Goal: Contribute content: Contribute content

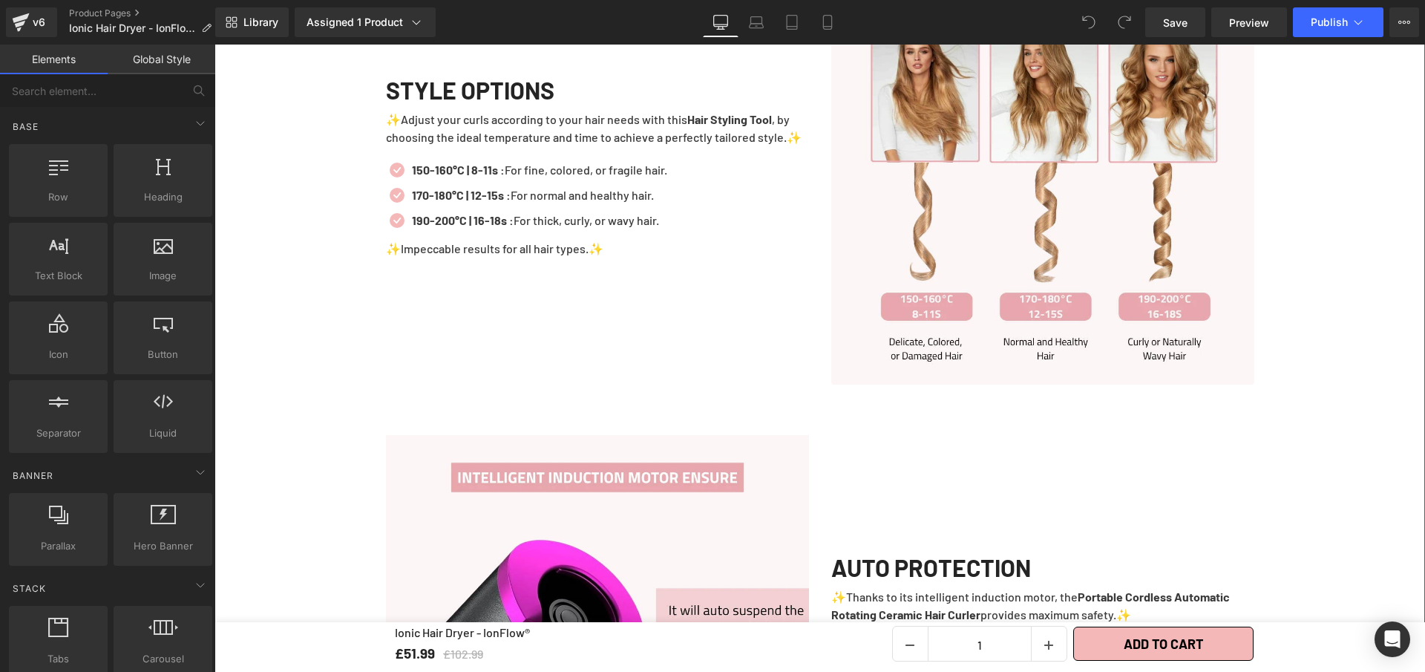
scroll to position [1468, 0]
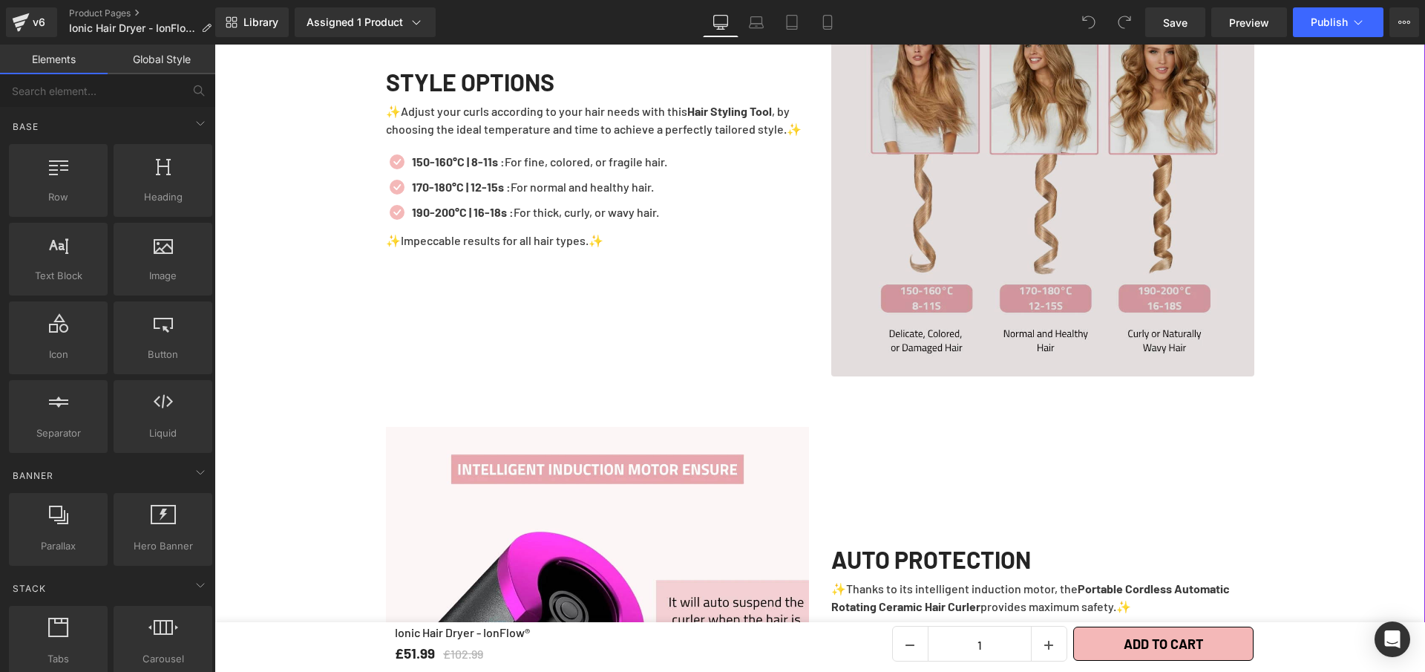
click at [918, 302] on img at bounding box center [1042, 164] width 423 height 423
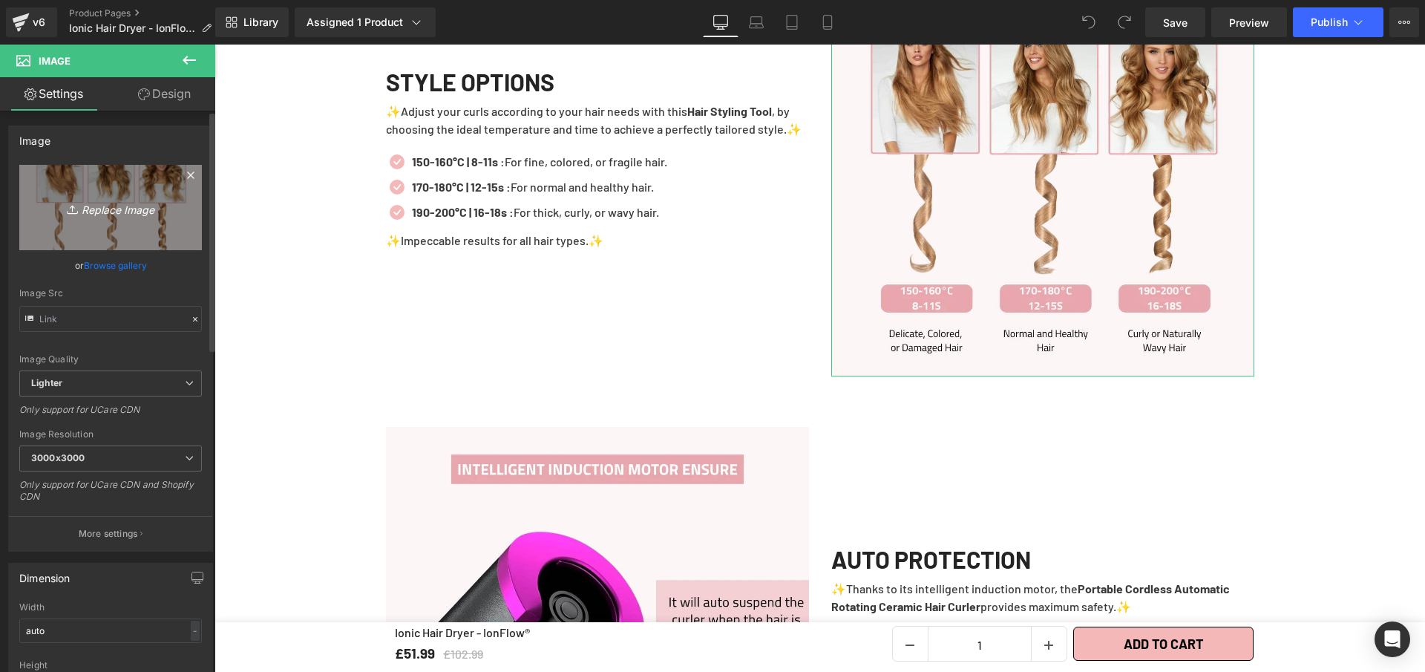
click at [82, 190] on link "Replace Image" at bounding box center [110, 207] width 183 height 85
type input "C:\fakepath\Ionic Hair Dryer - IonFlow® (8).webp"
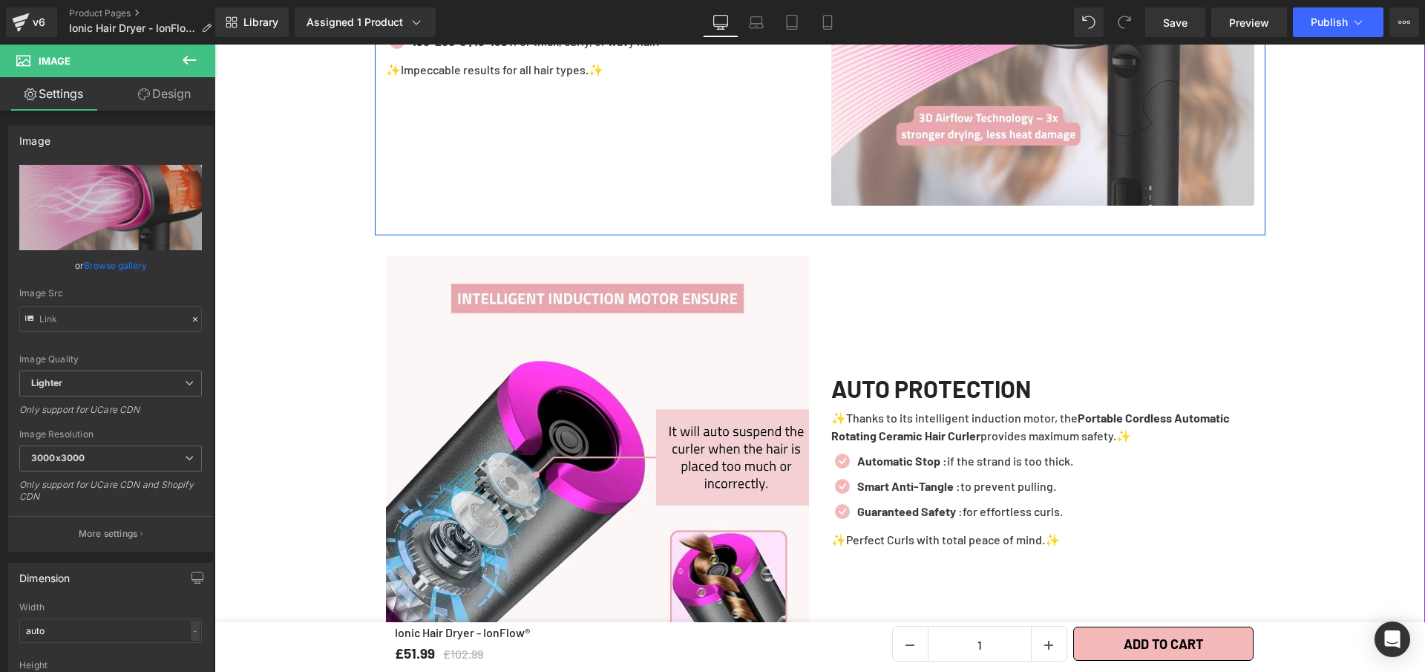
scroll to position [1707, 0]
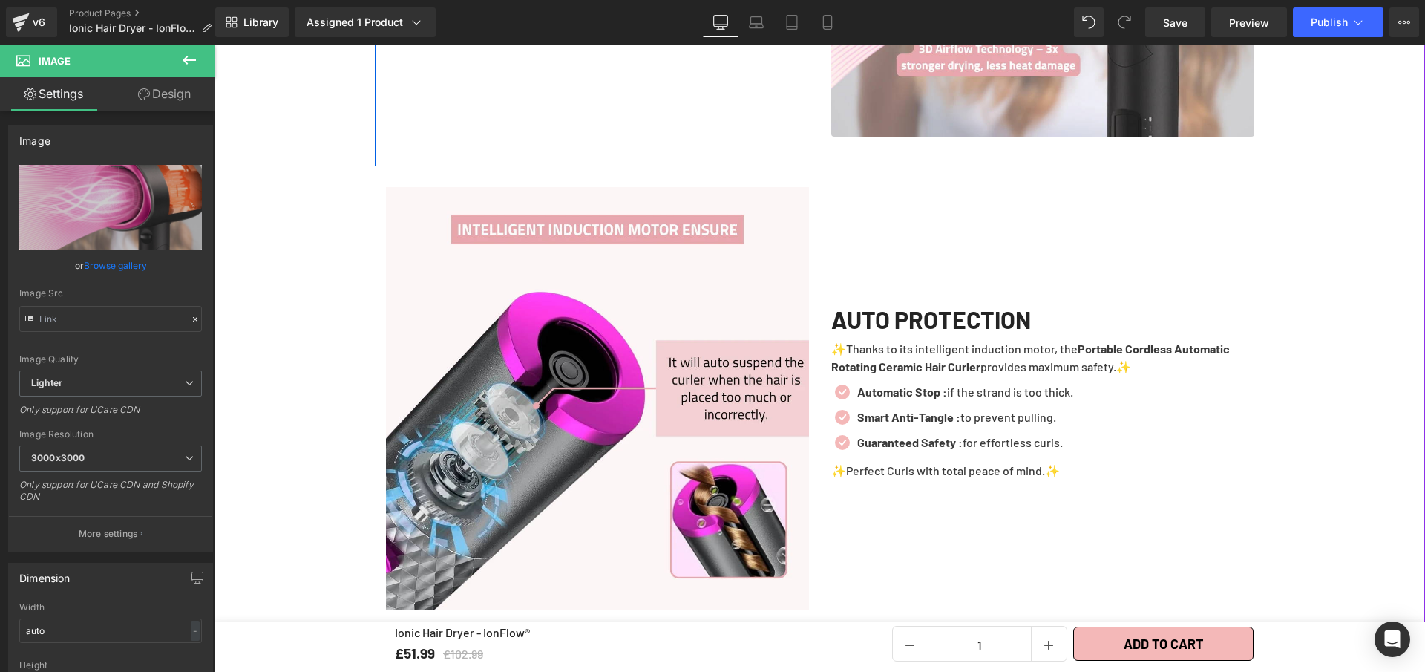
click at [664, 303] on img at bounding box center [597, 398] width 423 height 423
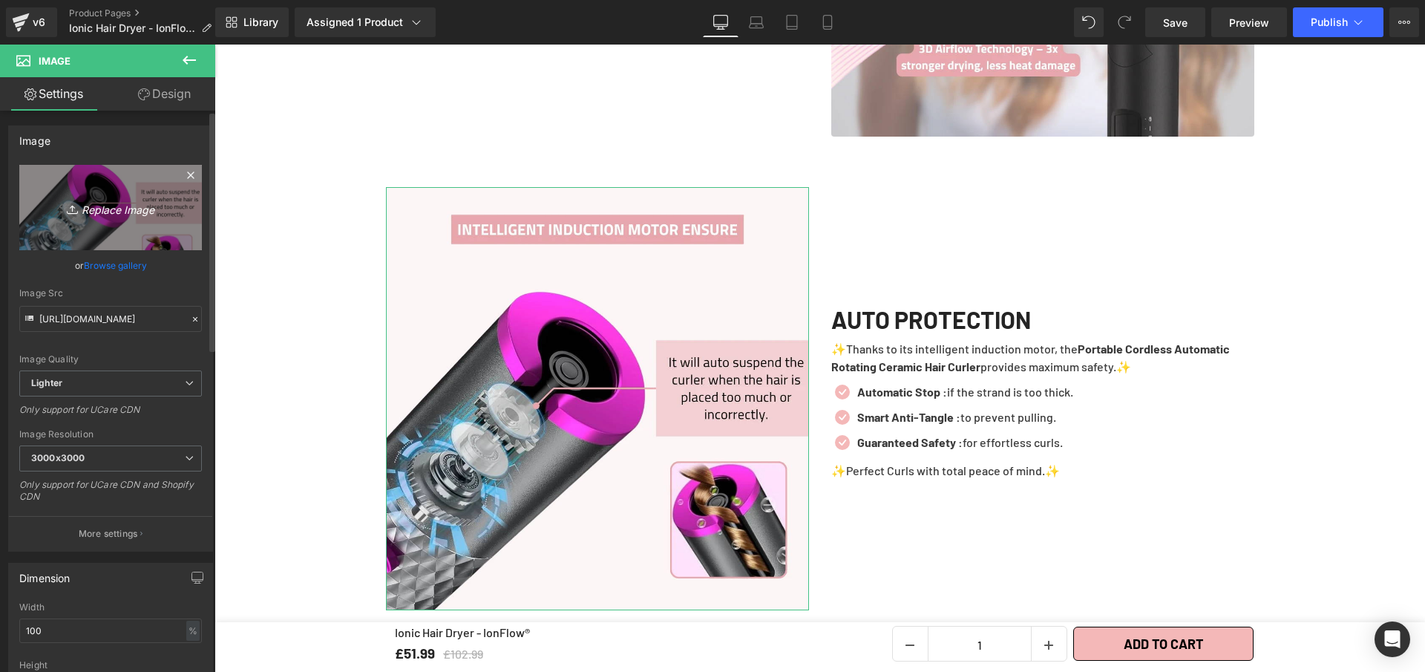
click at [111, 182] on link "Replace Image" at bounding box center [110, 207] width 183 height 85
type input "C:\fakepath\Ionic Hair Dryer - IonFlow® (6).webp"
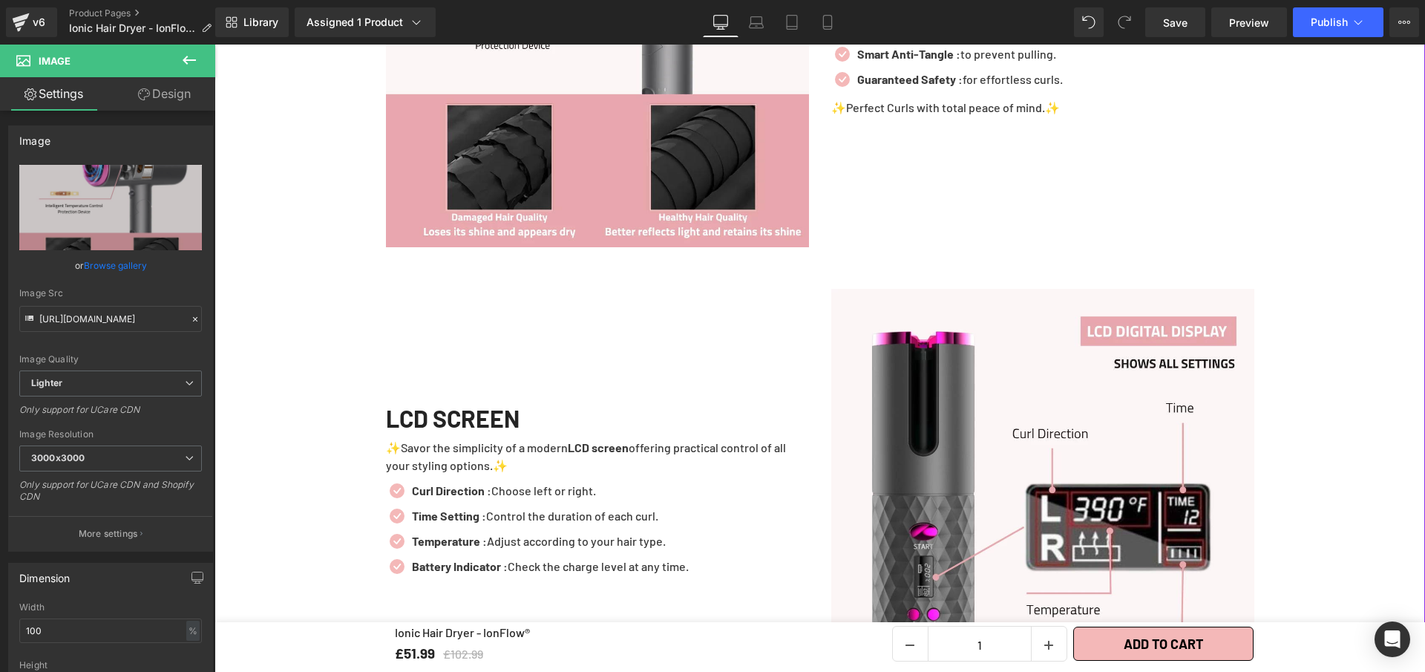
scroll to position [2133, 0]
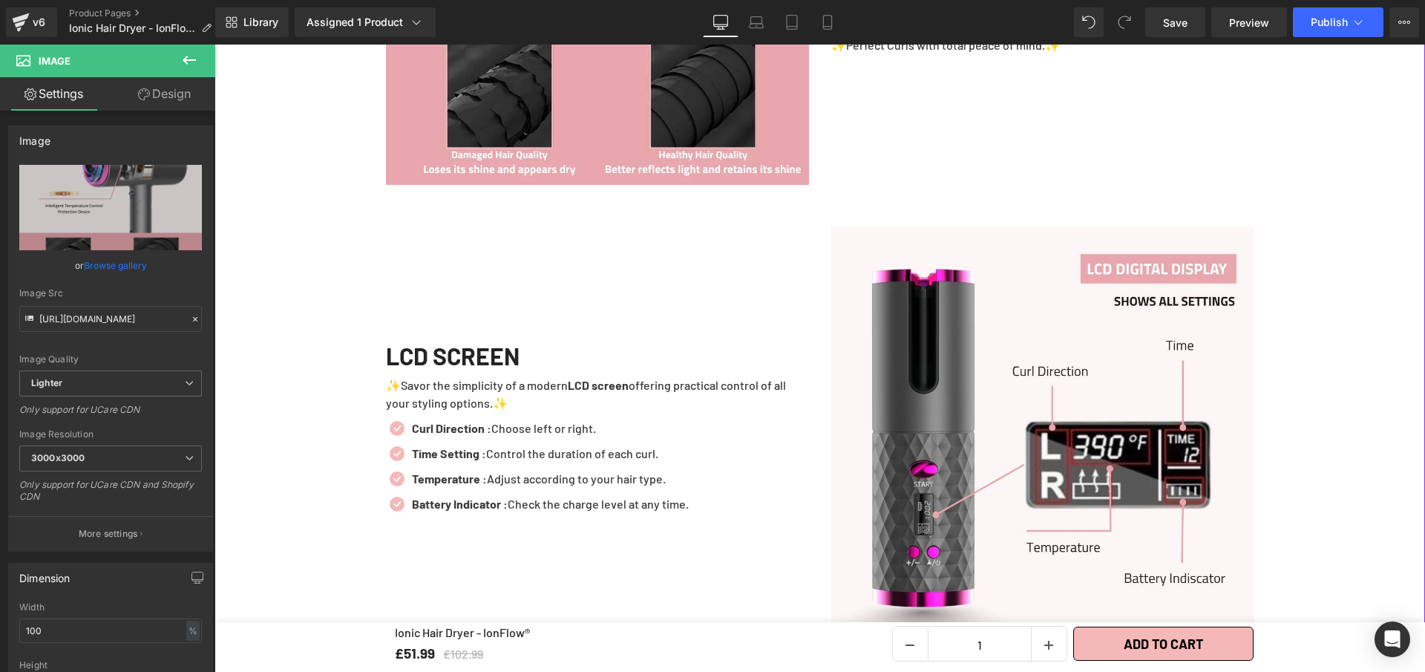
click at [954, 414] on img at bounding box center [1042, 437] width 423 height 423
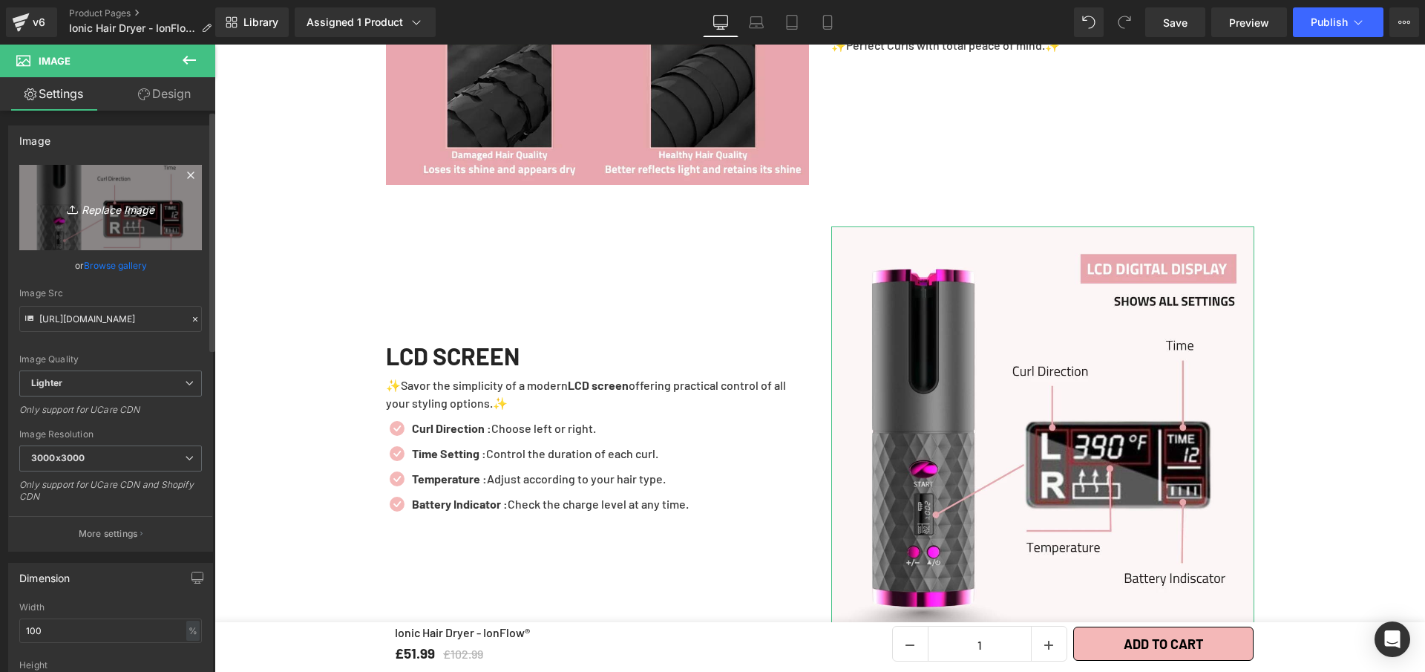
click at [104, 219] on link "Replace Image" at bounding box center [110, 207] width 183 height 85
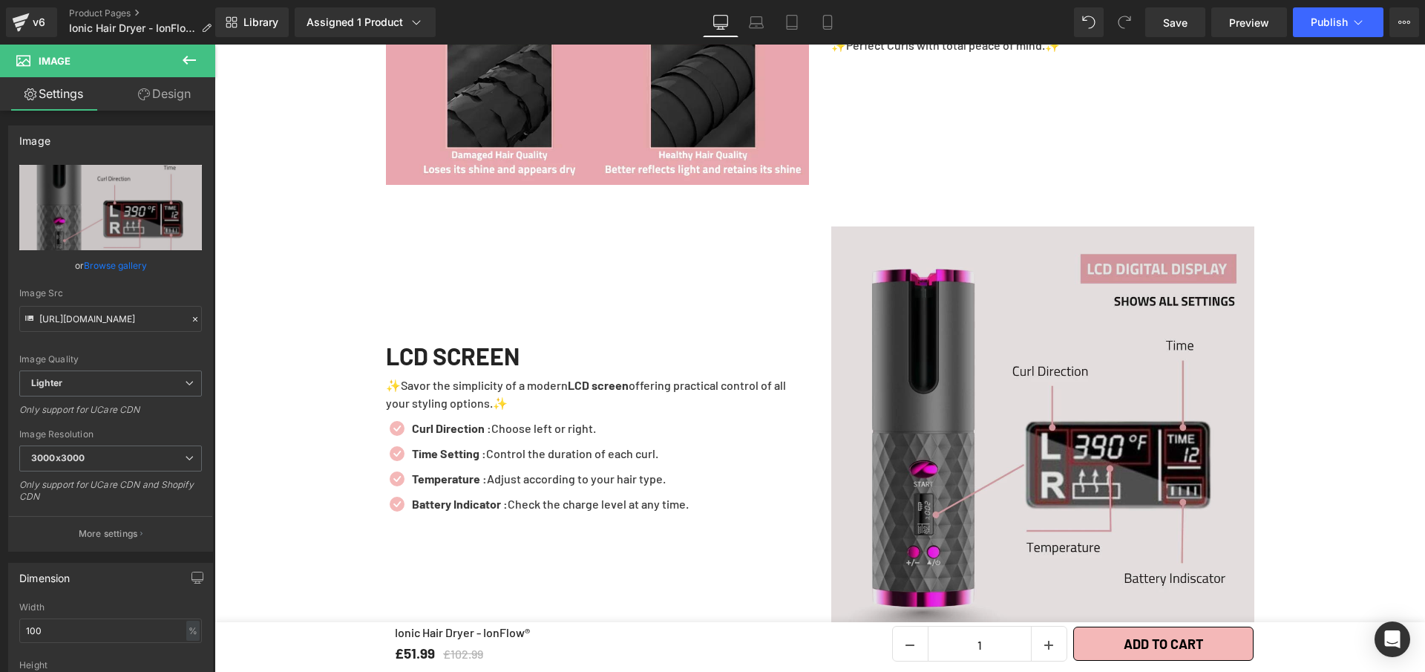
type input "C:\fakepath\Ionic Hair Dryer - IonFlow® (4).webp"
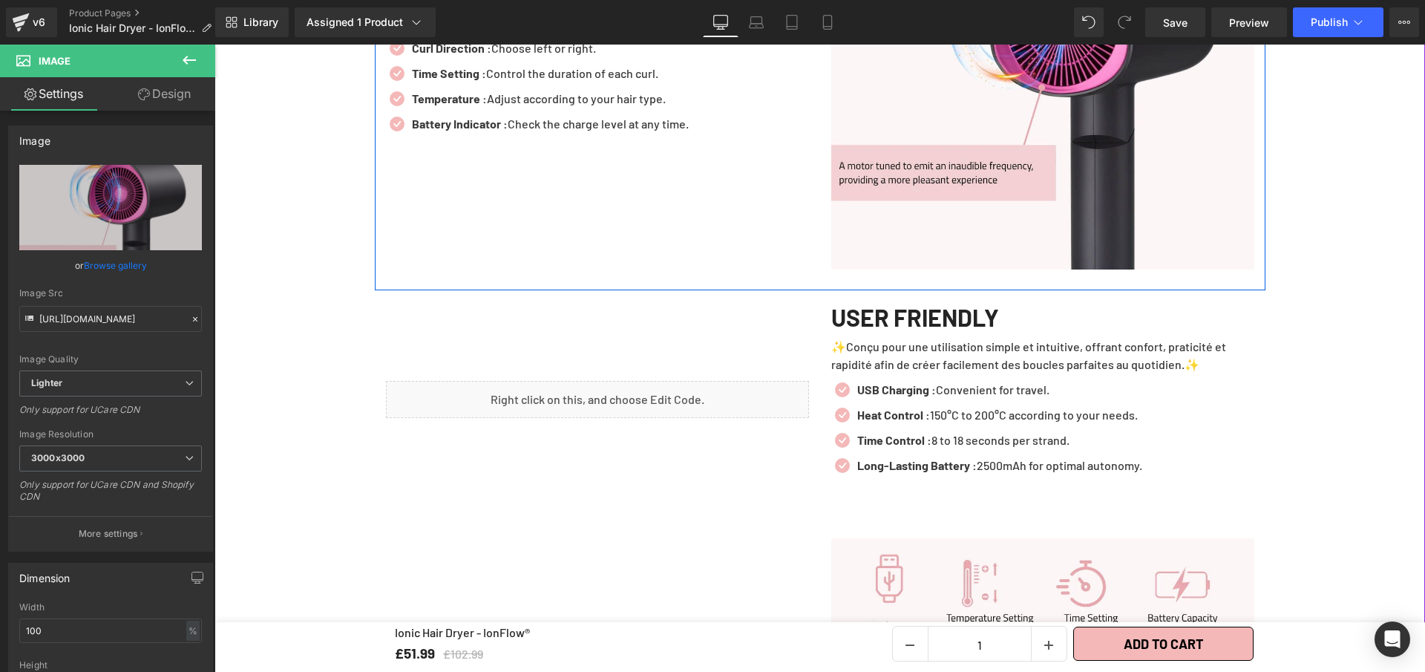
scroll to position [2525, 0]
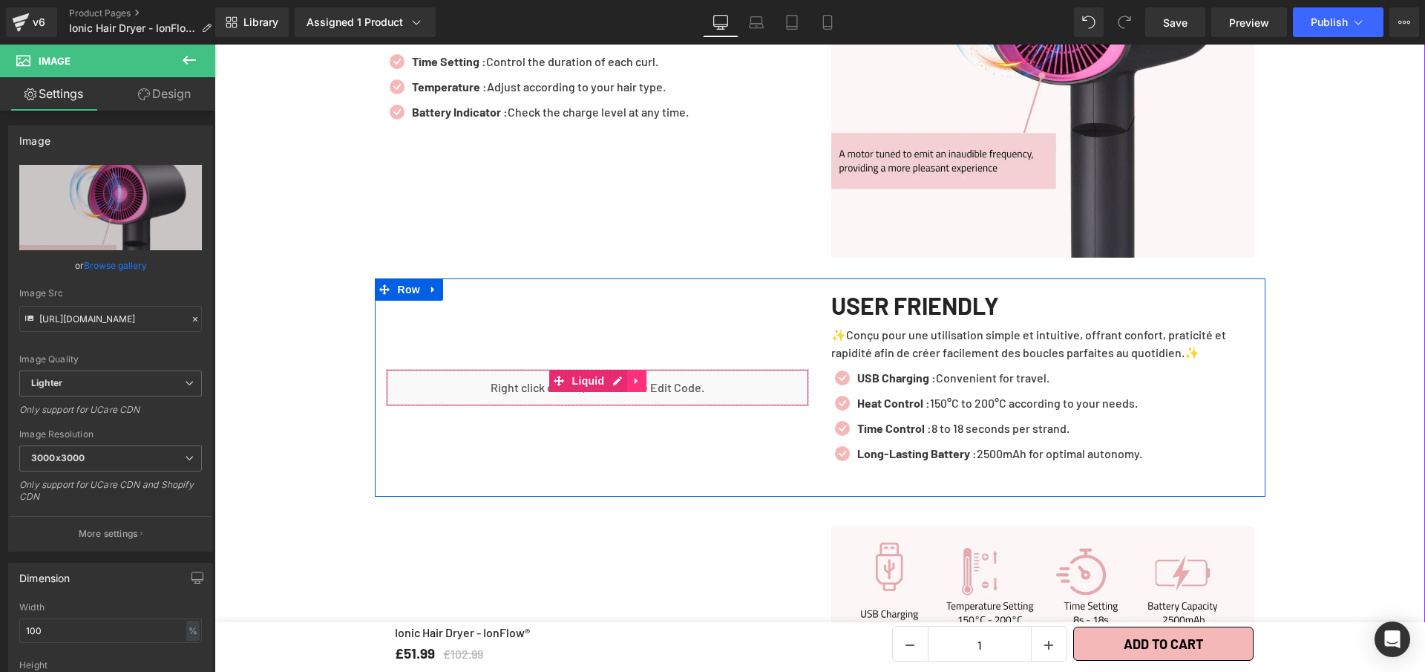
click at [633, 376] on link at bounding box center [636, 381] width 19 height 22
click at [641, 376] on icon at bounding box center [646, 381] width 10 height 10
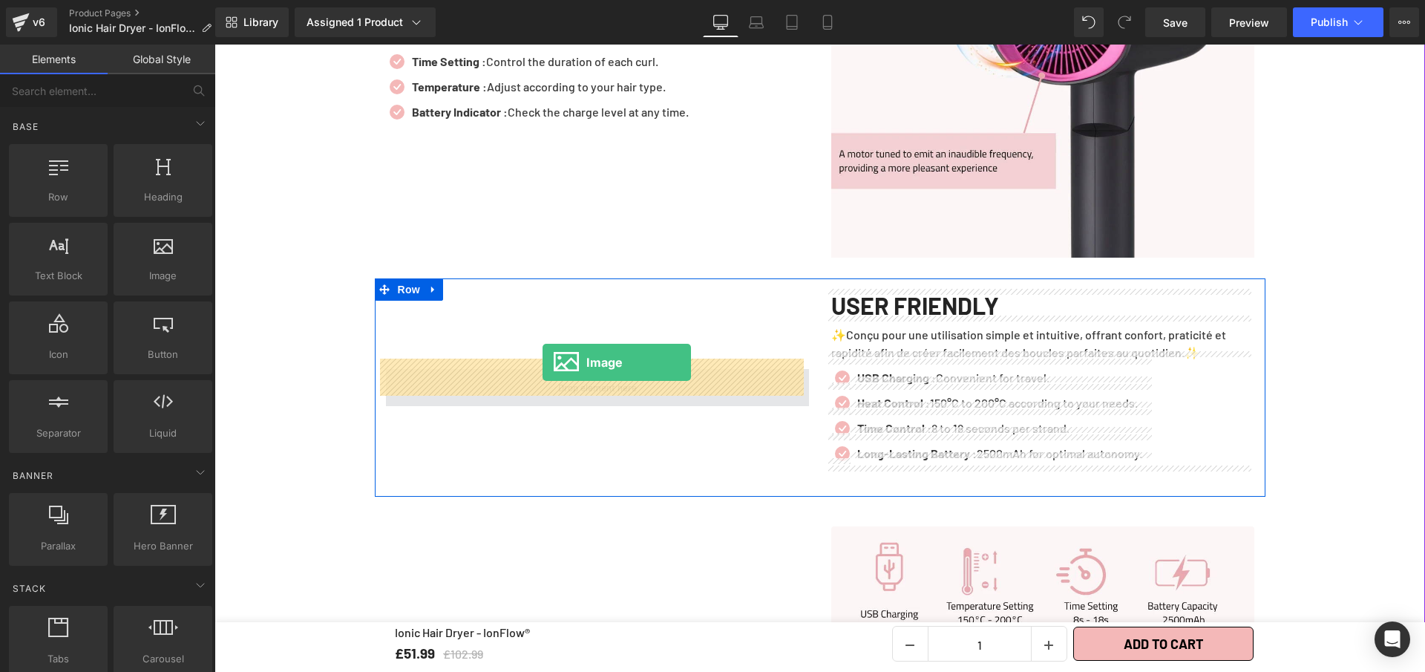
drag, startPoint x: 440, startPoint y: 330, endPoint x: 544, endPoint y: 370, distance: 111.7
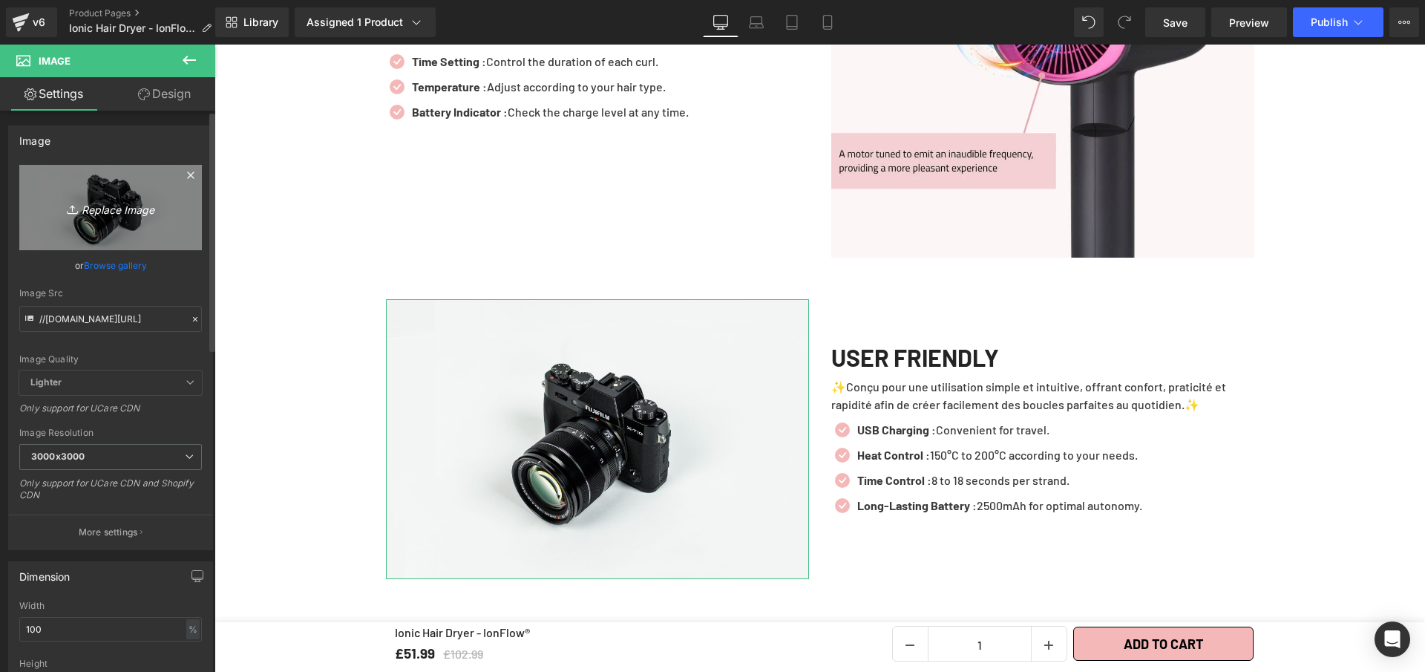
click at [122, 177] on link "Replace Image" at bounding box center [110, 207] width 183 height 85
type input "C:\fakepath\Ionic Hair Dryer - IonFlow® (3).webp"
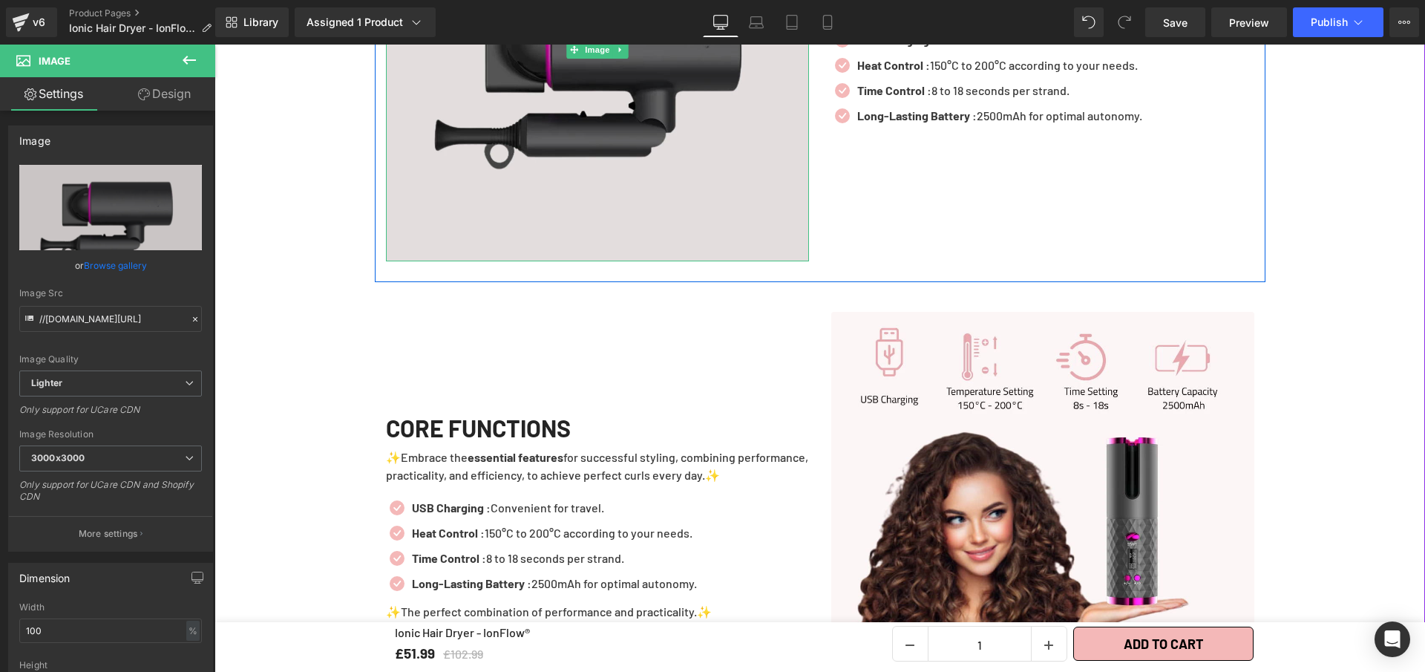
scroll to position [3010, 0]
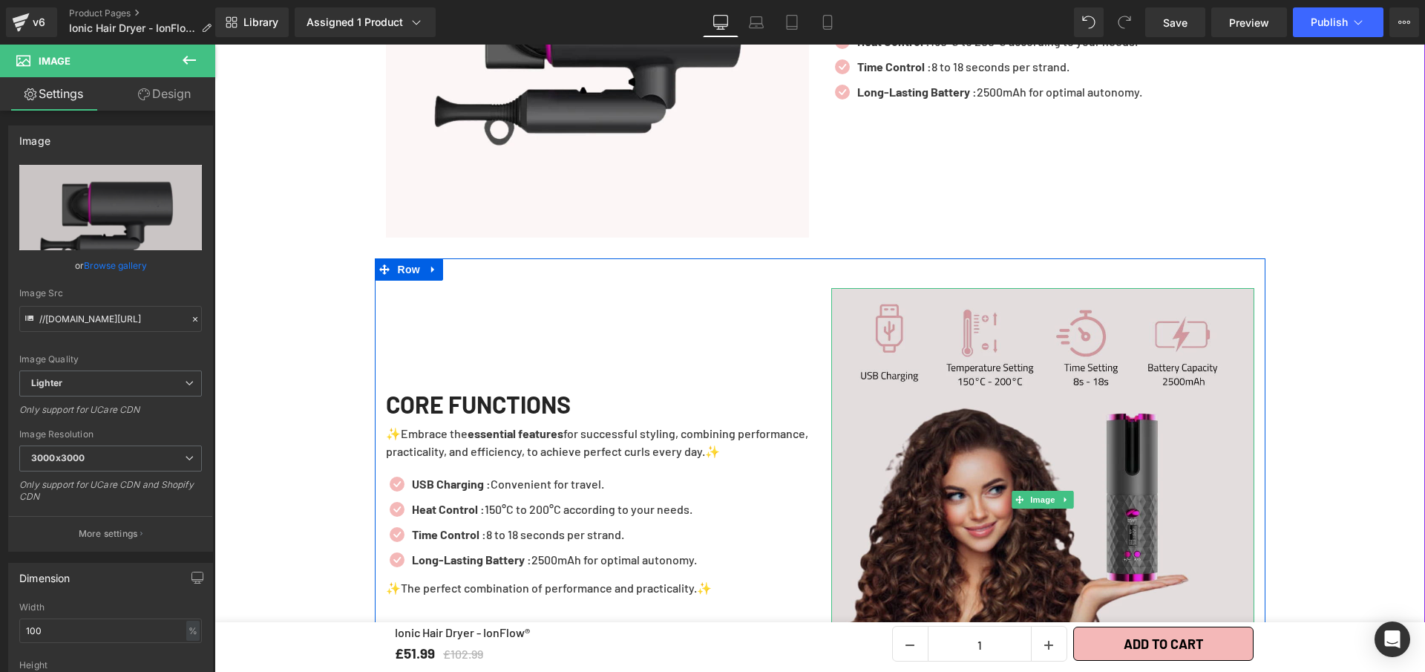
click at [949, 414] on img at bounding box center [1042, 499] width 423 height 423
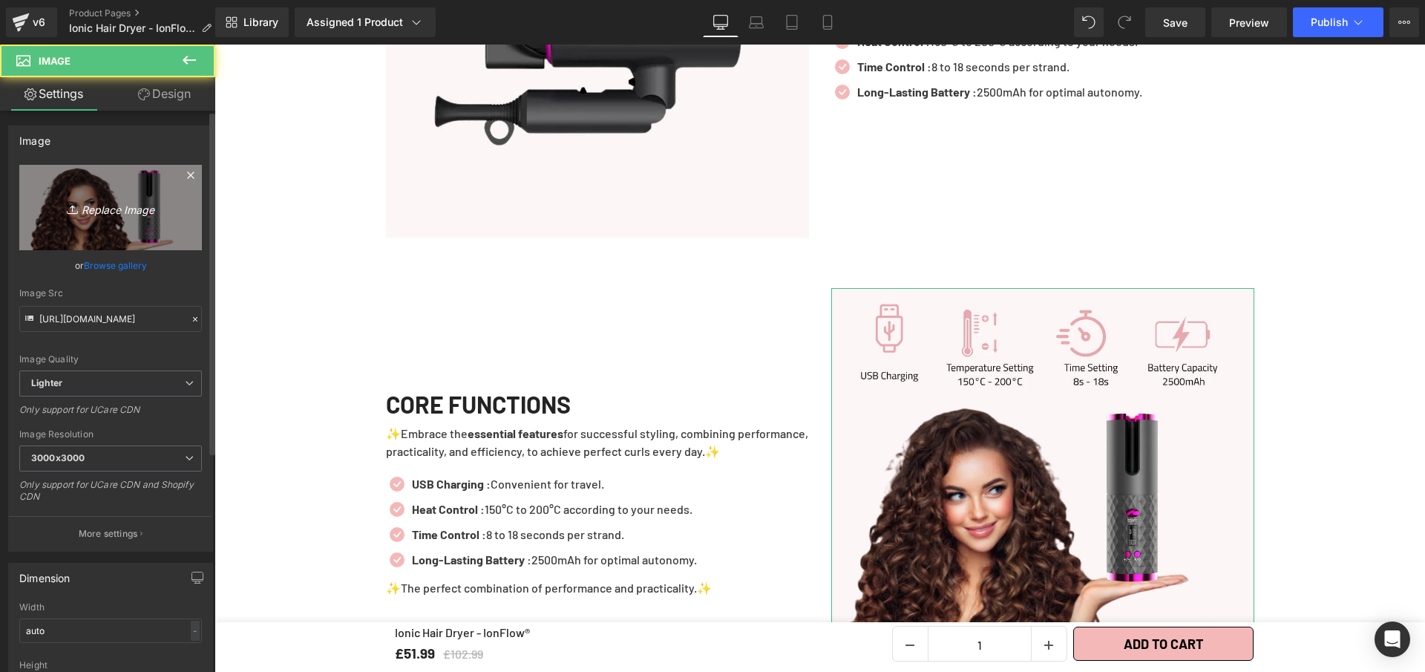
click at [98, 185] on link "Replace Image" at bounding box center [110, 207] width 183 height 85
type input "C:\fakepath\Ionic Hair Dryer - IonFlow® (7).webp"
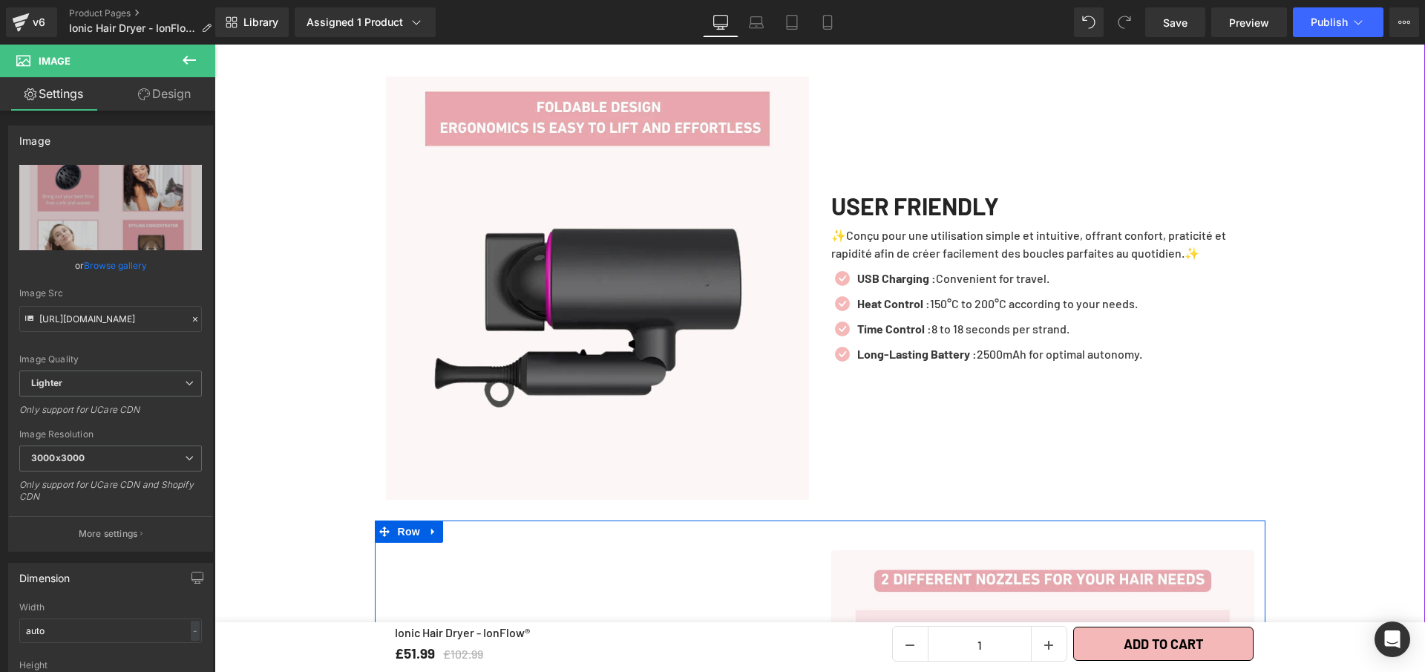
scroll to position [2744, 0]
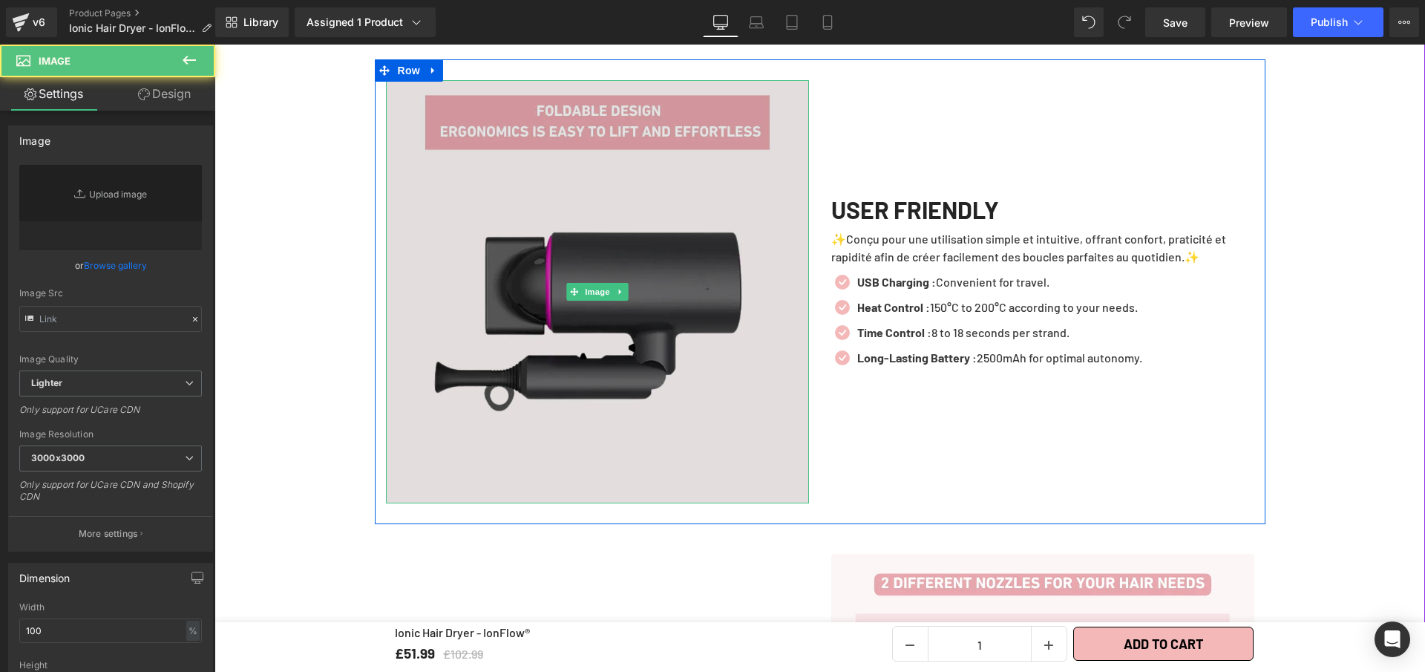
click at [456, 117] on img at bounding box center [597, 291] width 423 height 423
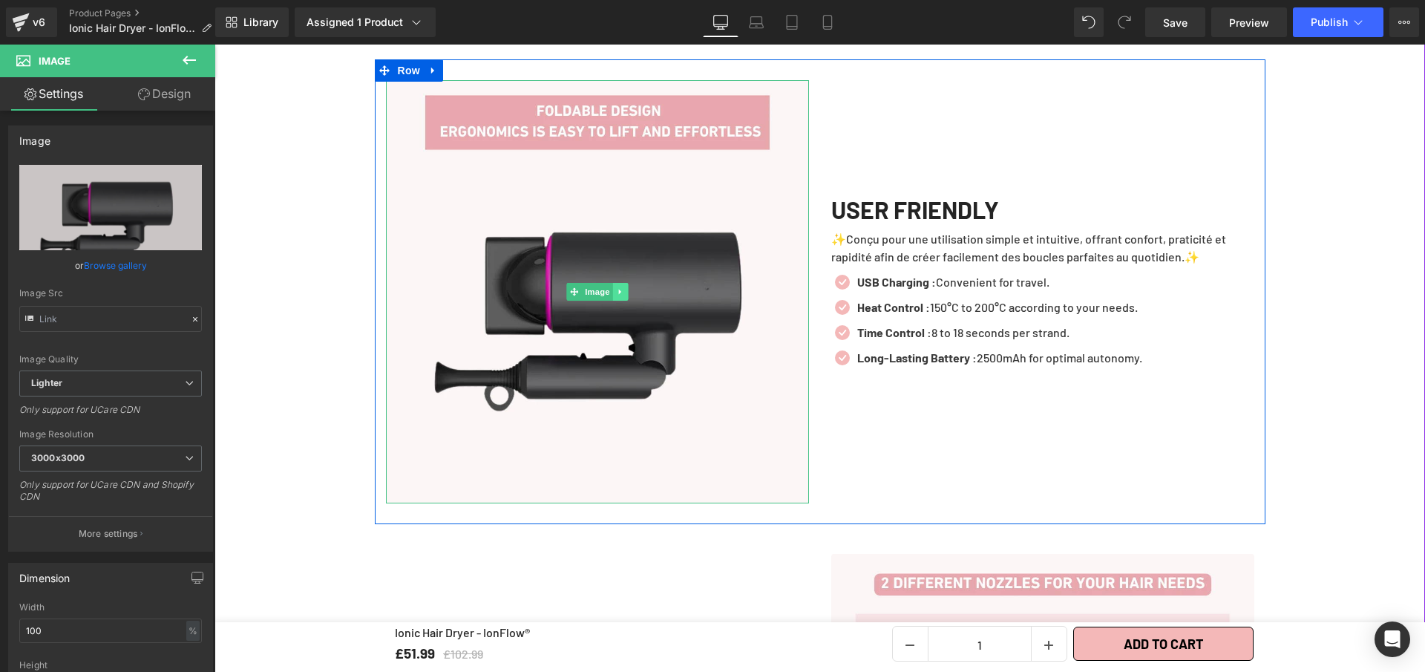
click at [617, 283] on link at bounding box center [620, 292] width 16 height 18
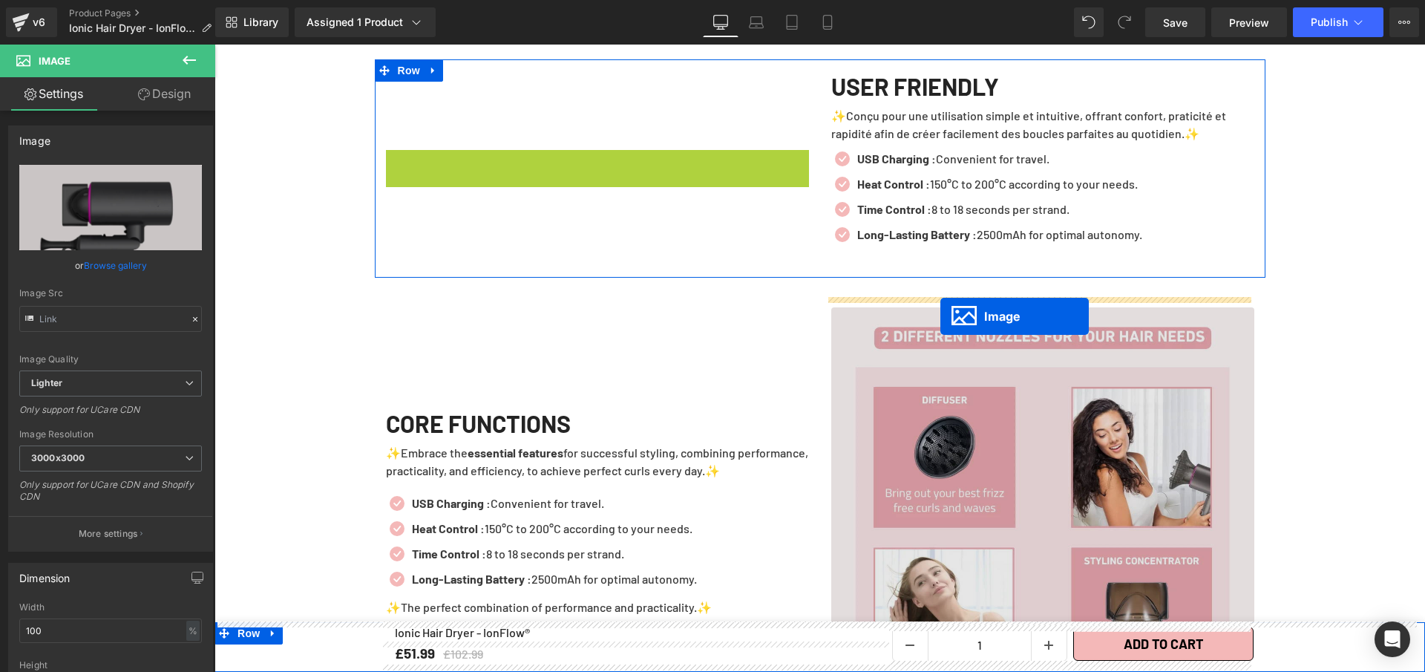
drag, startPoint x: 546, startPoint y: 278, endPoint x: 941, endPoint y: 316, distance: 396.8
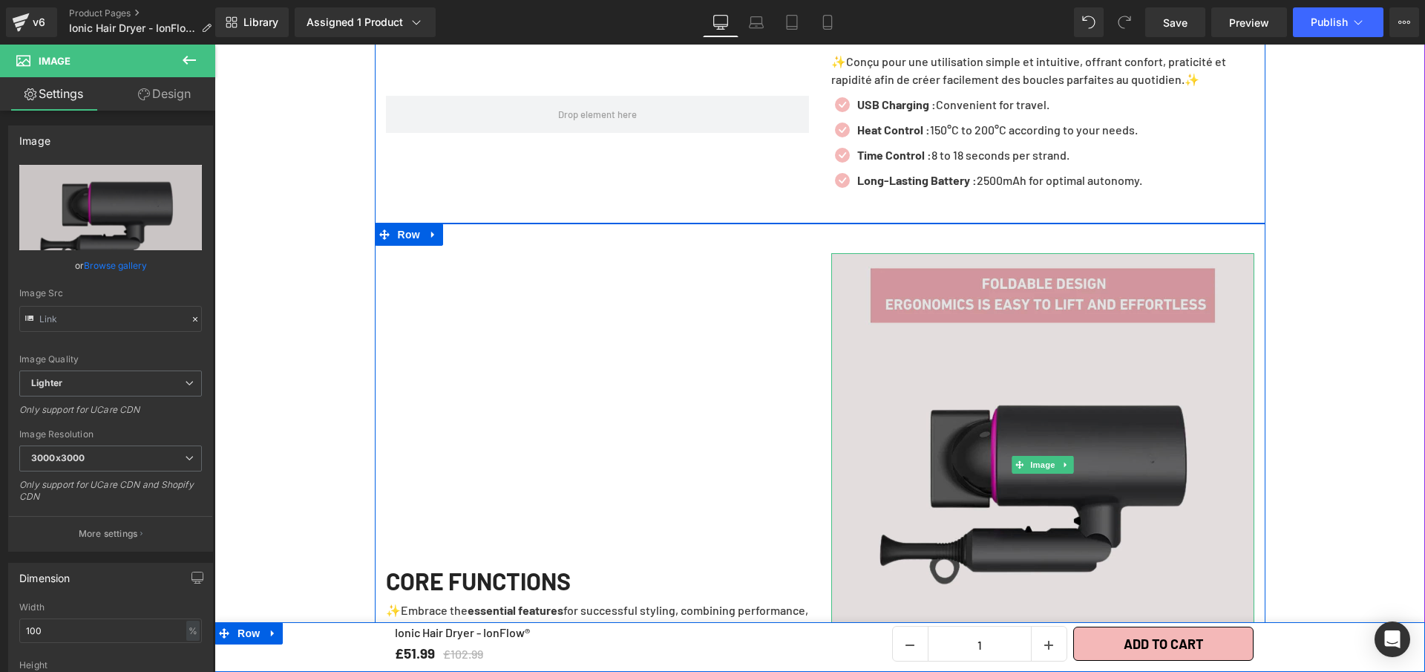
scroll to position [3075, 0]
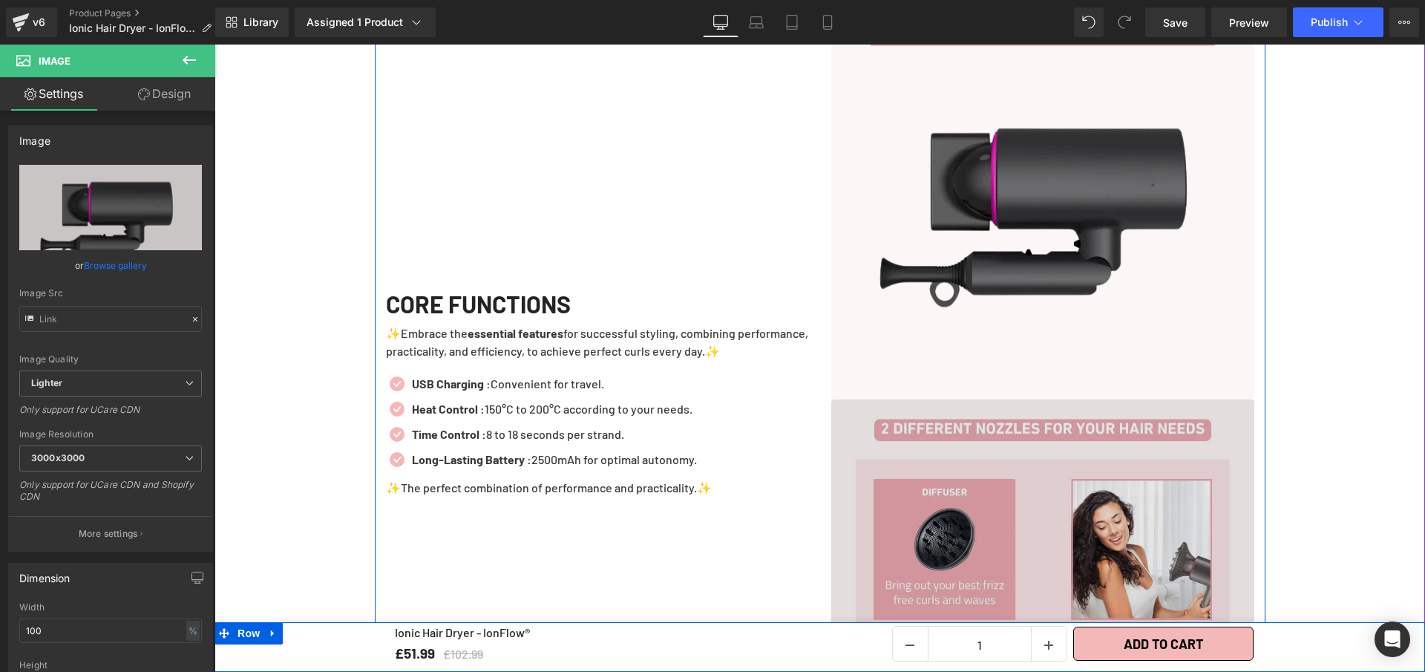
click at [922, 513] on img at bounding box center [1042, 610] width 423 height 423
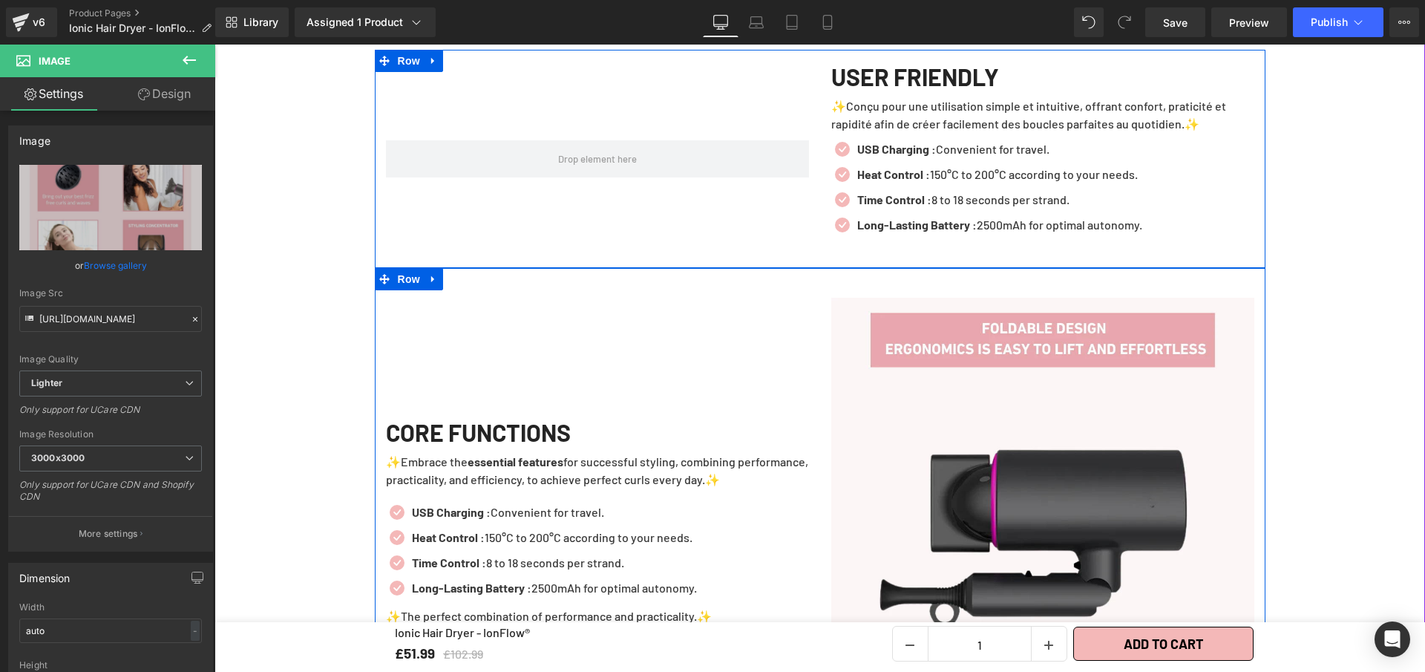
scroll to position [2735, 0]
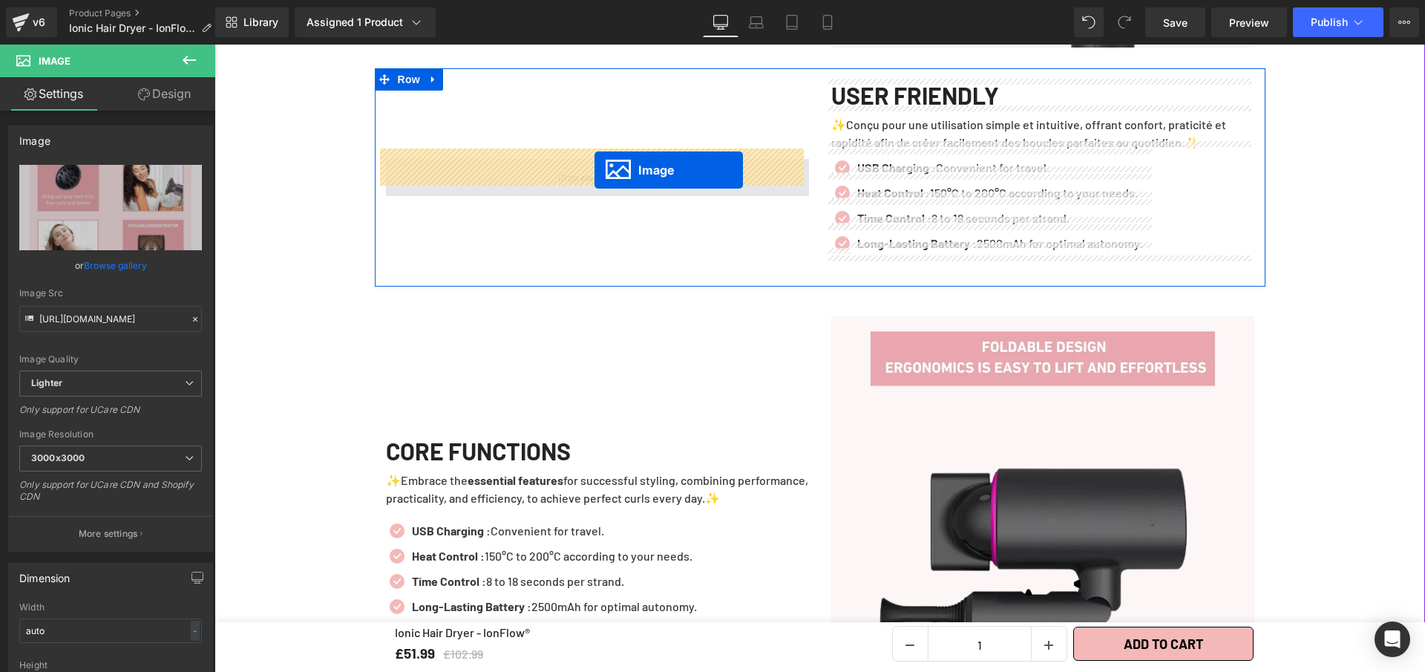
drag, startPoint x: 1017, startPoint y: 598, endPoint x: 595, endPoint y: 170, distance: 601.1
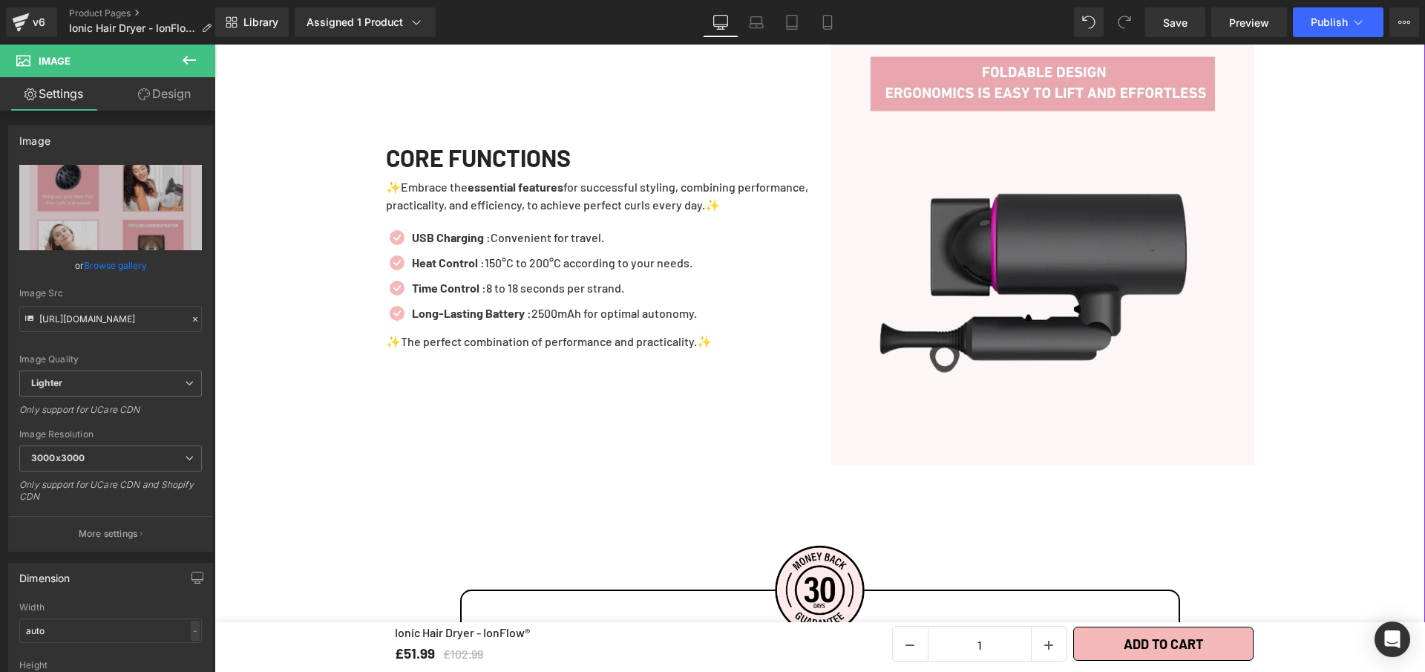
scroll to position [3294, 0]
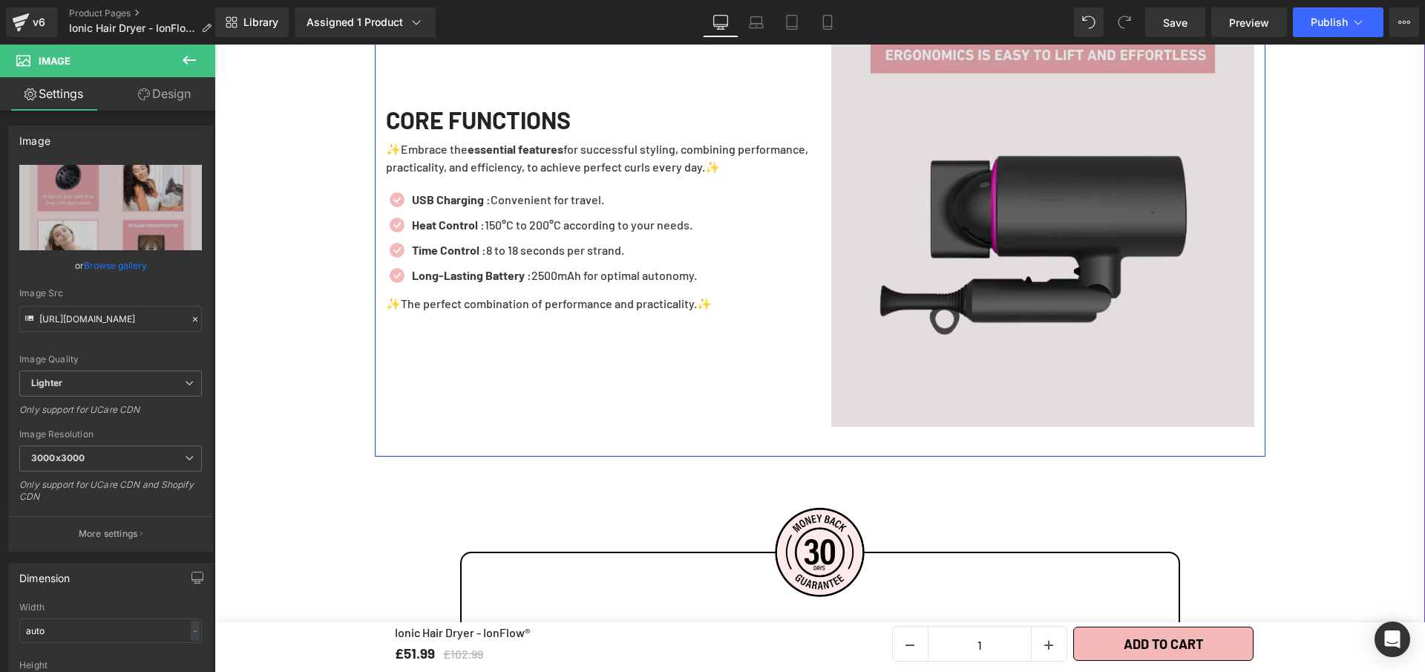
click at [917, 254] on img at bounding box center [1042, 215] width 423 height 423
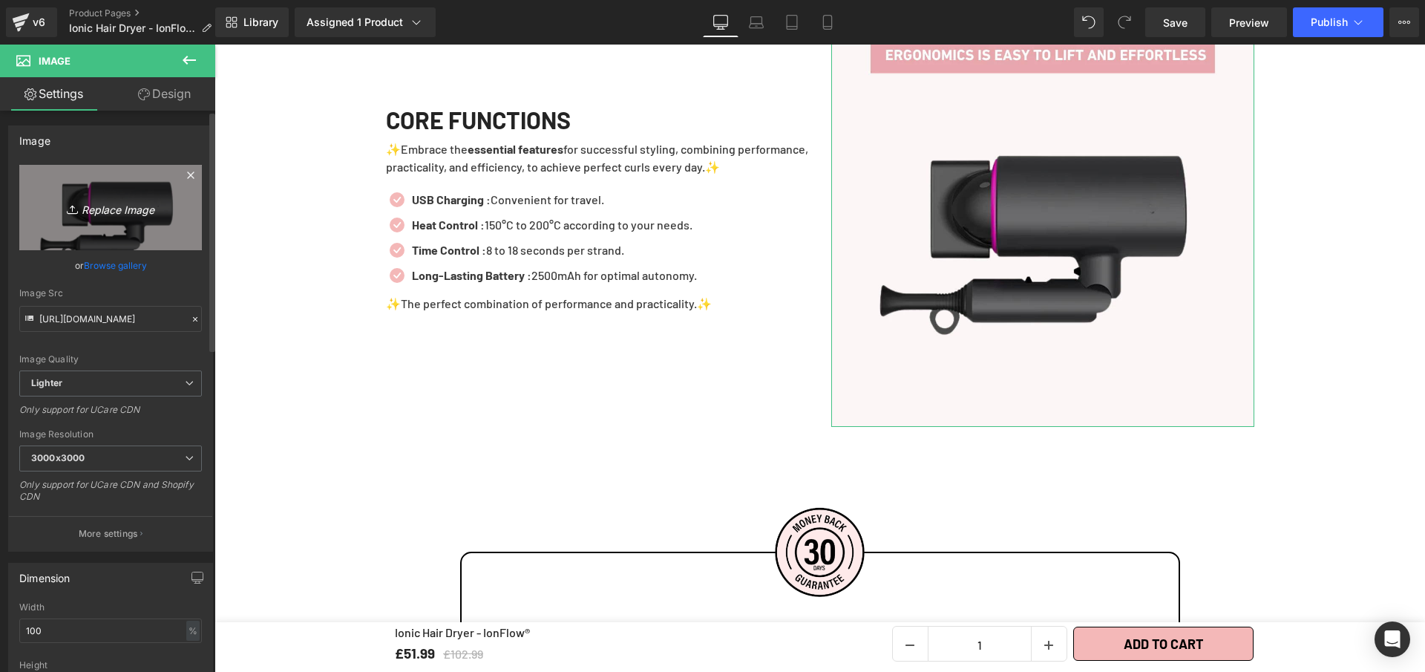
click at [94, 190] on link "Replace Image" at bounding box center [110, 207] width 183 height 85
type input "C:\fakepath\Ionic Hair Dryer - IonFlow® (1).webp"
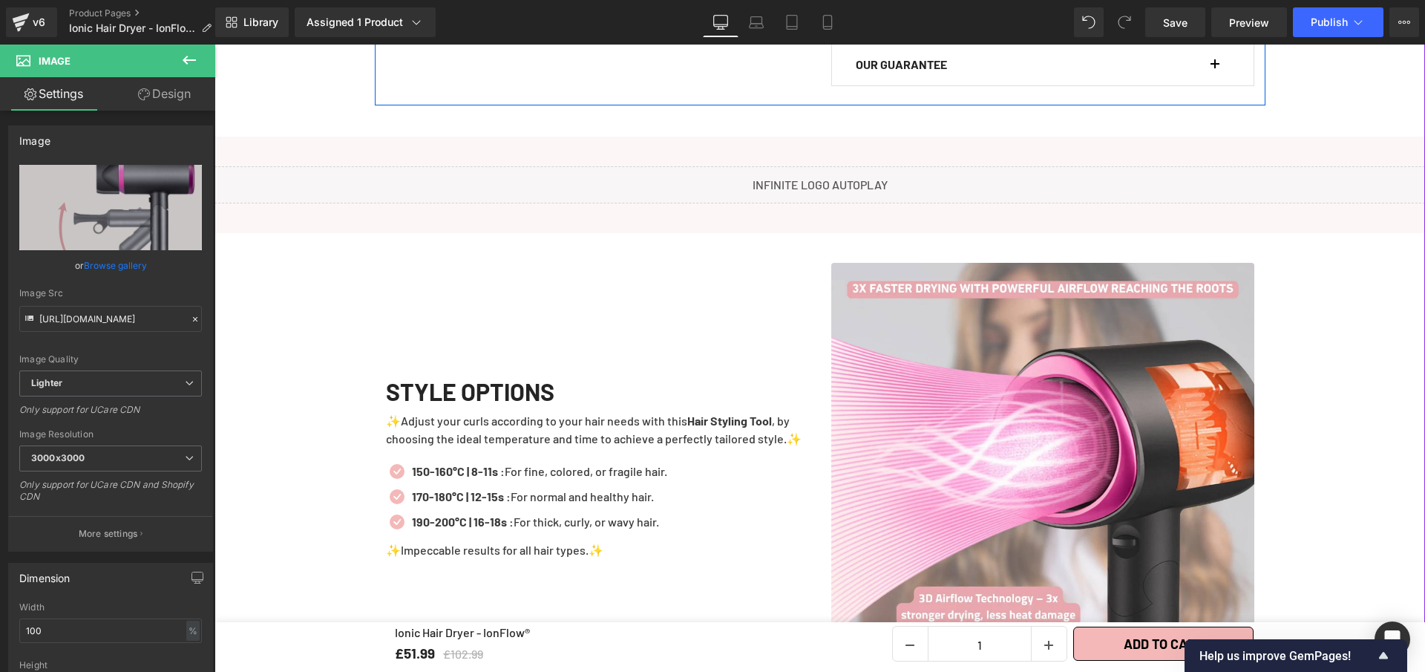
scroll to position [1174, 0]
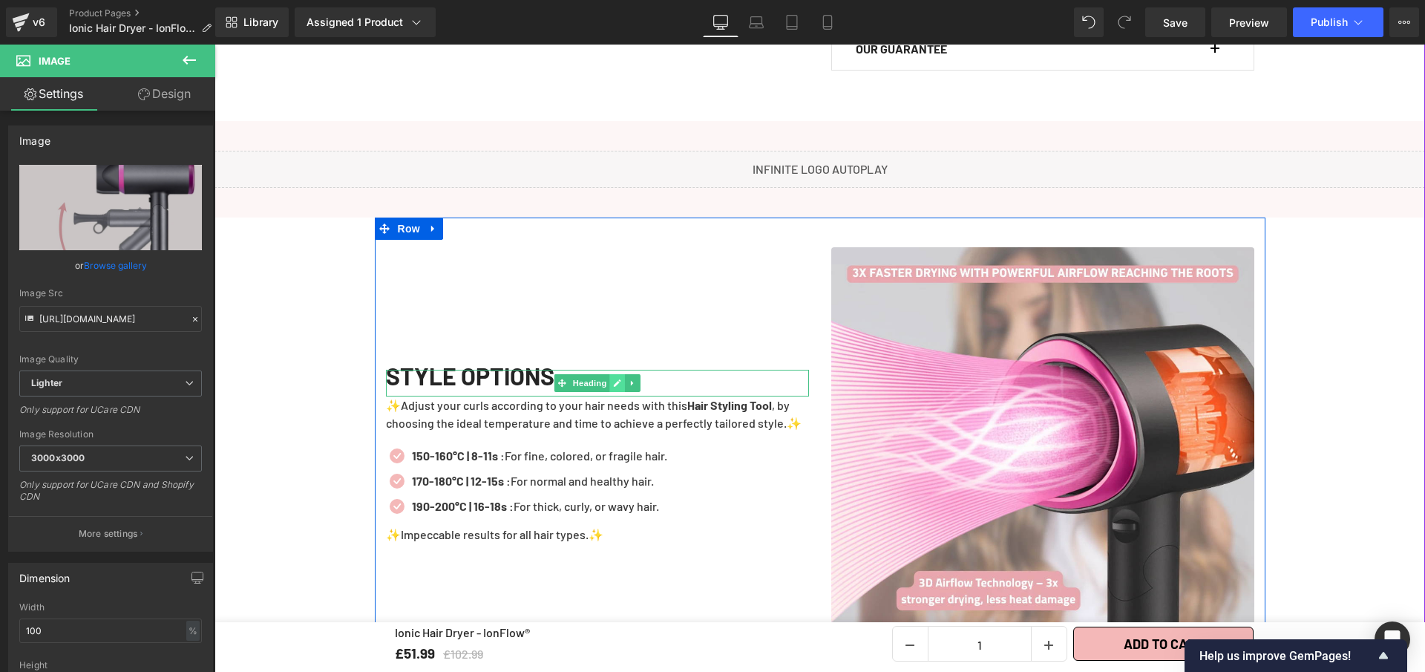
click at [614, 379] on icon at bounding box center [617, 382] width 7 height 7
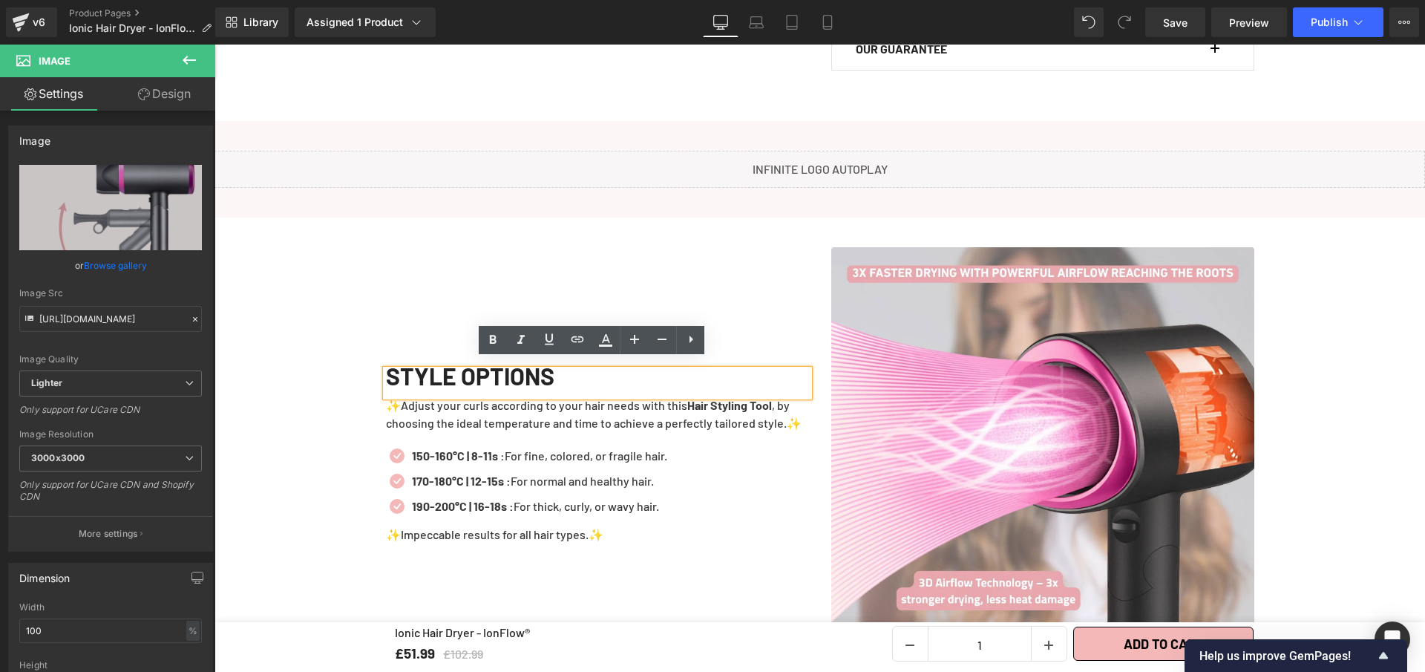
click at [609, 374] on div "STYLE OPTIONS" at bounding box center [597, 383] width 423 height 27
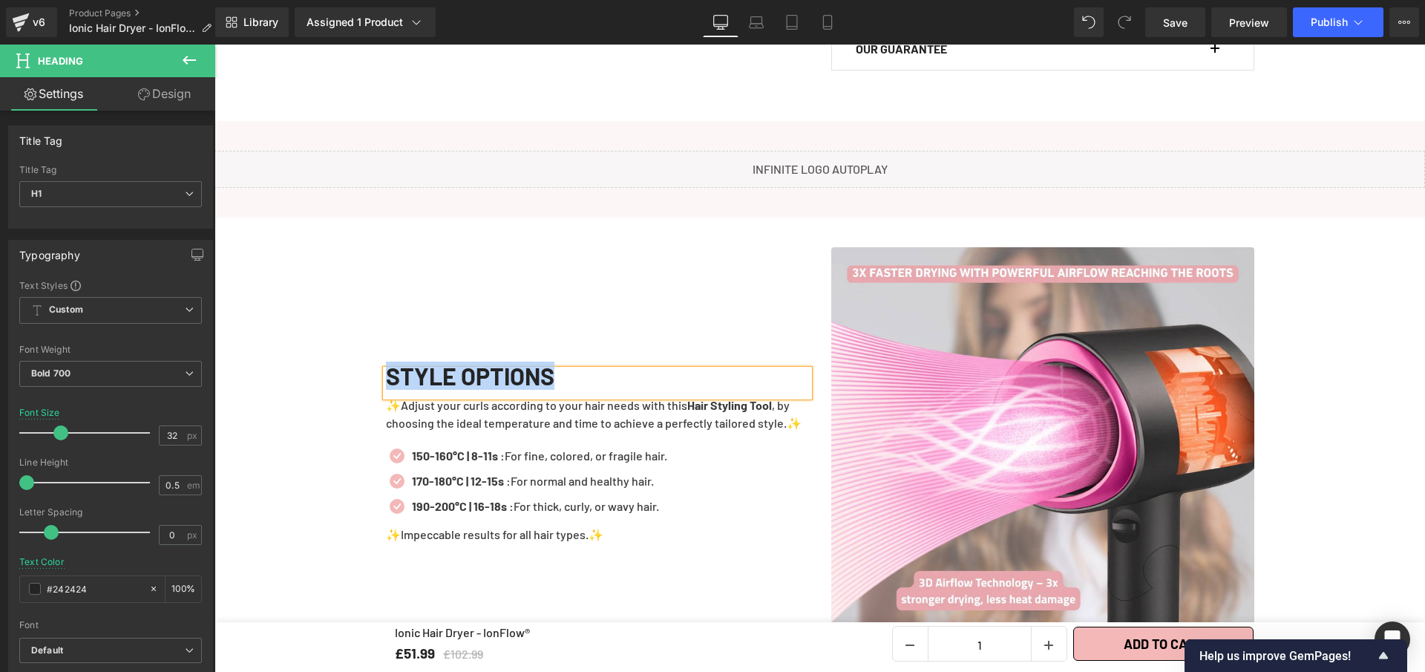
paste div
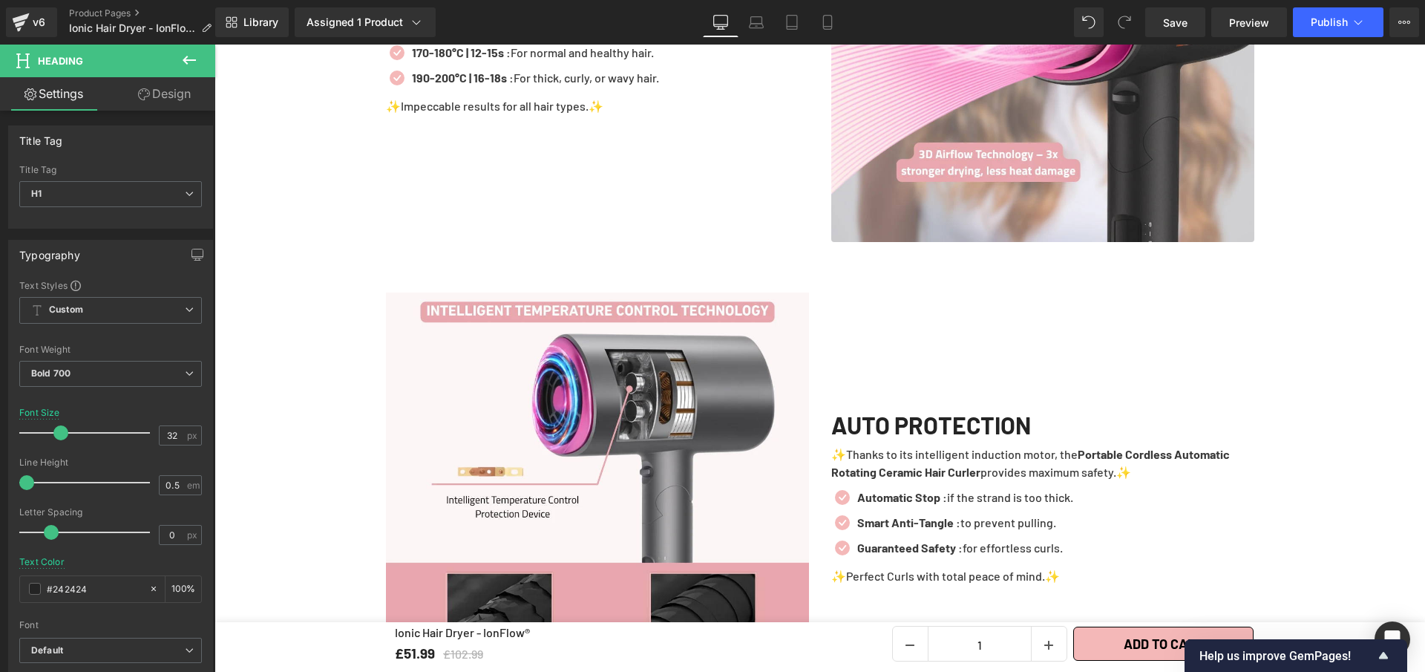
scroll to position [1782, 0]
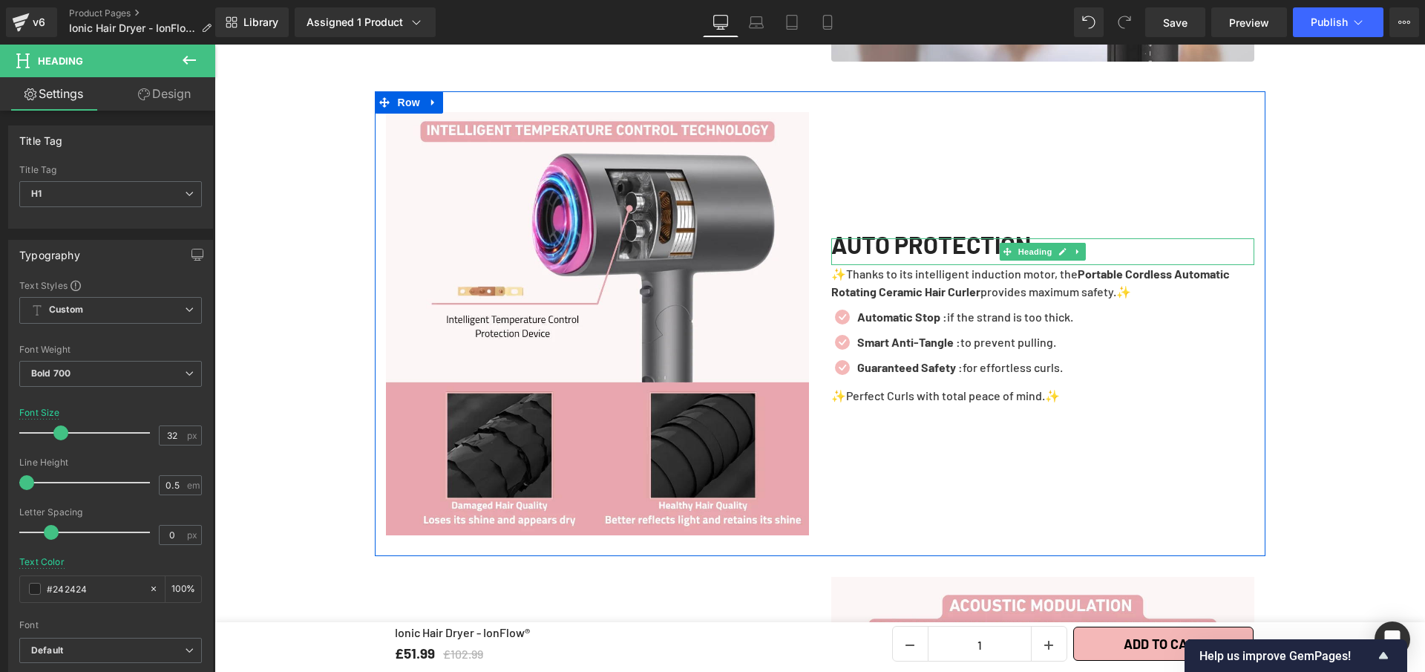
click at [900, 238] on h1 "AUTO PROTECTION" at bounding box center [1042, 244] width 423 height 12
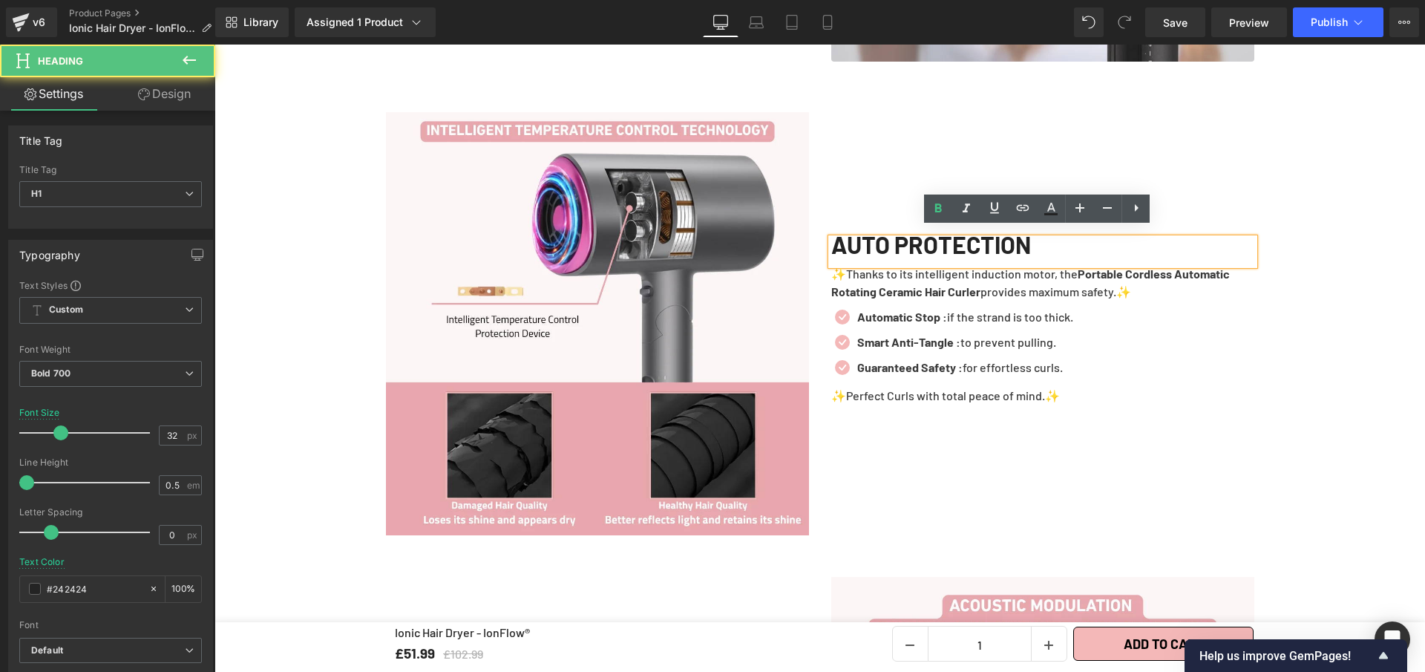
click at [1059, 246] on div "AUTO PROTECTION" at bounding box center [1042, 251] width 423 height 27
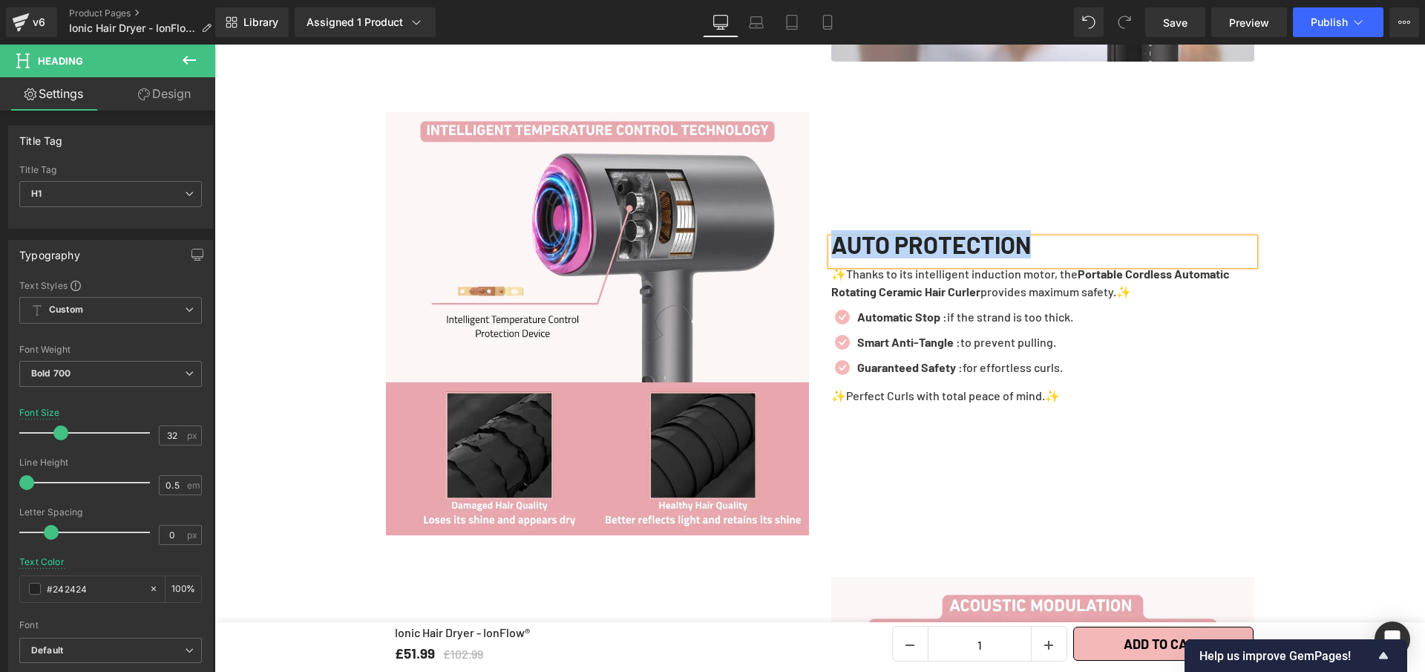
paste div
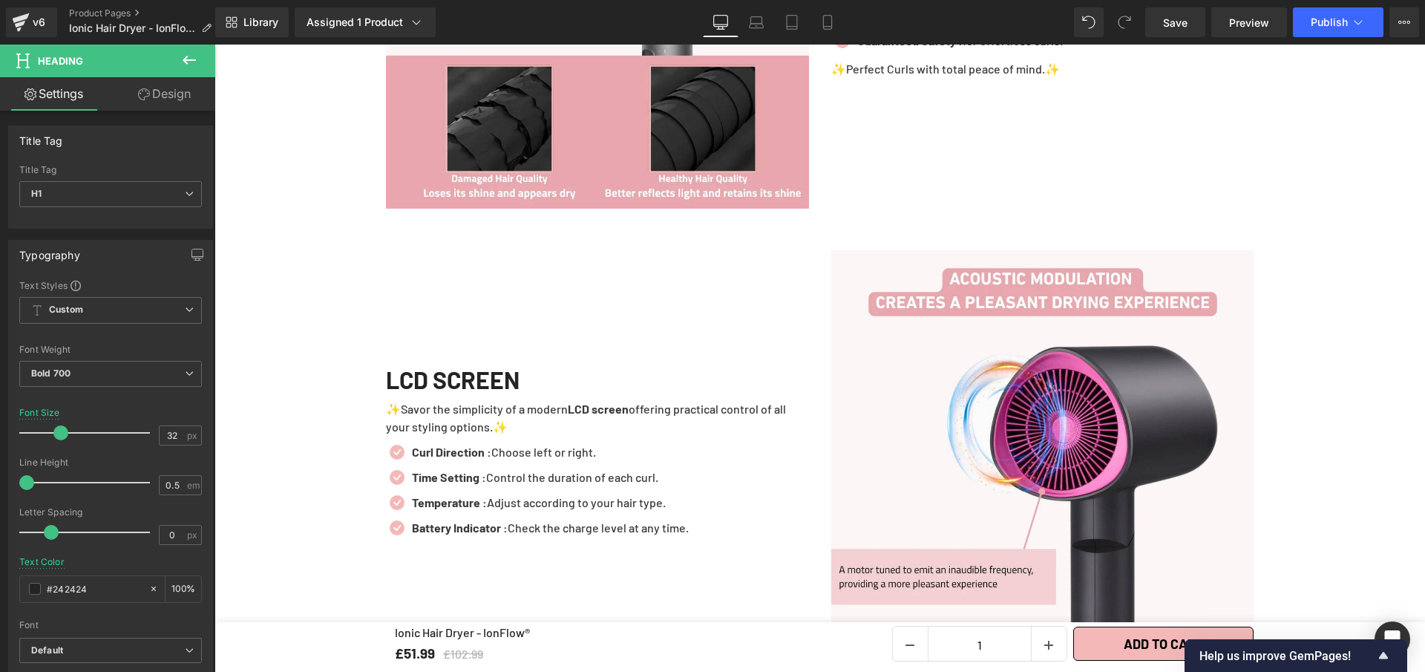
scroll to position [2138, 0]
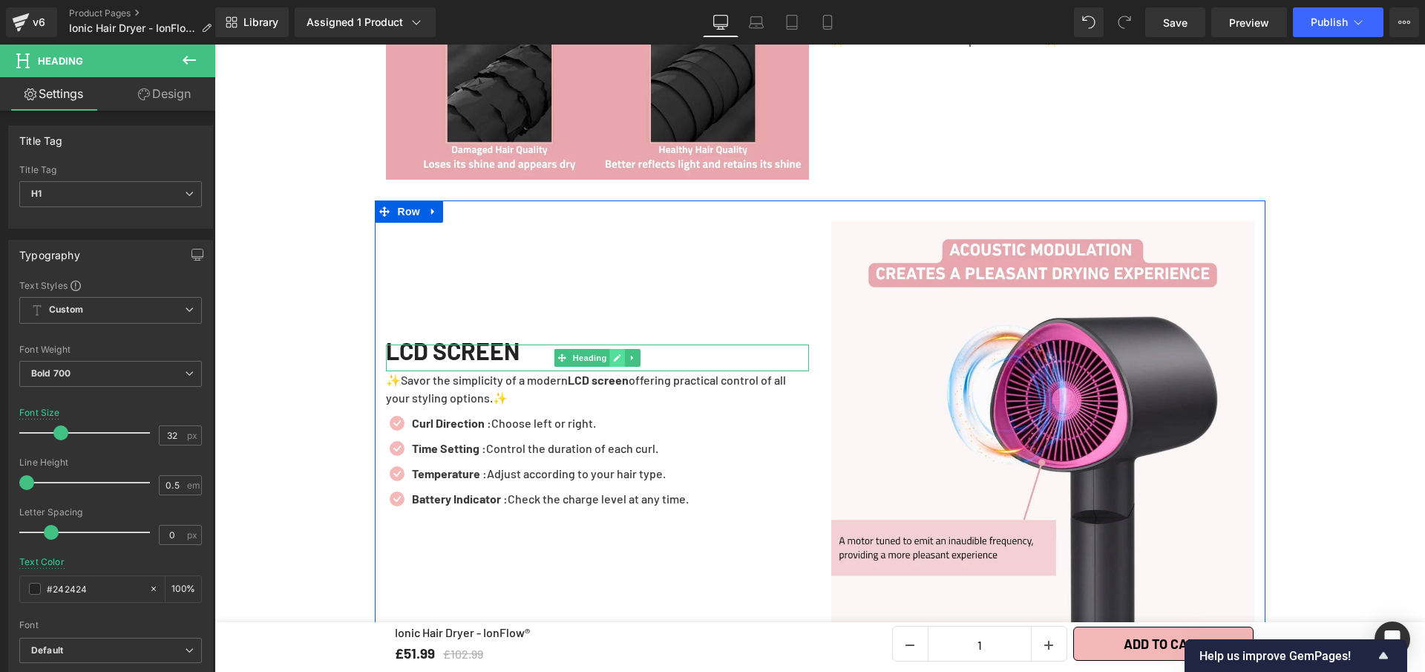
click at [615, 353] on icon at bounding box center [617, 357] width 8 height 9
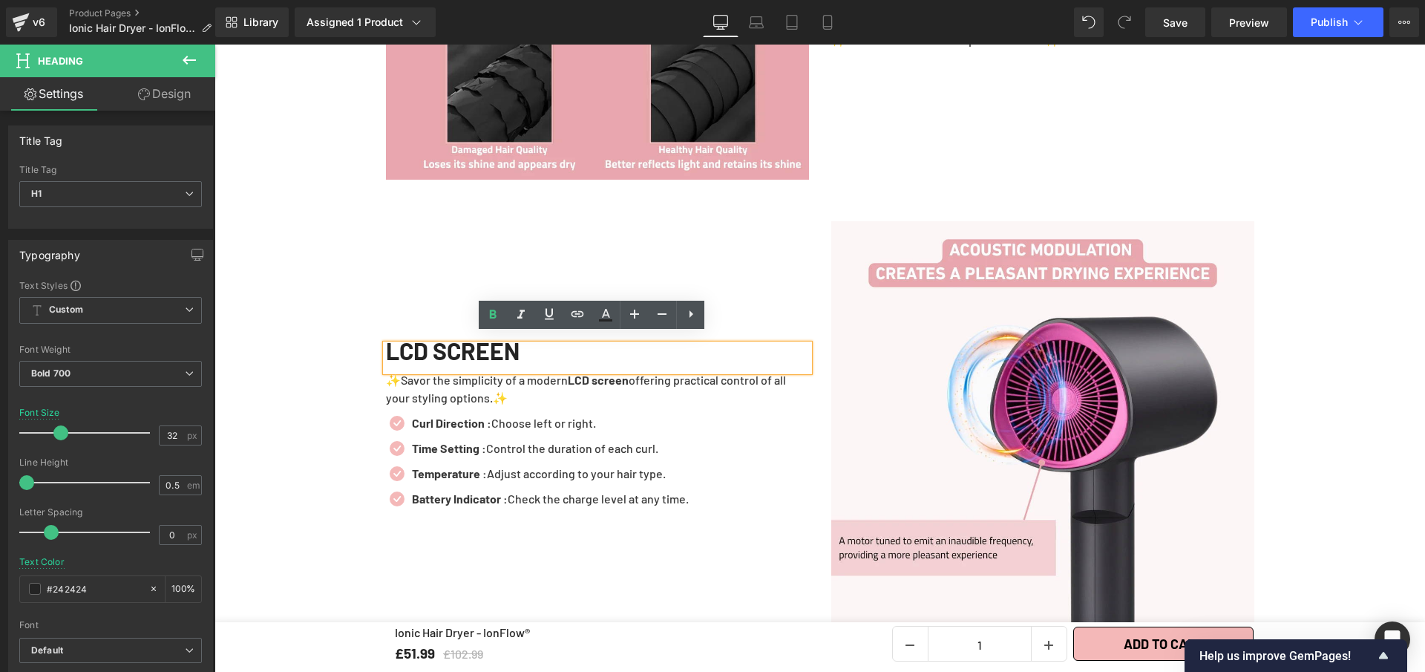
click at [615, 344] on h1 "LCD SCREEN" at bounding box center [597, 350] width 423 height 12
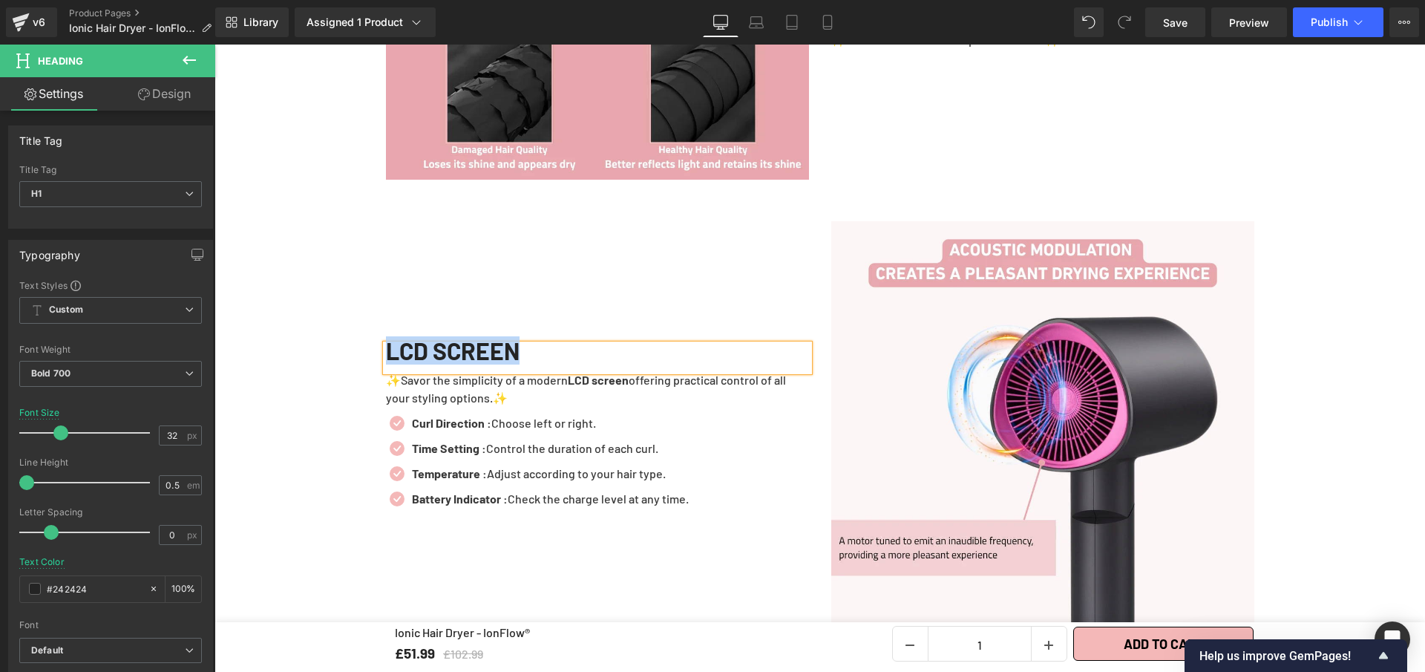
paste div
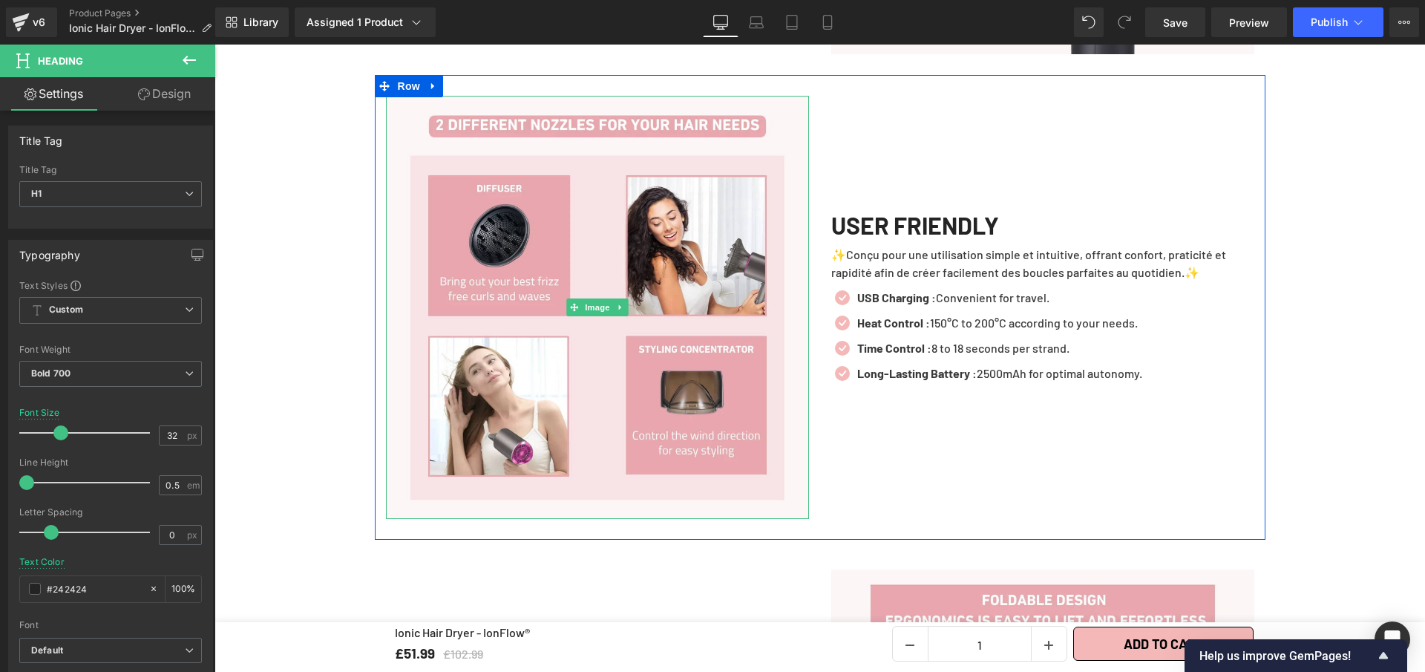
scroll to position [2727, 0]
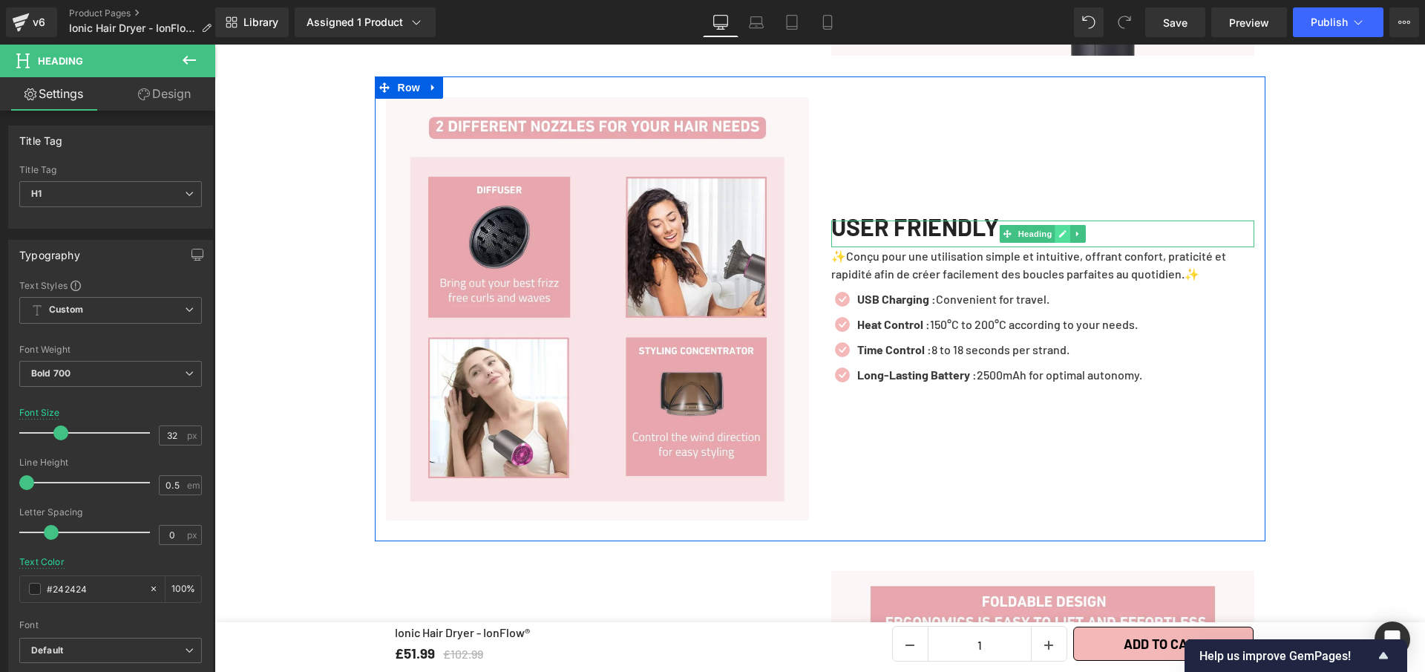
click at [1059, 230] on icon at bounding box center [1062, 233] width 7 height 7
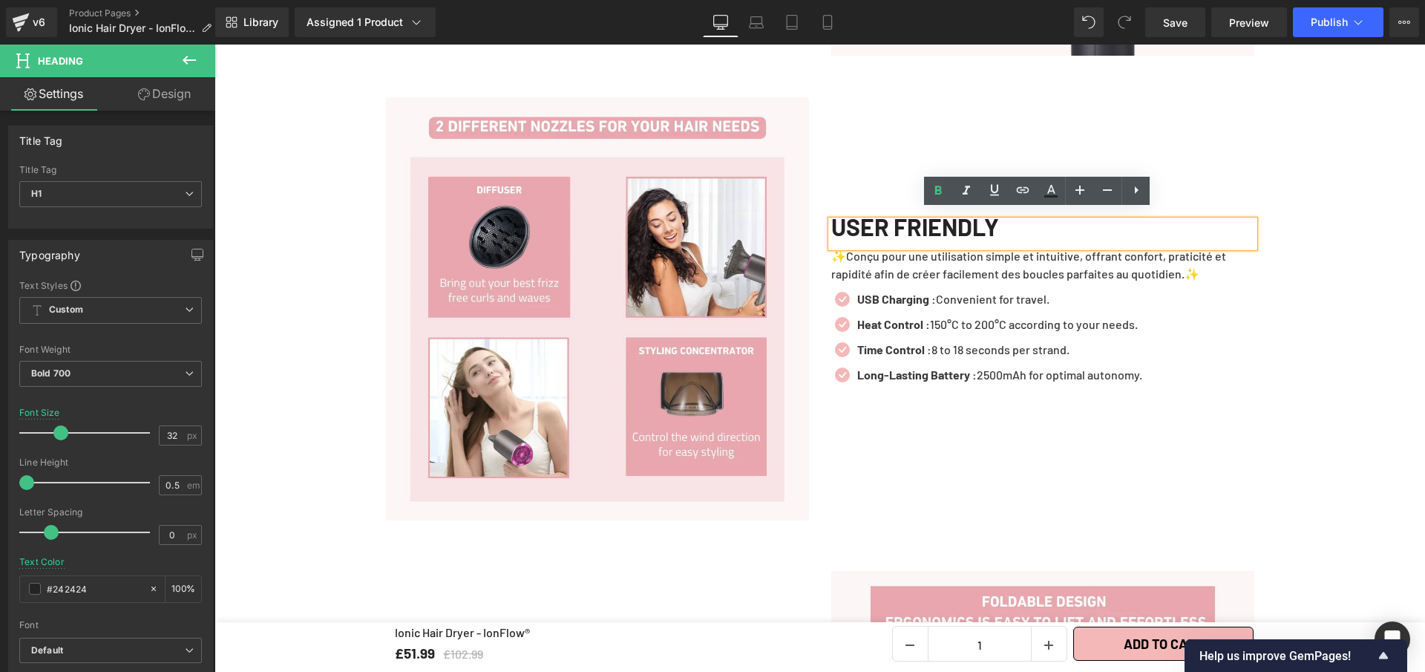
click at [1053, 226] on div "USER FRIENDLY" at bounding box center [1042, 233] width 423 height 27
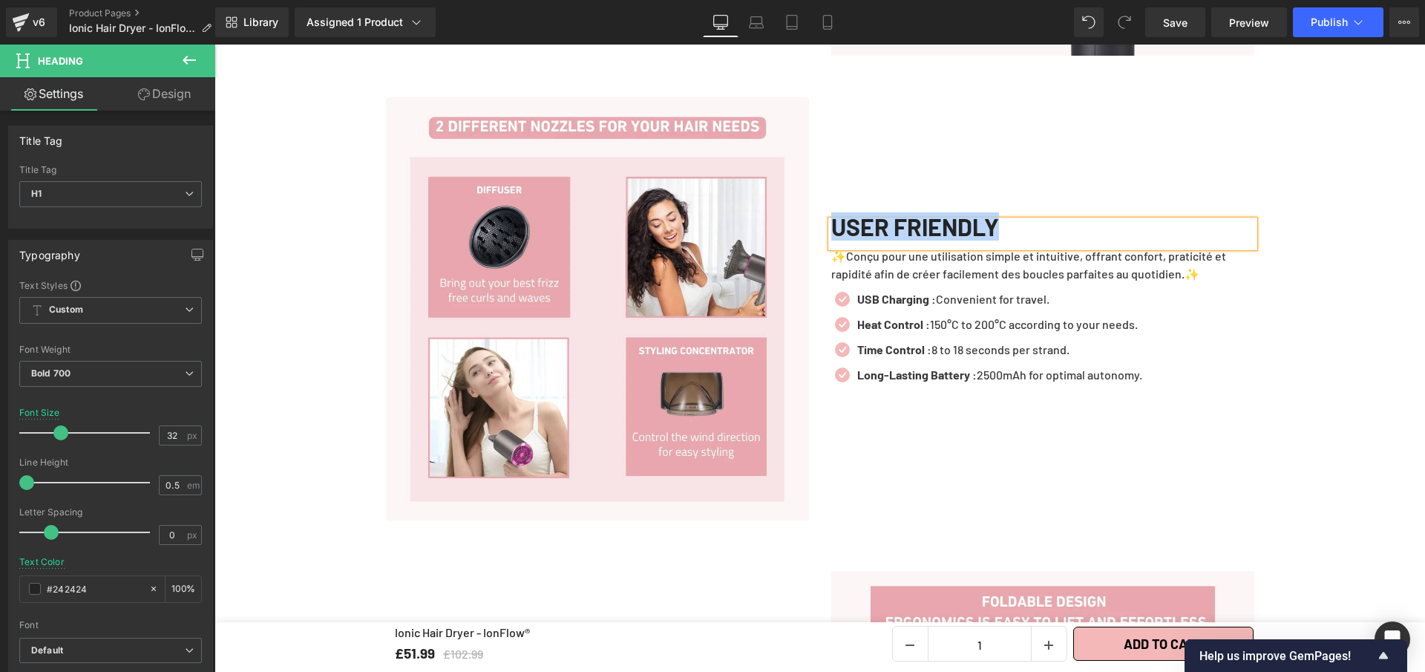
paste div
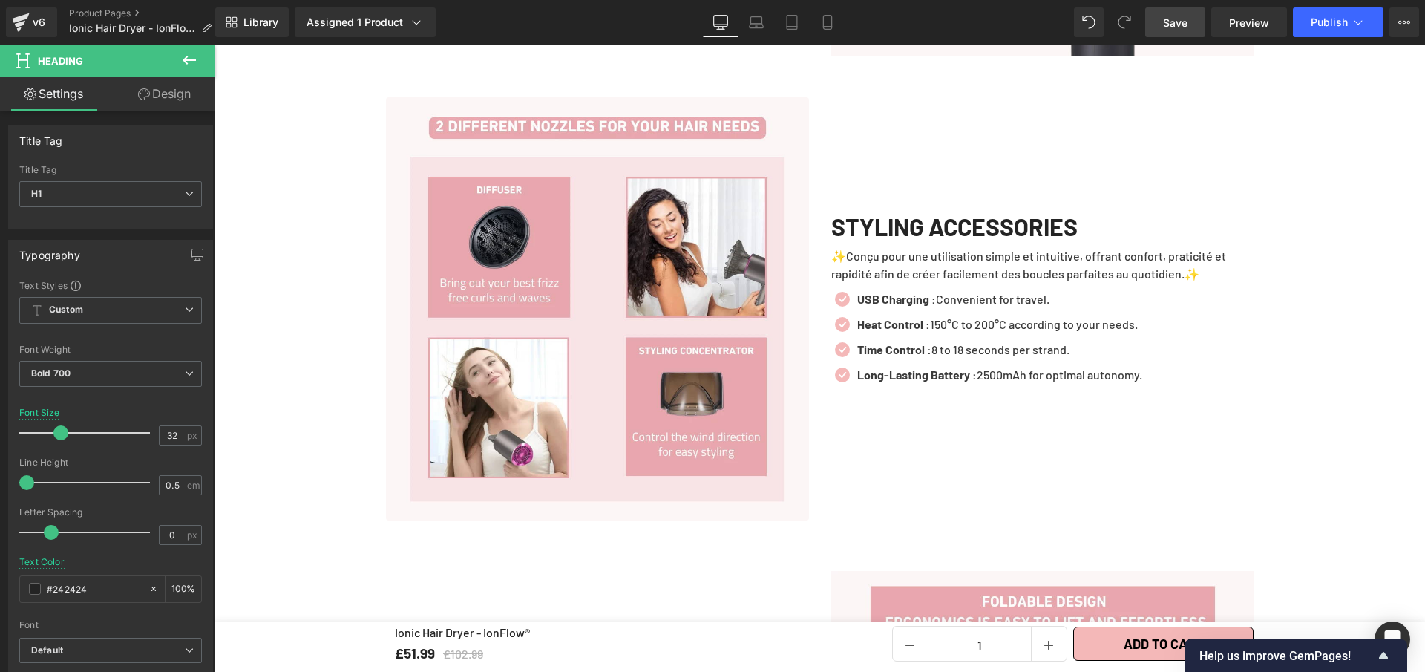
click at [1176, 30] on link "Save" at bounding box center [1175, 22] width 60 height 30
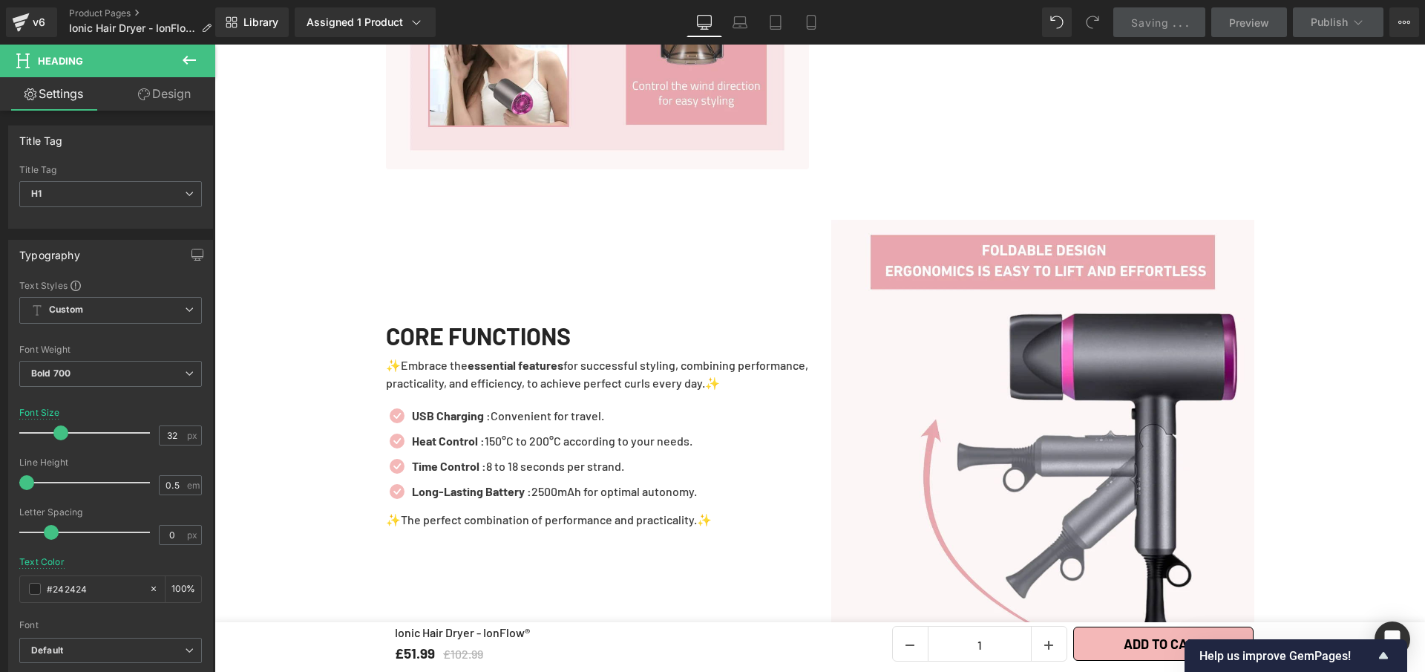
scroll to position [3123, 0]
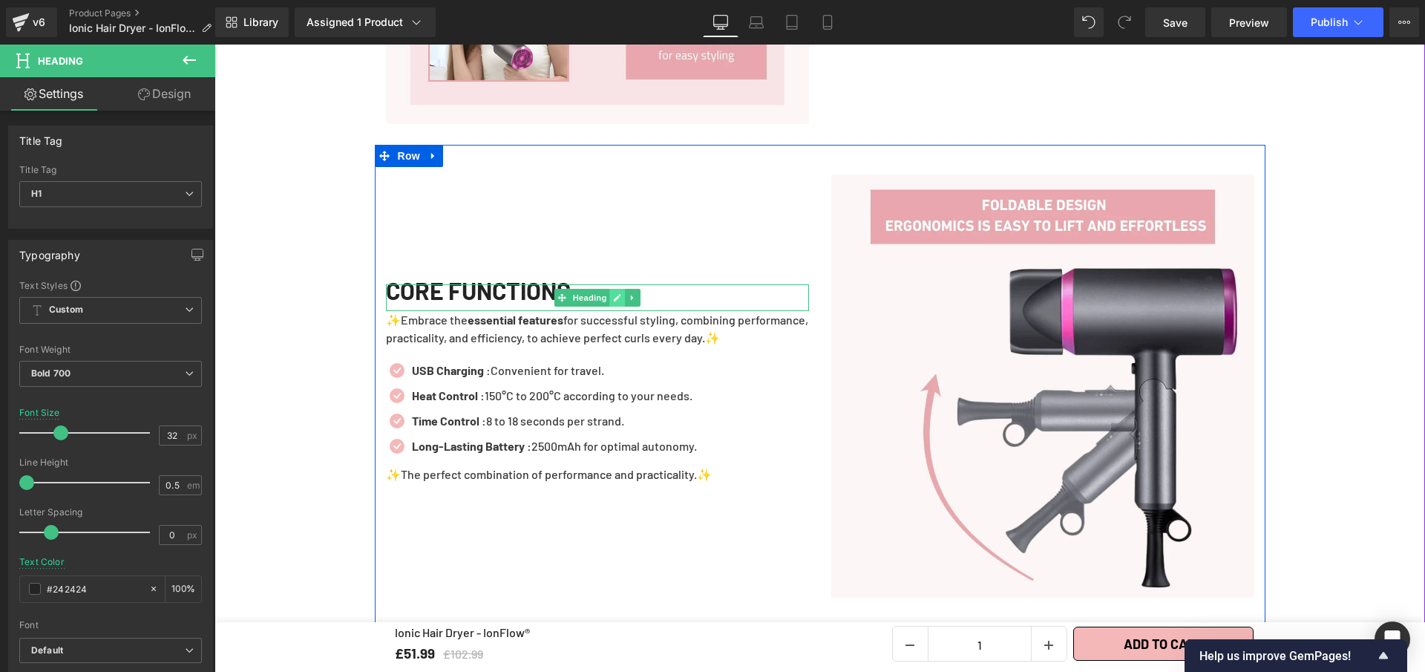
click at [613, 293] on icon at bounding box center [617, 297] width 8 height 9
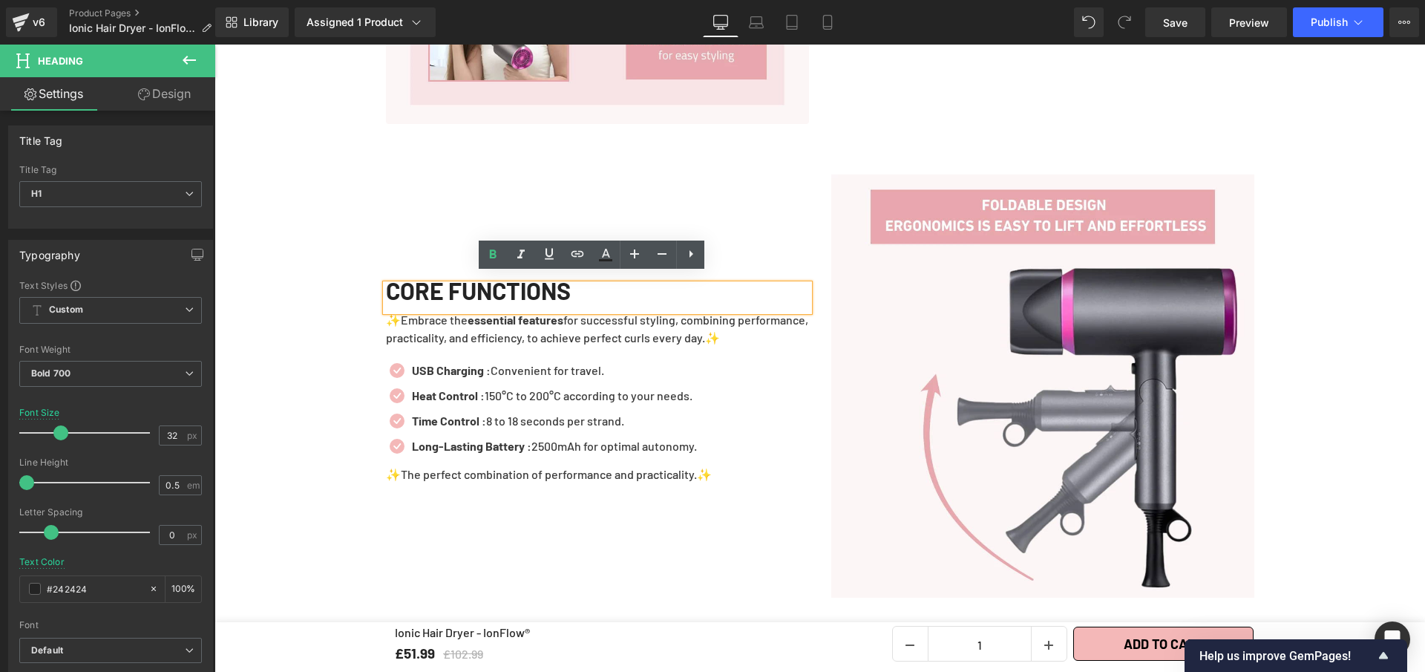
click at [607, 290] on div "CORE FUNCTIONS" at bounding box center [597, 297] width 423 height 27
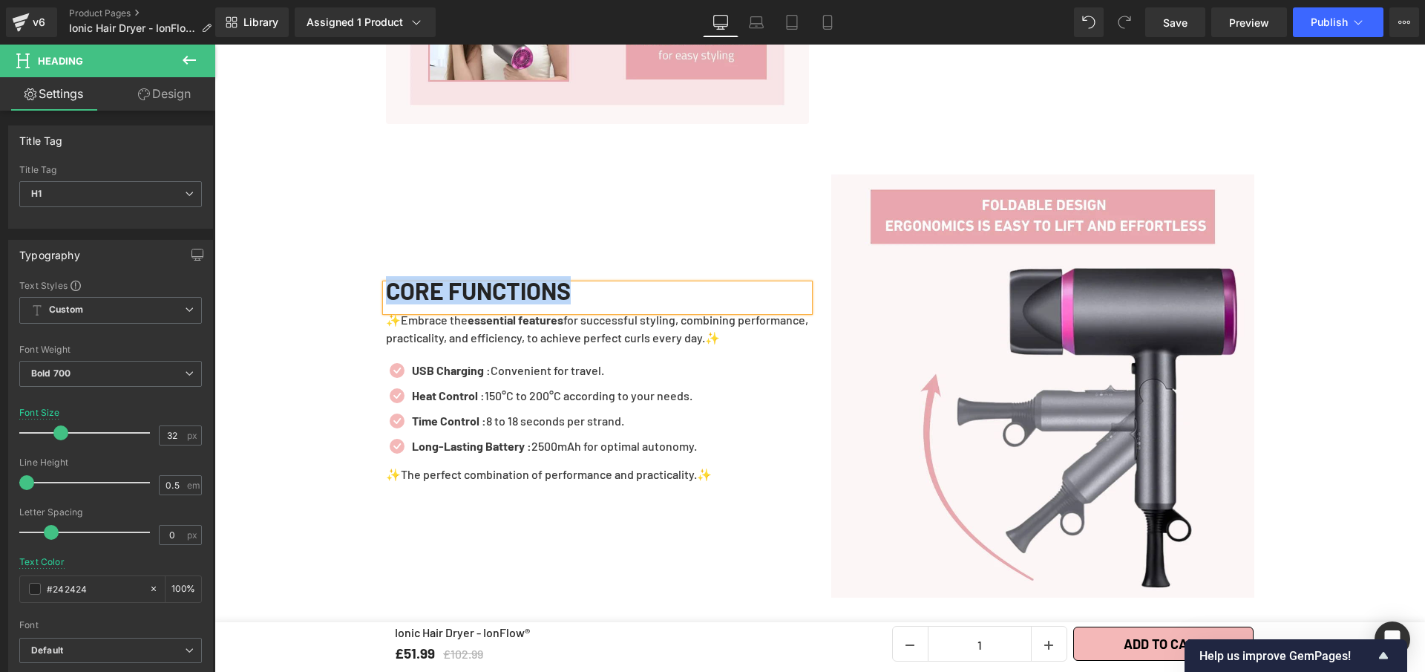
paste div
click at [1197, 27] on link "Save" at bounding box center [1175, 22] width 60 height 30
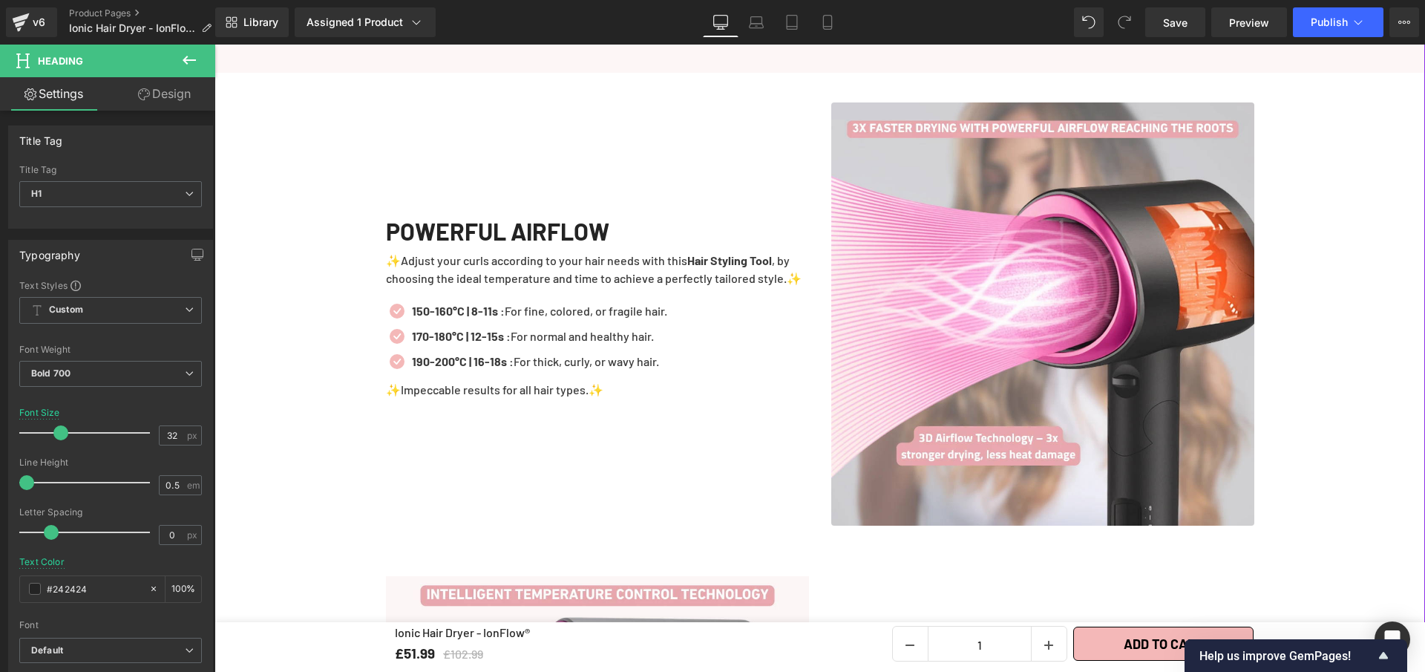
scroll to position [1312, 0]
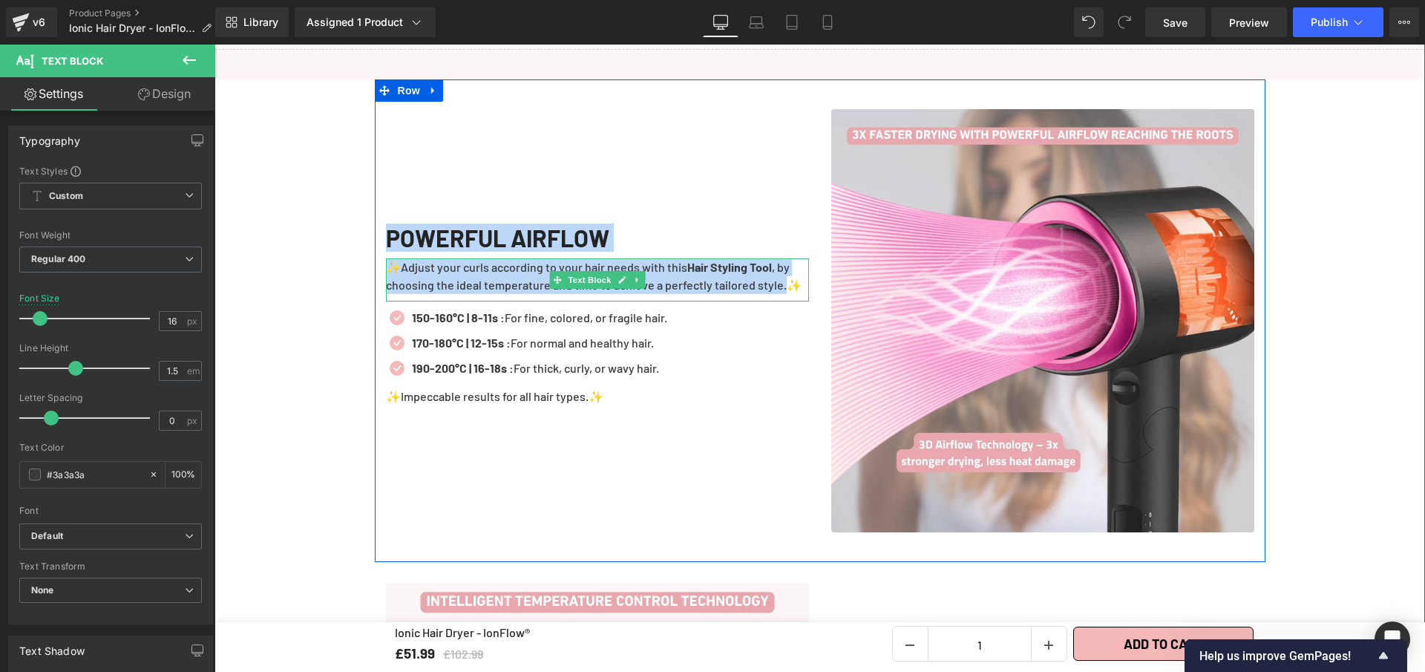
drag, startPoint x: 781, startPoint y: 276, endPoint x: 394, endPoint y: 268, distance: 386.9
click at [386, 260] on p "✨Adjust your curls according to your hair needs with this Hair Styling Tool , b…" at bounding box center [597, 276] width 423 height 36
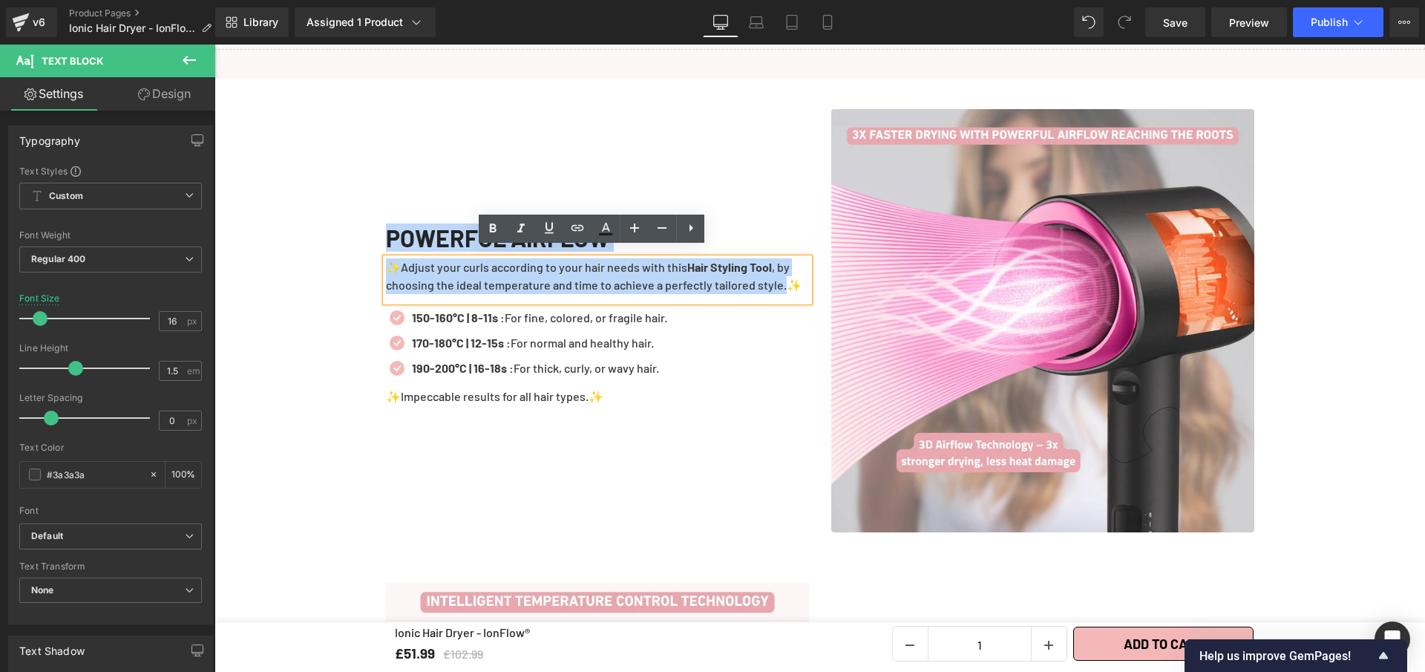
click at [397, 267] on p "✨Adjust your curls according to your hair needs with this Hair Styling Tool , b…" at bounding box center [597, 276] width 423 height 36
drag, startPoint x: 402, startPoint y: 255, endPoint x: 781, endPoint y: 278, distance: 379.3
click at [781, 278] on p "✨Adjust your curls according to your hair needs with this Hair Styling Tool , b…" at bounding box center [597, 276] width 423 height 36
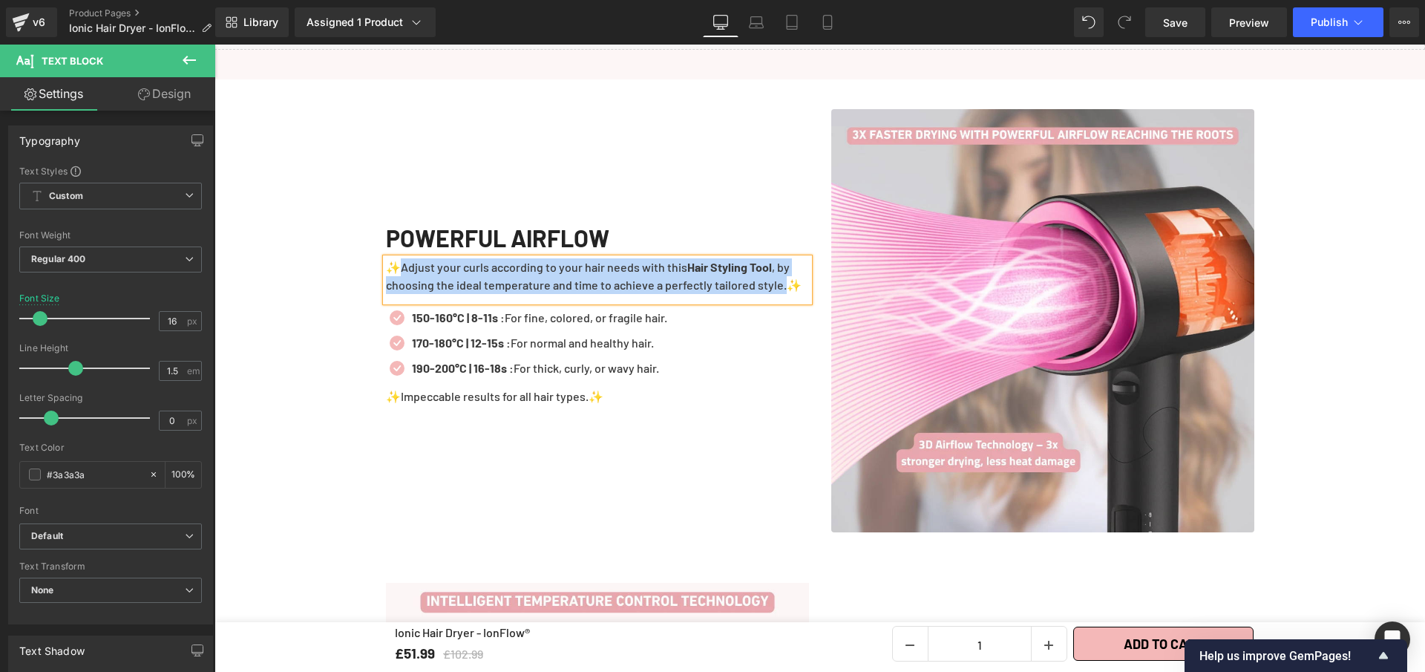
paste div
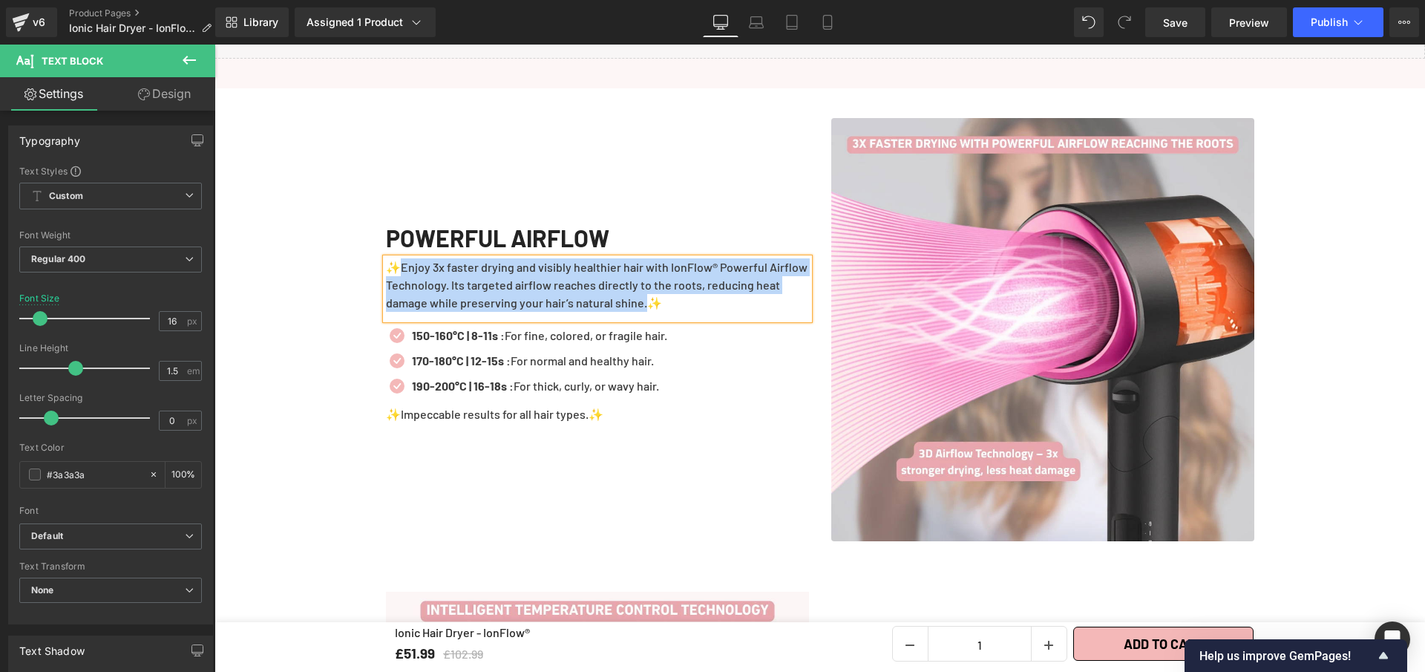
drag, startPoint x: 673, startPoint y: 298, endPoint x: 398, endPoint y: 256, distance: 277.8
click at [398, 258] on p "✨Enjoy 3x faster drying and visibly healthier hair with IonFlow® Powerful Airfl…" at bounding box center [597, 284] width 423 height 53
drag, startPoint x: 627, startPoint y: 293, endPoint x: 396, endPoint y: 253, distance: 233.6
click at [396, 258] on p "✨Enjoy 3x faster drying and visibly healthier hair with IonFlow® Powerful Airfl…" at bounding box center [597, 284] width 423 height 53
drag, startPoint x: 637, startPoint y: 290, endPoint x: 395, endPoint y: 258, distance: 244.2
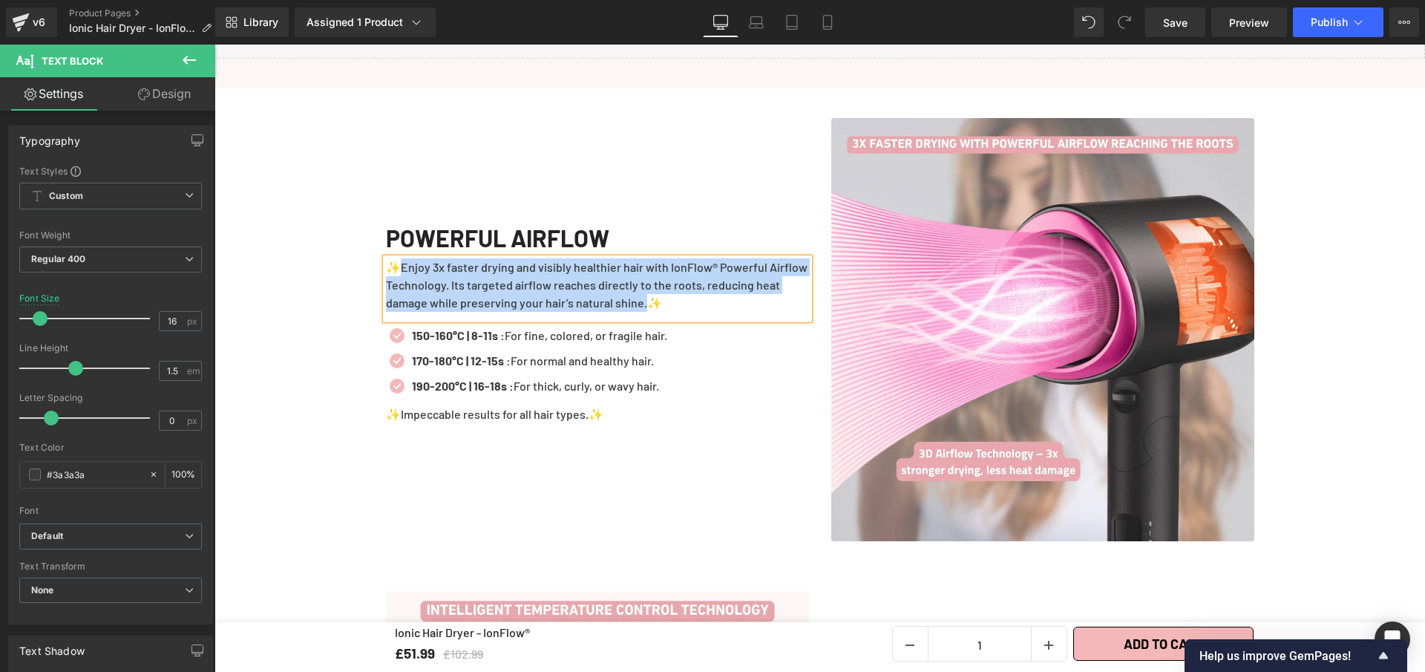
click at [395, 258] on p "✨Enjoy 3x faster drying and visibly healthier hair with IonFlow® Powerful Airfl…" at bounding box center [597, 284] width 423 height 53
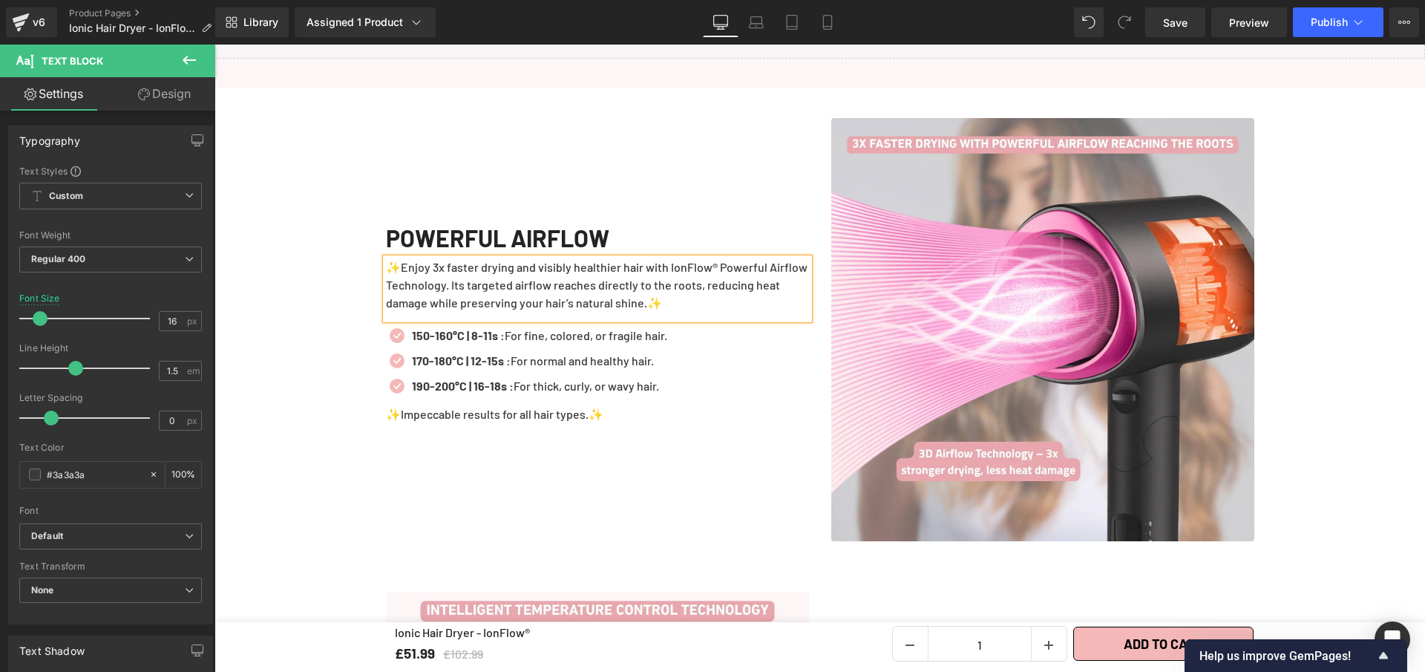
click at [679, 395] on div "Icon 150-160°C | 8-11s : For fine, colored, or fragile hair. Text Block Icon 17…" at bounding box center [597, 363] width 423 height 89
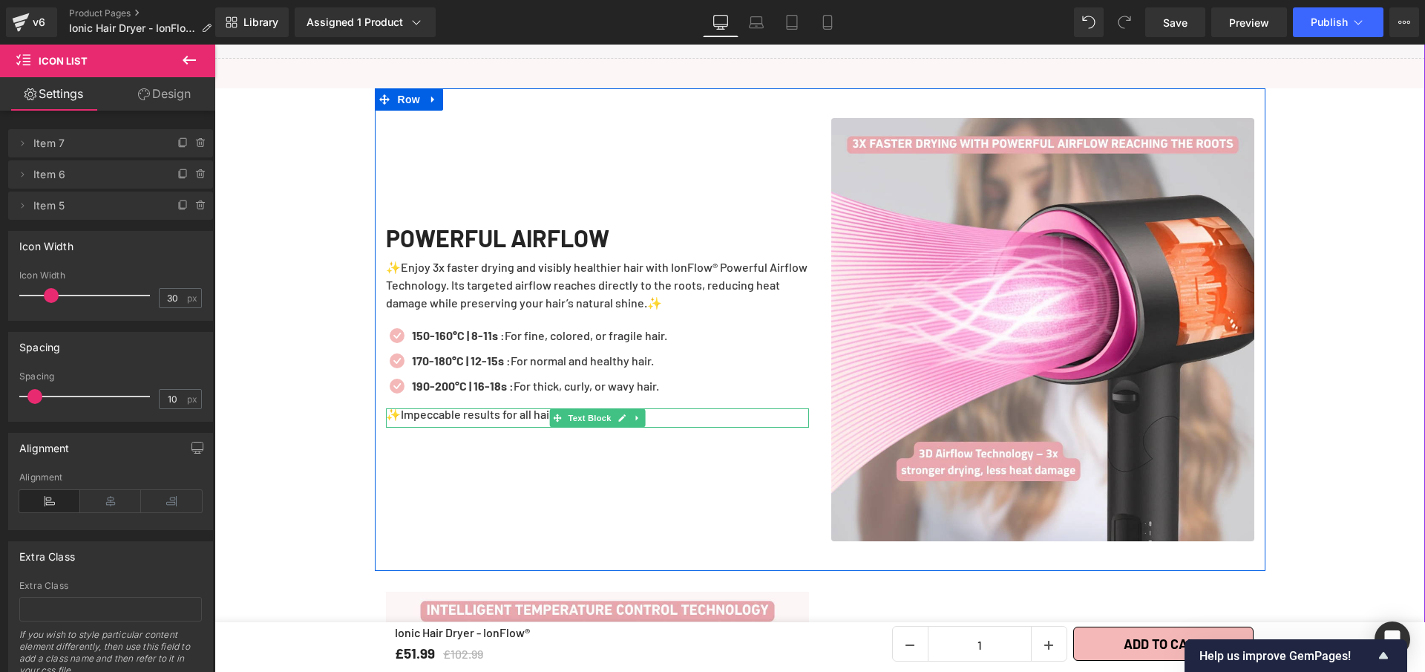
click at [534, 408] on p "✨Impeccable results for all hair types.✨" at bounding box center [597, 414] width 423 height 12
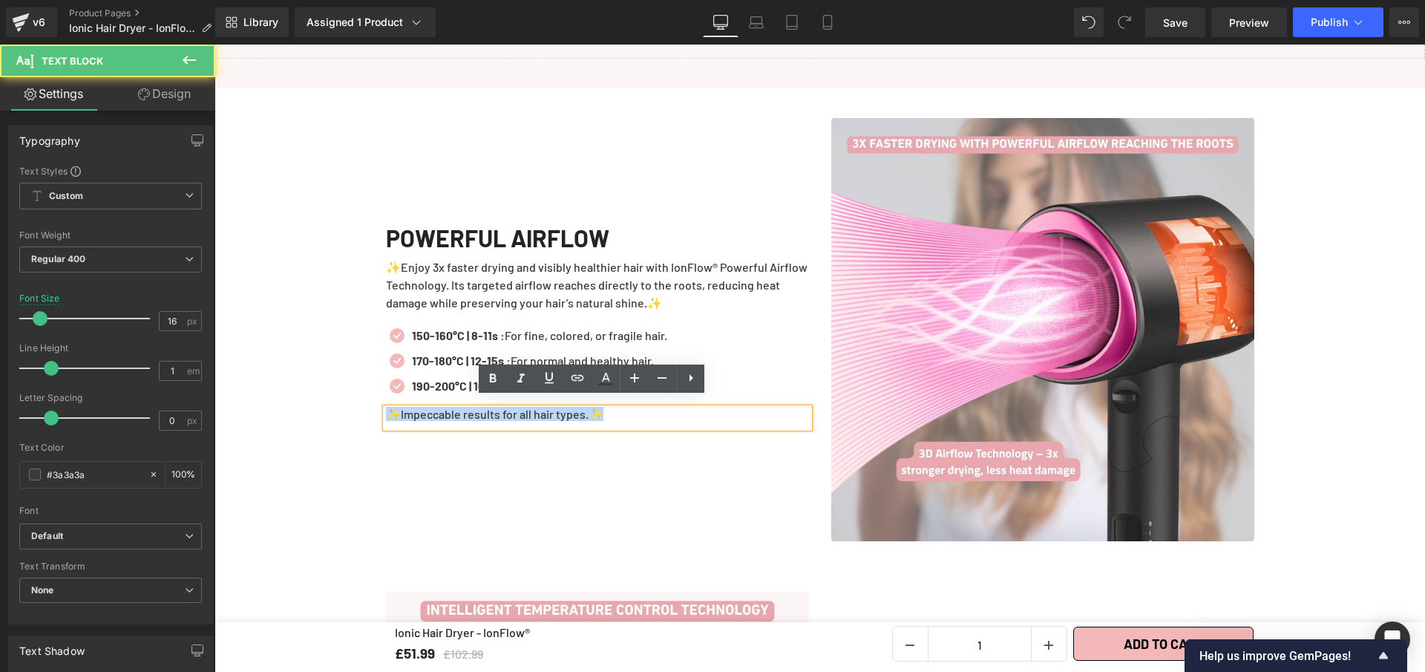
drag, startPoint x: 612, startPoint y: 406, endPoint x: 371, endPoint y: 404, distance: 240.5
click at [375, 404] on div "POWERFUL AIRFLOW Heading ✨Enjoy 3x faster drying and visibly healthier hair wit…" at bounding box center [597, 329] width 445 height 423
paste div
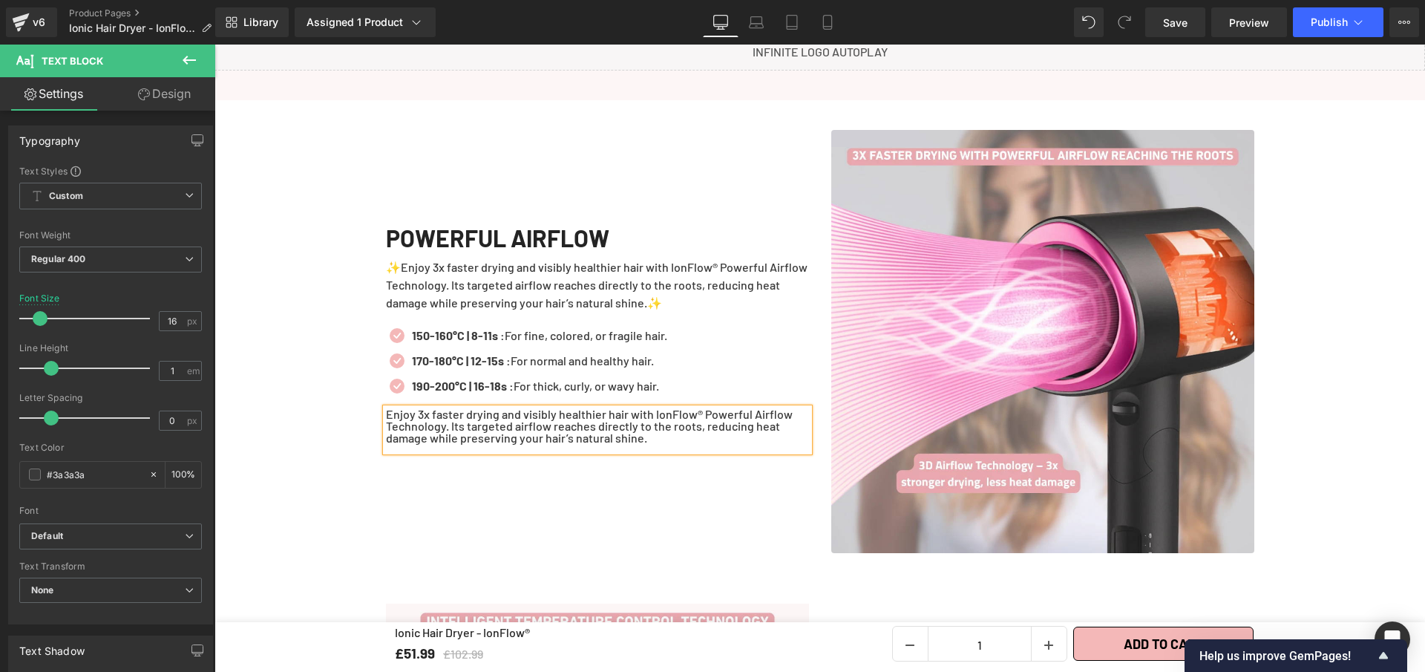
click at [656, 475] on div "POWERFUL AIRFLOW Heading ✨Enjoy 3x faster drying and visibly healthier hair wit…" at bounding box center [597, 341] width 445 height 423
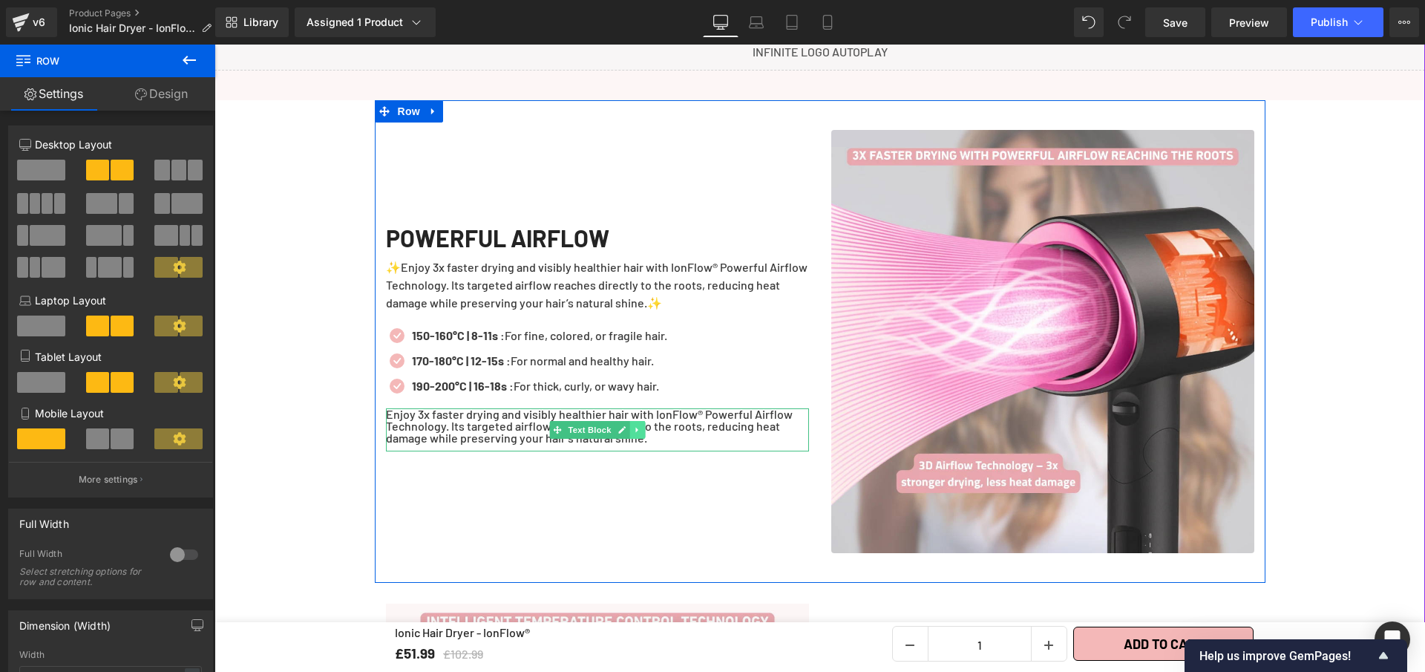
click at [635, 422] on link at bounding box center [638, 430] width 16 height 18
click at [637, 421] on link at bounding box center [645, 430] width 16 height 18
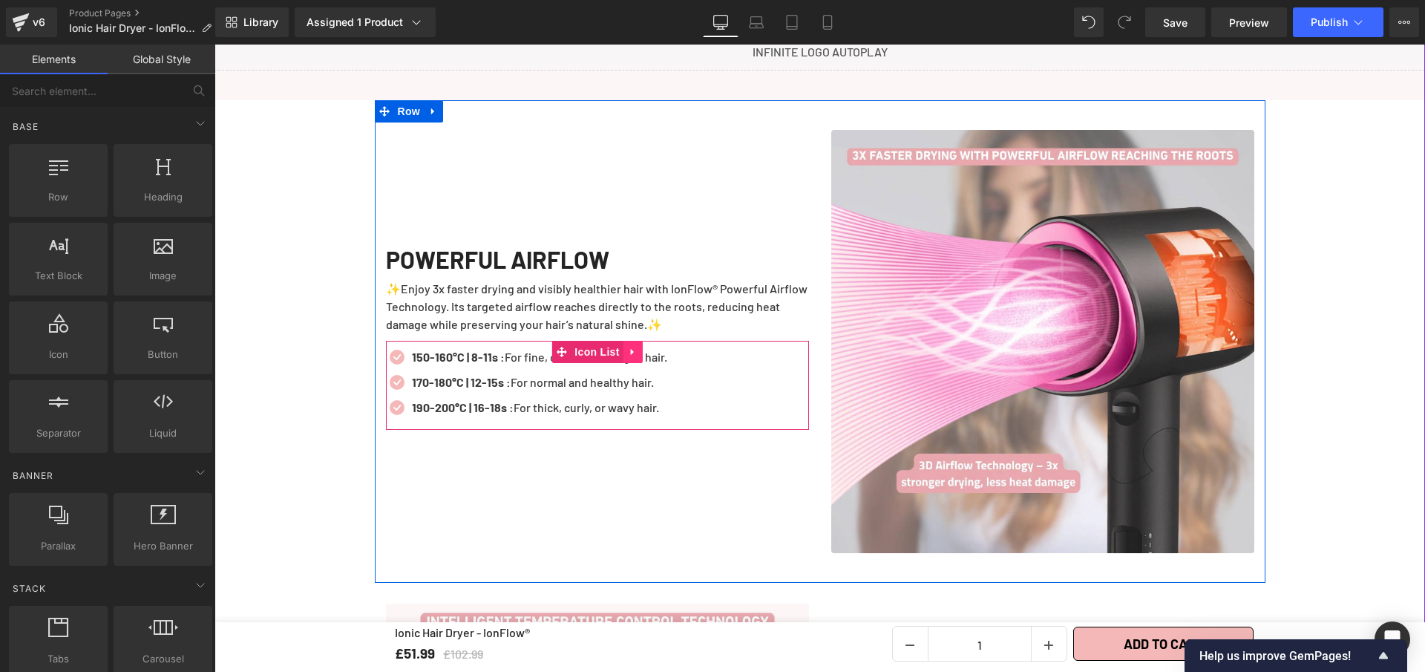
click at [624, 350] on link at bounding box center [633, 352] width 19 height 22
click at [638, 347] on icon at bounding box center [643, 352] width 10 height 10
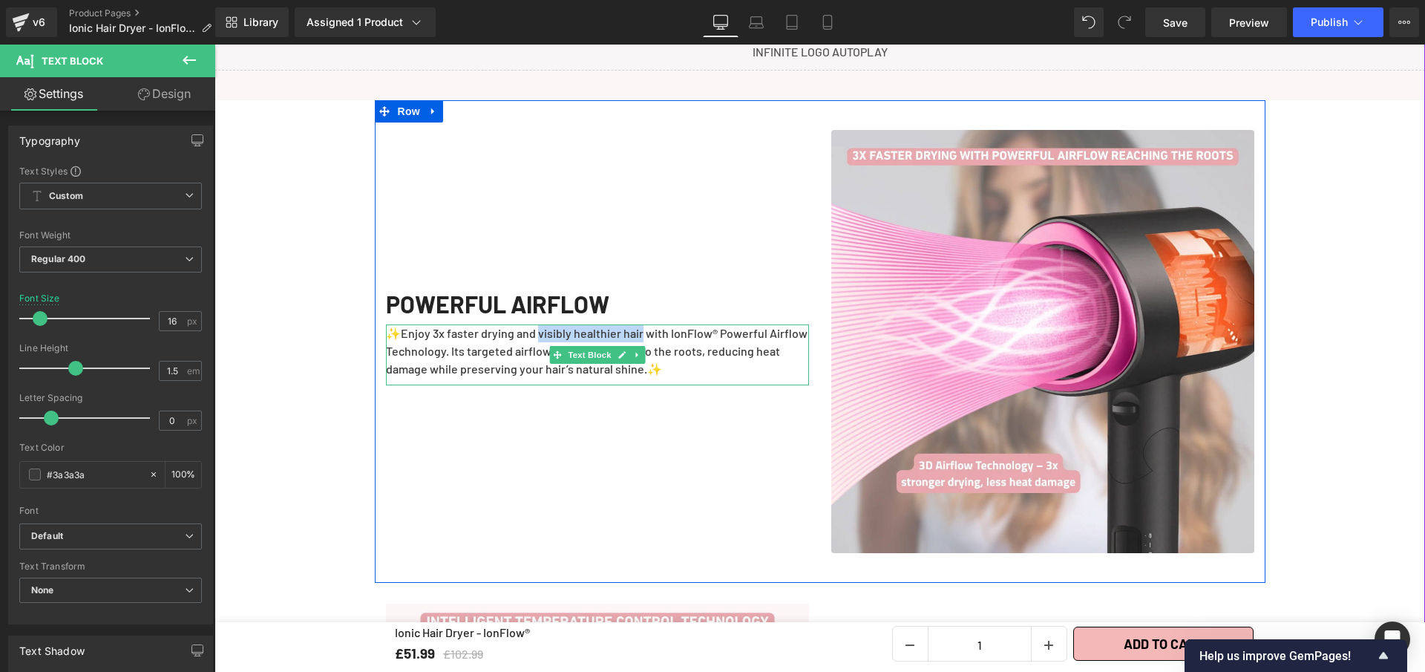
drag, startPoint x: 535, startPoint y: 322, endPoint x: 641, endPoint y: 327, distance: 106.3
click at [641, 327] on p "✨Enjoy 3x faster drying and visibly healthier hair with IonFlow® Powerful Airfl…" at bounding box center [597, 350] width 423 height 53
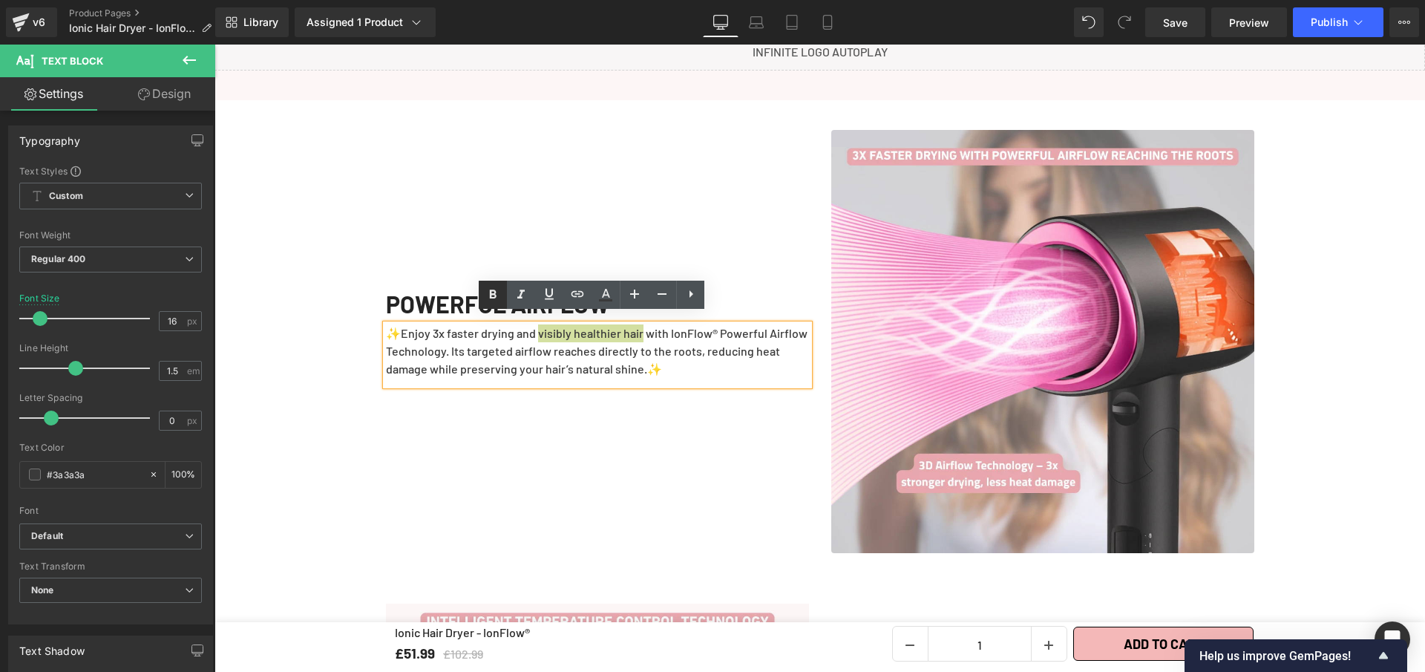
click at [494, 292] on icon at bounding box center [493, 294] width 7 height 9
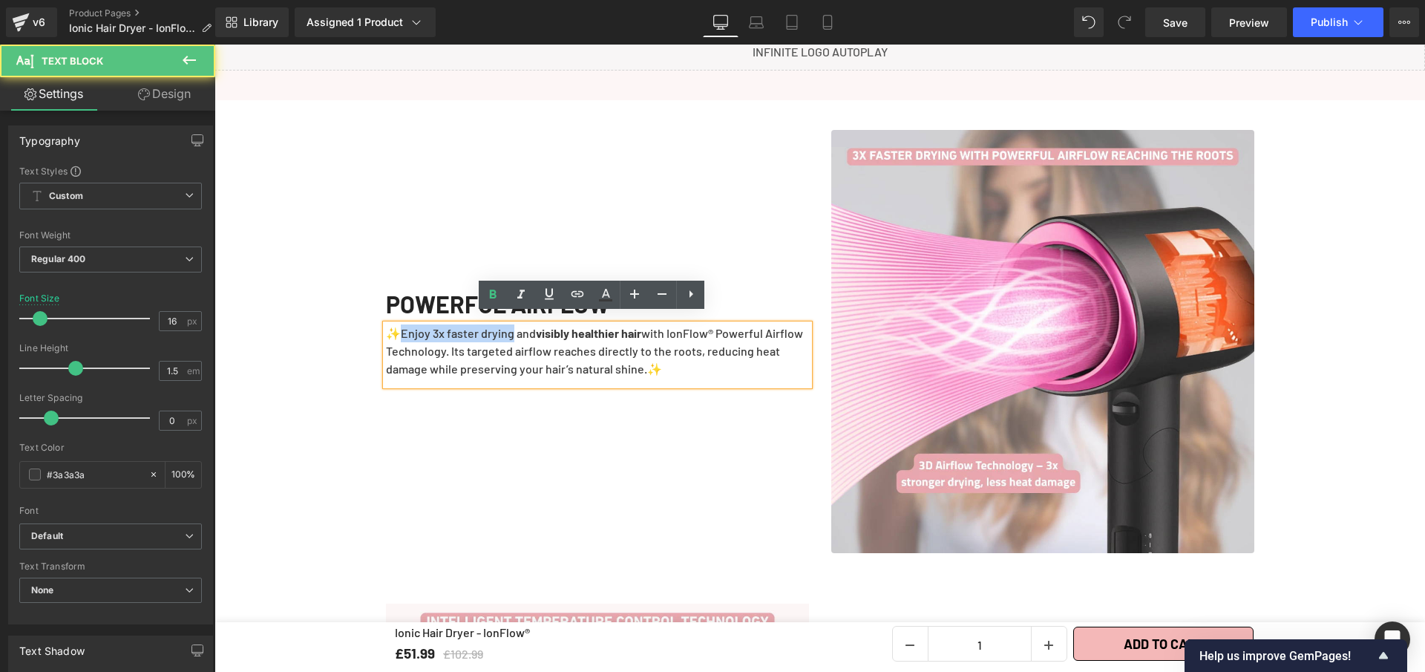
drag, startPoint x: 507, startPoint y: 322, endPoint x: 396, endPoint y: 324, distance: 111.4
click at [396, 324] on p "✨Enjoy 3x faster drying and visibly healthier hair with IonFlow® Powerful Airfl…" at bounding box center [597, 350] width 423 height 53
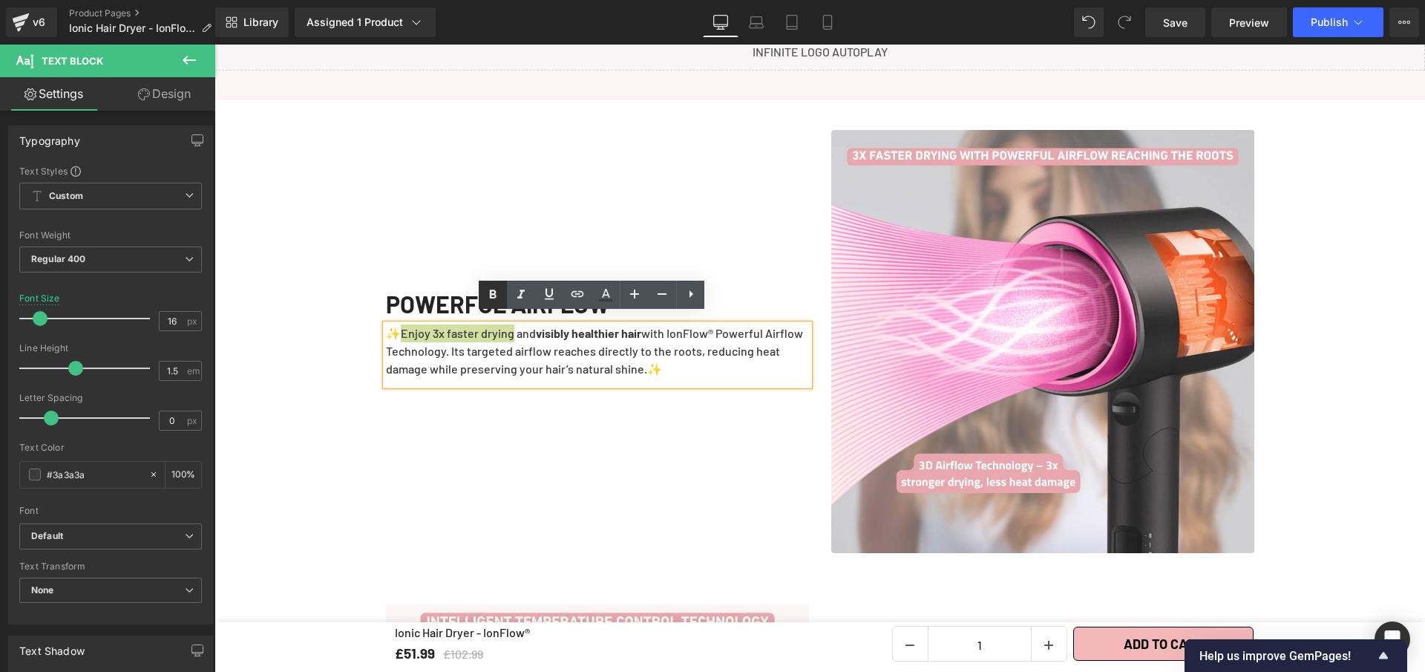
click at [489, 295] on icon at bounding box center [493, 295] width 18 height 18
drag, startPoint x: 688, startPoint y: 323, endPoint x: 480, endPoint y: 345, distance: 209.8
click at [480, 345] on p "✨ Enjoy 3x faster drying and visibly healthier hair with IonFlow® Powerful Airf…" at bounding box center [597, 350] width 423 height 53
click at [502, 286] on link at bounding box center [493, 295] width 28 height 28
drag, startPoint x: 512, startPoint y: 341, endPoint x: 592, endPoint y: 343, distance: 79.5
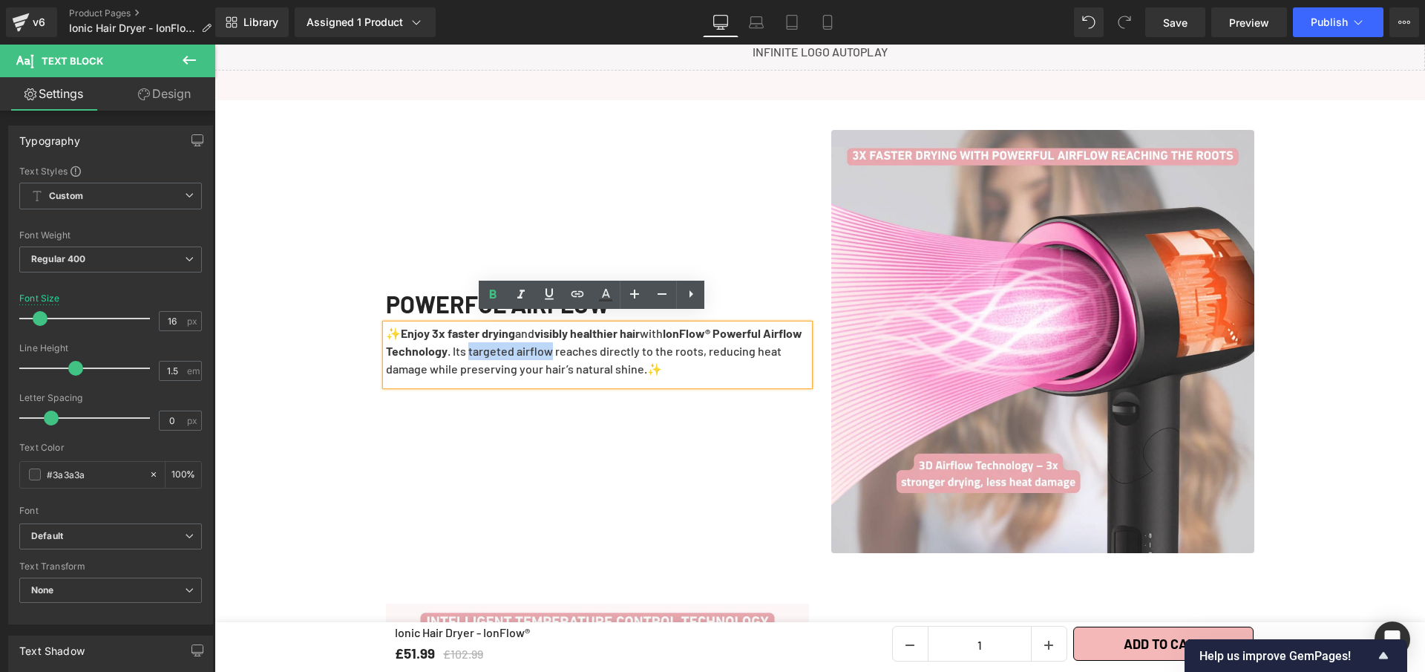
click at [592, 343] on p "✨ Enjoy 3x faster drying and visibly healthier hair with IonFlow® Powerful Airf…" at bounding box center [597, 350] width 423 height 53
click at [489, 290] on icon at bounding box center [493, 295] width 18 height 18
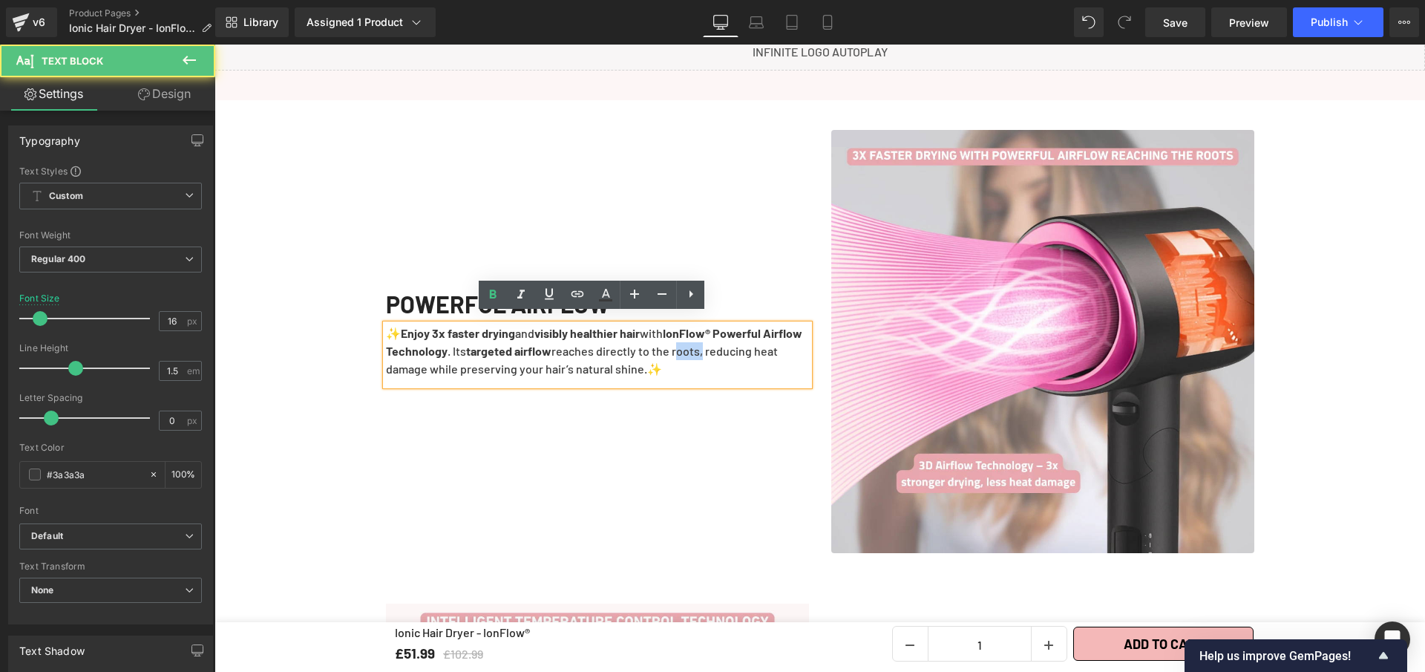
drag, startPoint x: 725, startPoint y: 343, endPoint x: 749, endPoint y: 339, distance: 24.9
click at [749, 339] on p "✨ Enjoy 3x faster drying and visibly healthier hair with IonFlow® Powerful Airf…" at bounding box center [597, 350] width 423 height 53
click at [498, 295] on icon at bounding box center [493, 295] width 18 height 18
drag, startPoint x: 717, startPoint y: 361, endPoint x: 649, endPoint y: 362, distance: 68.3
click at [649, 362] on p "✨ Enjoy 3x faster drying and visibly healthier hair with IonFlow® Powerful Airf…" at bounding box center [597, 350] width 423 height 53
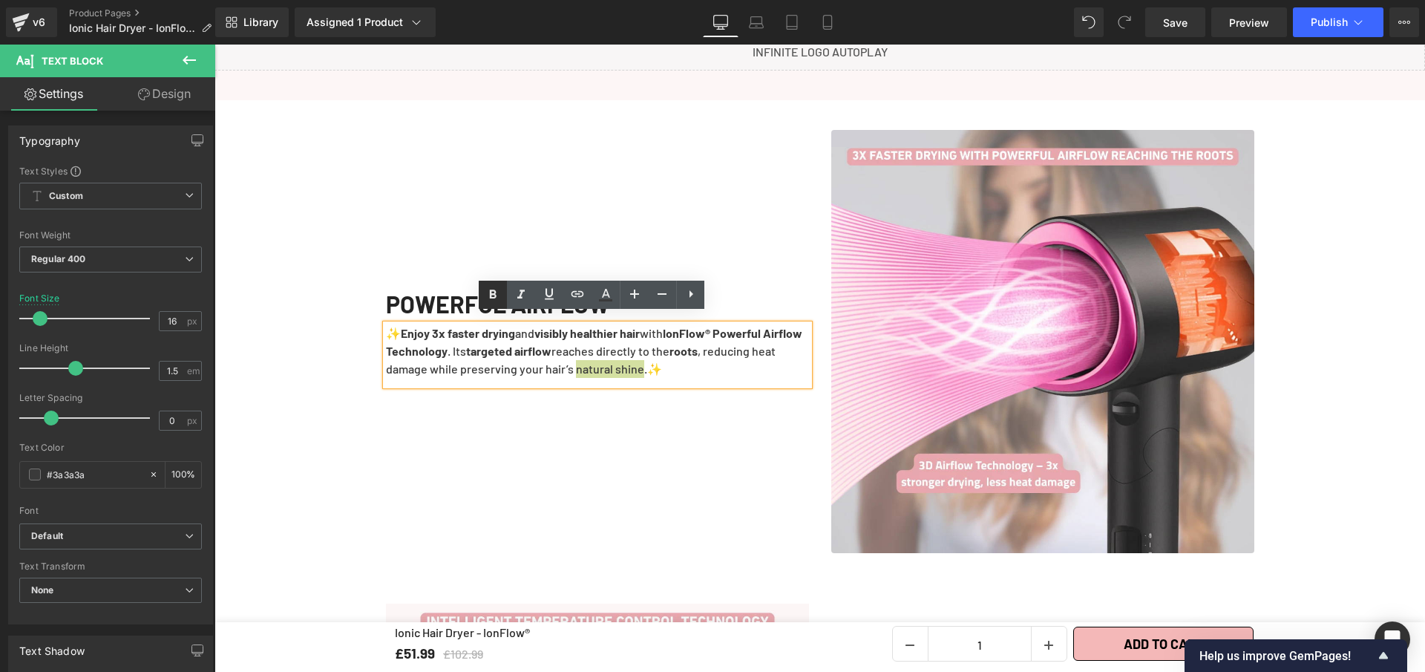
drag, startPoint x: 491, startPoint y: 297, endPoint x: 350, endPoint y: 267, distance: 144.1
click at [491, 297] on icon at bounding box center [493, 294] width 7 height 9
click at [1185, 17] on span "Save" at bounding box center [1175, 23] width 24 height 16
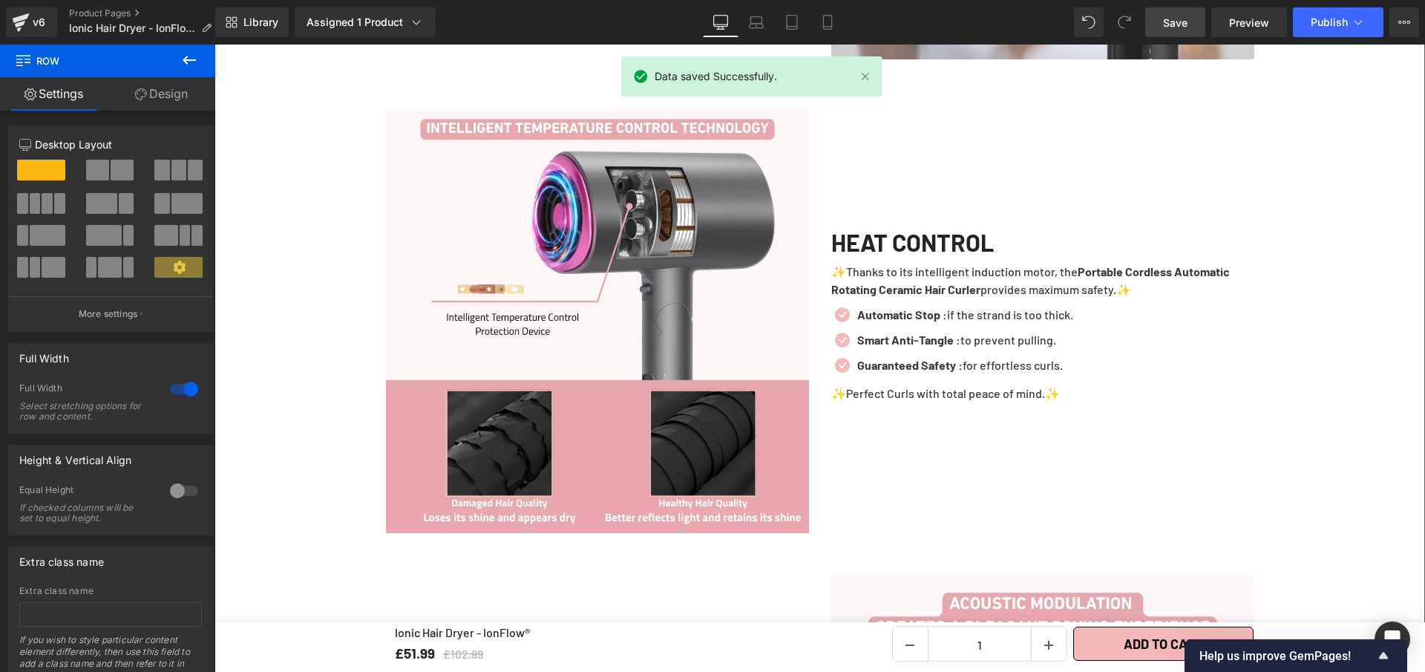
scroll to position [1768, 0]
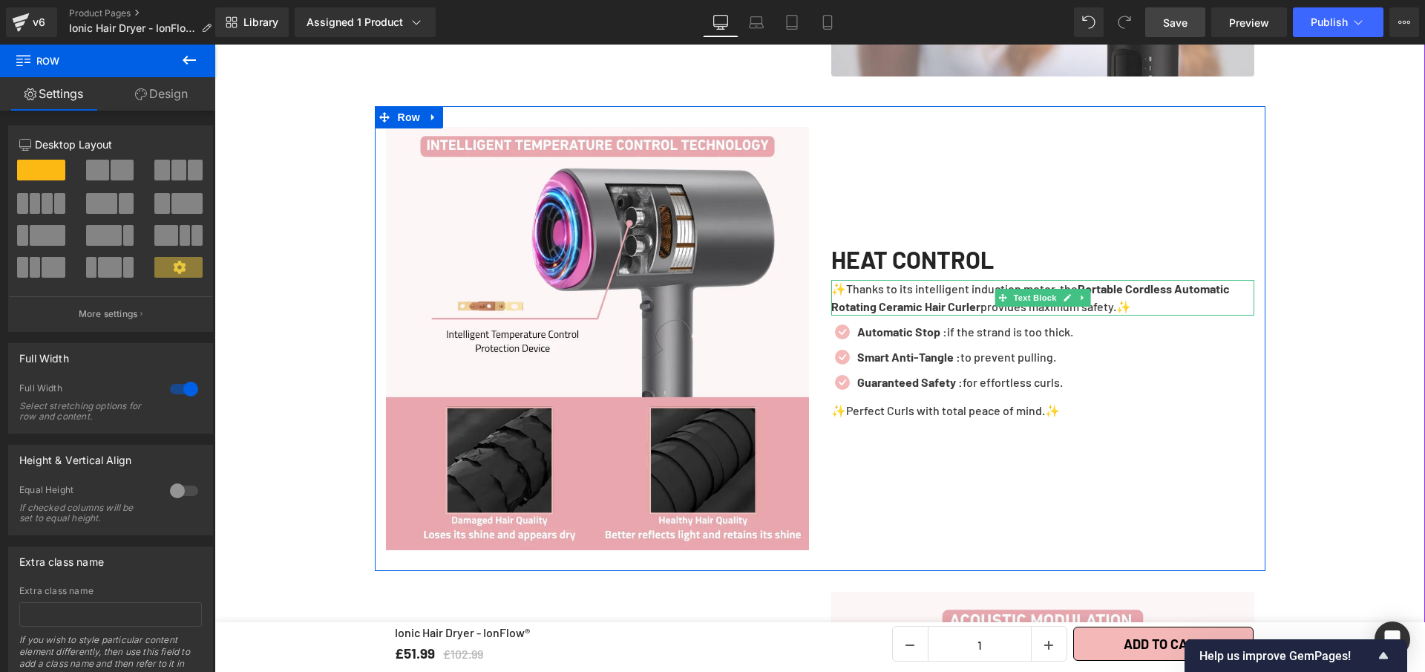
click at [1169, 298] on p "✨Thanks to its intelligent induction motor, the Portable Cordless Automatic Rot…" at bounding box center [1042, 298] width 423 height 36
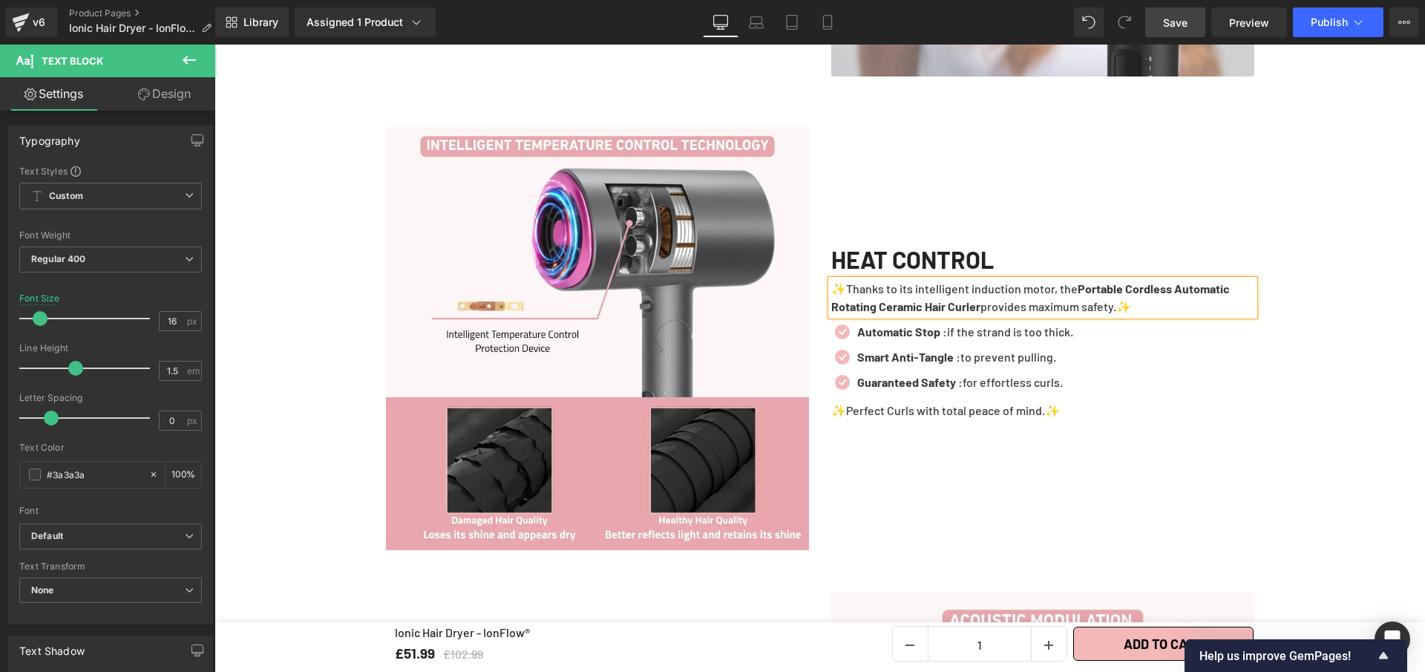
paste div
drag, startPoint x: 1112, startPoint y: 279, endPoint x: 873, endPoint y: 295, distance: 239.6
click at [873, 295] on p "✨With its Intelligent Temperature Control Device, the Ionic Hair Dryer - IonFlo…" at bounding box center [1042, 298] width 423 height 36
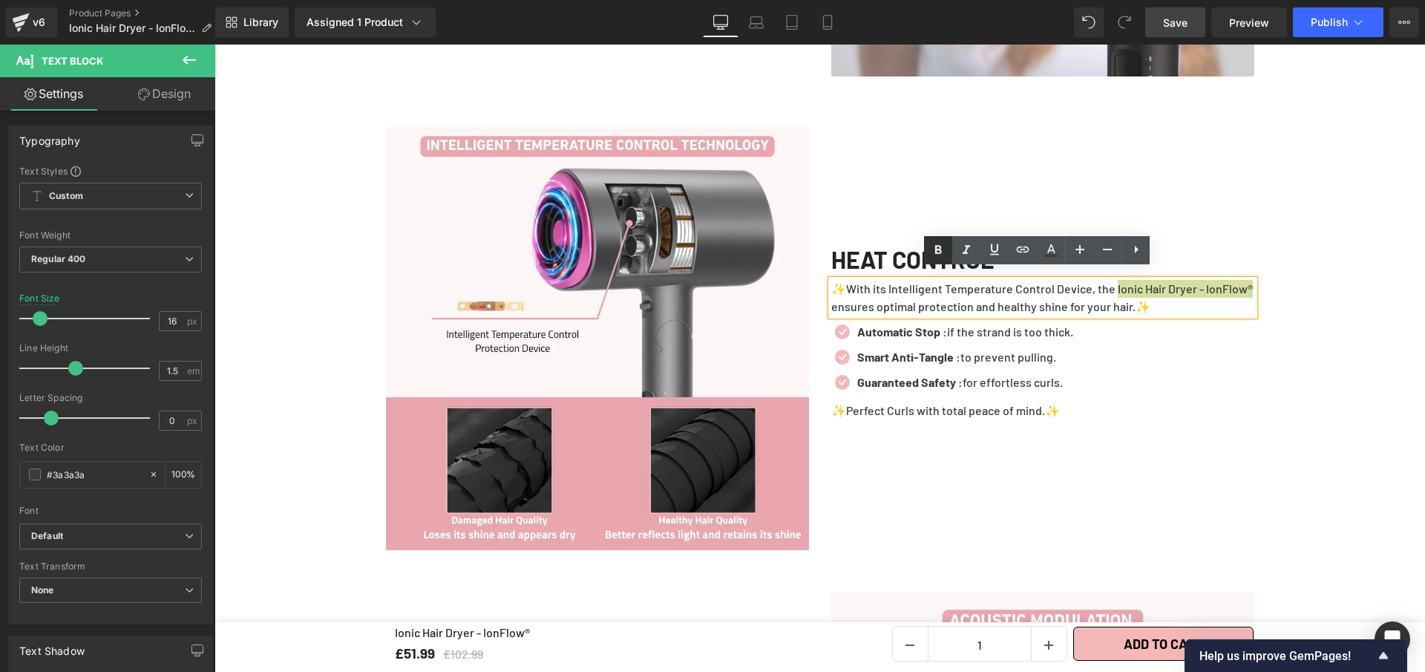
click at [939, 249] on icon at bounding box center [938, 249] width 7 height 9
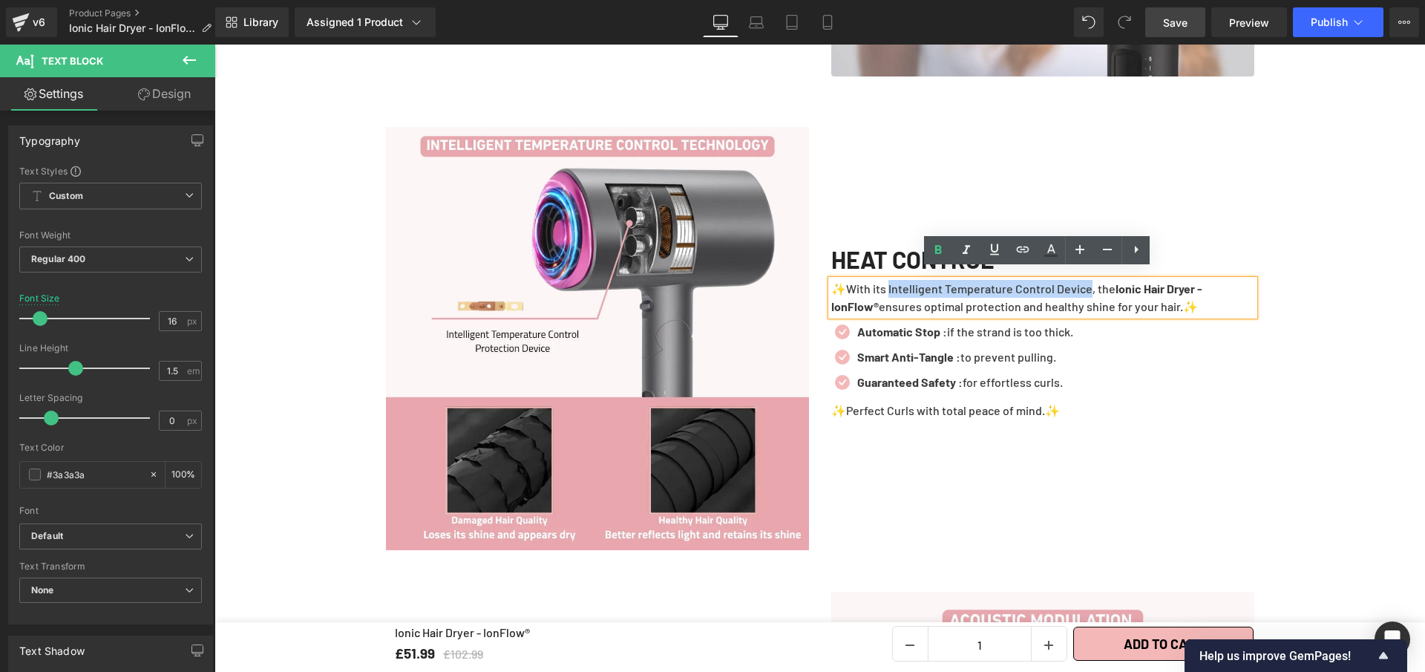
drag, startPoint x: 1084, startPoint y: 281, endPoint x: 883, endPoint y: 279, distance: 201.2
click at [883, 280] on p "✨With its Intelligent Temperature Control Device, the Ionic Hair Dryer - IonFlo…" at bounding box center [1042, 298] width 423 height 36
click at [938, 250] on icon at bounding box center [938, 250] width 18 height 18
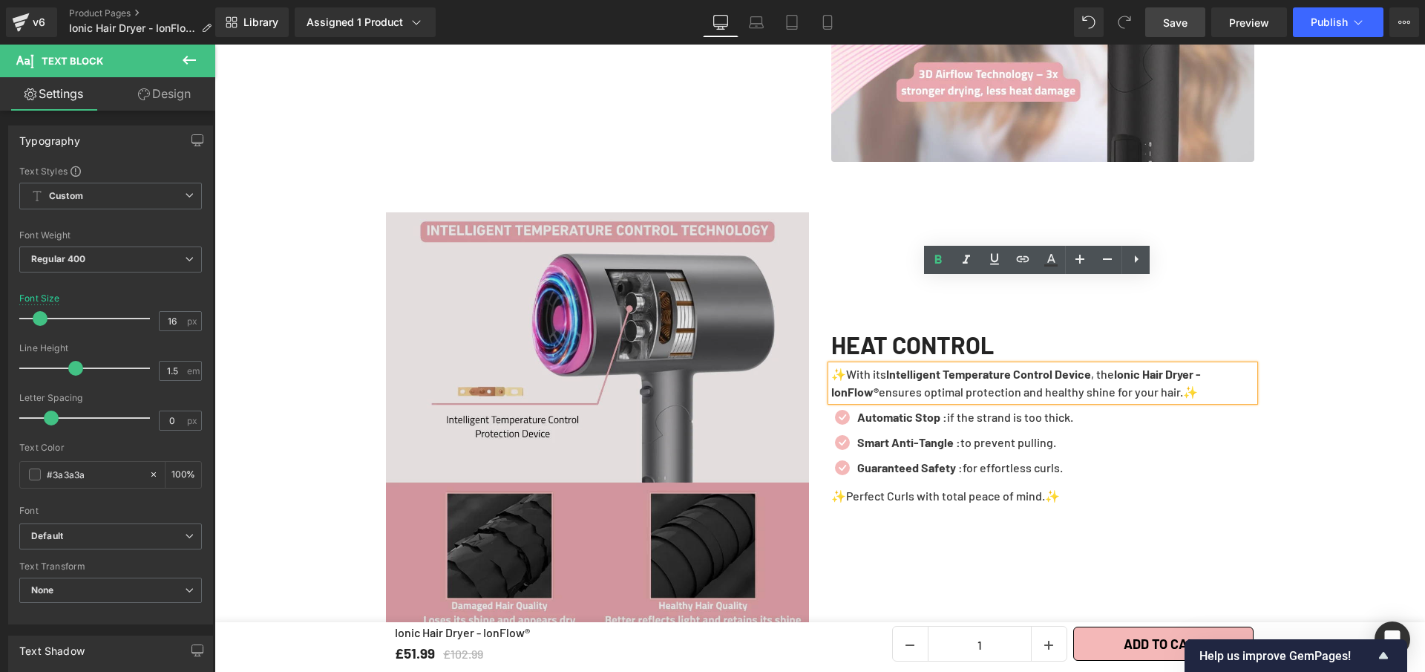
scroll to position [1424, 0]
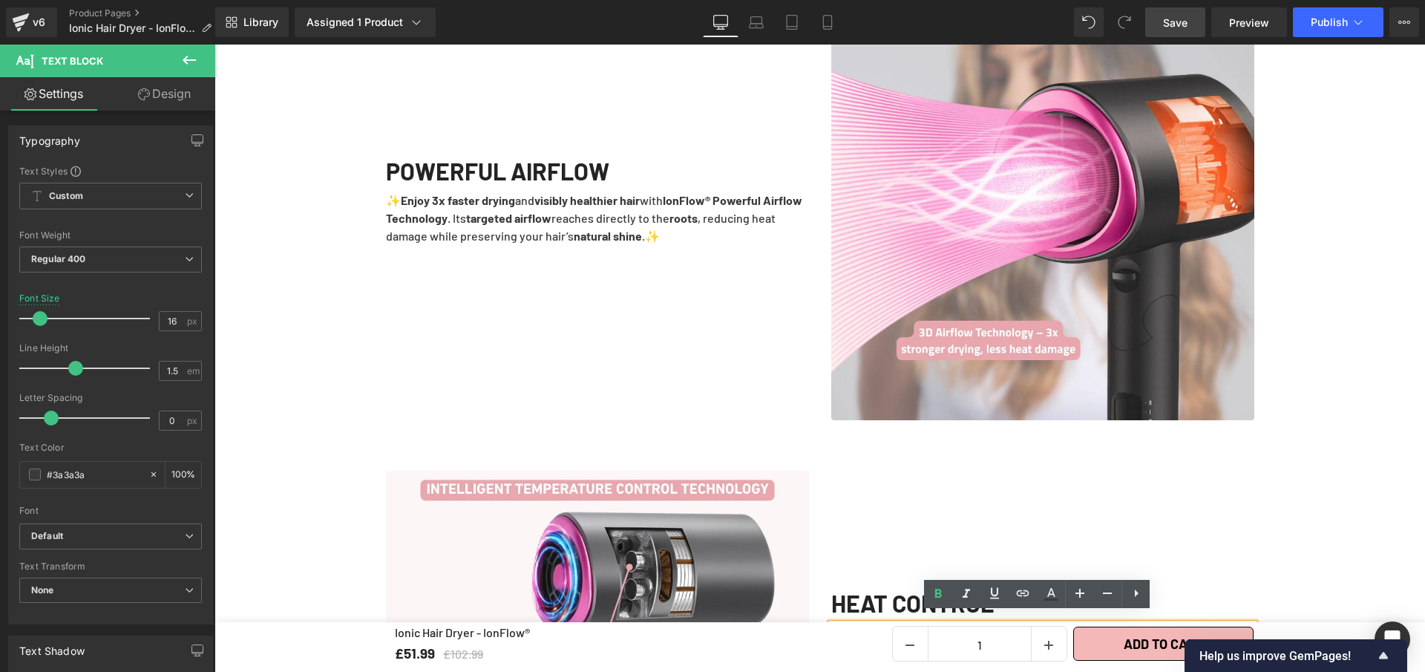
click at [661, 206] on p "✨ Enjoy 3x faster drying and visibly healthier hair with IonFlow® Powerful Airf…" at bounding box center [597, 218] width 423 height 53
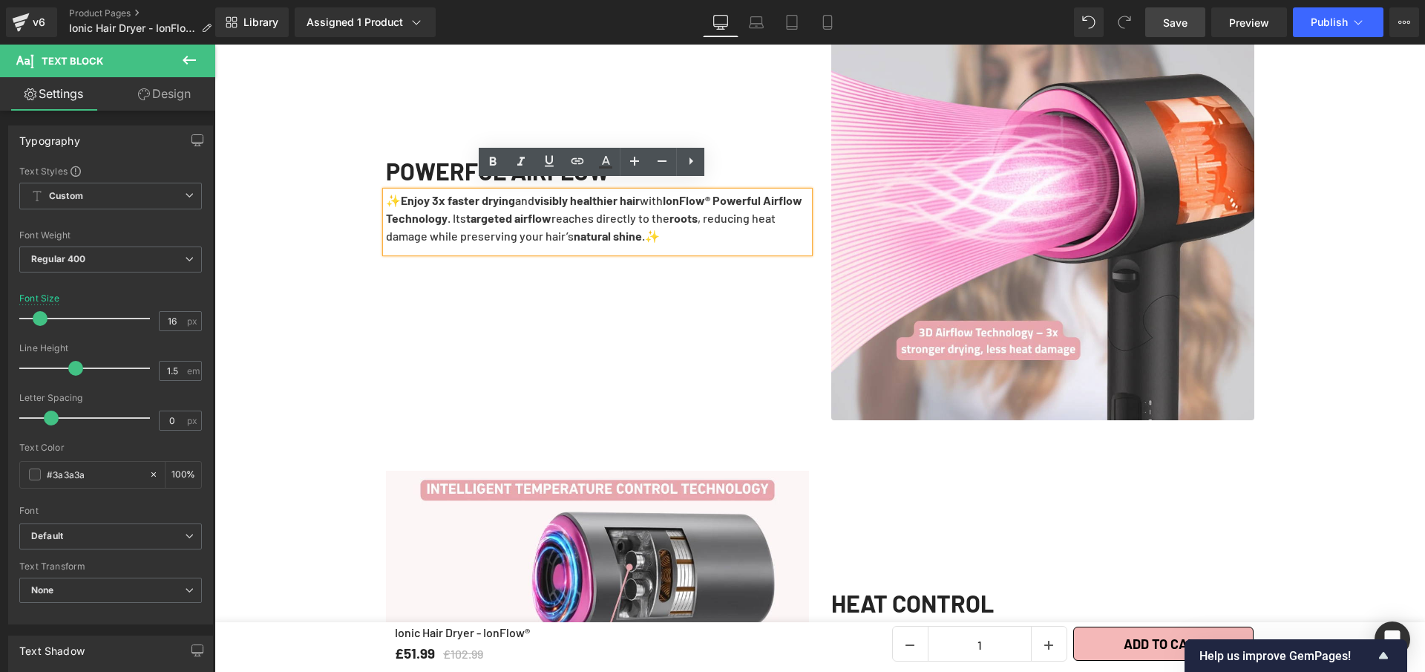
click at [669, 312] on div "POWERFUL AIRFLOW Heading ✨ Enjoy 3x faster drying and visibly healthier hair wi…" at bounding box center [597, 208] width 445 height 423
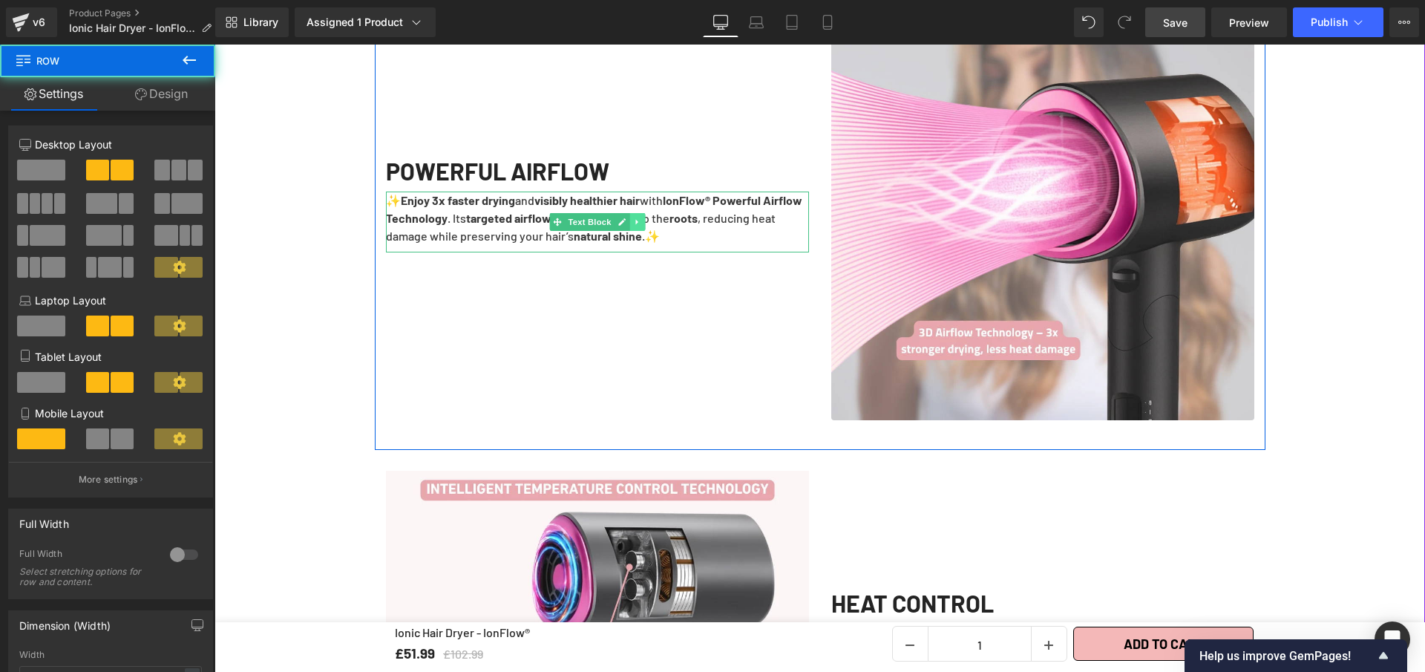
click at [630, 213] on link at bounding box center [638, 222] width 16 height 18
click at [625, 218] on icon at bounding box center [629, 222] width 8 height 8
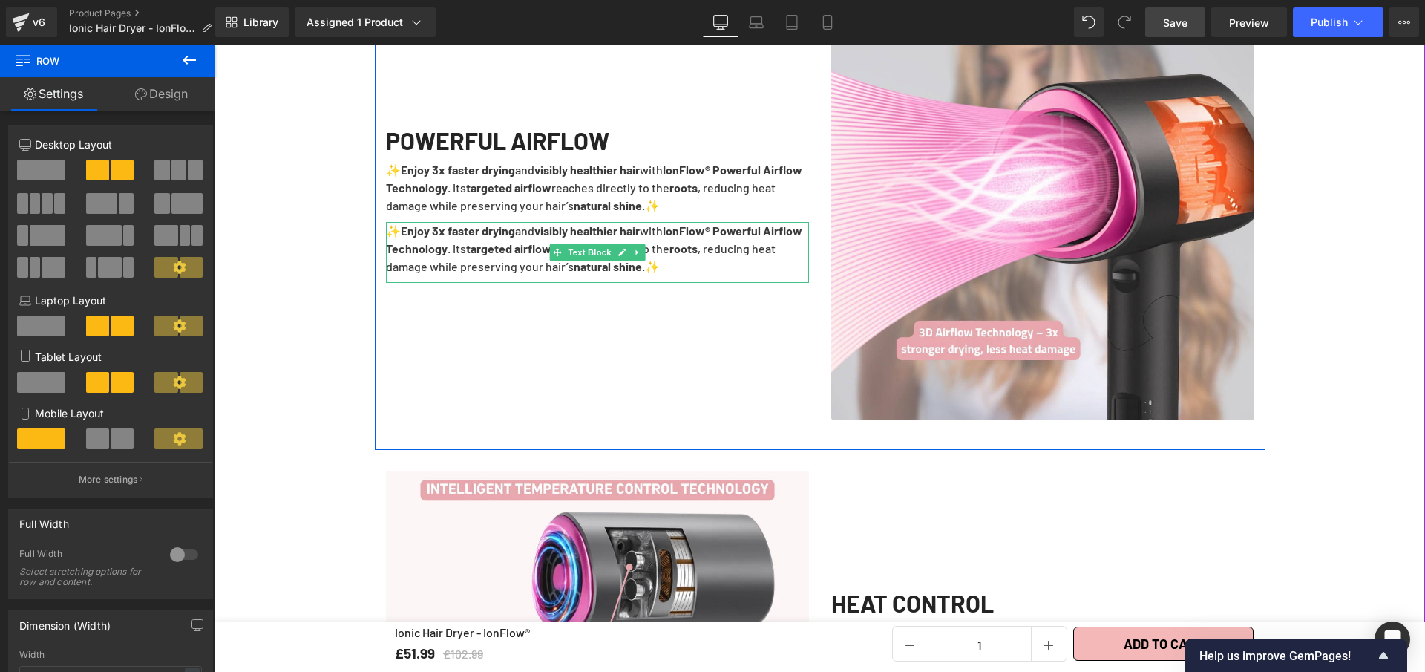
click at [642, 259] on strong "natural shine" at bounding box center [608, 266] width 68 height 14
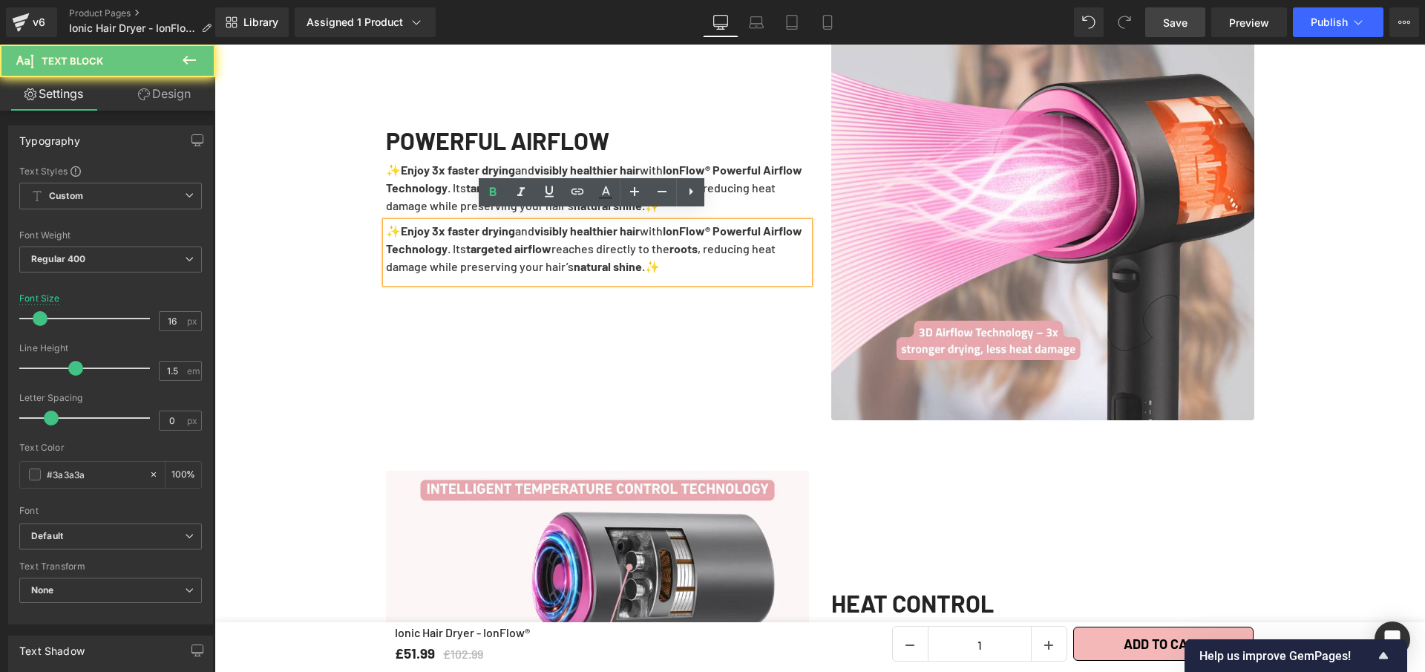
click at [642, 259] on strong "natural shine" at bounding box center [608, 266] width 68 height 14
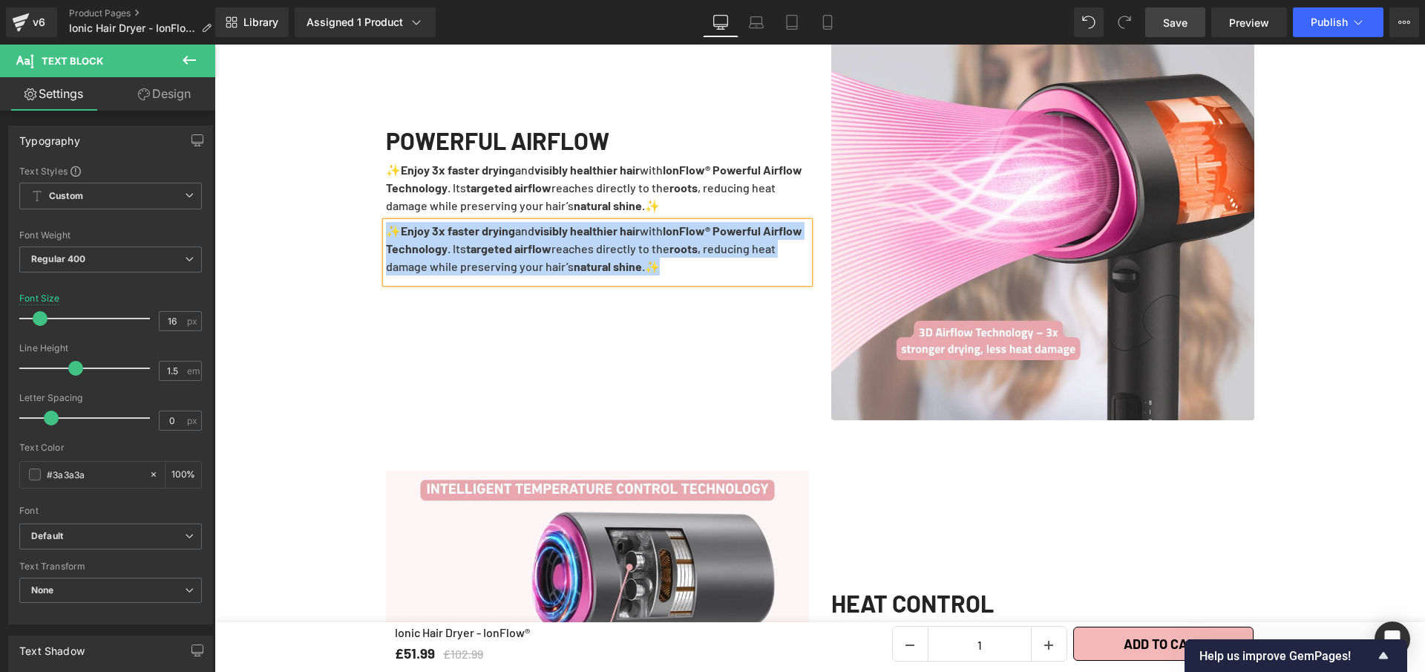
paste div
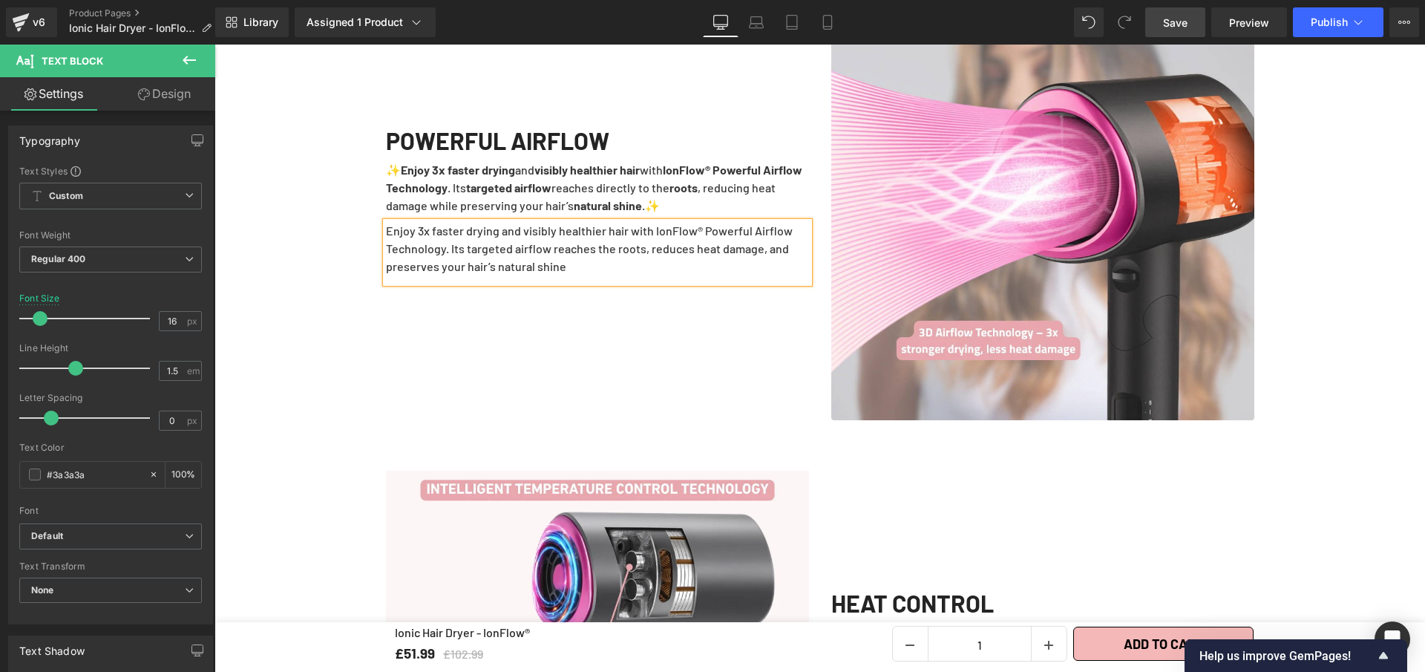
click at [505, 189] on p "✨ Enjoy 3x faster drying and visibly healthier hair with IonFlow® Powerful Airf…" at bounding box center [597, 187] width 423 height 53
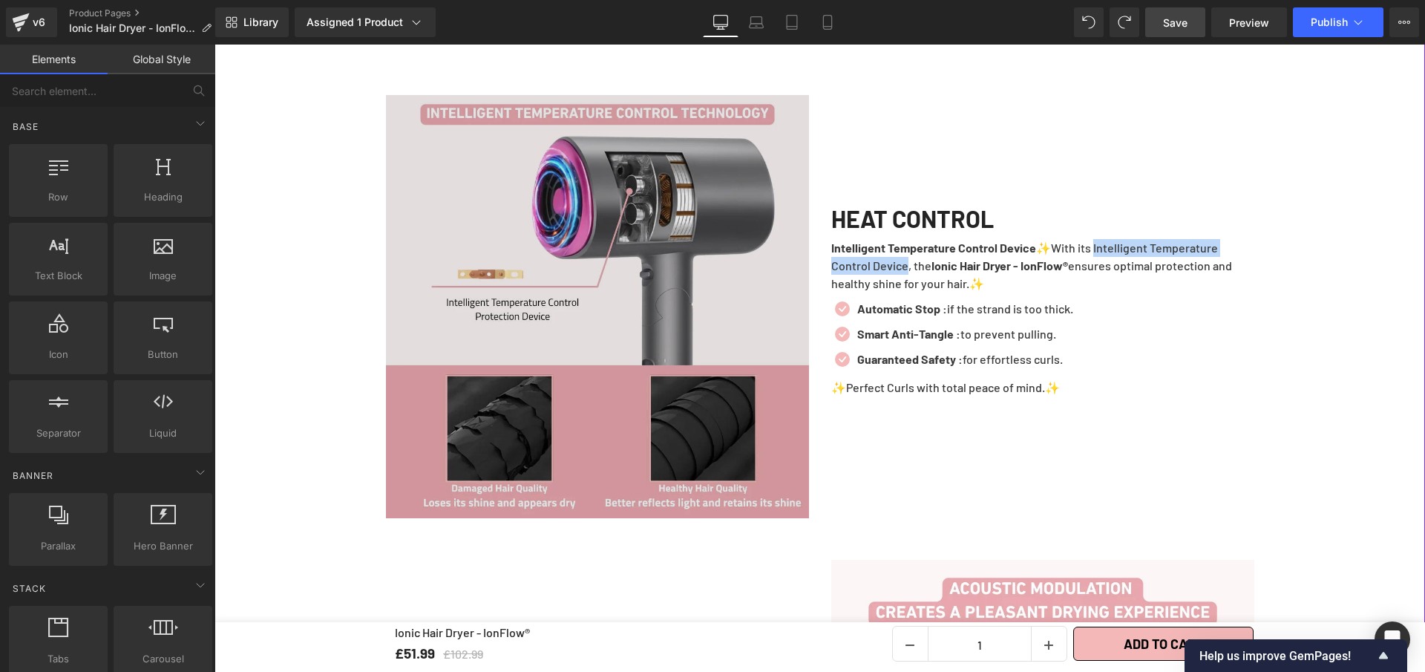
scroll to position [1768, 0]
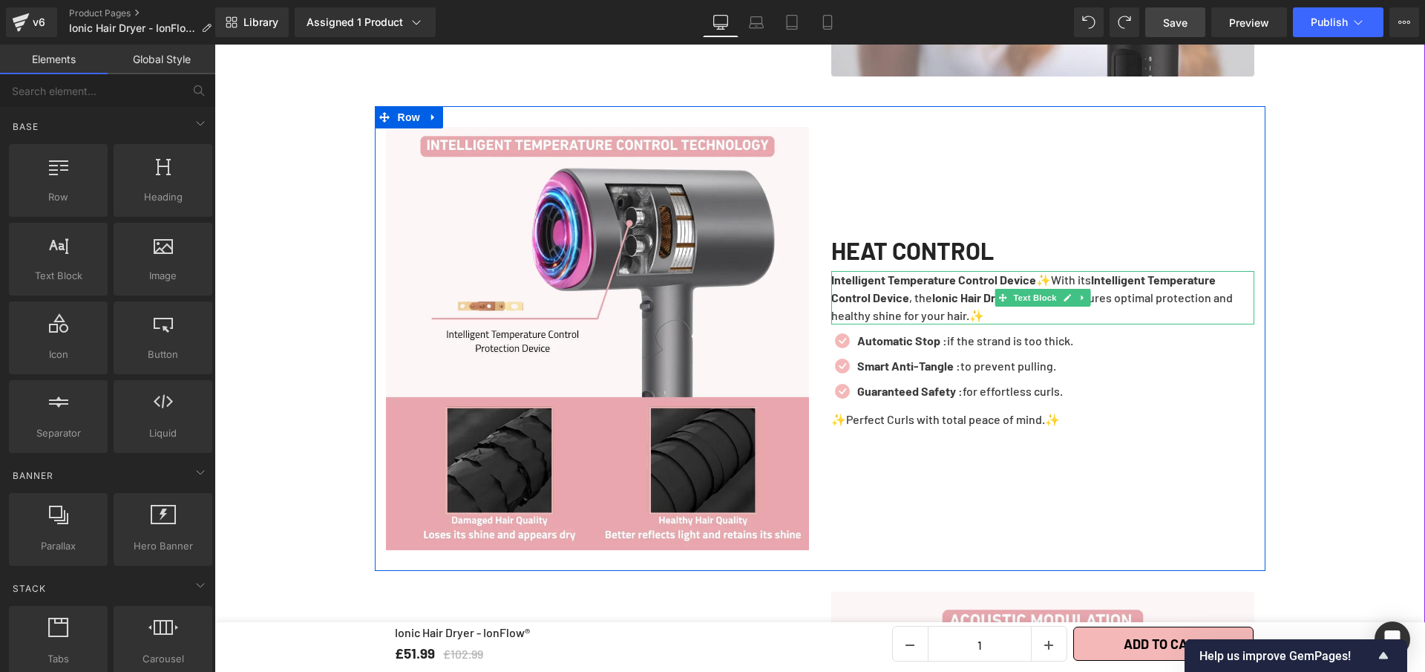
click at [1045, 271] on p "Intelligent Temperature Control Device ✨With its Intelligent Temperature Contro…" at bounding box center [1042, 297] width 423 height 53
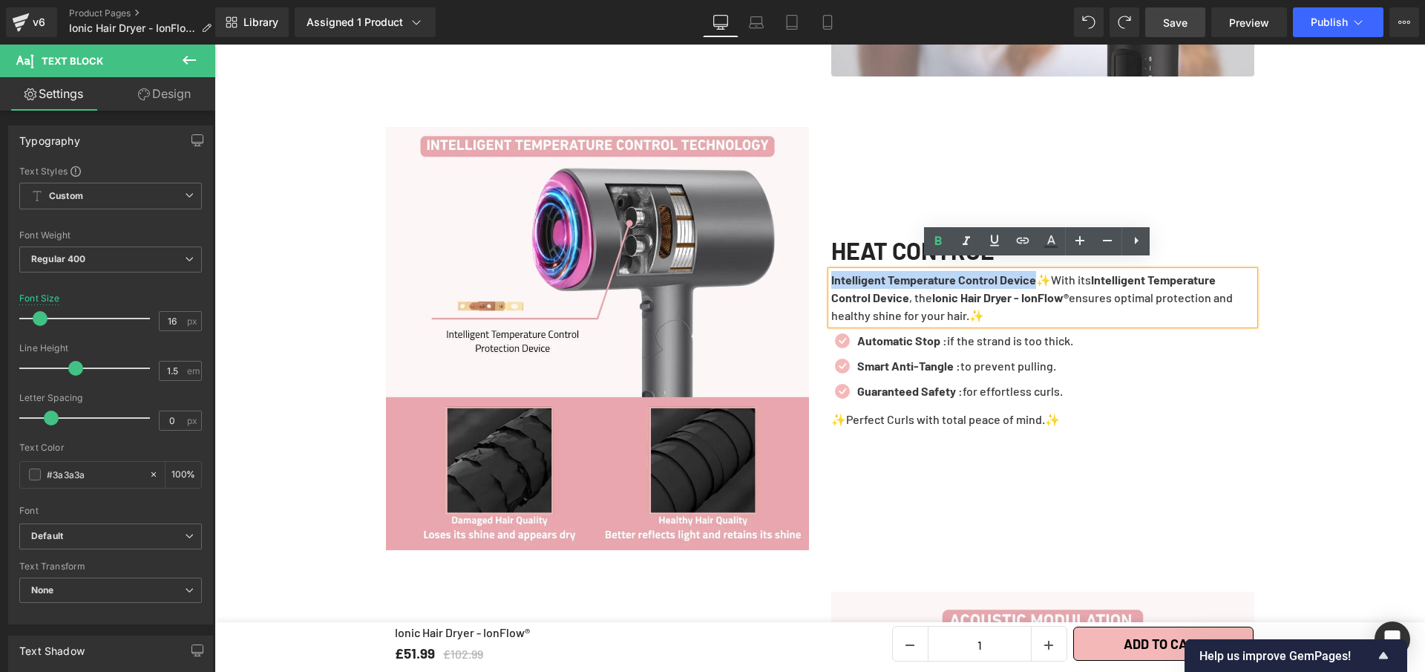
drag, startPoint x: 1045, startPoint y: 270, endPoint x: 816, endPoint y: 269, distance: 228.7
click at [820, 269] on div "HEAT CONTROL Heading Intelligent Temperature Control Device ✨With its Intellige…" at bounding box center [1042, 338] width 445 height 423
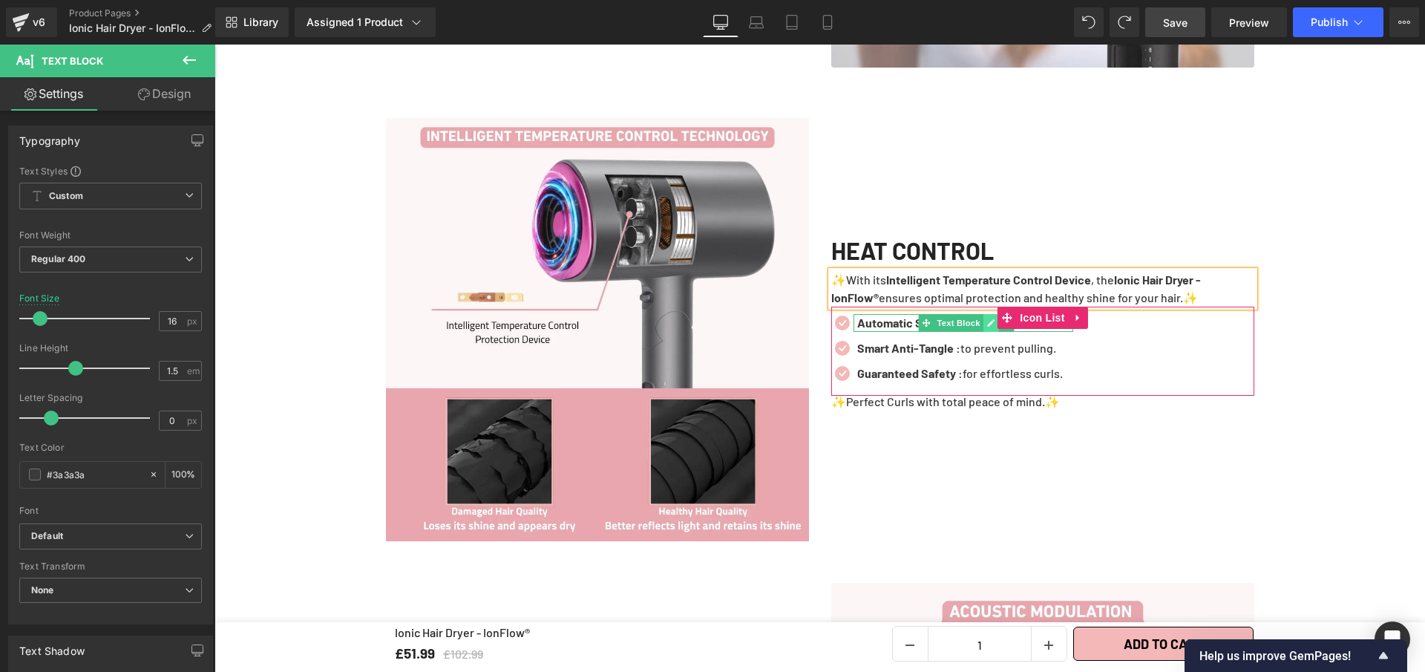
click at [987, 318] on icon at bounding box center [991, 322] width 8 height 9
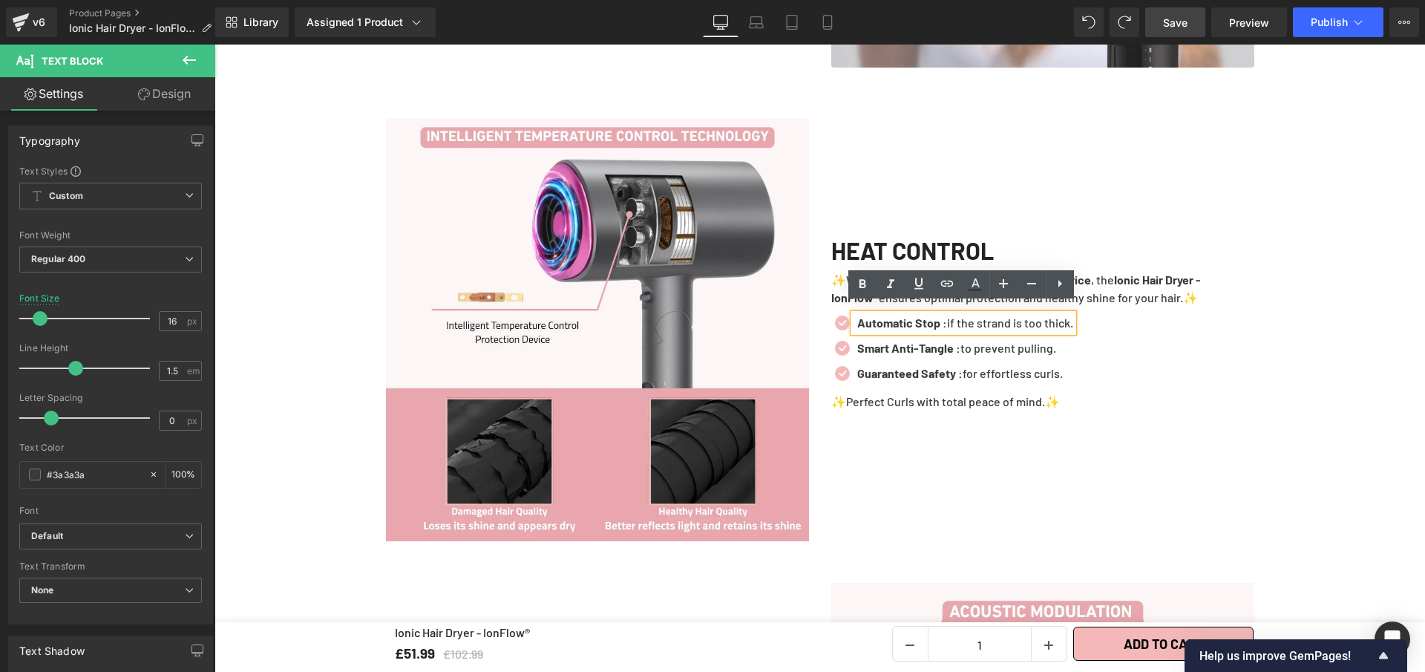
drag, startPoint x: 937, startPoint y: 313, endPoint x: 952, endPoint y: 316, distance: 15.9
click at [937, 316] on strong "Automatic Stop :" at bounding box center [902, 323] width 90 height 14
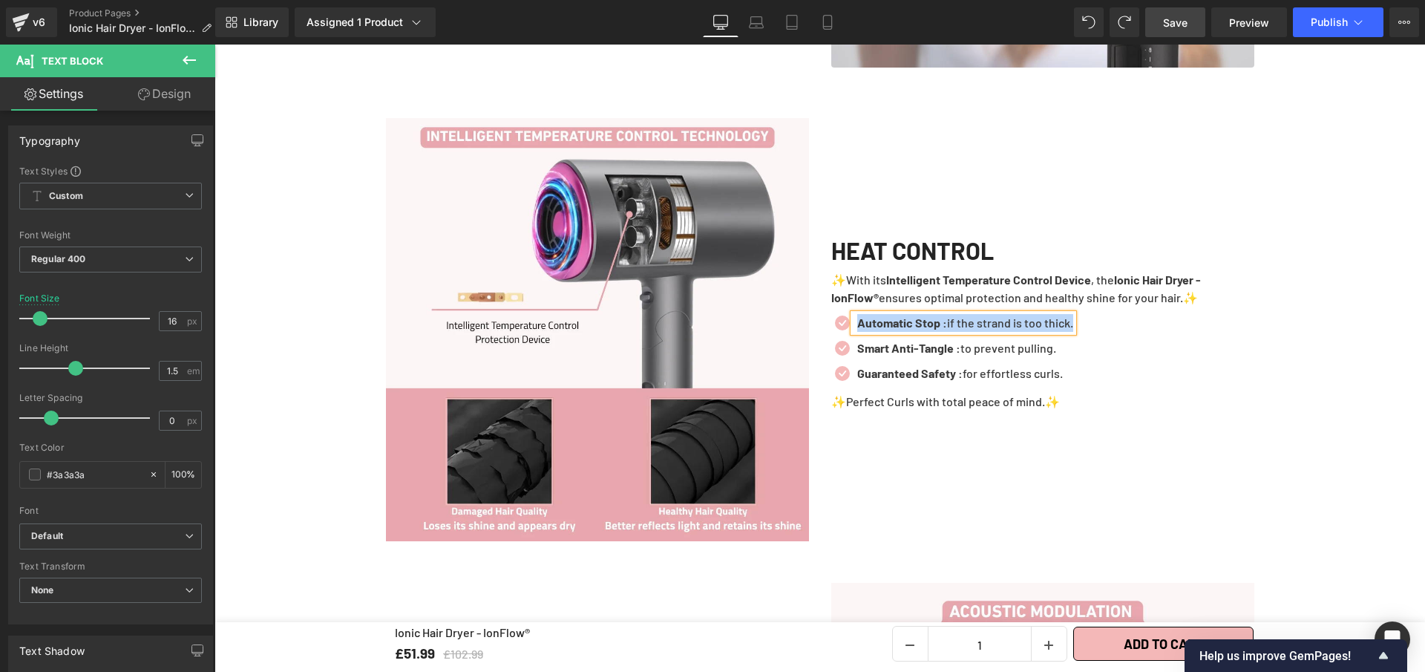
paste div
drag, startPoint x: 1055, startPoint y: 314, endPoint x: 1148, endPoint y: 312, distance: 92.8
click at [1159, 316] on b "Intelligent Temperature Control – adjusts heat in real time" at bounding box center [1007, 323] width 301 height 14
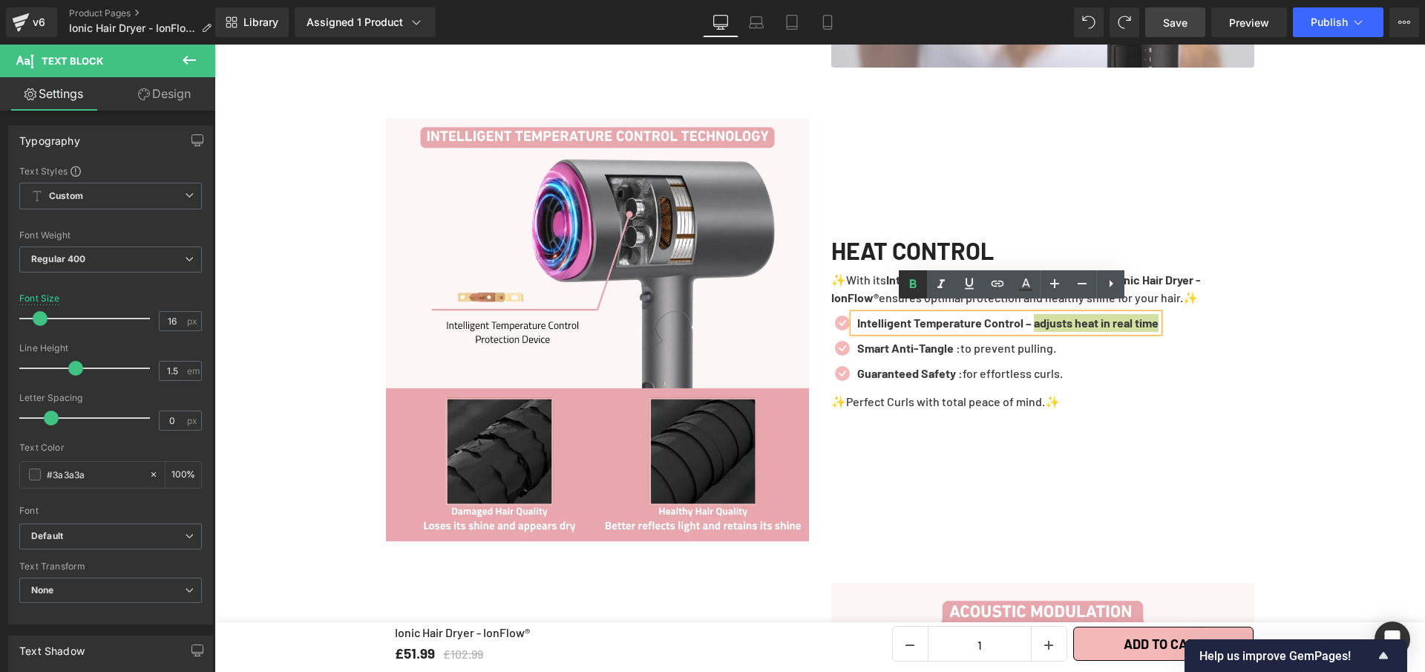
click at [914, 282] on icon at bounding box center [913, 283] width 7 height 9
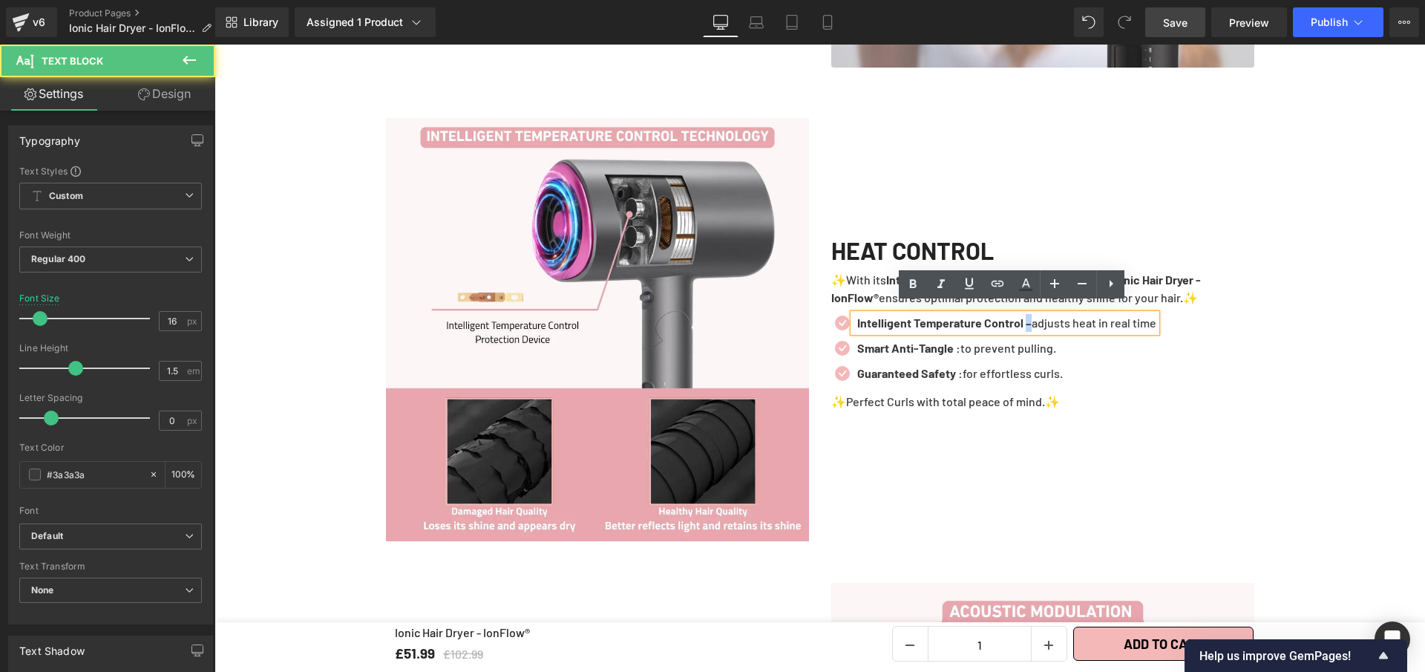
click at [1032, 316] on strong "Intelligent Temperature Control –" at bounding box center [944, 323] width 174 height 14
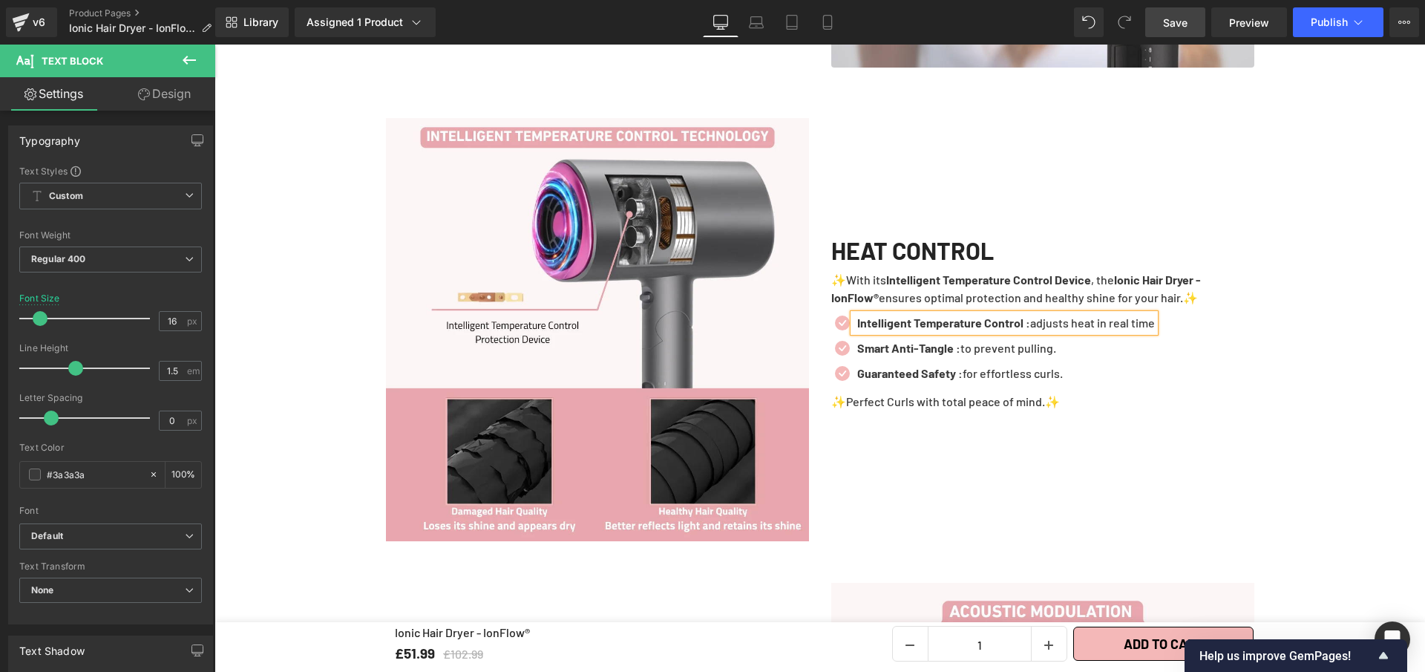
click at [1155, 317] on div "Intelligent Temperature Control : adjusts heat in real time" at bounding box center [1004, 323] width 301 height 18
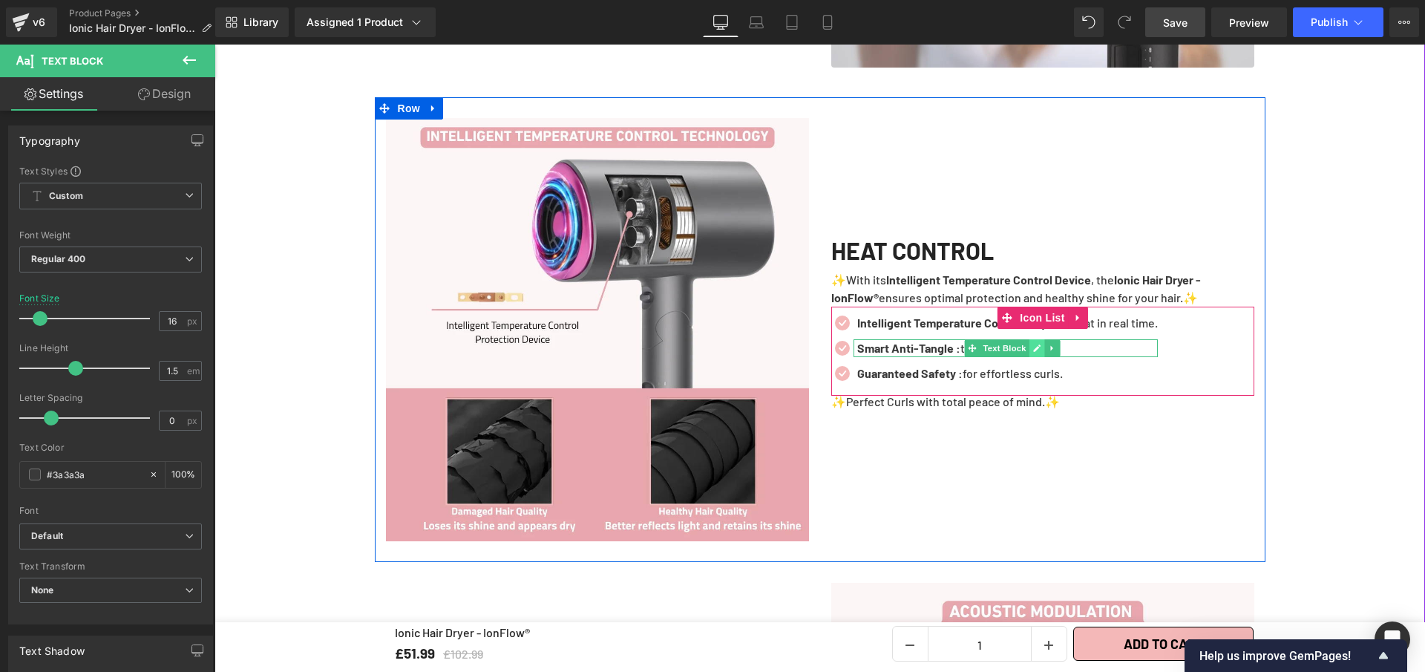
click at [1030, 340] on link at bounding box center [1038, 348] width 16 height 18
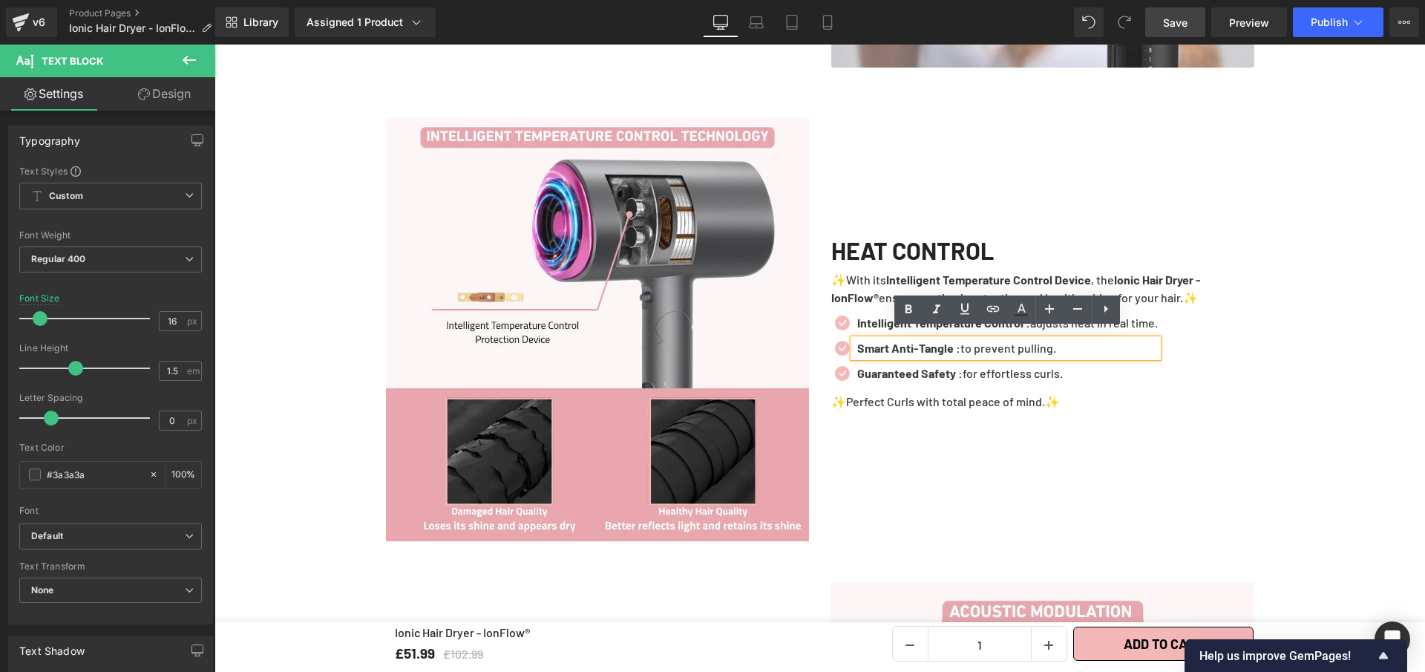
click at [1024, 340] on p "Smart Anti-Tangle : to prevent pulling." at bounding box center [1007, 348] width 301 height 18
paste div
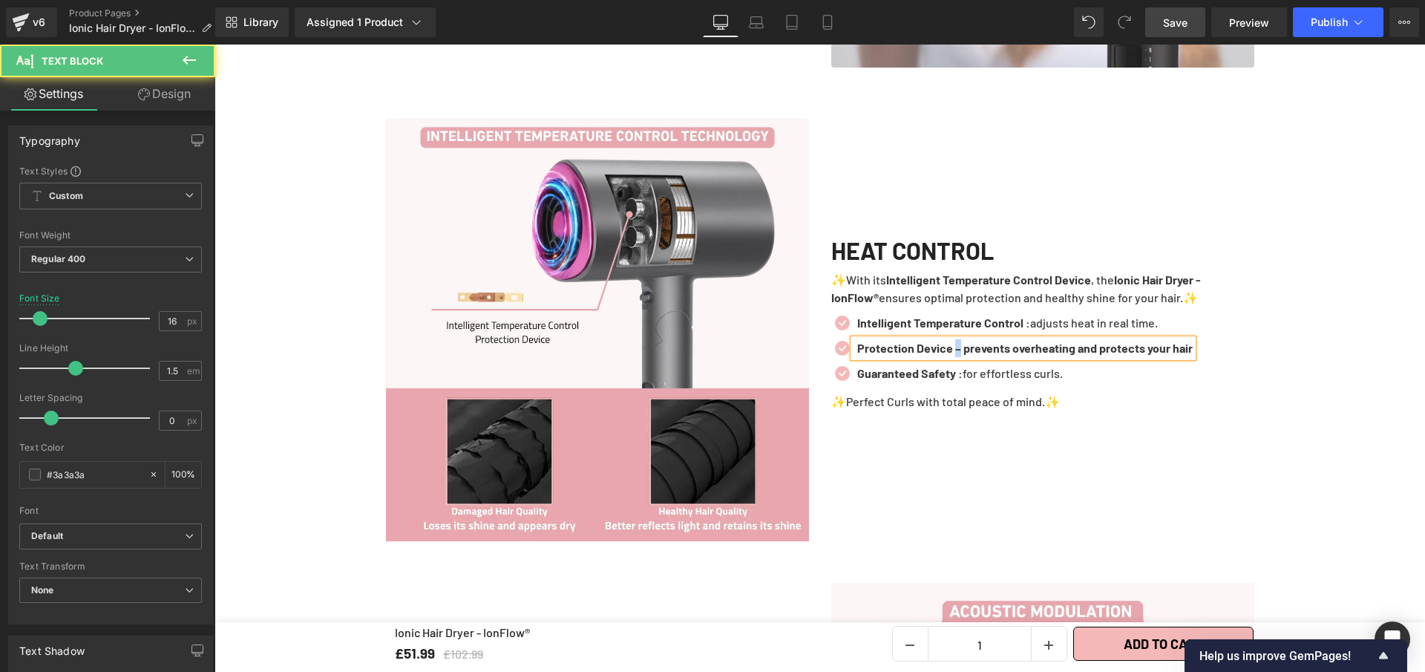
drag, startPoint x: 961, startPoint y: 339, endPoint x: 951, endPoint y: 333, distance: 12.0
click at [956, 341] on b "Protection Device – prevents overheating and protects your hair" at bounding box center [1025, 348] width 336 height 14
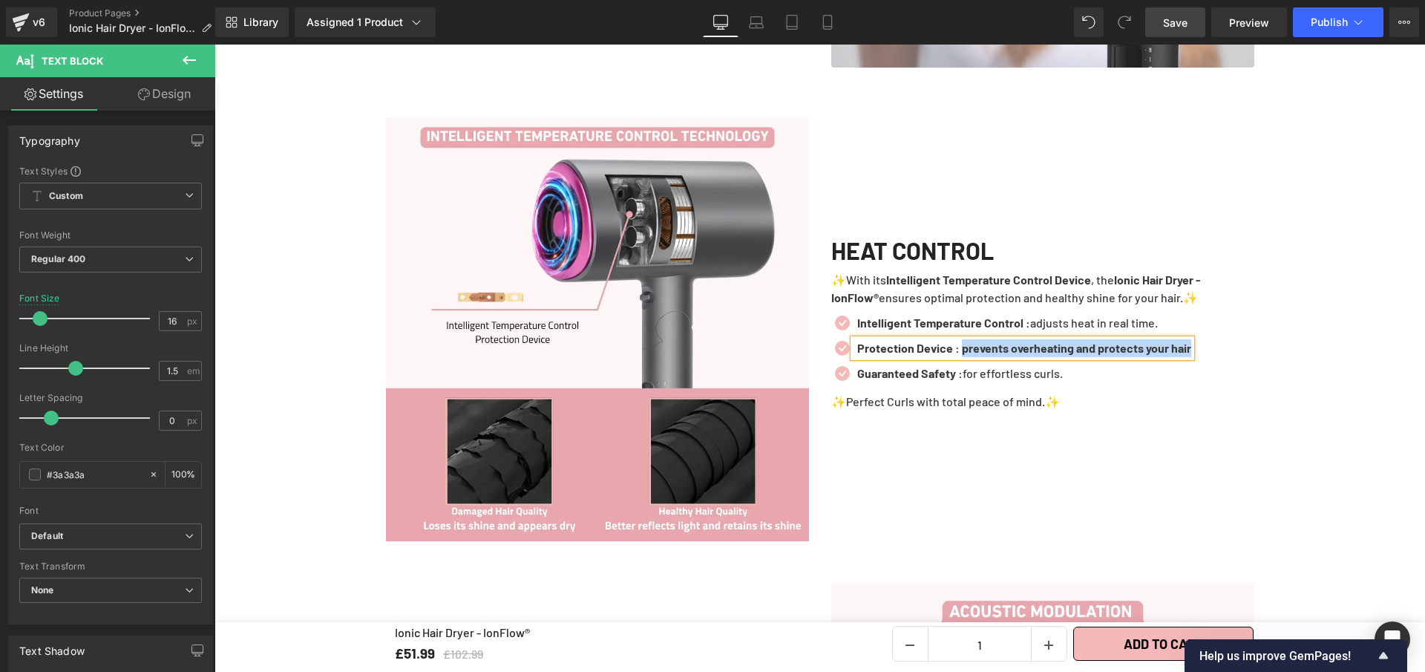
drag, startPoint x: 964, startPoint y: 337, endPoint x: 1213, endPoint y: 339, distance: 248.7
click at [1192, 339] on div "Protection Device : prevents overheating and protects your hair" at bounding box center [1023, 348] width 338 height 18
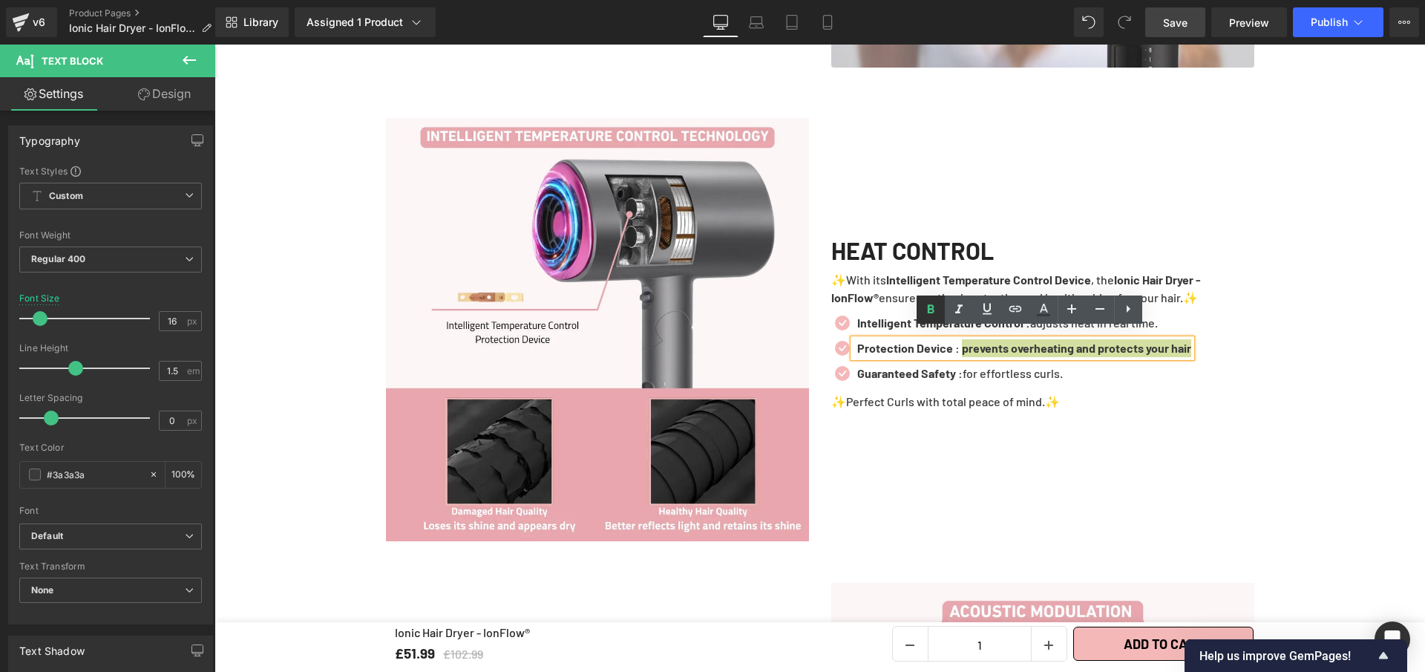
click at [938, 313] on icon at bounding box center [931, 310] width 18 height 18
click at [1191, 343] on p "Protection Device : prevents overheating and protects your hair" at bounding box center [1023, 348] width 333 height 18
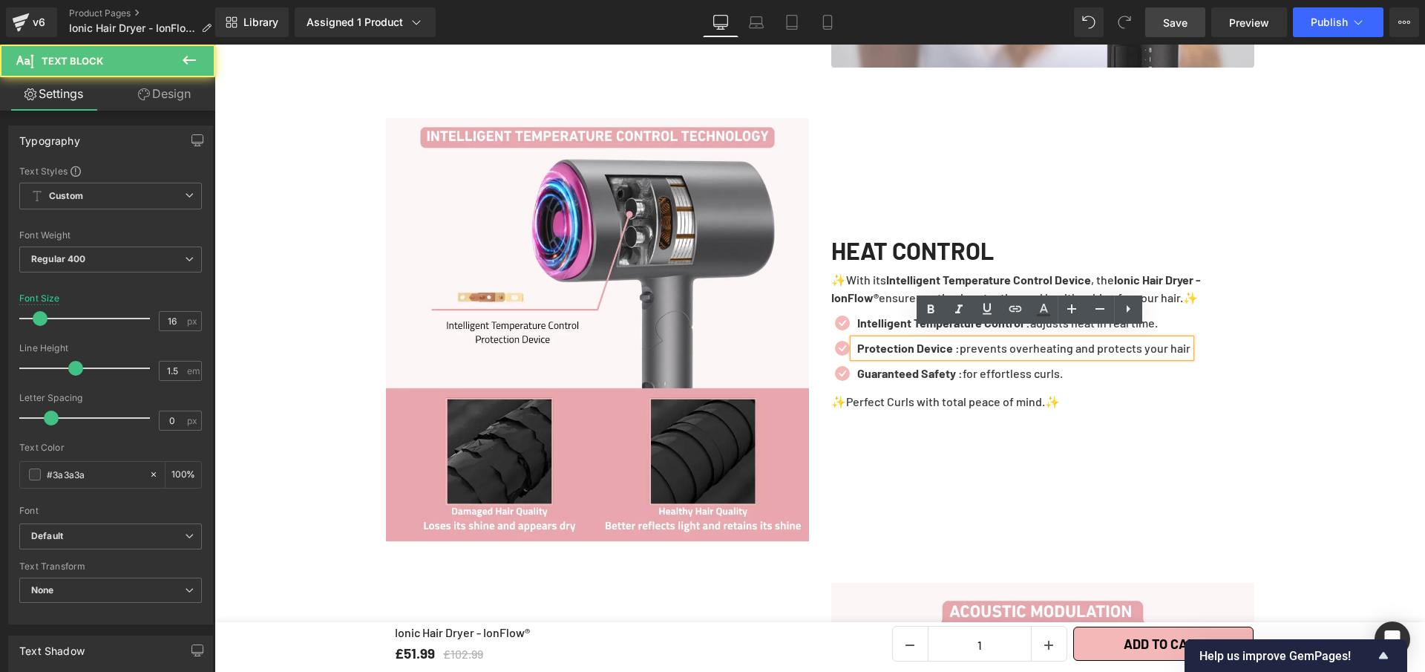
click at [1191, 343] on div "Protection Device : prevents overheating and protects your hair" at bounding box center [1022, 348] width 337 height 18
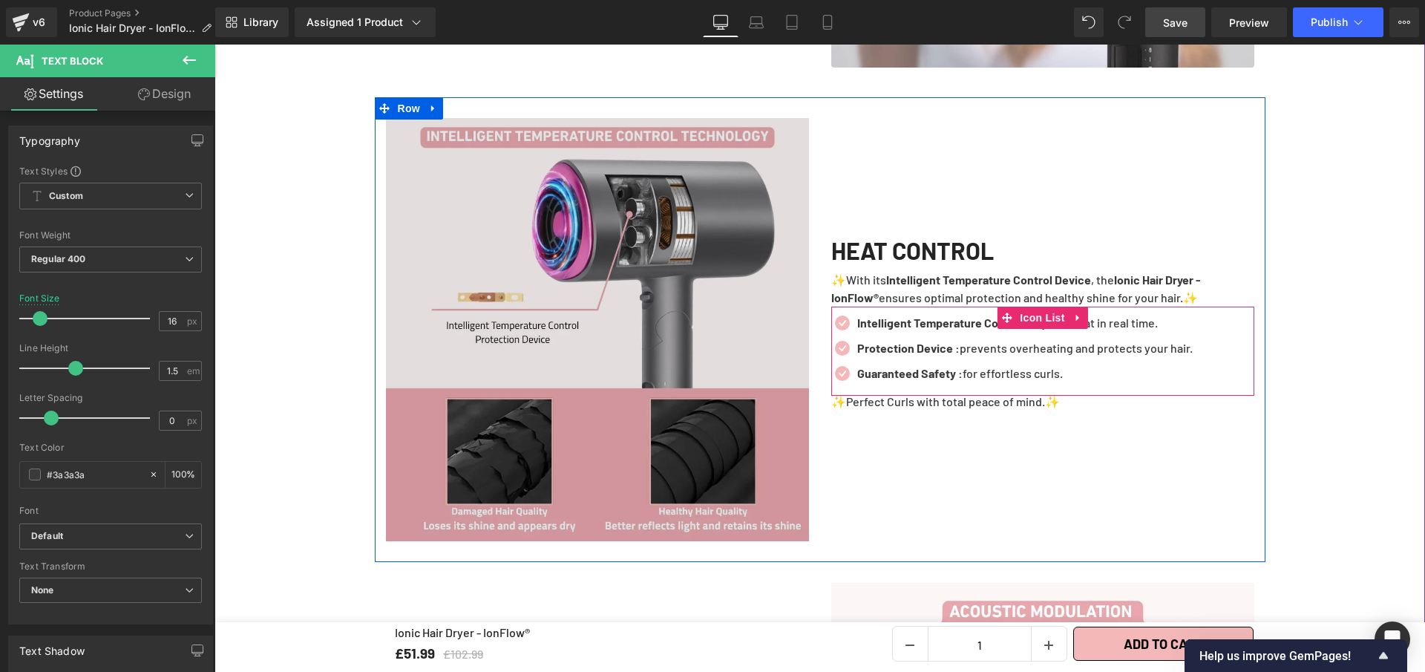
drag, startPoint x: 1015, startPoint y: 309, endPoint x: 419, endPoint y: 235, distance: 600.6
click at [1016, 309] on span "Icon List" at bounding box center [1042, 318] width 52 height 22
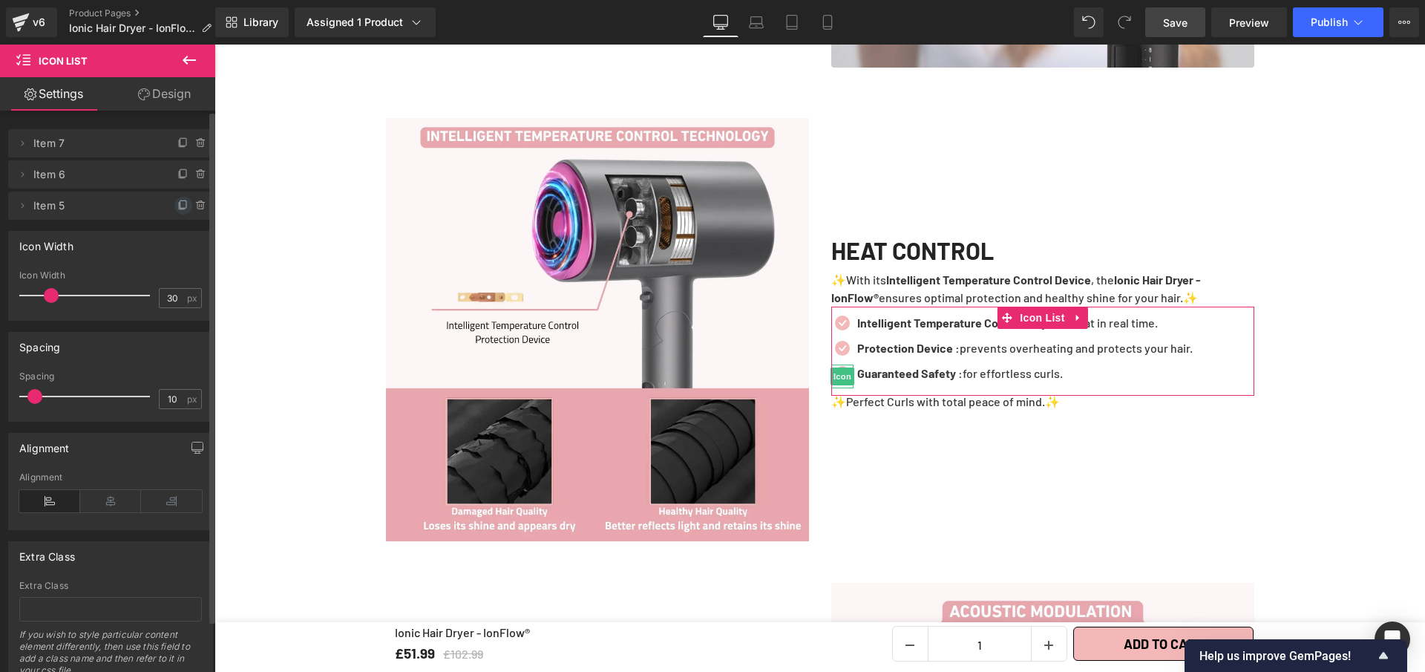
click at [179, 206] on icon at bounding box center [182, 206] width 6 height 7
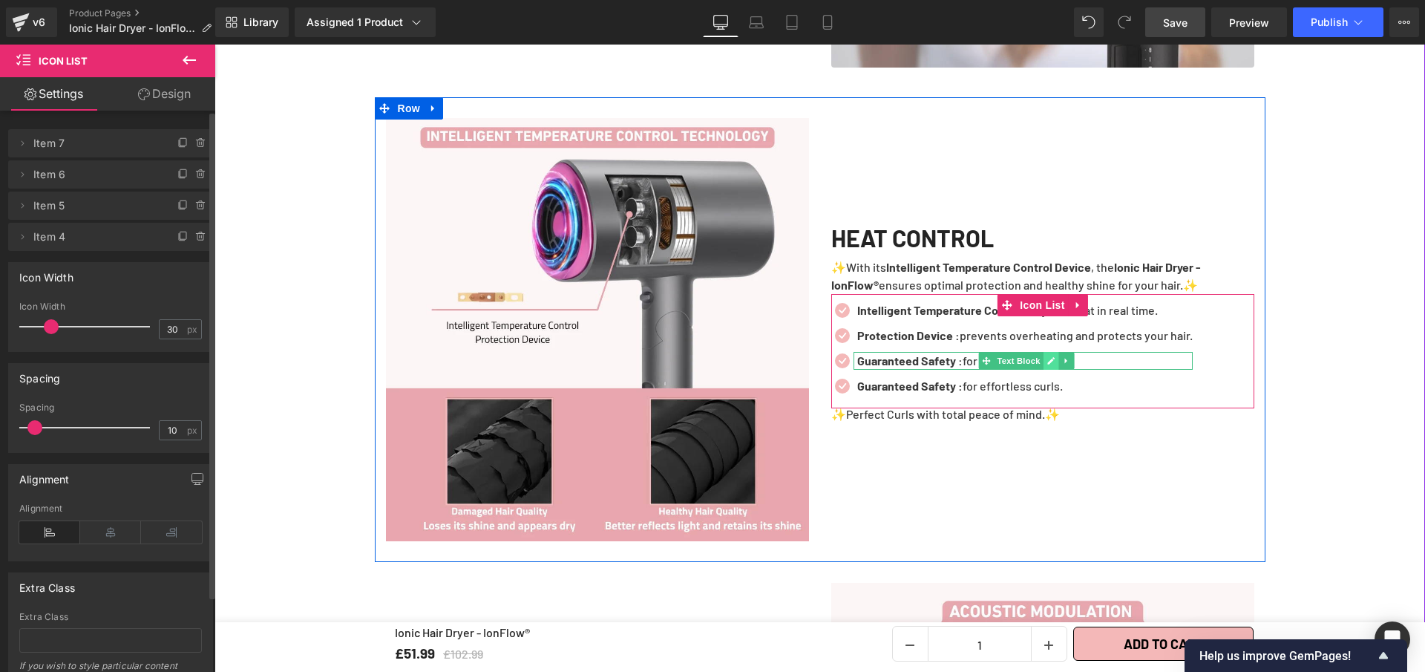
click at [1043, 352] on link at bounding box center [1051, 361] width 16 height 18
click at [1039, 352] on p "Guaranteed Safety : for effortless curls." at bounding box center [1025, 361] width 336 height 18
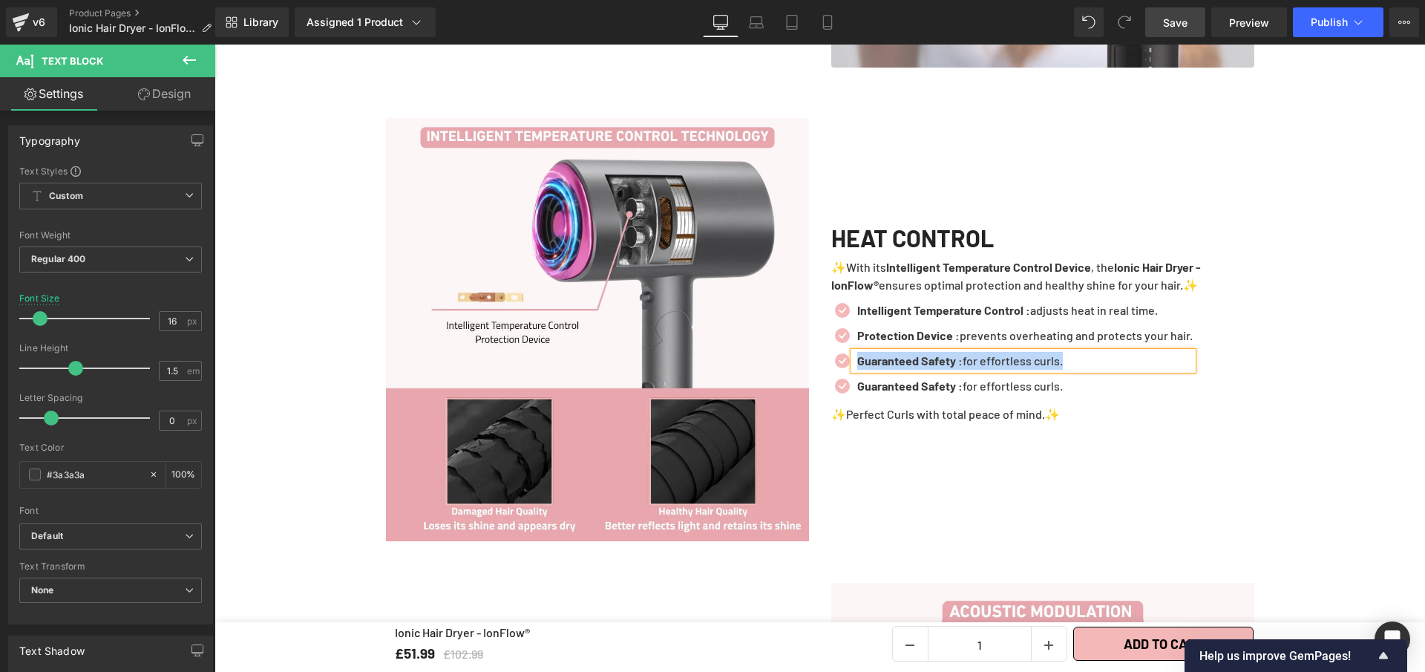
paste div
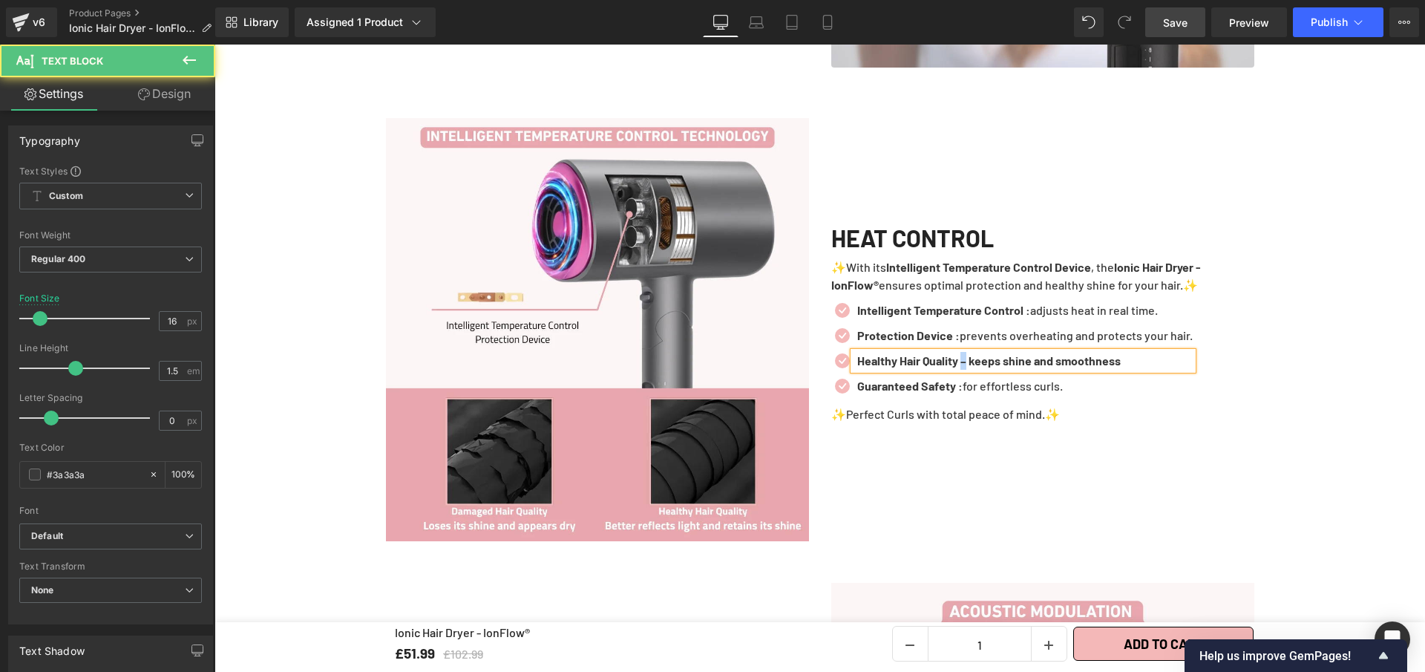
click at [970, 353] on b "Healthy Hair Quality – keeps shine and smoothness" at bounding box center [989, 360] width 264 height 14
click at [1143, 354] on p "Healthy Hair Quality : keeps shine and smoothness" at bounding box center [1025, 361] width 336 height 18
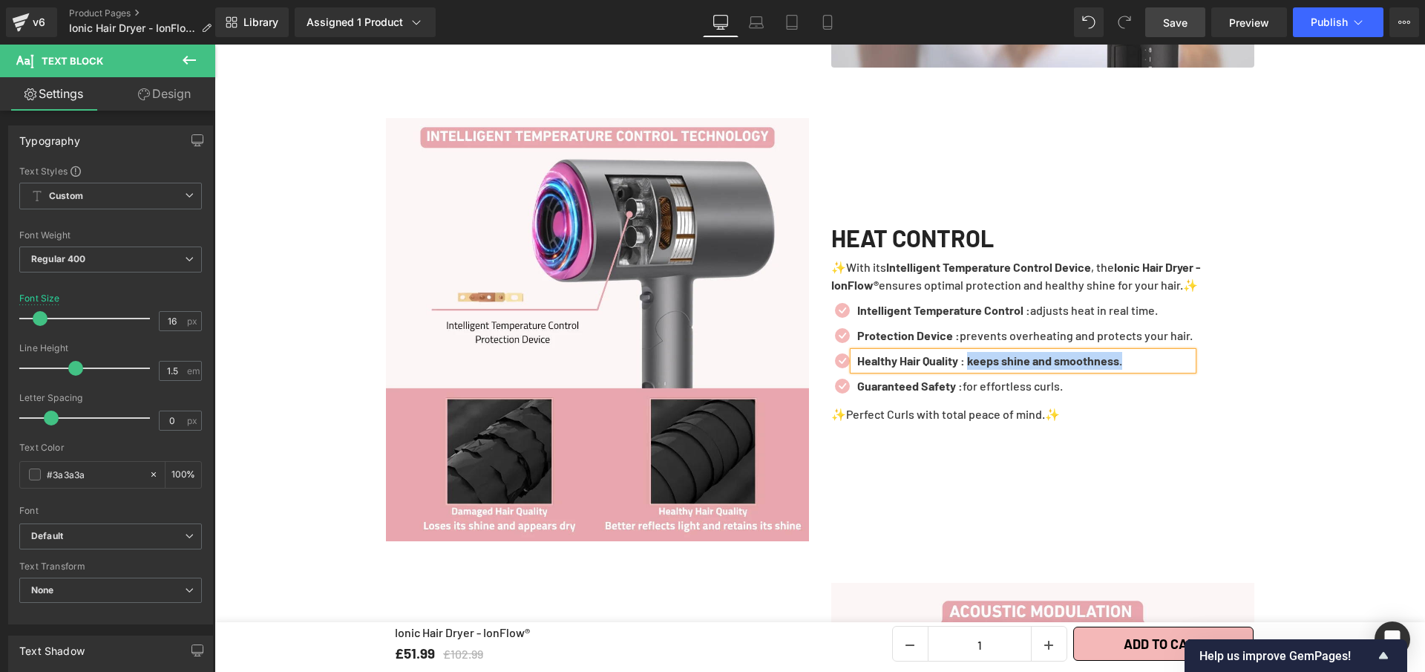
drag, startPoint x: 1092, startPoint y: 350, endPoint x: 952, endPoint y: 349, distance: 140.3
click at [975, 352] on p "Healthy Hair Quality : keeps shine and smoothness." at bounding box center [1025, 361] width 336 height 18
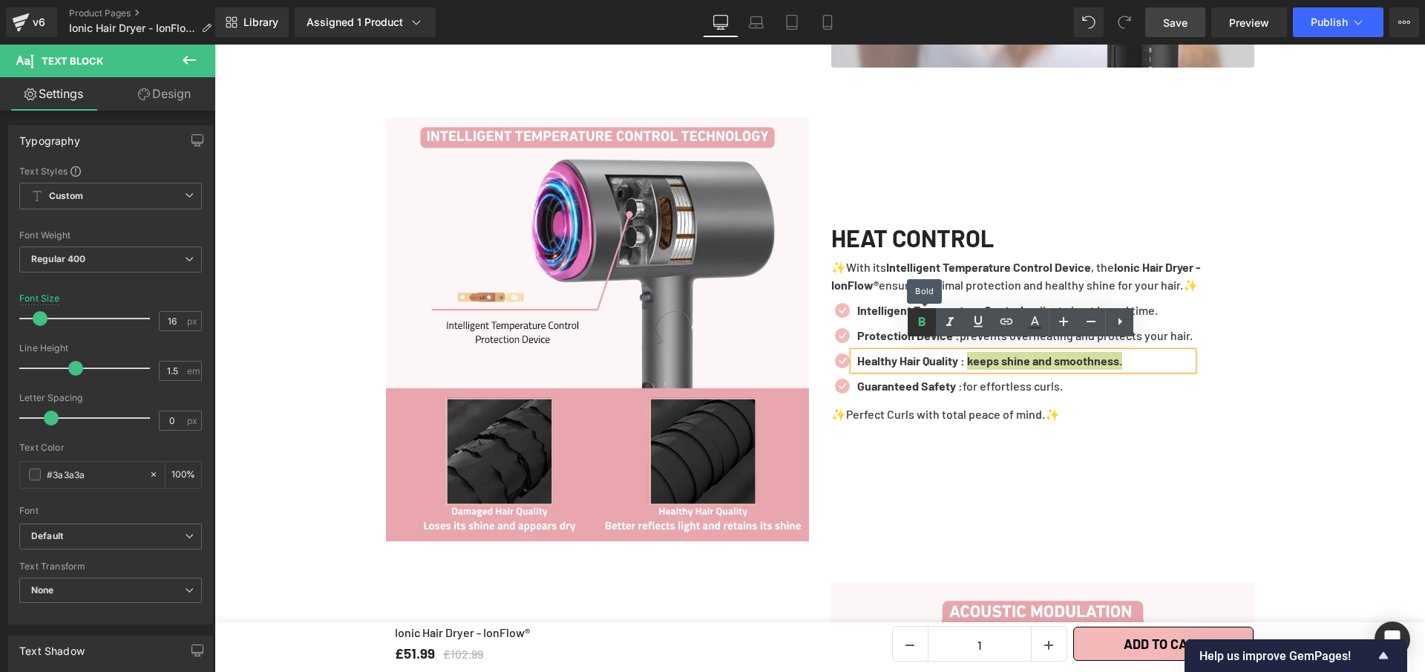
click at [928, 325] on icon at bounding box center [922, 322] width 18 height 18
click at [1047, 382] on icon at bounding box center [1050, 385] width 7 height 7
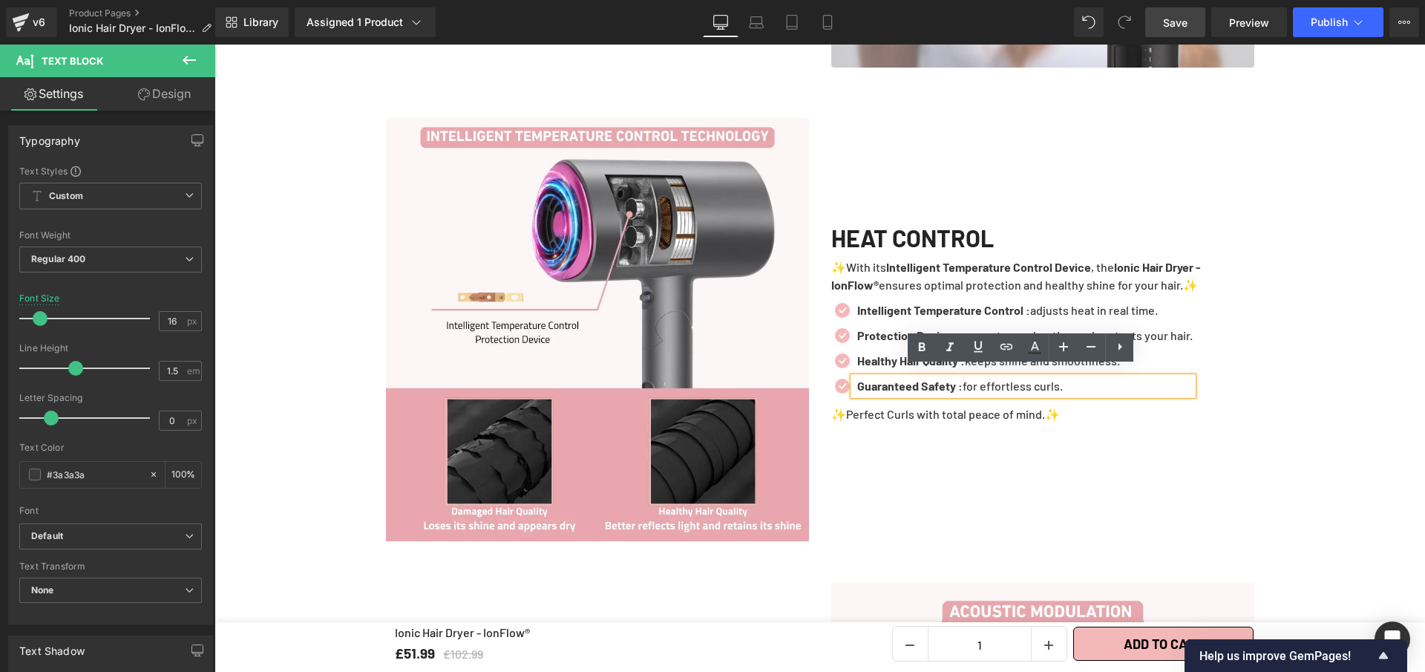
click at [1047, 377] on p "Guaranteed Safety : for effortless curls." at bounding box center [1025, 386] width 336 height 18
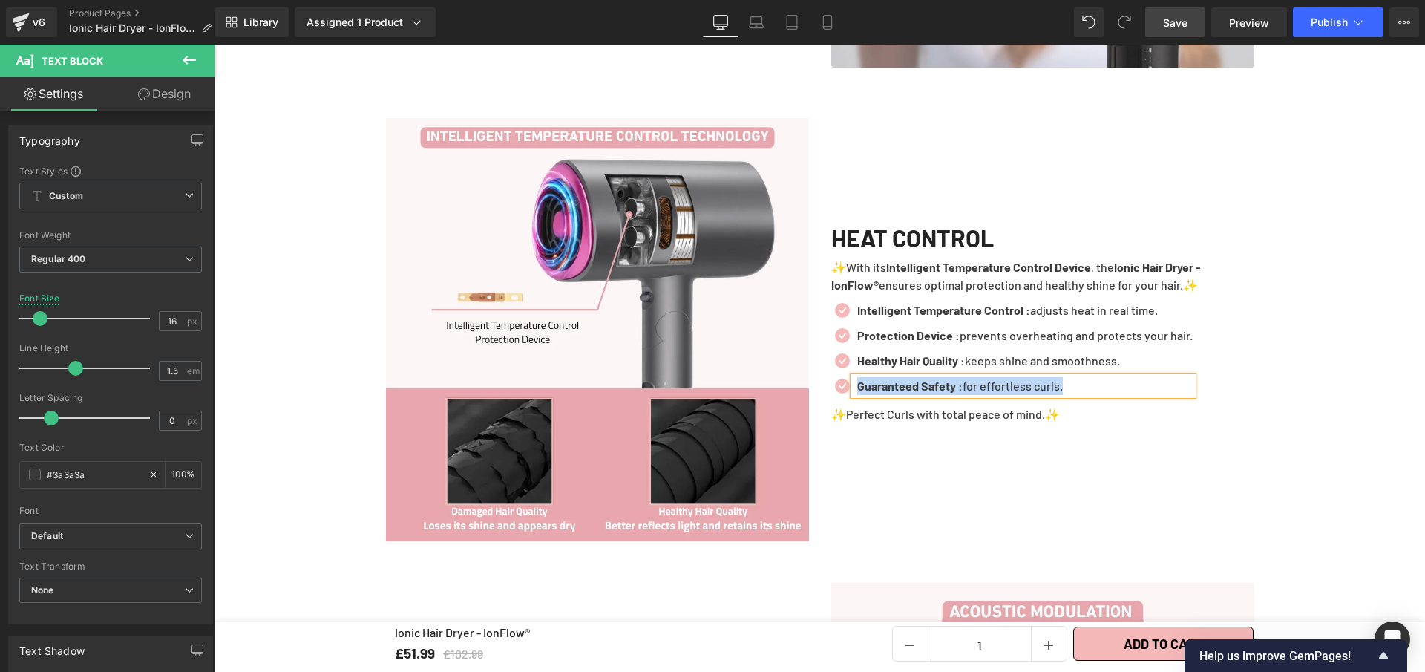
paste div
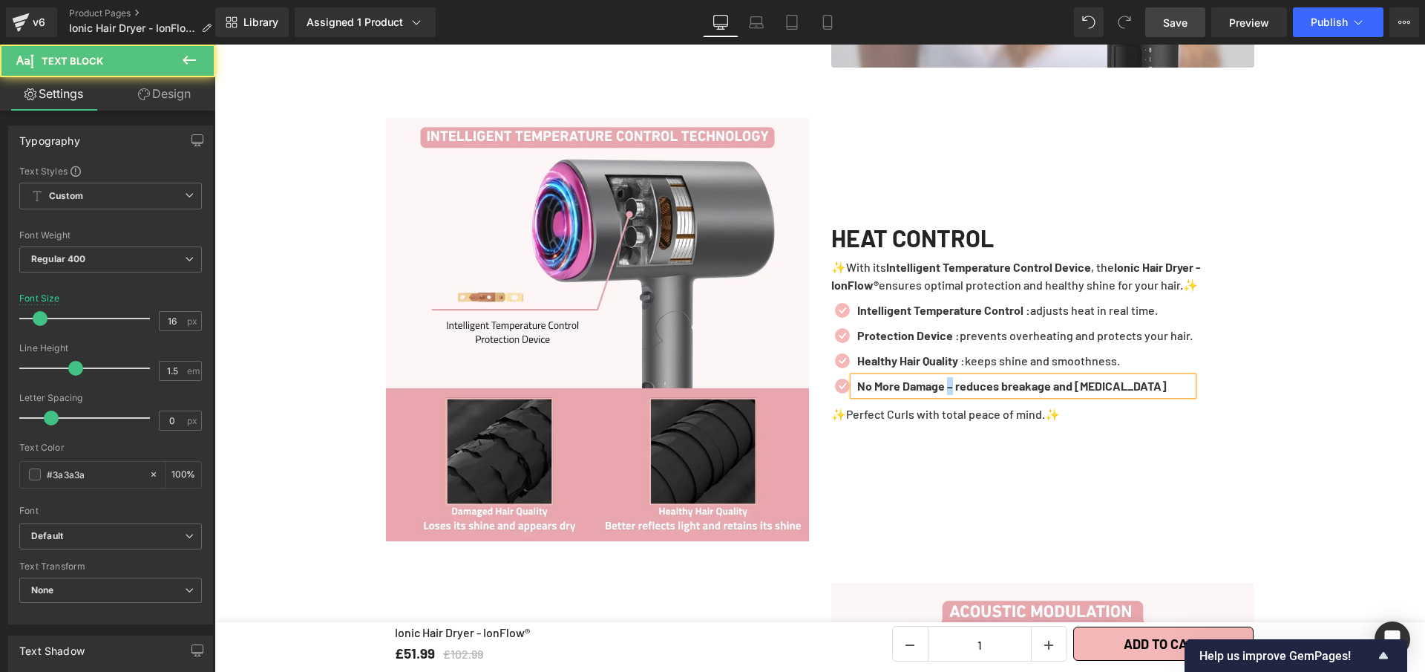
drag, startPoint x: 954, startPoint y: 380, endPoint x: 928, endPoint y: 380, distance: 26.0
click at [950, 381] on b "No More Damage – reduces breakage and [MEDICAL_DATA]" at bounding box center [1012, 386] width 310 height 14
click at [1145, 379] on p "No More Damage : reduces breakage and [MEDICAL_DATA]" at bounding box center [1025, 386] width 336 height 18
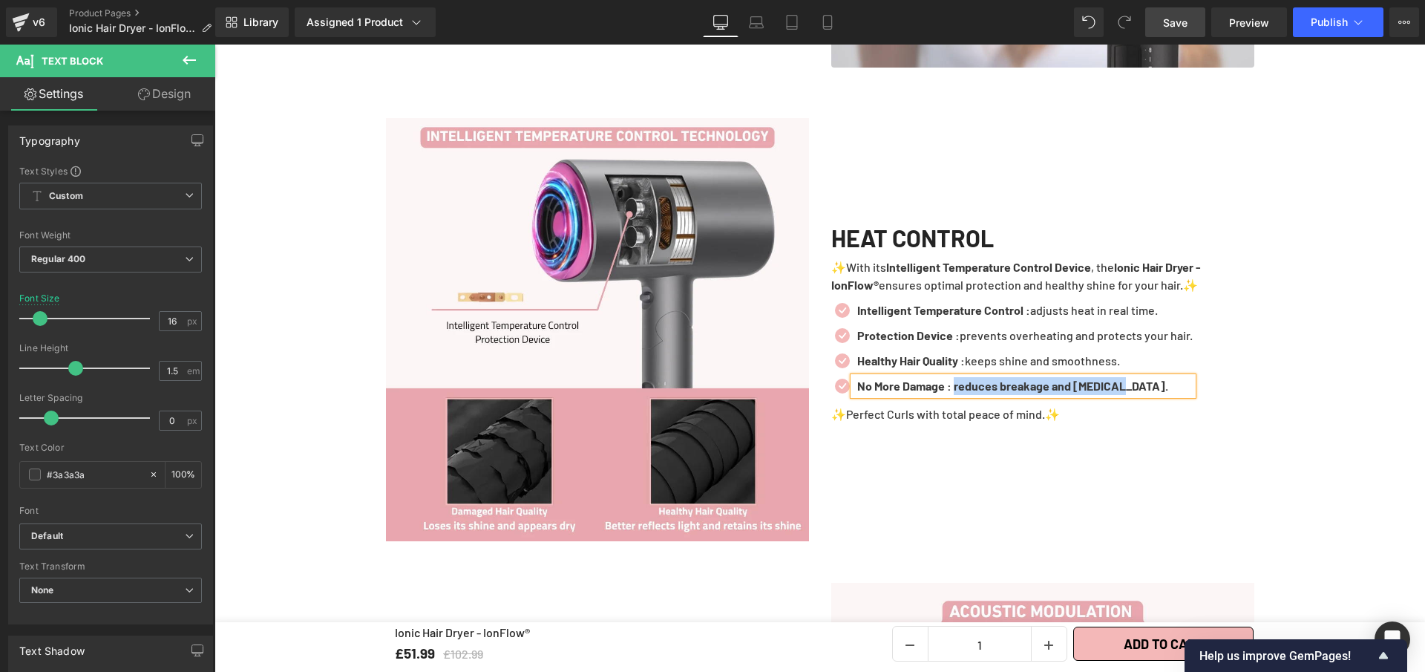
drag, startPoint x: 1088, startPoint y: 376, endPoint x: 961, endPoint y: 381, distance: 127.0
click at [961, 381] on p "No More Damage : reduces breakage and [MEDICAL_DATA]." at bounding box center [1025, 386] width 336 height 18
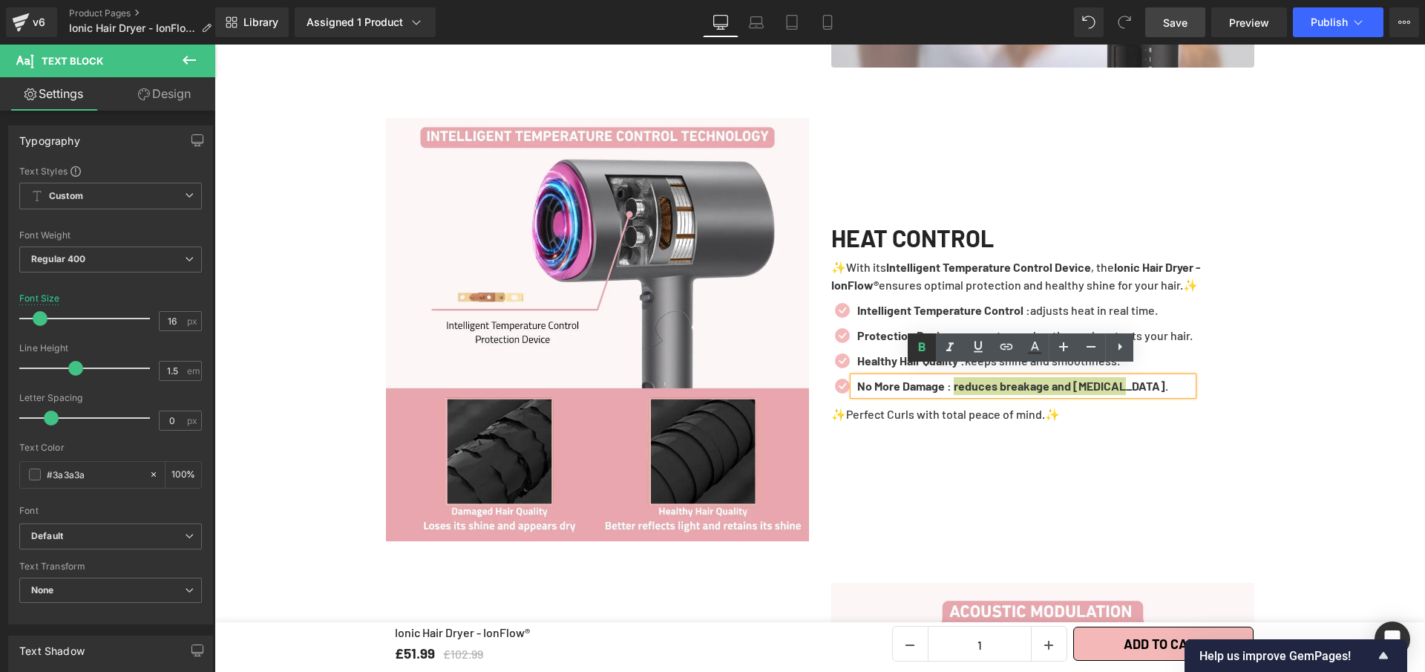
click at [925, 358] on link at bounding box center [922, 347] width 28 height 28
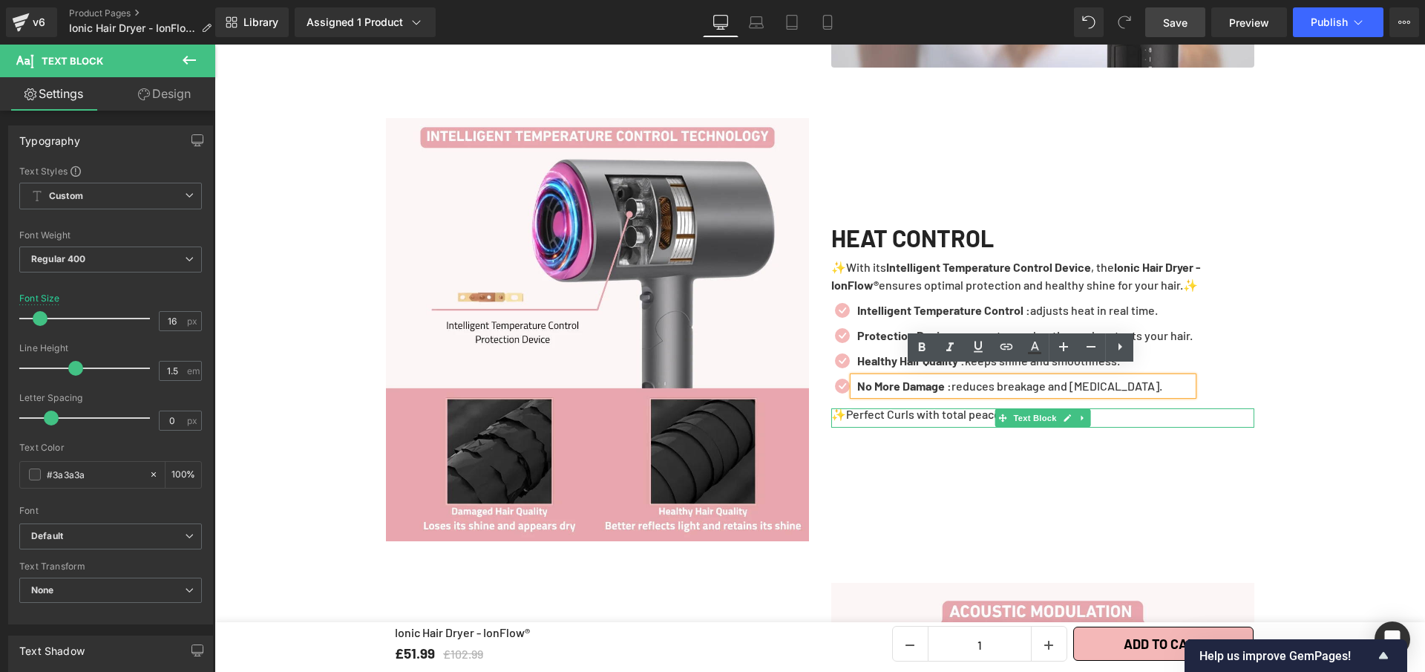
click at [1079, 414] on icon at bounding box center [1083, 418] width 8 height 9
click at [1086, 414] on icon at bounding box center [1090, 418] width 8 height 8
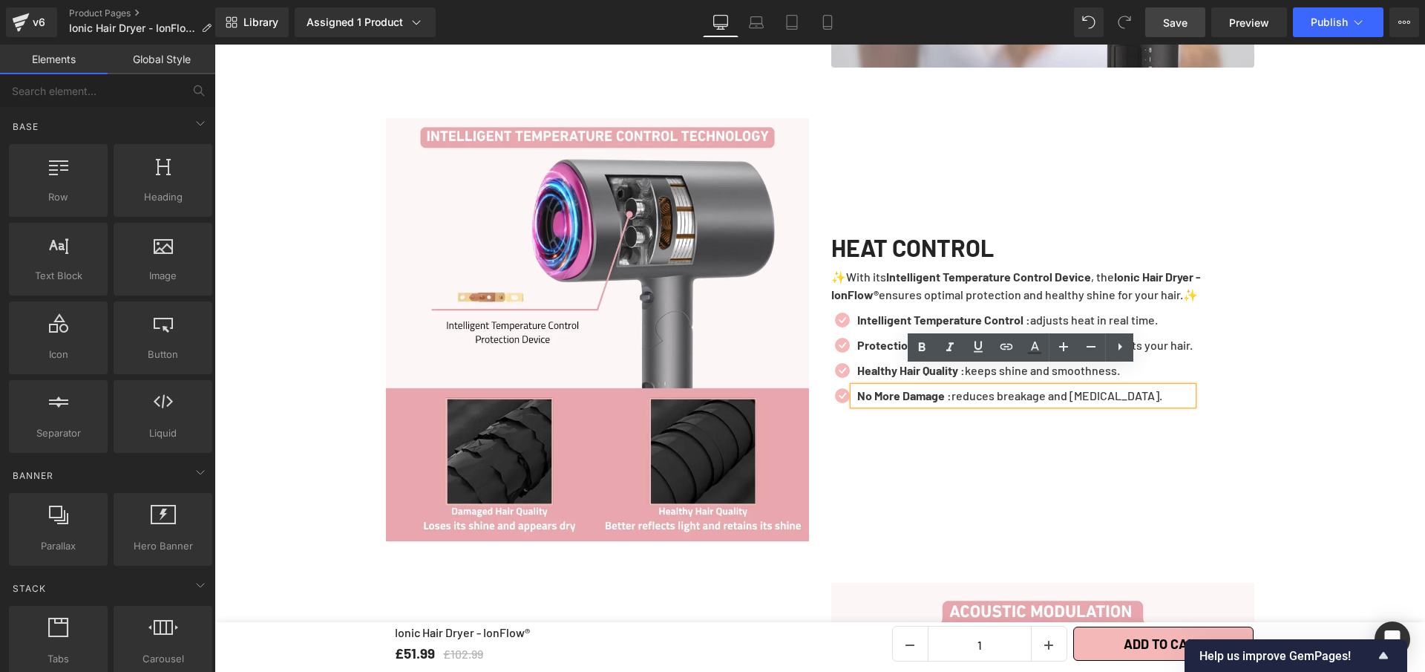
click at [1160, 19] on link "Save" at bounding box center [1175, 22] width 60 height 30
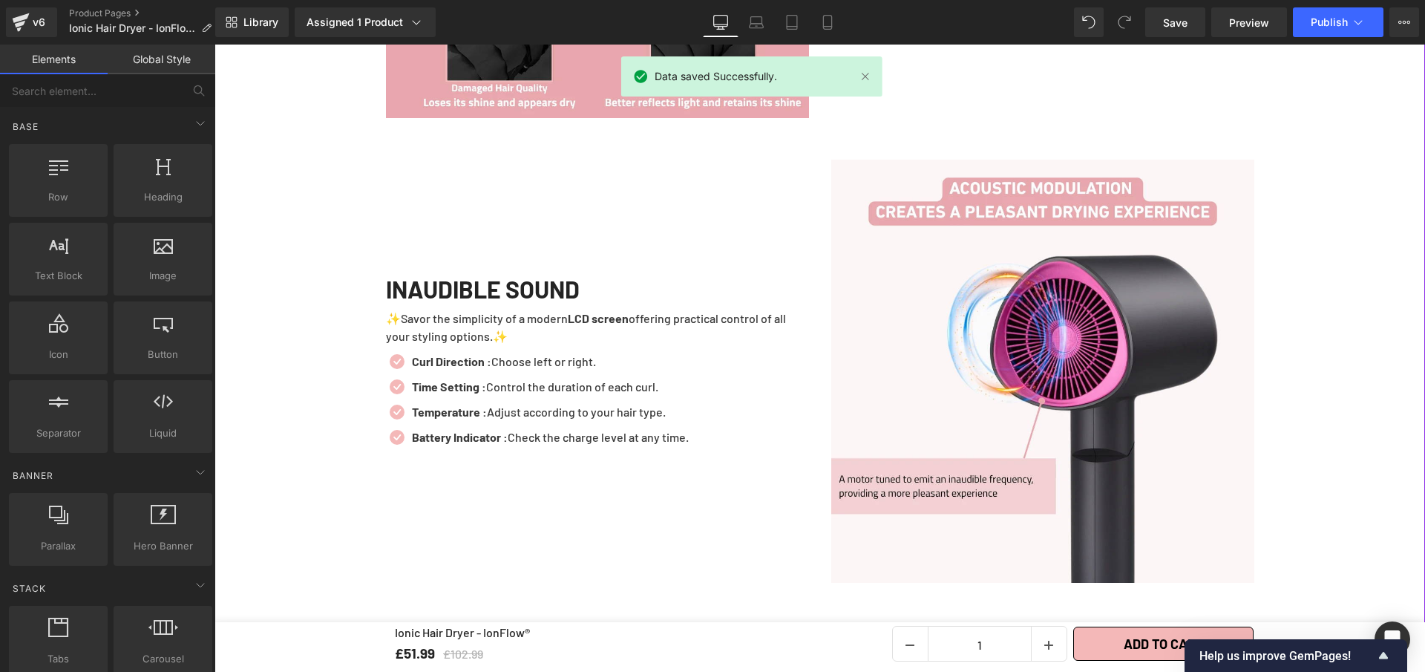
scroll to position [2227, 0]
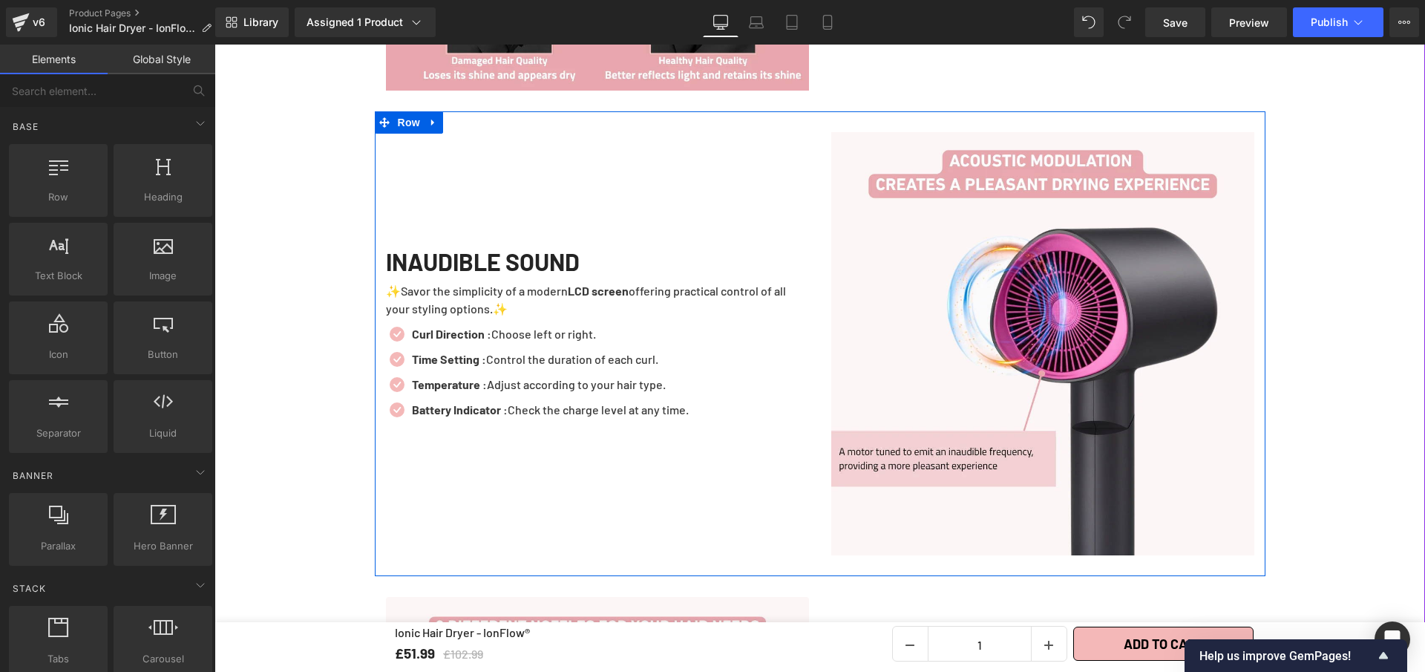
click at [508, 301] on p "✨Savor the simplicity of a modern LCD screen offering practical control of all …" at bounding box center [597, 300] width 423 height 36
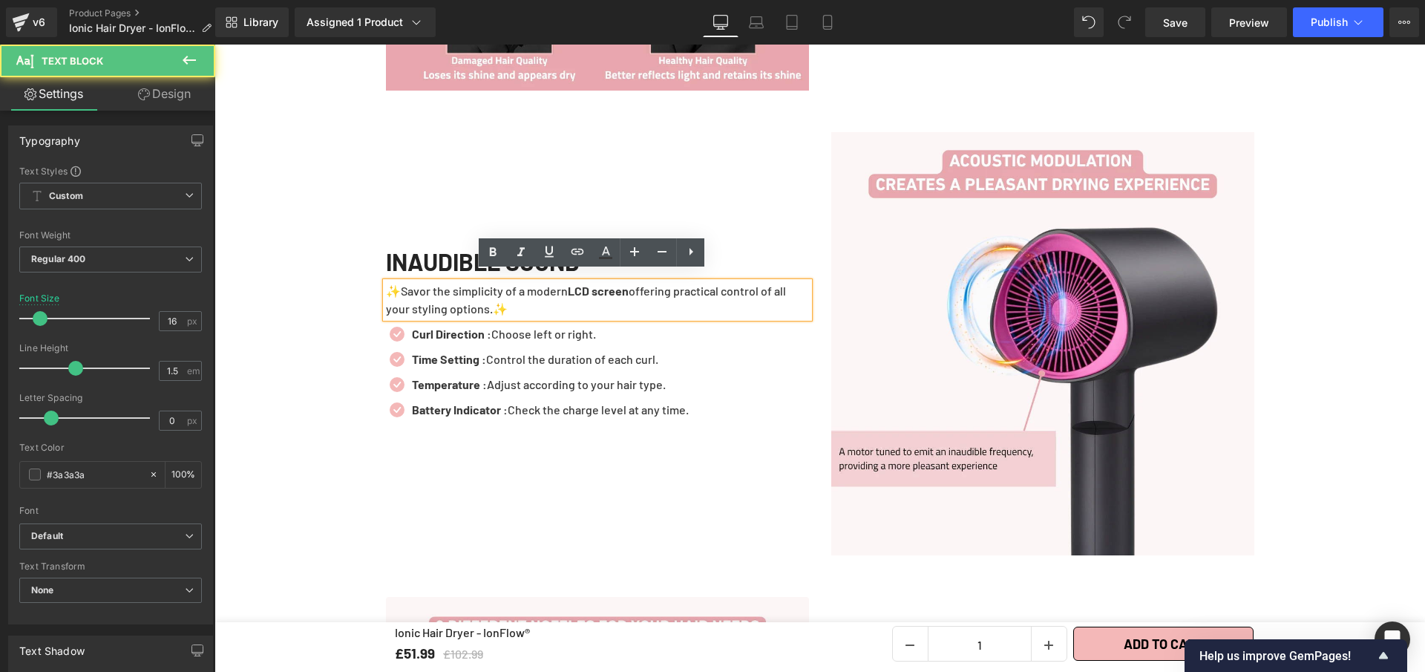
click at [523, 300] on p "✨Savor the simplicity of a modern LCD screen offering practical control of all …" at bounding box center [597, 300] width 423 height 36
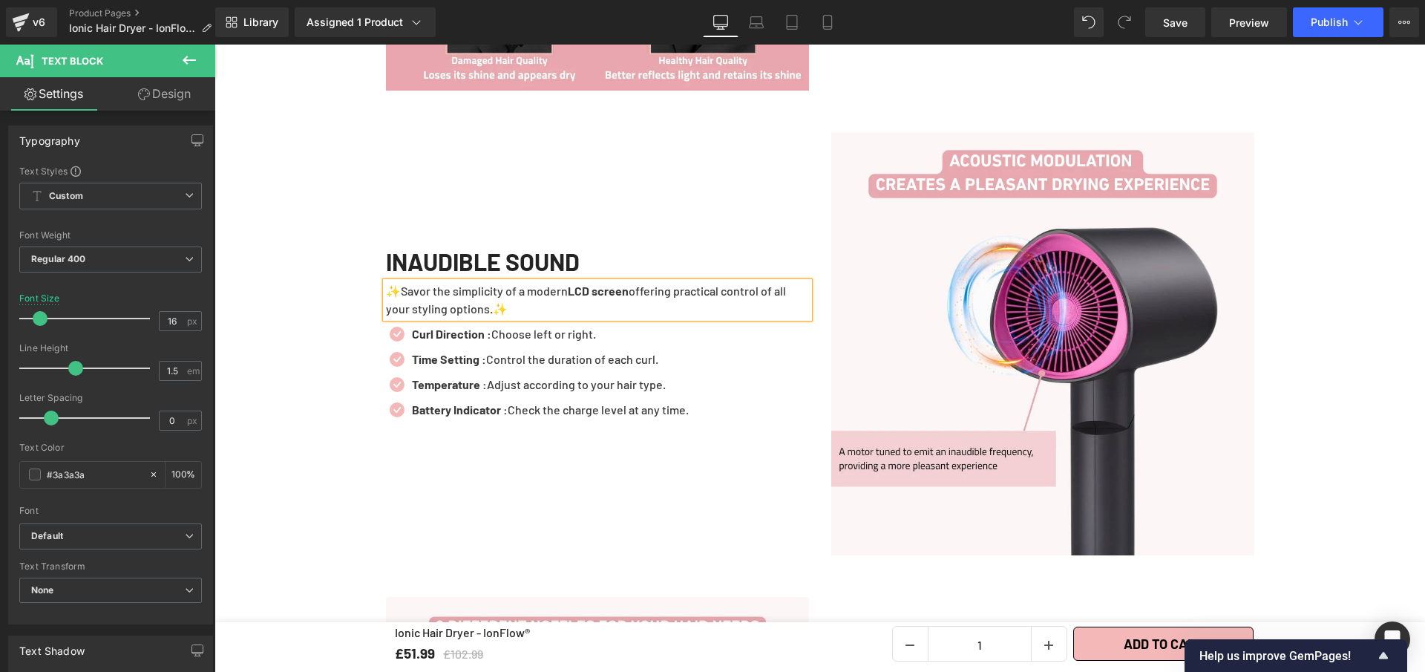
paste div
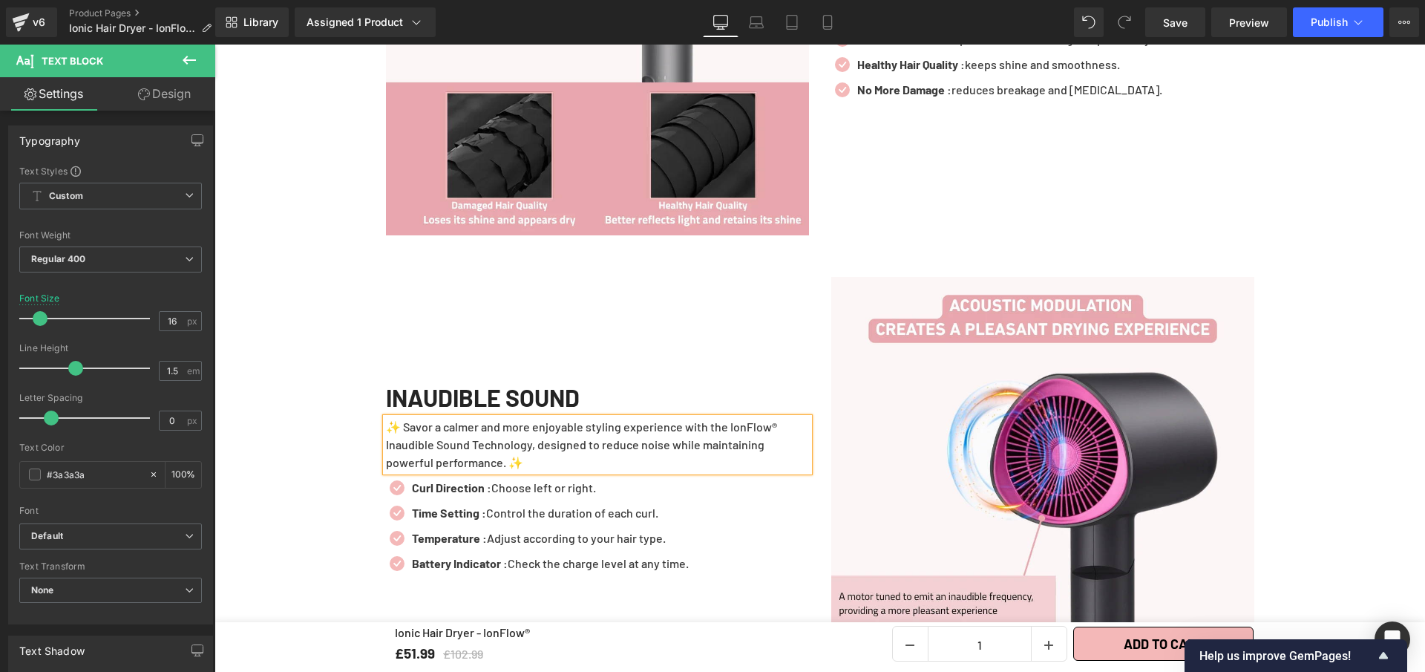
scroll to position [2101, 0]
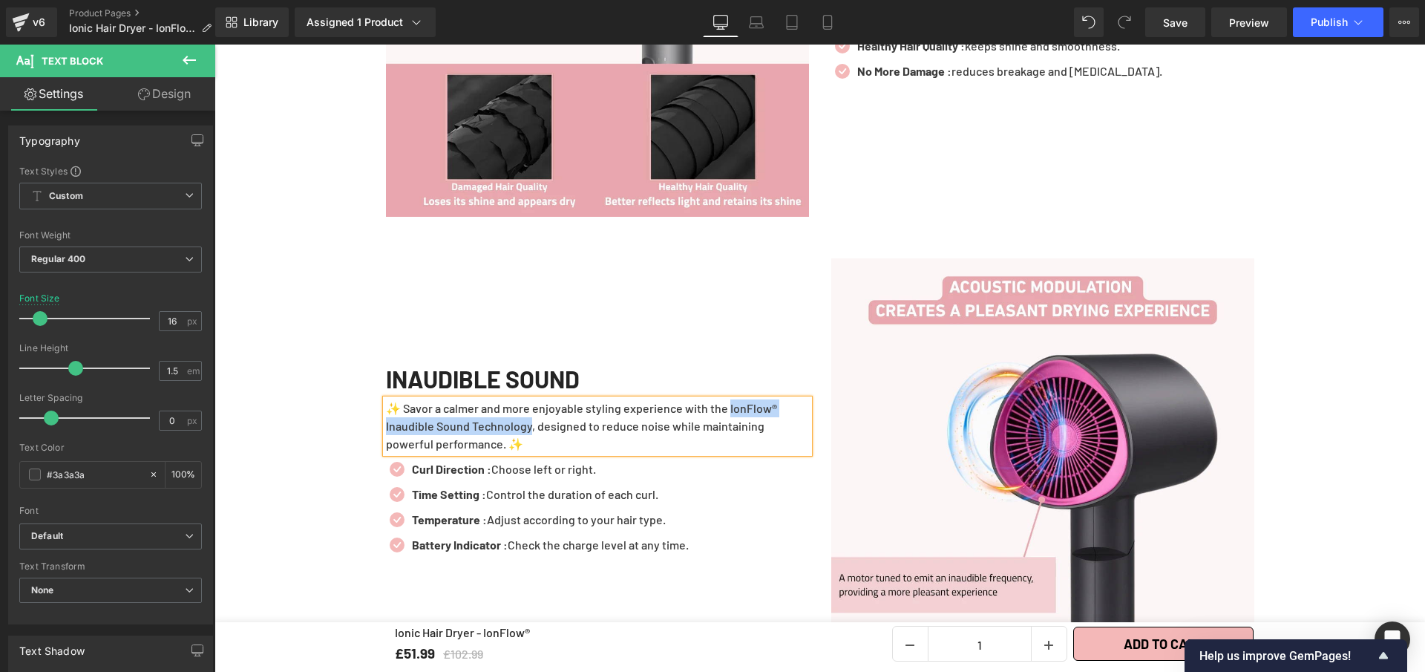
drag, startPoint x: 732, startPoint y: 395, endPoint x: 528, endPoint y: 394, distance: 204.2
click at [529, 417] on p "✨ Savor a calmer and more enjoyable styling experience with the IonFlow® Inaudi…" at bounding box center [597, 425] width 423 height 53
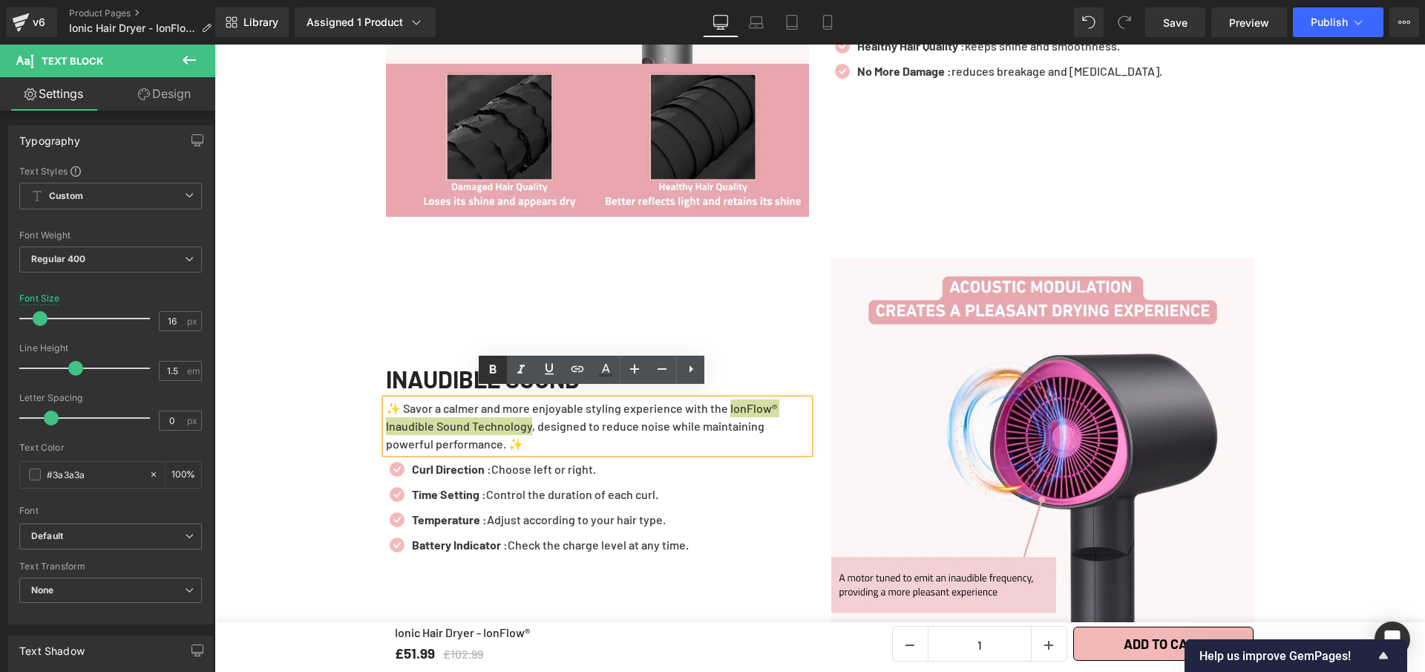
click at [497, 367] on icon at bounding box center [493, 370] width 18 height 18
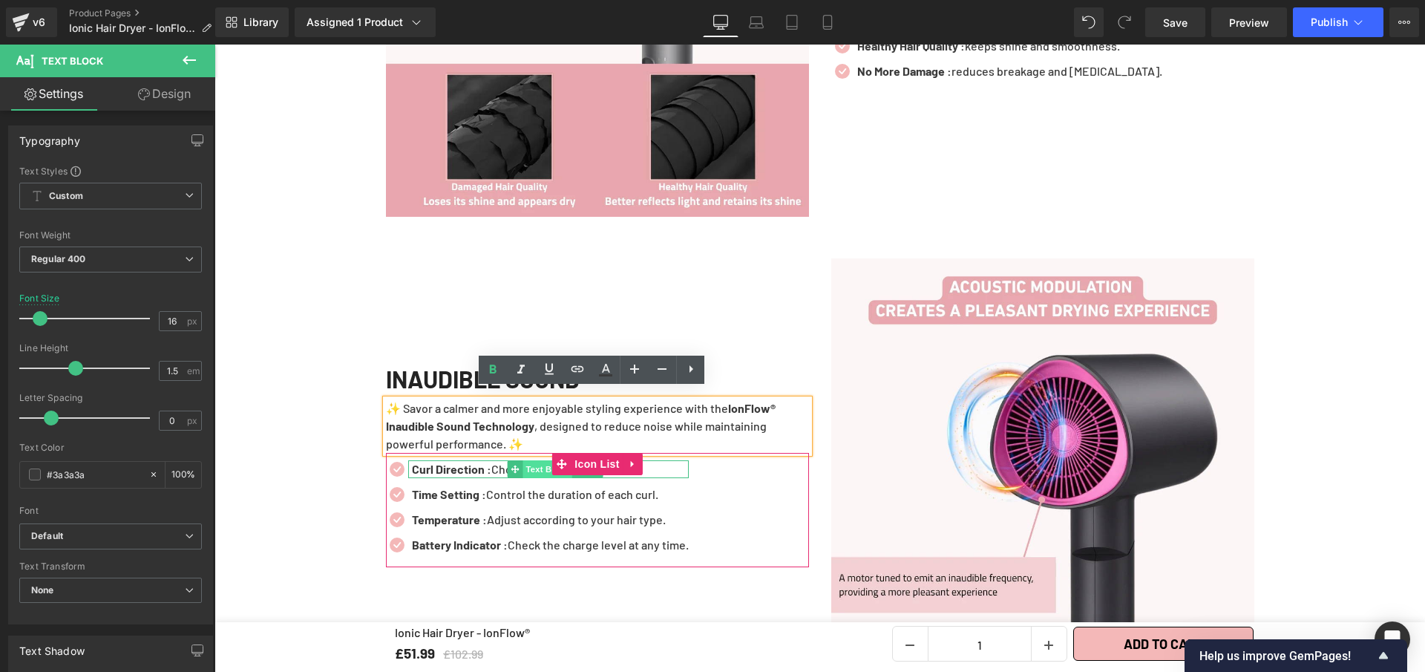
click at [539, 462] on span "Text Block" at bounding box center [547, 469] width 49 height 18
click at [679, 464] on div "Curl Direction : Choose left or right. Text Block" at bounding box center [548, 469] width 281 height 18
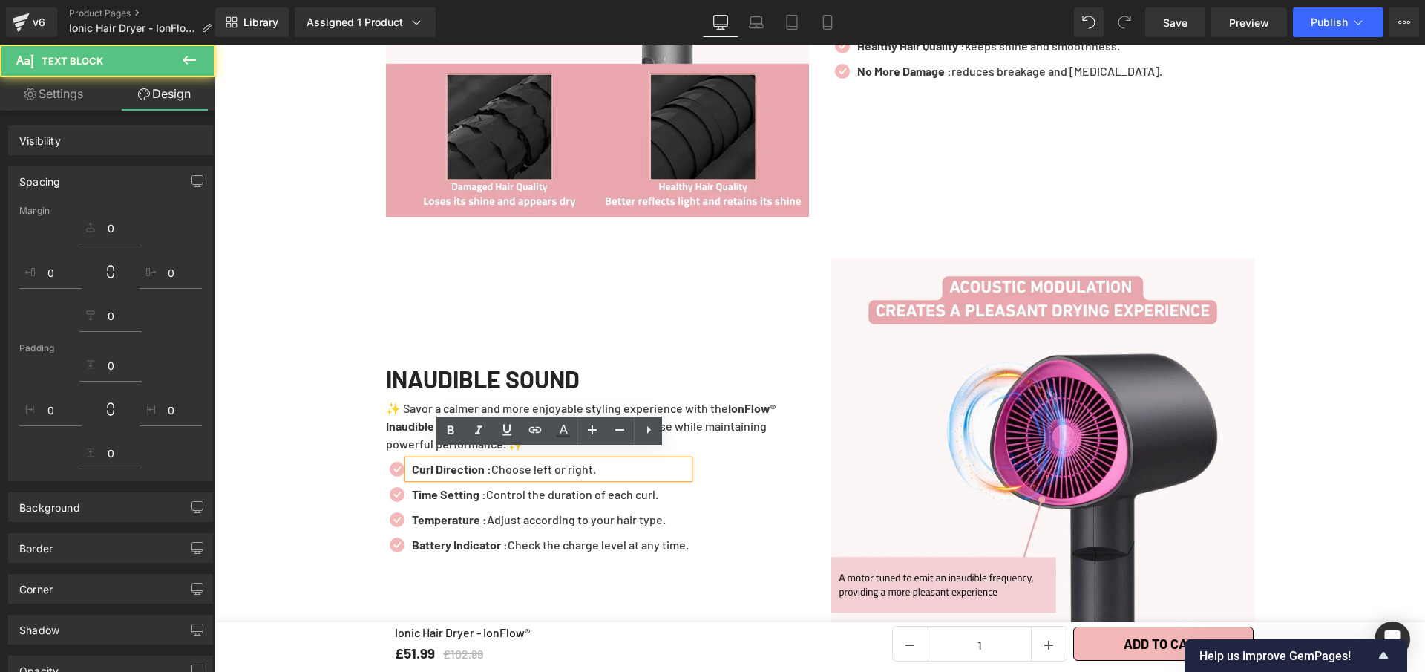
click at [636, 468] on div "Curl Direction : Choose left or right." at bounding box center [548, 469] width 281 height 18
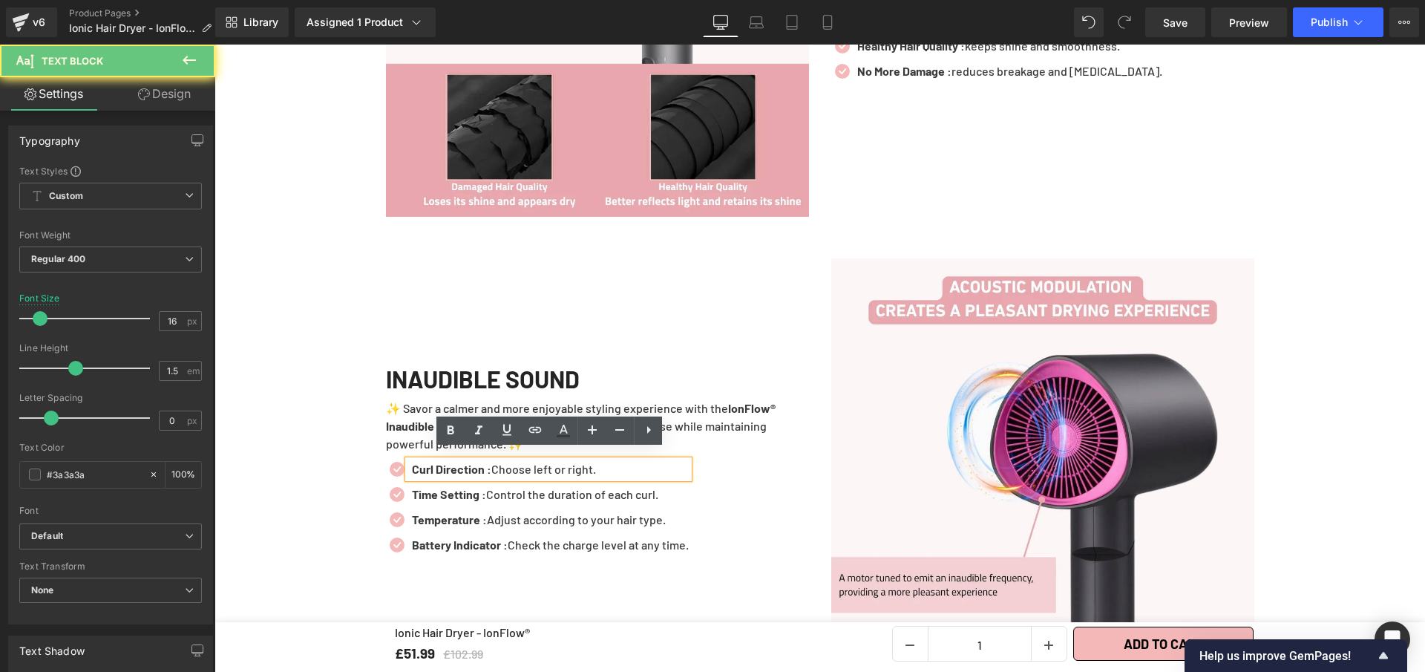
click at [638, 462] on p "Curl Direction : Choose left or right." at bounding box center [550, 469] width 277 height 18
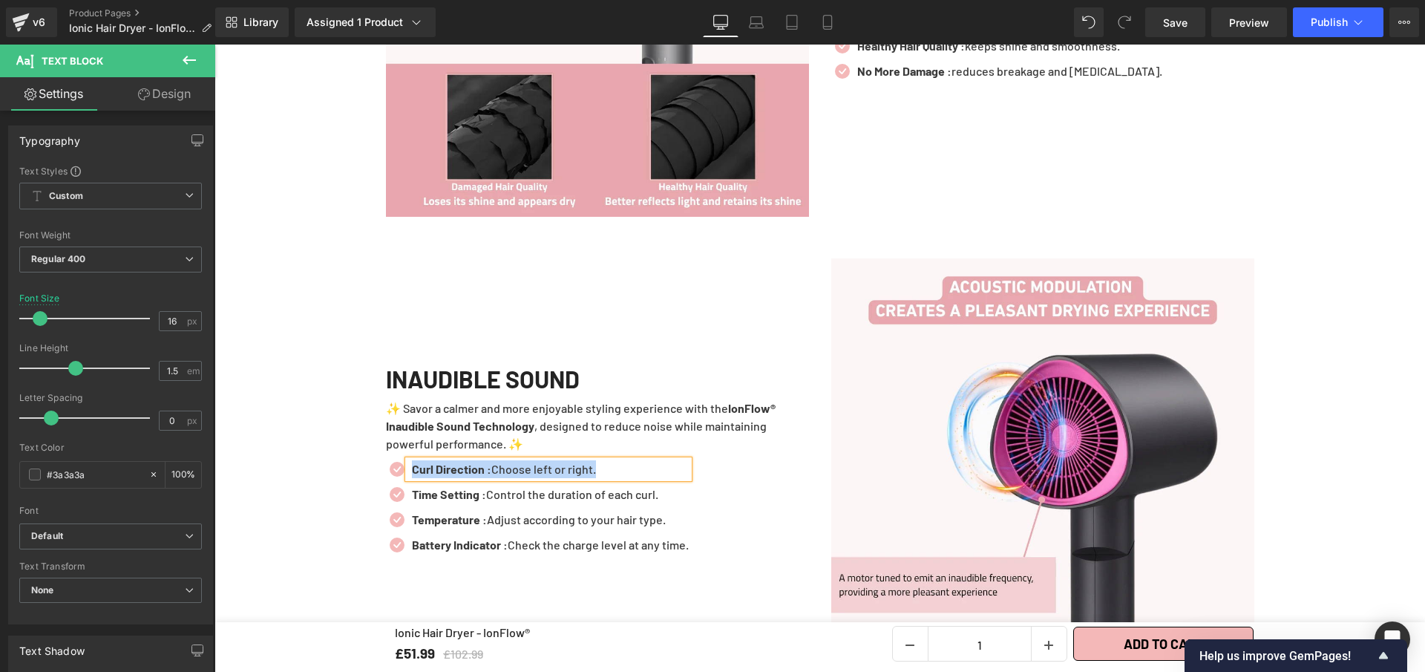
paste div
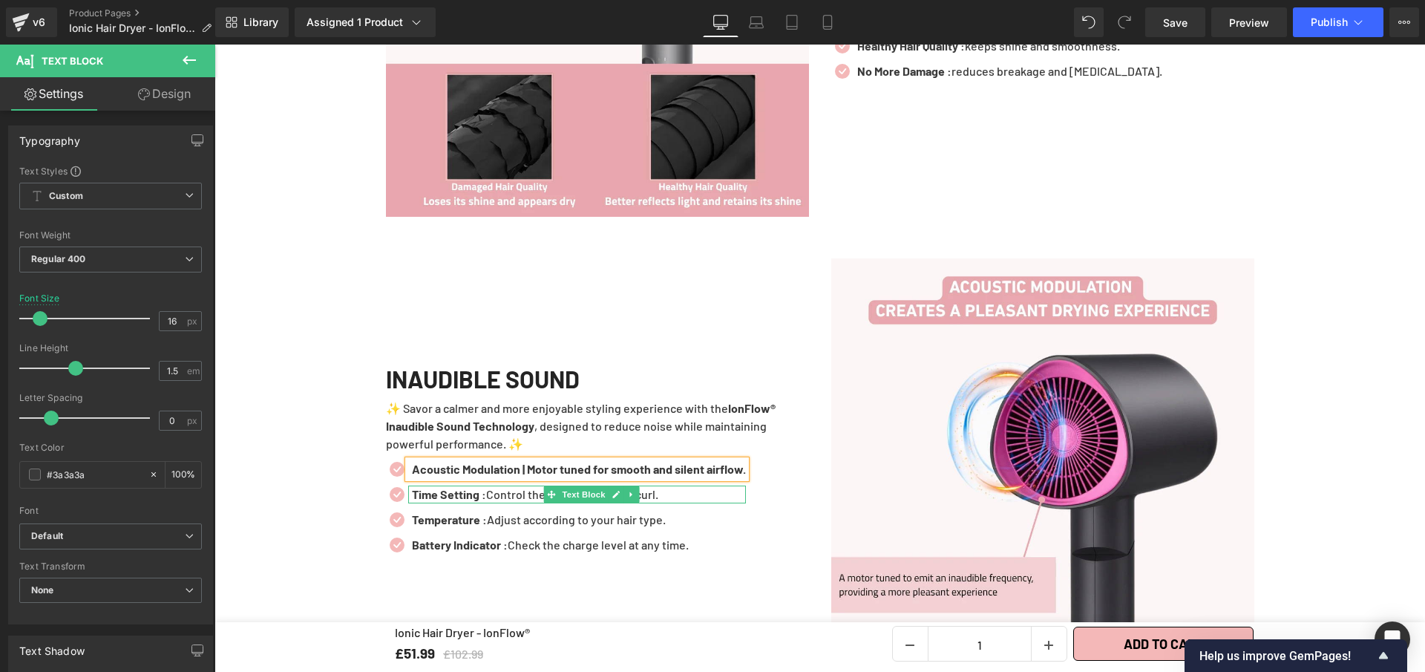
click at [670, 486] on p "Time Setting : Control the duration of each curl." at bounding box center [579, 495] width 334 height 18
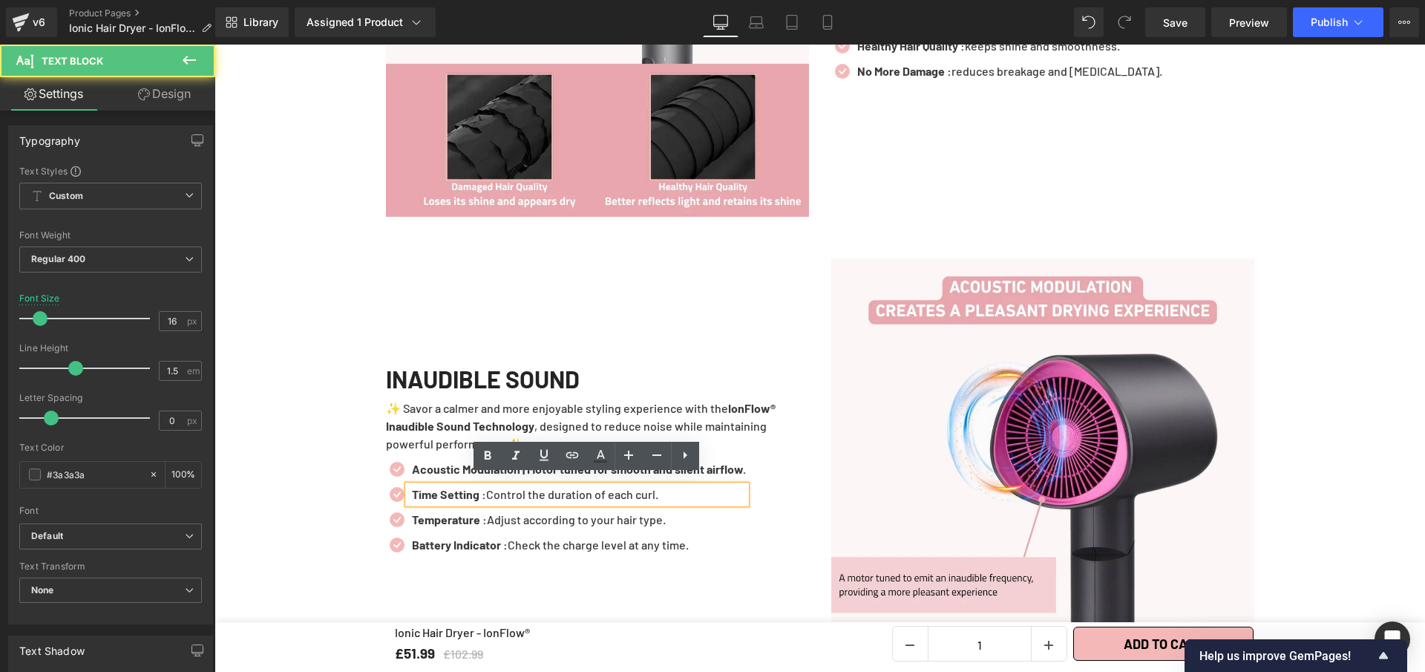
click at [670, 486] on p "Time Setting : Control the duration of each curl." at bounding box center [579, 495] width 334 height 18
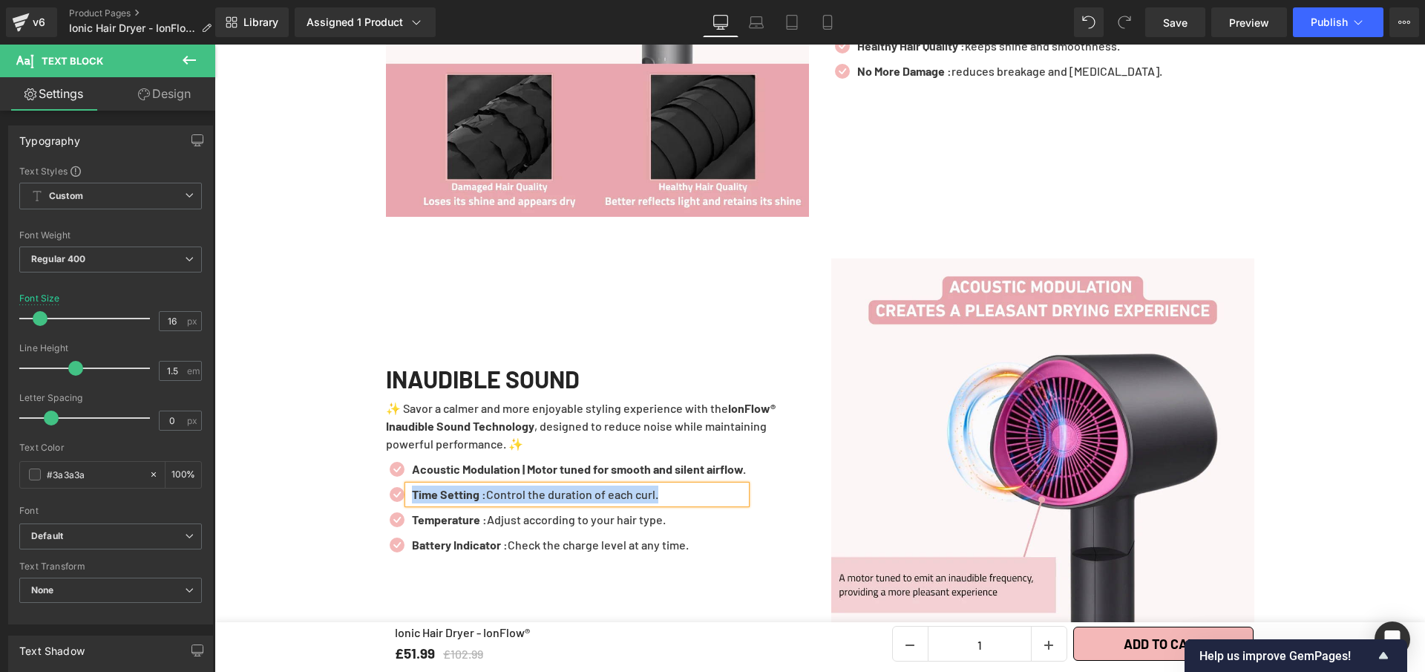
paste div
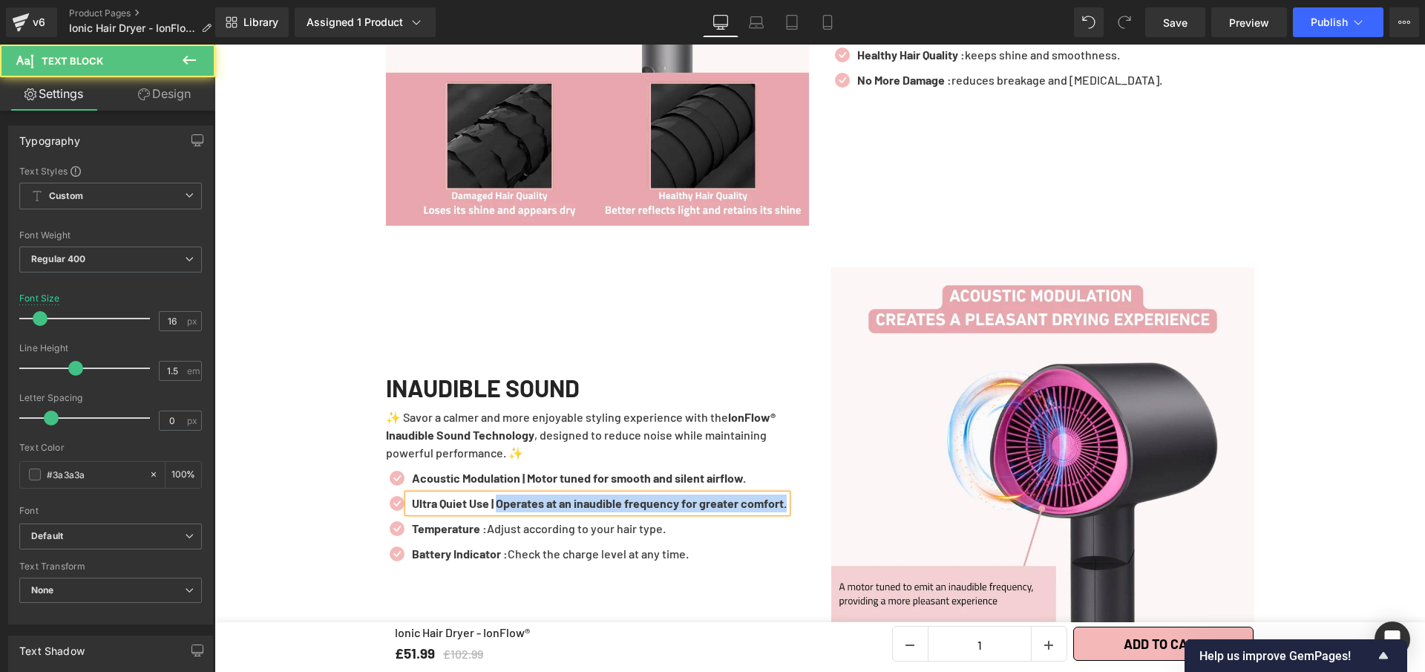
drag, startPoint x: 503, startPoint y: 483, endPoint x: 523, endPoint y: 494, distance: 23.3
click at [523, 494] on p "Ultra Quiet Use | Operates at an inaudible frequency for greater comfort." at bounding box center [599, 503] width 375 height 18
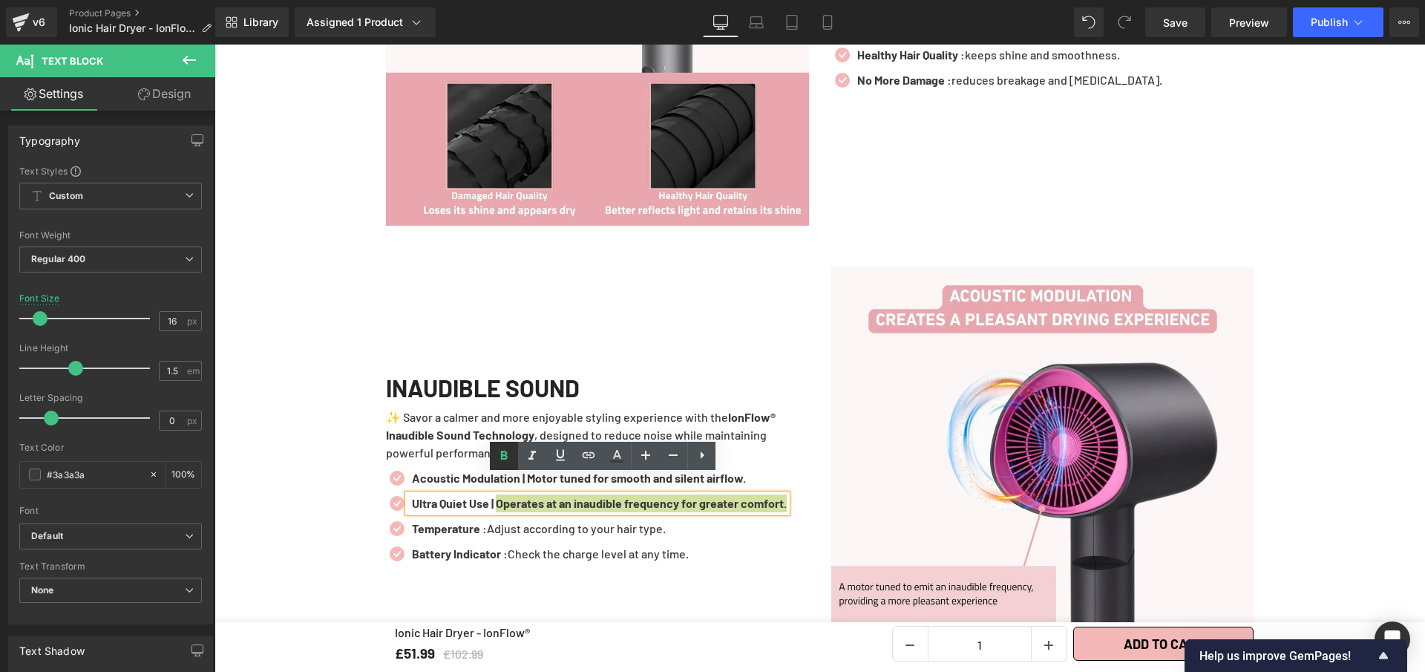
click at [507, 449] on icon at bounding box center [504, 456] width 18 height 18
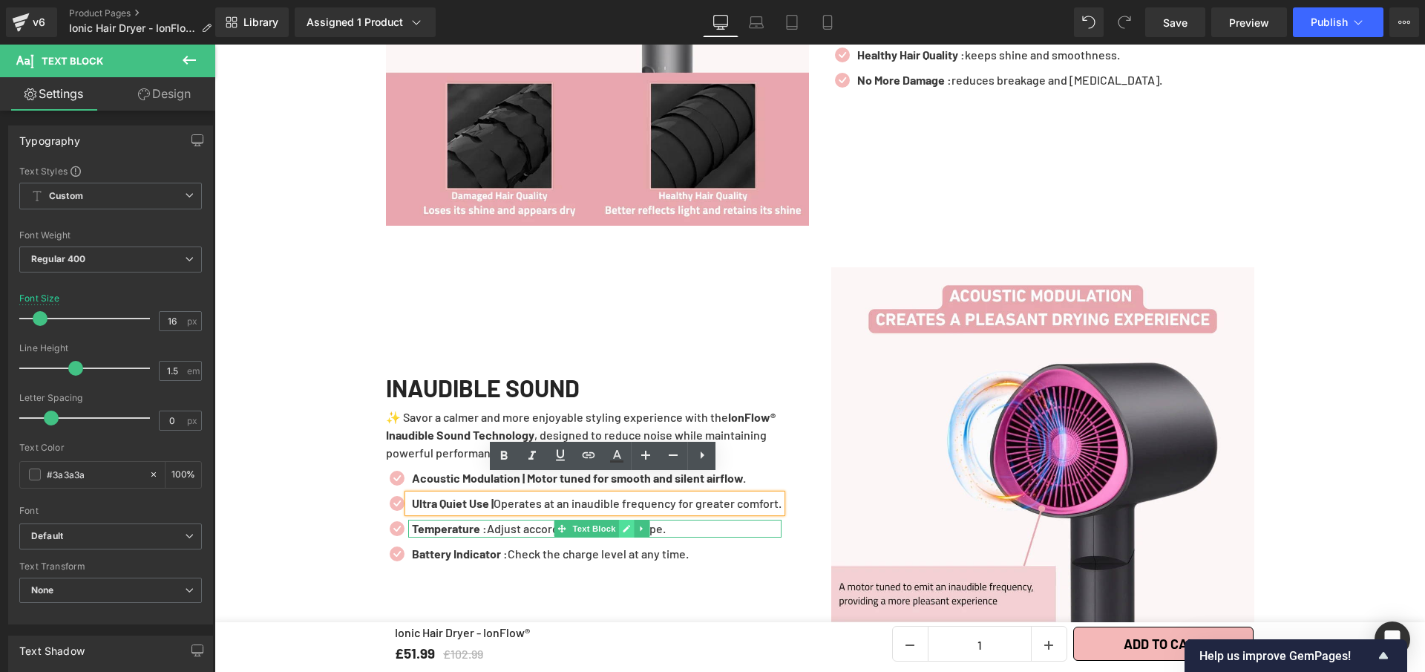
click at [625, 524] on icon at bounding box center [627, 528] width 8 height 9
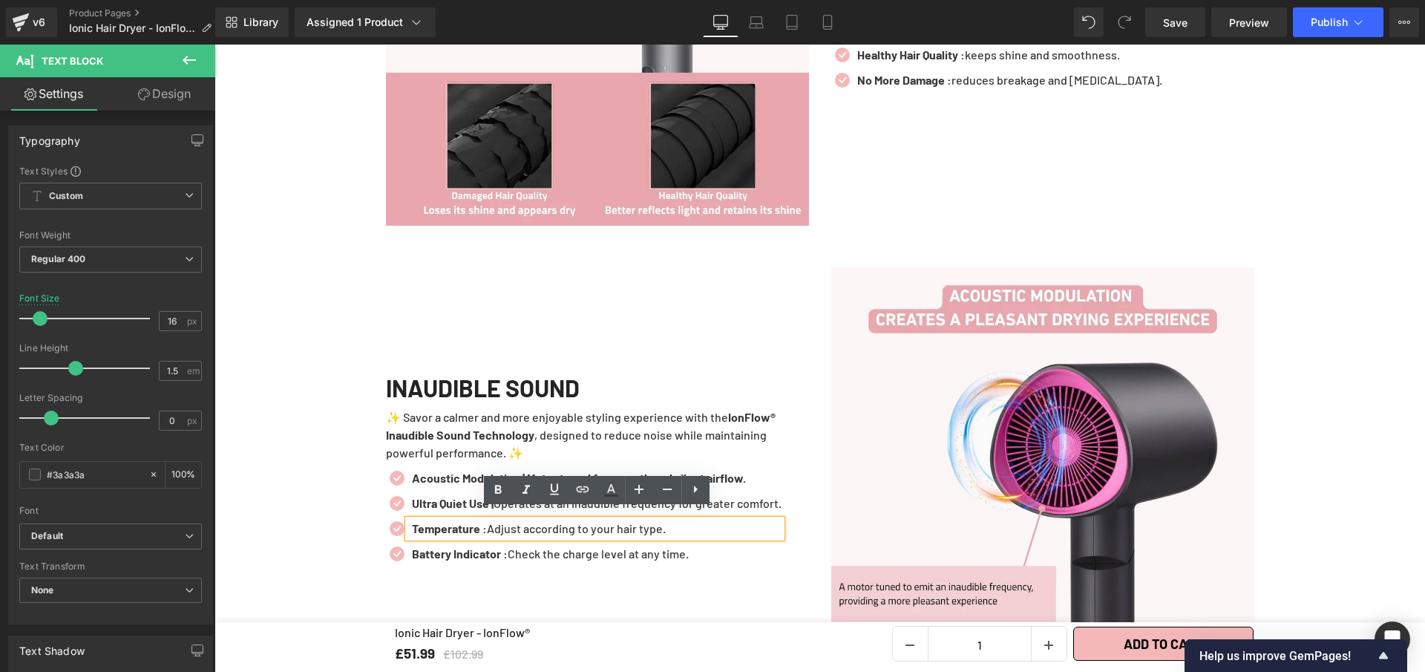
click at [625, 520] on p "Temperature : Adjust according to your hair type." at bounding box center [597, 529] width 370 height 18
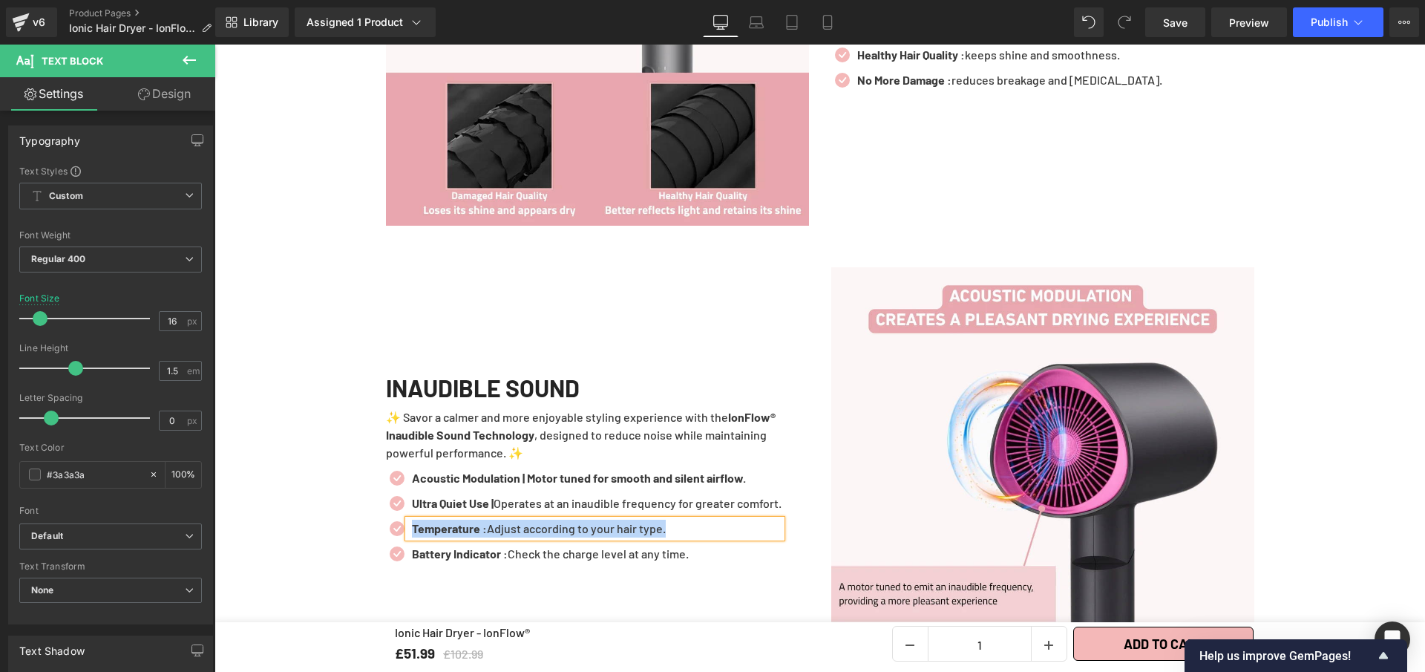
paste div
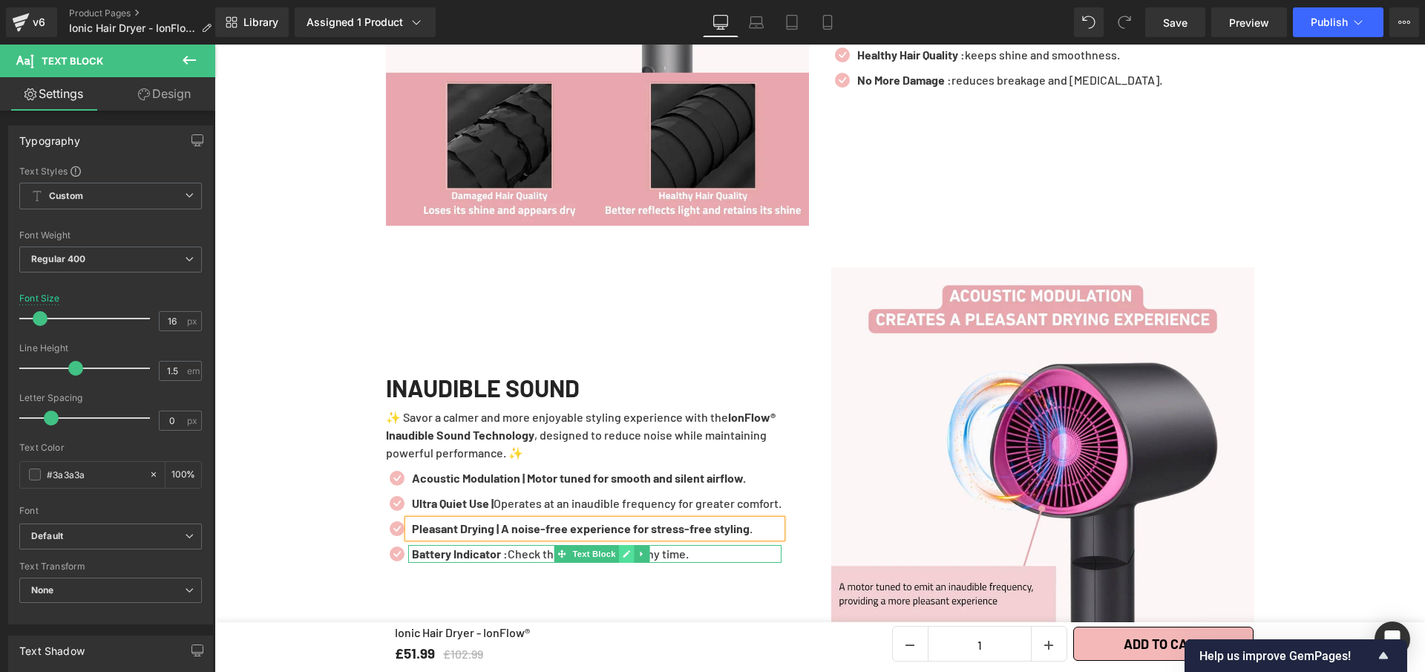
click at [624, 549] on icon at bounding box center [627, 553] width 8 height 9
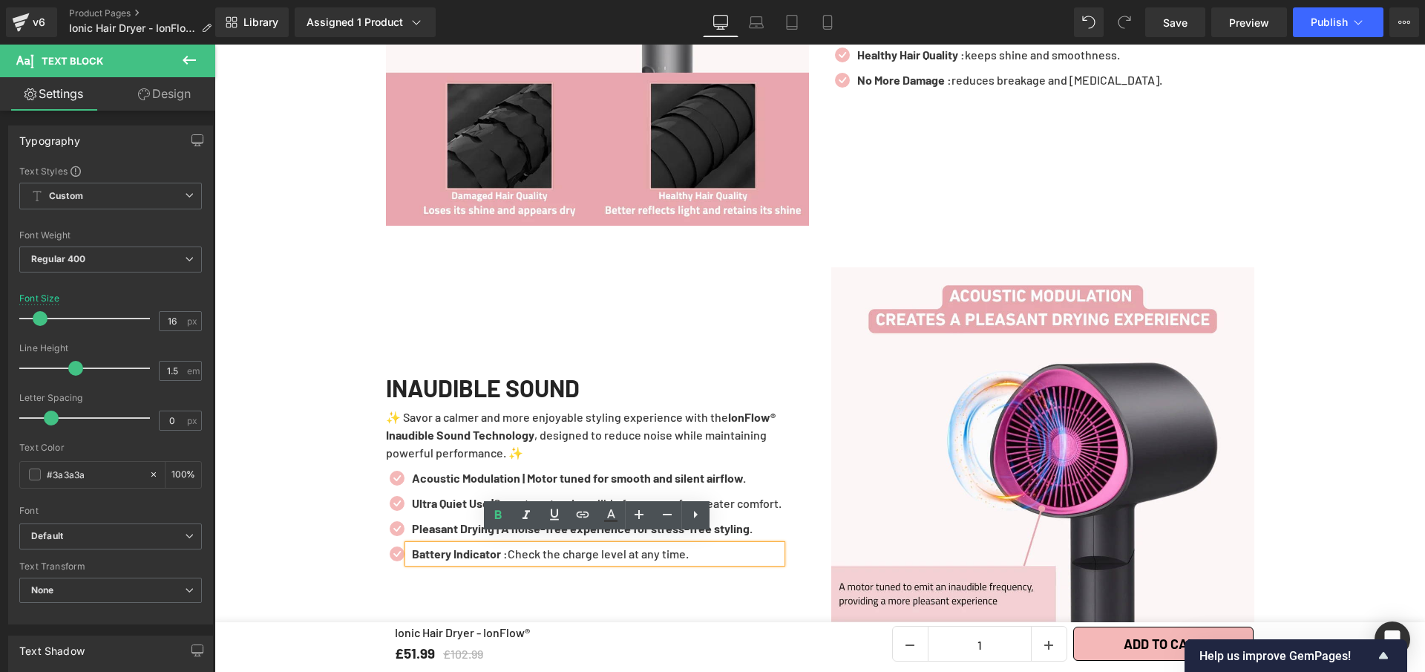
click at [624, 546] on p "Battery Indicator : Check the charge level at any time." at bounding box center [597, 554] width 370 height 18
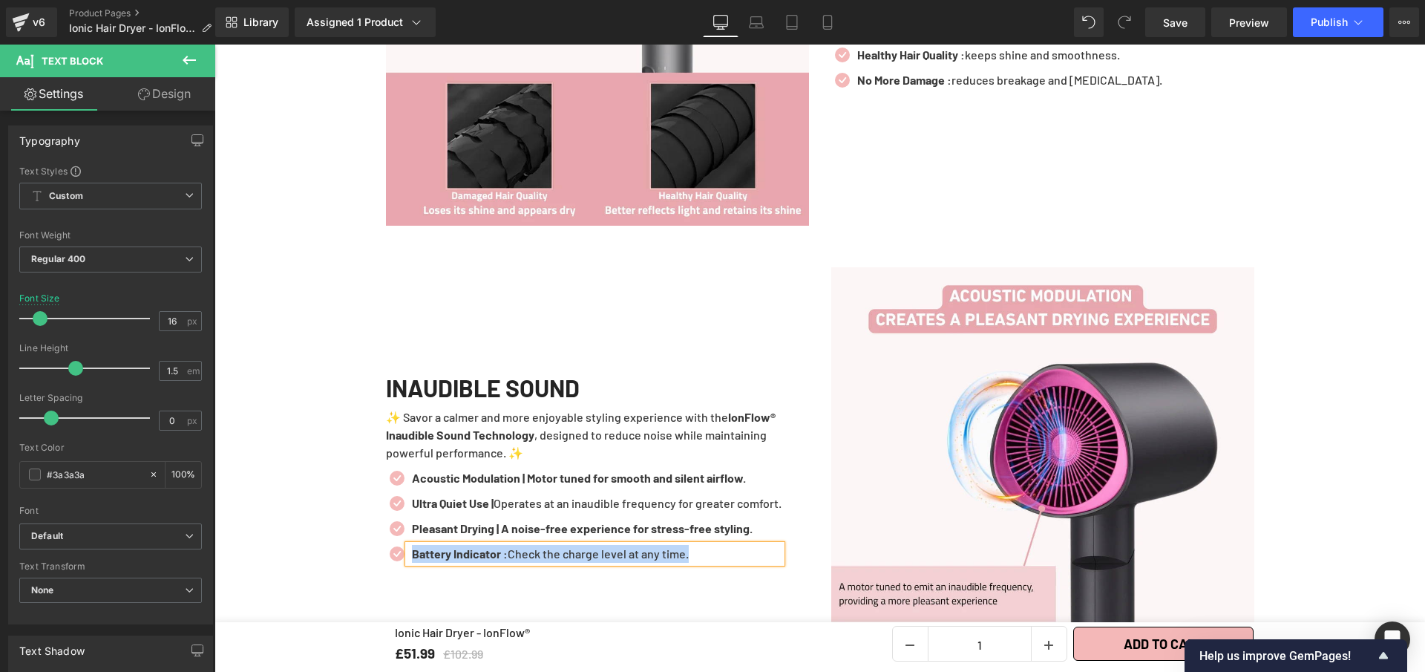
paste div
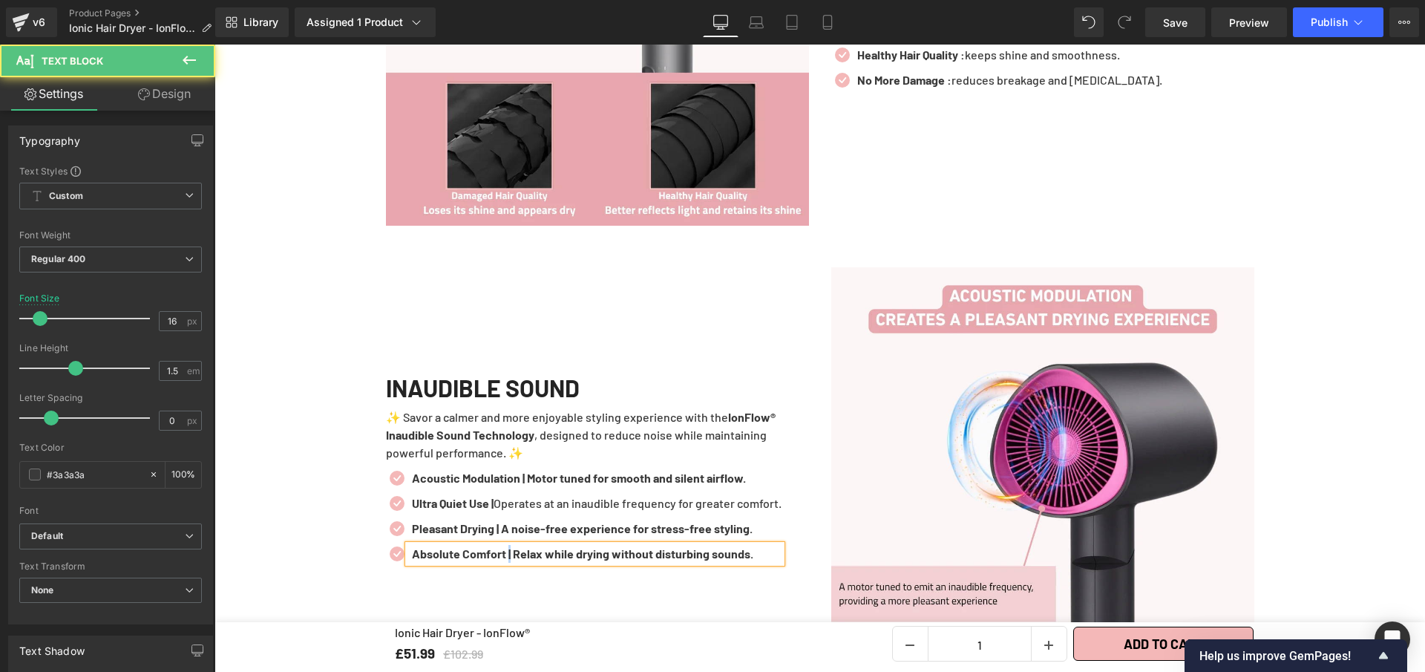
click at [509, 546] on b "Absolute Comfort | Relax while drying without disturbing sounds." at bounding box center [582, 553] width 341 height 14
drag, startPoint x: 520, startPoint y: 546, endPoint x: 790, endPoint y: 541, distance: 270.3
click at [782, 545] on p "Absolute Comfort : Relax while drying without disturbing sounds." at bounding box center [597, 554] width 370 height 18
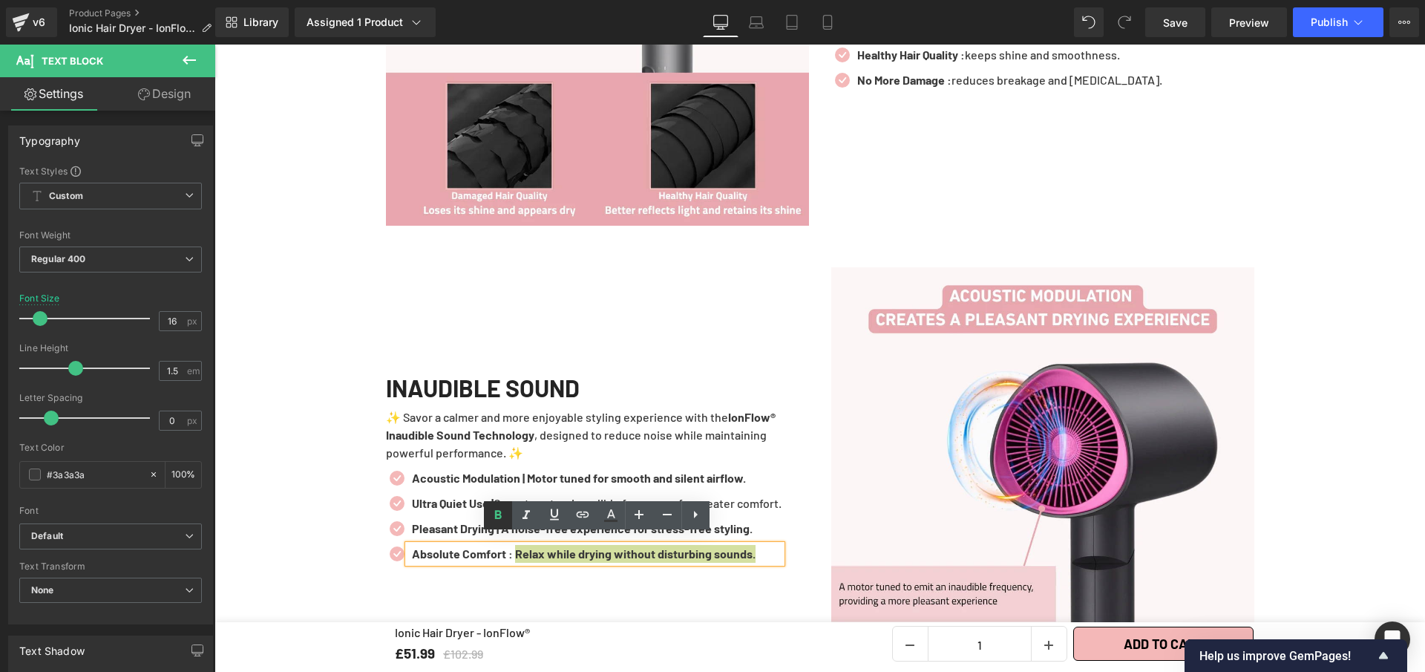
click at [500, 516] on icon at bounding box center [498, 514] width 7 height 9
click at [497, 548] on strong "Absolute Comfort :" at bounding box center [462, 553] width 101 height 14
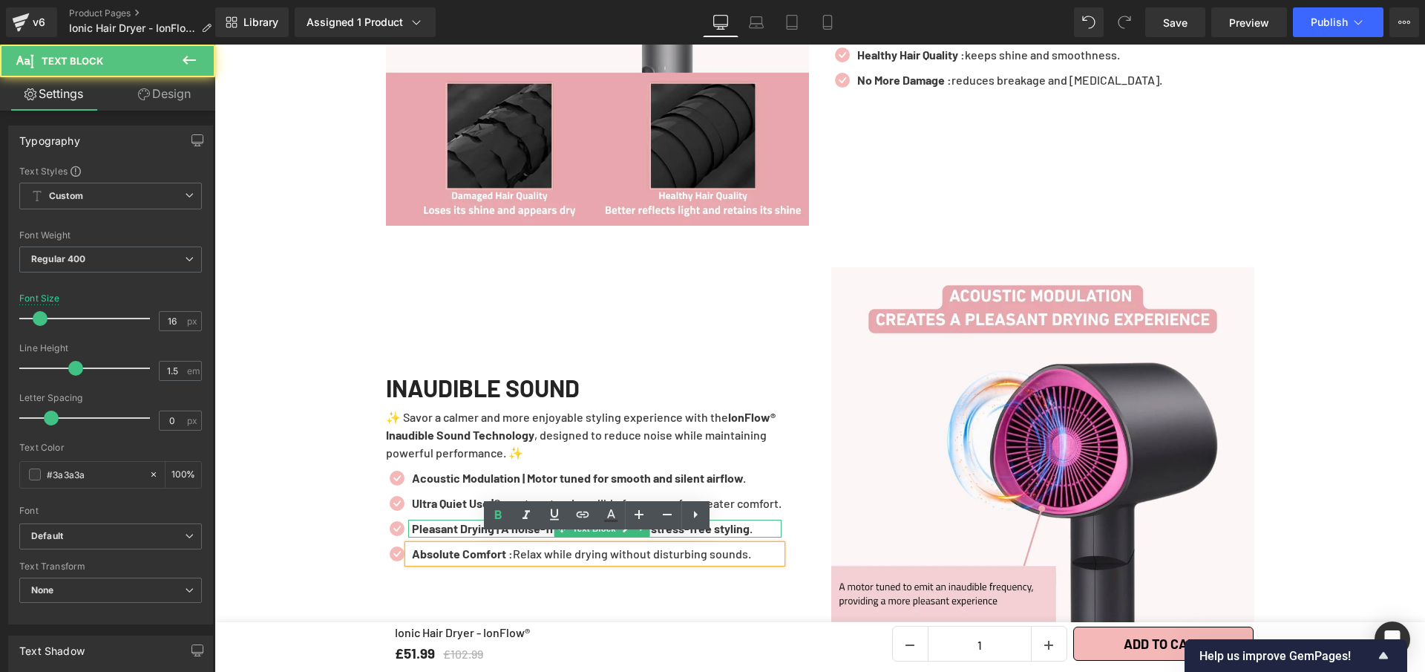
click at [471, 521] on b "Pleasant Drying | A noise-free experience for stress-free styling." at bounding box center [582, 528] width 341 height 14
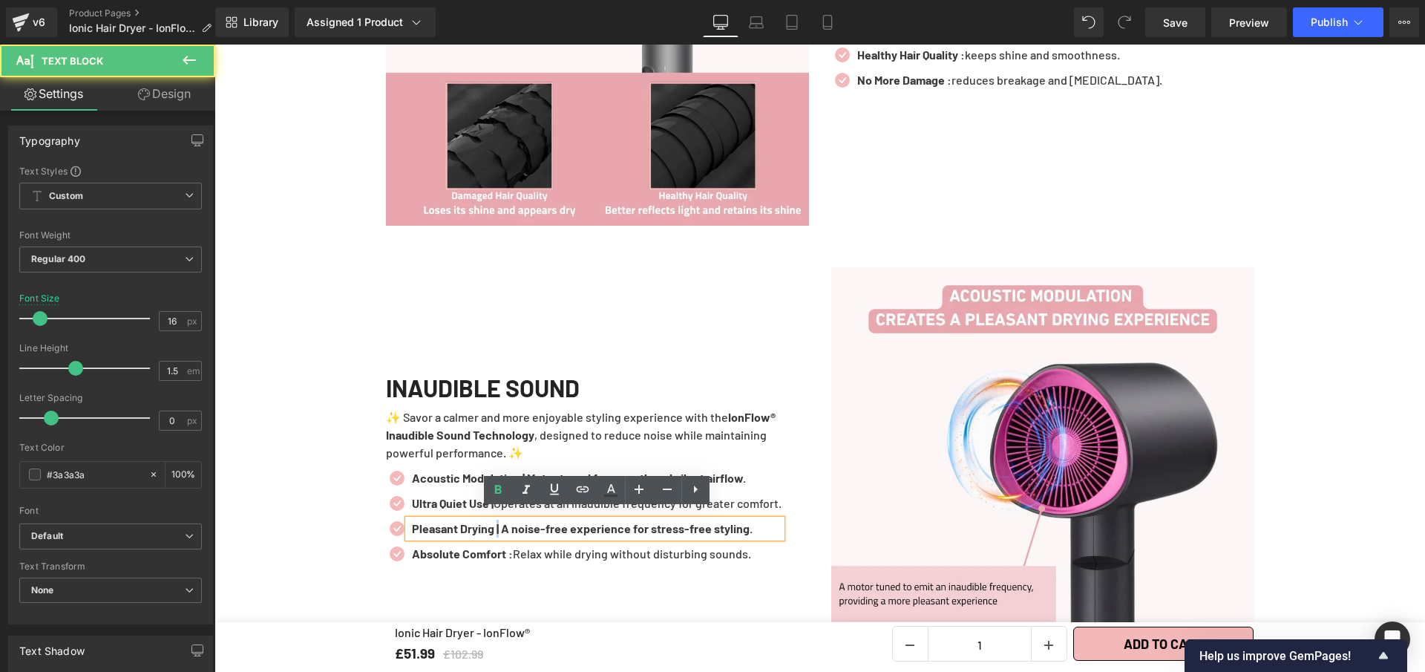
click at [499, 521] on b "Pleasant Drying | A noise-free experience for stress-free styling." at bounding box center [582, 528] width 341 height 14
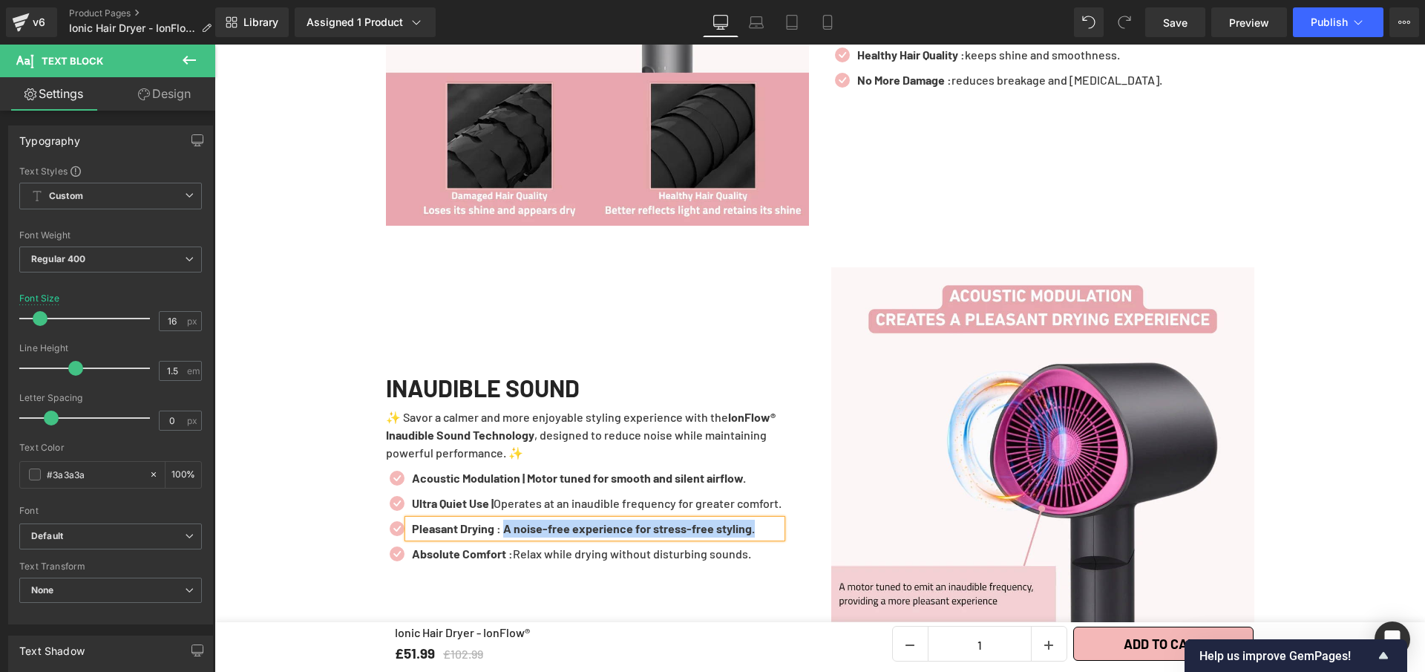
drag, startPoint x: 767, startPoint y: 520, endPoint x: 509, endPoint y: 520, distance: 257.6
click at [509, 520] on p "Pleasant Drying : A noise-free experience for stress-free styling." at bounding box center [597, 529] width 370 height 18
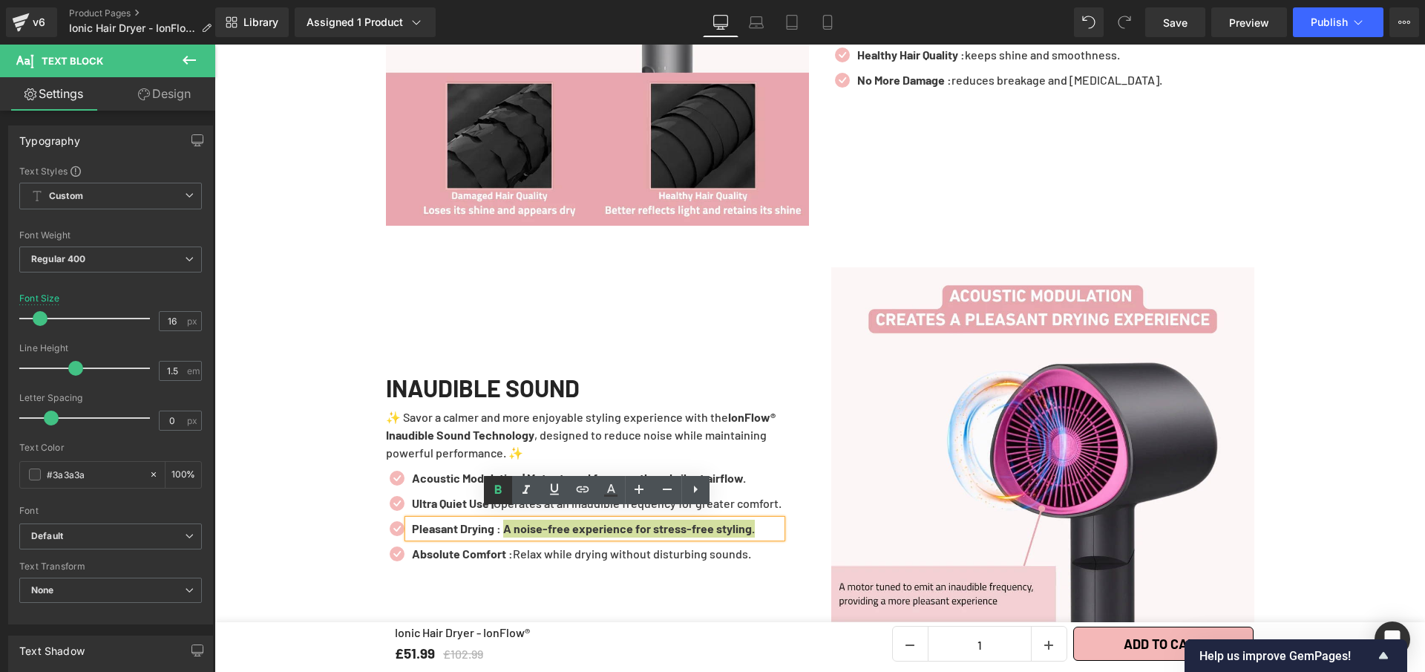
click at [493, 487] on icon at bounding box center [498, 490] width 18 height 18
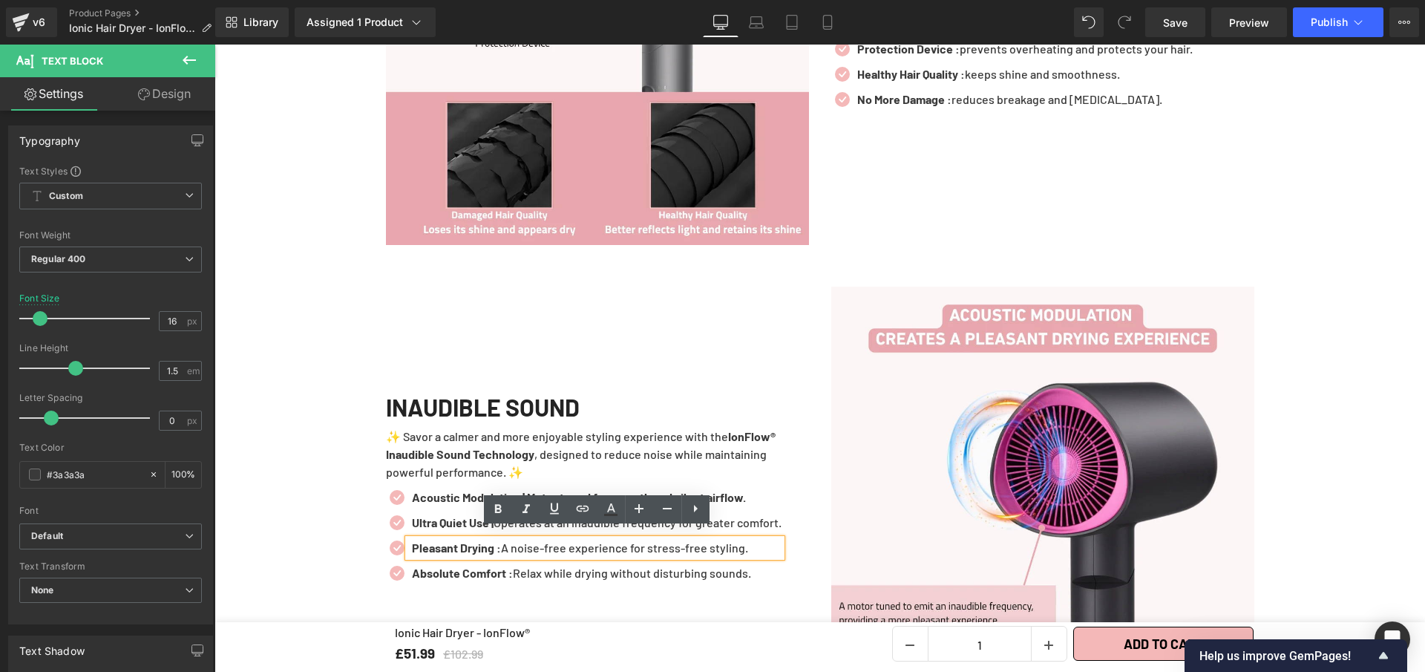
scroll to position [2064, 0]
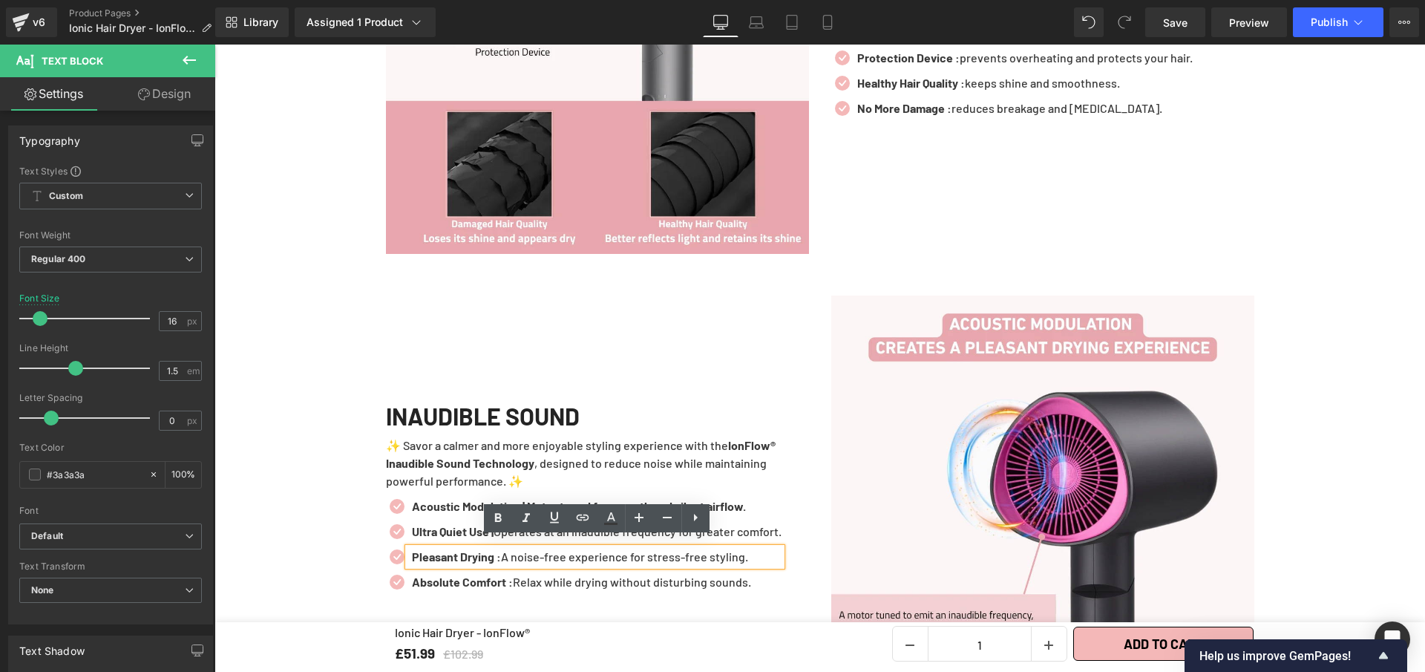
click at [430, 471] on p "✨ Savor a calmer and more enjoyable styling experience with the IonFlow® Inaudi…" at bounding box center [597, 463] width 423 height 53
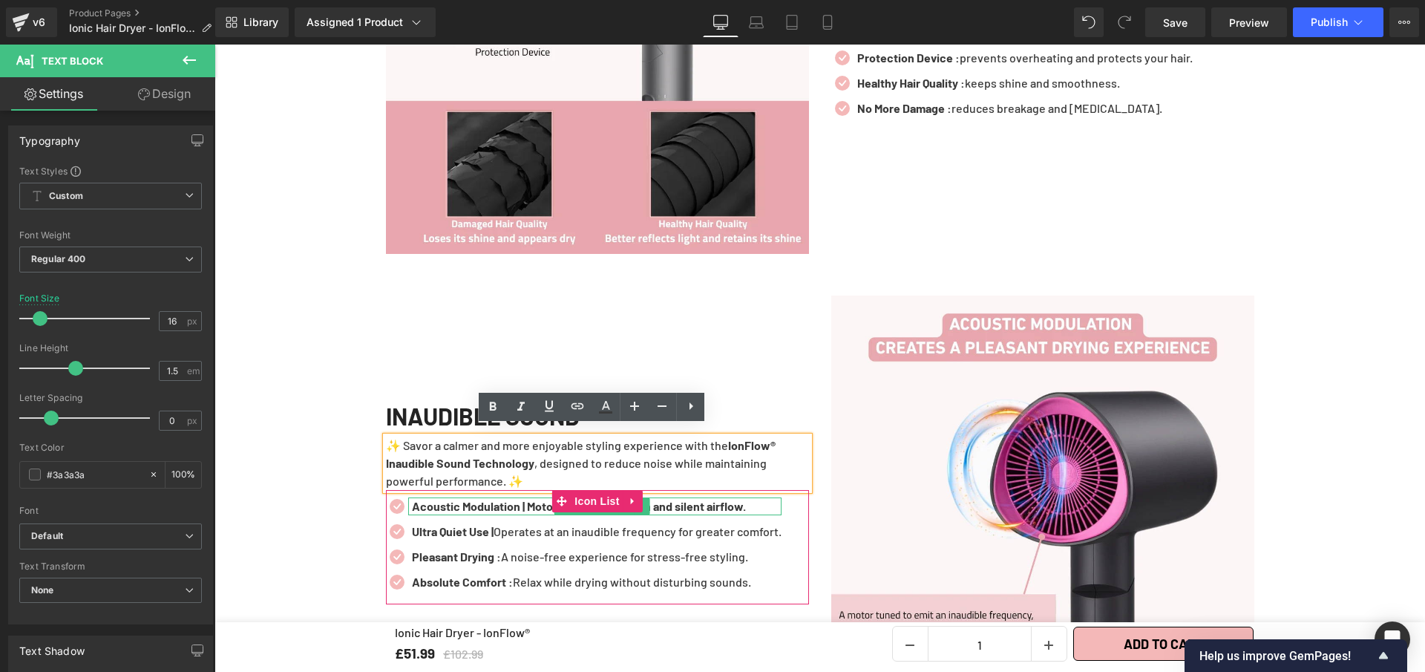
click at [530, 499] on b "Acoustic Modulation | Motor tuned for smooth and silent airflow." at bounding box center [579, 506] width 334 height 14
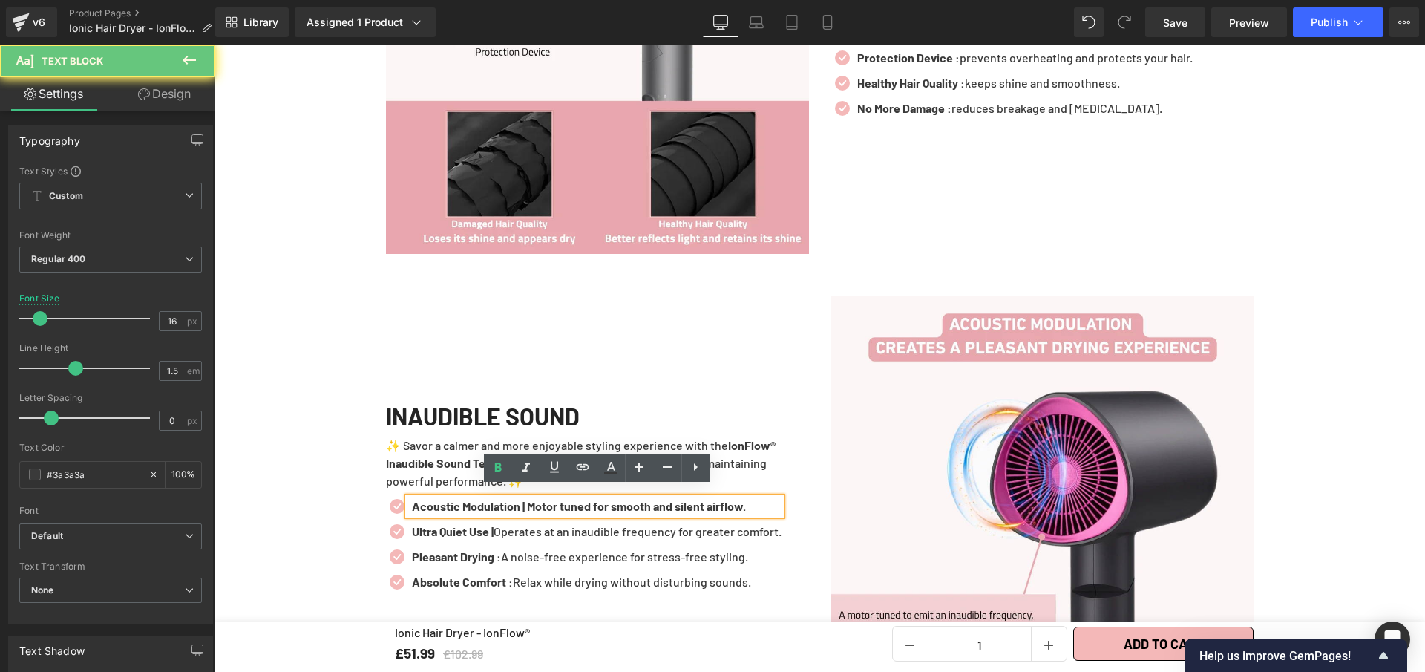
click at [526, 499] on b "Acoustic Modulation | Motor tuned for smooth and silent airflow." at bounding box center [579, 506] width 334 height 14
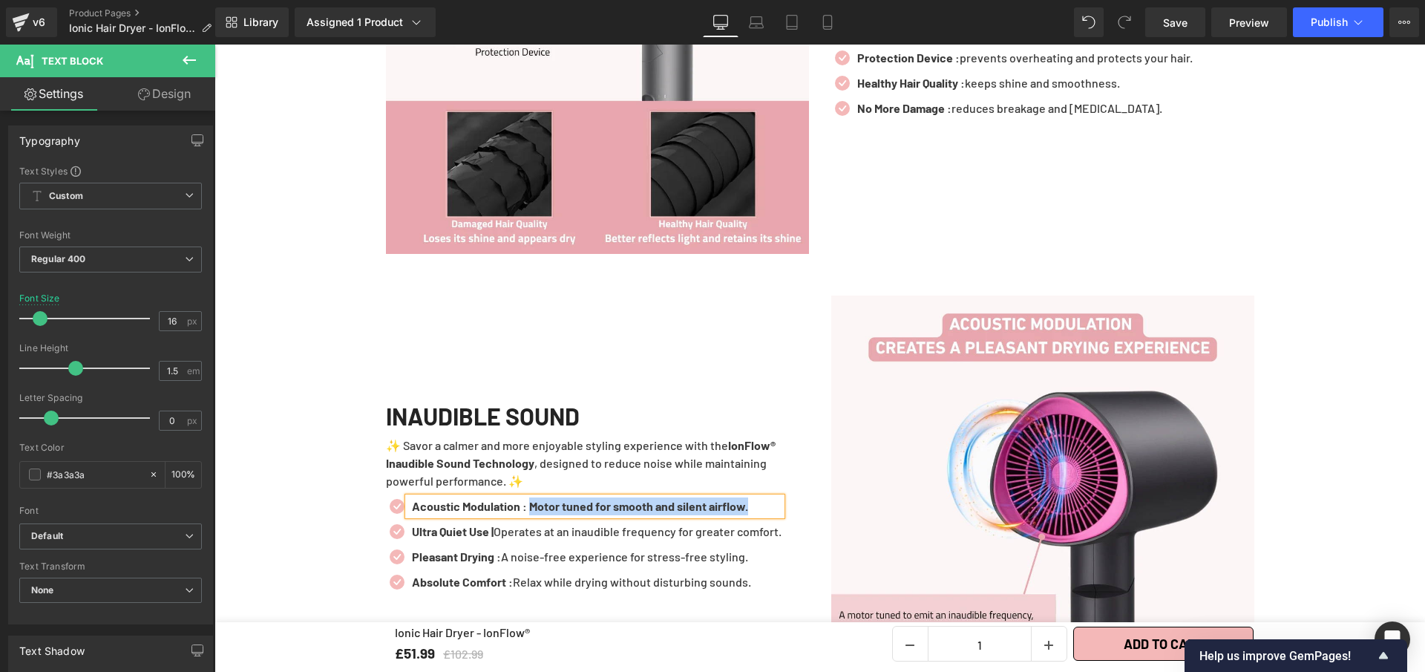
drag, startPoint x: 732, startPoint y: 495, endPoint x: 535, endPoint y: 491, distance: 197.5
click at [535, 497] on p "Acoustic Modulation : Motor tuned for smooth and silent airflow." at bounding box center [597, 506] width 370 height 18
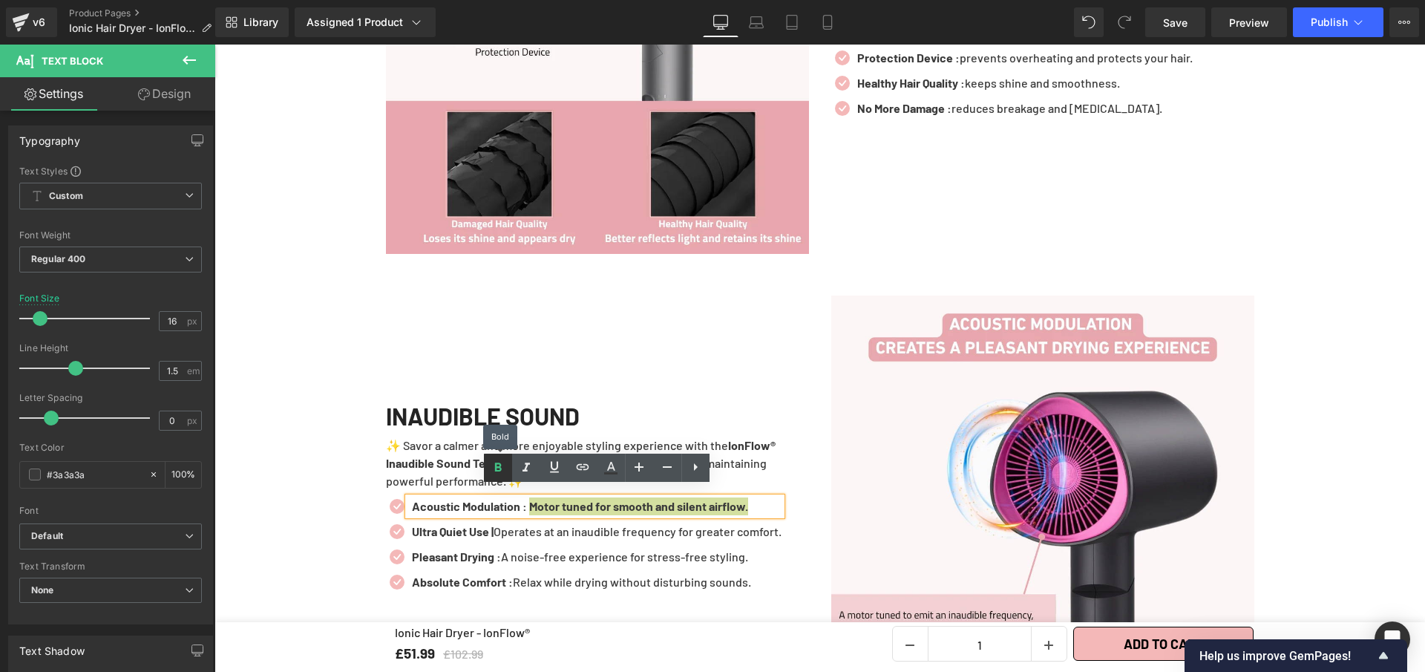
drag, startPoint x: 506, startPoint y: 477, endPoint x: 274, endPoint y: 484, distance: 232.5
click at [506, 477] on link at bounding box center [498, 468] width 28 height 28
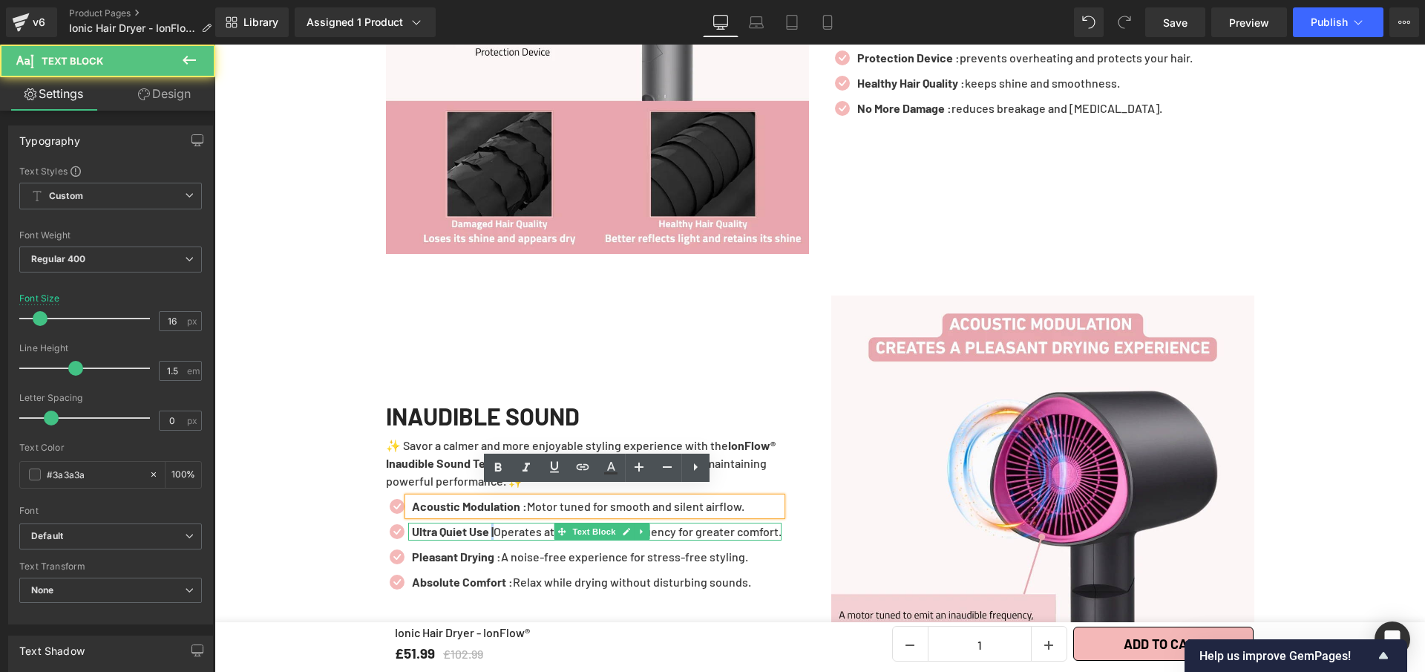
click at [494, 524] on strong "Ultra Quiet Use |" at bounding box center [453, 531] width 82 height 14
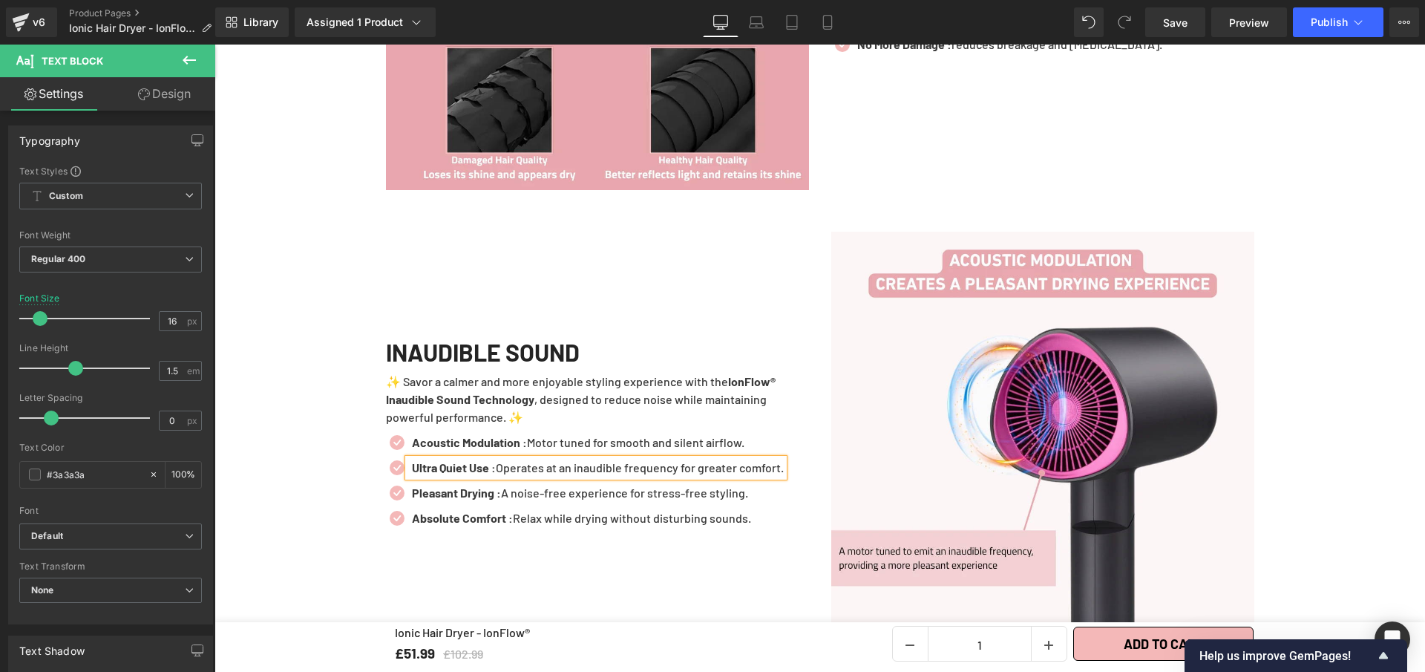
scroll to position [2157, 0]
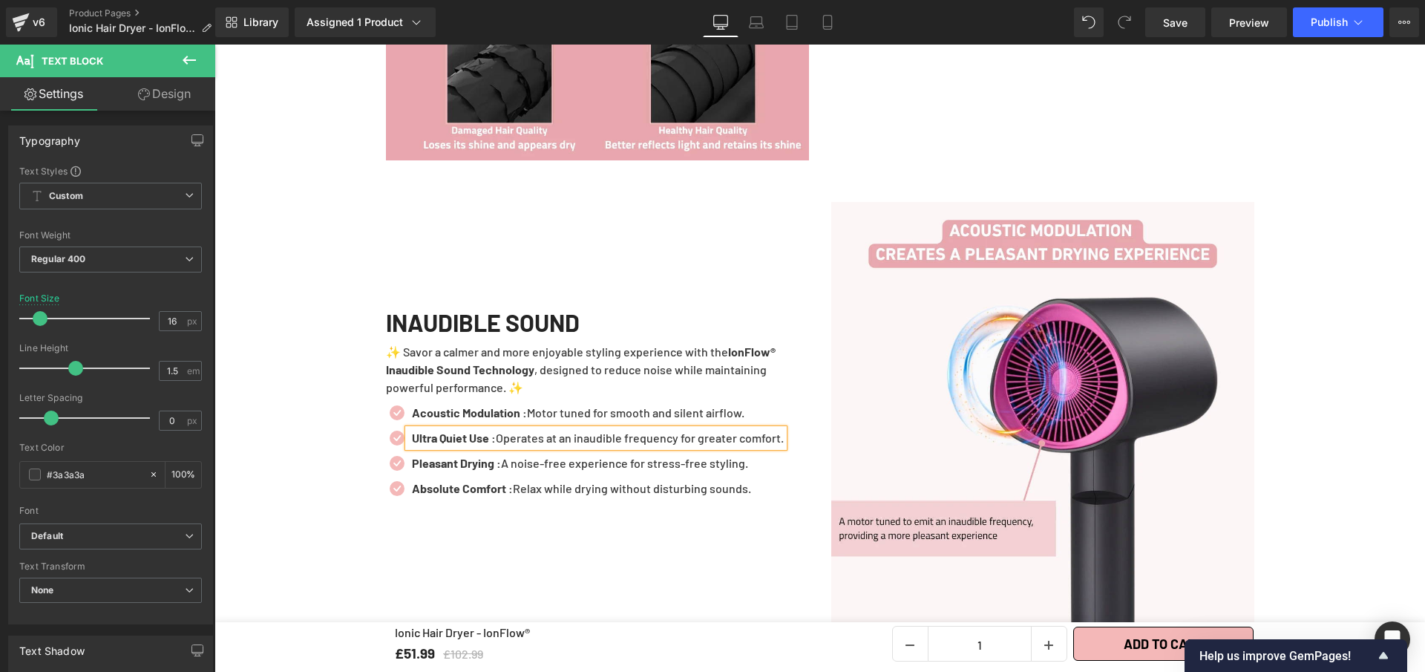
click at [794, 541] on div "INAUDIBLE SOUND Heading ✨ Savor a calmer and more enjoyable styling experience …" at bounding box center [597, 413] width 445 height 423
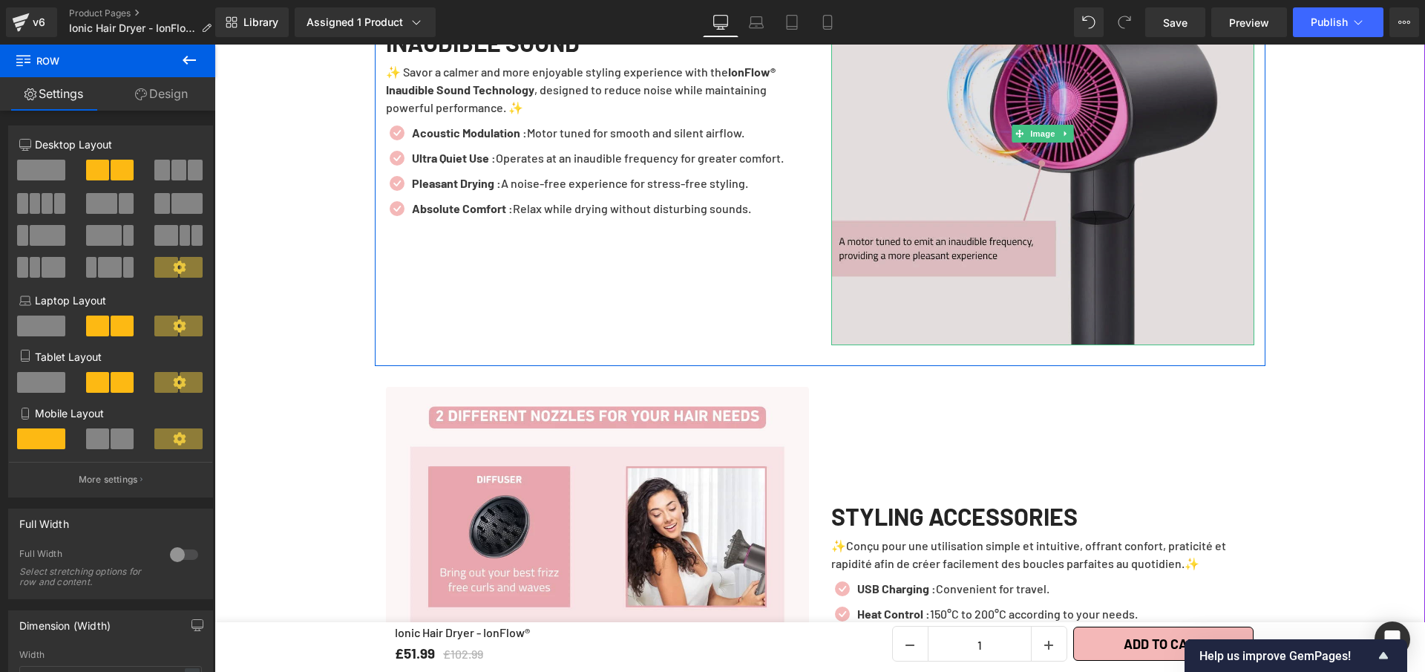
scroll to position [2440, 0]
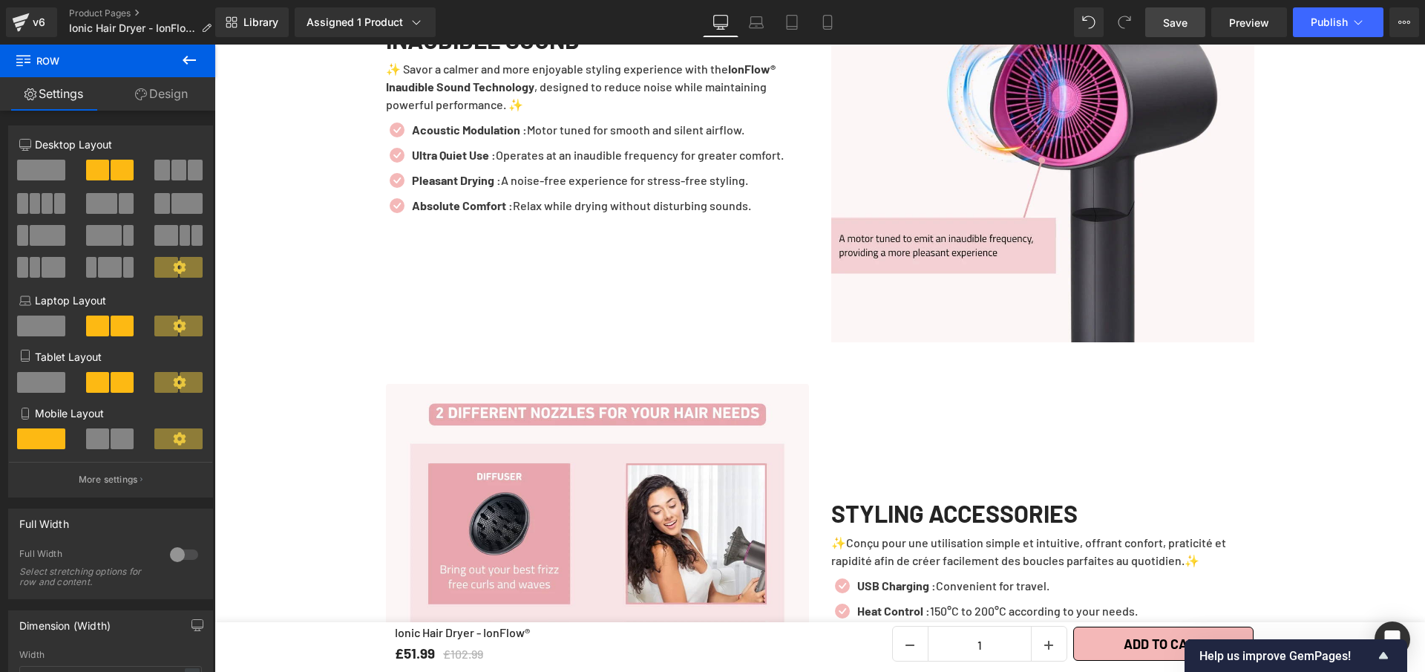
click at [1182, 22] on span "Save" at bounding box center [1175, 23] width 24 height 16
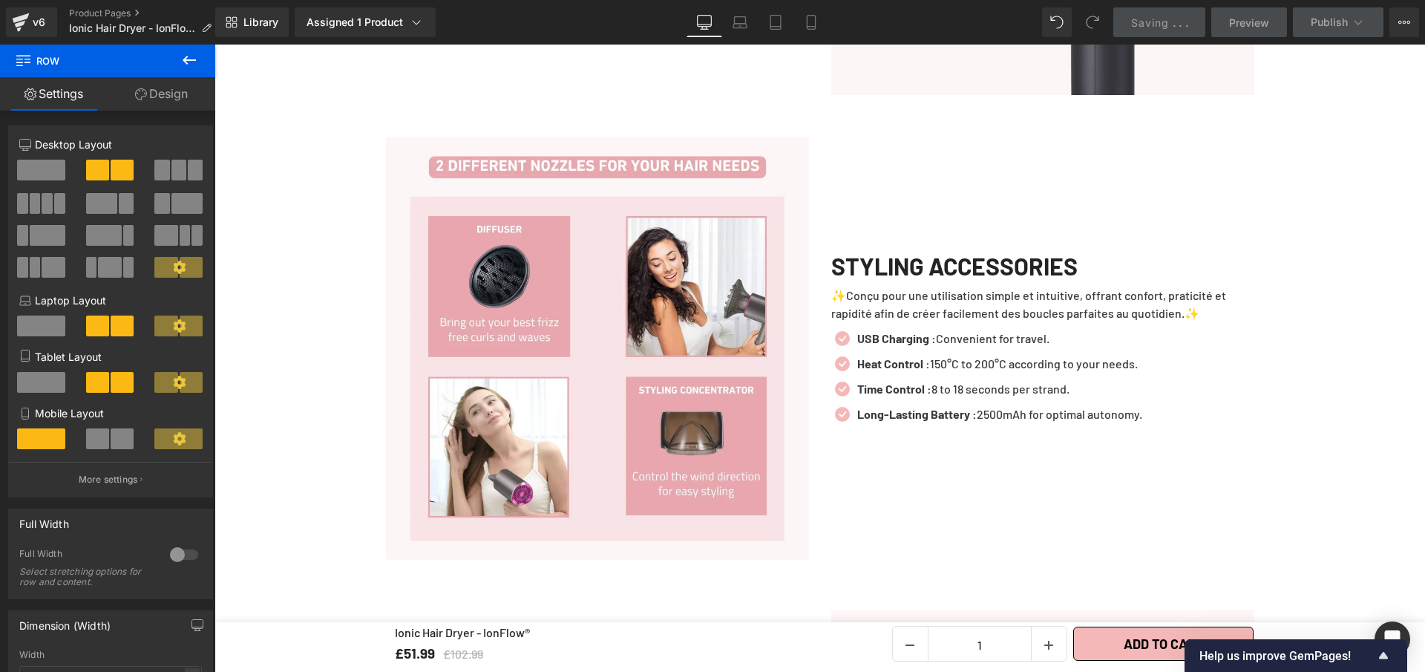
scroll to position [2697, 0]
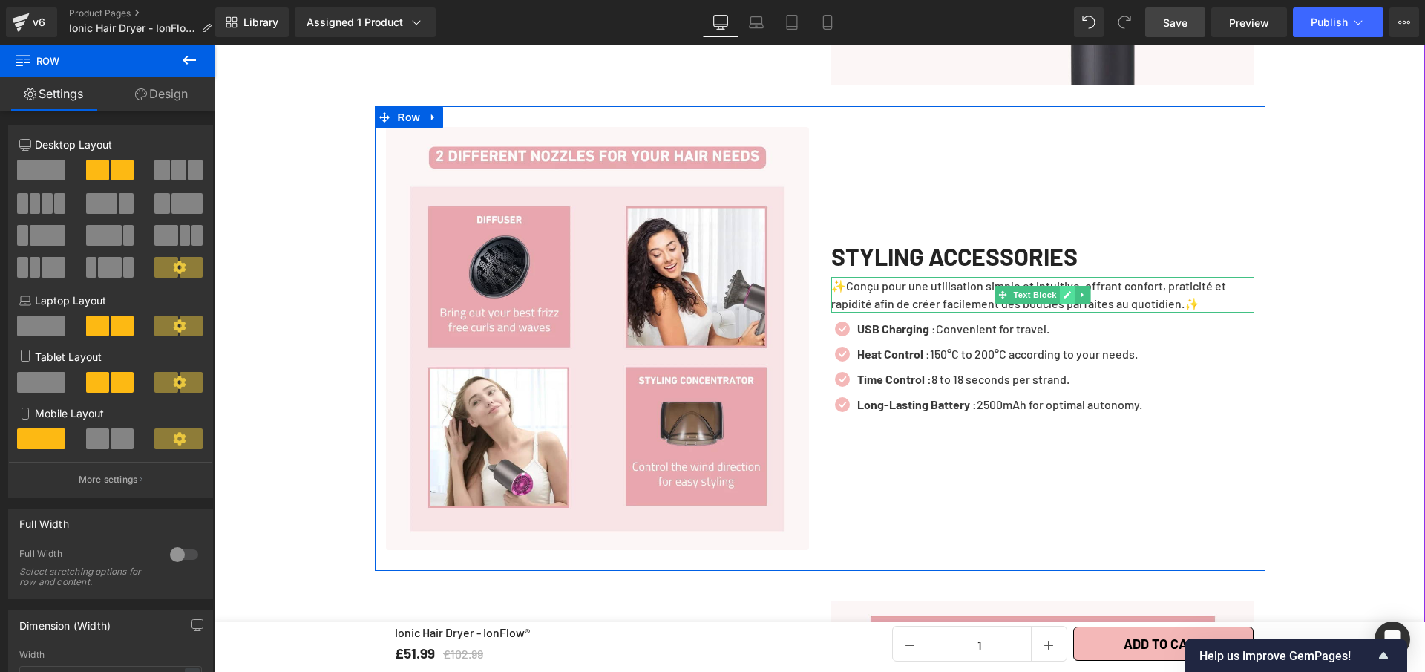
click at [1065, 290] on icon at bounding box center [1067, 294] width 8 height 9
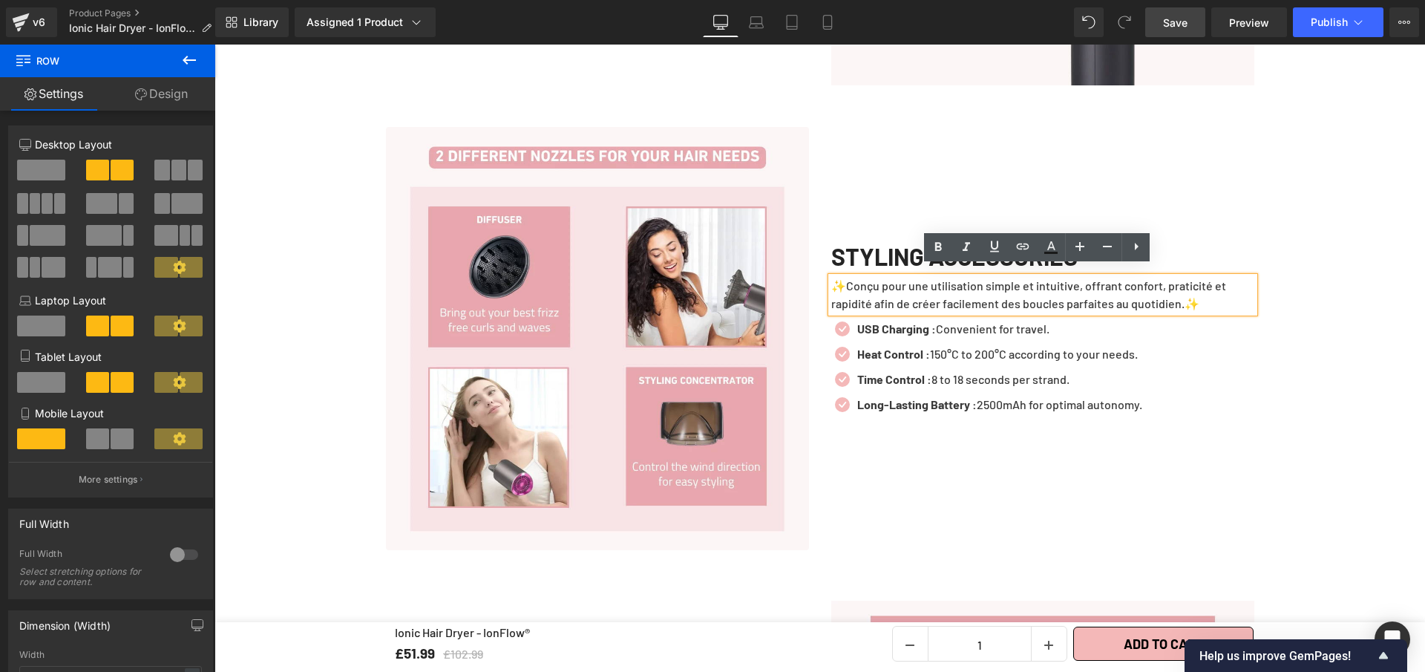
click at [1065, 284] on p "✨Conçu pour une utilisation simple et intuitive, offrant confort, praticité et …" at bounding box center [1042, 295] width 423 height 36
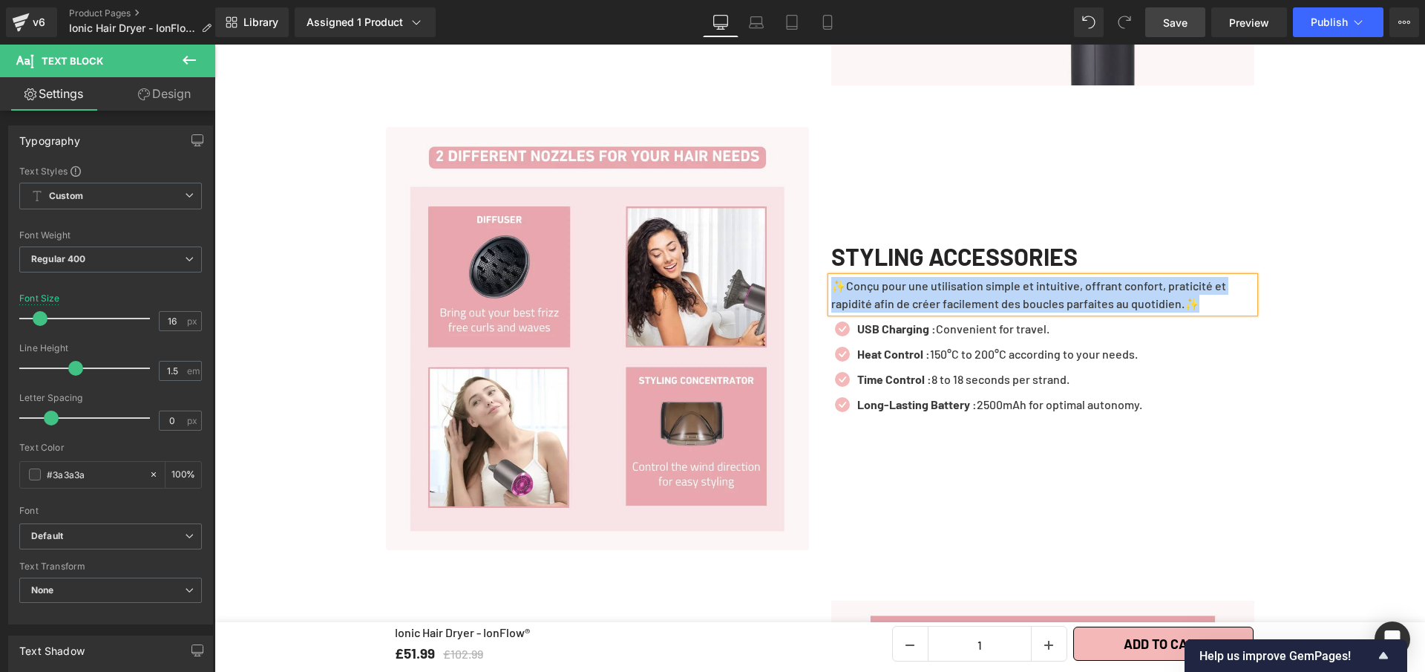
paste div
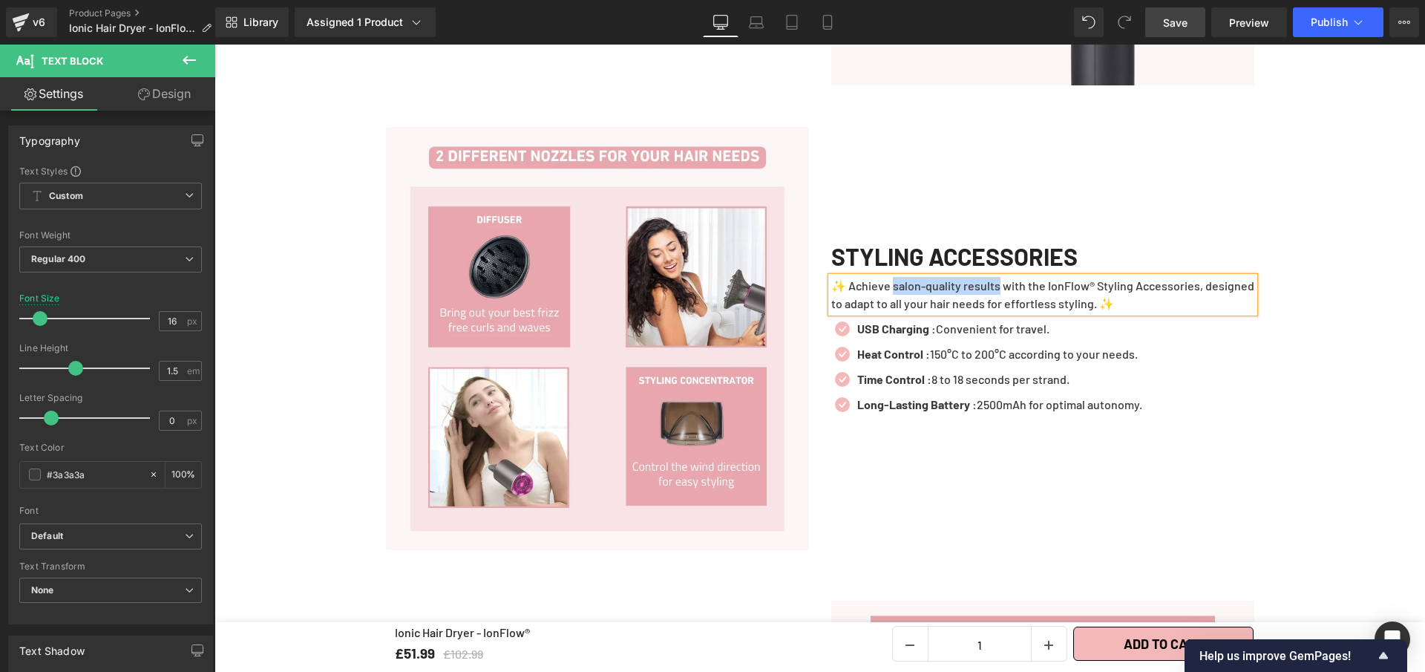
drag, startPoint x: 993, startPoint y: 275, endPoint x: 890, endPoint y: 276, distance: 103.2
click at [890, 277] on p "✨ Achieve salon-quality results with the IonFlow® Styling Accessories, designed…" at bounding box center [1042, 295] width 423 height 36
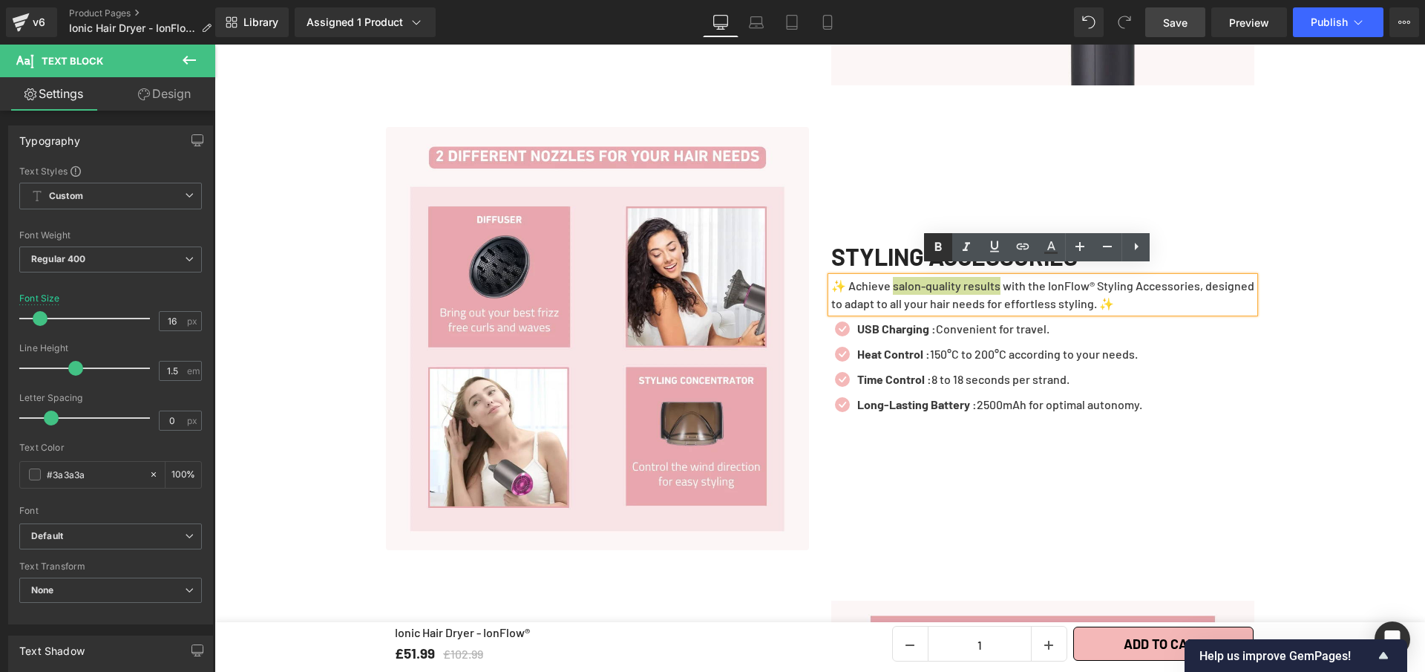
drag, startPoint x: 942, startPoint y: 251, endPoint x: 811, endPoint y: 220, distance: 134.2
click at [942, 251] on icon at bounding box center [938, 247] width 18 height 18
drag, startPoint x: 1209, startPoint y: 278, endPoint x: 1053, endPoint y: 278, distance: 155.9
click at [1053, 278] on p "✨ Achieve salon-quality results with the IonFlow® Styling Accessories, designed…" at bounding box center [1042, 295] width 423 height 36
click at [940, 249] on icon at bounding box center [938, 246] width 7 height 9
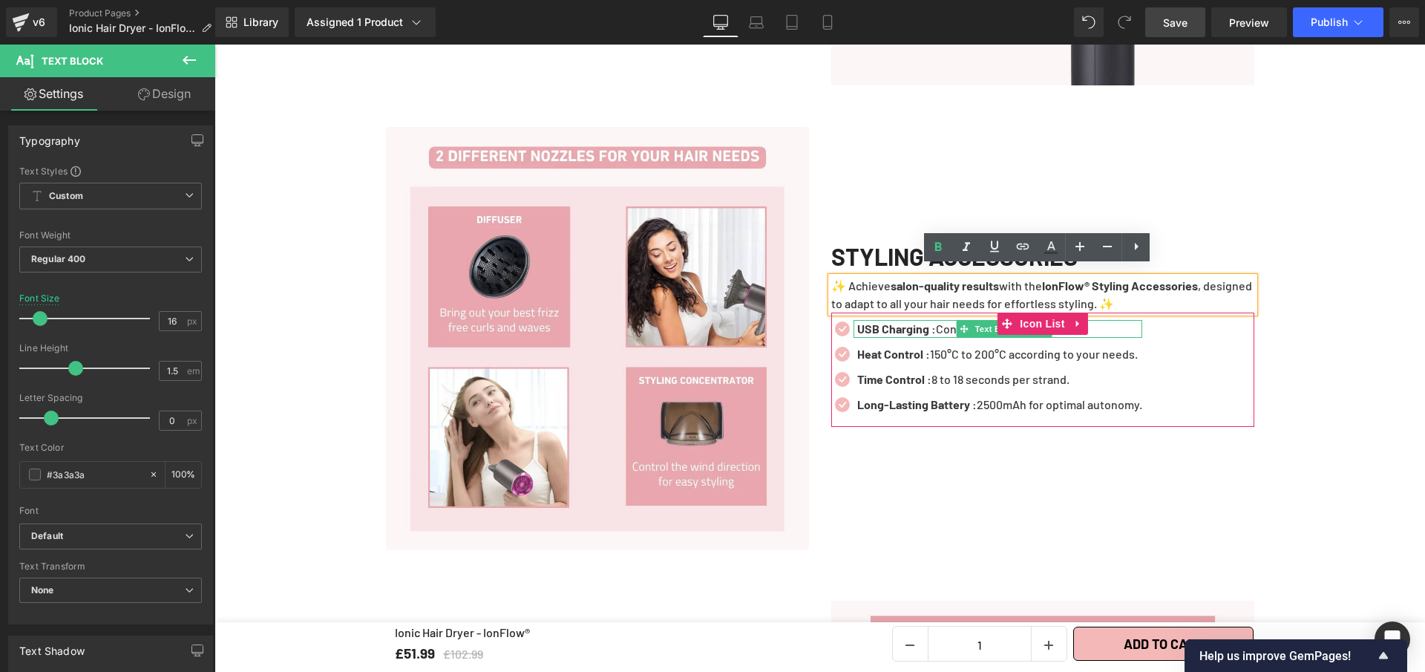
click at [1093, 320] on p "USB Charging : Convenient for travel." at bounding box center [999, 329] width 285 height 18
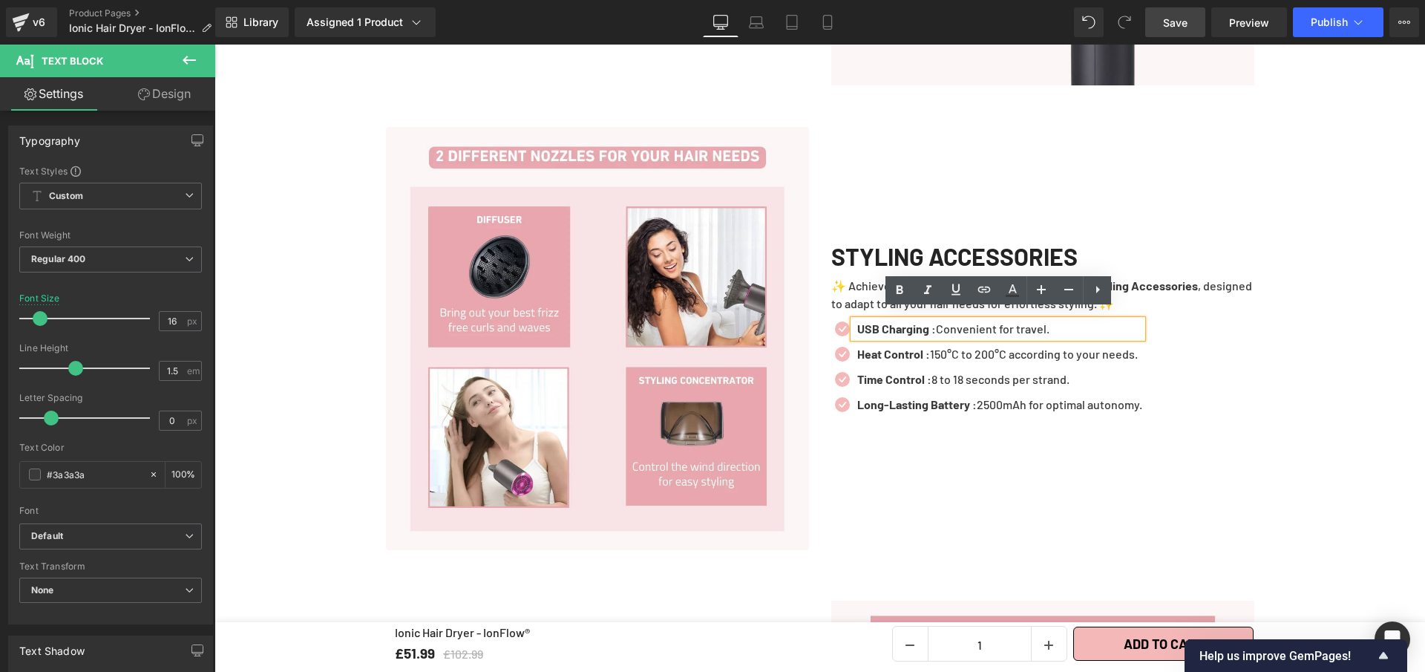
click at [1068, 320] on p "USB Charging : Convenient for travel." at bounding box center [999, 329] width 285 height 18
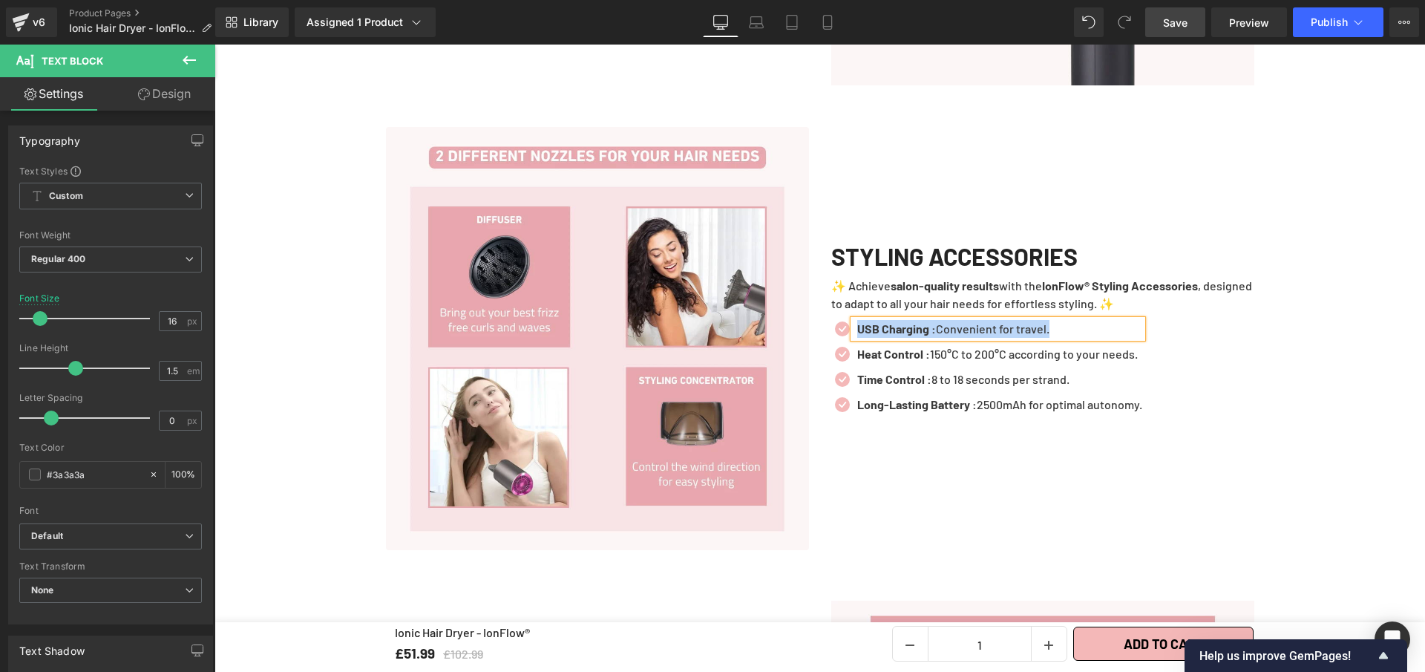
paste div
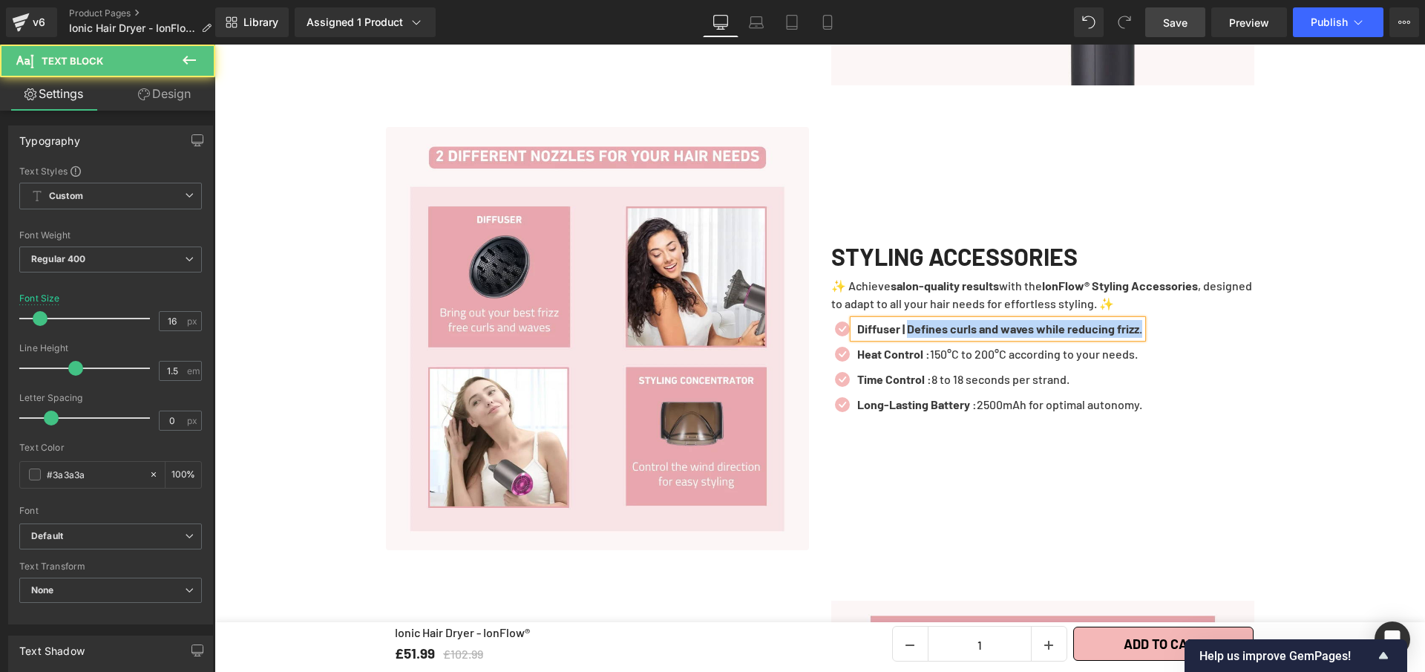
drag, startPoint x: 908, startPoint y: 321, endPoint x: 1169, endPoint y: 326, distance: 261.4
click at [1169, 326] on div "Icon Diffuser | Defines curls and waves while reducing frizz. Text Block Icon H…" at bounding box center [1042, 370] width 423 height 101
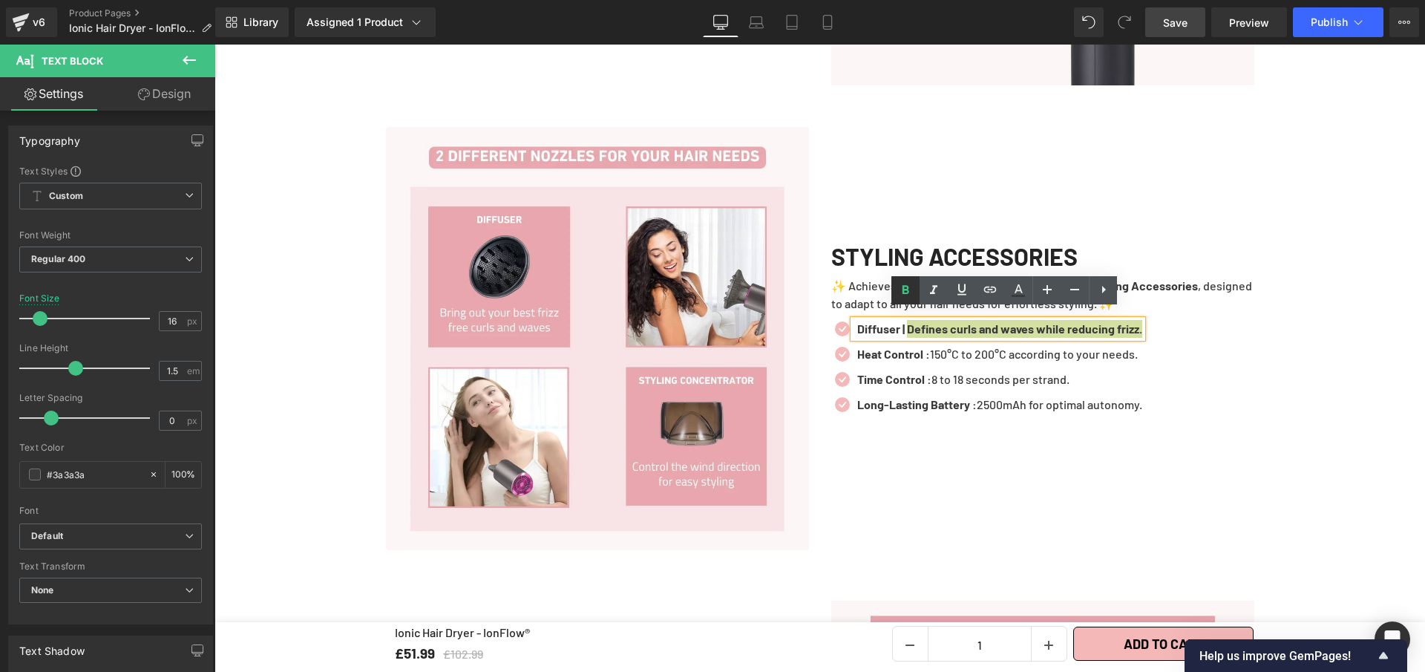
click at [912, 292] on icon at bounding box center [906, 290] width 18 height 18
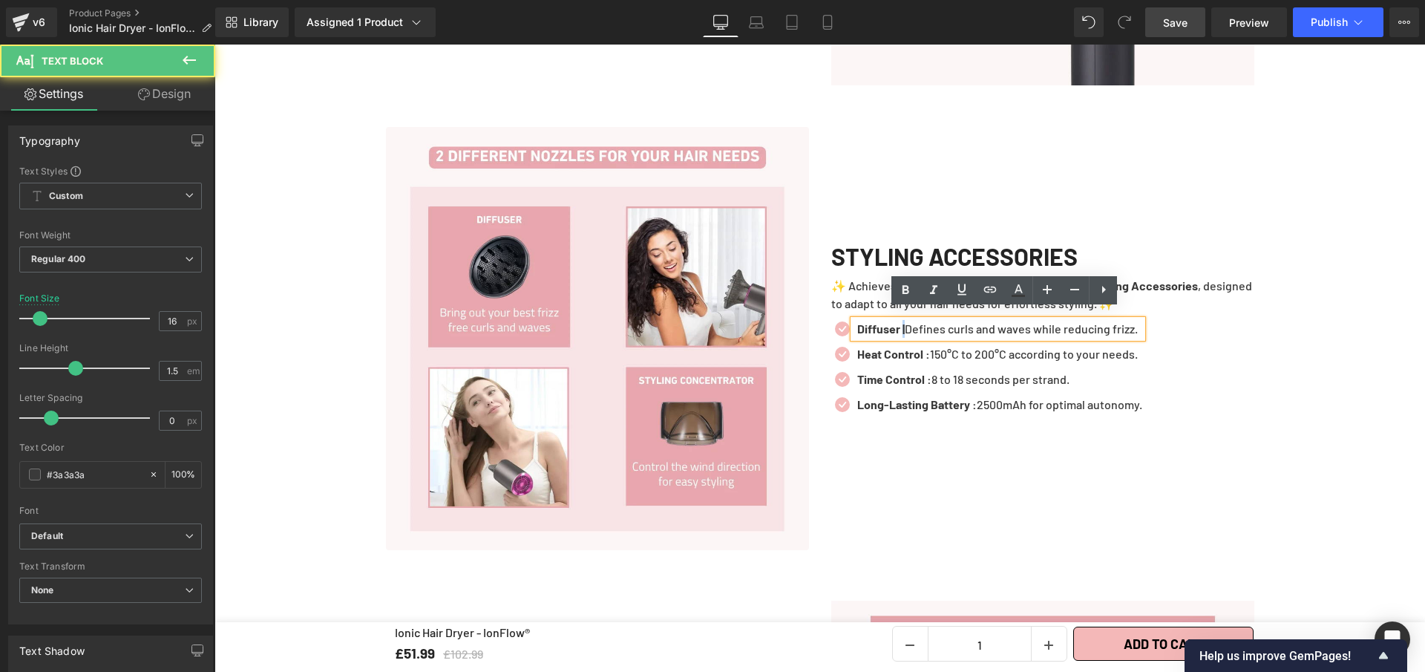
click at [900, 321] on strong "Diffuser |" at bounding box center [881, 328] width 48 height 14
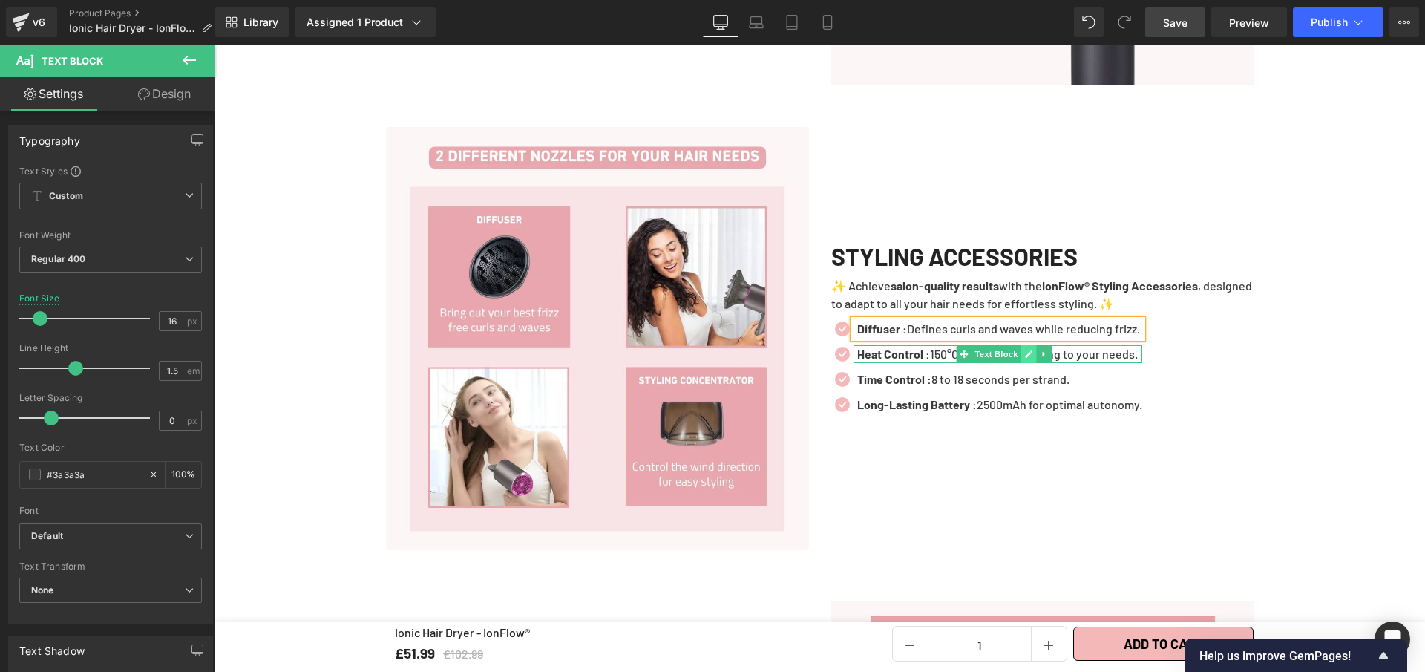
click at [1028, 347] on link at bounding box center [1029, 354] width 16 height 18
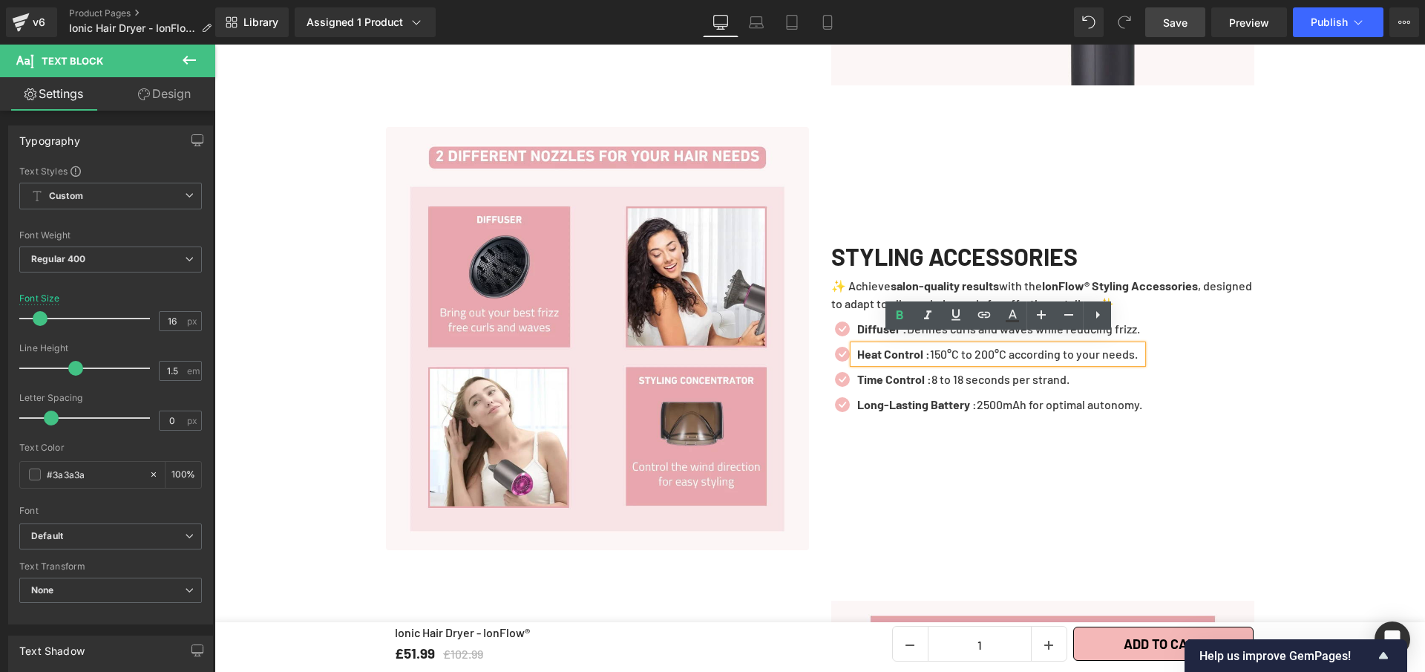
click at [1028, 347] on p "Heat Control : 150°C to 200°C according to your needs." at bounding box center [999, 354] width 285 height 18
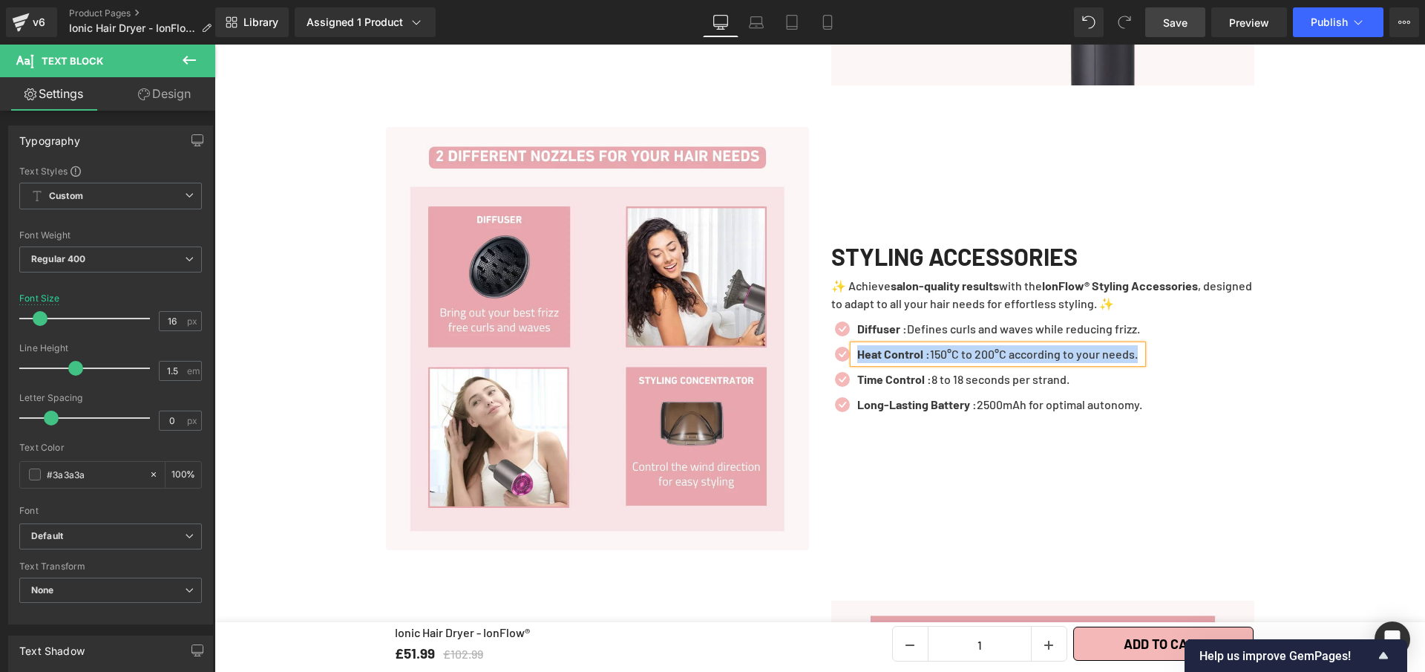
paste div
click at [1062, 373] on link at bounding box center [1070, 379] width 16 height 18
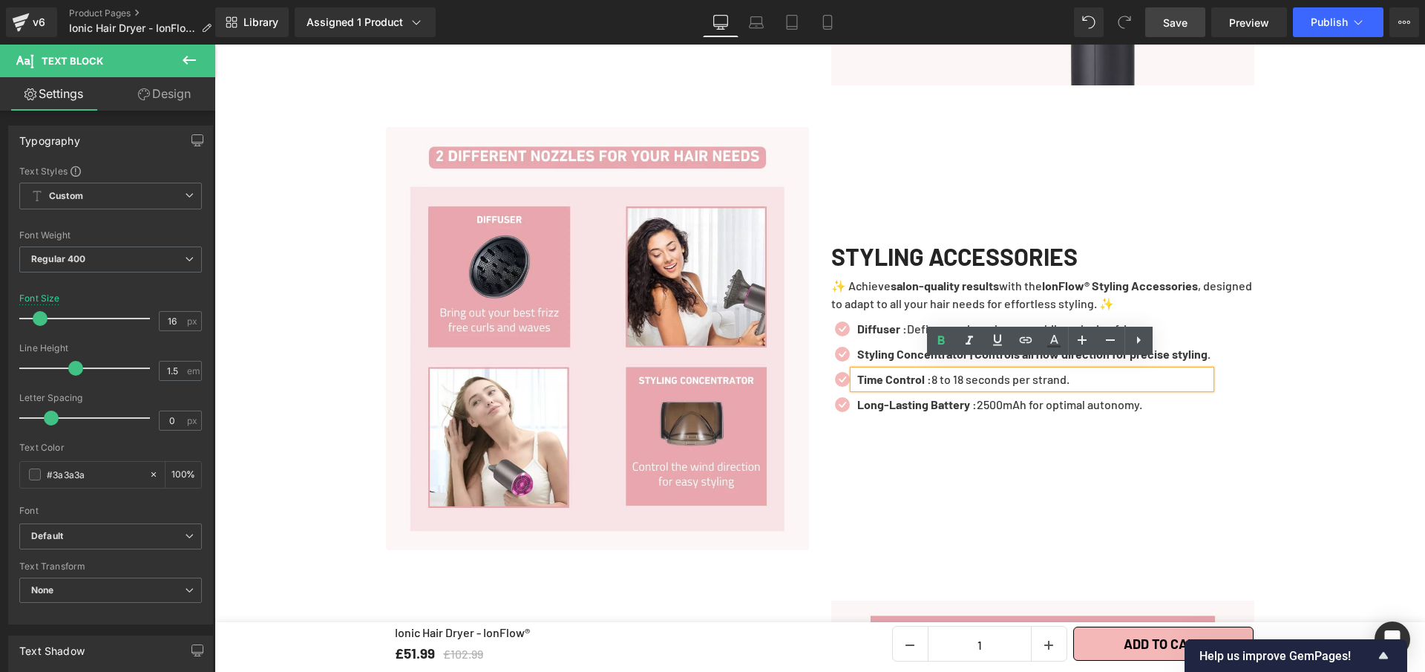
click at [1060, 370] on p "Time Control : 8 to 18 seconds per strand." at bounding box center [1033, 379] width 353 height 18
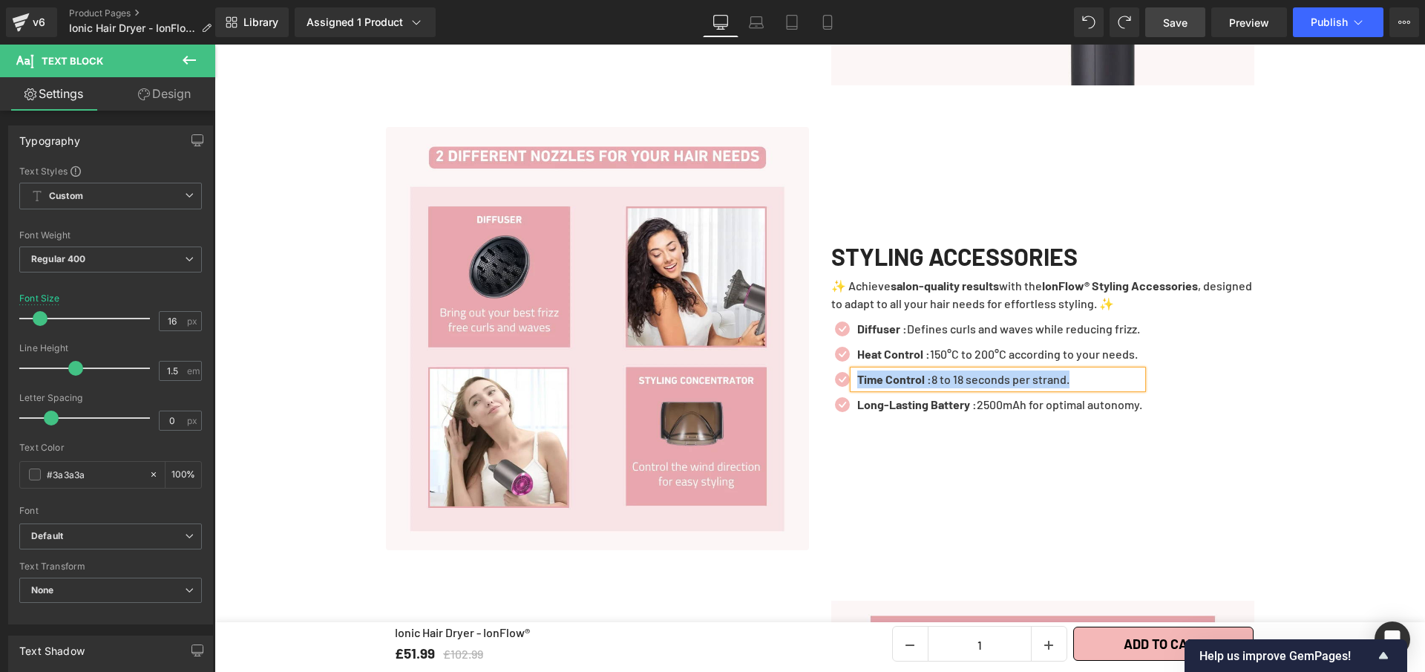
paste div
click at [1023, 345] on link at bounding box center [1031, 354] width 16 height 18
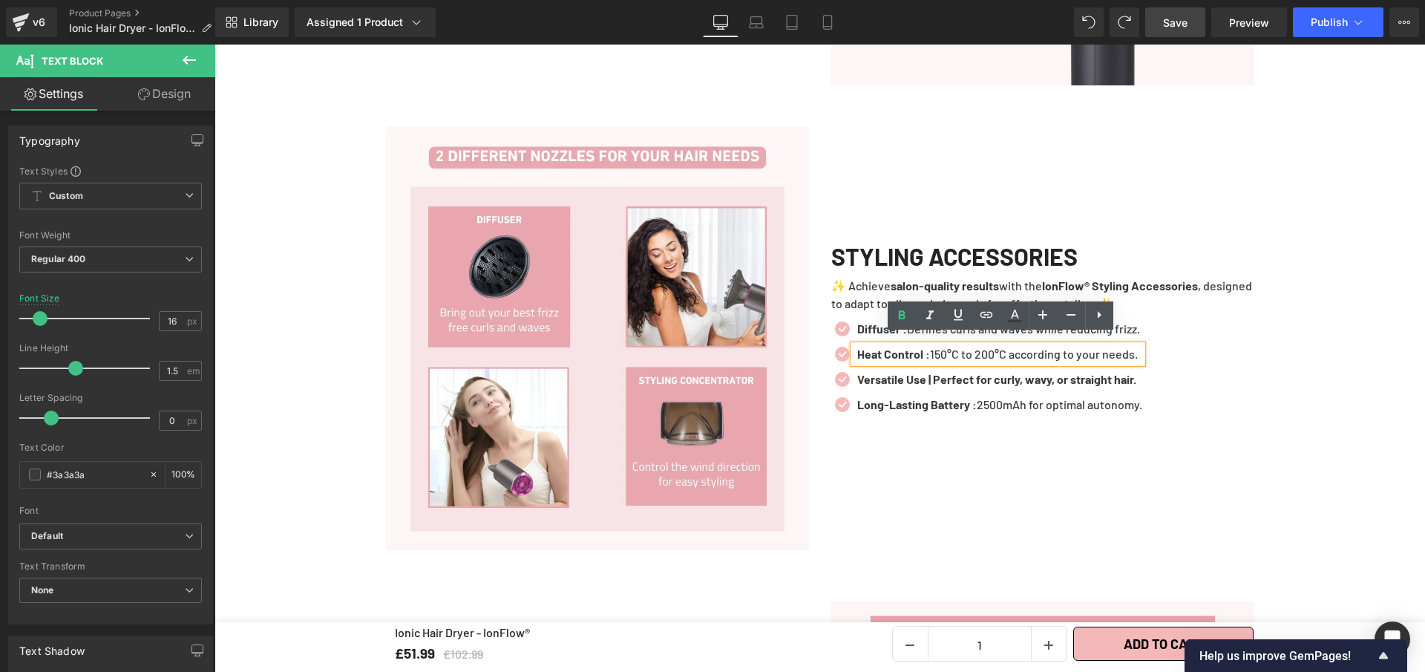
click at [1022, 345] on p "Heat Control : 150°C to 200°C according to your needs." at bounding box center [999, 354] width 285 height 18
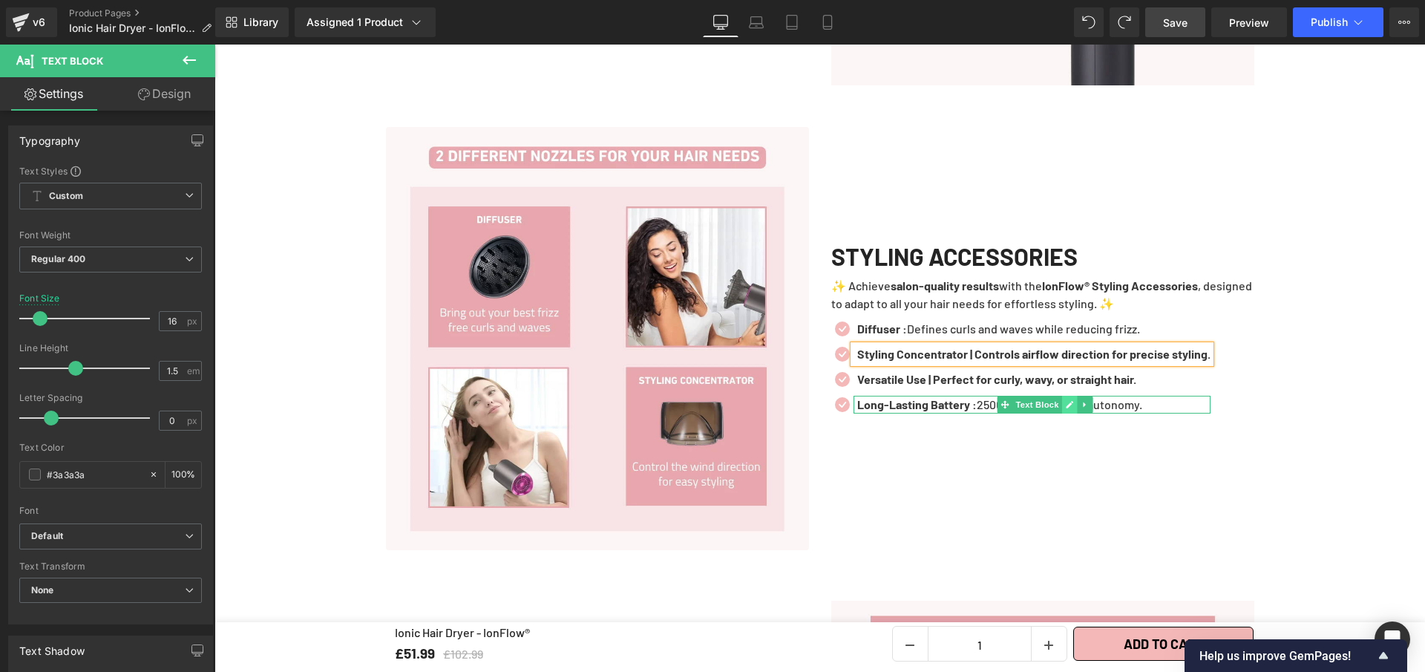
click at [1062, 397] on link at bounding box center [1070, 405] width 16 height 18
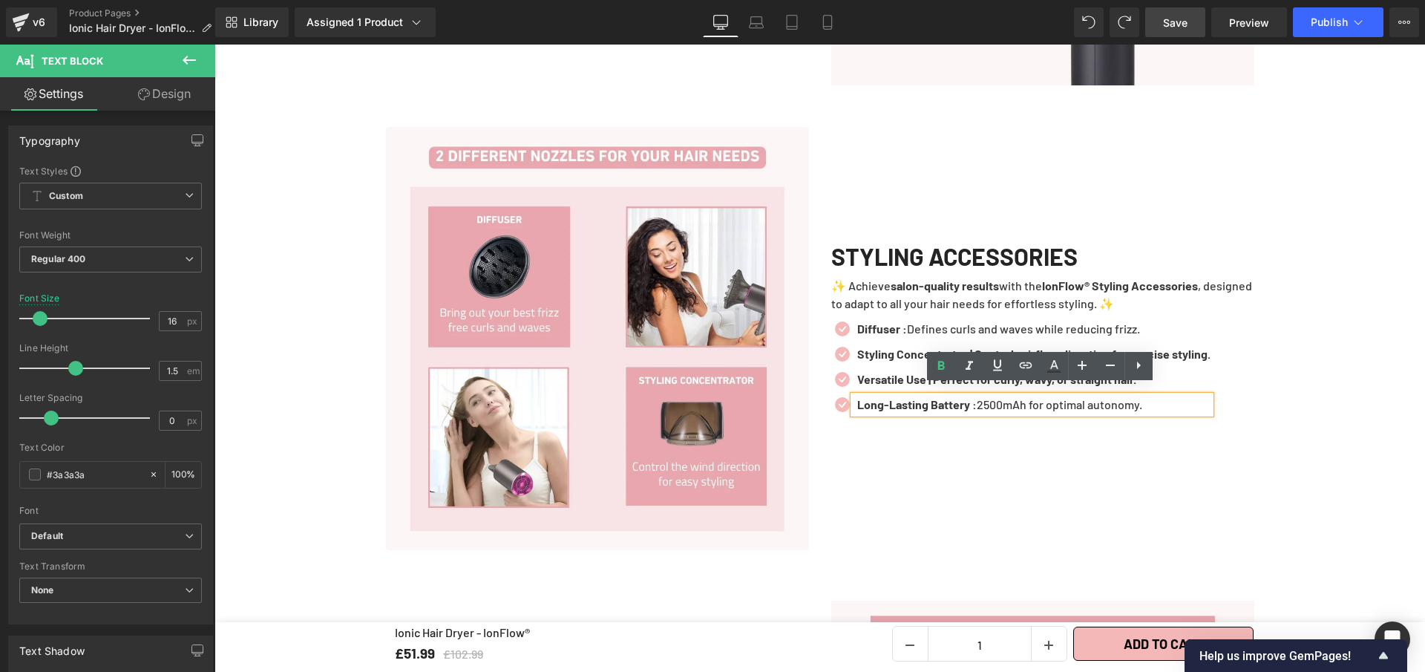
click at [1057, 397] on p "Long-Lasting Battery : 2500mAh for optimal autonomy." at bounding box center [1033, 405] width 353 height 18
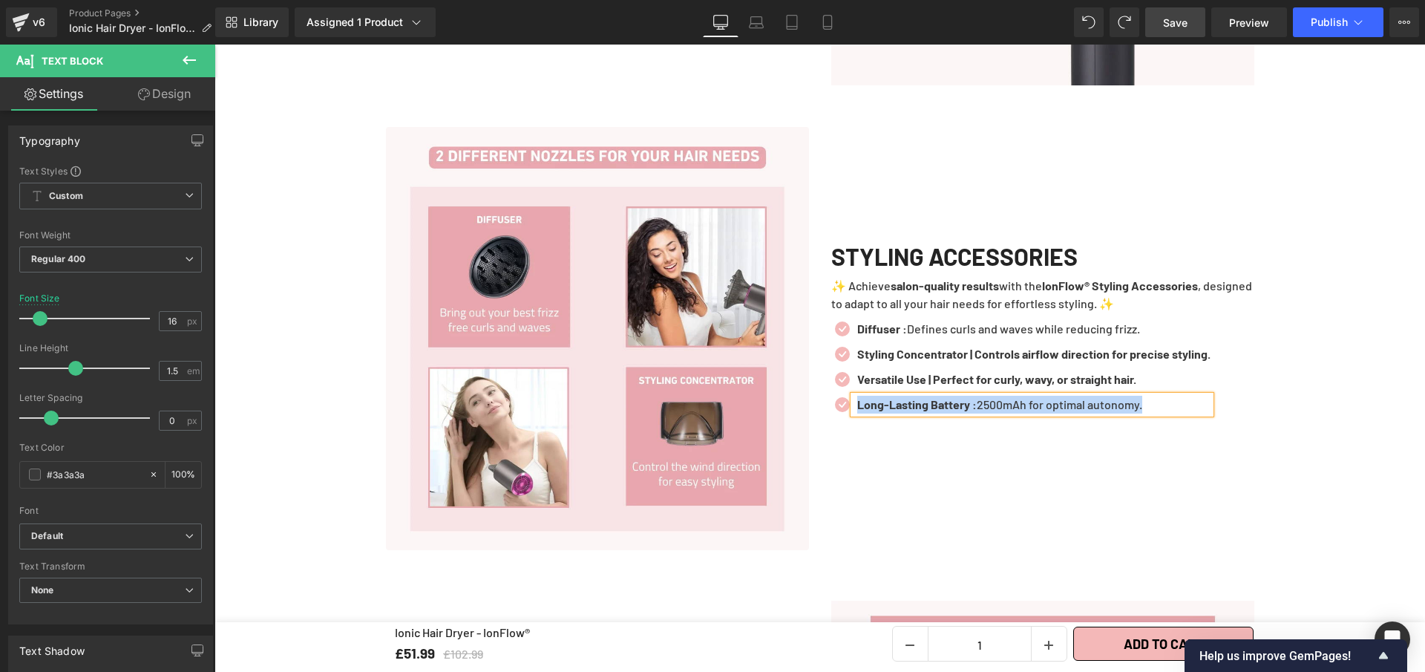
paste div
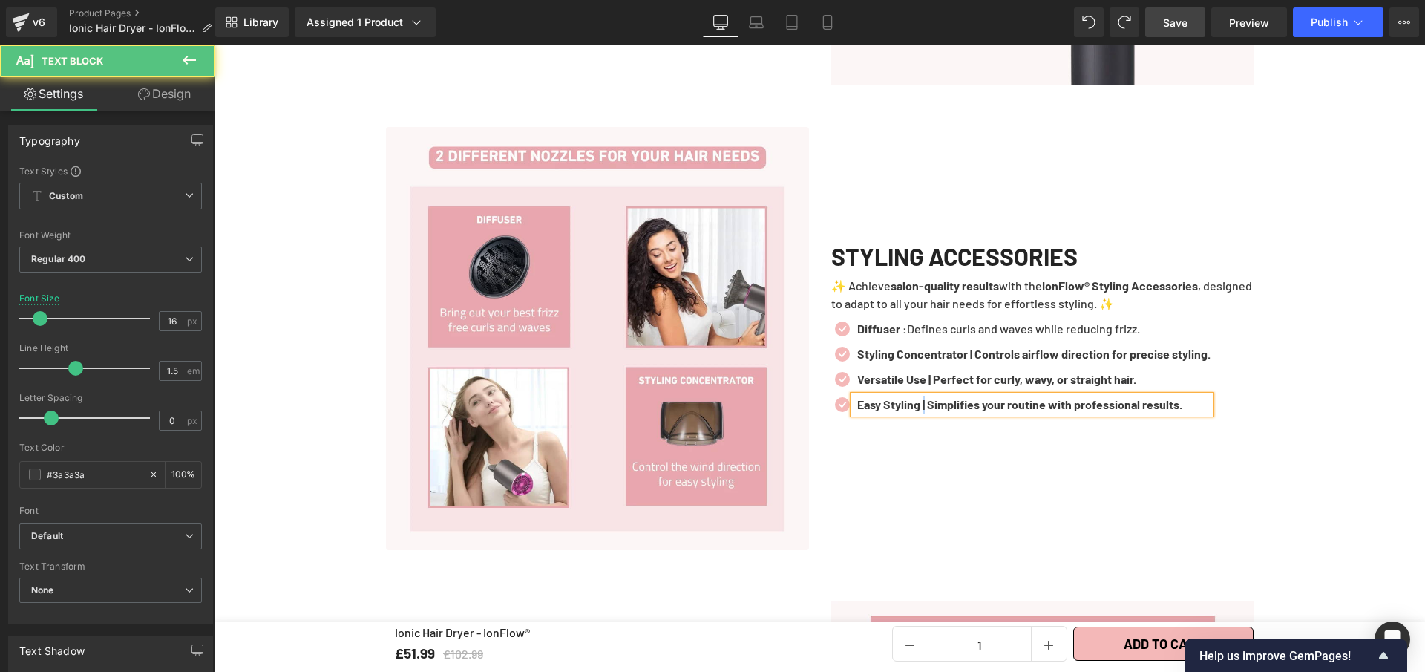
click at [924, 397] on b "Easy Styling | Simplifies your routine with professional results." at bounding box center [1019, 404] width 325 height 14
click at [929, 372] on b "Versatile Use | Perfect for curly, wavy, or straight hair." at bounding box center [996, 379] width 279 height 14
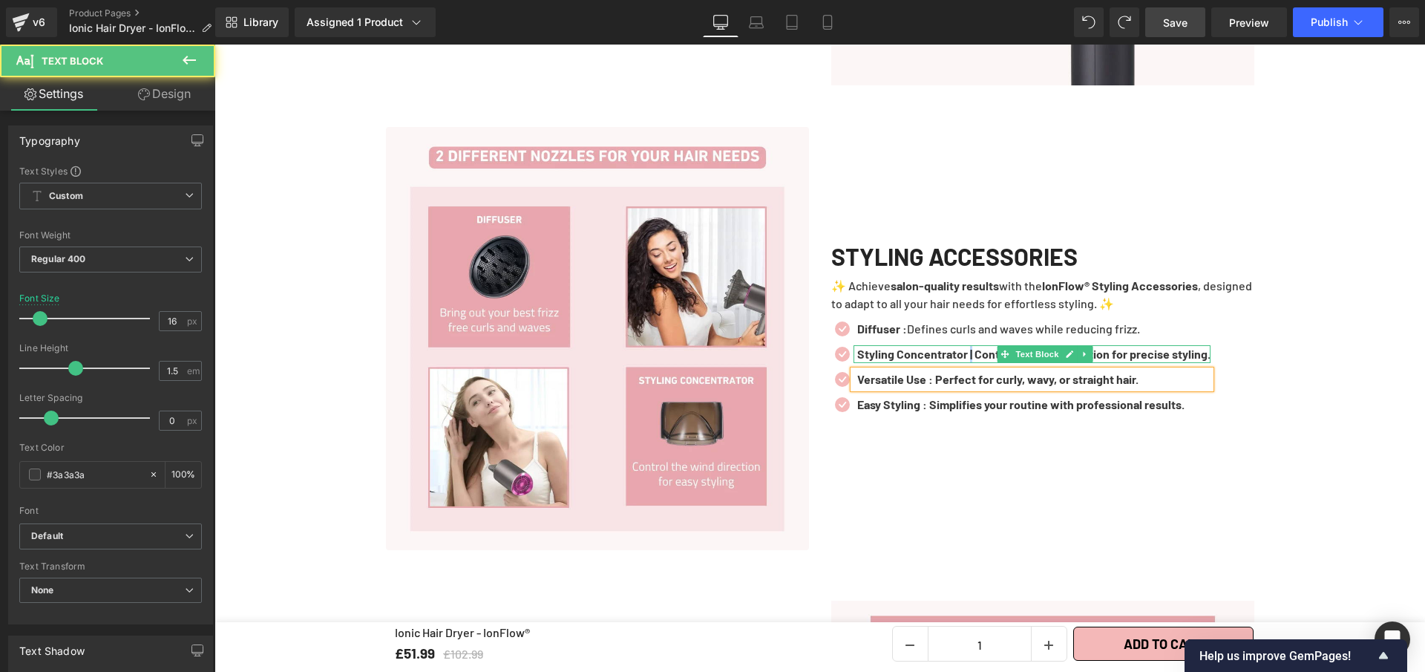
click at [972, 347] on b "Styling Concentrator | Controls airflow direction for precise styling." at bounding box center [1033, 354] width 353 height 14
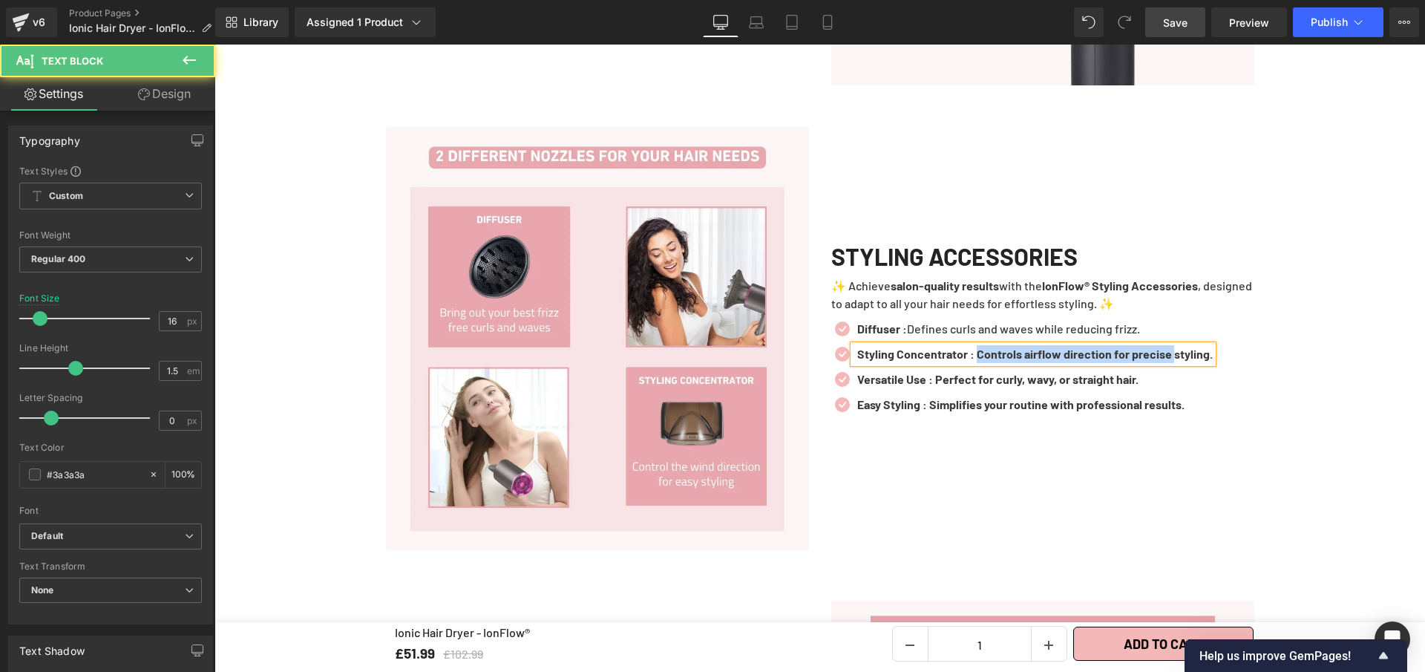
drag, startPoint x: 980, startPoint y: 346, endPoint x: 1191, endPoint y: 353, distance: 210.9
click at [1191, 353] on div "Styling Concentrator : Controls airflow direction for precise styling." at bounding box center [1033, 354] width 359 height 18
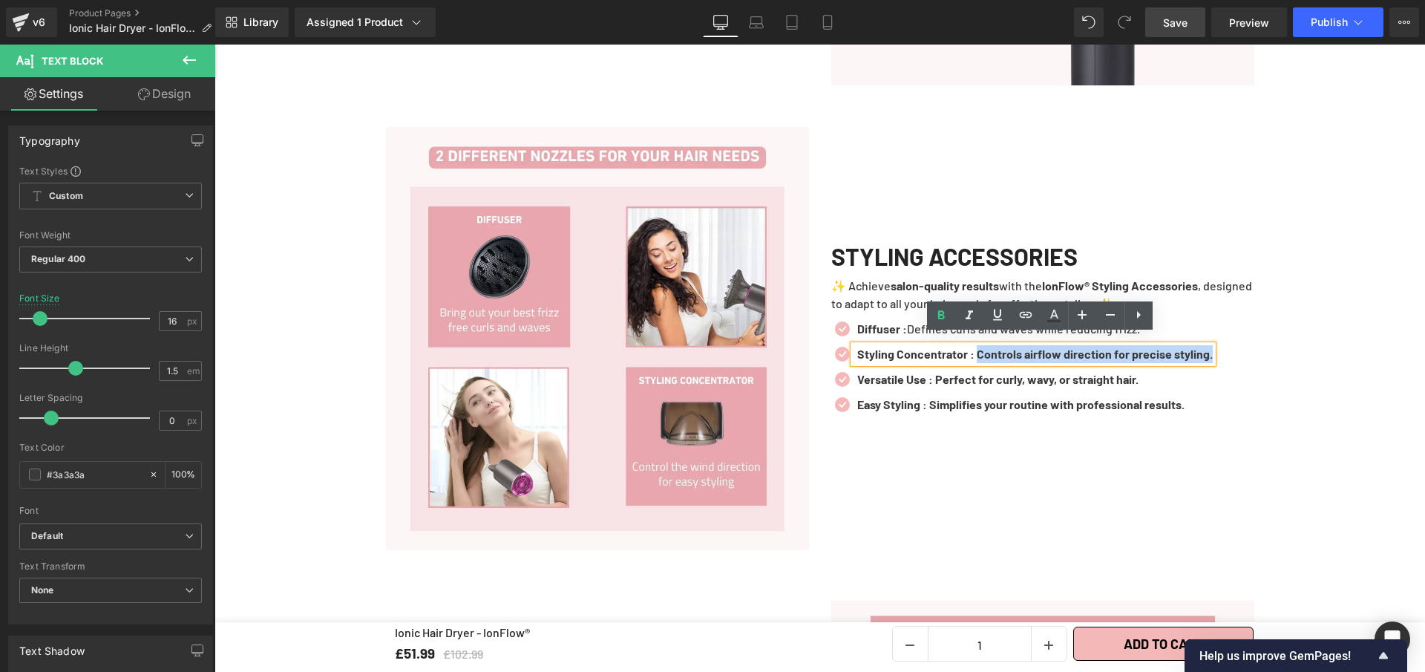
drag, startPoint x: 1233, startPoint y: 345, endPoint x: 981, endPoint y: 345, distance: 252.4
click at [981, 345] on div "Styling Concentrator : Controls airflow direction for precise styling." at bounding box center [1033, 354] width 359 height 18
click at [937, 311] on icon at bounding box center [941, 316] width 18 height 18
click at [937, 372] on b "Versatile Use : Perfect for curly, wavy, or straight hair." at bounding box center [997, 379] width 281 height 14
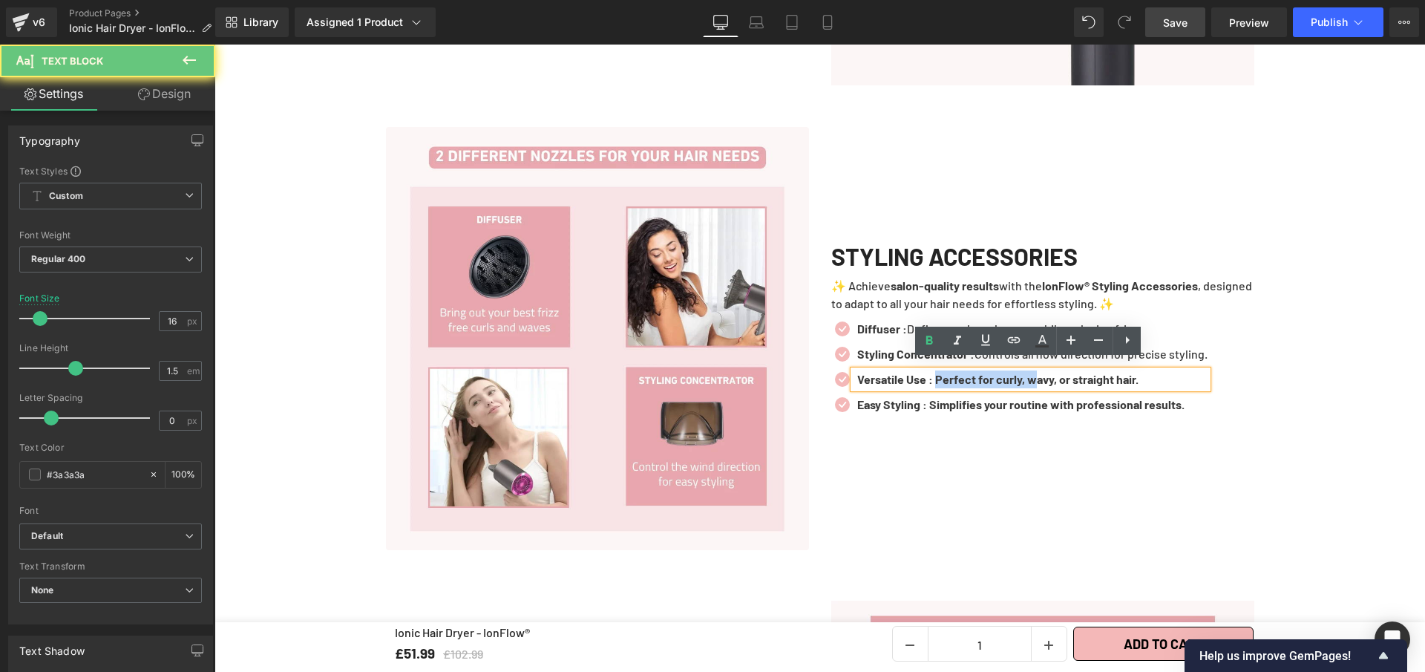
click at [1039, 373] on b "Versatile Use : Perfect for curly, wavy, or straight hair." at bounding box center [997, 379] width 281 height 14
click at [1158, 370] on p "Versatile Use : Perfect for curly, wavy, or straight hair." at bounding box center [1032, 379] width 350 height 18
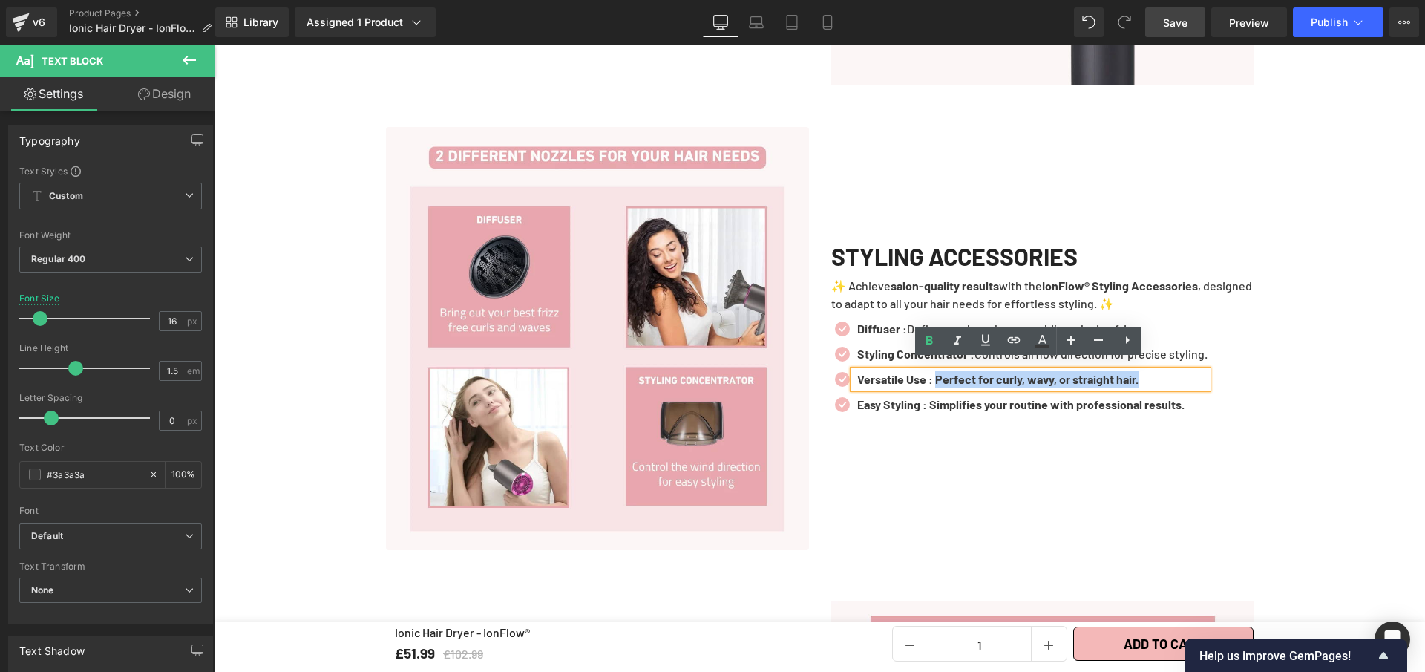
drag, startPoint x: 1162, startPoint y: 369, endPoint x: 936, endPoint y: 372, distance: 225.7
click at [936, 372] on p "Versatile Use : Perfect for curly, wavy, or straight hair." at bounding box center [1032, 379] width 350 height 18
click at [933, 340] on icon at bounding box center [930, 341] width 18 height 18
click at [934, 397] on b "Easy Styling : Simplifies your routine with professional results." at bounding box center [1020, 404] width 327 height 14
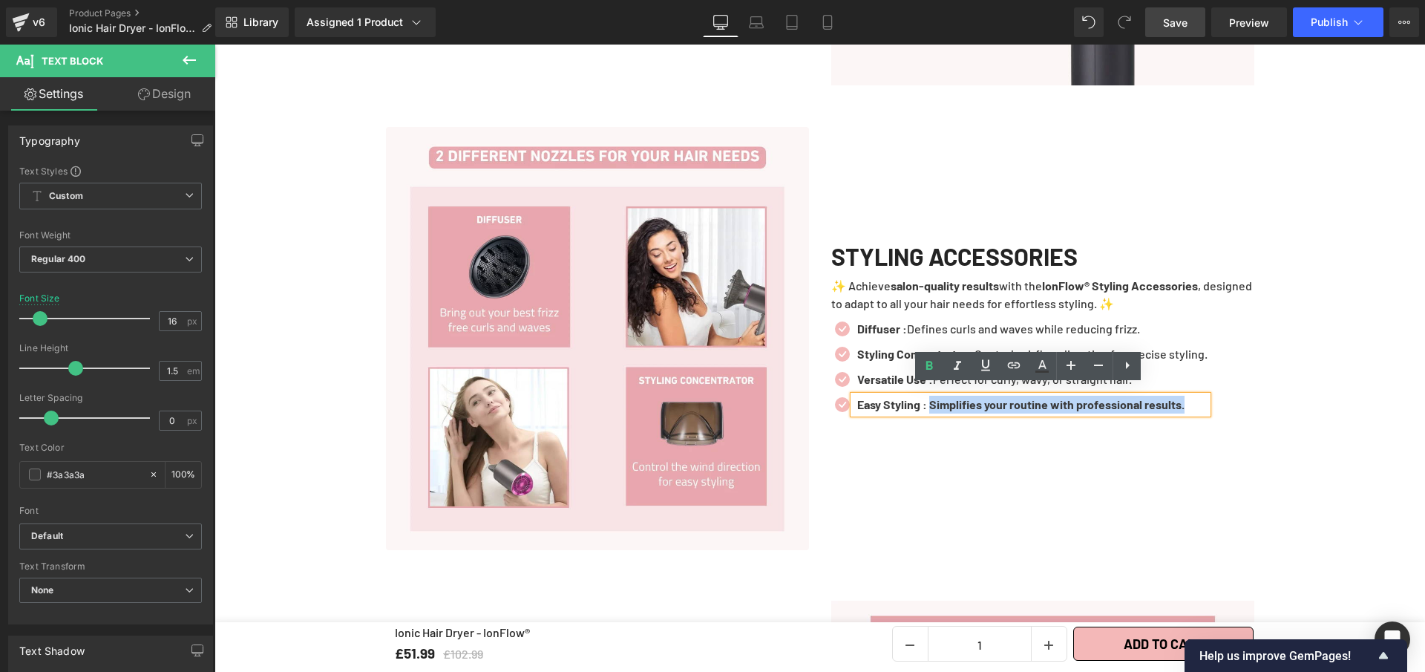
drag, startPoint x: 934, startPoint y: 395, endPoint x: 1210, endPoint y: 402, distance: 276.3
click at [1208, 402] on div "Easy Styling : Simplifies your routine with professional results." at bounding box center [1031, 405] width 354 height 18
drag, startPoint x: 923, startPoint y: 368, endPoint x: 820, endPoint y: 185, distance: 210.4
click at [923, 368] on icon at bounding box center [930, 366] width 18 height 18
click at [1192, 33] on link "Save" at bounding box center [1175, 22] width 60 height 30
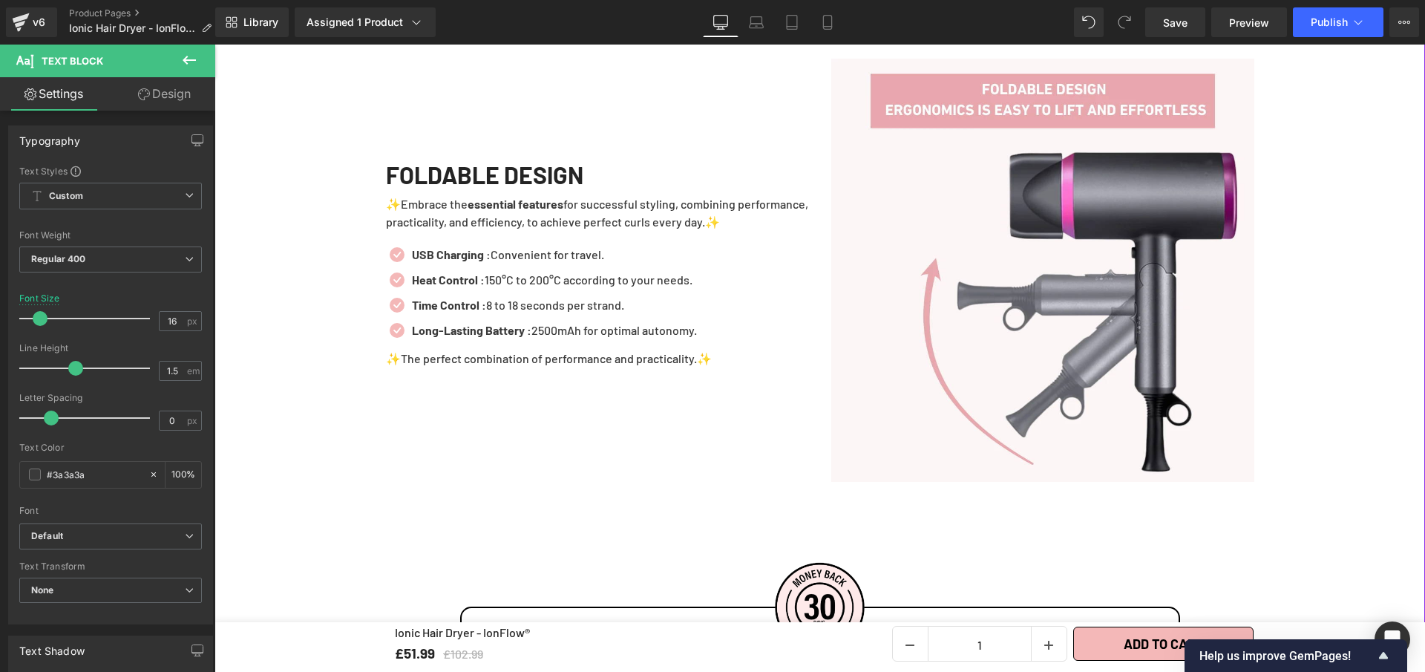
scroll to position [3236, 0]
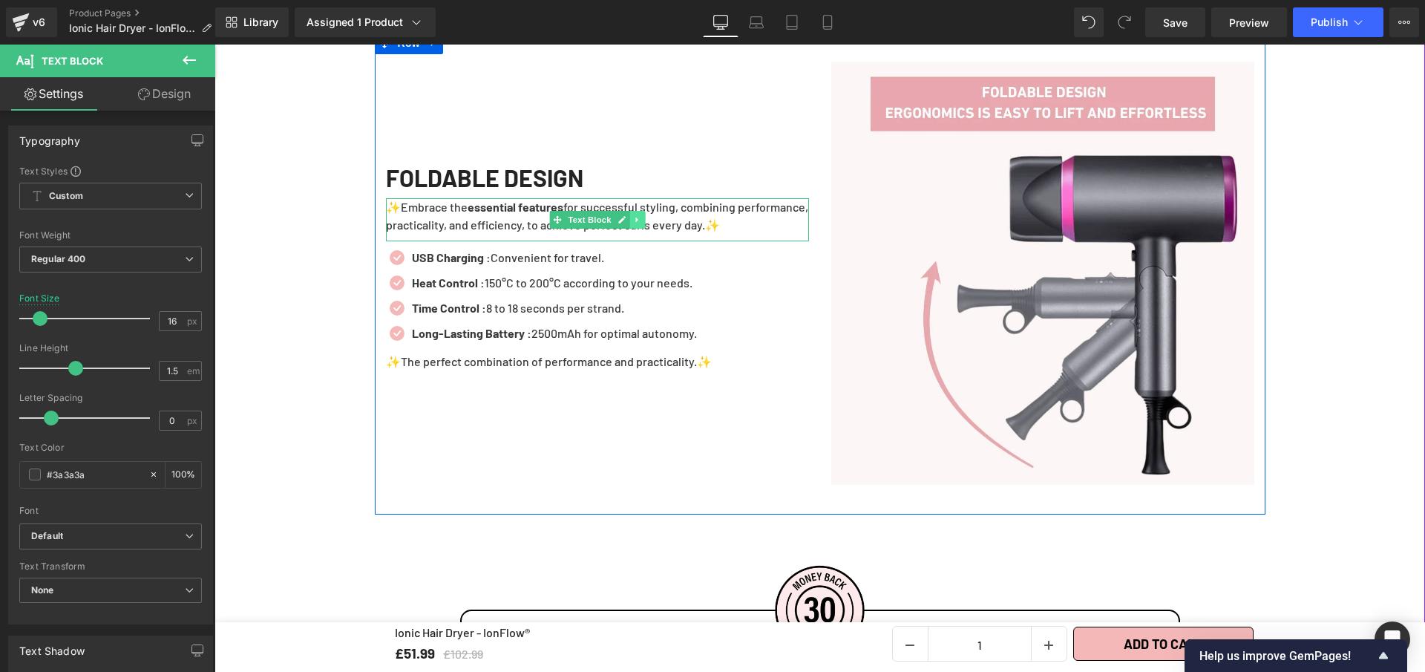
click at [633, 215] on icon at bounding box center [637, 219] width 8 height 9
click at [684, 214] on p "✨Embrace the essential features for successful styling, combining performance, …" at bounding box center [597, 216] width 423 height 36
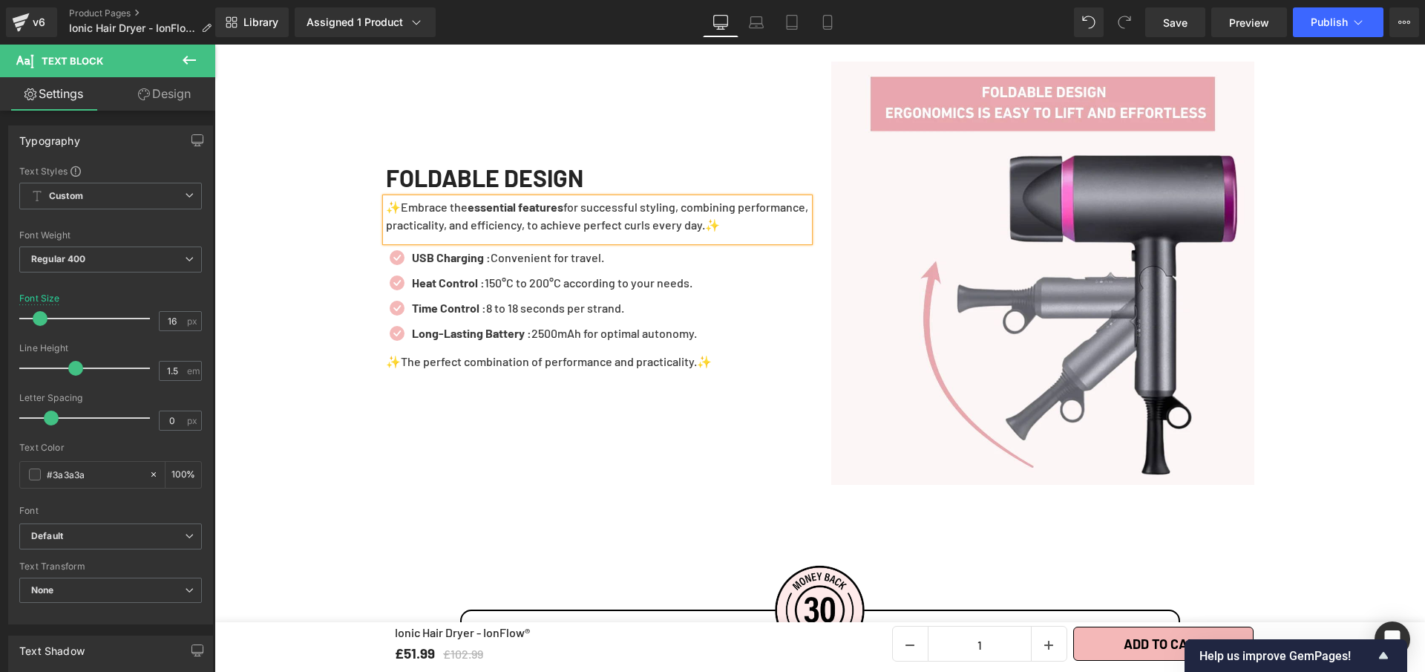
click at [684, 214] on p "✨Embrace the essential features for successful styling, combining performance, …" at bounding box center [597, 216] width 423 height 36
paste div
drag, startPoint x: 643, startPoint y: 196, endPoint x: 773, endPoint y: 200, distance: 130.0
click at [773, 200] on p "✨ Travel light and style with ease thanks to the IonFlow® Foldable Design, comb…" at bounding box center [597, 216] width 423 height 36
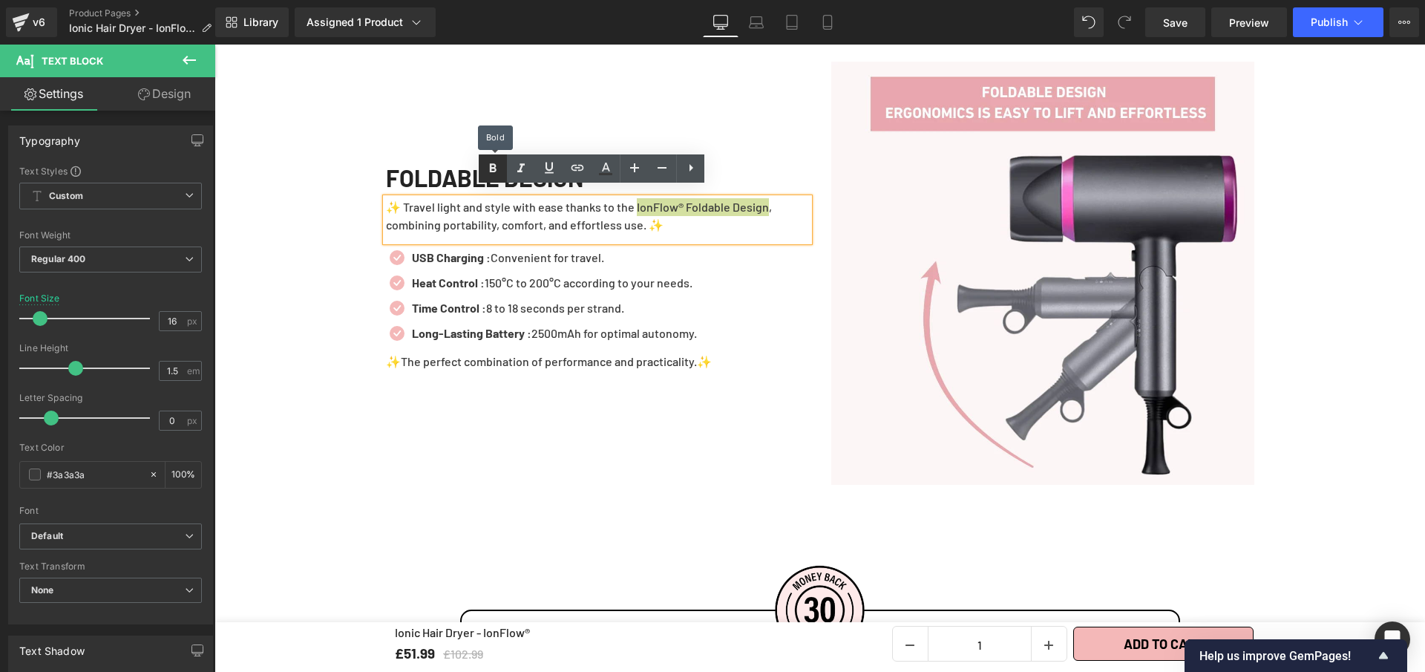
click at [500, 164] on icon at bounding box center [493, 169] width 18 height 18
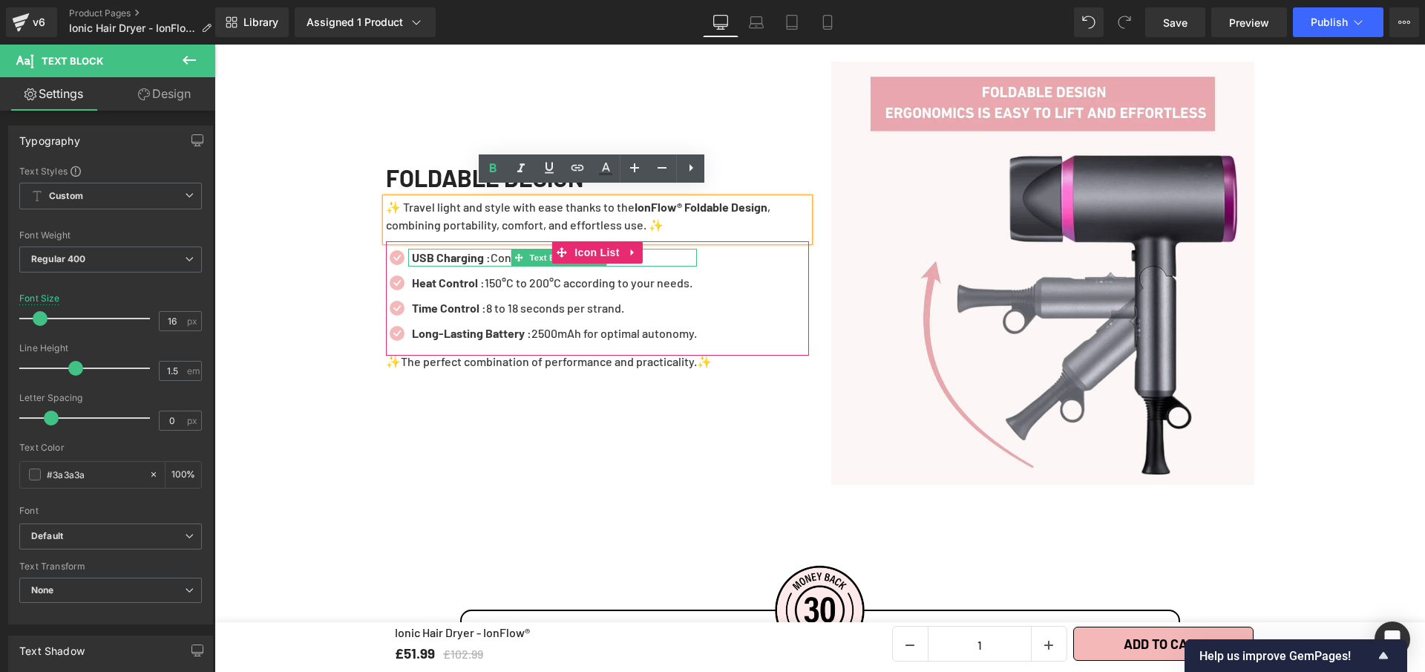
click at [654, 249] on p "USB Charging : Convenient for travel." at bounding box center [554, 258] width 285 height 18
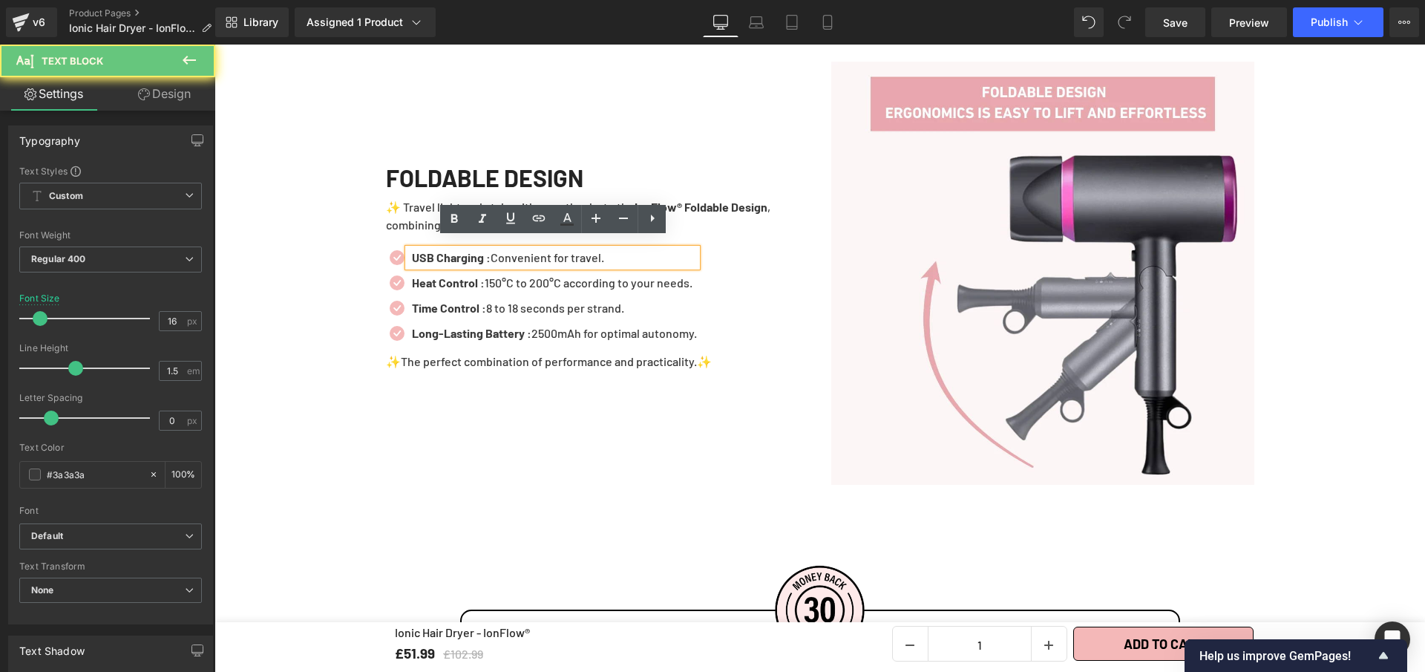
click at [654, 249] on p "USB Charging : Convenient for travel." at bounding box center [554, 258] width 285 height 18
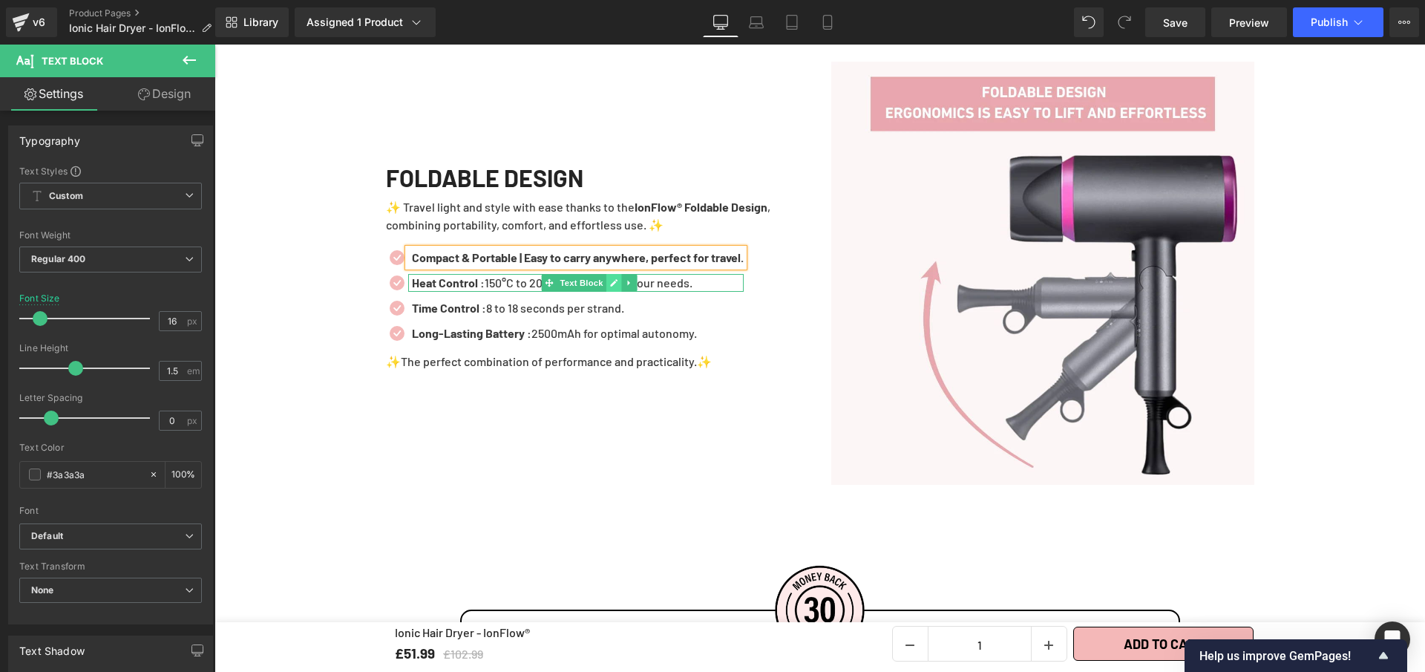
click at [612, 278] on icon at bounding box center [614, 282] width 8 height 9
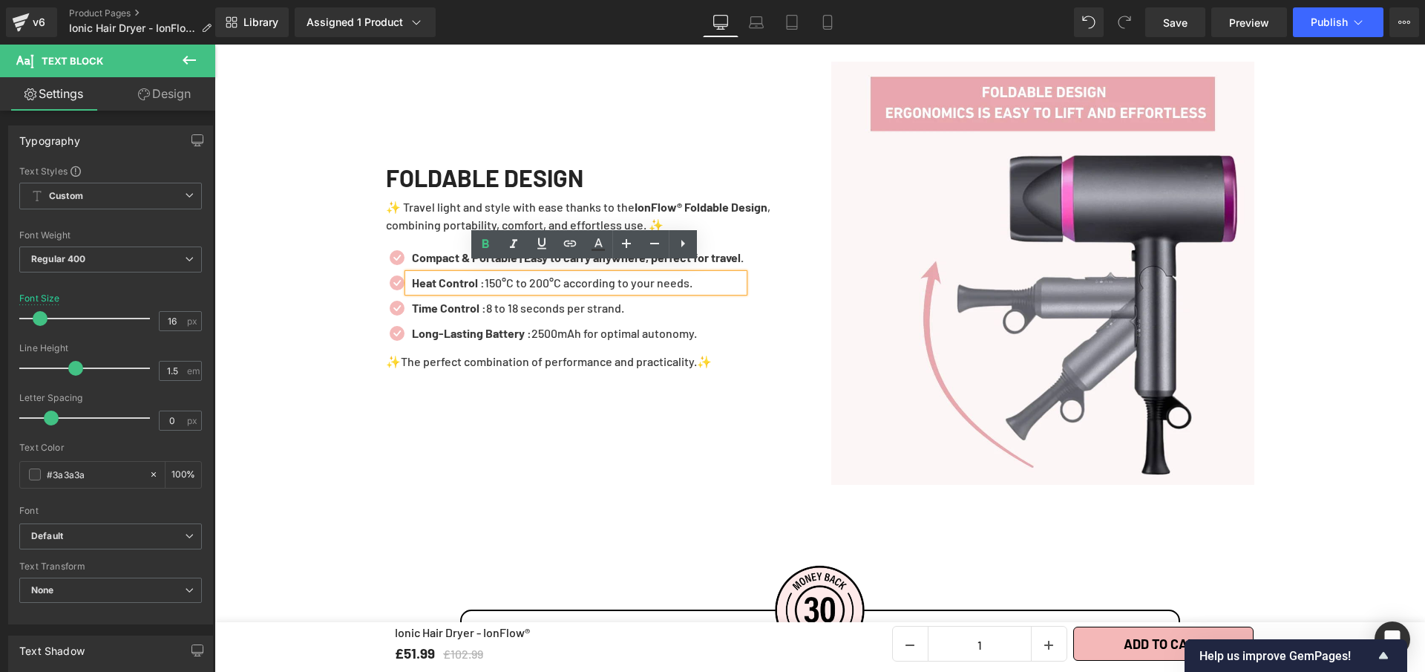
click at [612, 274] on p "Heat Control : 150°C to 200°C according to your needs." at bounding box center [578, 283] width 332 height 18
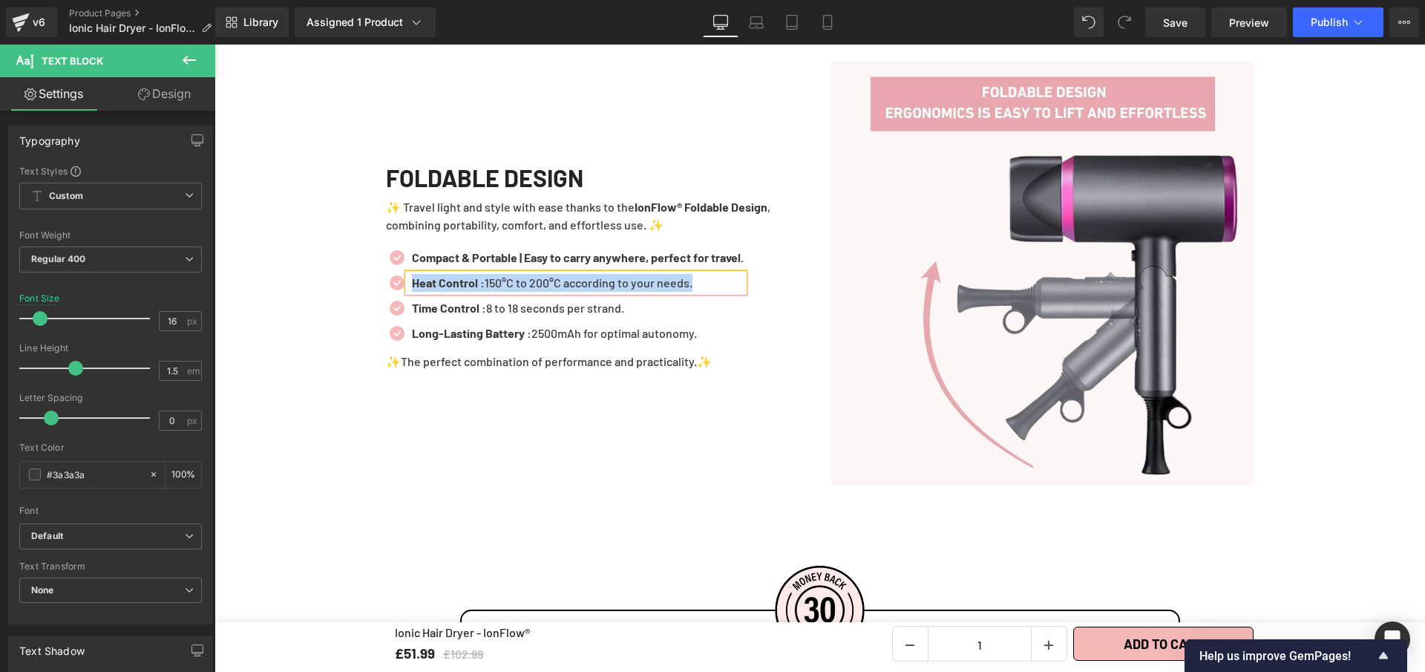
paste div
click at [612, 300] on link at bounding box center [615, 308] width 16 height 18
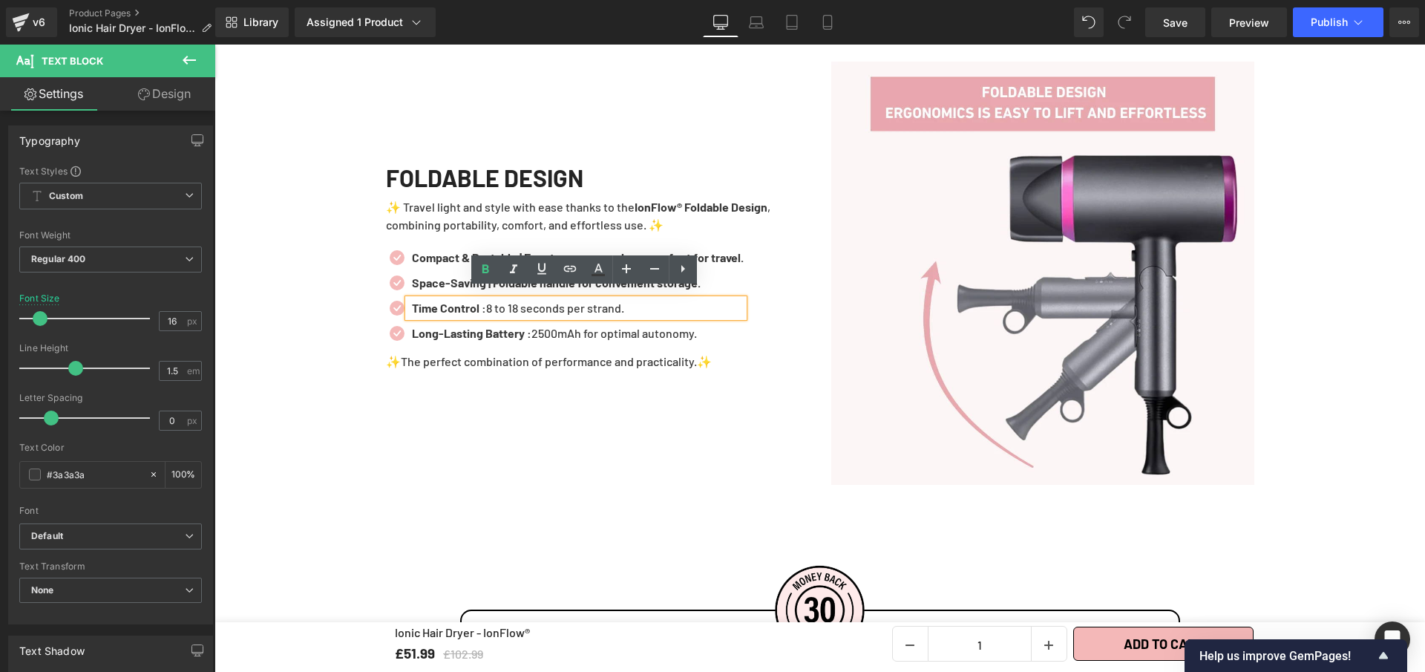
click at [612, 300] on p "Time Control : 8 to 18 seconds per strand." at bounding box center [578, 308] width 332 height 18
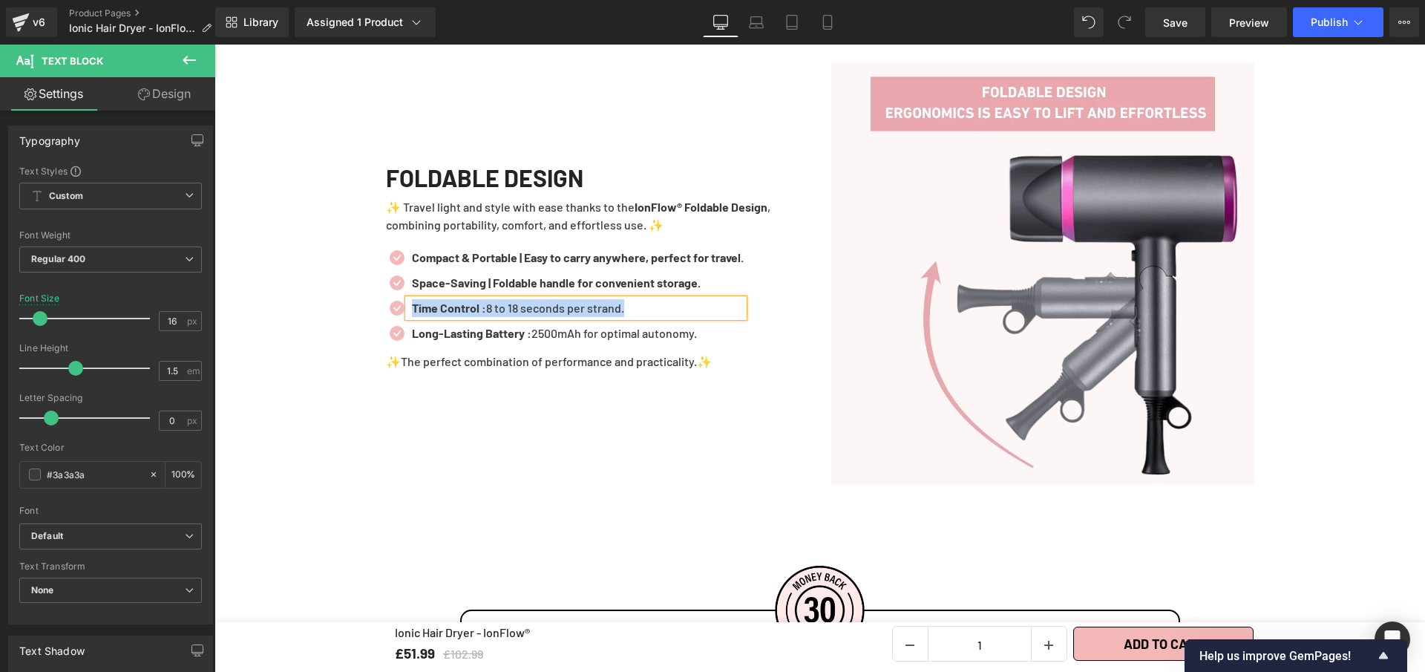
paste div
click at [611, 330] on icon at bounding box center [614, 333] width 7 height 7
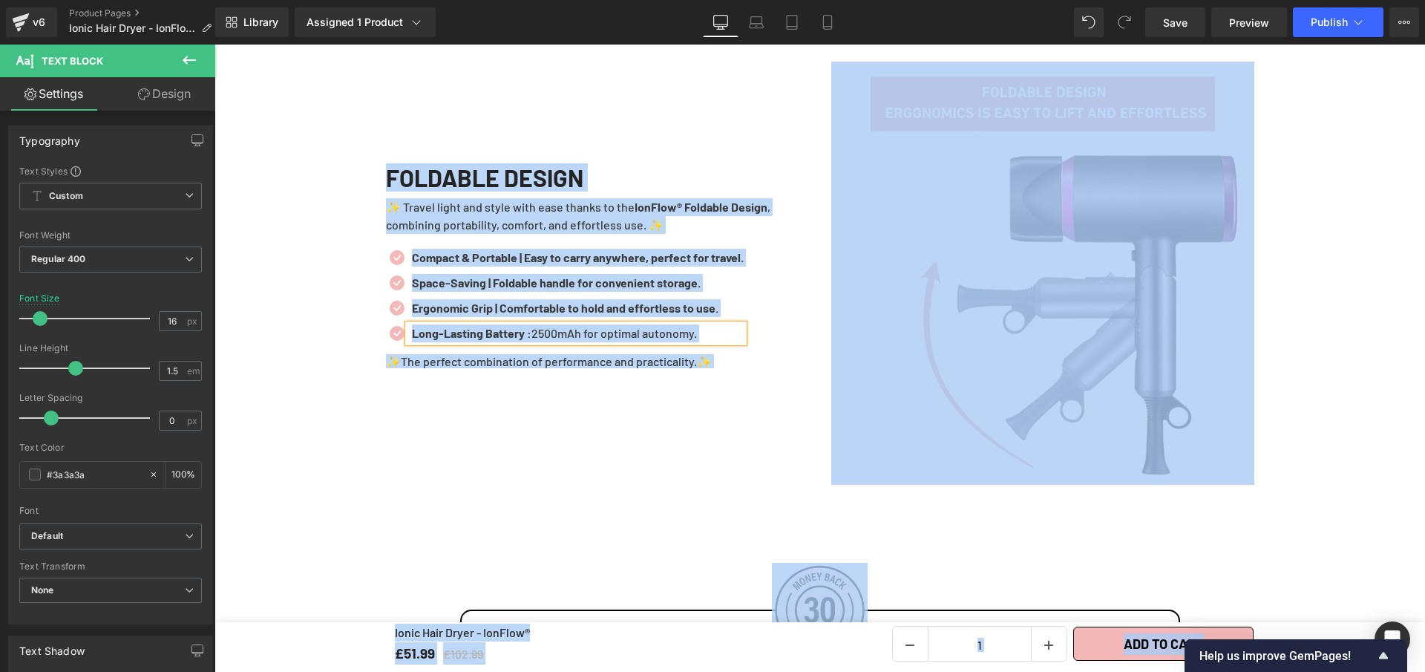
click at [726, 324] on p "Long-Lasting Battery : 2500mAh for optimal autonomy." at bounding box center [578, 333] width 332 height 18
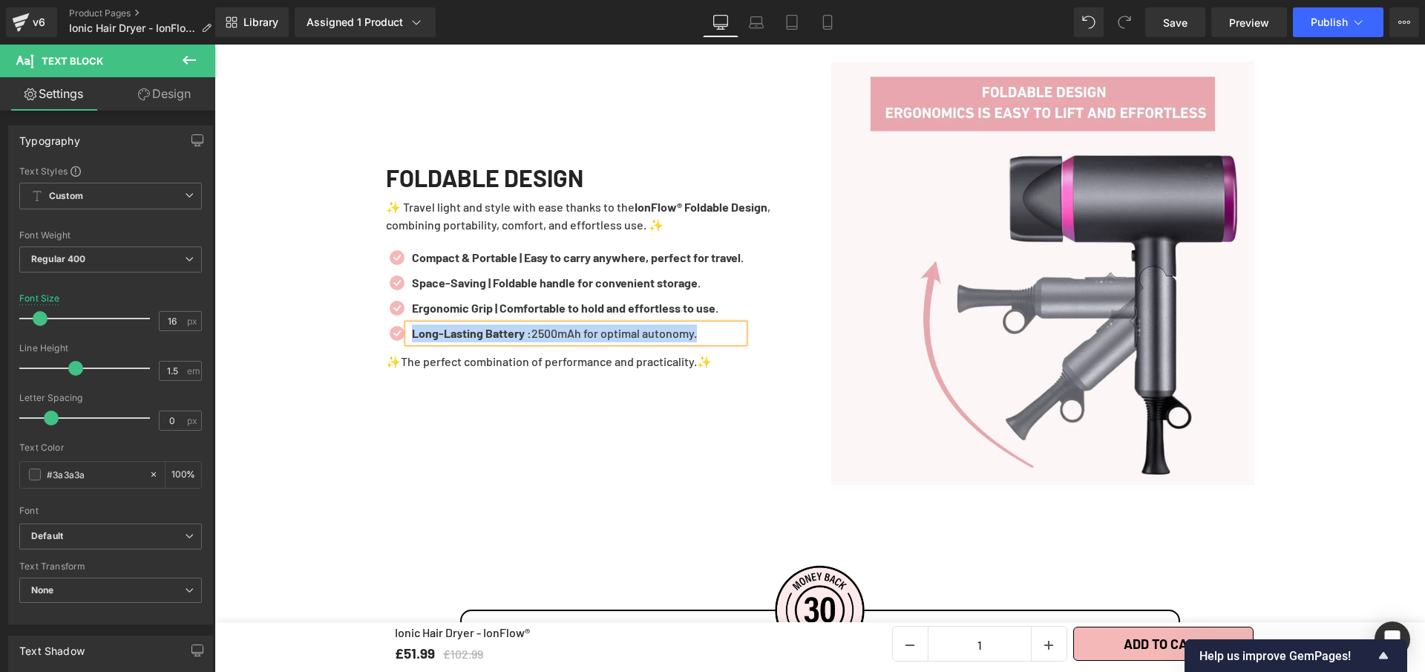
paste div
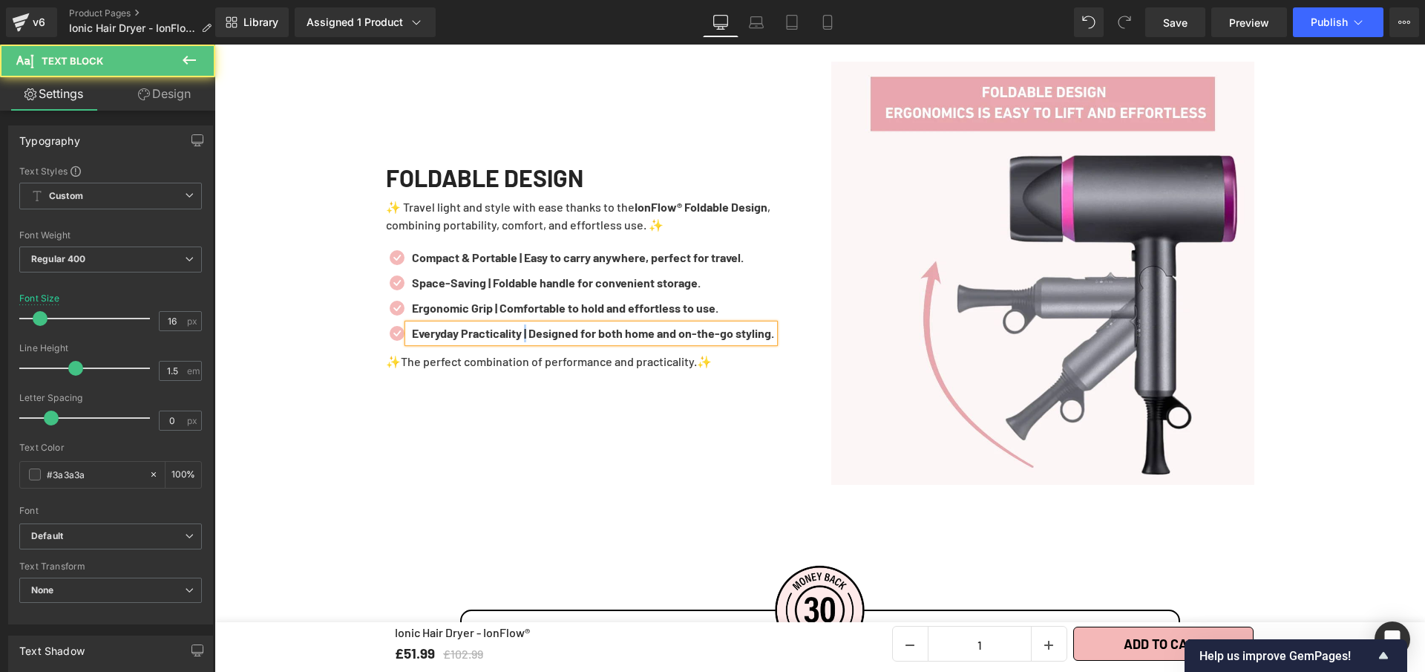
click at [528, 326] on b "Everyday Practicality | Designed for both home and on-the-go styling." at bounding box center [593, 333] width 362 height 14
click at [499, 301] on b "Ergonomic Grip | Comfortable to hold and effortless to use." at bounding box center [565, 308] width 307 height 14
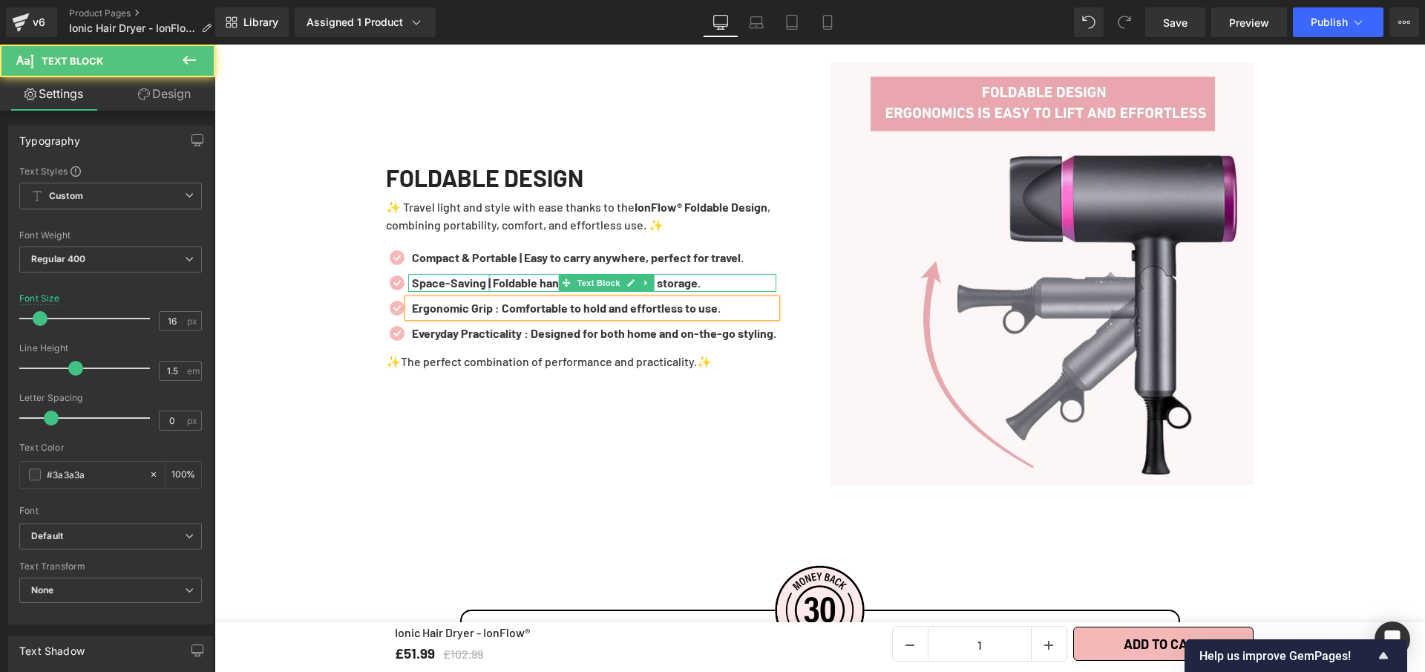
click at [487, 275] on b "Space-Saving | Foldable handle for convenient storage." at bounding box center [556, 282] width 289 height 14
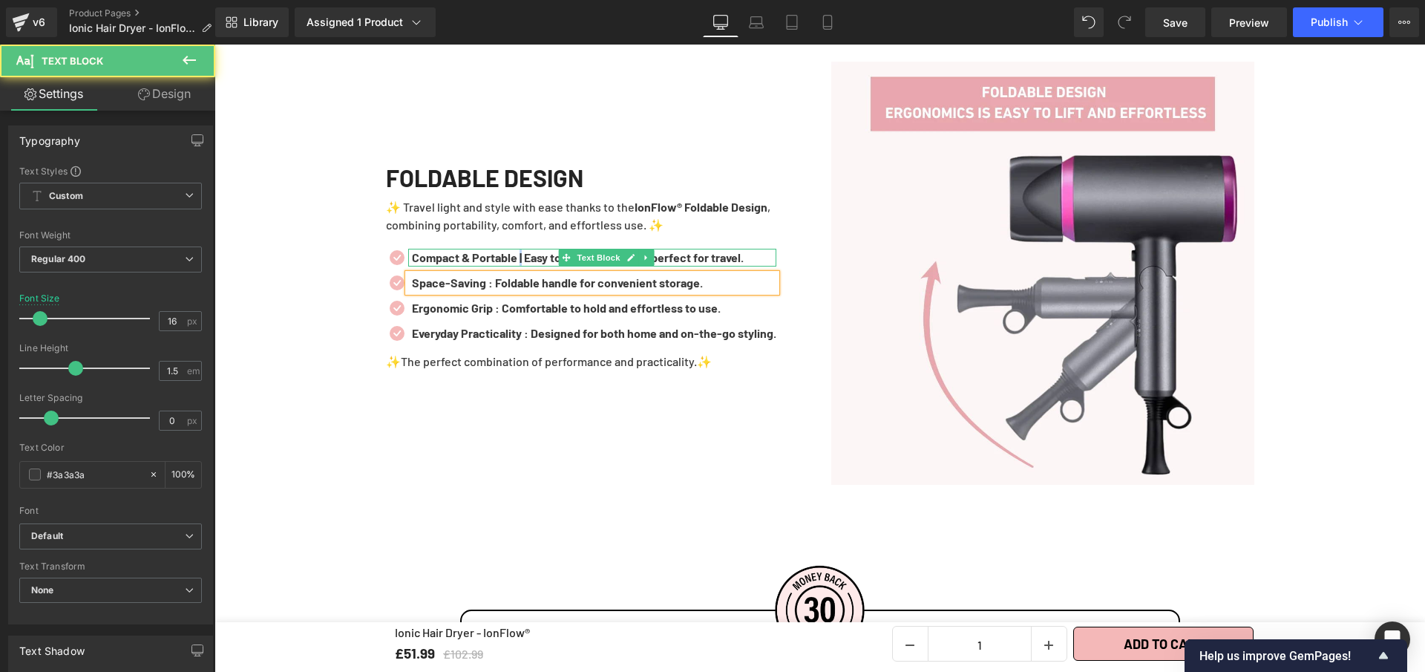
click at [522, 250] on b "Compact & Portable | Easy to carry anywhere, perfect for travel." at bounding box center [578, 257] width 332 height 14
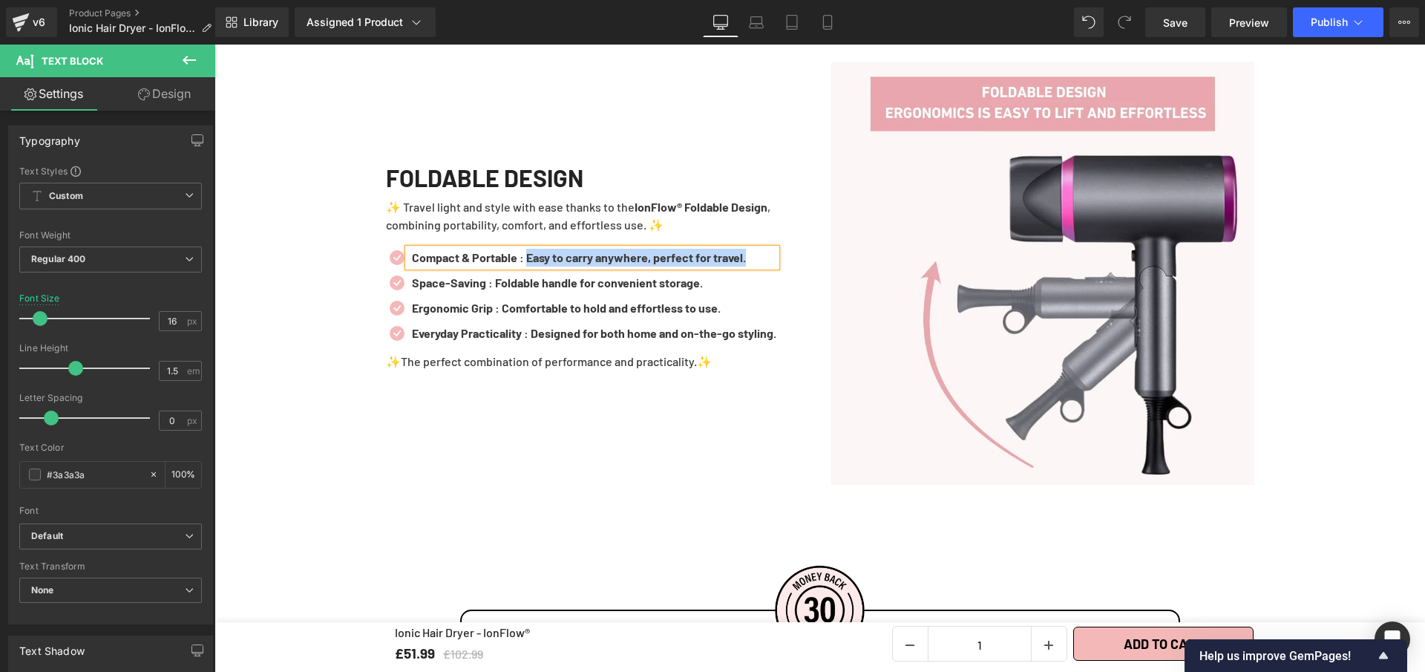
drag, startPoint x: 562, startPoint y: 250, endPoint x: 771, endPoint y: 251, distance: 208.6
click at [771, 251] on p "Compact & Portable : Easy to carry anywhere, perfect for travel." at bounding box center [594, 258] width 365 height 18
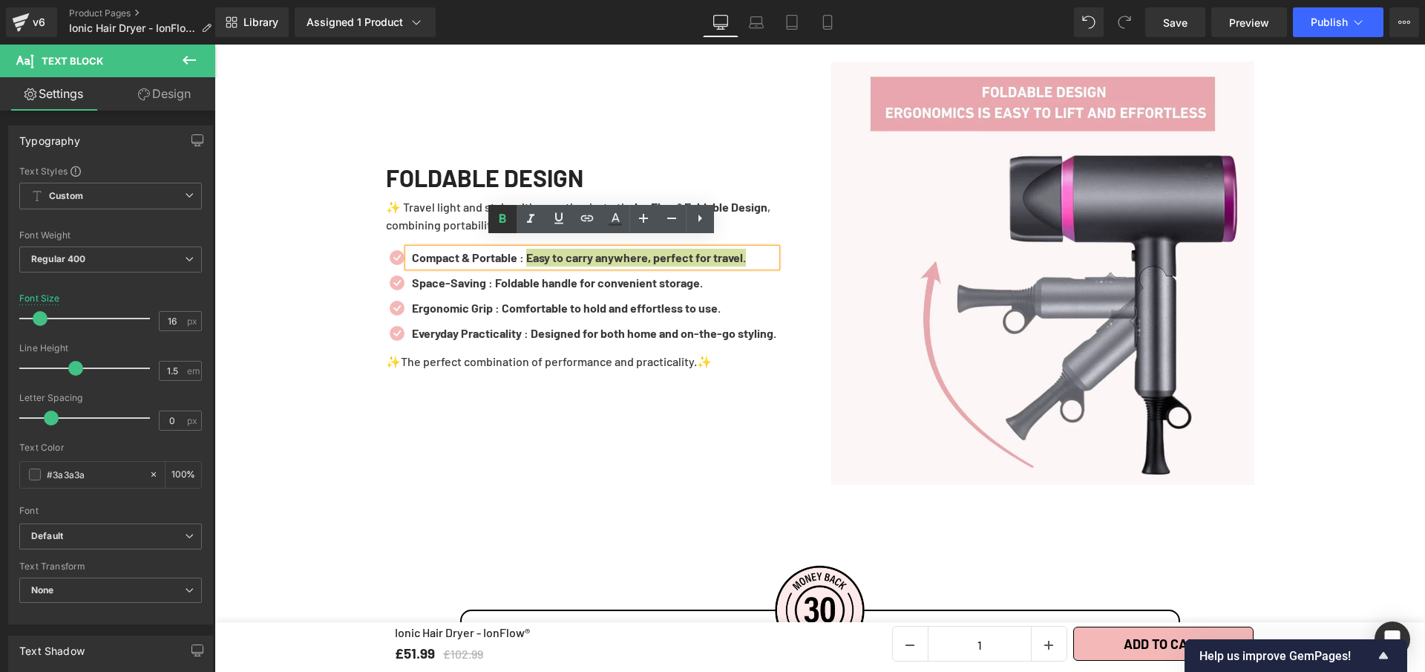
click at [506, 223] on icon at bounding box center [503, 219] width 18 height 18
click at [497, 275] on b "Space-Saving : Foldable handle for convenient storage." at bounding box center [557, 282] width 291 height 14
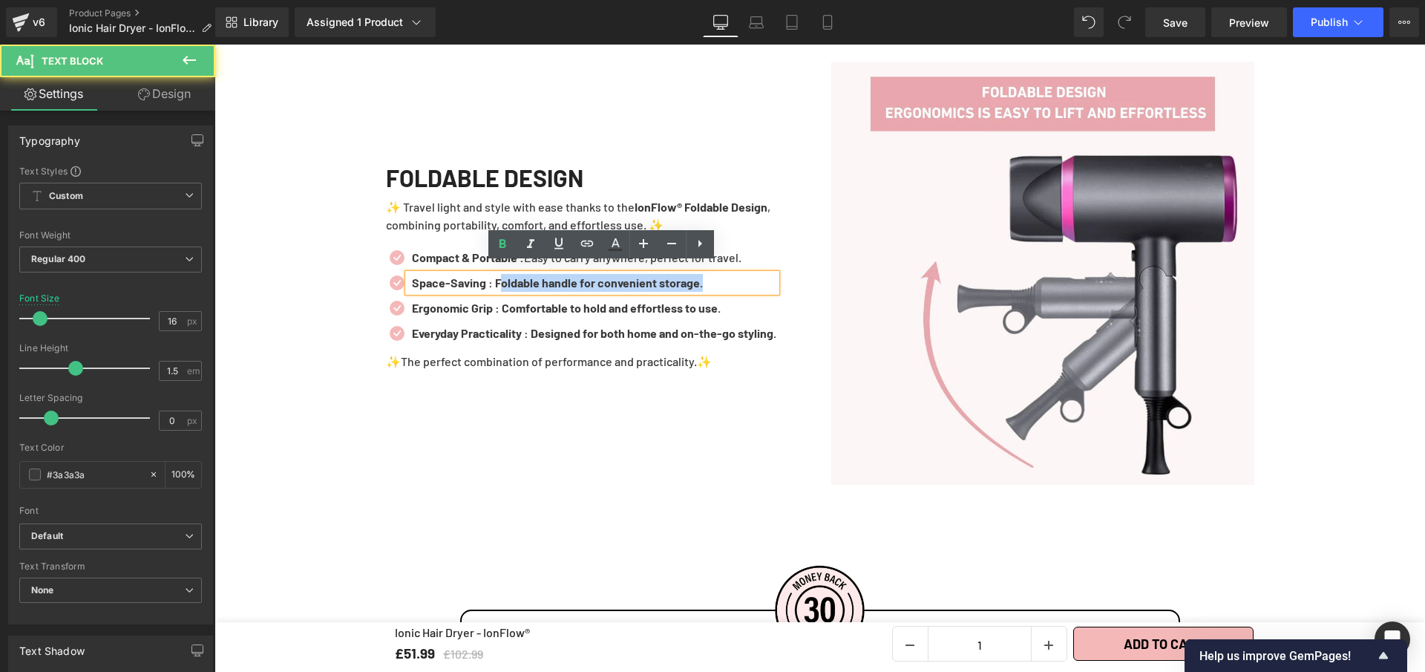
drag, startPoint x: 507, startPoint y: 272, endPoint x: 701, endPoint y: 284, distance: 194.1
click at [701, 284] on div "Space-Saving : Foldable handle for convenient storage." at bounding box center [592, 283] width 368 height 18
click at [754, 274] on p "Space-Saving : Foldable handle for convenient storage." at bounding box center [594, 283] width 365 height 18
drag, startPoint x: 713, startPoint y: 275, endPoint x: 496, endPoint y: 272, distance: 216.8
click at [496, 274] on p "Space-Saving : Foldable handle for convenient storage." at bounding box center [594, 283] width 365 height 18
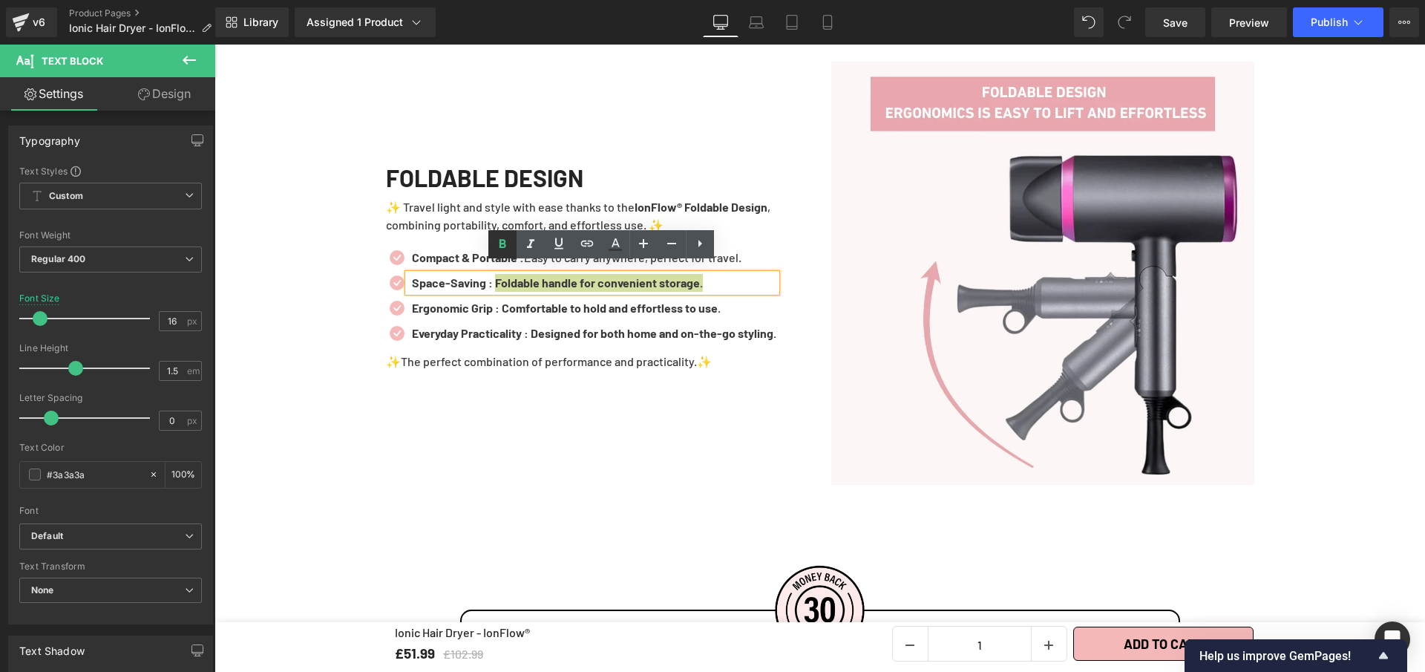
click at [507, 238] on icon at bounding box center [503, 244] width 18 height 18
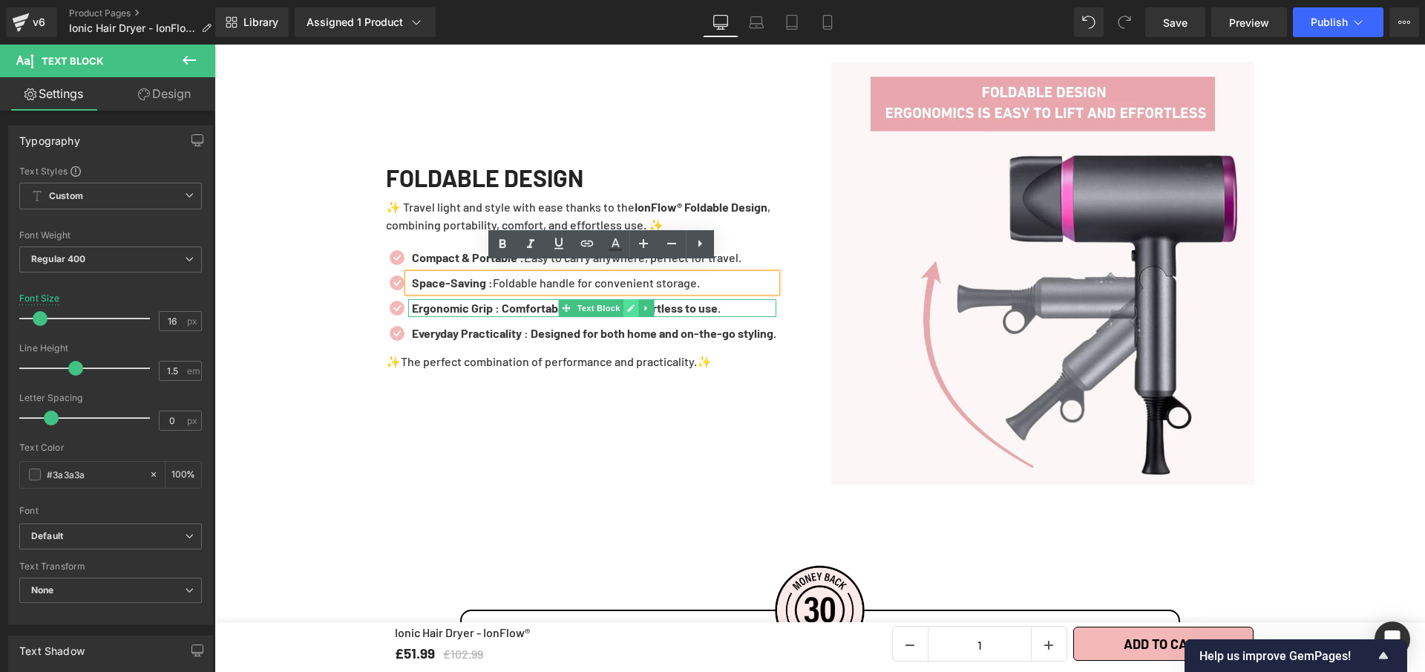
click at [624, 299] on link at bounding box center [632, 308] width 16 height 18
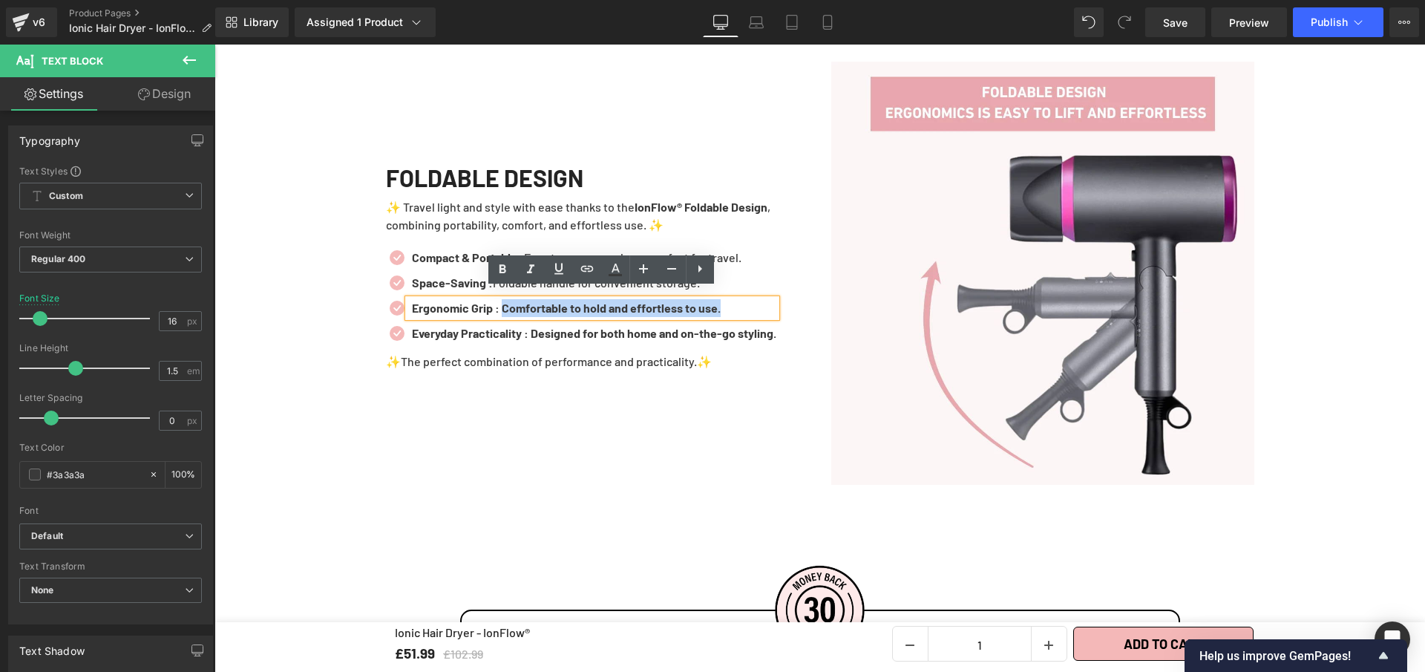
drag, startPoint x: 665, startPoint y: 303, endPoint x: 722, endPoint y: 311, distance: 57.7
click at [763, 305] on p "Ergonomic Grip : Comfortable to hold and effortless to use." at bounding box center [594, 308] width 365 height 18
click at [506, 267] on icon at bounding box center [503, 270] width 18 height 18
click at [537, 326] on b "Everyday Practicality : Designed for both home and on-the-go styling." at bounding box center [594, 333] width 365 height 14
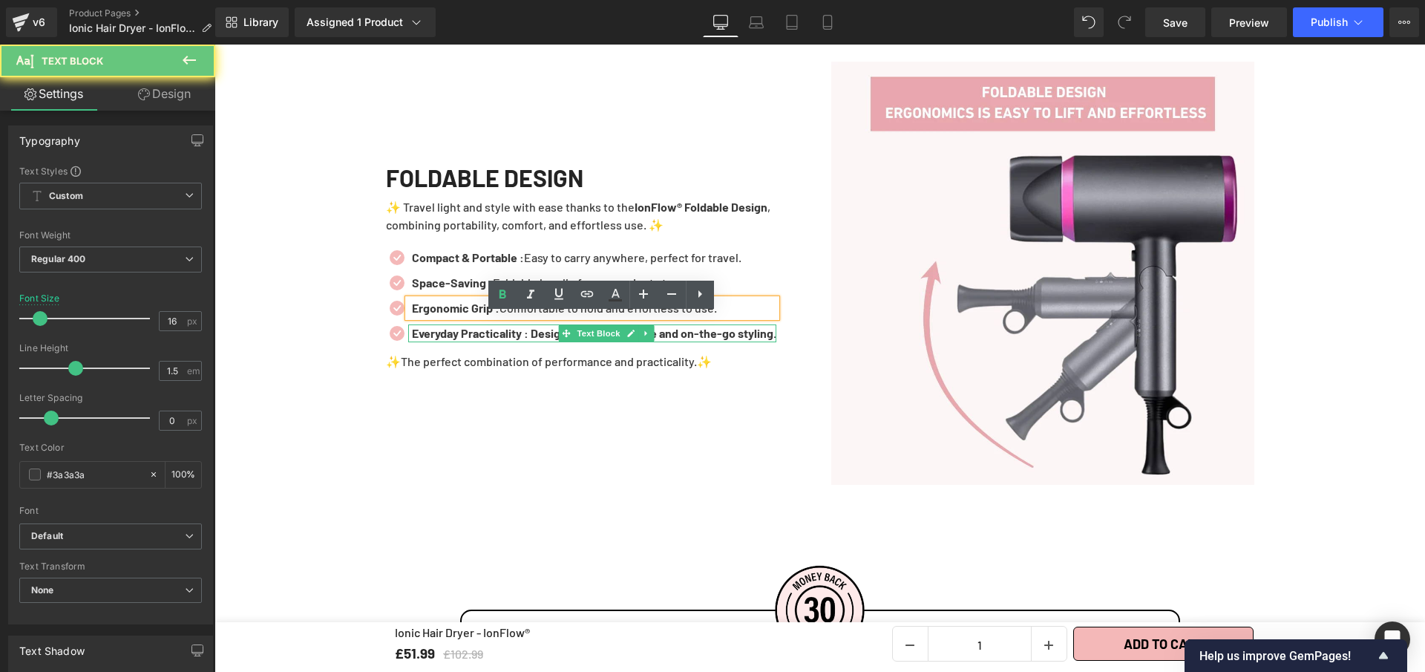
drag, startPoint x: 537, startPoint y: 326, endPoint x: 573, endPoint y: 328, distance: 36.4
click at [573, 328] on b "Everyday Practicality : Designed for both home and on-the-go styling." at bounding box center [594, 333] width 365 height 14
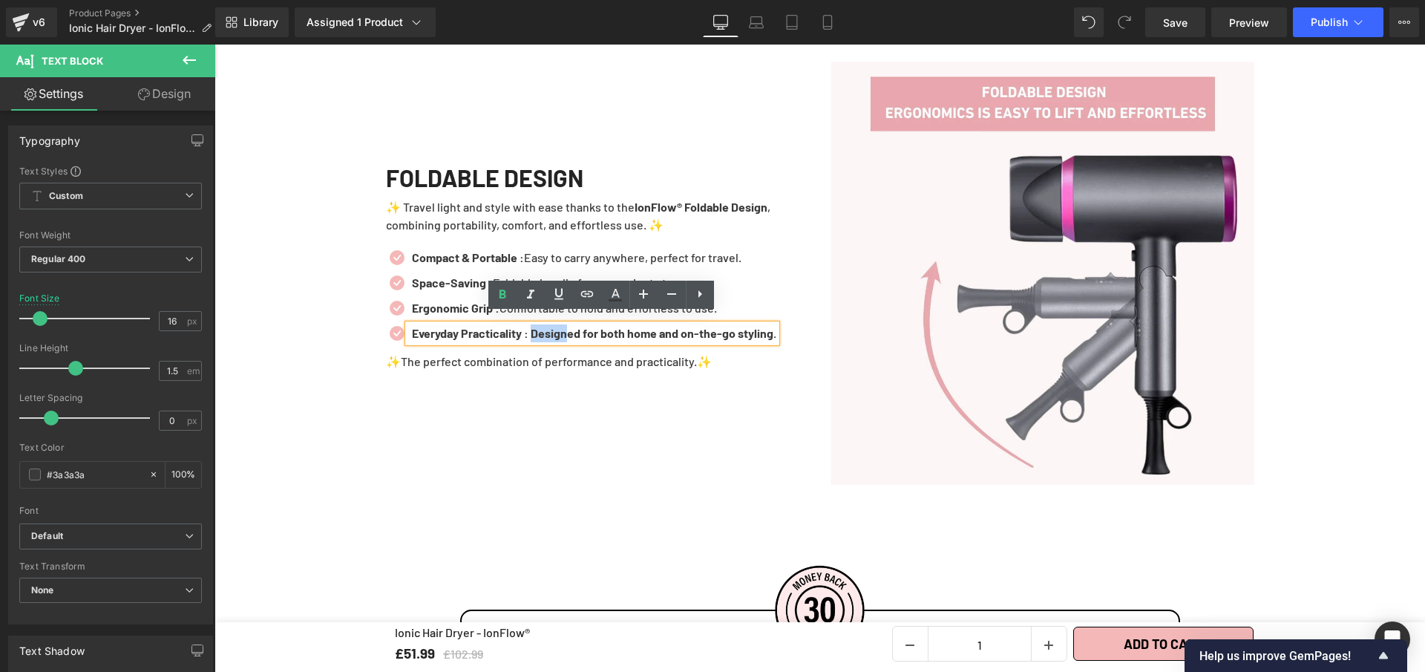
click at [647, 326] on b "Everyday Practicality : Designed for both home and on-the-go styling." at bounding box center [594, 333] width 365 height 14
drag, startPoint x: 538, startPoint y: 324, endPoint x: 434, endPoint y: 298, distance: 107.7
click at [808, 320] on div "FOLDABLE DESIGN Heading ✨ Travel light and style with ease thanks to the IonFlo…" at bounding box center [597, 273] width 445 height 423
click at [497, 291] on icon at bounding box center [503, 295] width 18 height 18
click at [637, 357] on link at bounding box center [638, 365] width 16 height 18
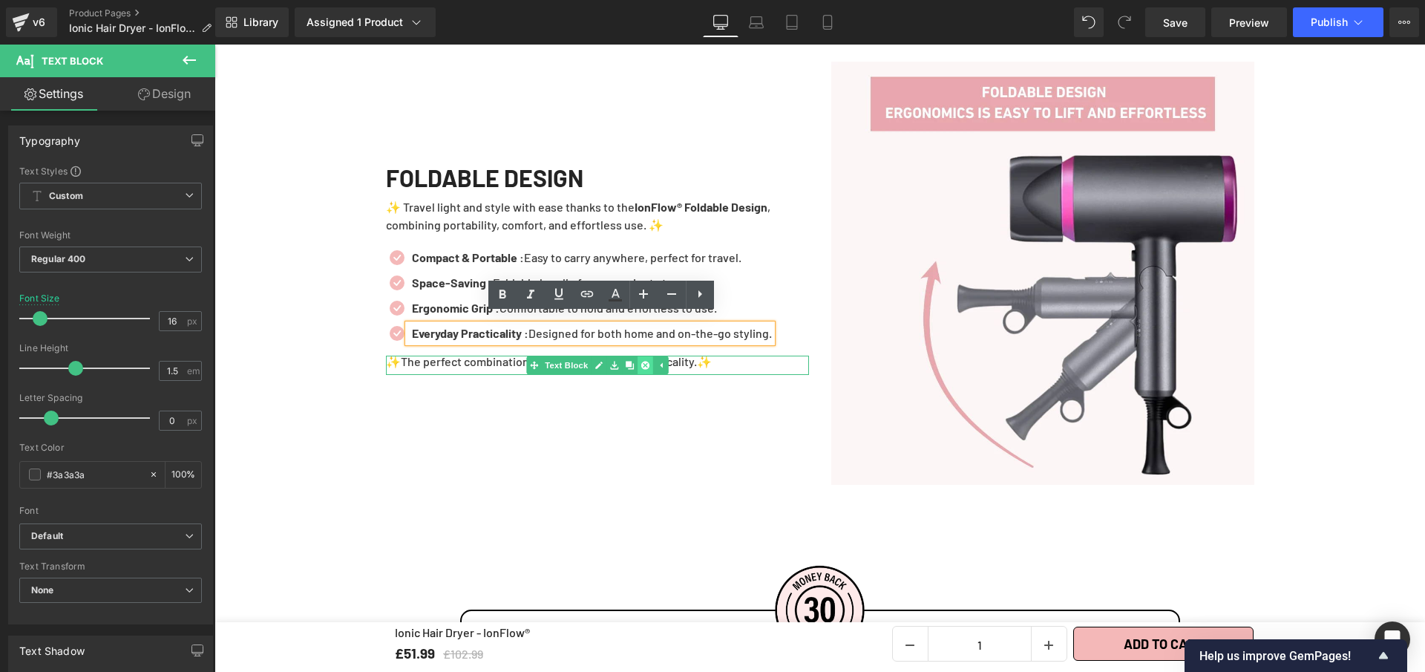
click at [641, 361] on icon at bounding box center [645, 365] width 8 height 8
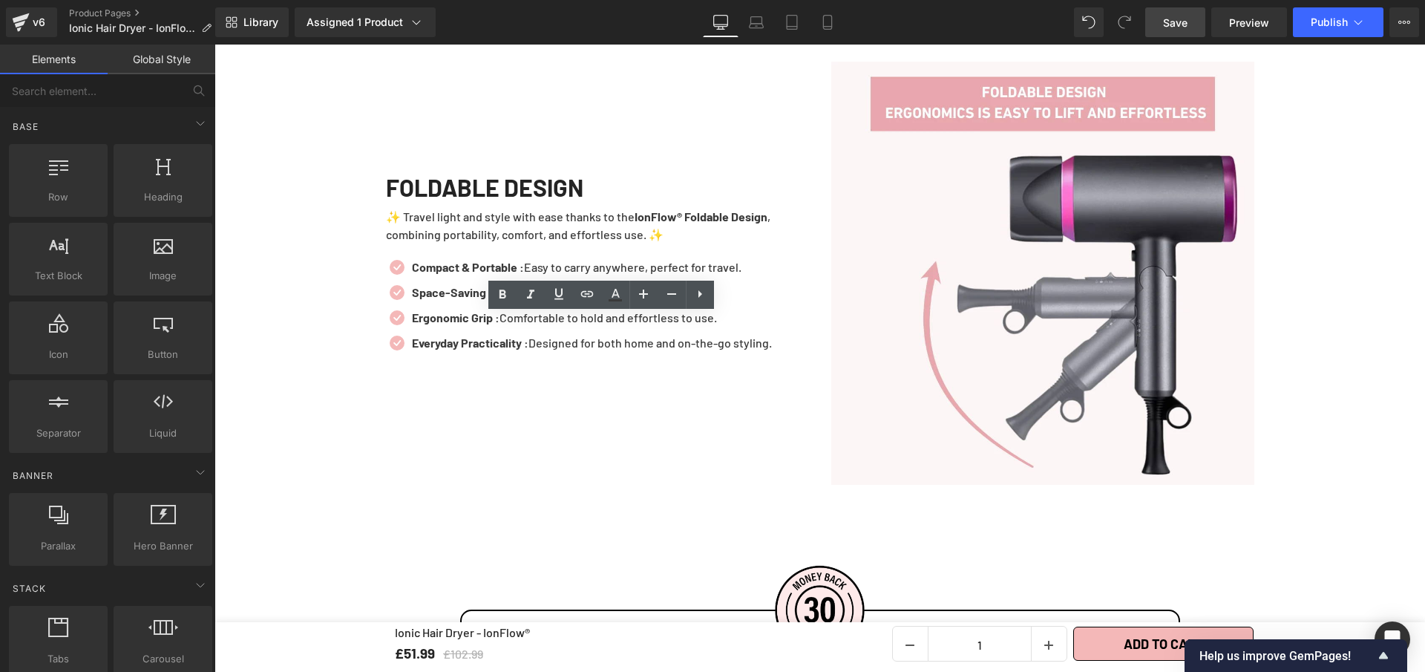
click at [1168, 18] on span "Save" at bounding box center [1175, 23] width 24 height 16
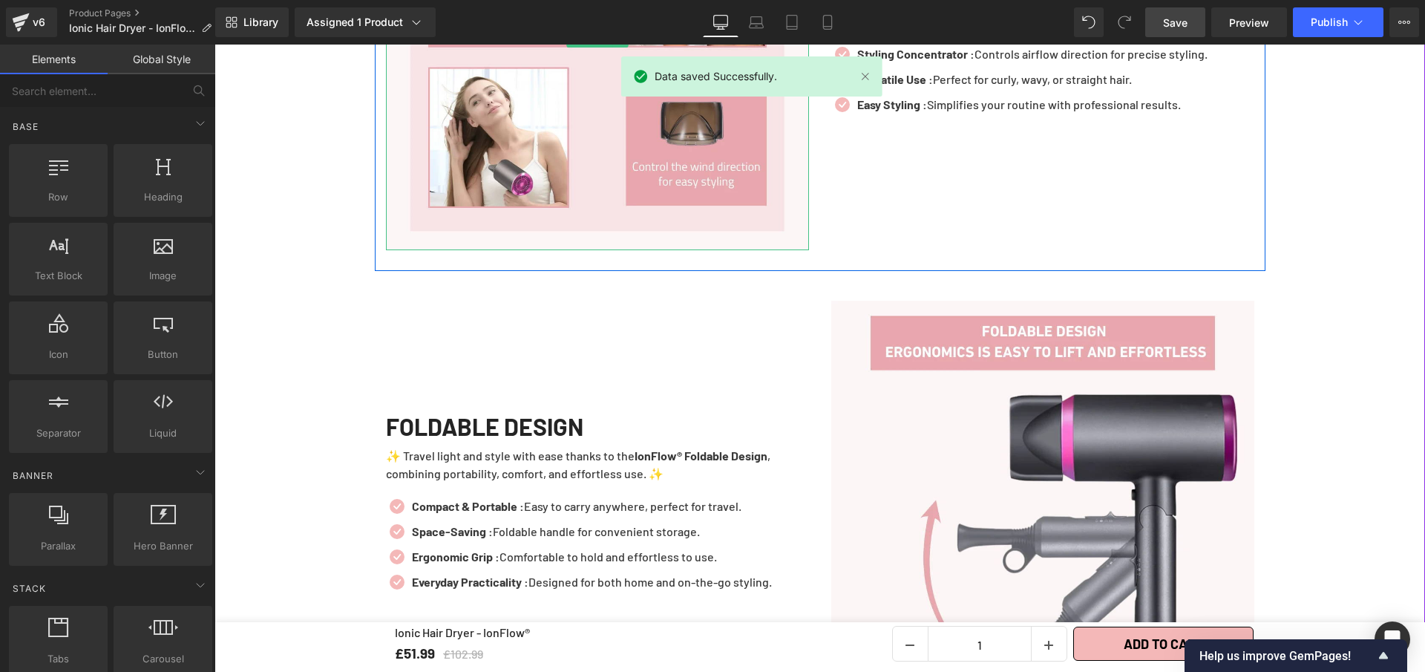
scroll to position [3047, 0]
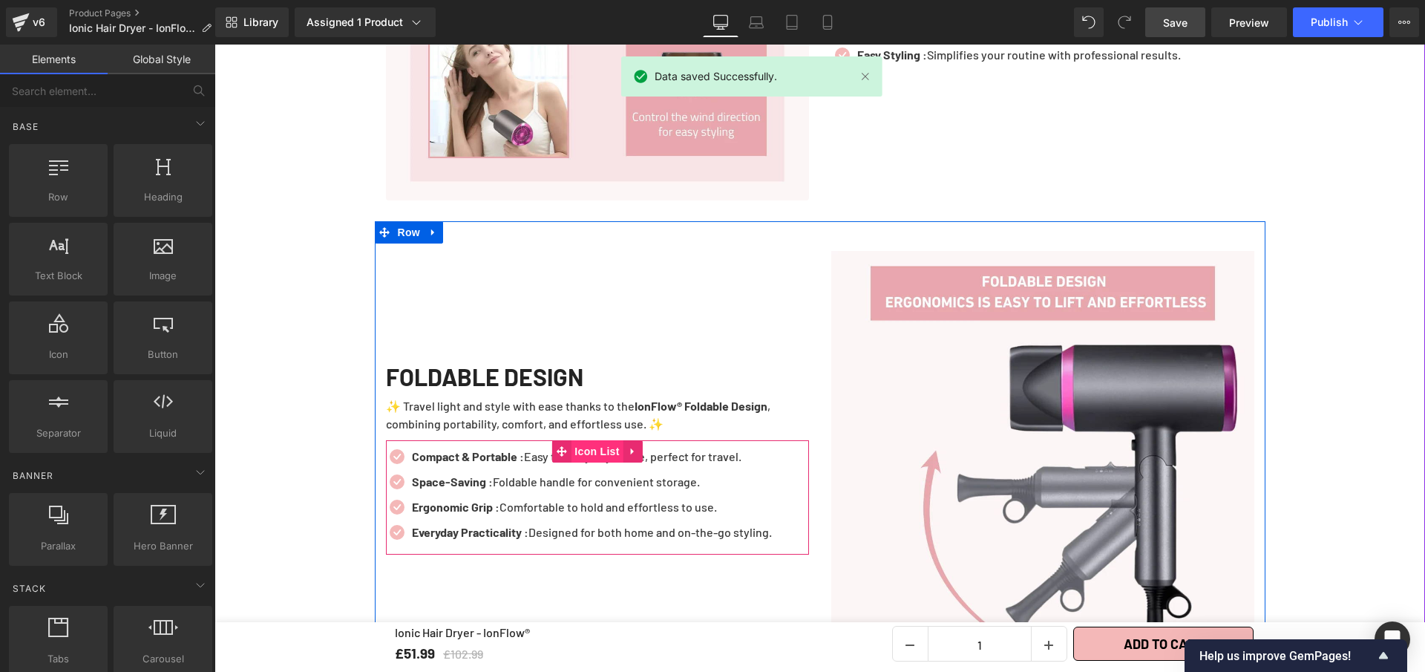
click at [615, 441] on span "Icon List" at bounding box center [597, 451] width 52 height 22
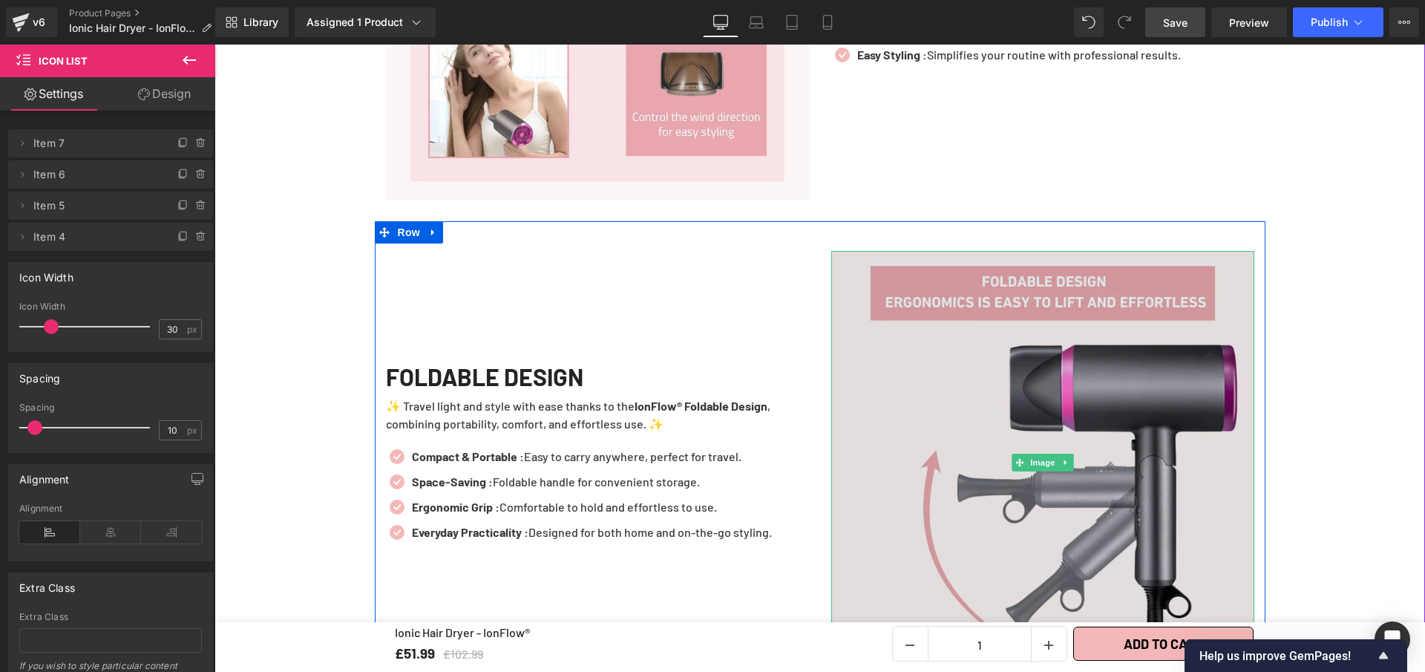
scroll to position [2900, 0]
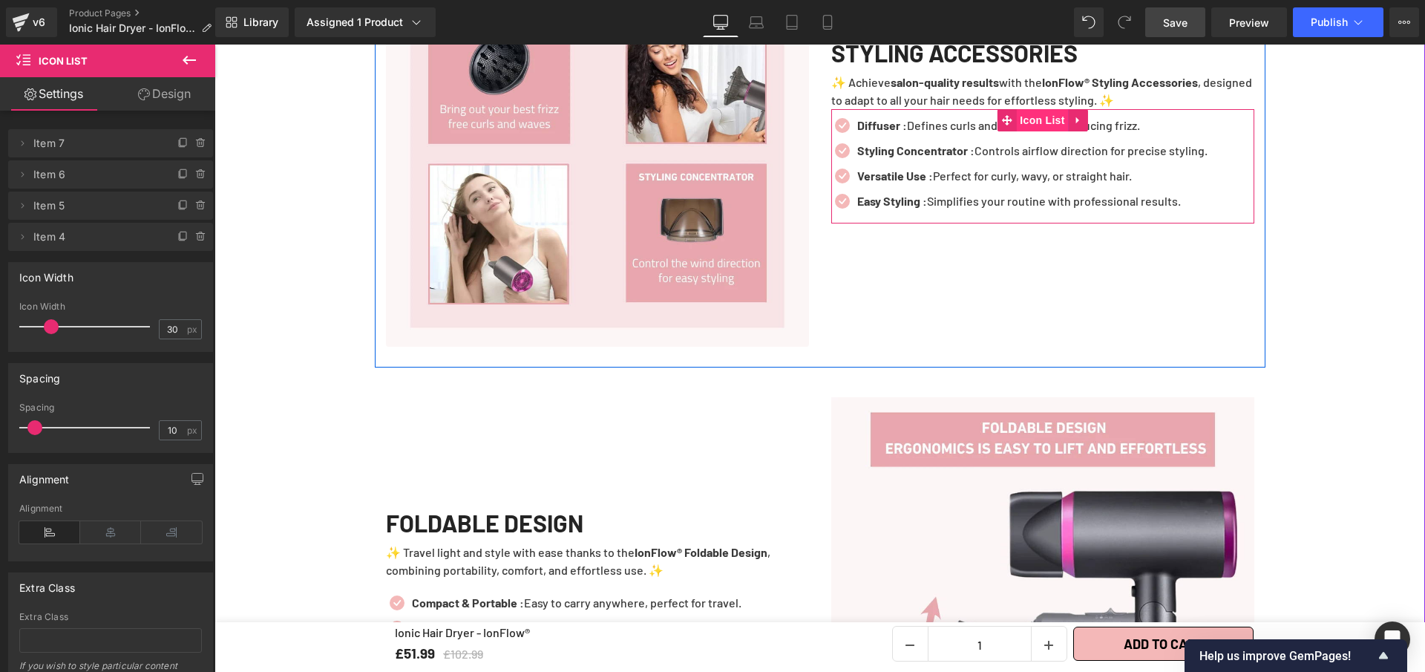
click at [1016, 111] on span "Icon List" at bounding box center [1042, 120] width 52 height 22
click at [906, 82] on p "✨ Achieve salon-quality results with the IonFlow® Styling Accessories , designe…" at bounding box center [1042, 91] width 423 height 36
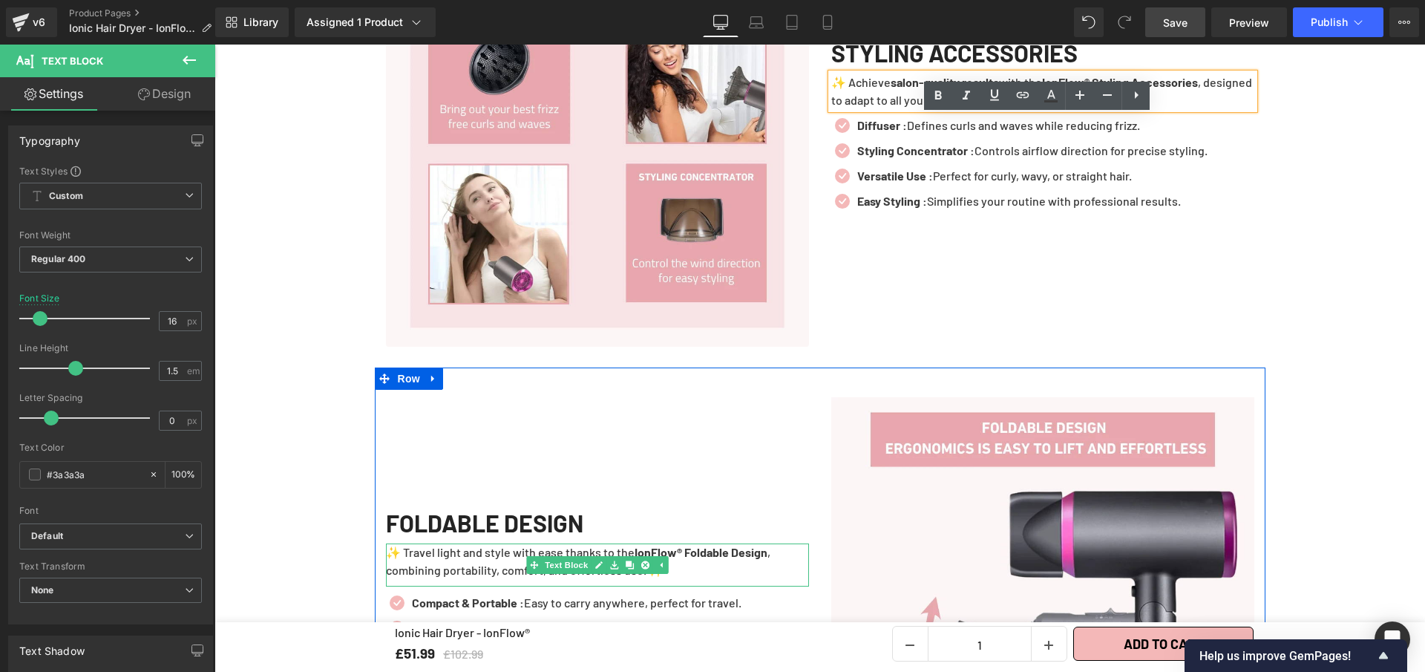
click at [578, 543] on p "✨ Travel light and style with ease thanks to the IonFlow® Foldable Design , com…" at bounding box center [597, 561] width 423 height 36
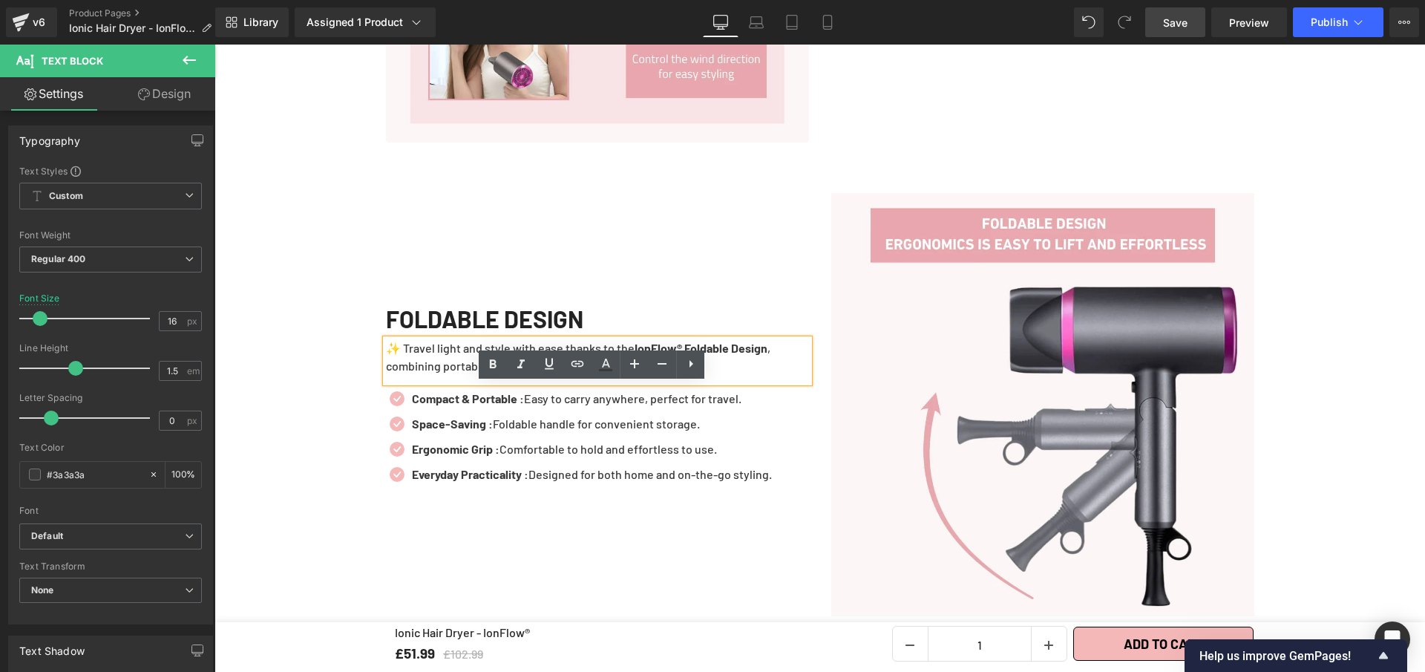
scroll to position [3114, 0]
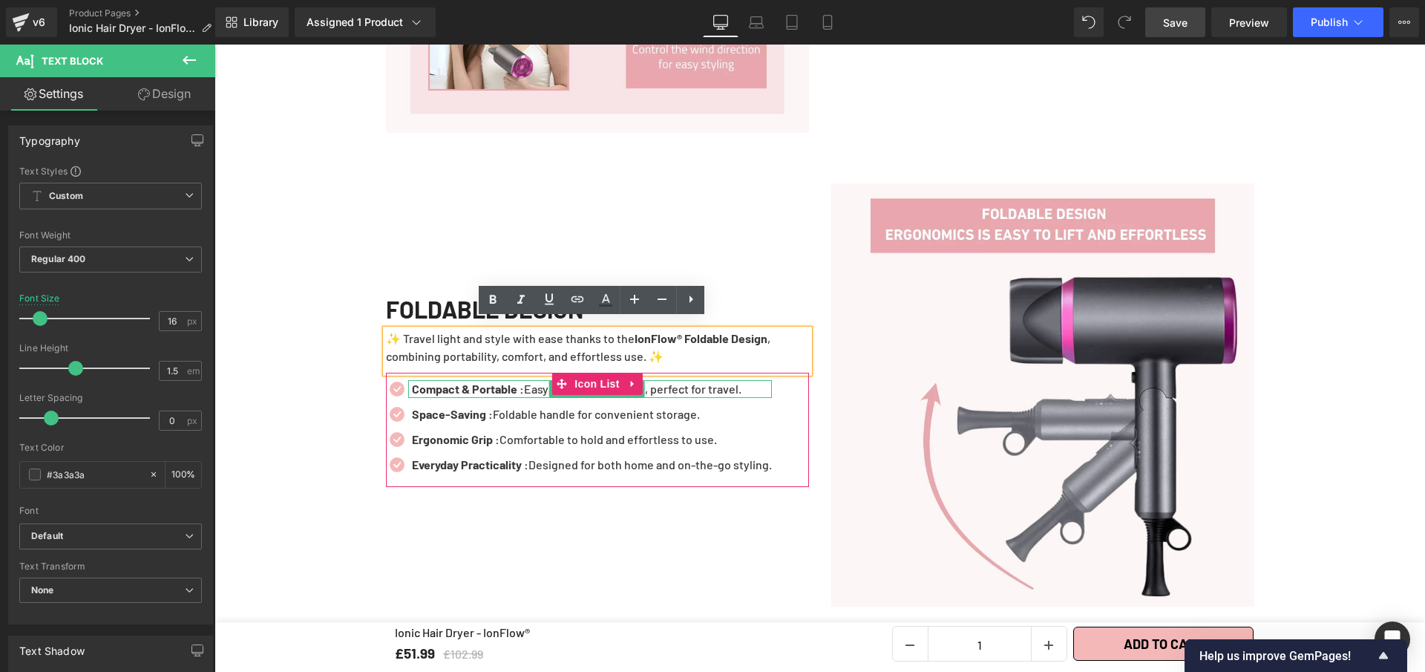
click at [722, 380] on p "Compact & Portable : Easy to carry anywhere, perfect for travel." at bounding box center [592, 389] width 360 height 18
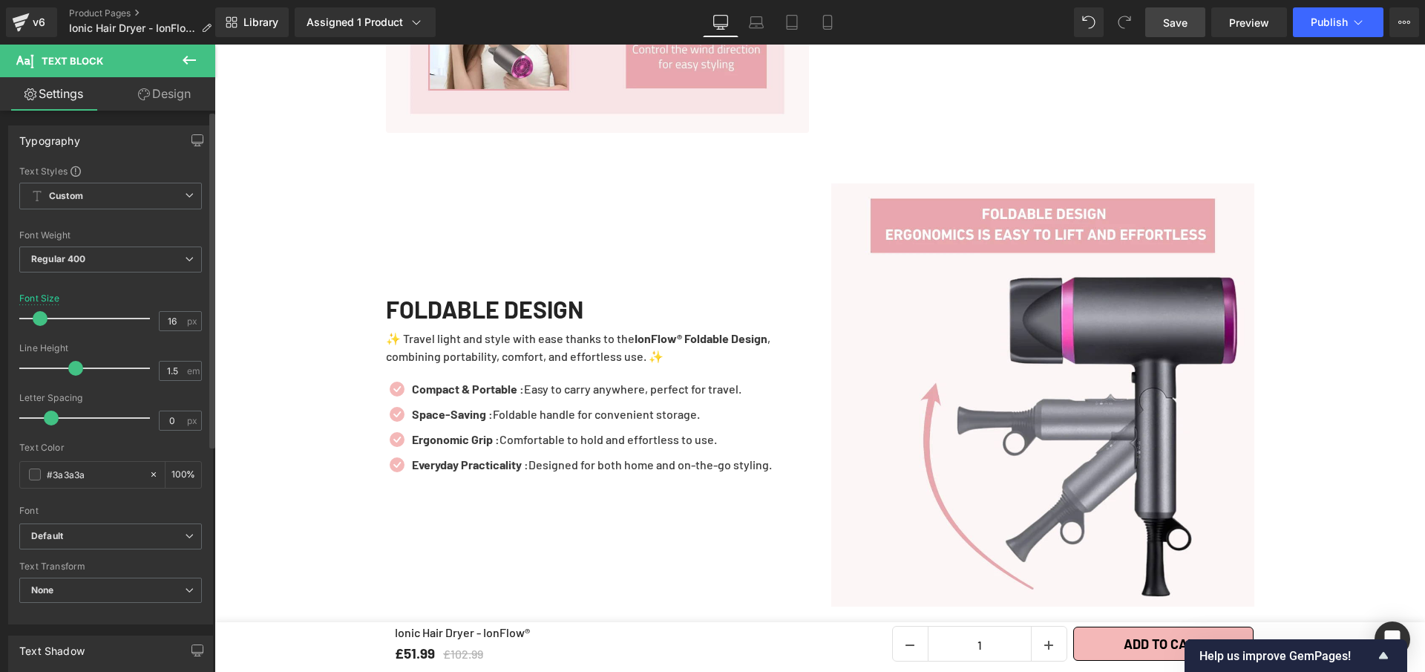
drag, startPoint x: 66, startPoint y: 367, endPoint x: 68, endPoint y: 377, distance: 9.9
click at [65, 370] on div at bounding box center [88, 368] width 123 height 30
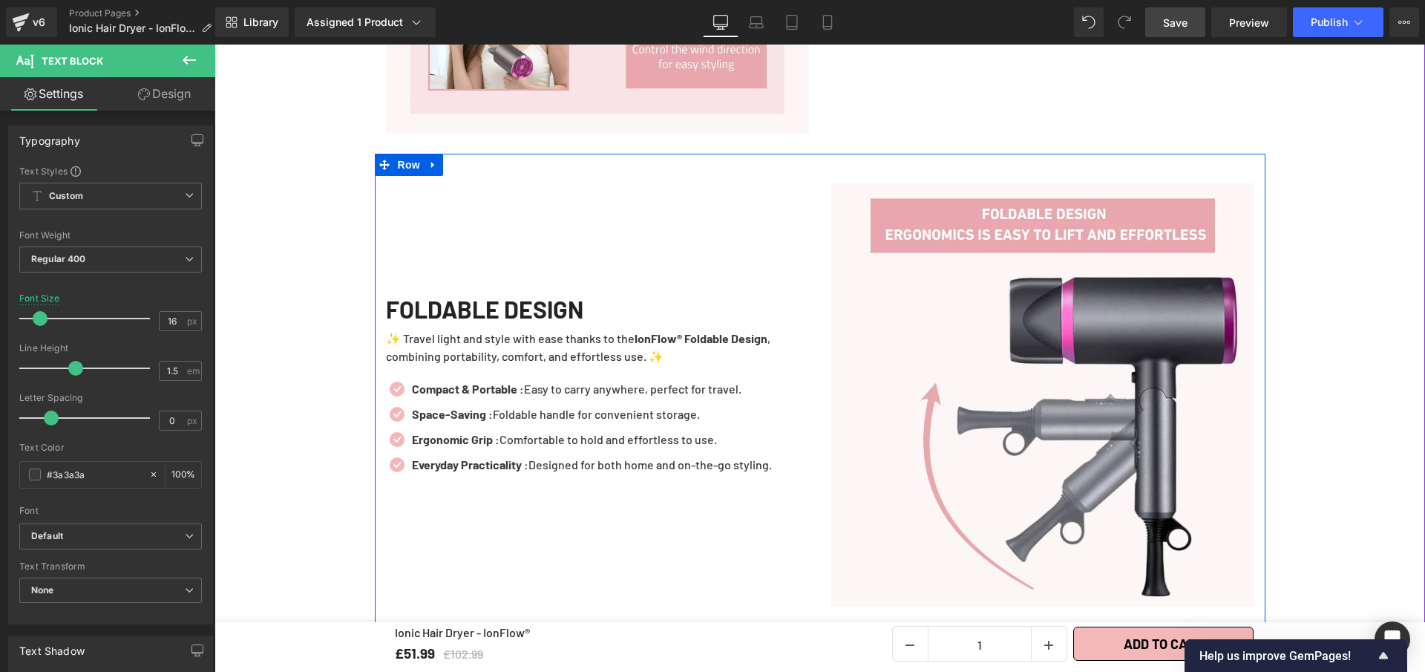
click at [460, 544] on div "FOLDABLE DESIGN Heading ✨ Travel light and style with ease thanks to the IonFlo…" at bounding box center [597, 394] width 445 height 423
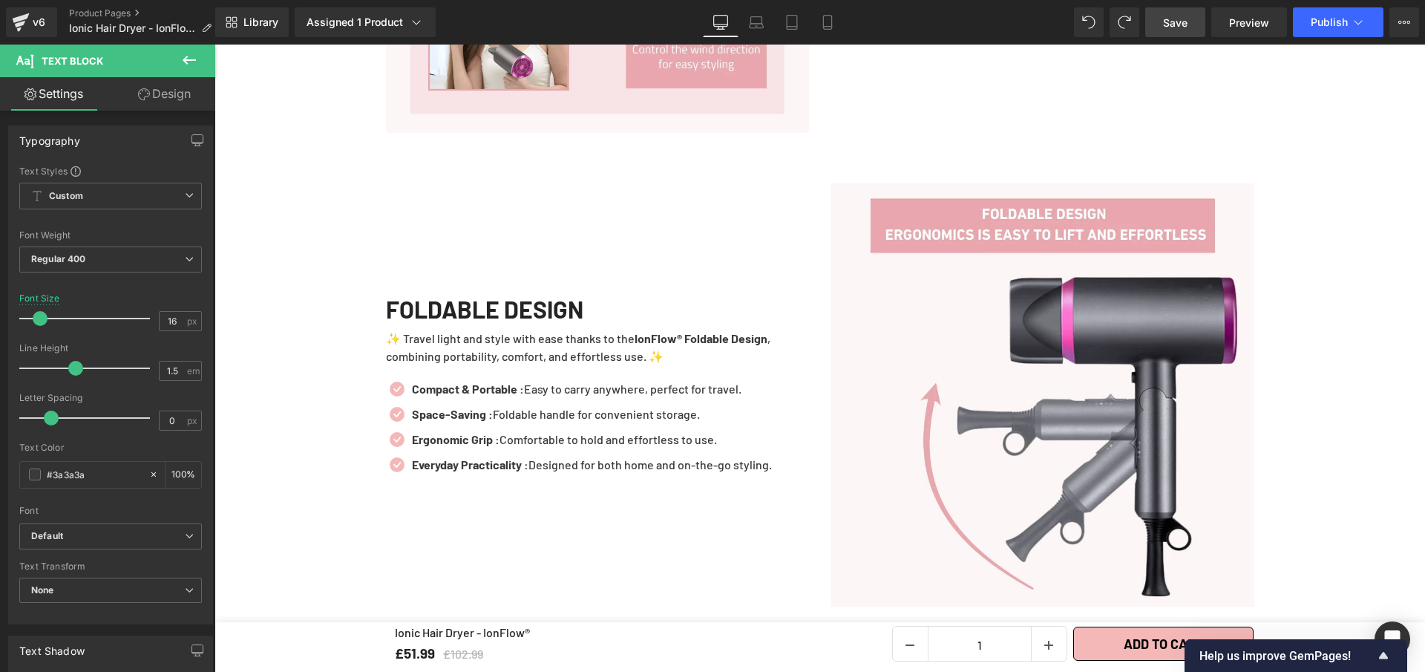
click at [1197, 25] on link "Save" at bounding box center [1175, 22] width 60 height 30
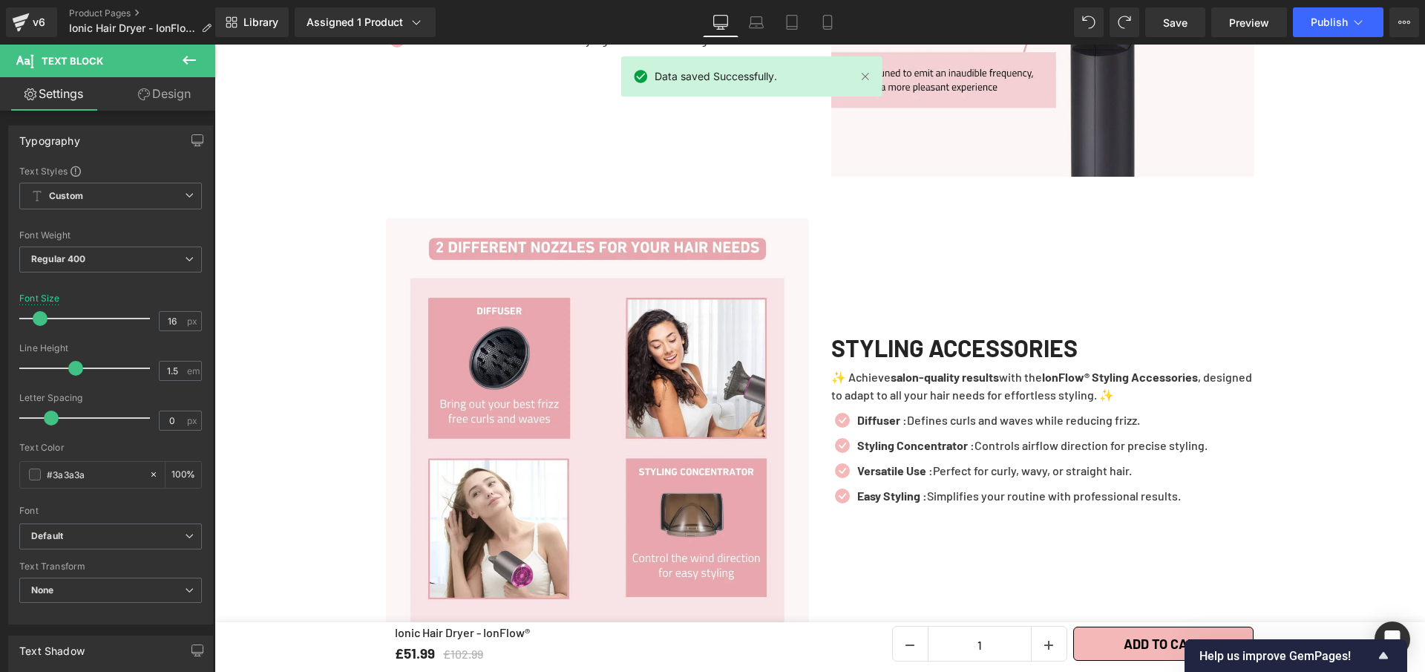
scroll to position [2607, 0]
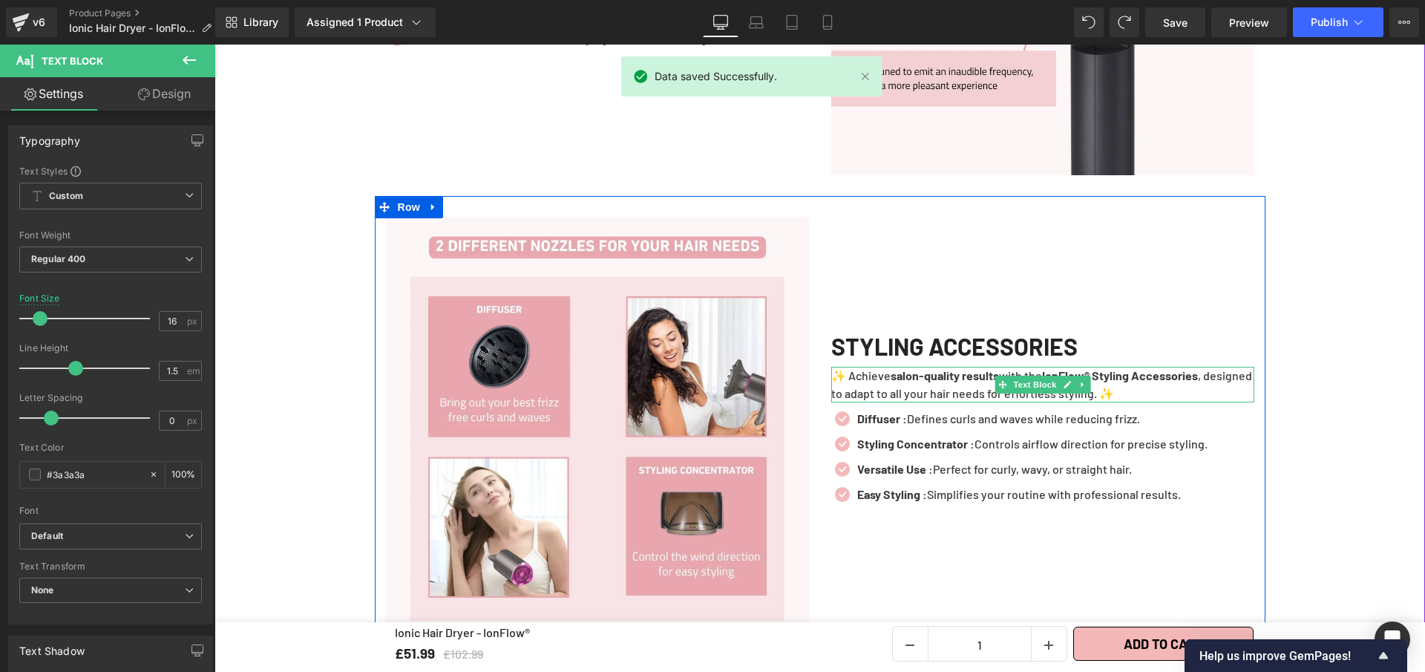
click at [1103, 368] on strong "IonFlow® Styling Accessories" at bounding box center [1120, 375] width 156 height 14
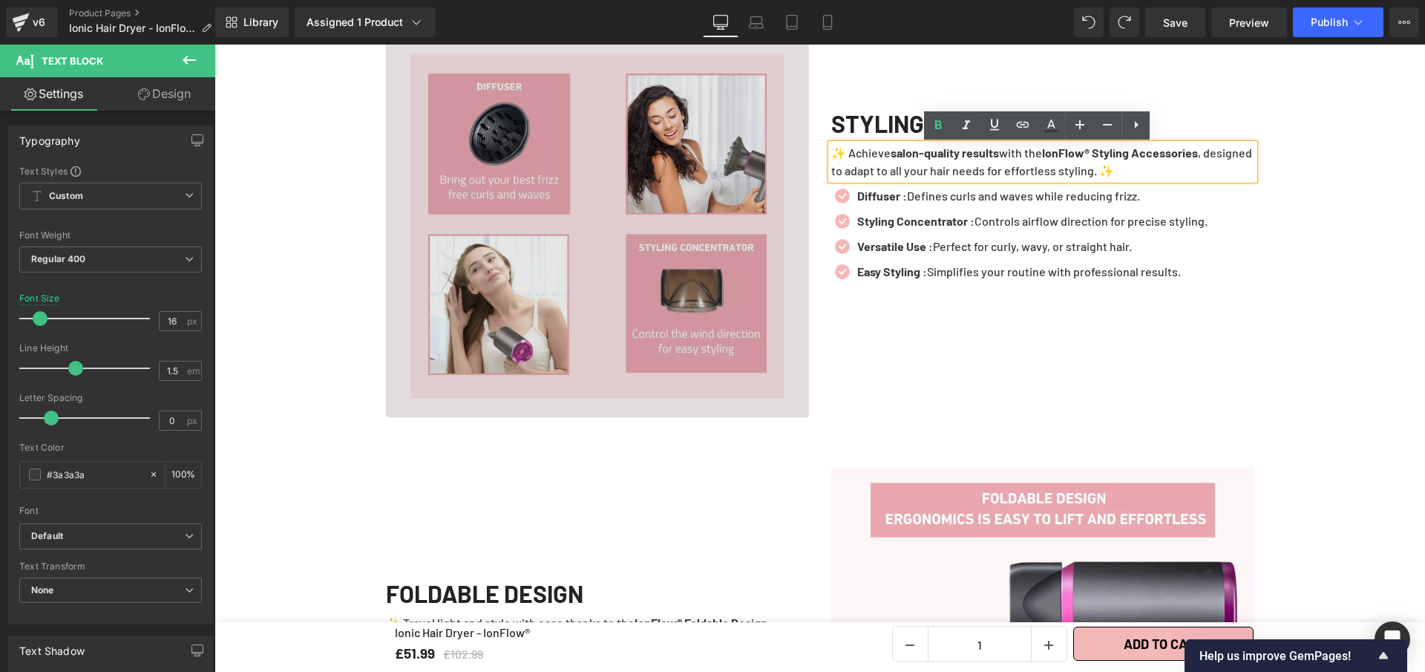
scroll to position [3059, 0]
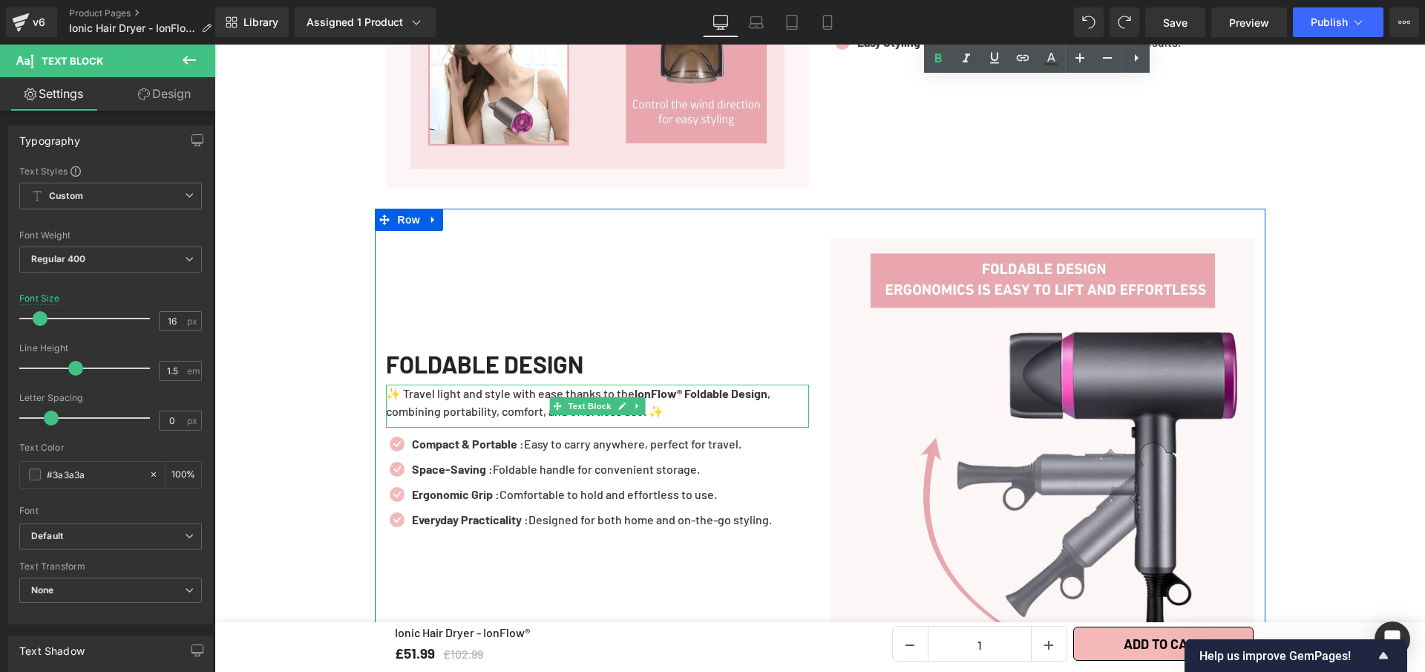
click at [725, 400] on p "✨ Travel light and style with ease thanks to the IonFlow® Foldable Design , com…" at bounding box center [597, 403] width 423 height 36
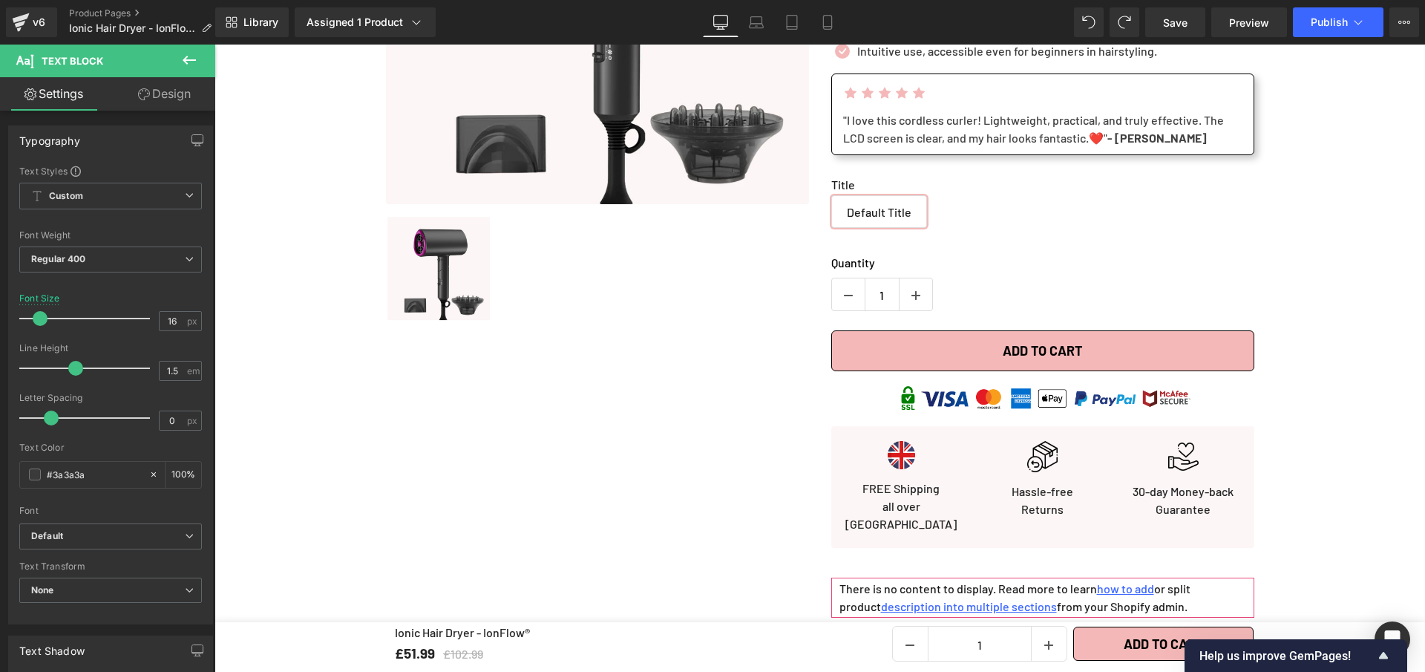
scroll to position [540, 0]
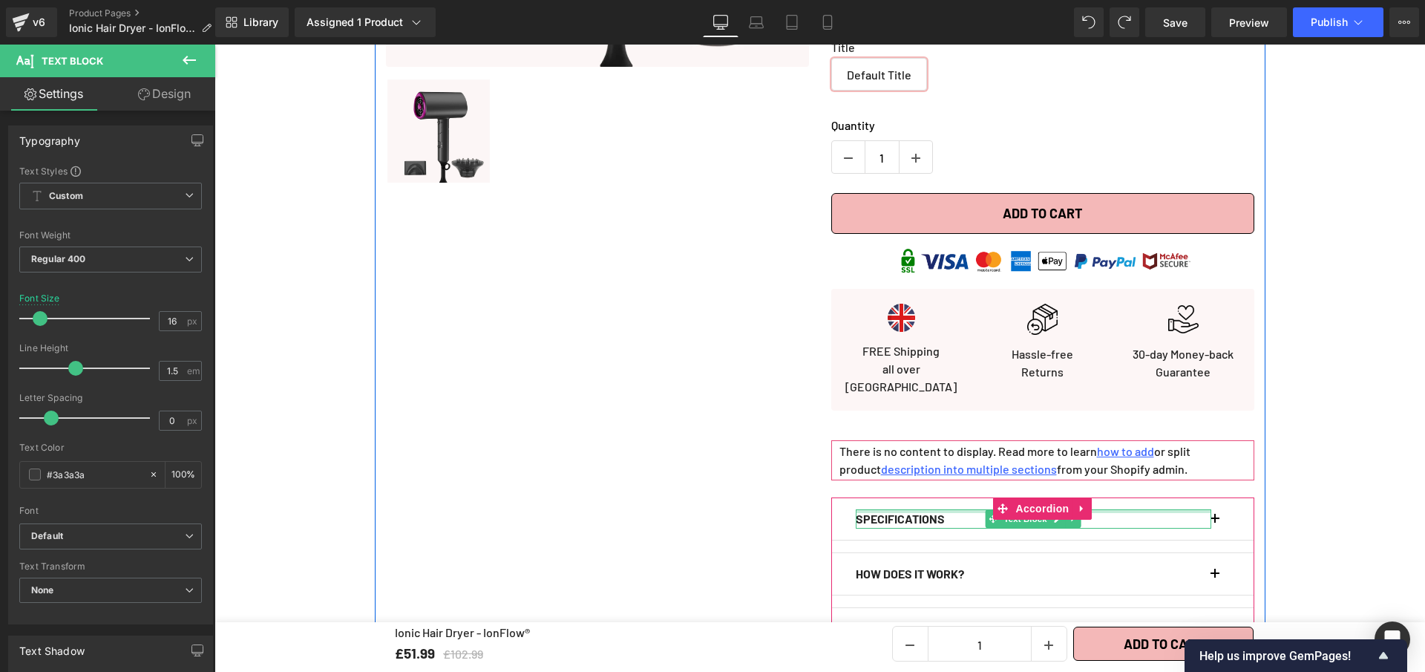
click at [1200, 509] on div at bounding box center [1034, 511] width 356 height 4
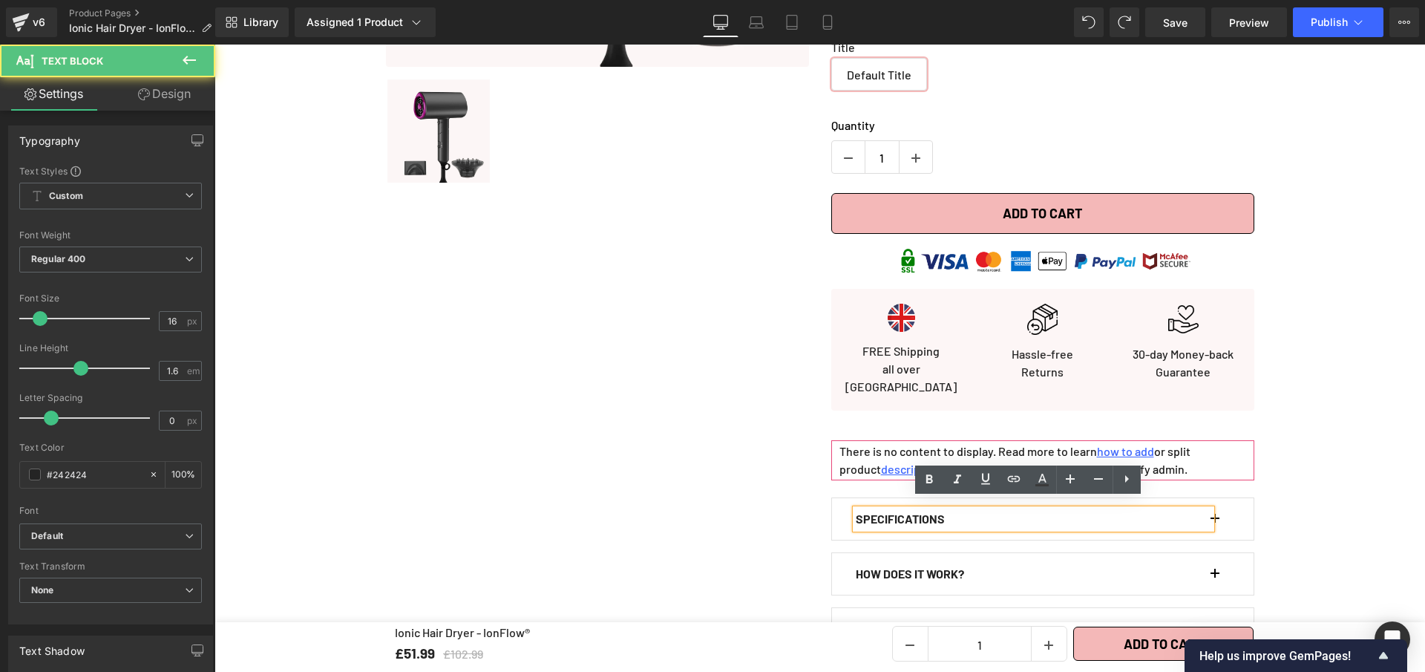
click at [1215, 500] on button "button" at bounding box center [1222, 519] width 15 height 42
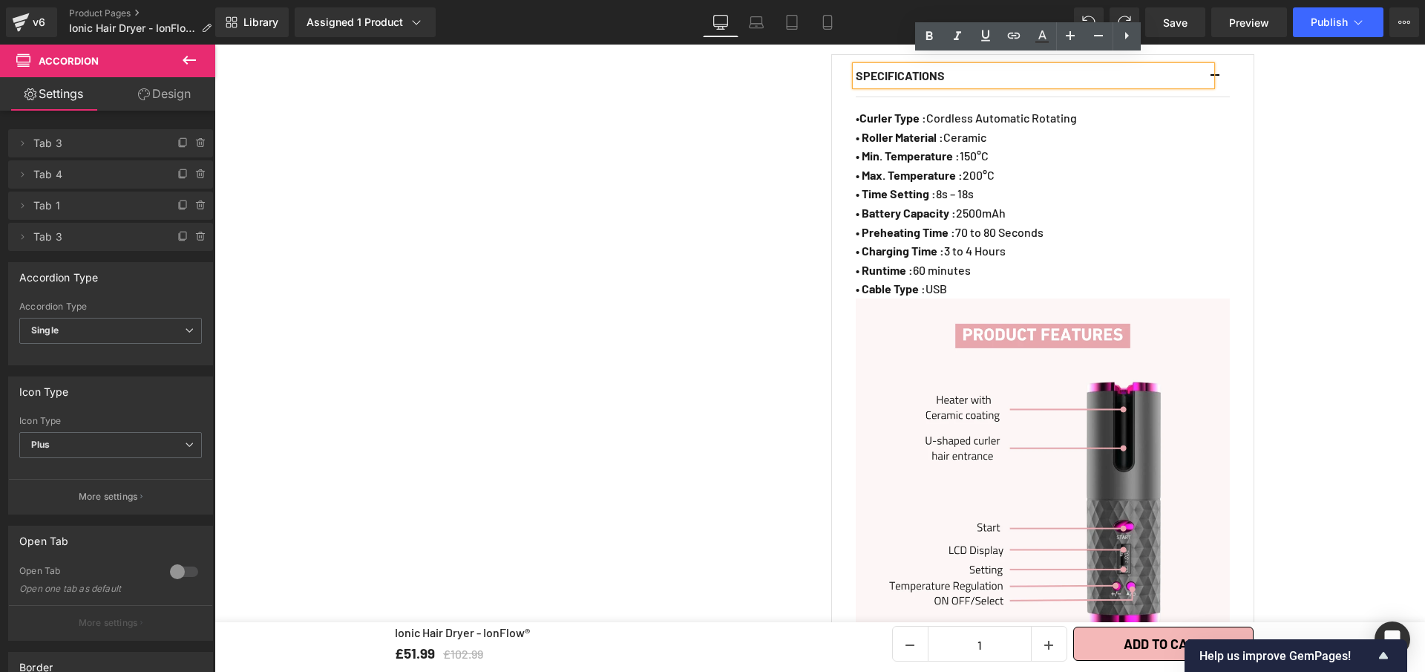
scroll to position [1129, 0]
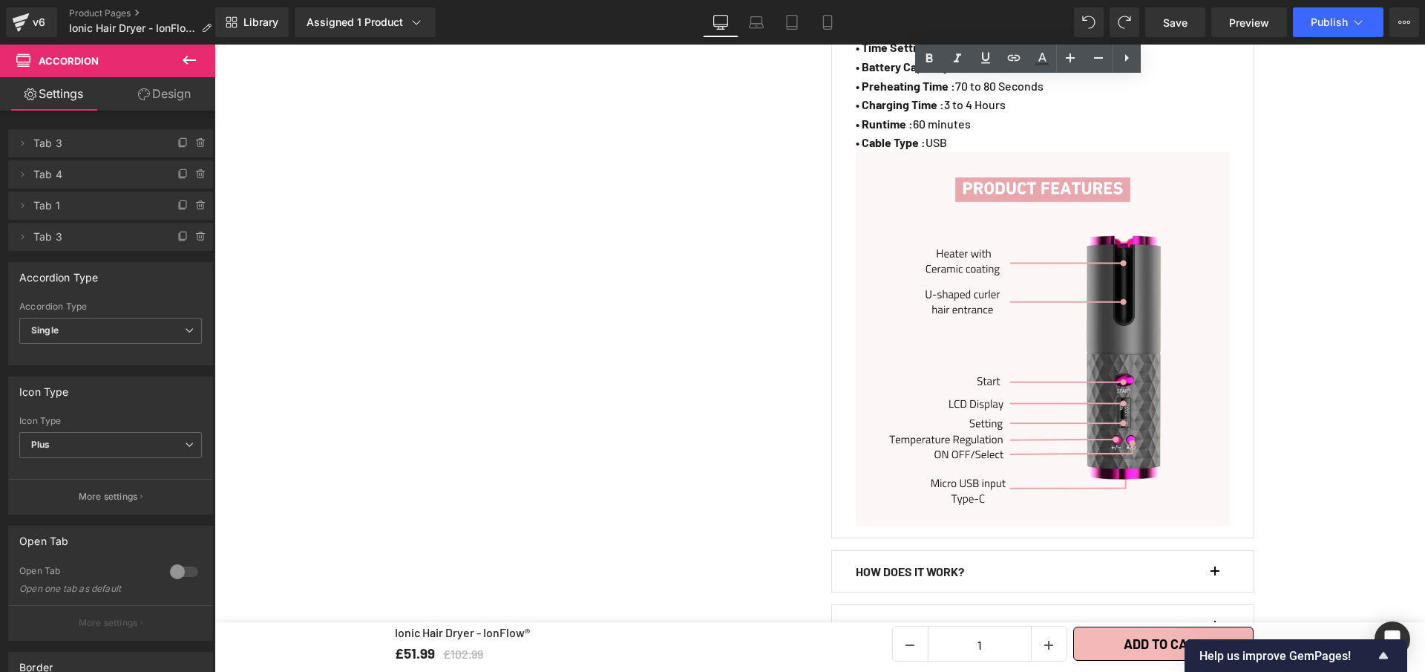
click at [1049, 350] on img at bounding box center [1043, 339] width 374 height 374
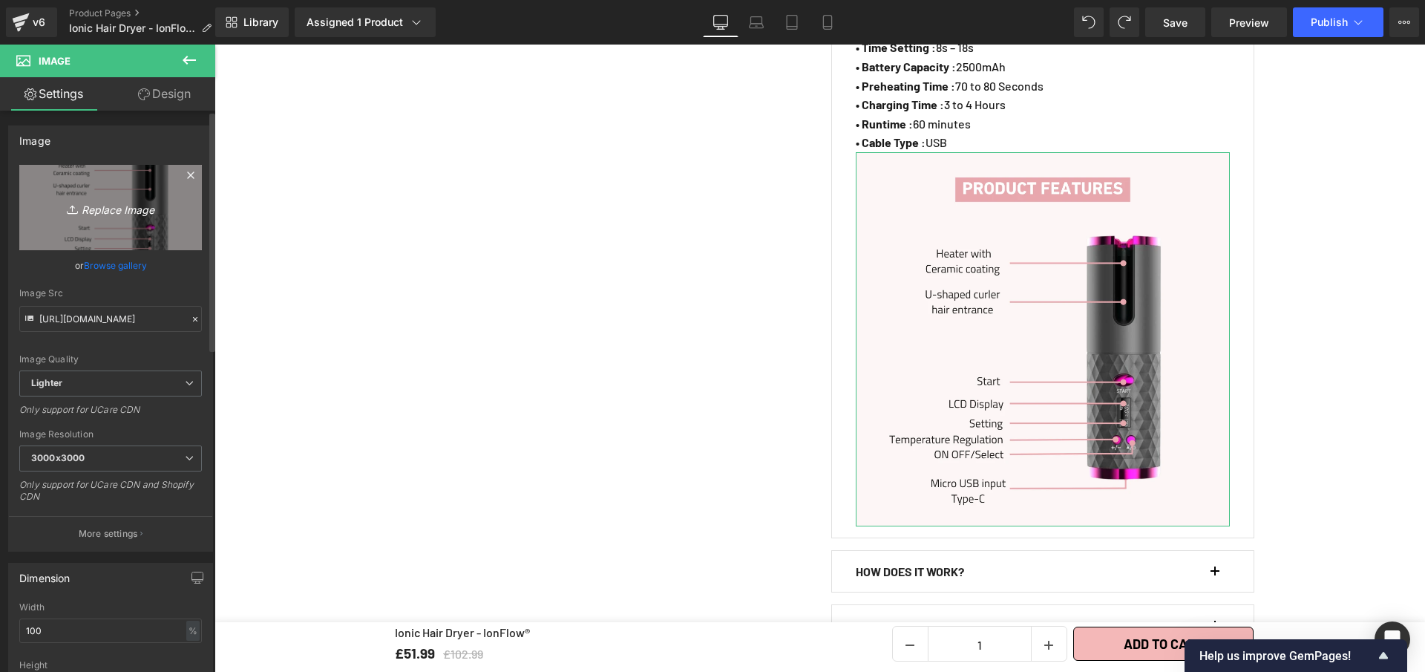
click at [107, 186] on link "Replace Image" at bounding box center [110, 207] width 183 height 85
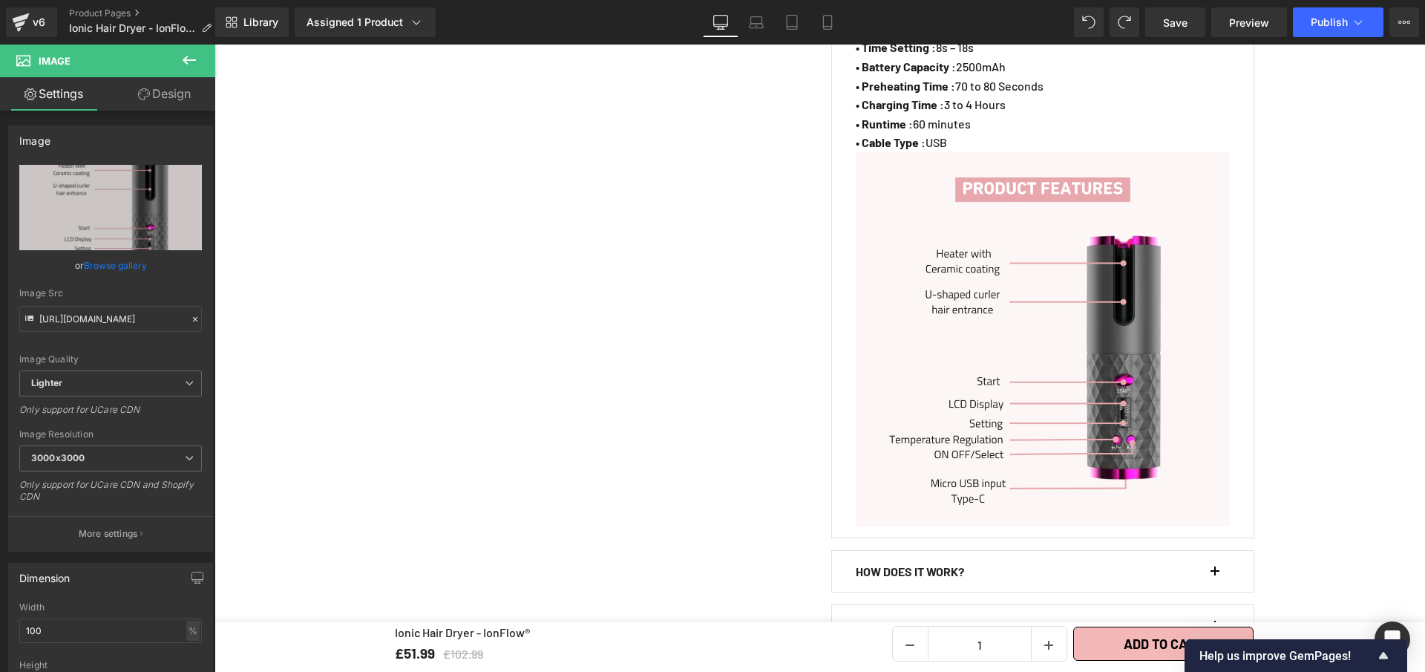
type input "C:\fakepath\Ionic Hair Dryer - IonFlow® (2).webp"
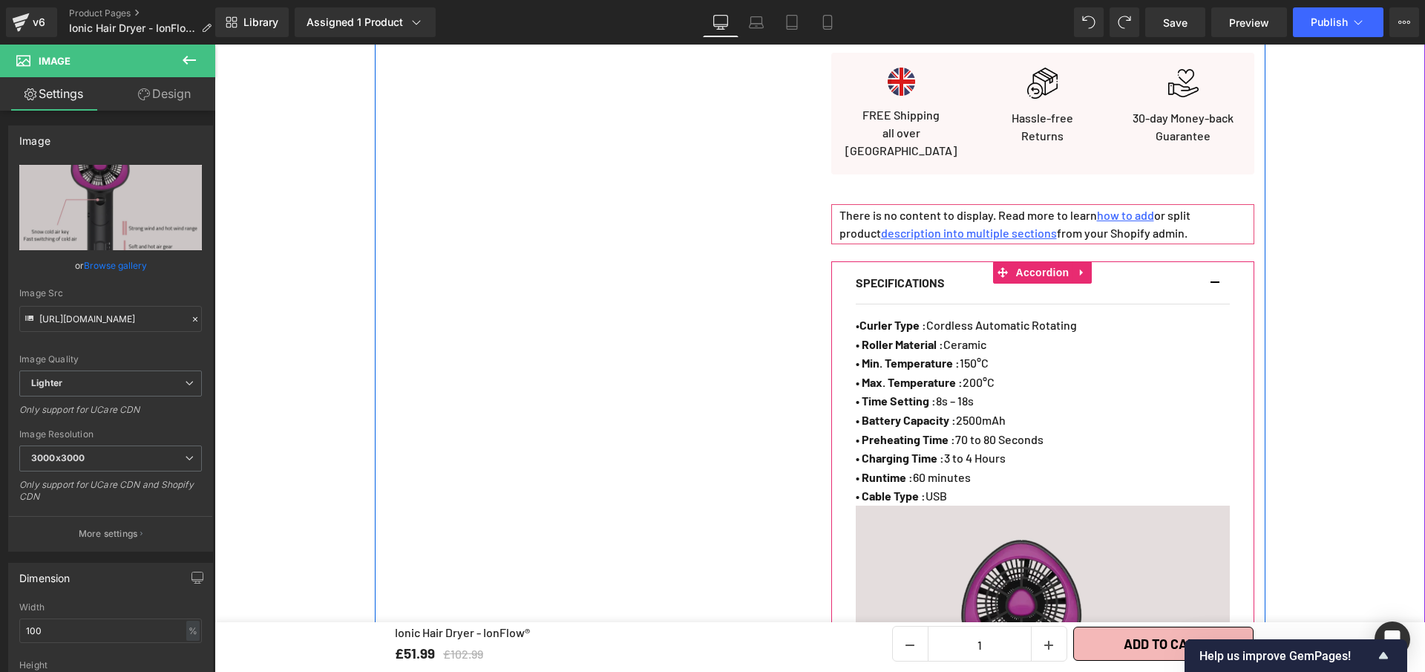
scroll to position [659, 0]
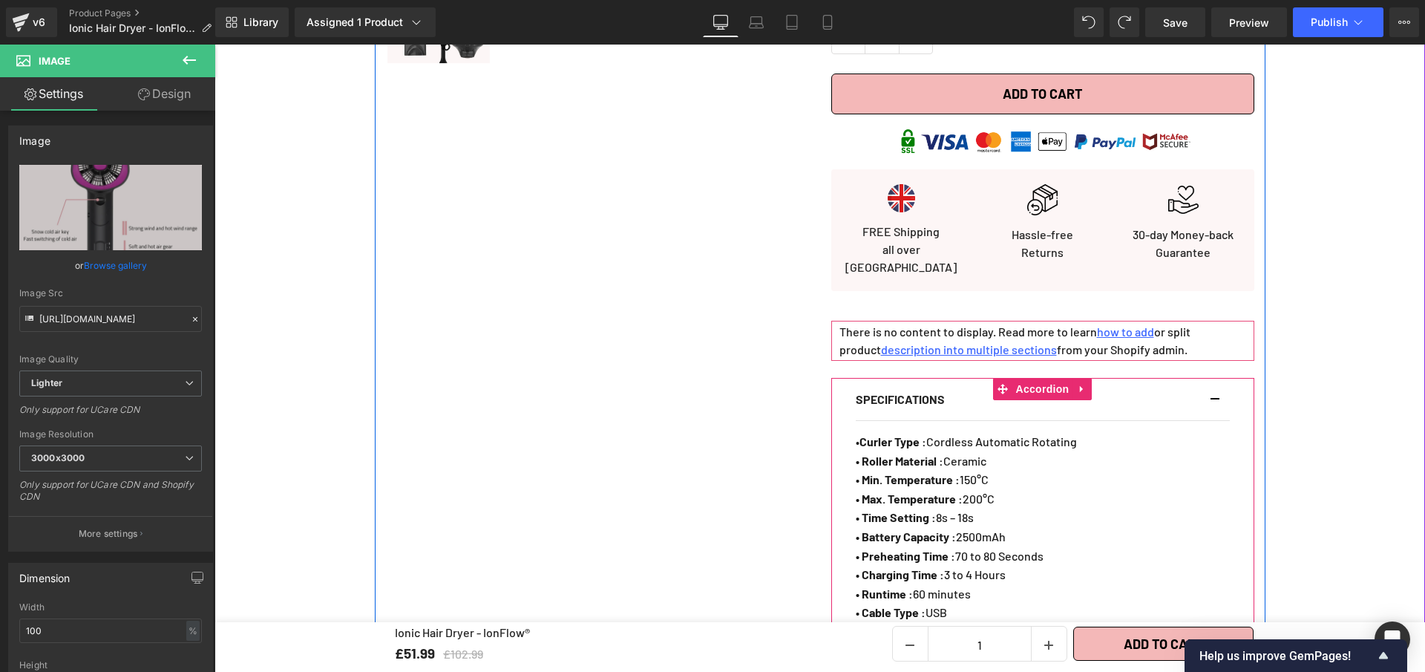
click at [1031, 382] on span "Accordion" at bounding box center [1043, 389] width 61 height 22
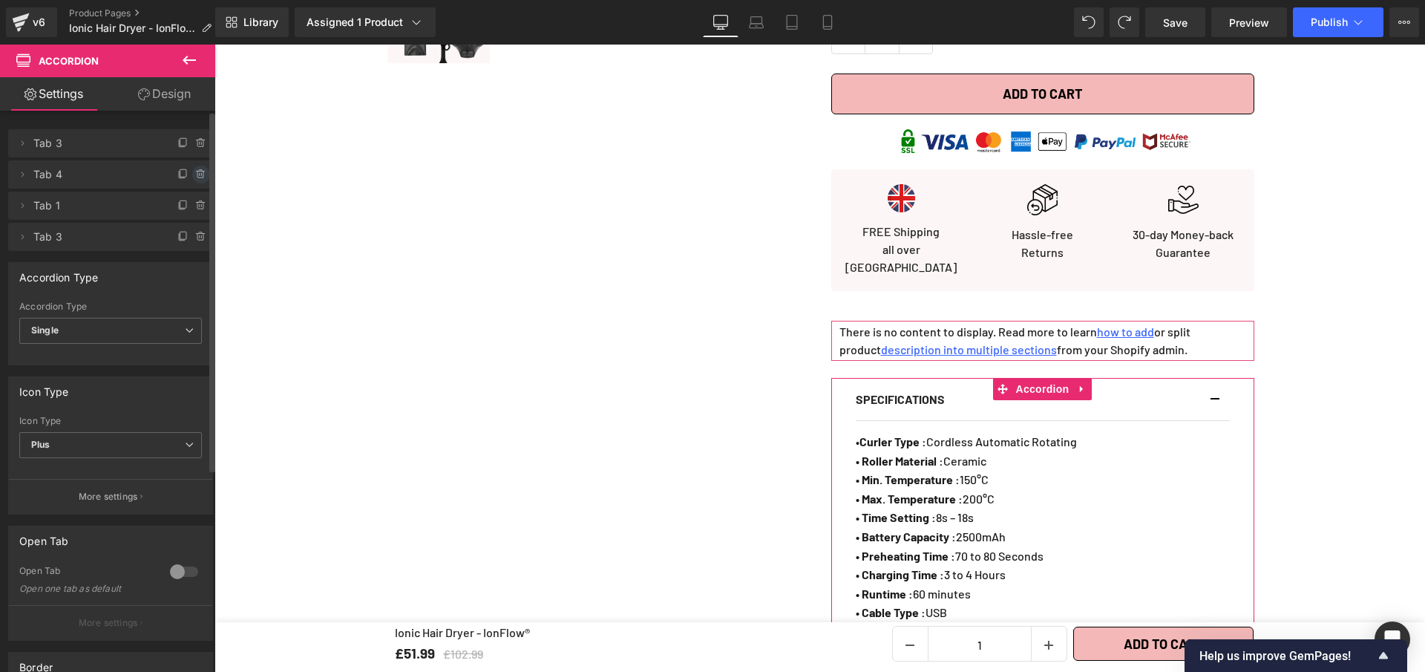
click at [195, 175] on icon at bounding box center [201, 175] width 12 height 12
click at [197, 174] on button "Delete" at bounding box center [185, 175] width 47 height 19
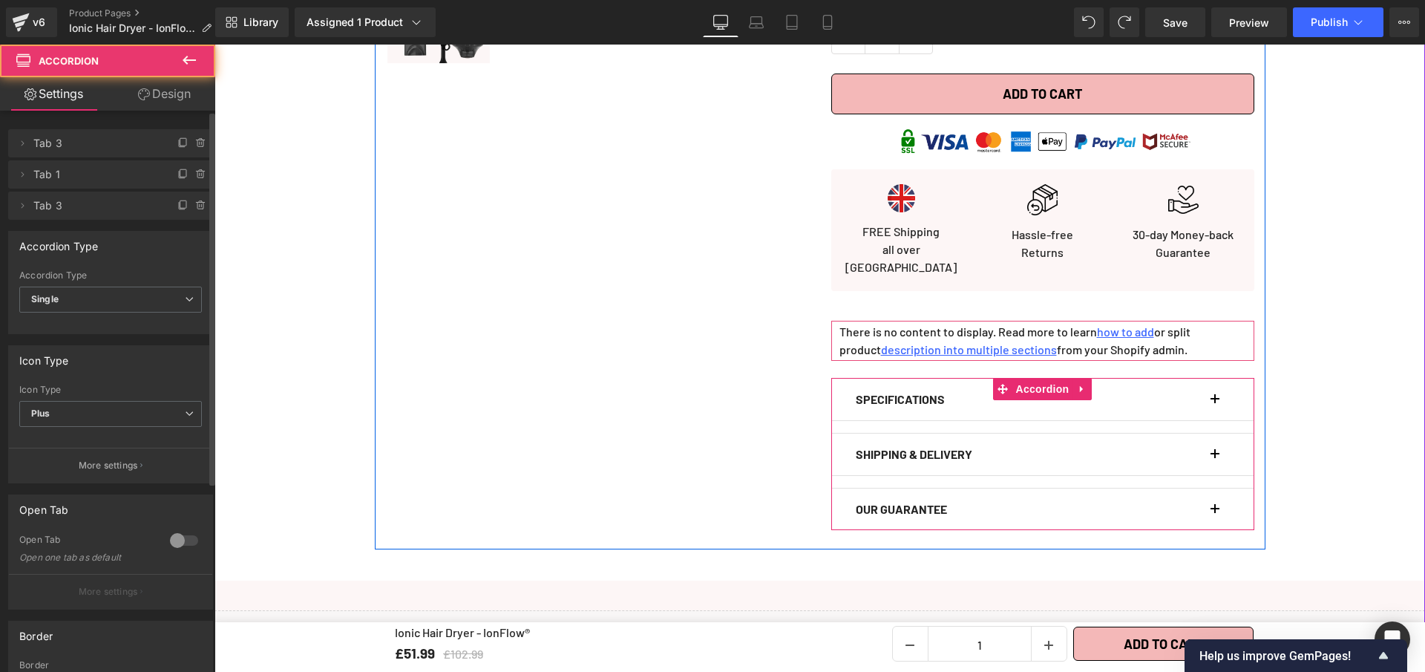
click at [1220, 386] on button "button" at bounding box center [1222, 400] width 15 height 42
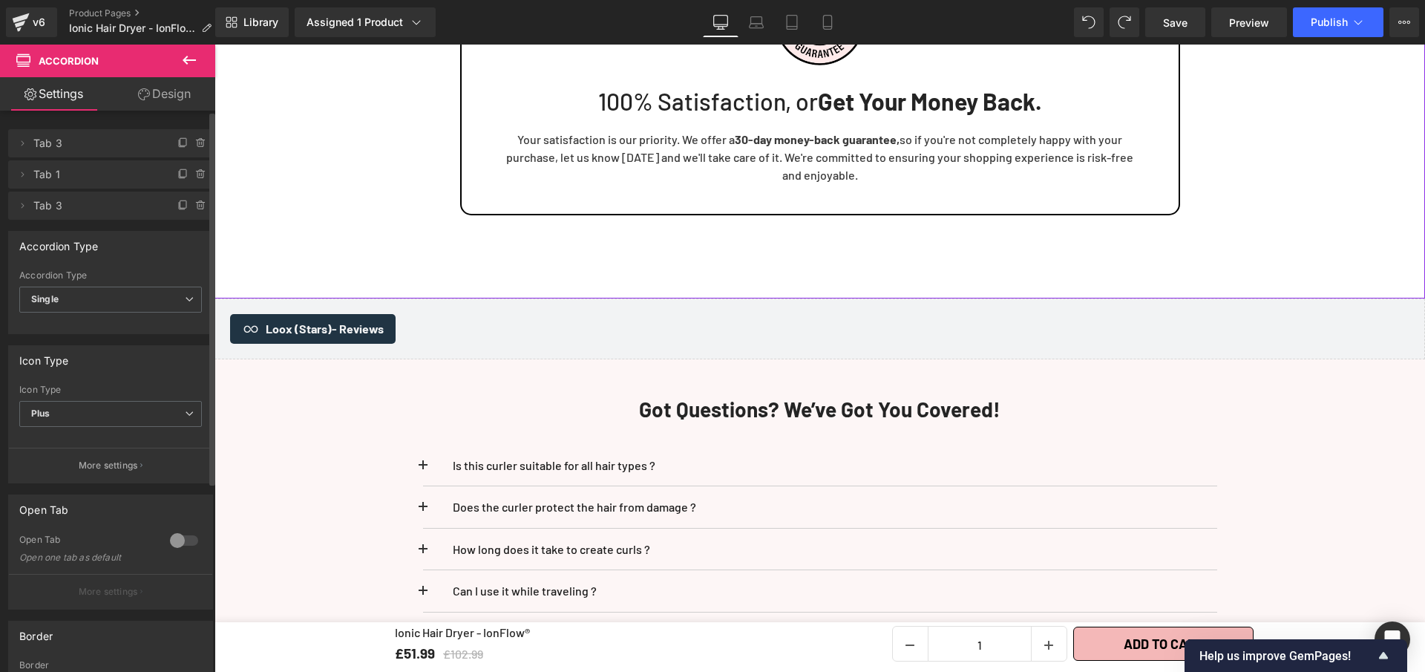
scroll to position [4653, 0]
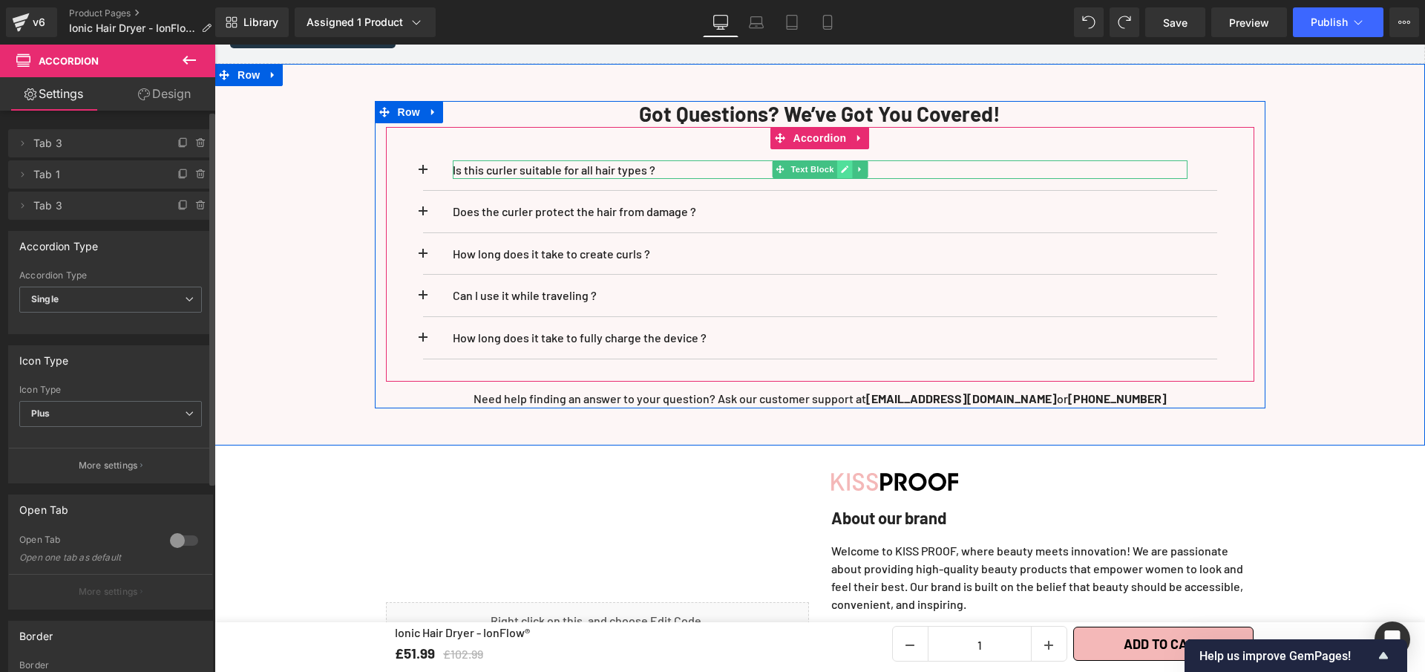
click at [840, 165] on link at bounding box center [845, 169] width 16 height 18
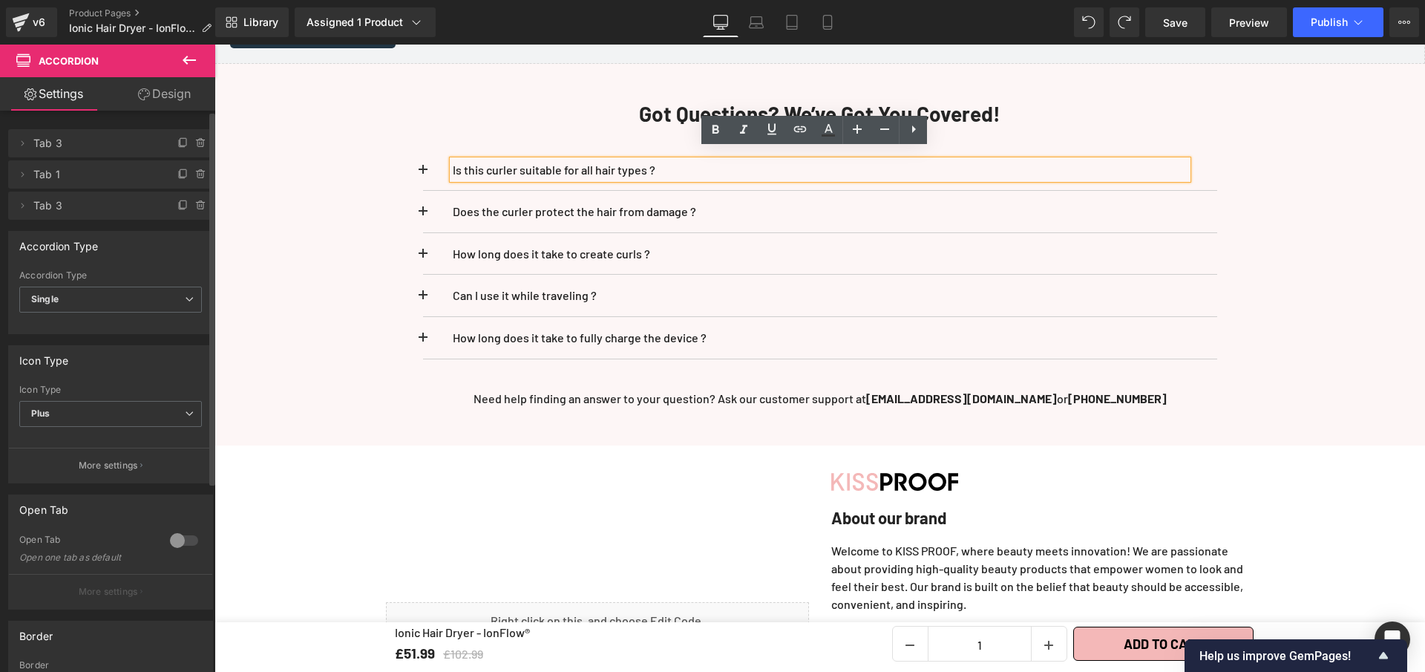
click at [839, 165] on p "Is this curler suitable for all hair types ?" at bounding box center [820, 169] width 735 height 19
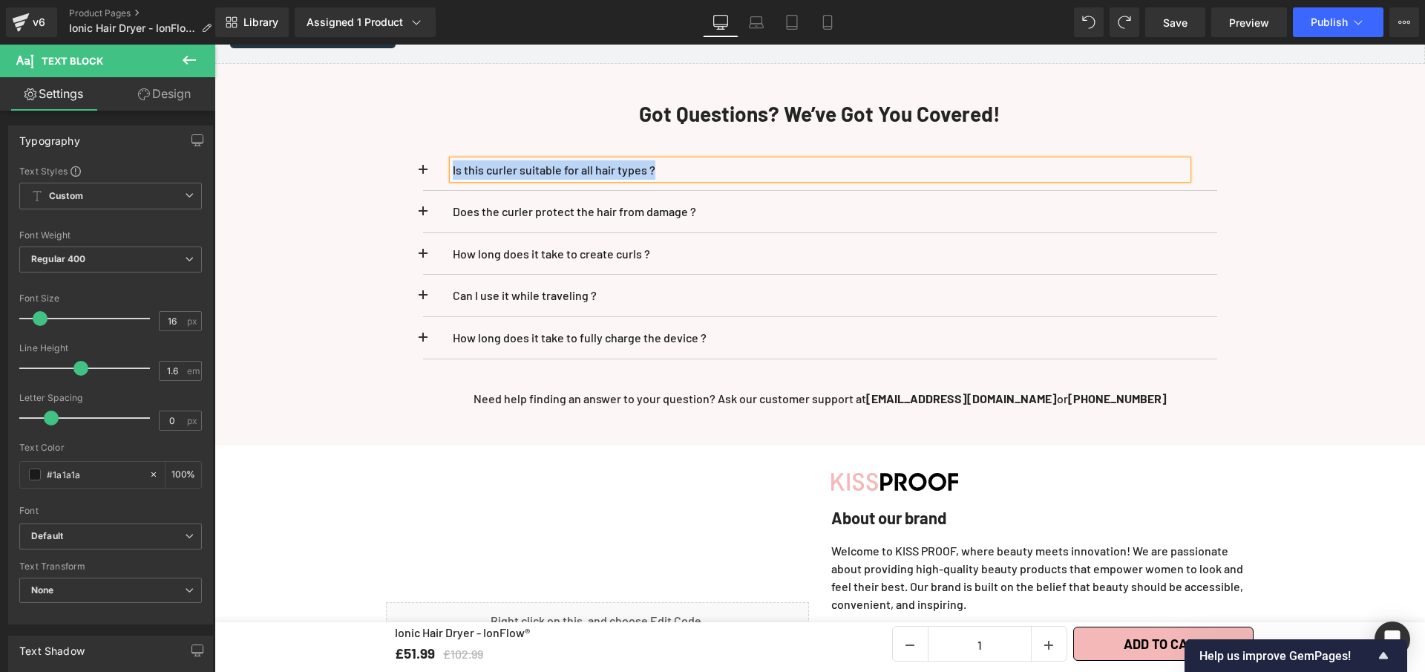
paste div
click at [654, 160] on p "What is the Ionic Hair Dryer - IonFlow®?" at bounding box center [820, 169] width 735 height 19
click at [423, 174] on span at bounding box center [423, 174] width 0 height 0
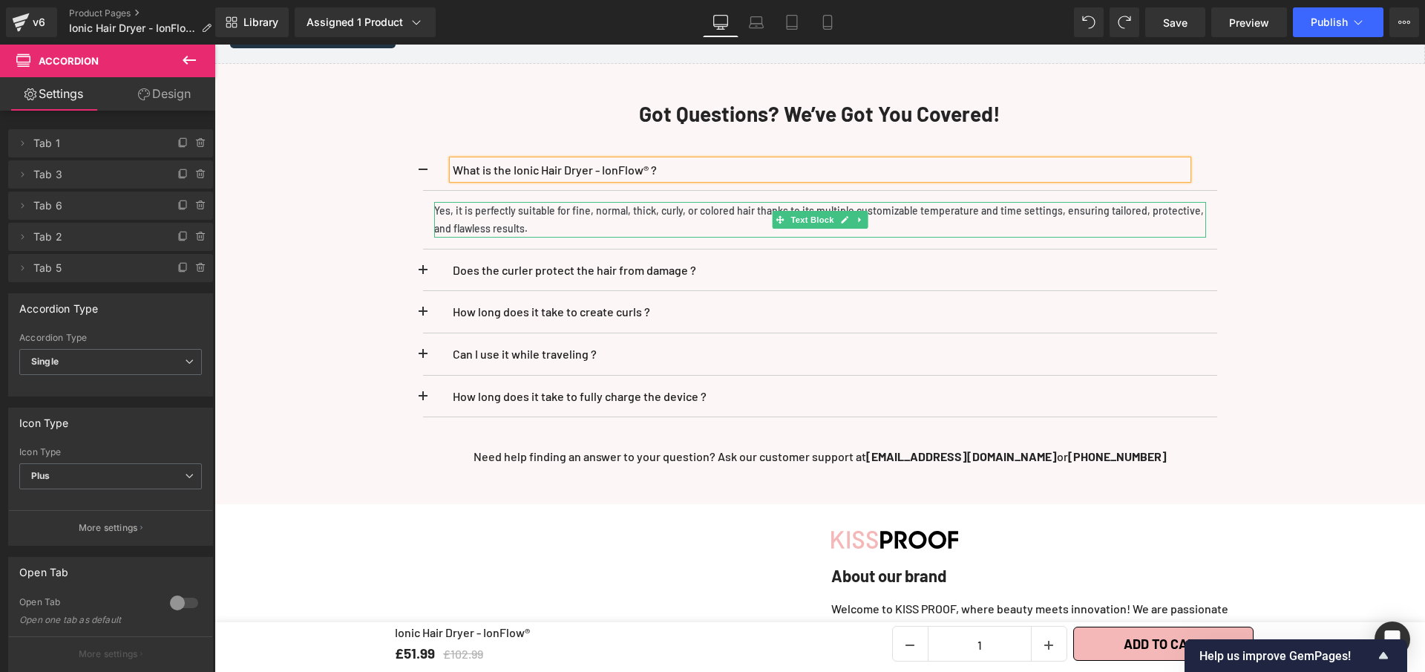
click at [523, 219] on p "Yes, it is perfectly suitable for fine, normal, thick, curly, or colored hair t…" at bounding box center [820, 220] width 772 height 36
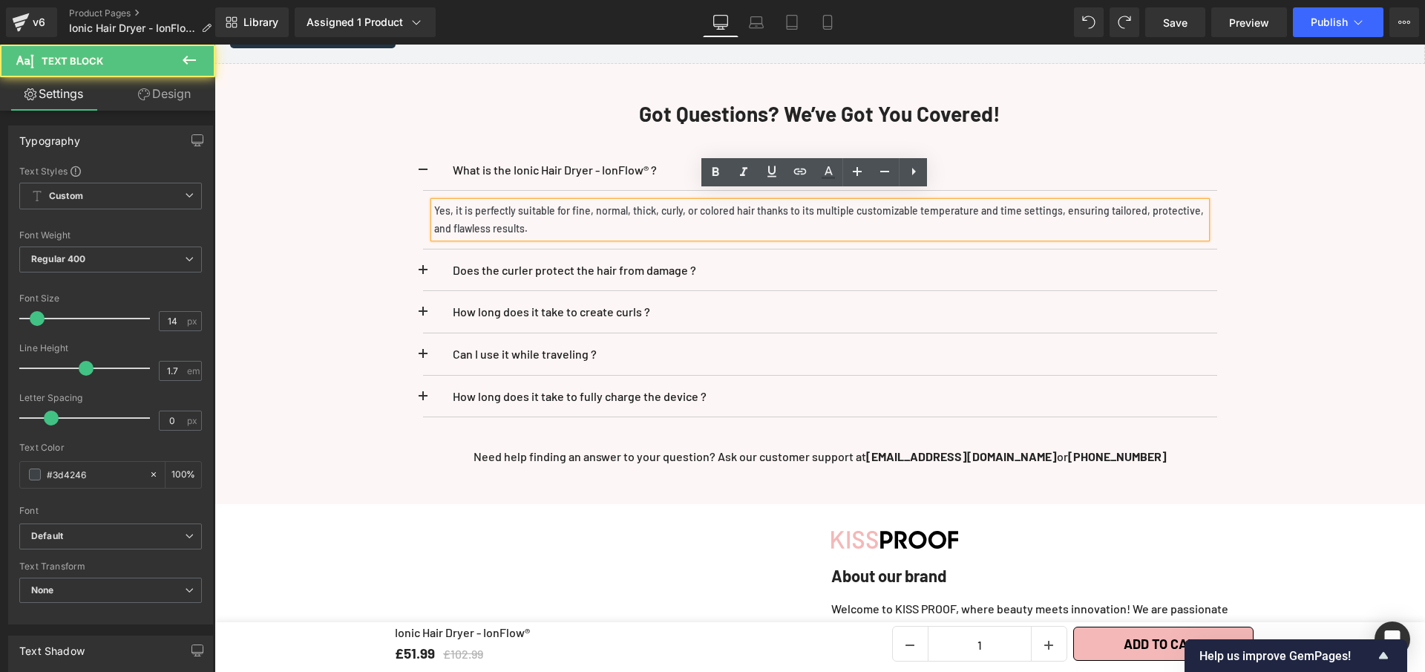
click at [523, 219] on p "Yes, it is perfectly suitable for fine, normal, thick, curly, or colored hair t…" at bounding box center [820, 220] width 772 height 36
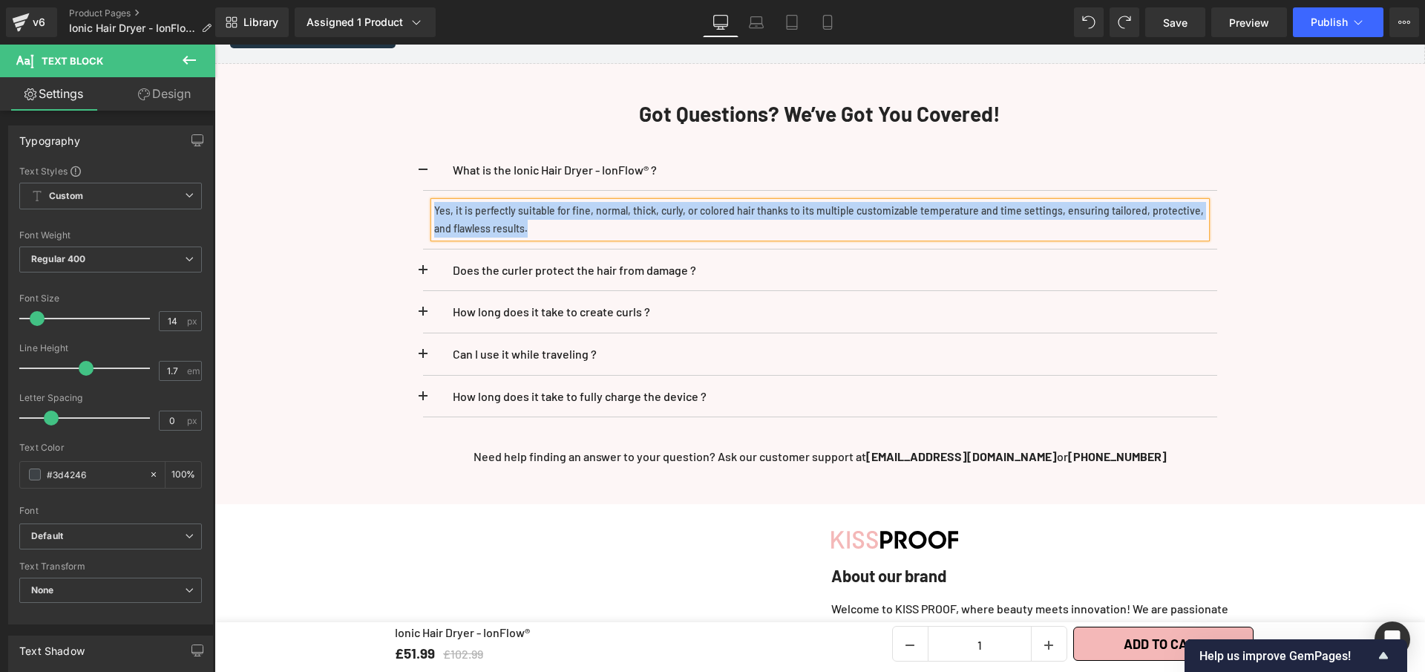
paste div
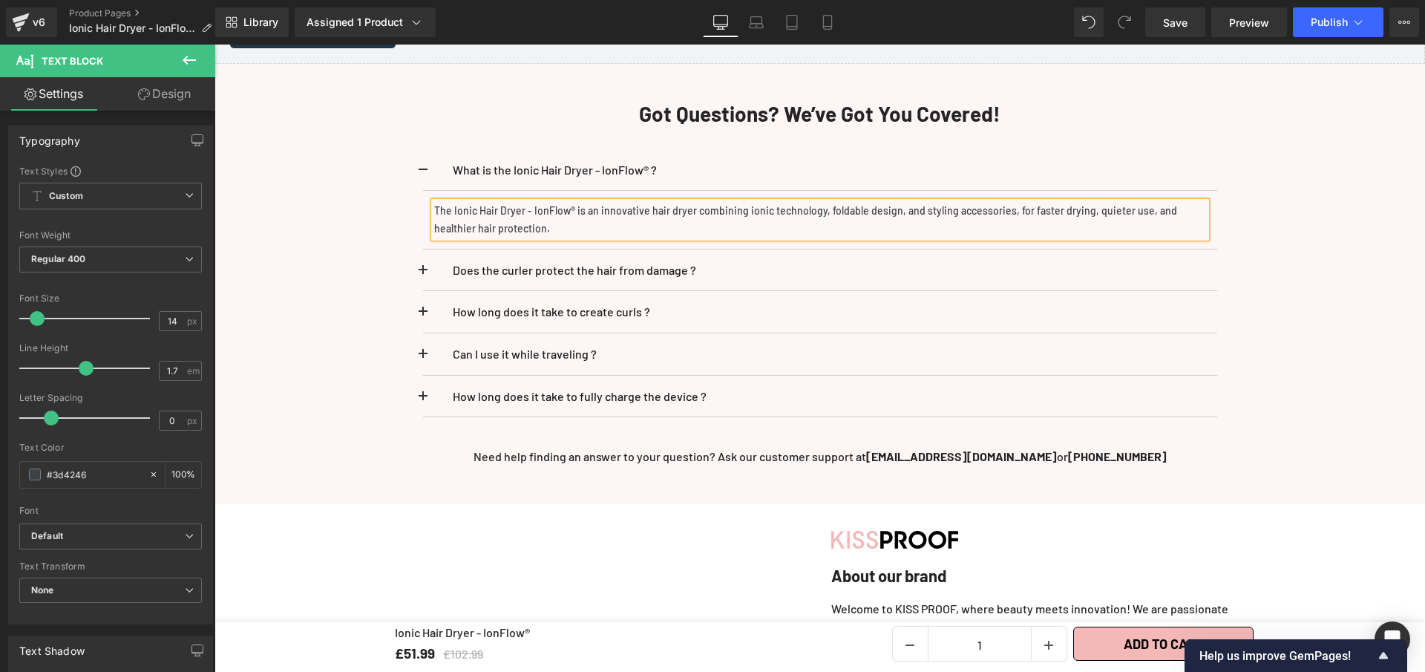
click at [413, 159] on div "What is the Ionic Hair Dryer - IonFlow® ? Text Block Text Block" at bounding box center [820, 283] width 869 height 313
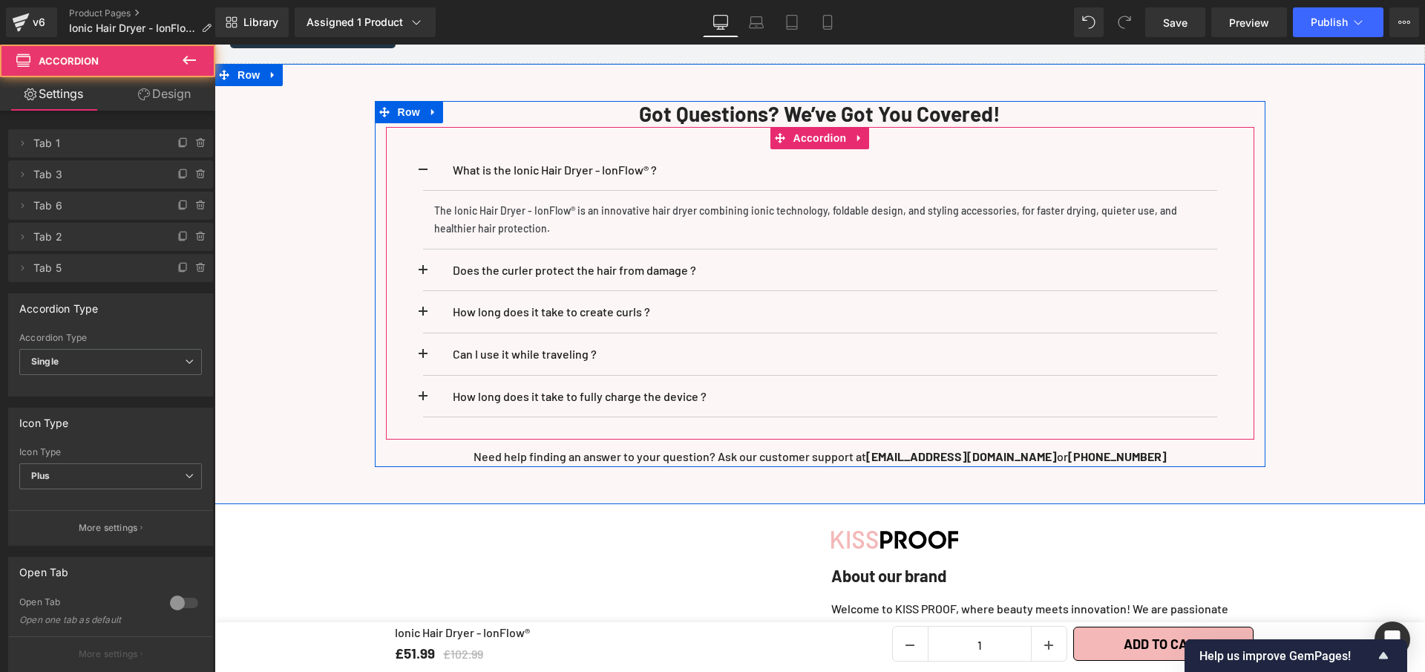
click at [423, 174] on span at bounding box center [423, 174] width 0 height 0
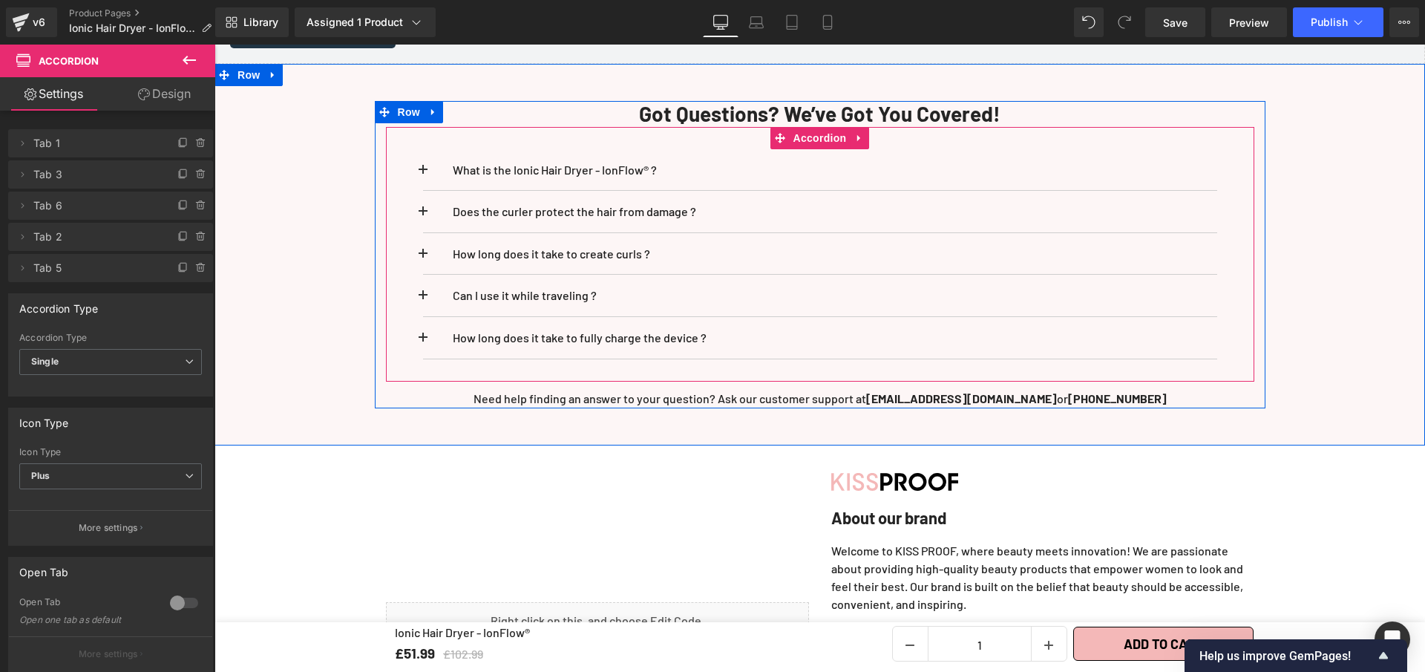
click at [423, 197] on button at bounding box center [438, 212] width 30 height 42
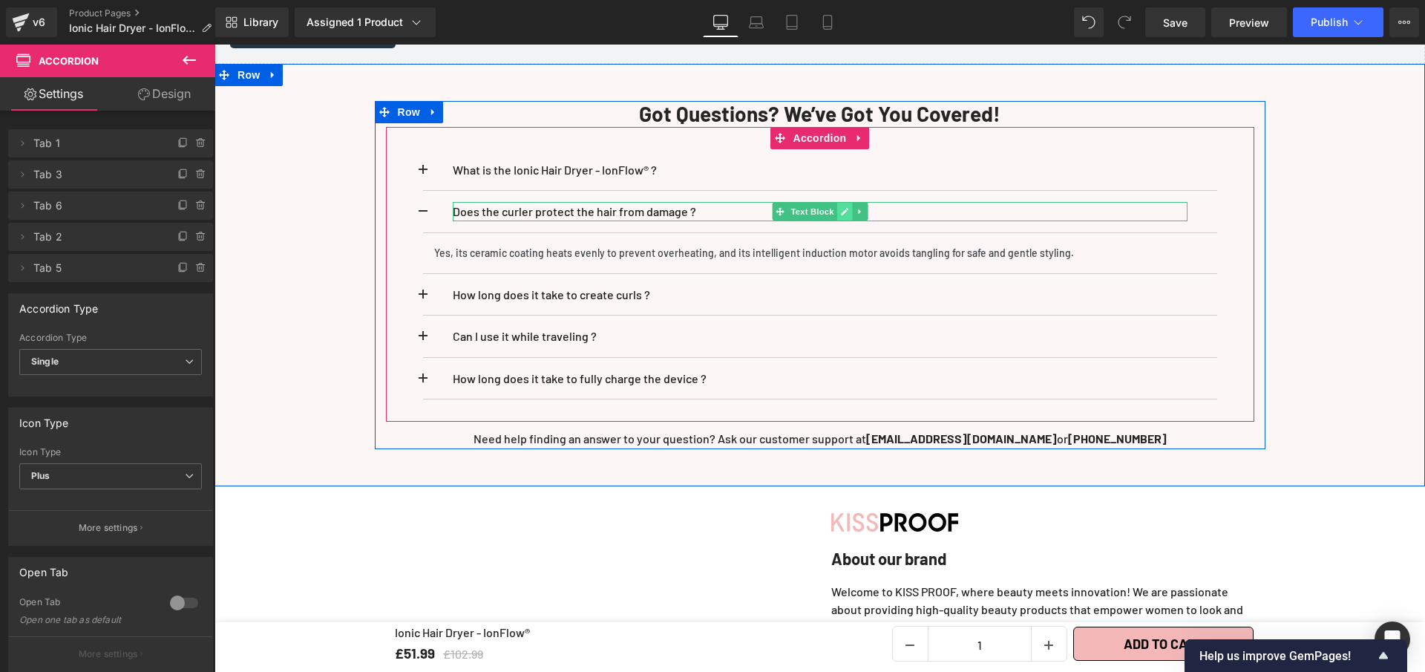
click at [840, 207] on icon at bounding box center [844, 211] width 8 height 9
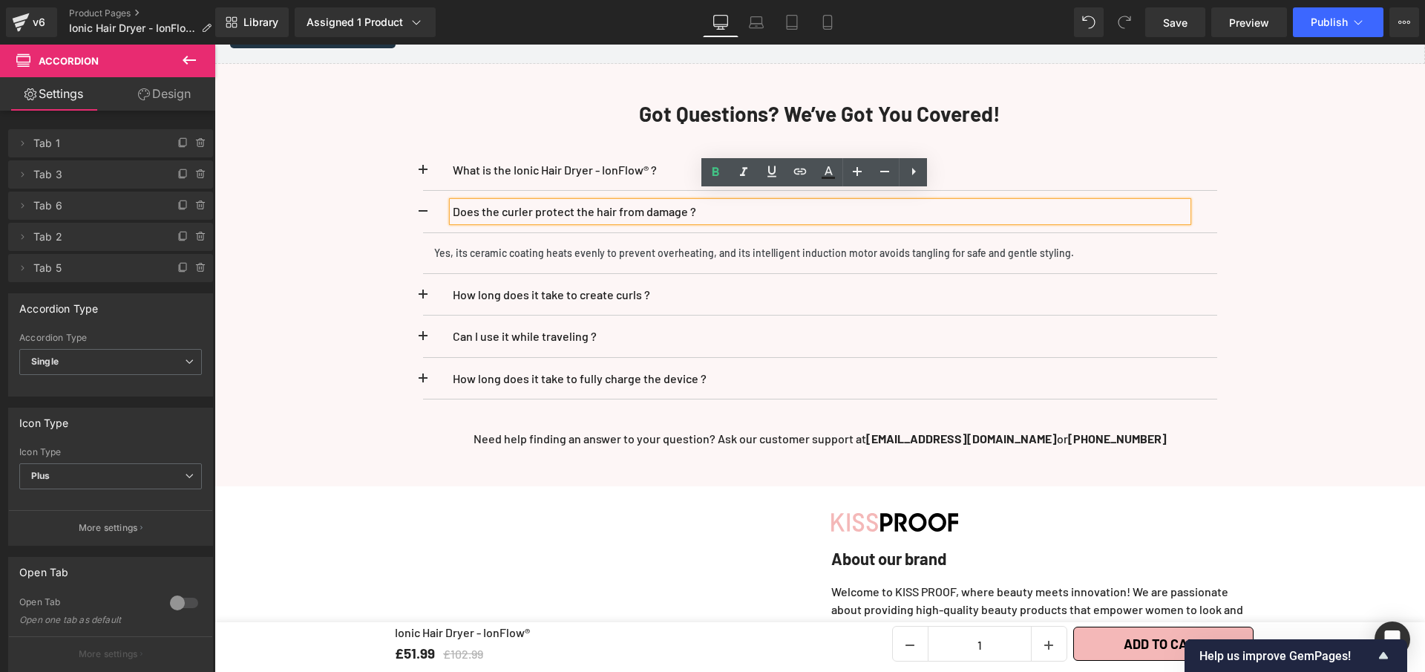
click at [761, 205] on p "Does the curler protect the hair from damage ?" at bounding box center [820, 211] width 735 height 19
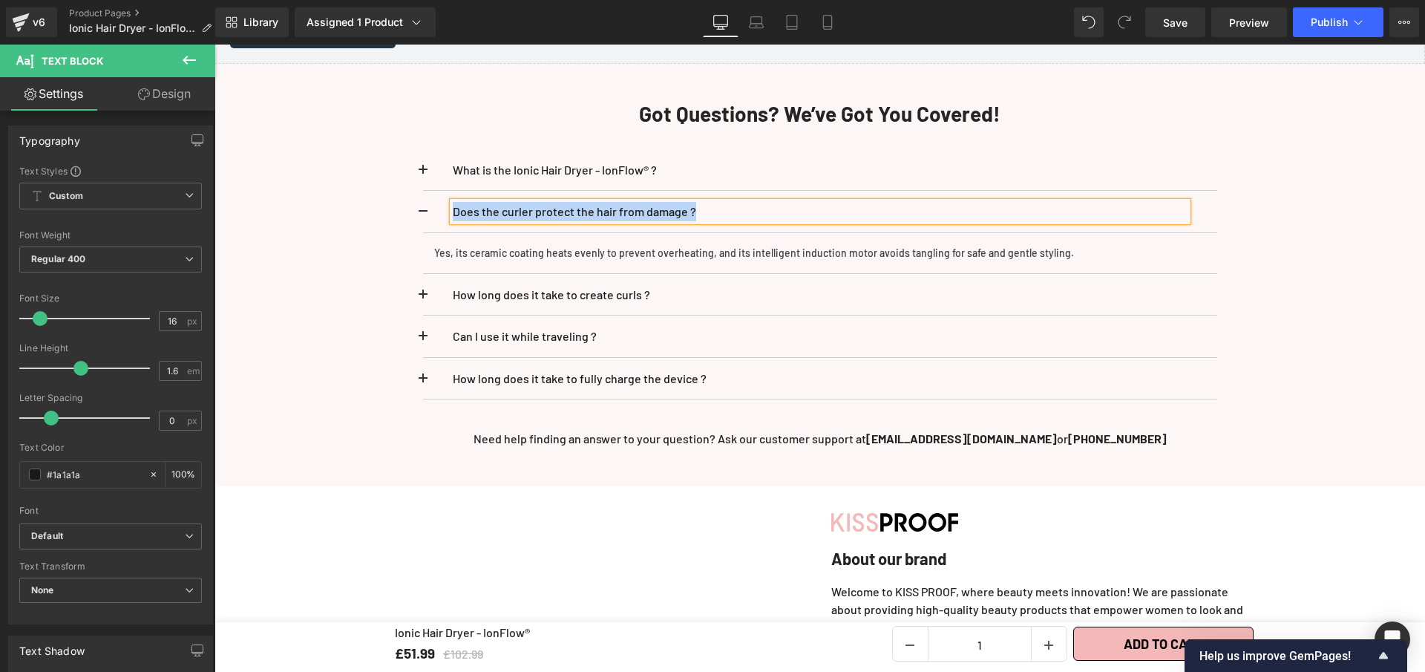
paste div
click at [841, 249] on icon at bounding box center [844, 252] width 7 height 7
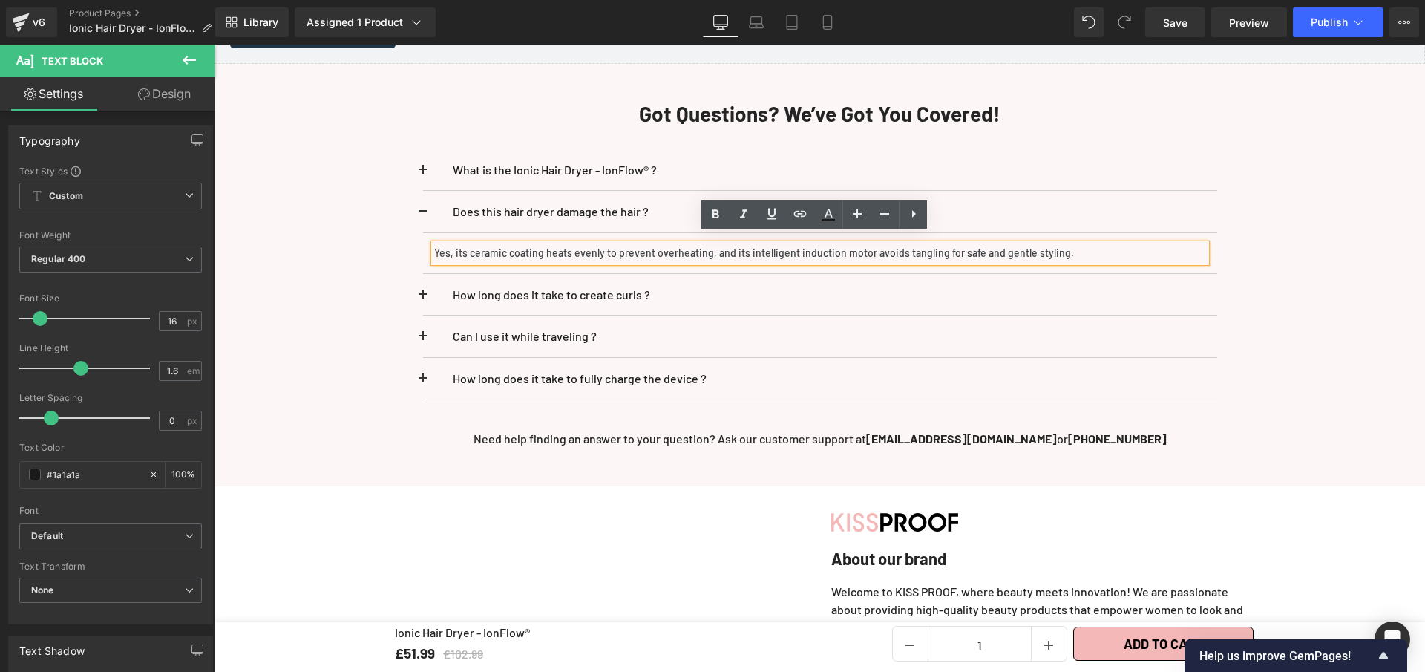
click at [837, 244] on p "Yes, its ceramic coating heats evenly to prevent overheating, and its intellige…" at bounding box center [820, 253] width 772 height 18
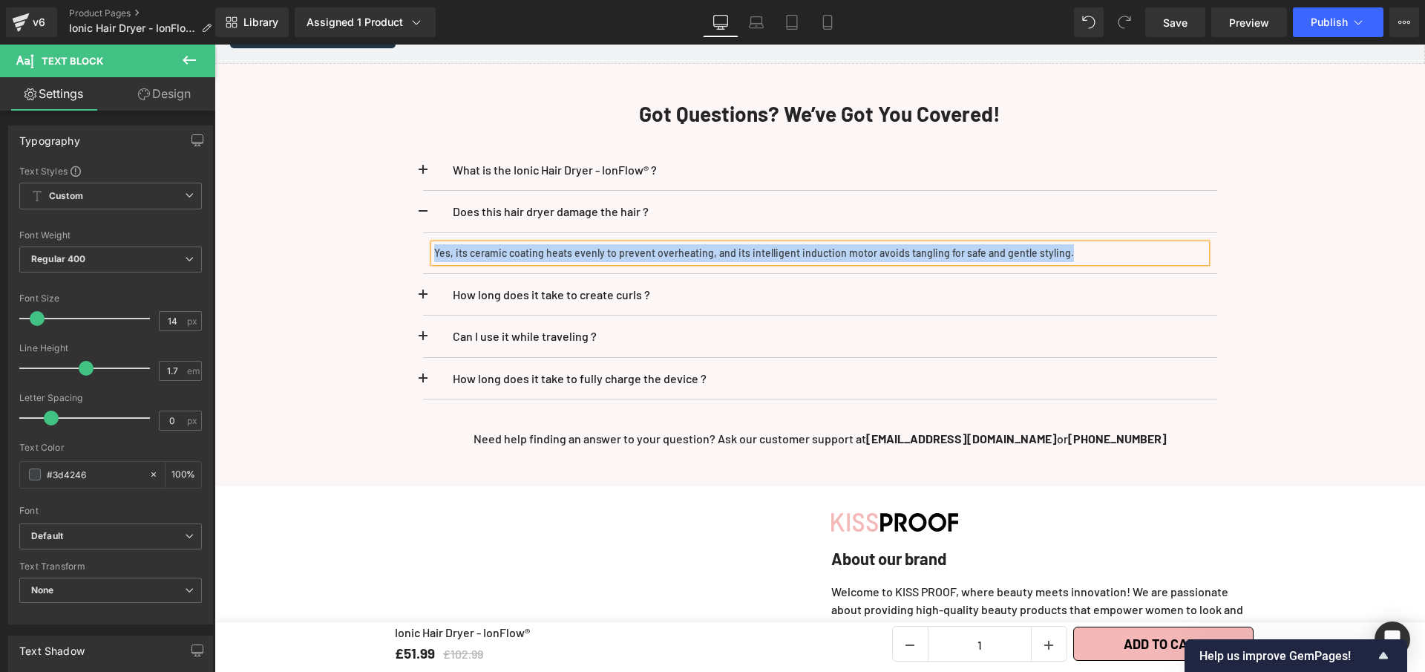
paste div
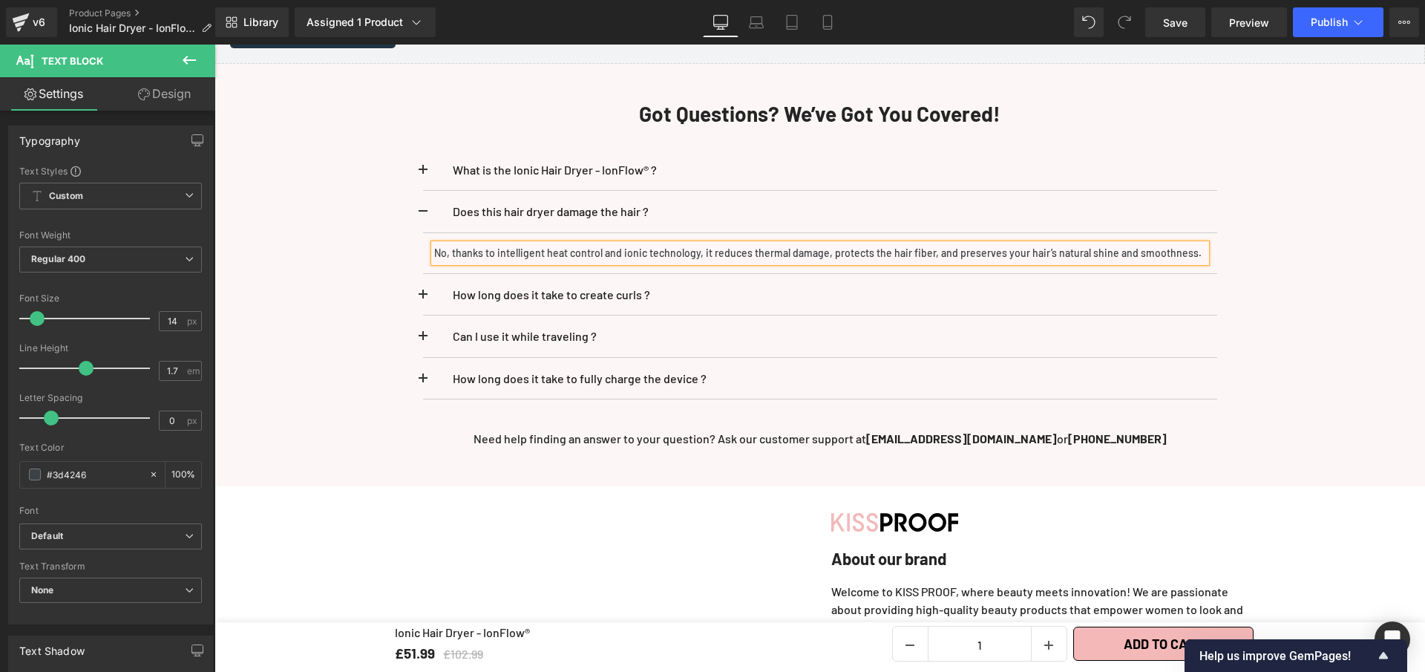
click at [423, 216] on span at bounding box center [423, 216] width 0 height 0
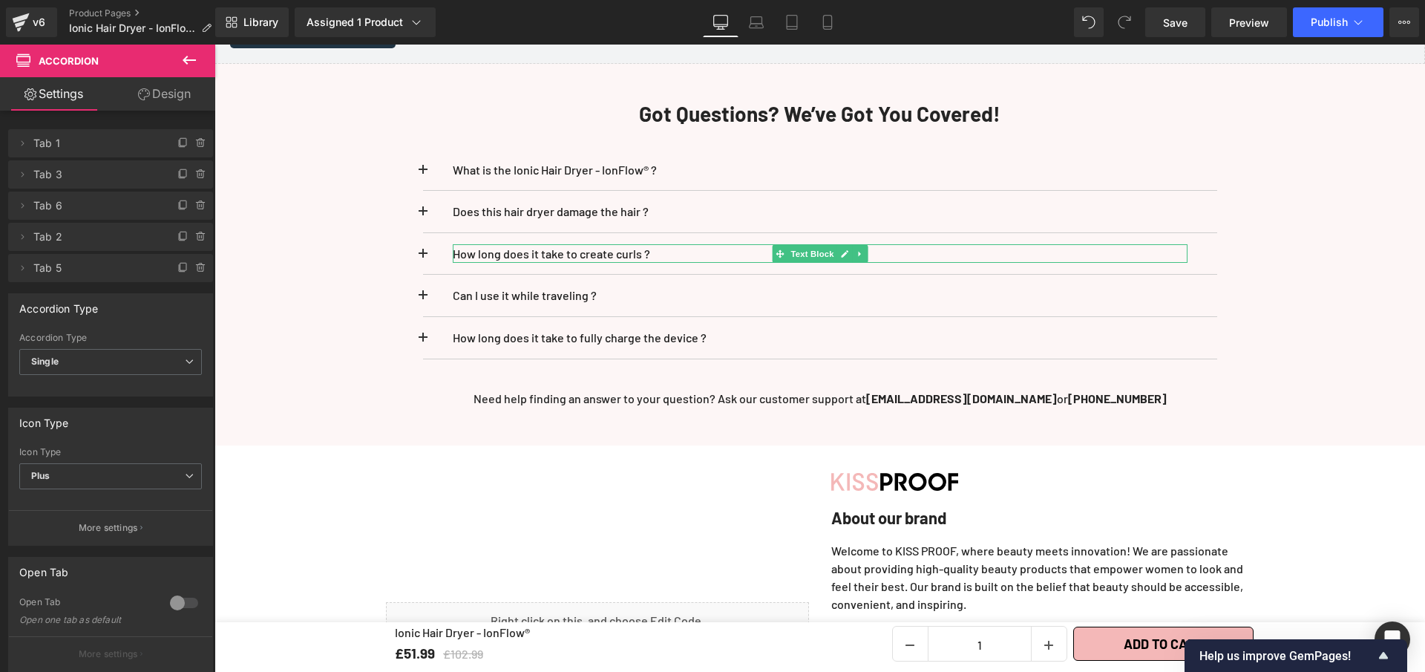
drag, startPoint x: 835, startPoint y: 242, endPoint x: 746, endPoint y: 243, distance: 89.1
click at [840, 249] on icon at bounding box center [844, 253] width 8 height 9
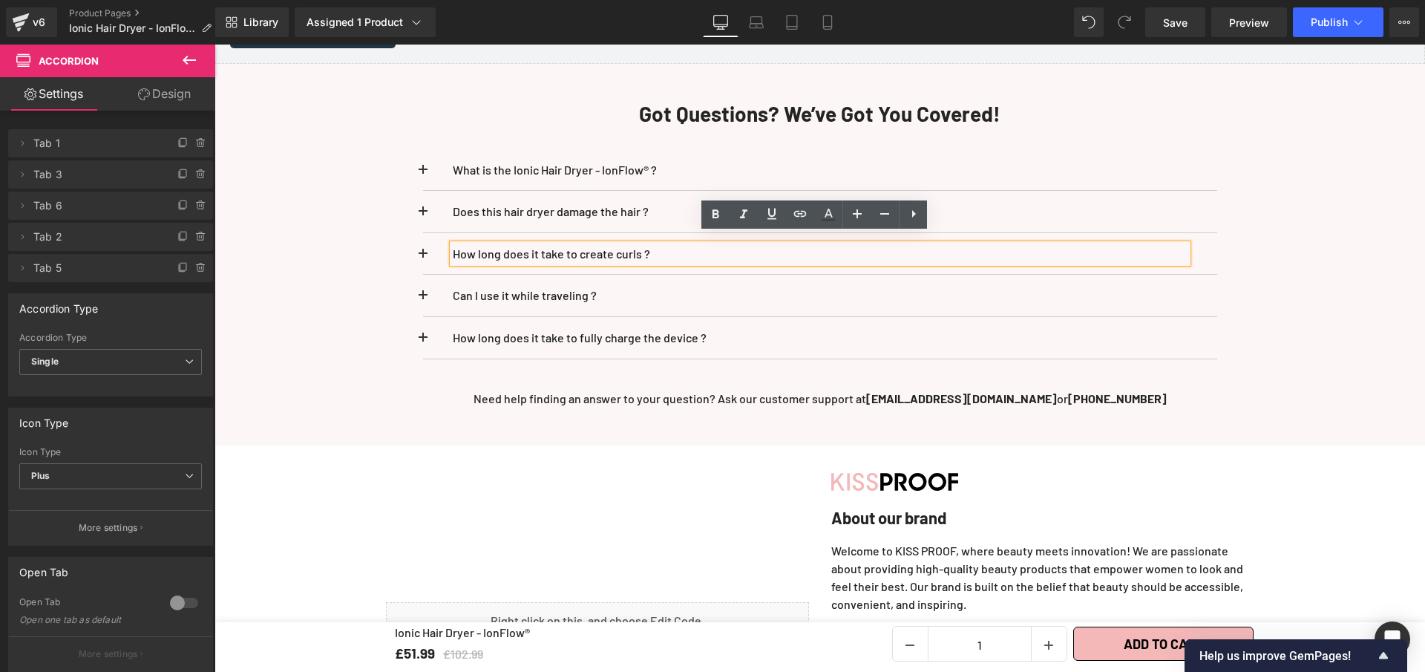
click at [659, 246] on p "How long does it take to create curls ?" at bounding box center [820, 253] width 735 height 19
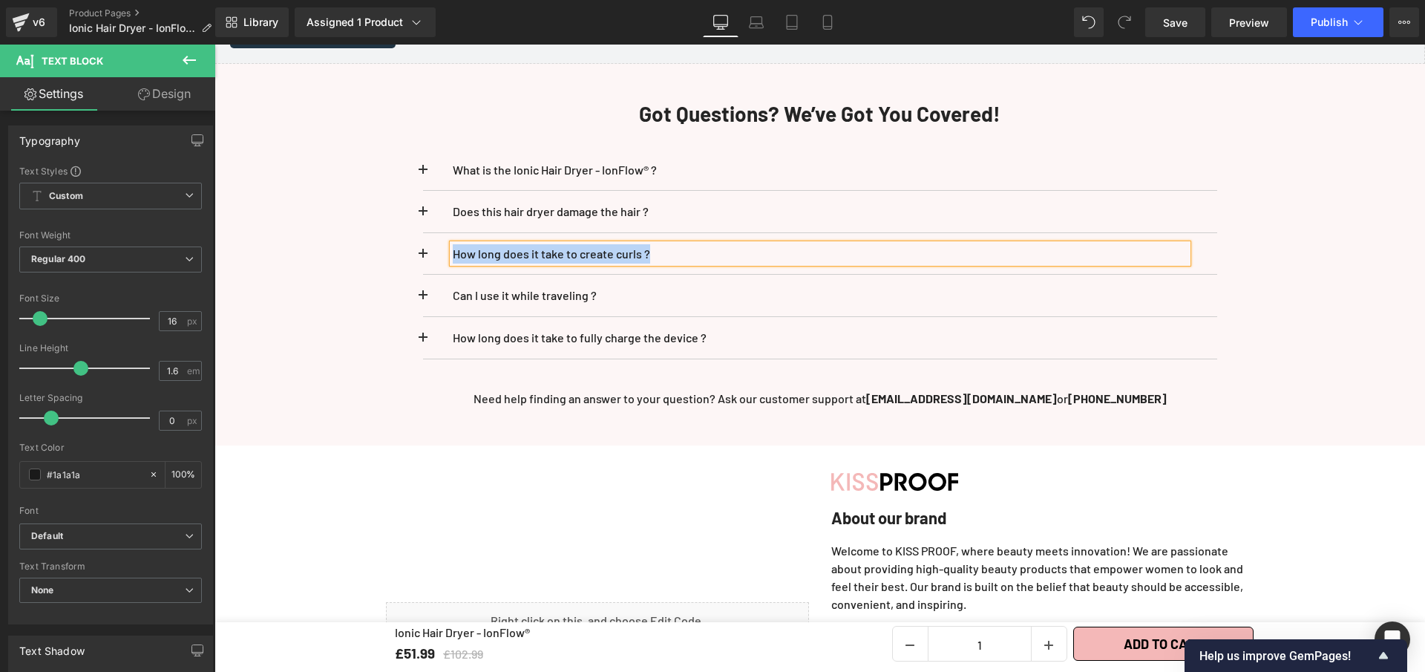
paste div
click at [423, 258] on span at bounding box center [423, 258] width 0 height 0
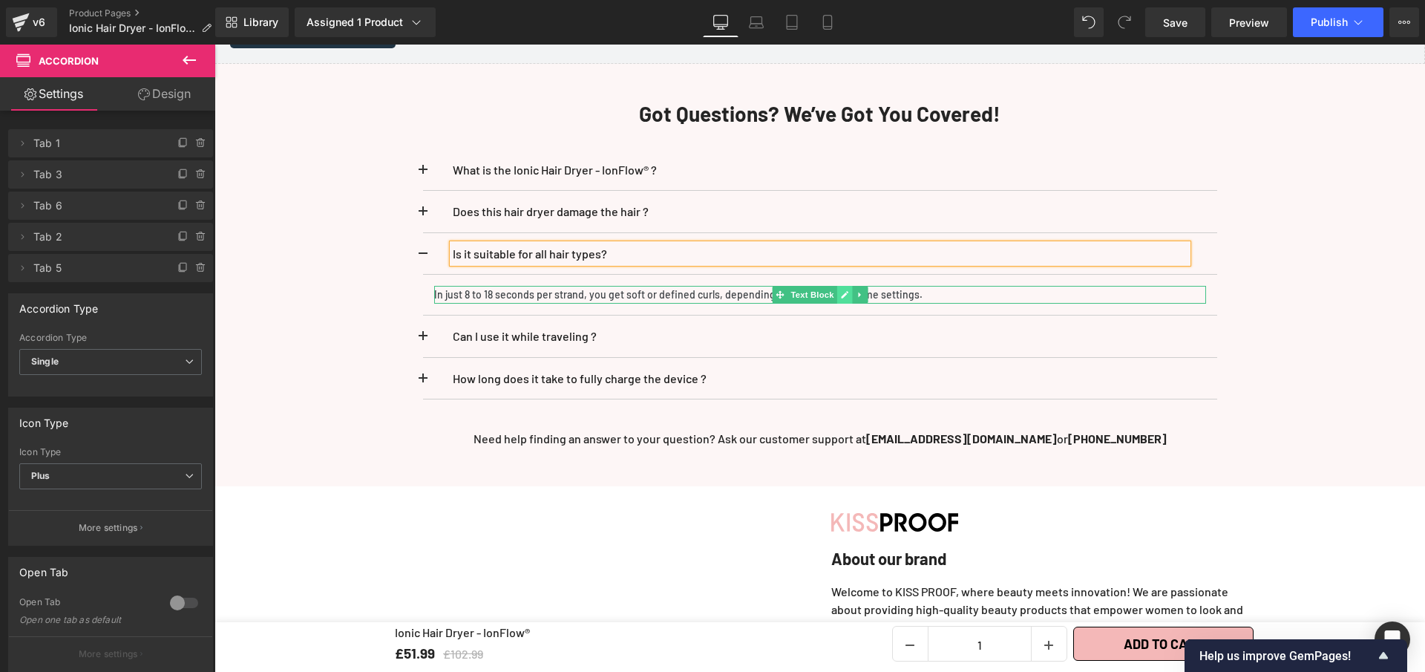
click at [843, 287] on link at bounding box center [845, 295] width 16 height 18
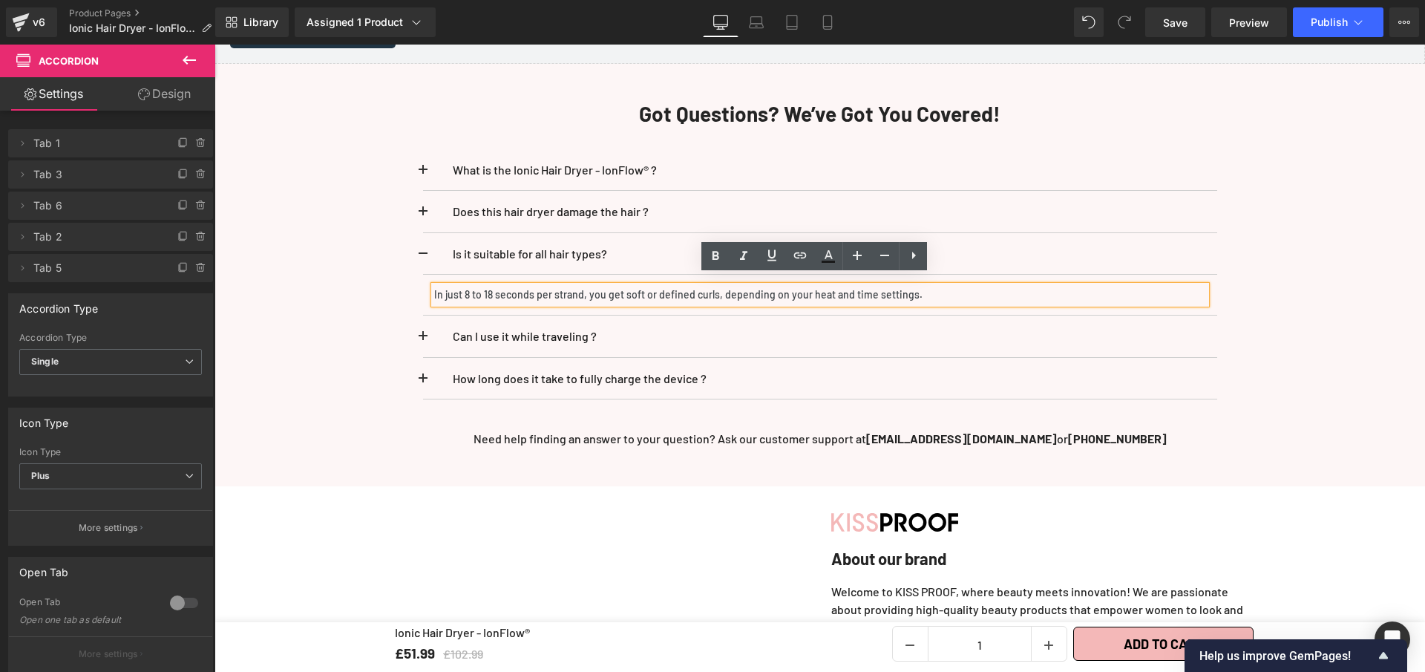
click at [843, 287] on p "In just 8 to 18 seconds per strand, you get soft or defined curls, depending on…" at bounding box center [820, 295] width 772 height 18
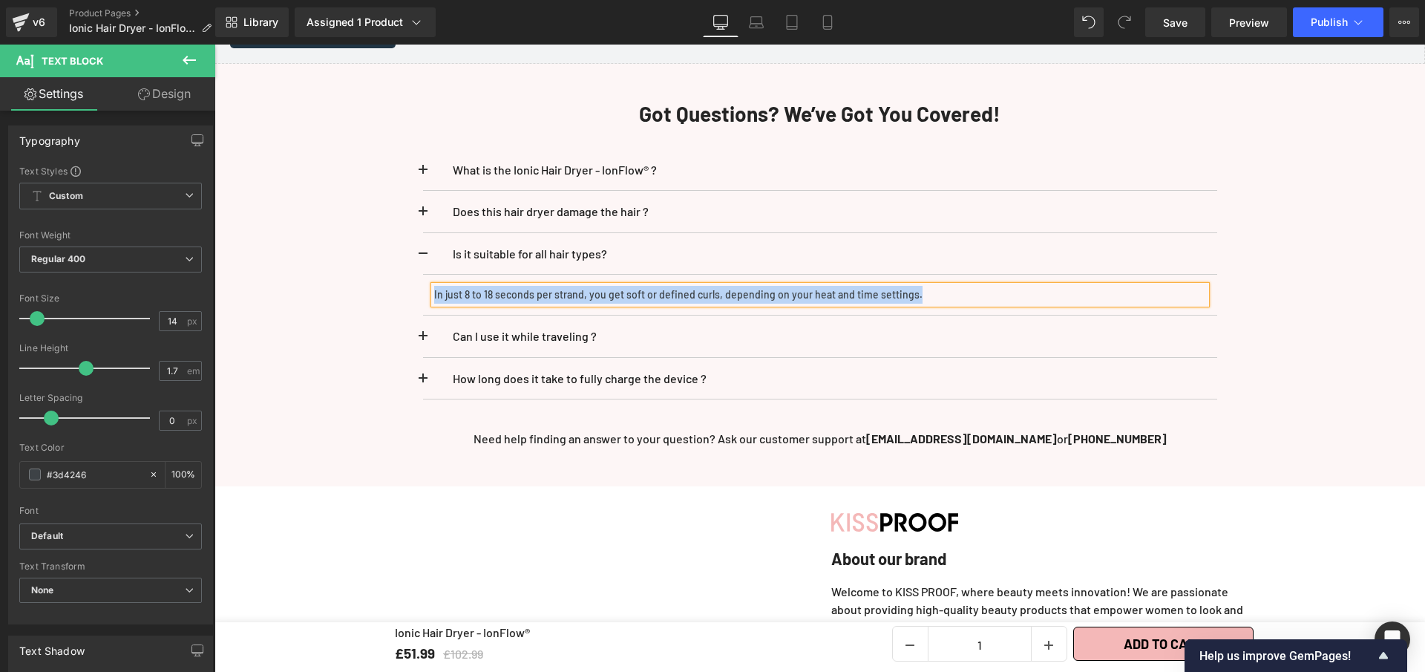
paste div
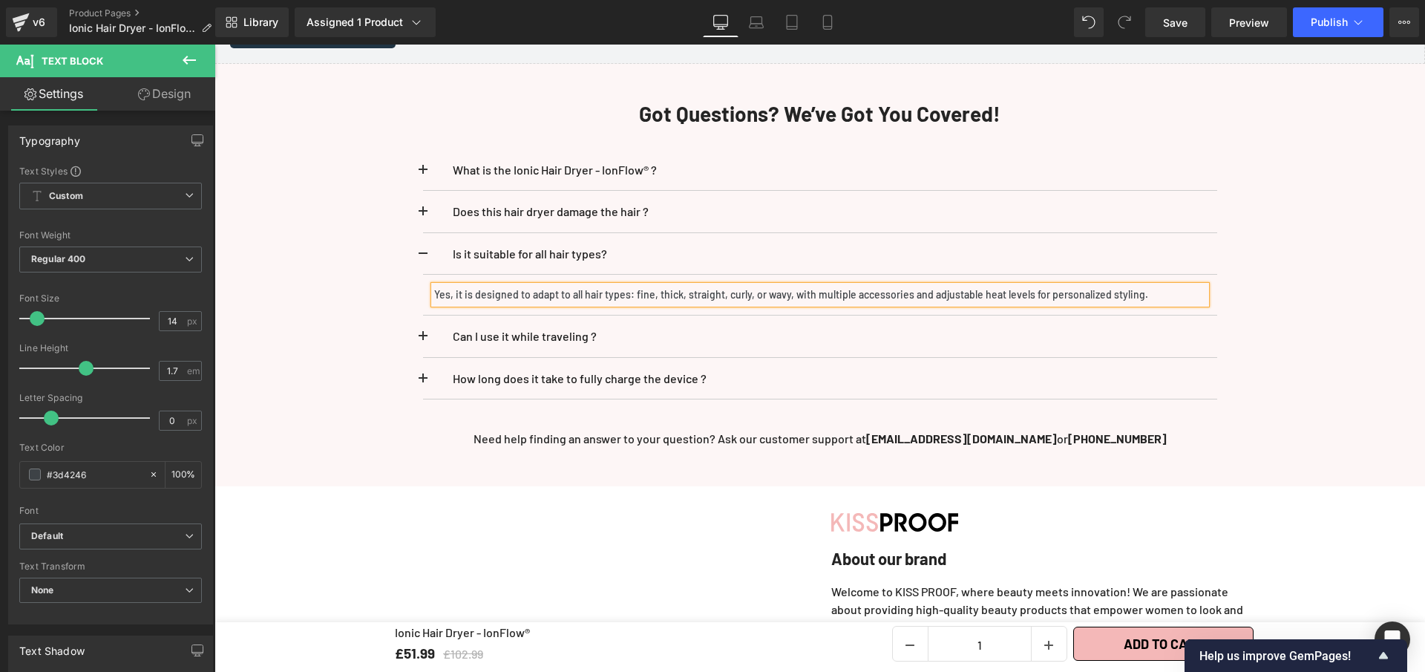
click at [415, 238] on div "What is the Ionic Hair Dryer - IonFlow® ? Text Block Text Block" at bounding box center [820, 274] width 869 height 295
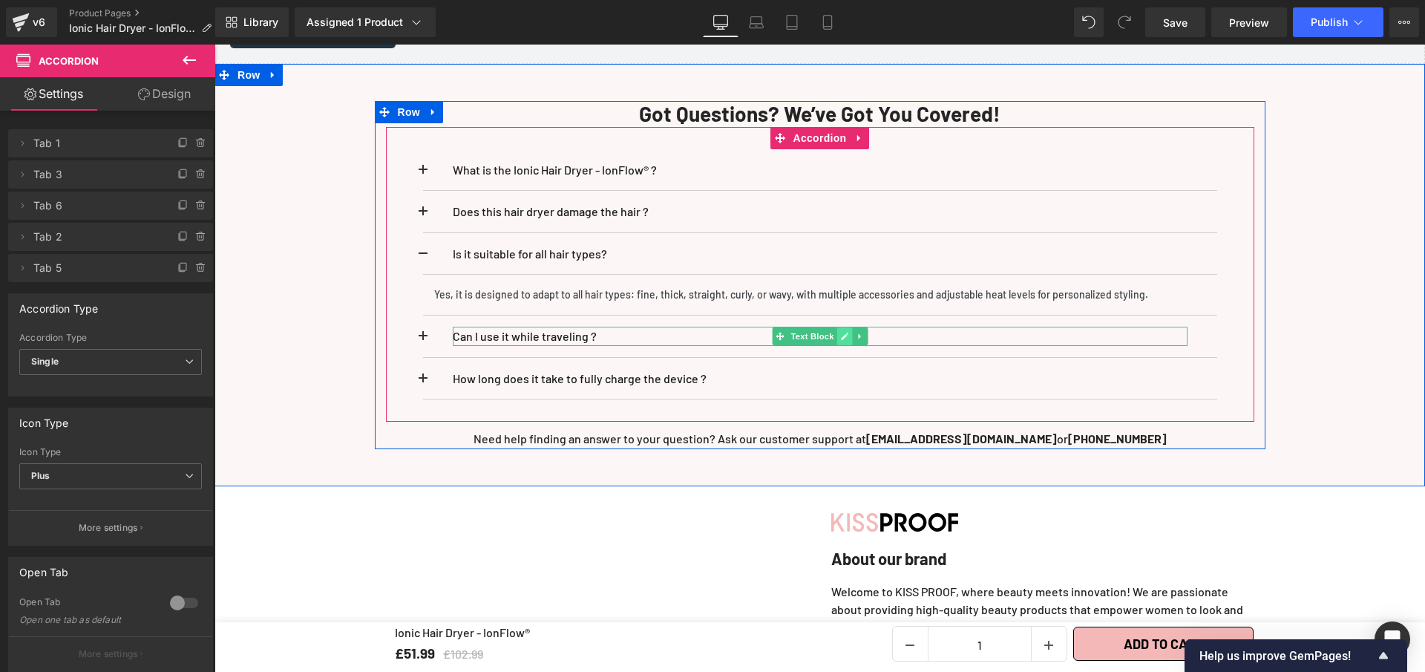
click at [840, 332] on icon at bounding box center [844, 336] width 8 height 9
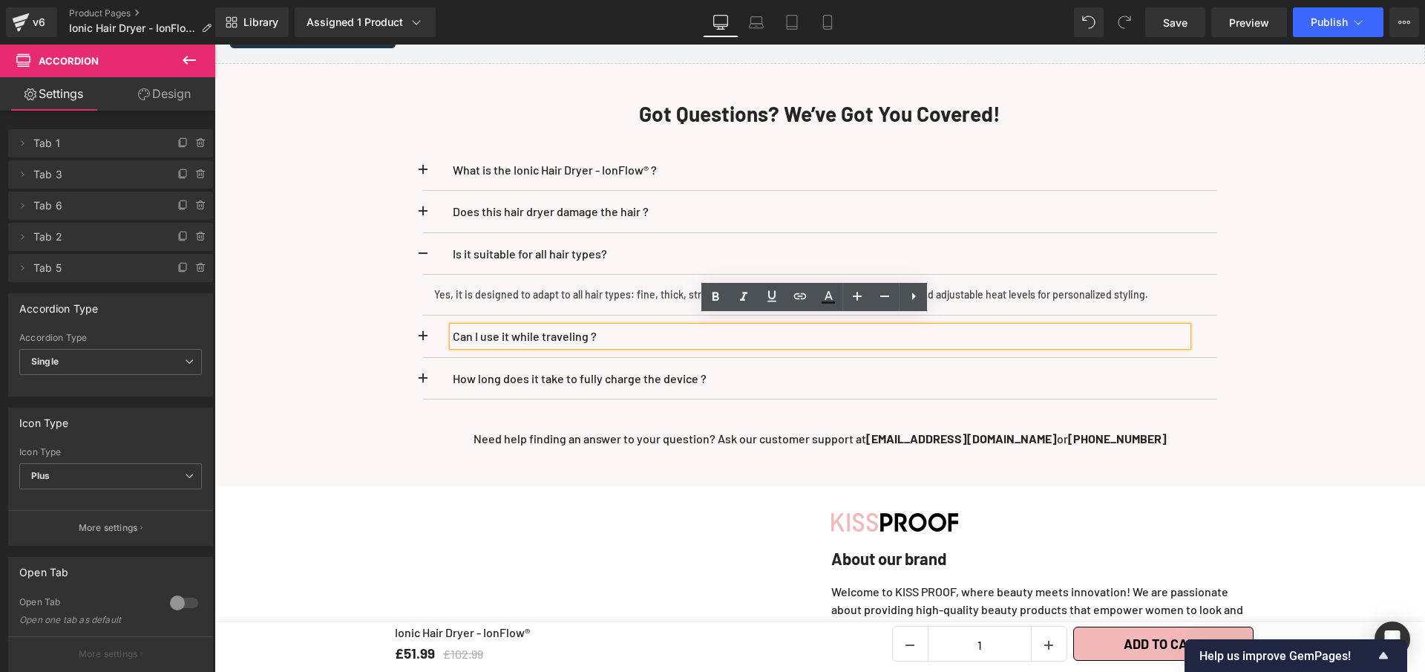
click at [840, 327] on p "Can I use it while traveling ?" at bounding box center [820, 336] width 735 height 19
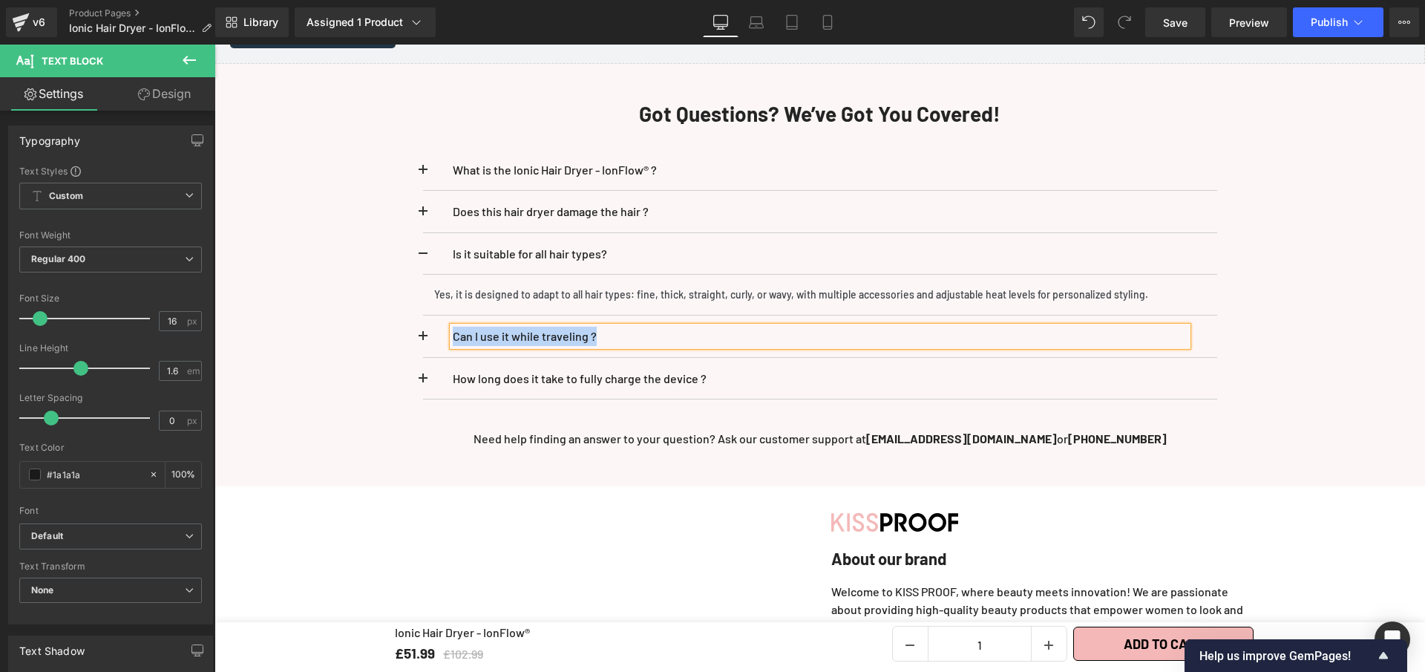
paste div
click at [423, 326] on button at bounding box center [438, 337] width 30 height 42
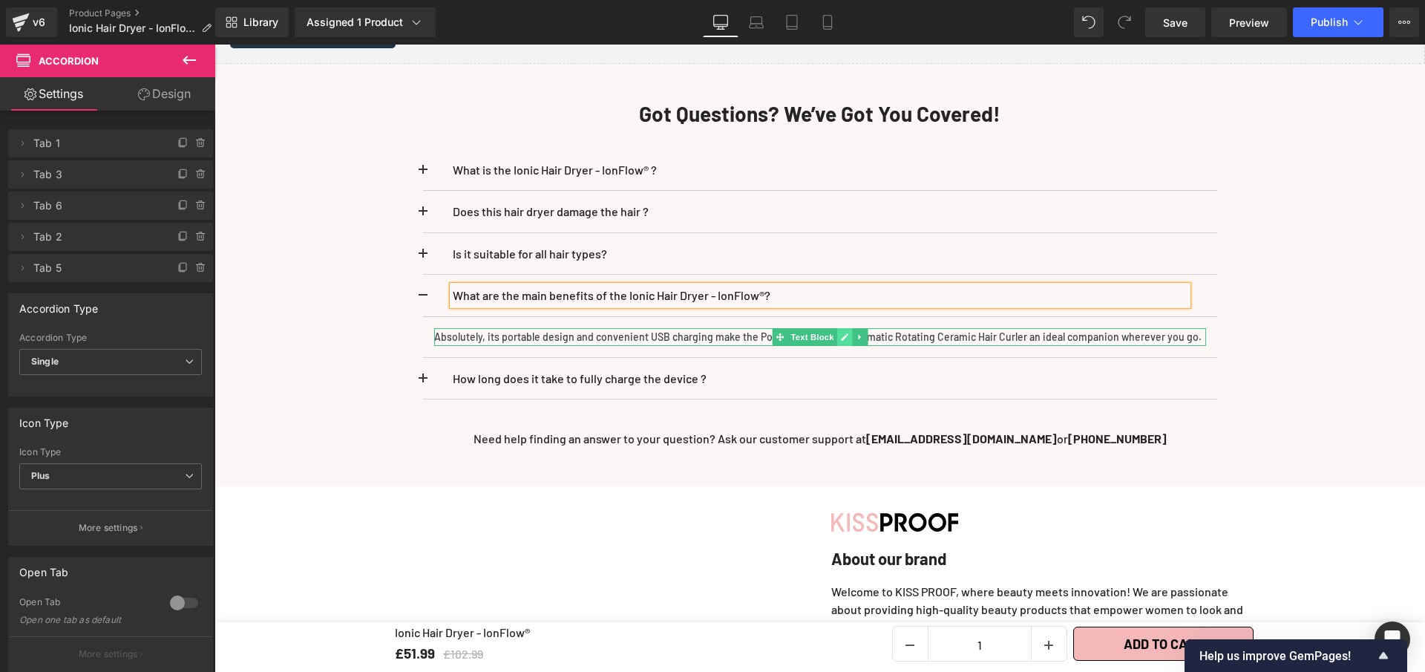
click at [843, 333] on icon at bounding box center [844, 337] width 8 height 9
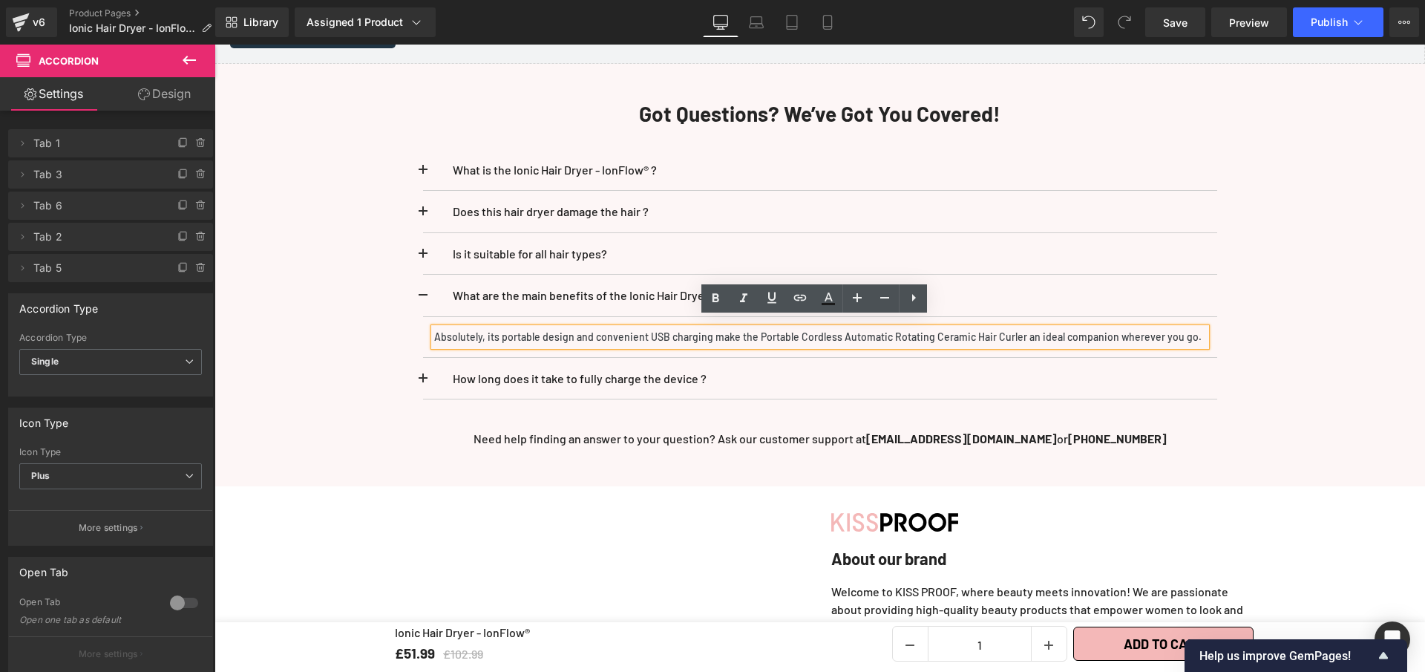
click at [843, 331] on p "Absolutely, its portable design and convenient USB charging make the Portable C…" at bounding box center [820, 337] width 772 height 18
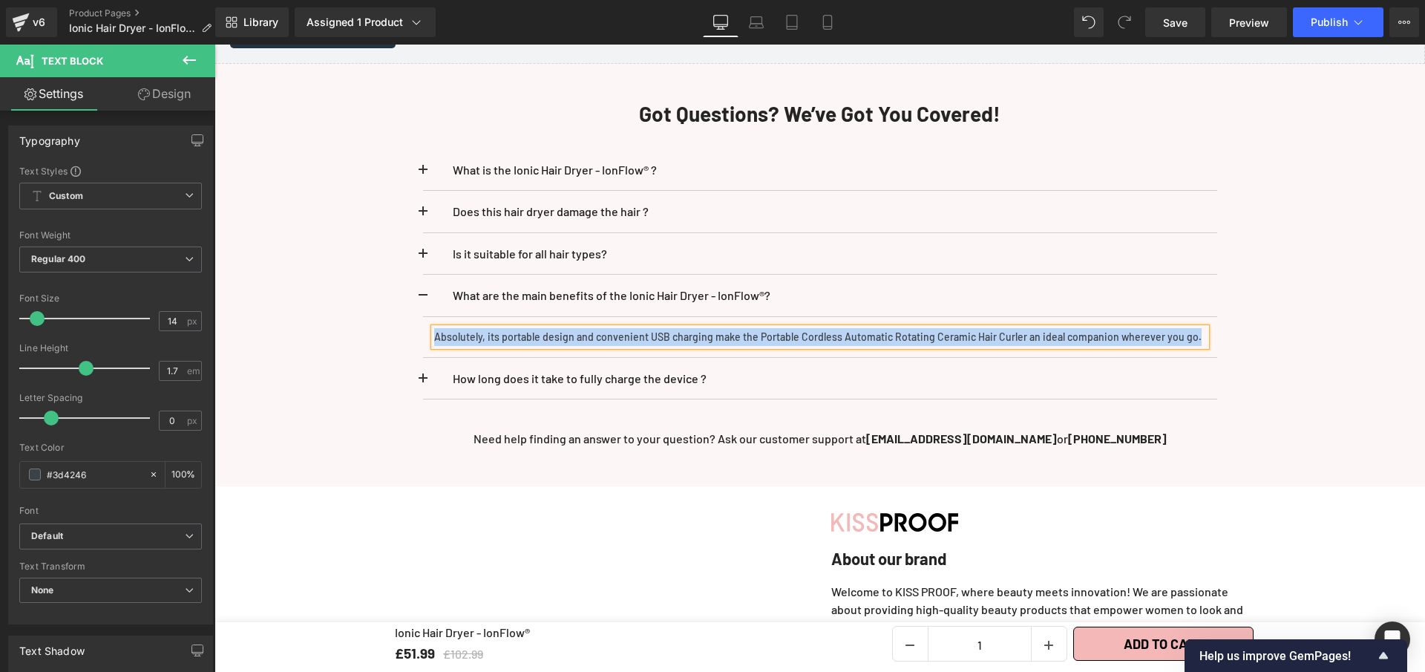
paste div
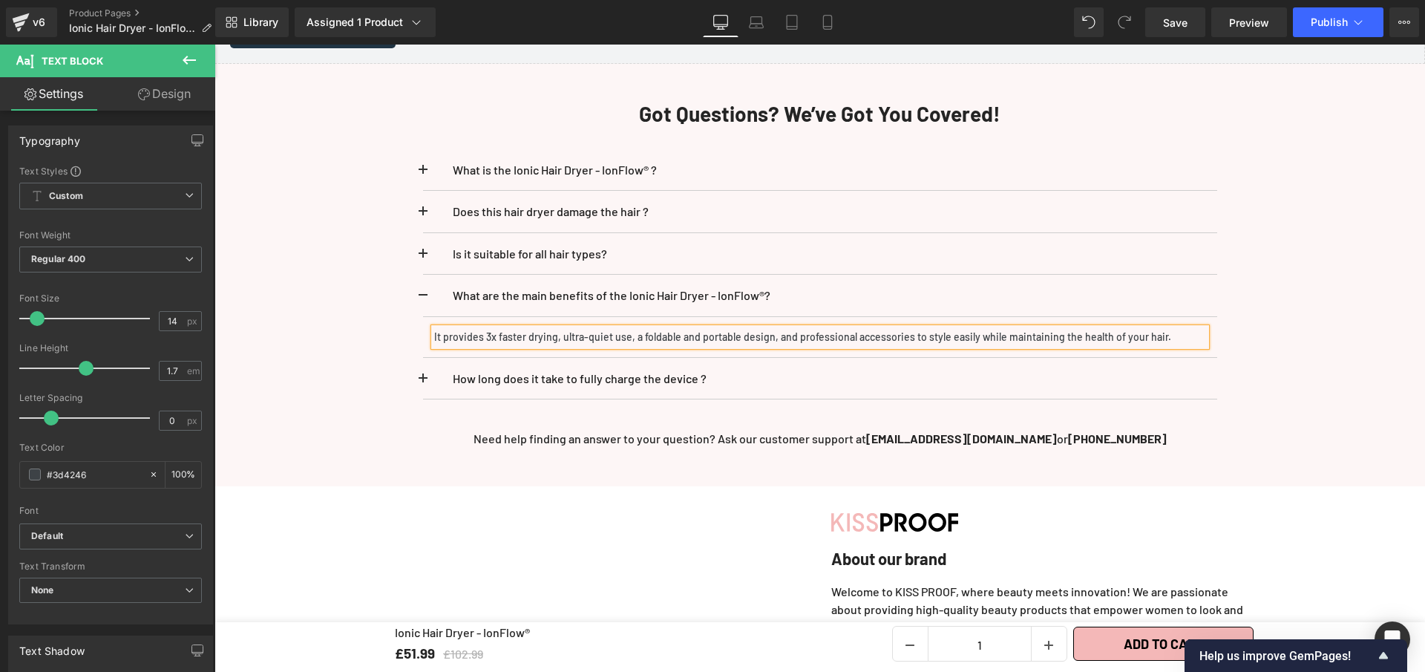
click at [423, 283] on button at bounding box center [438, 296] width 30 height 42
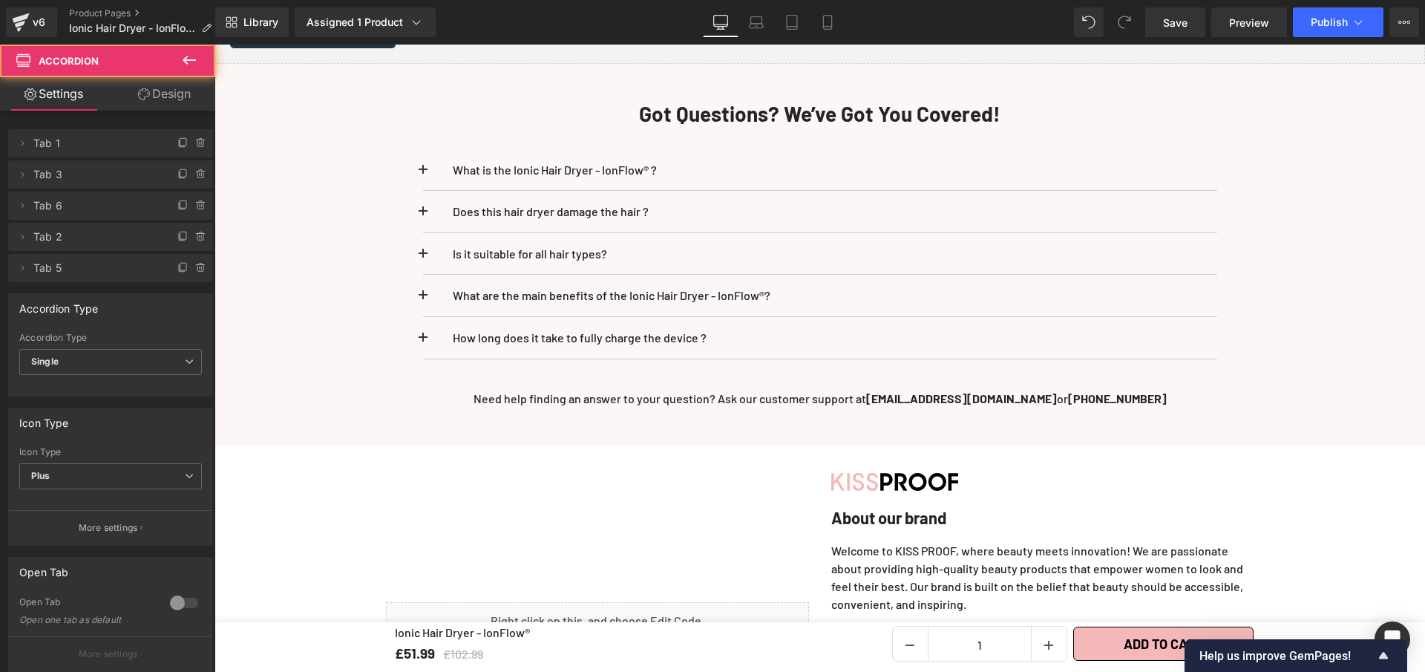
click at [423, 342] on span at bounding box center [423, 342] width 0 height 0
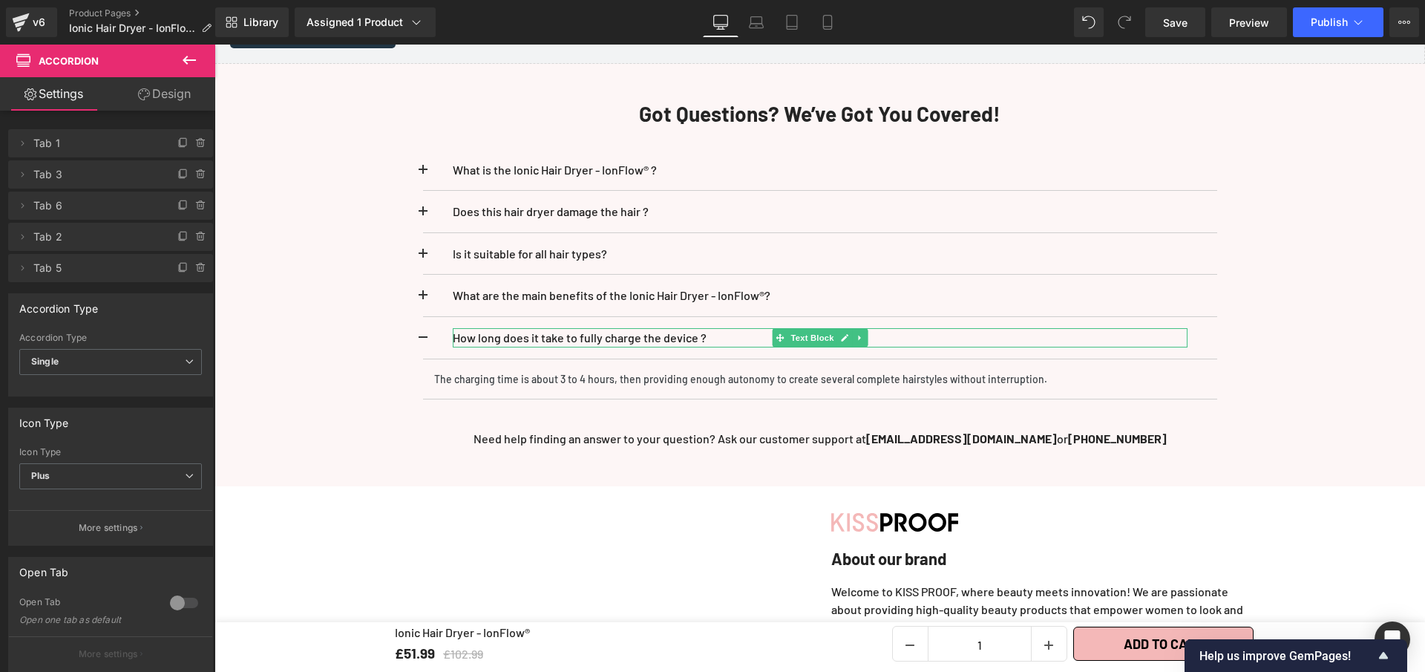
click at [526, 328] on p "How long does it take to fully charge the device ?" at bounding box center [820, 337] width 735 height 19
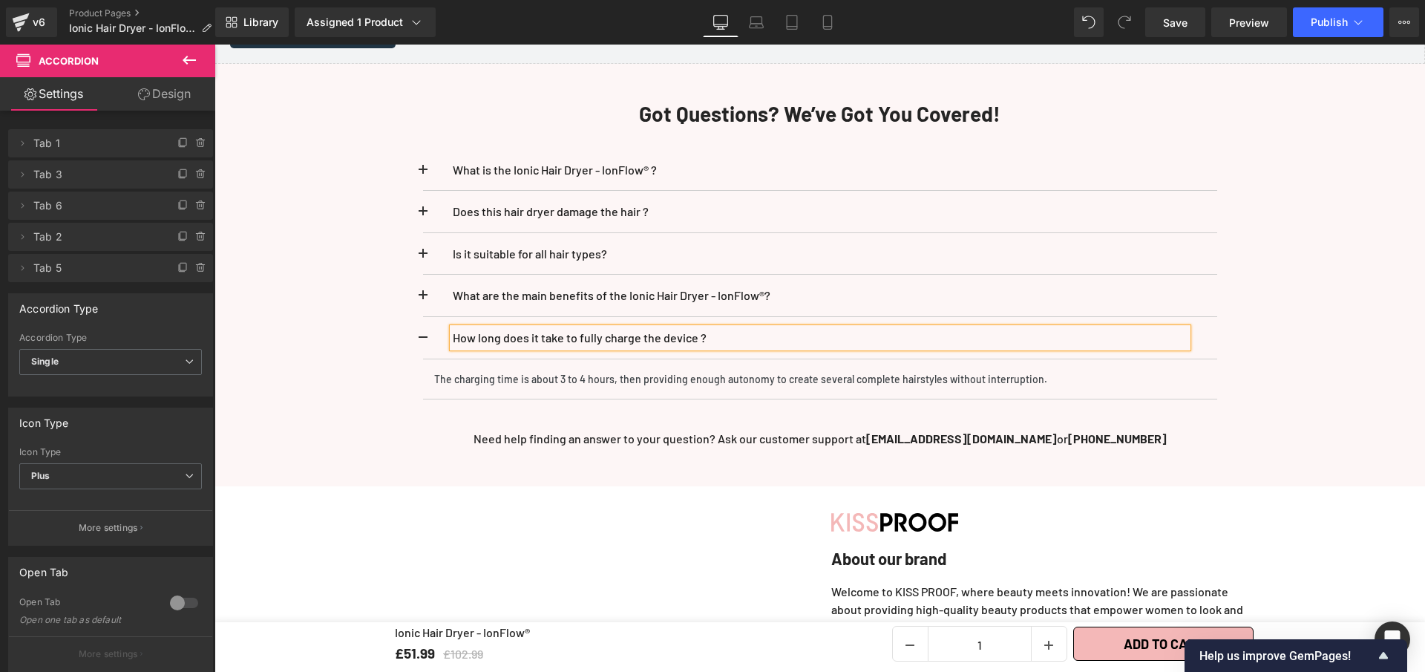
click at [526, 328] on p "How long does it take to fully charge the device ?" at bounding box center [820, 337] width 735 height 19
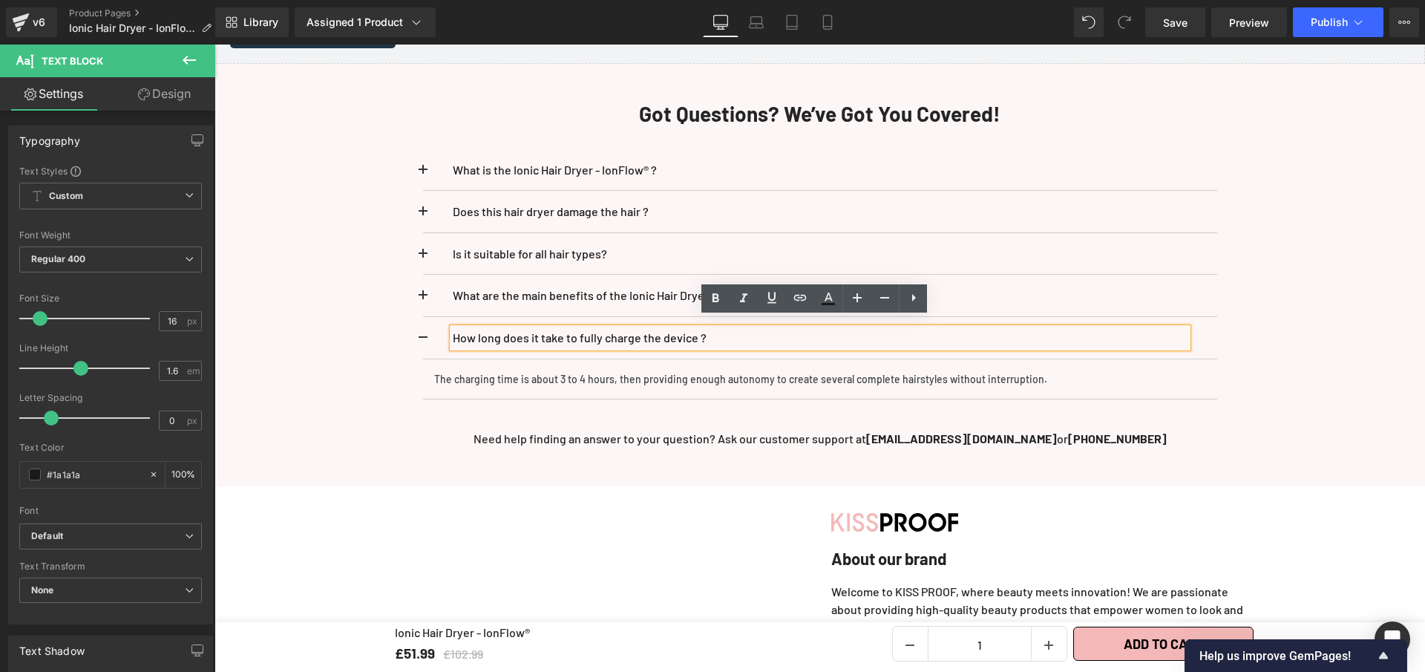
click at [526, 328] on p "How long does it take to fully charge the device ?" at bounding box center [820, 337] width 735 height 19
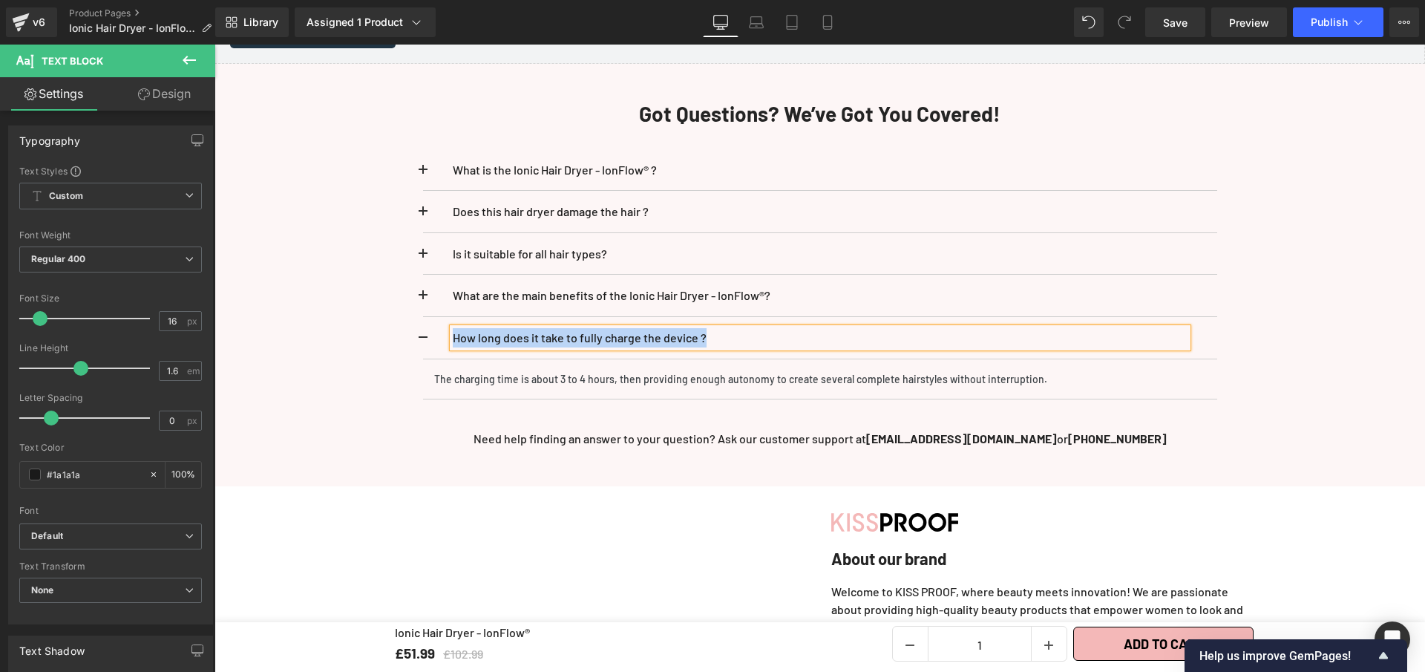
paste div
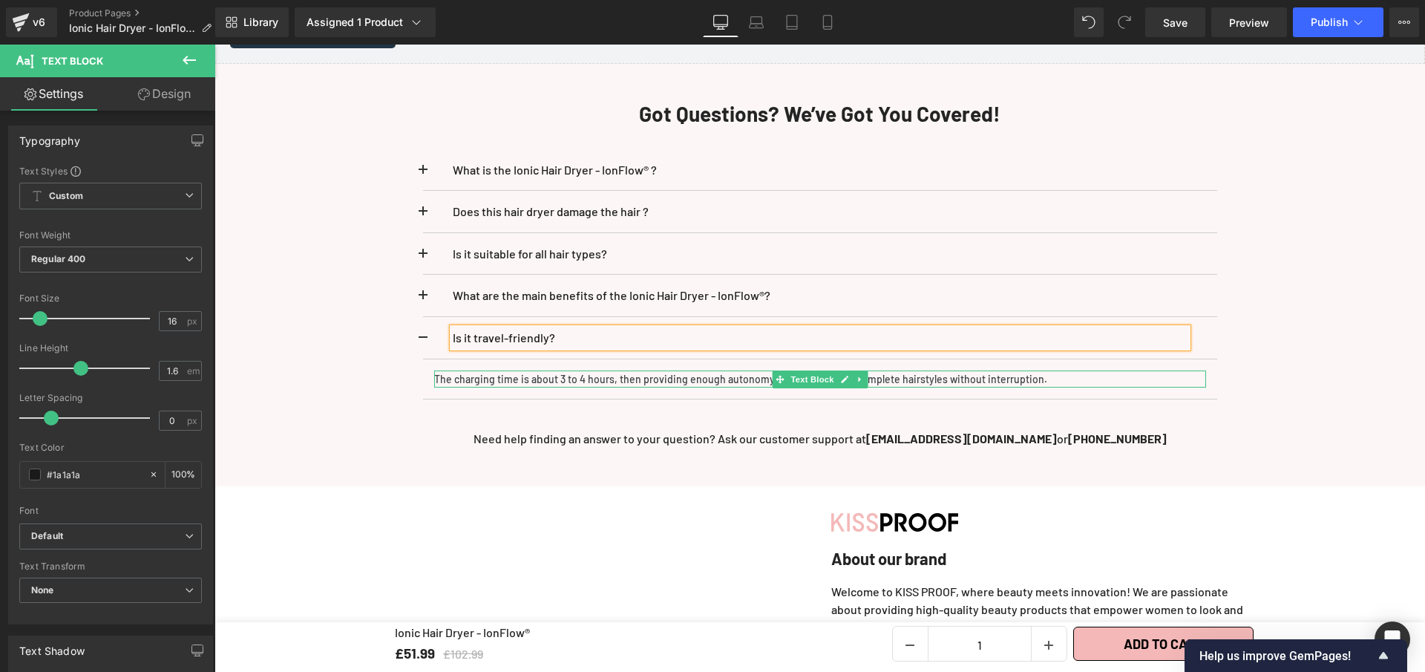
click at [843, 372] on link at bounding box center [845, 379] width 16 height 18
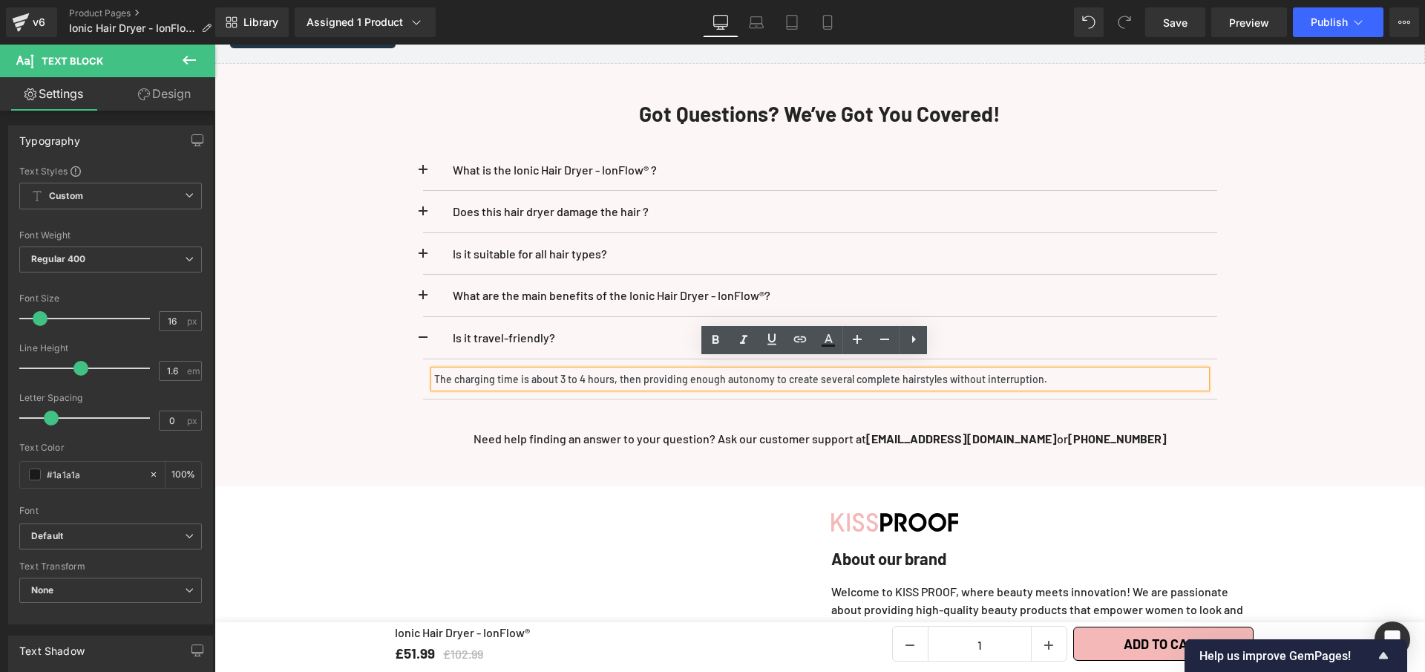
click at [843, 372] on p "The charging time is about 3 to 4 hours, then providing enough autonomy to crea…" at bounding box center [820, 379] width 772 height 18
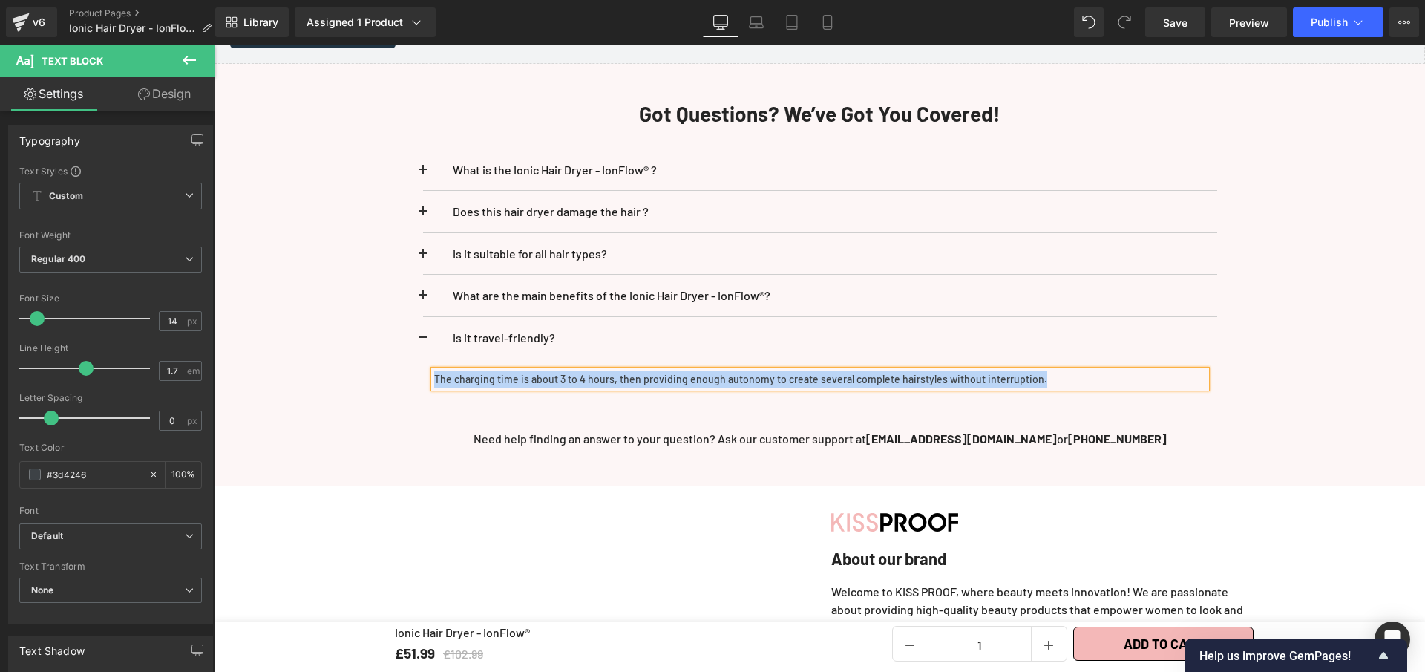
paste div
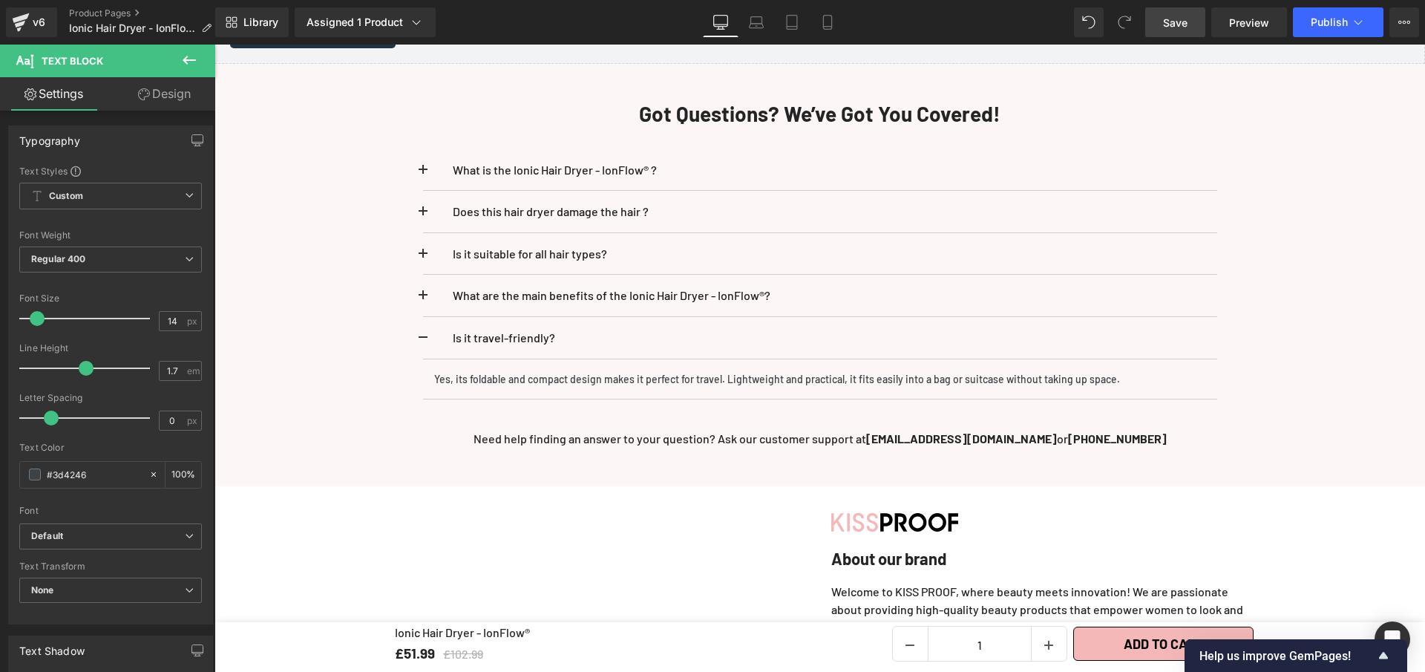
click at [1189, 33] on link "Save" at bounding box center [1175, 22] width 60 height 30
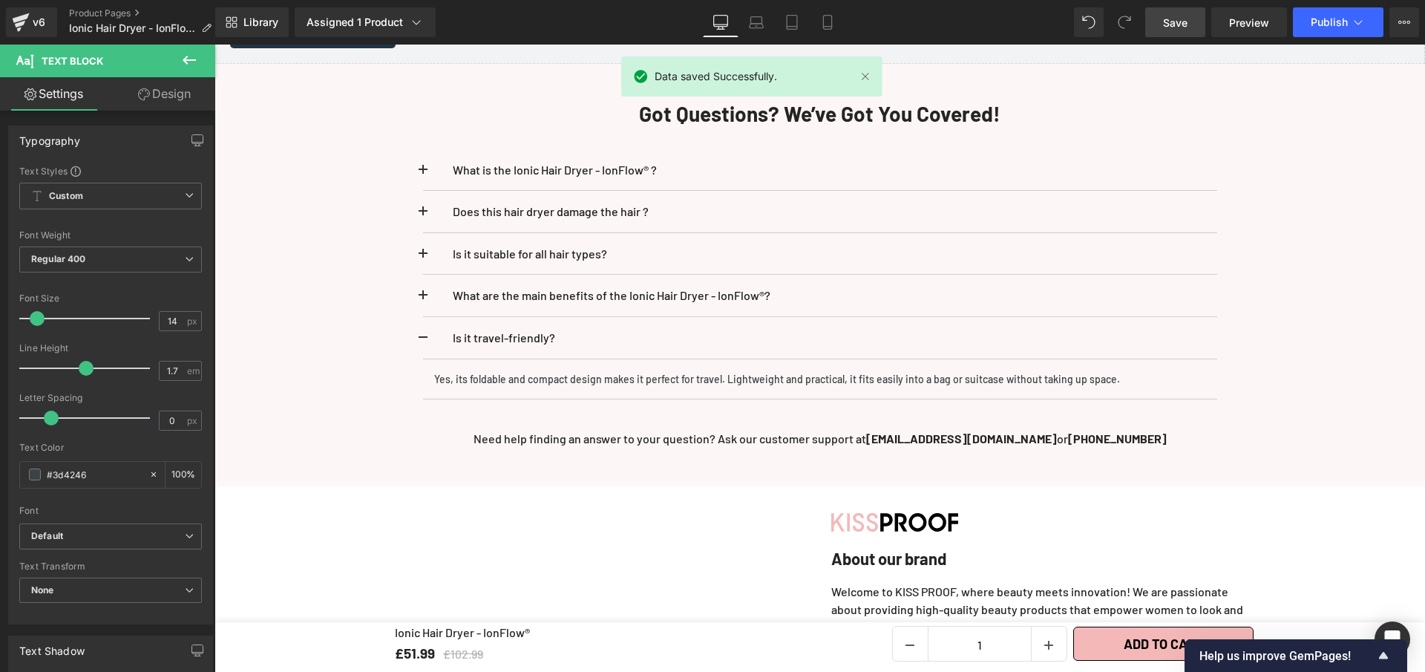
click at [1187, 36] on link "Save" at bounding box center [1175, 22] width 60 height 30
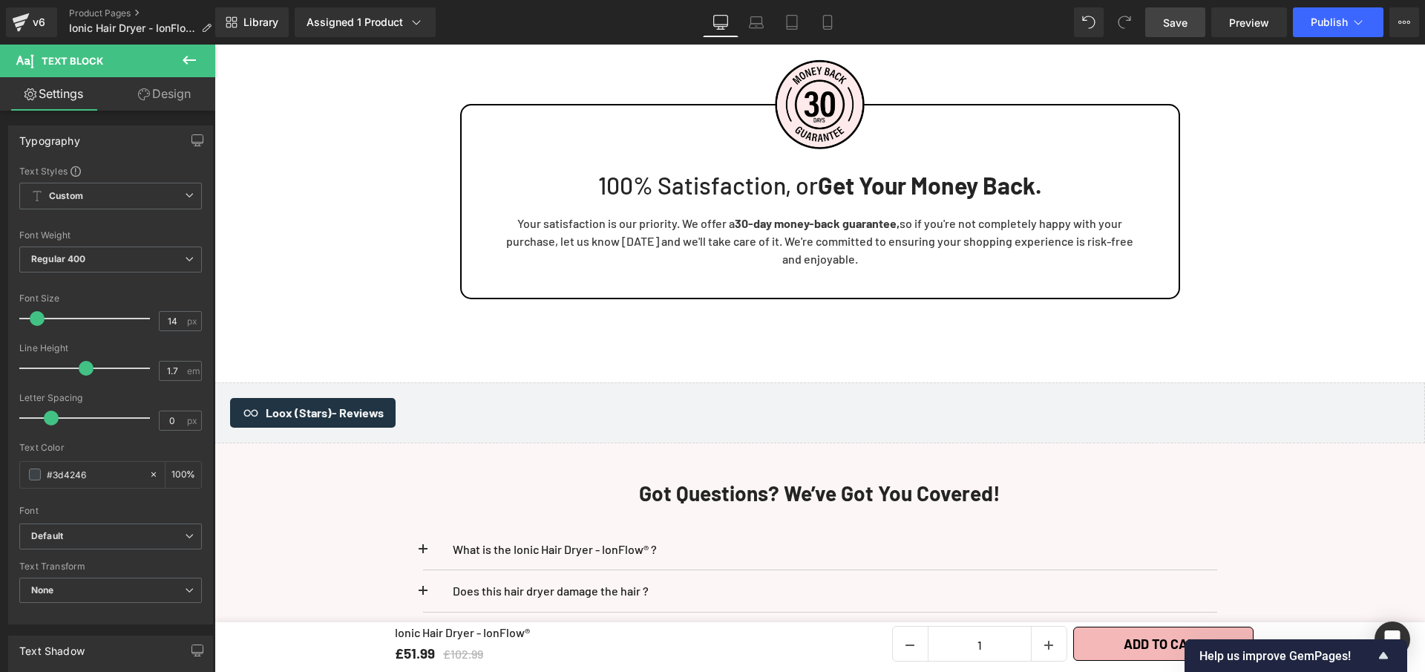
drag, startPoint x: 1174, startPoint y: 25, endPoint x: 891, endPoint y: 282, distance: 382.1
click at [1174, 25] on span "Save" at bounding box center [1175, 23] width 24 height 16
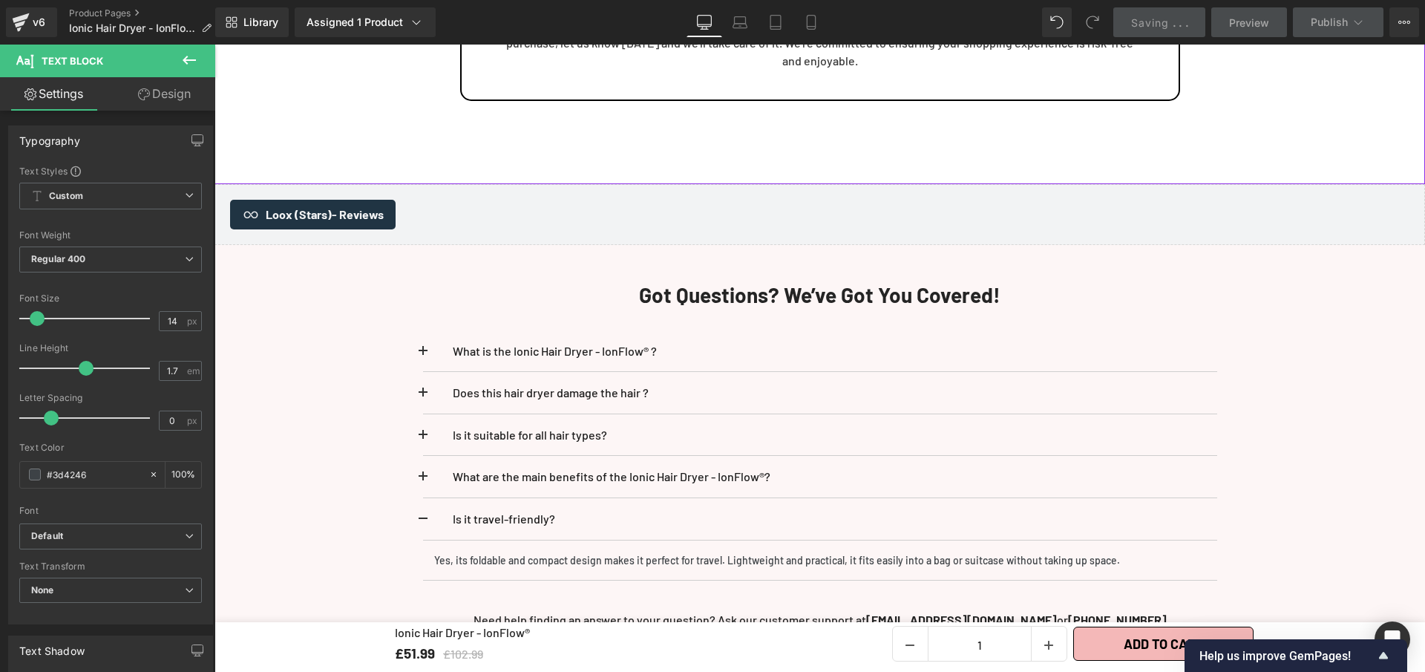
scroll to position [4474, 0]
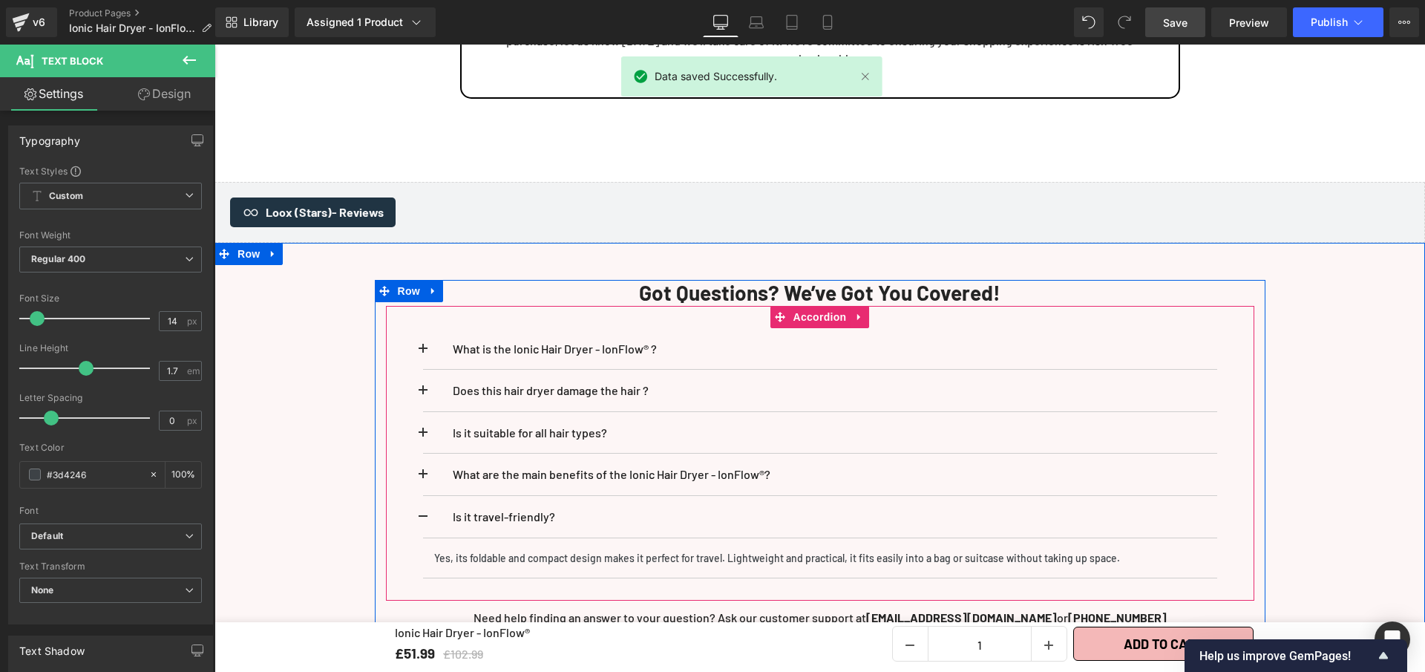
click at [414, 500] on div "What is the Ionic Hair Dryer - IonFlow® ? Text Block Text Block" at bounding box center [820, 453] width 869 height 295
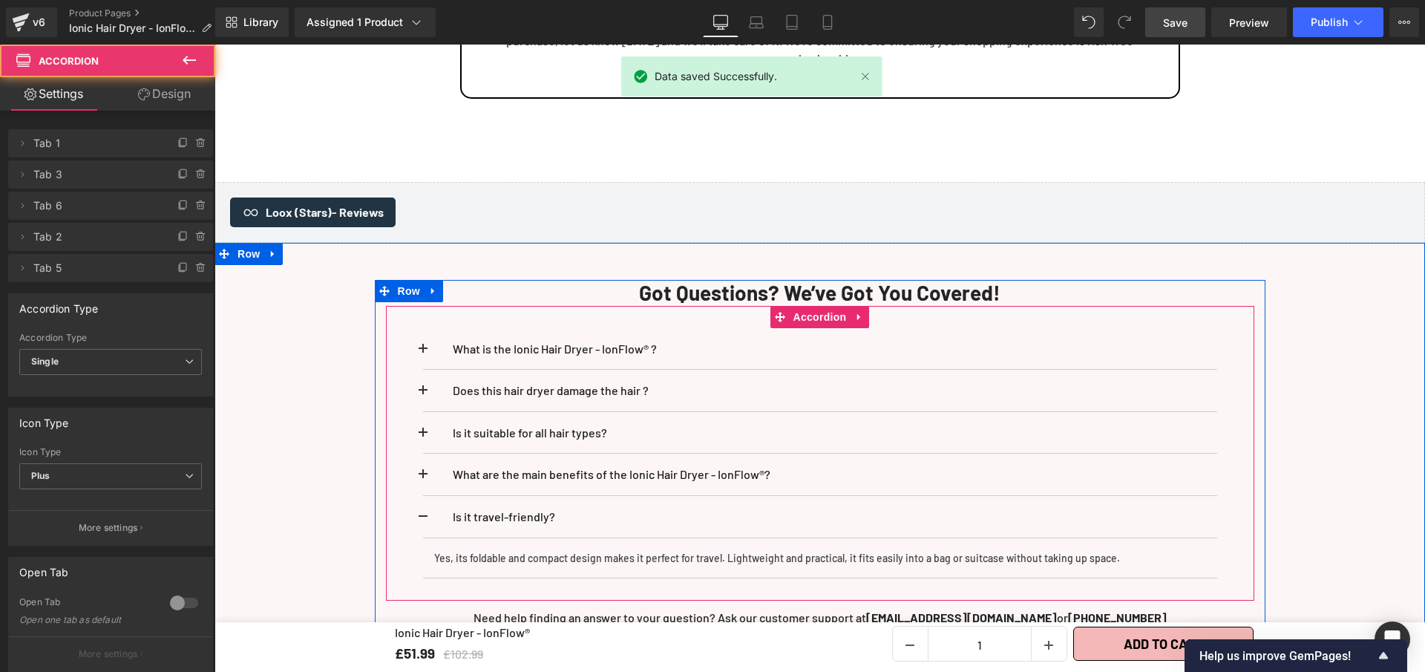
click at [423, 521] on span at bounding box center [423, 521] width 0 height 0
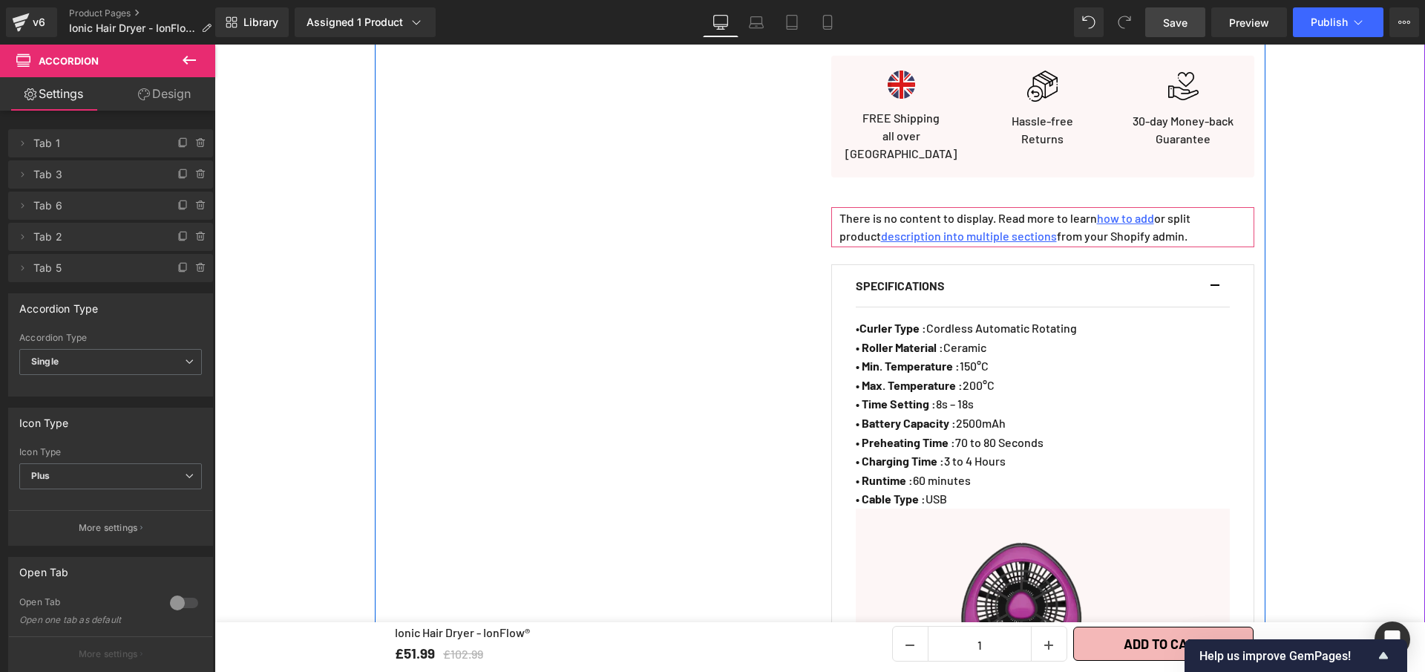
scroll to position [765, 0]
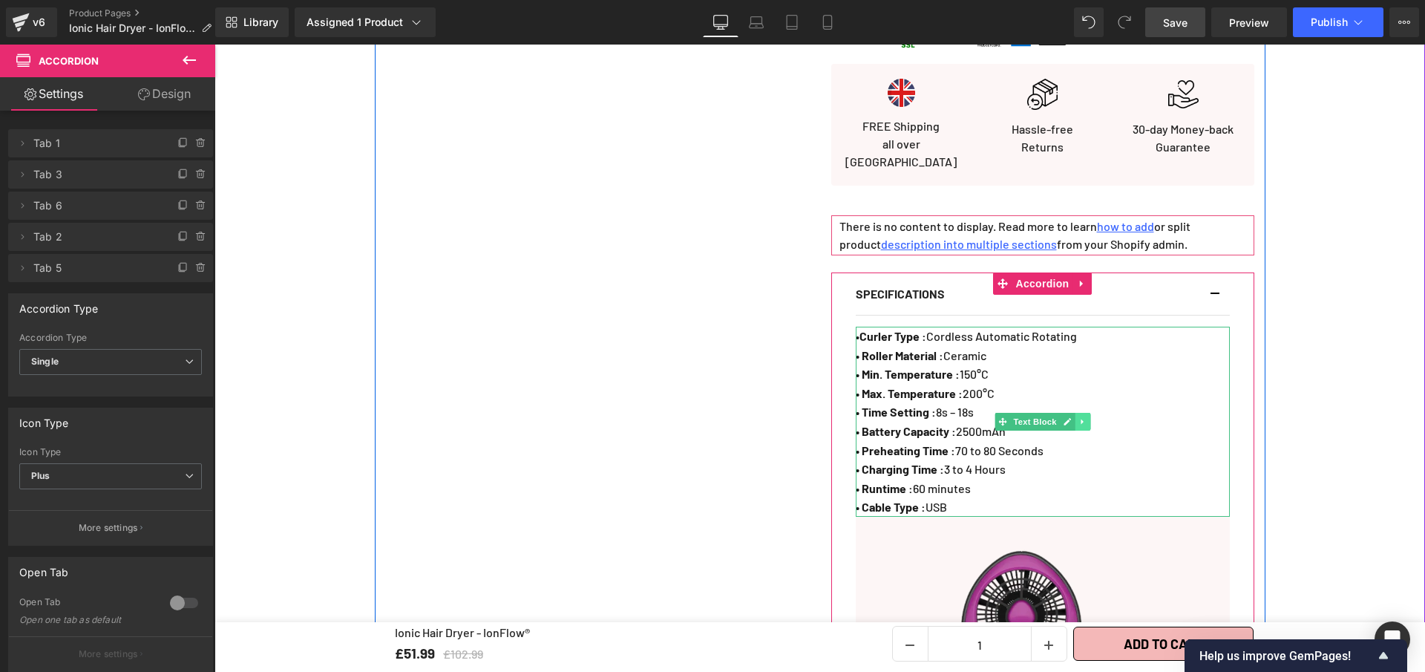
click at [1079, 417] on icon at bounding box center [1083, 421] width 8 height 9
click at [1071, 417] on icon at bounding box center [1075, 421] width 8 height 8
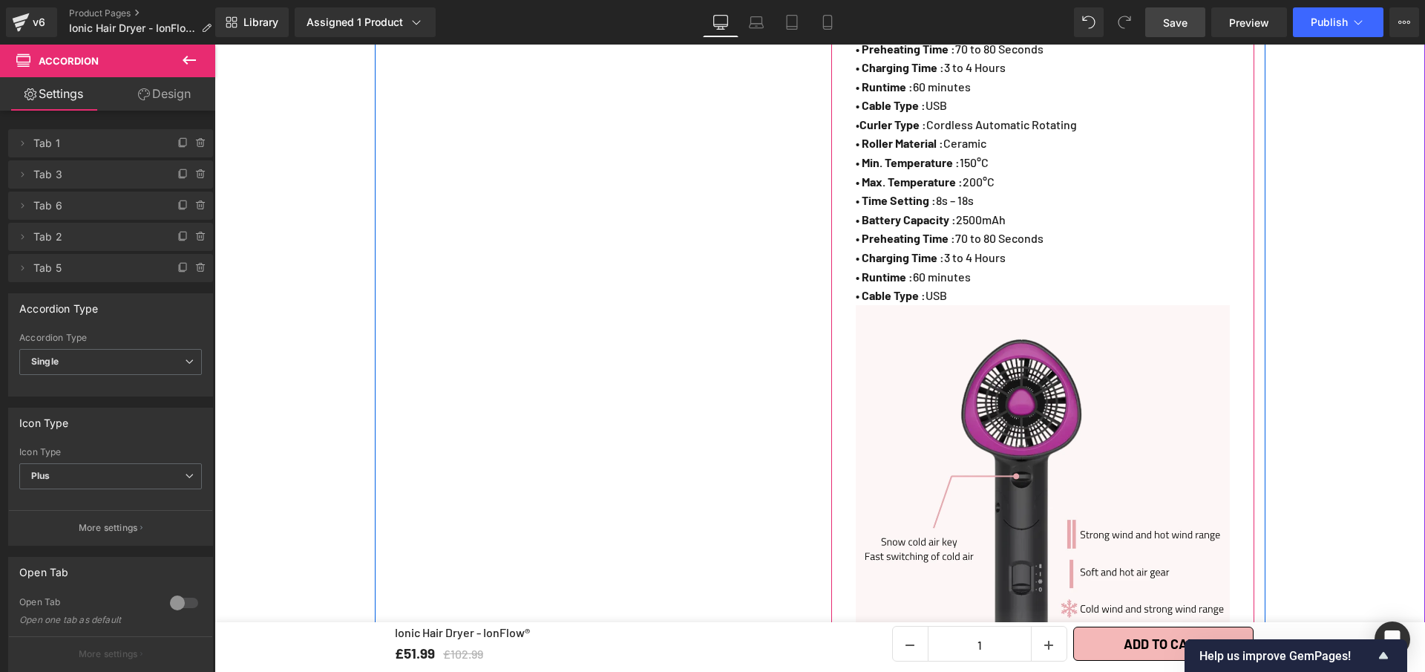
scroll to position [1168, 0]
click at [991, 284] on p "• Cable Type : USB" at bounding box center [1043, 293] width 374 height 19
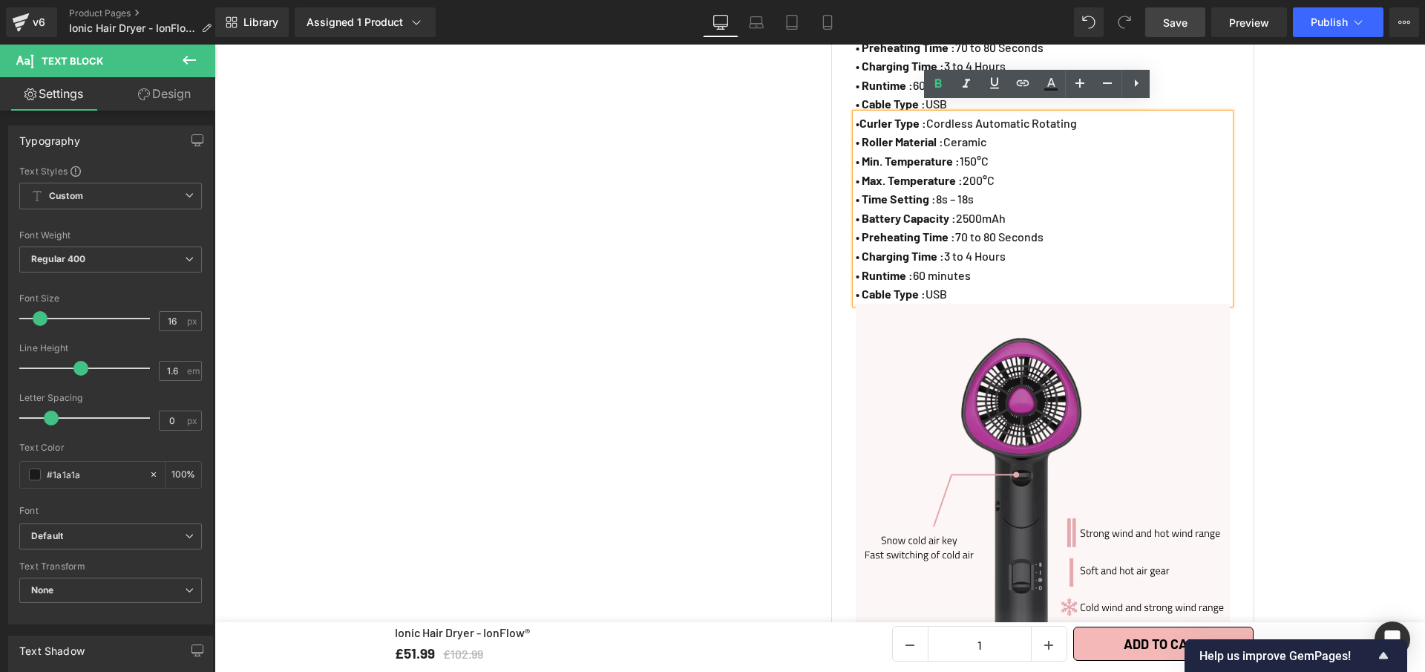
click at [983, 273] on p "• Runtime : 60 minutes" at bounding box center [1043, 275] width 374 height 19
paste div
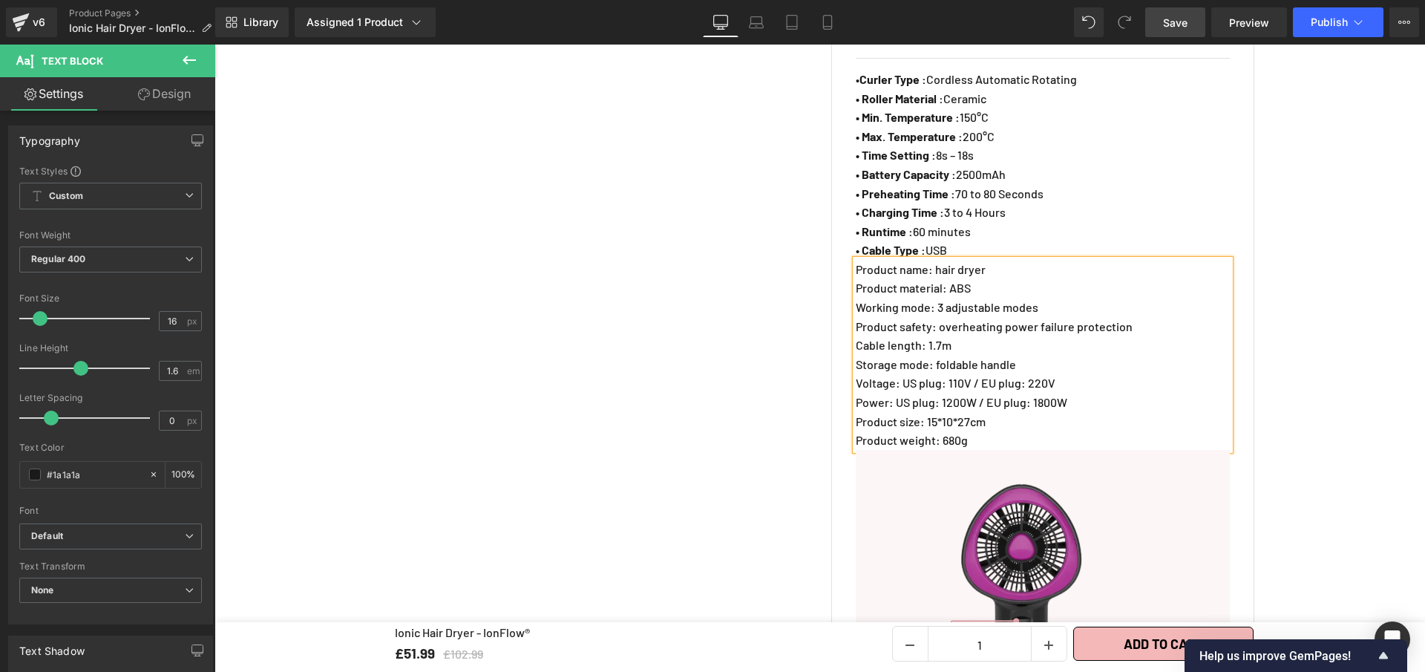
scroll to position [1021, 0]
click at [856, 168] on strong "• Battery Capacity :" at bounding box center [906, 175] width 100 height 14
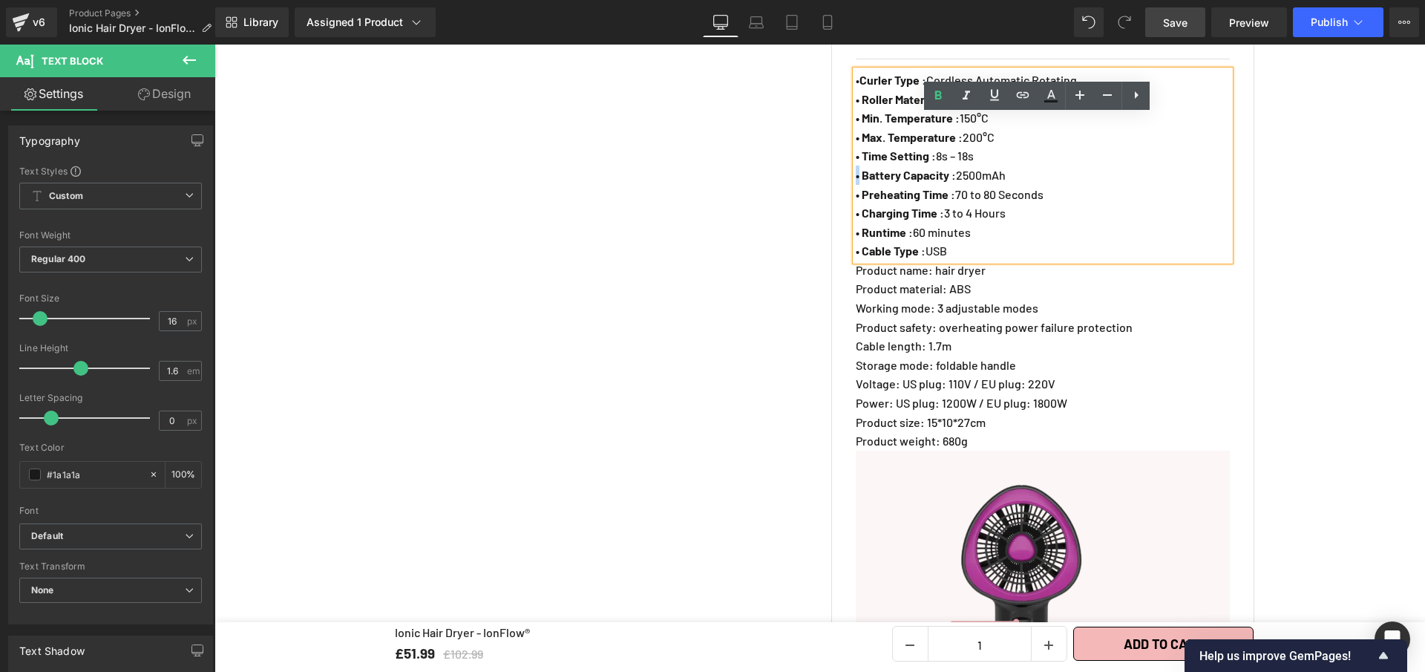
click at [856, 168] on strong "• Battery Capacity :" at bounding box center [906, 175] width 100 height 14
copy strong "•"
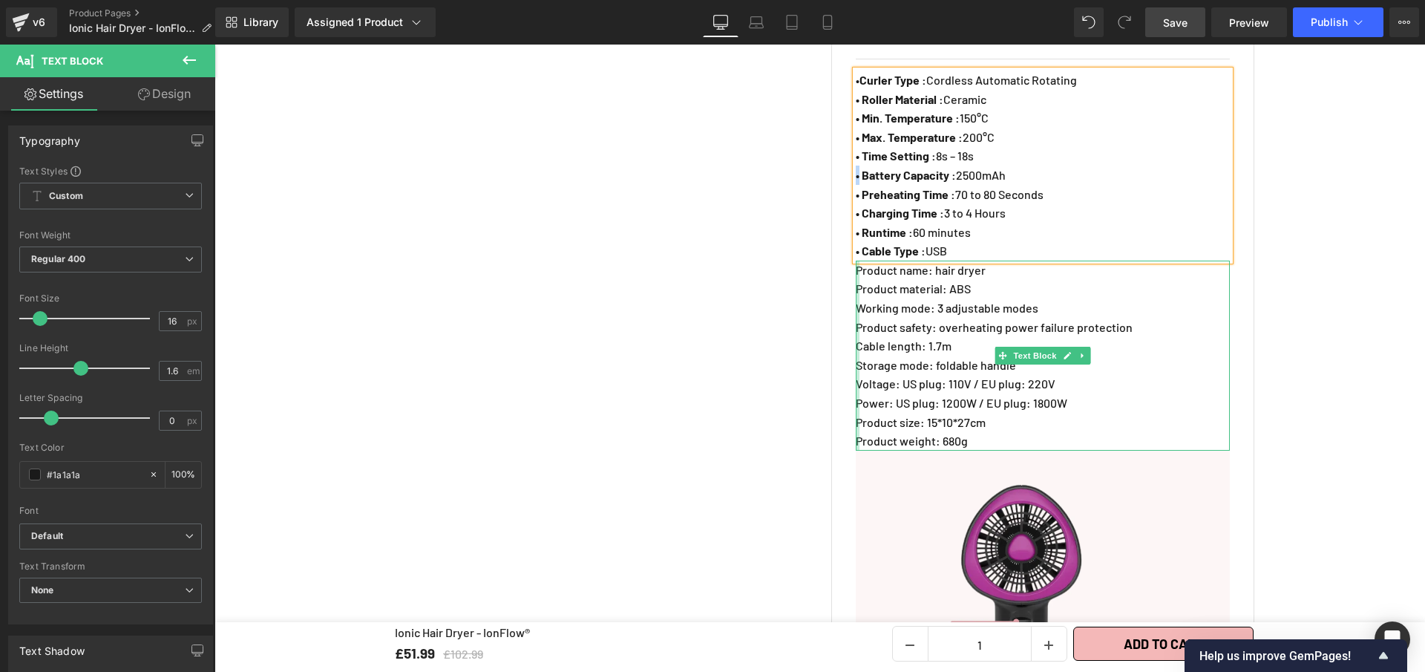
click at [856, 261] on div at bounding box center [858, 356] width 4 height 190
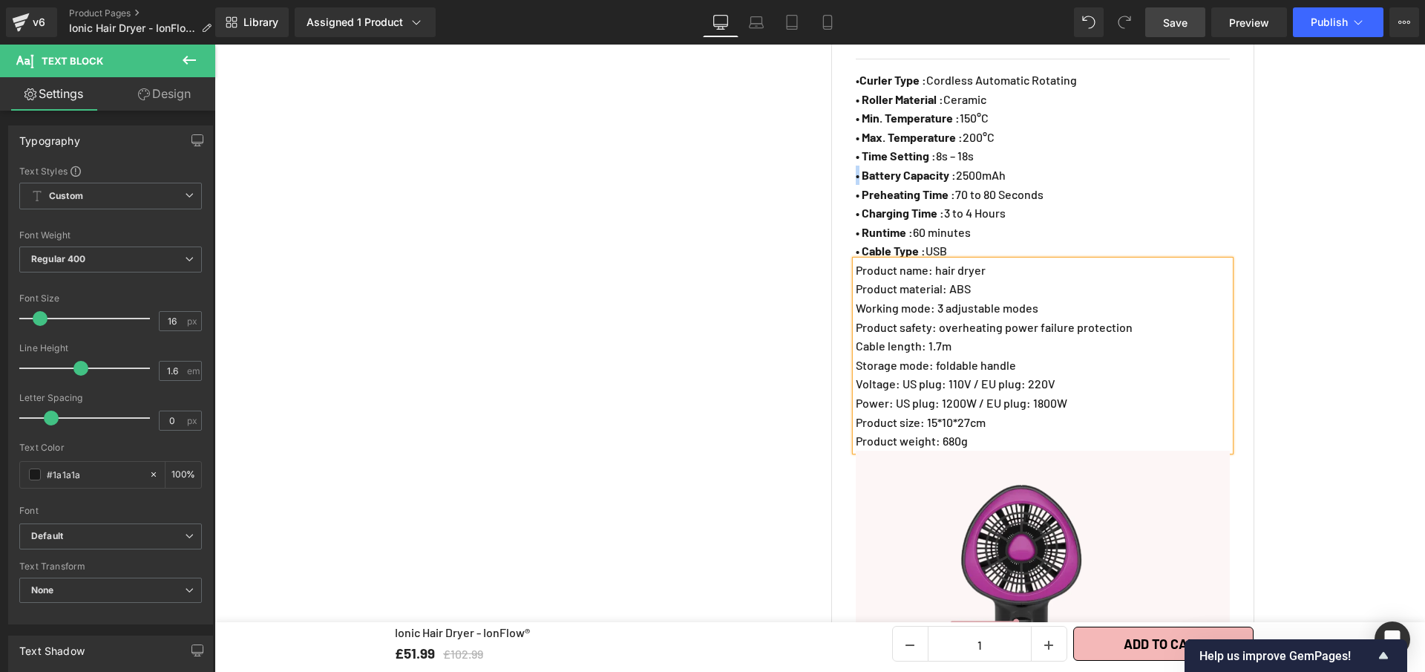
click at [856, 261] on p "Product name: hair dryer" at bounding box center [1043, 270] width 374 height 19
drag, startPoint x: 984, startPoint y: 259, endPoint x: 860, endPoint y: 262, distance: 124.0
click at [860, 262] on p "• Product name: hair dryer" at bounding box center [1043, 270] width 374 height 19
drag, startPoint x: 952, startPoint y: 281, endPoint x: 852, endPoint y: 272, distance: 100.6
click at [856, 279] on p "Product material: ABS" at bounding box center [1043, 288] width 374 height 19
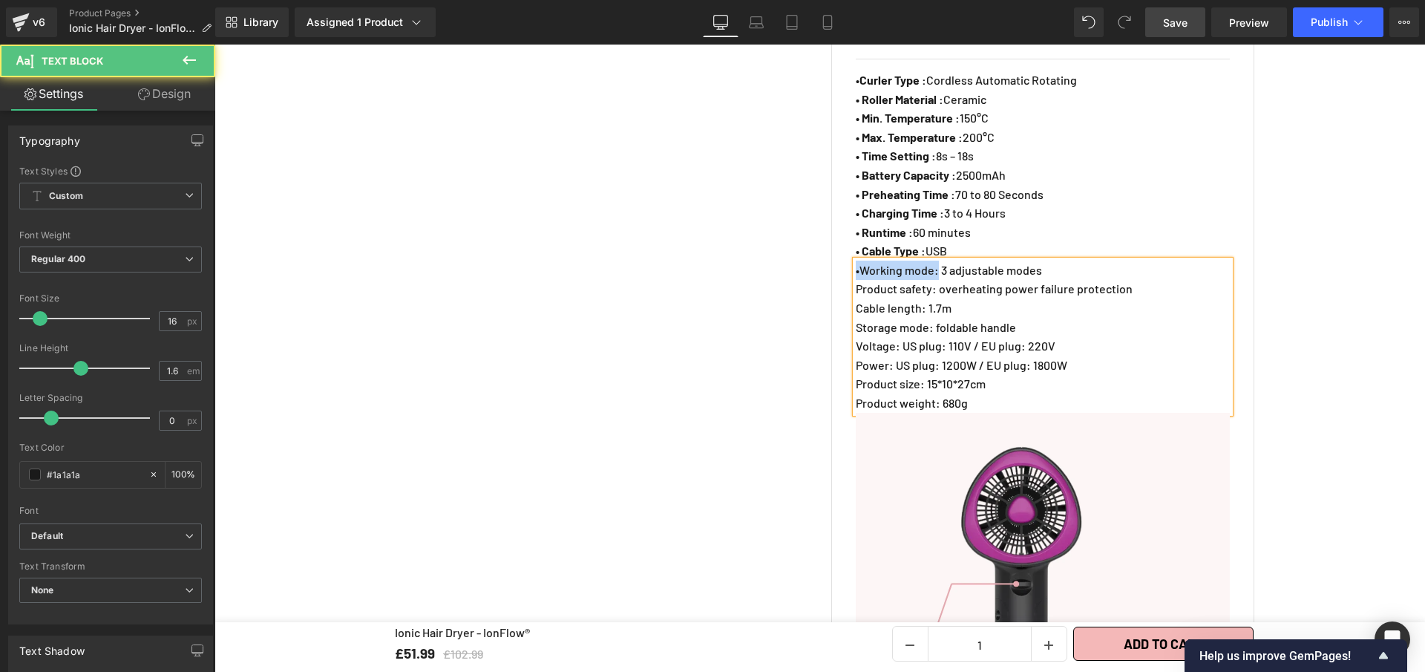
drag, startPoint x: 918, startPoint y: 261, endPoint x: 840, endPoint y: 256, distance: 78.1
click at [840, 256] on div "SPECIFICATIONS Text Block • Curler Type : Cordless Automatic Rotating • Roller …" at bounding box center [1042, 407] width 423 height 782
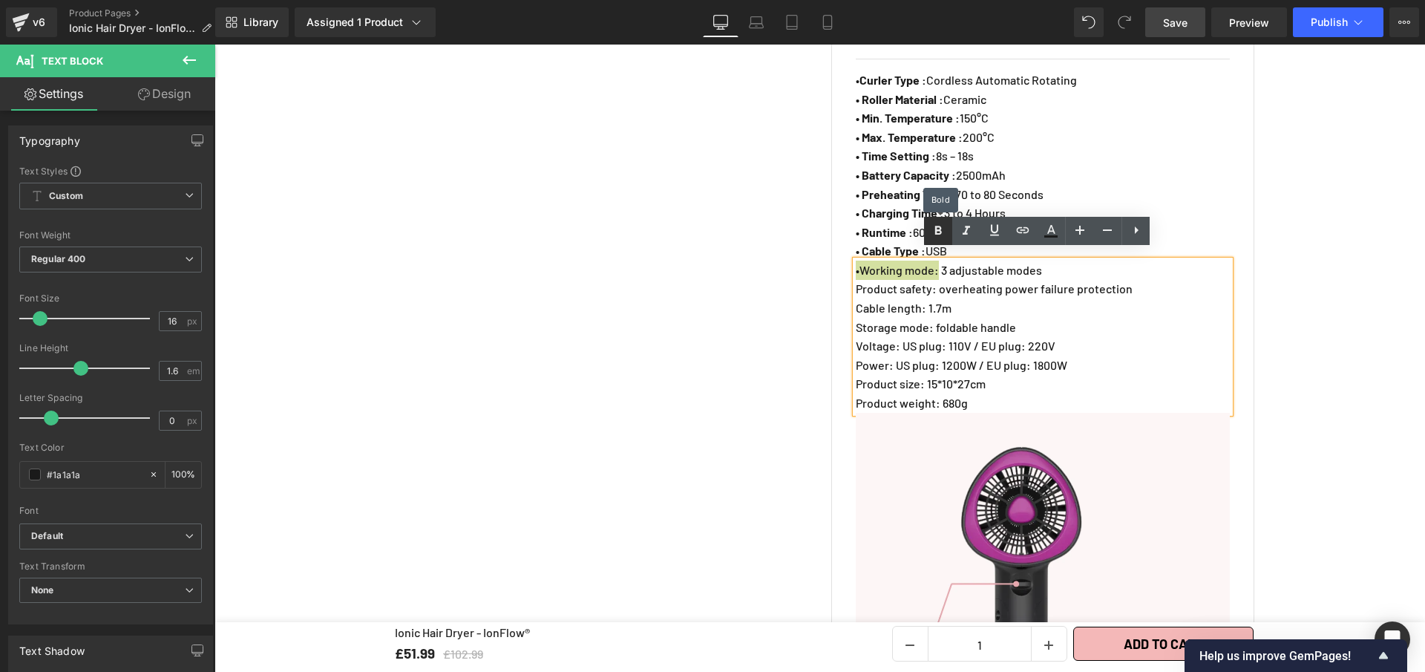
click at [944, 232] on icon at bounding box center [938, 231] width 18 height 18
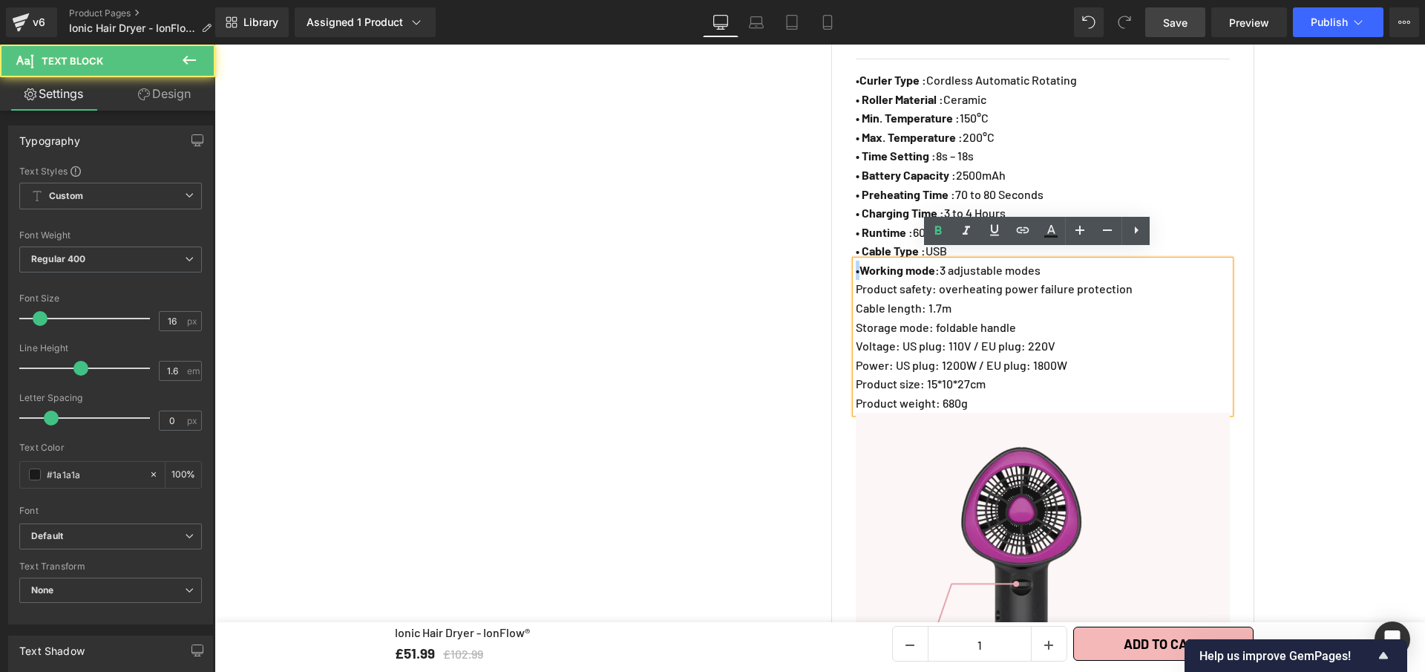
click at [856, 263] on strong "•" at bounding box center [858, 270] width 4 height 14
copy strong "•"
click at [856, 279] on p "Product safety: overheating power failure protection" at bounding box center [1043, 288] width 374 height 19
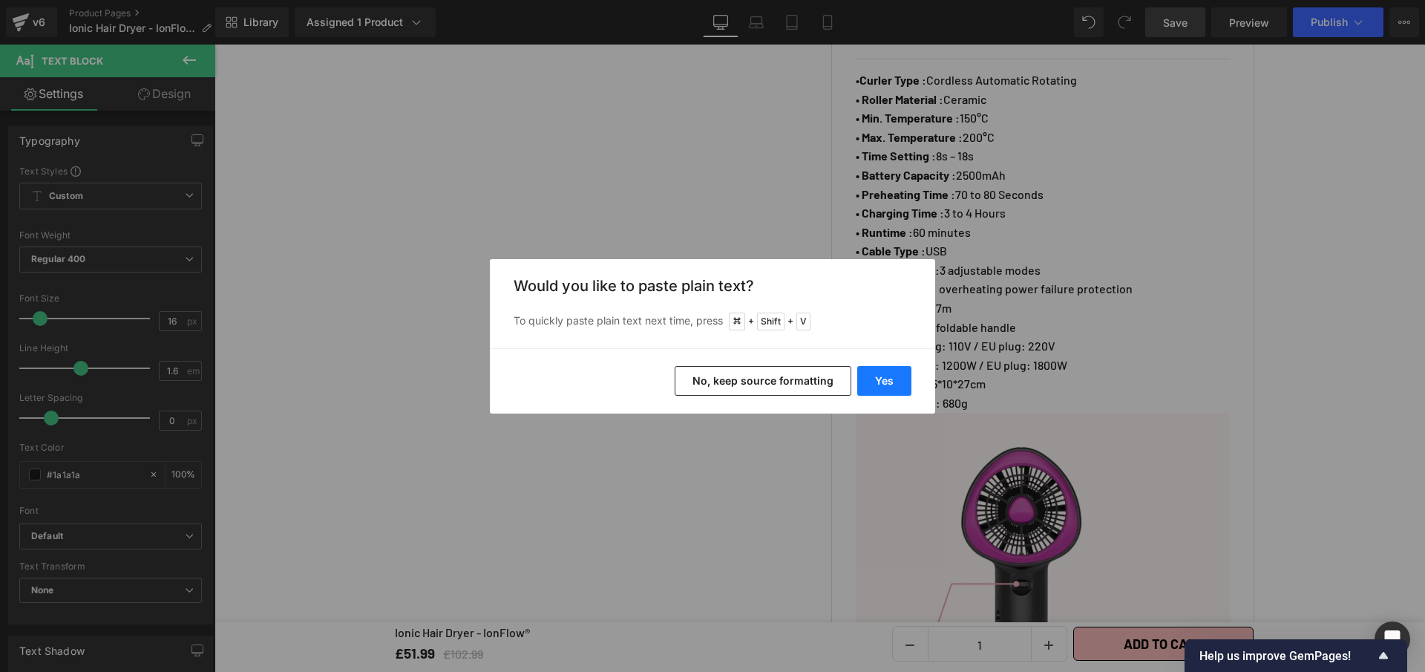
click at [875, 377] on button "Yes" at bounding box center [884, 381] width 54 height 30
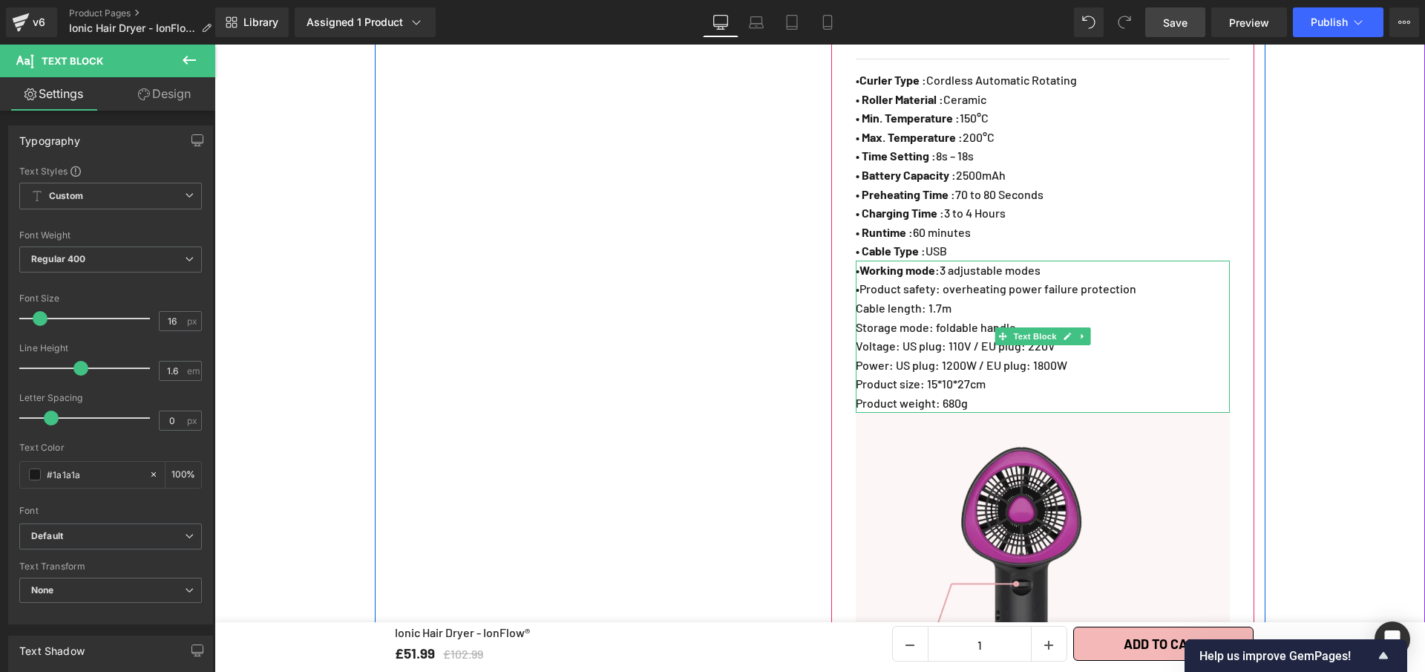
click at [856, 299] on p "Cable length: 1.7m" at bounding box center [1043, 307] width 374 height 19
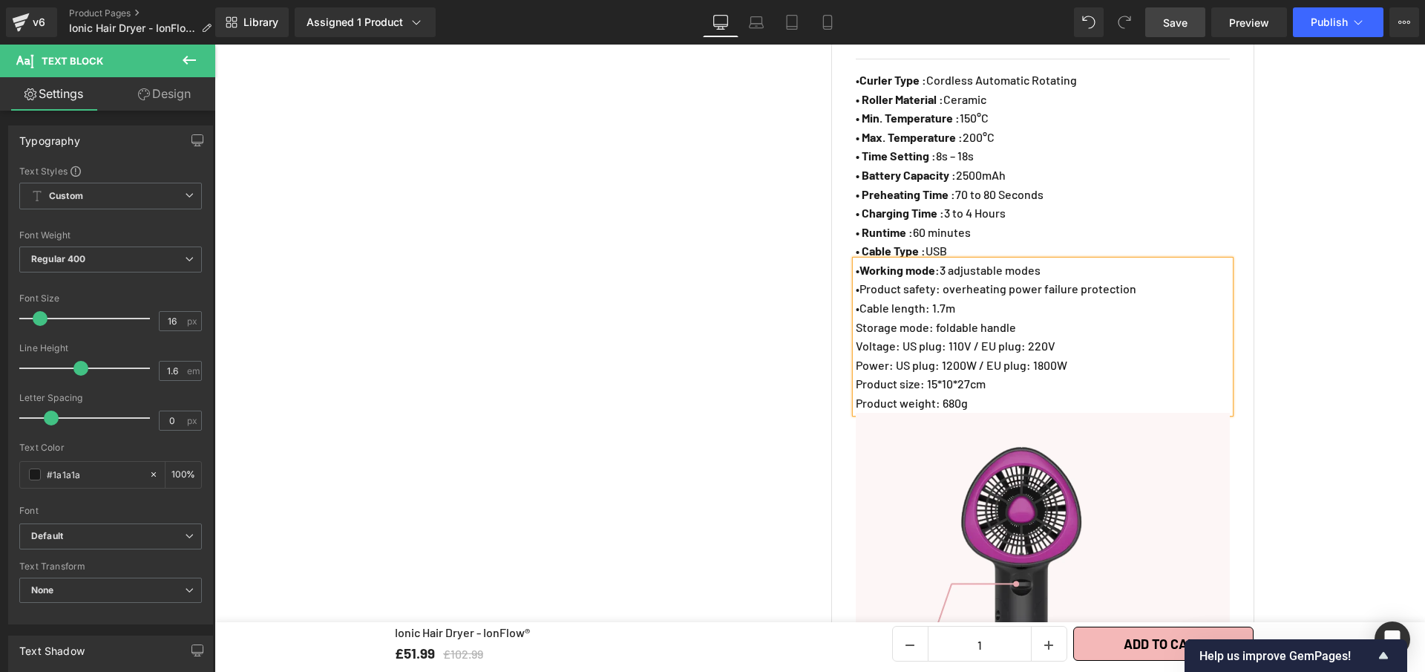
click at [856, 318] on p "Storage mode: foldable handle" at bounding box center [1043, 327] width 374 height 19
click at [856, 337] on p "Voltage: US plug: 110V / EU plug: 220V" at bounding box center [1043, 345] width 374 height 19
click at [856, 356] on p "Power: US plug: 1200W / EU plug: 1800W" at bounding box center [1043, 365] width 374 height 19
click at [856, 374] on p "Product size: 15*10*27cm" at bounding box center [1043, 383] width 374 height 19
click at [856, 393] on p "Product weight: 680g" at bounding box center [1043, 402] width 374 height 19
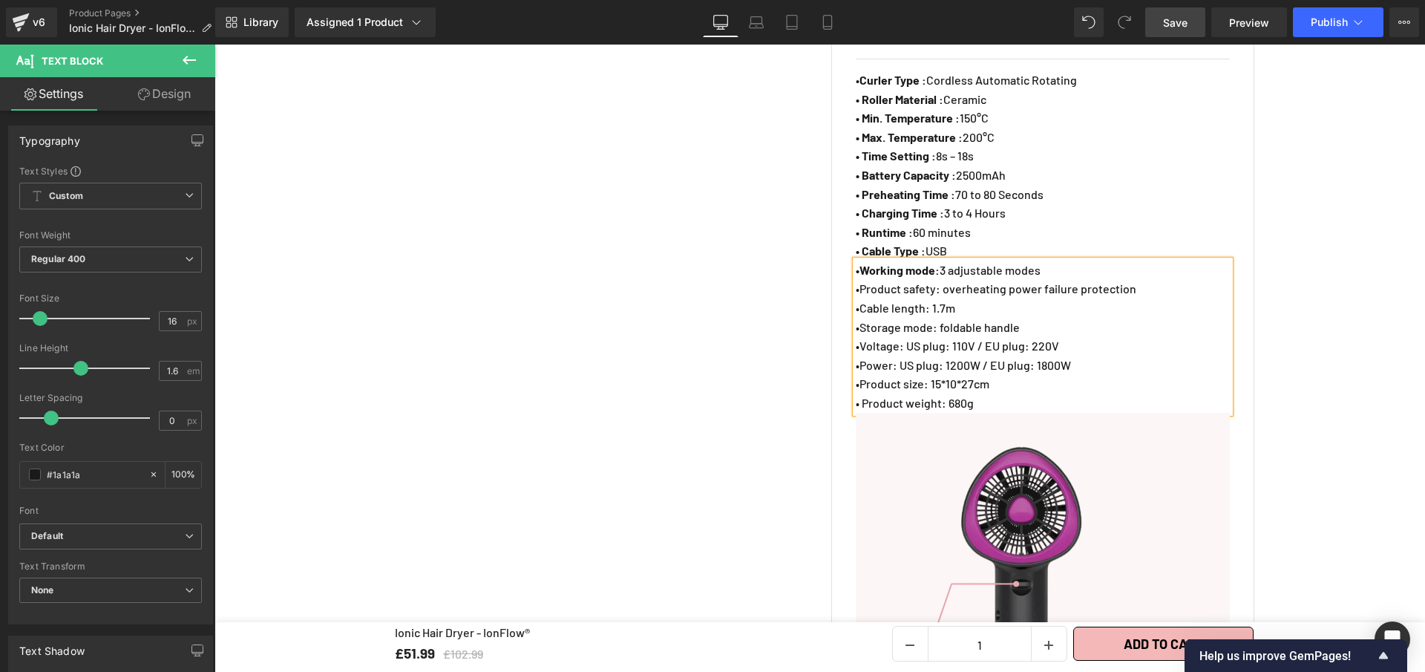
click at [856, 374] on p "•Product size: 15*10*27cm" at bounding box center [1043, 383] width 374 height 19
click at [856, 356] on p "•Power: US plug: 1200W / EU plug: 1800W" at bounding box center [1043, 365] width 374 height 19
click at [857, 337] on p "•Voltage: US plug: 110V / EU plug: 220V" at bounding box center [1043, 345] width 374 height 19
click at [856, 318] on p "•Storage mode: foldable handle" at bounding box center [1043, 327] width 374 height 19
click at [857, 298] on p "•Cable length: 1.7m" at bounding box center [1043, 307] width 374 height 19
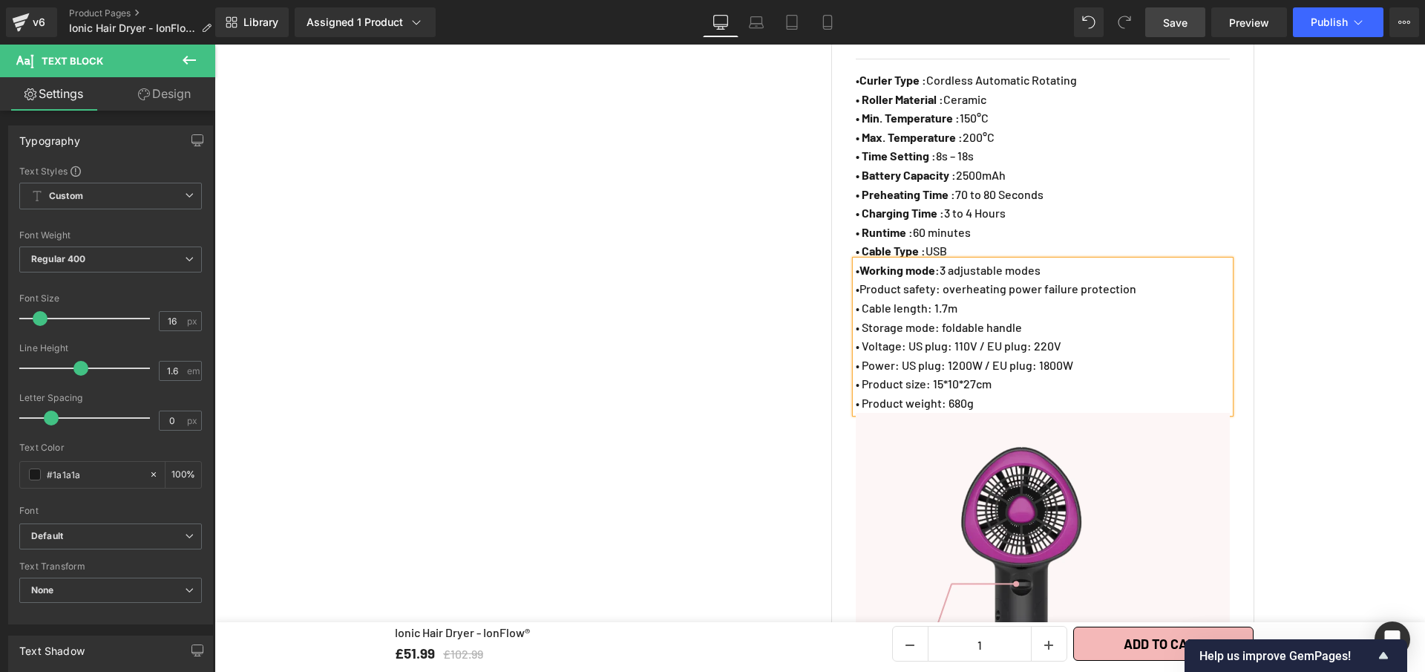
click at [856, 279] on p "•Product safety: overheating power failure protection" at bounding box center [1043, 288] width 374 height 19
click at [970, 397] on p "• Product weight: 680g" at bounding box center [1043, 402] width 374 height 19
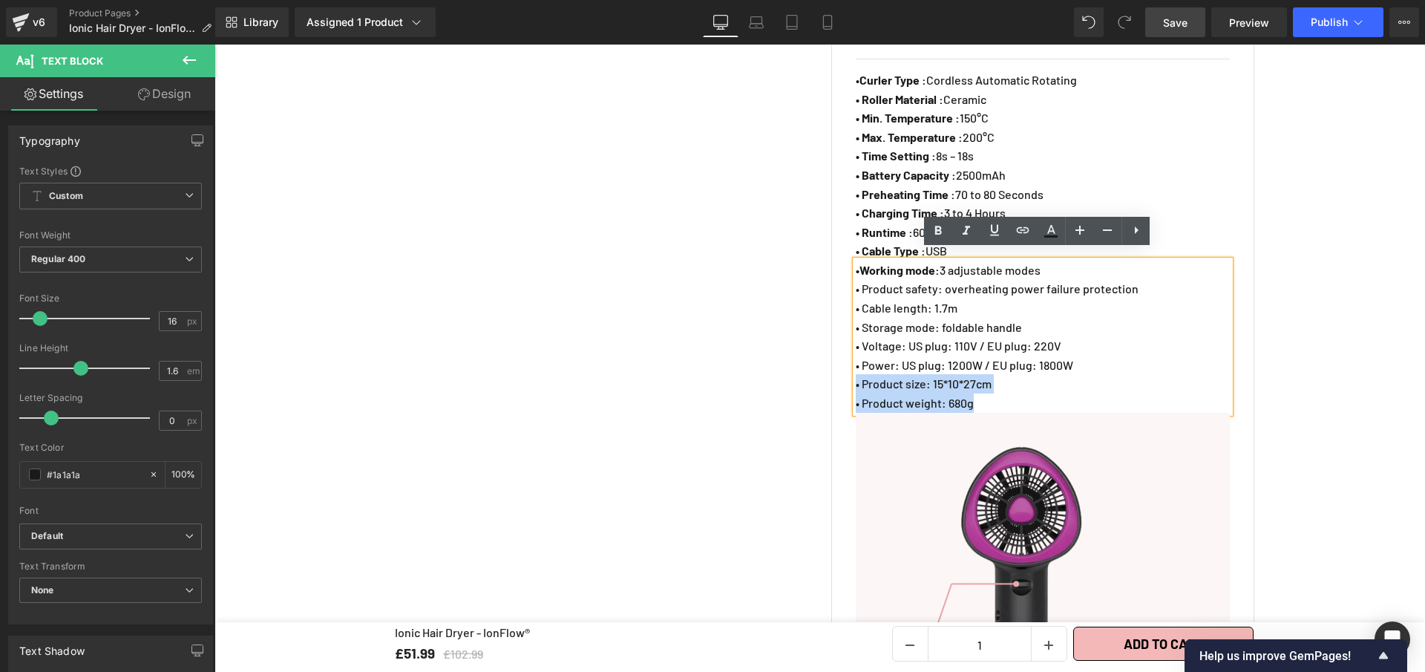
drag, startPoint x: 941, startPoint y: 390, endPoint x: 831, endPoint y: 376, distance: 110.0
click at [831, 376] on div "SPECIFICATIONS Text Block • Curler Type : Cordless Automatic Rotating • Roller …" at bounding box center [1042, 407] width 423 height 782
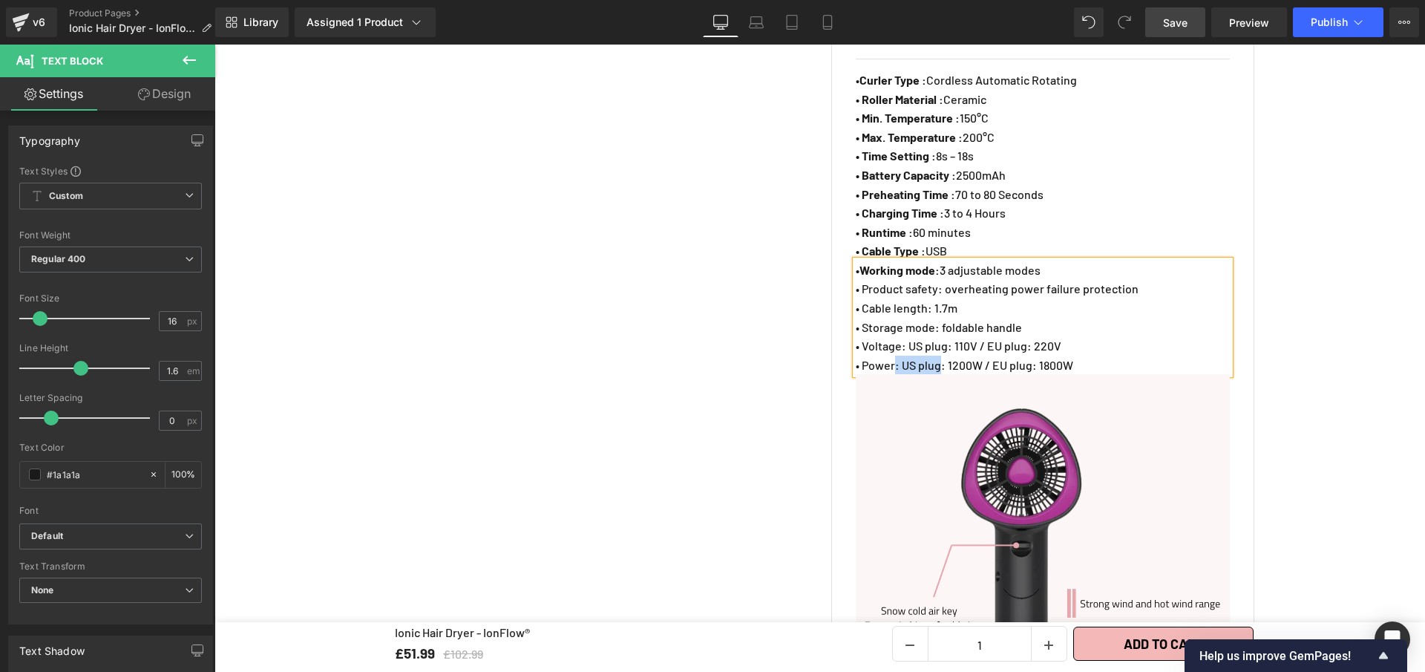
drag, startPoint x: 939, startPoint y: 357, endPoint x: 892, endPoint y: 354, distance: 46.9
click at [892, 356] on p "• Power: US plug: 1200W / EU plug: 1800W" at bounding box center [1043, 365] width 374 height 19
drag, startPoint x: 900, startPoint y: 357, endPoint x: 850, endPoint y: 356, distance: 49.8
click at [856, 356] on p "• Power : 1200W / EU plug: 1800W" at bounding box center [1043, 365] width 374 height 19
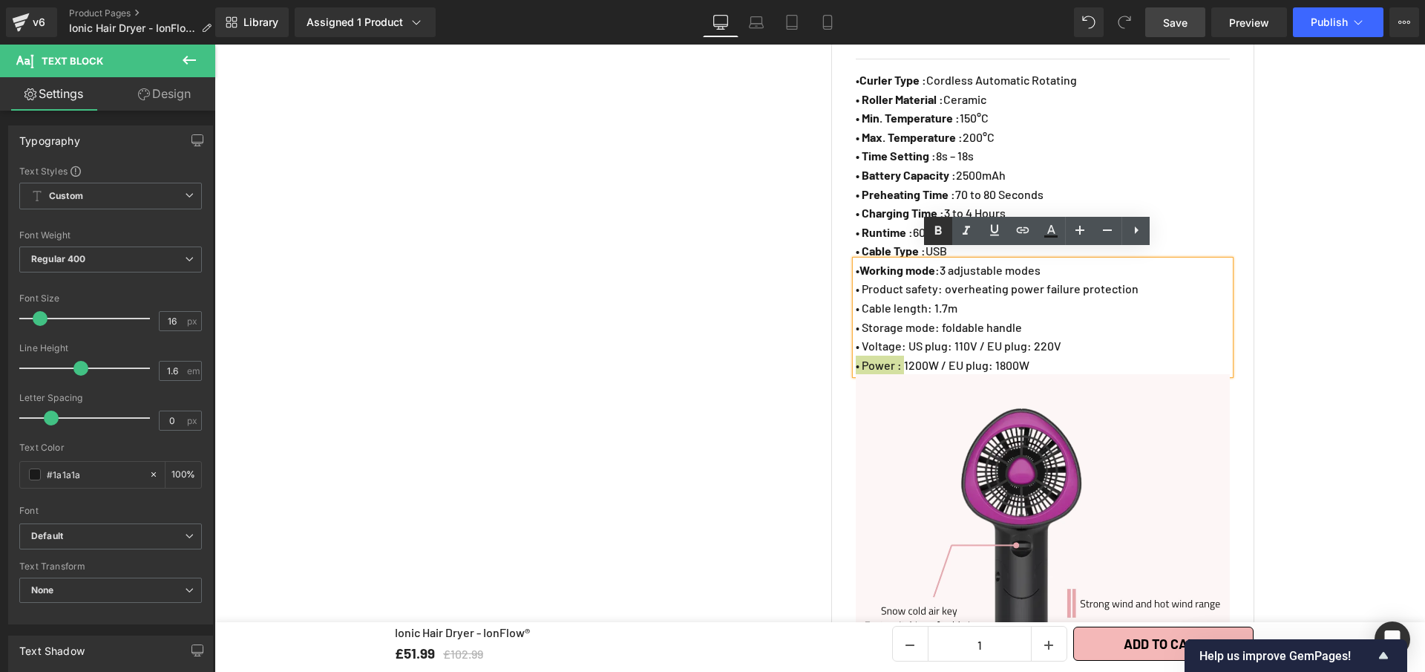
drag, startPoint x: 928, startPoint y: 232, endPoint x: 728, endPoint y: 292, distance: 209.5
click at [928, 232] on link at bounding box center [938, 231] width 28 height 28
drag, startPoint x: 944, startPoint y: 336, endPoint x: 898, endPoint y: 338, distance: 45.3
click at [898, 338] on p "• Voltage: US plug: 110V / EU plug: 220V" at bounding box center [1043, 345] width 374 height 19
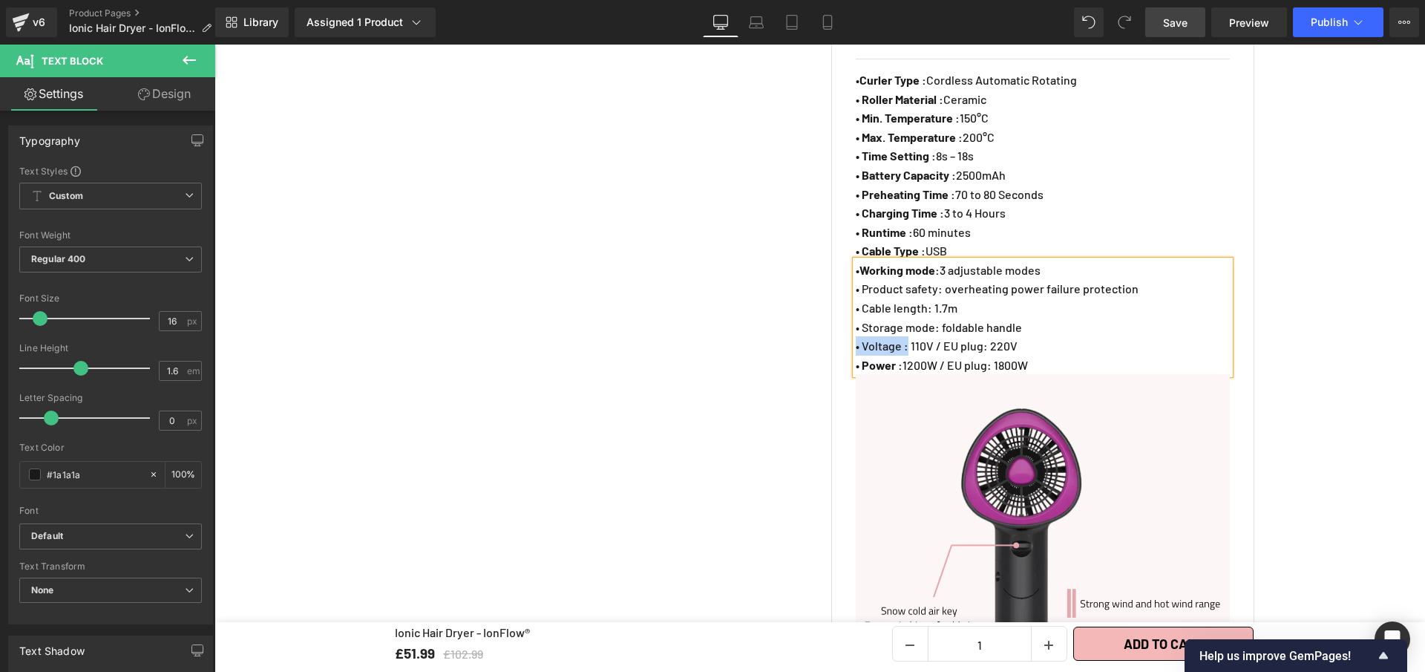
drag, startPoint x: 903, startPoint y: 337, endPoint x: 850, endPoint y: 335, distance: 53.5
click at [856, 336] on p "• Voltage : 110V / EU plug: 220V" at bounding box center [1043, 345] width 374 height 19
click at [937, 234] on icon at bounding box center [938, 230] width 7 height 9
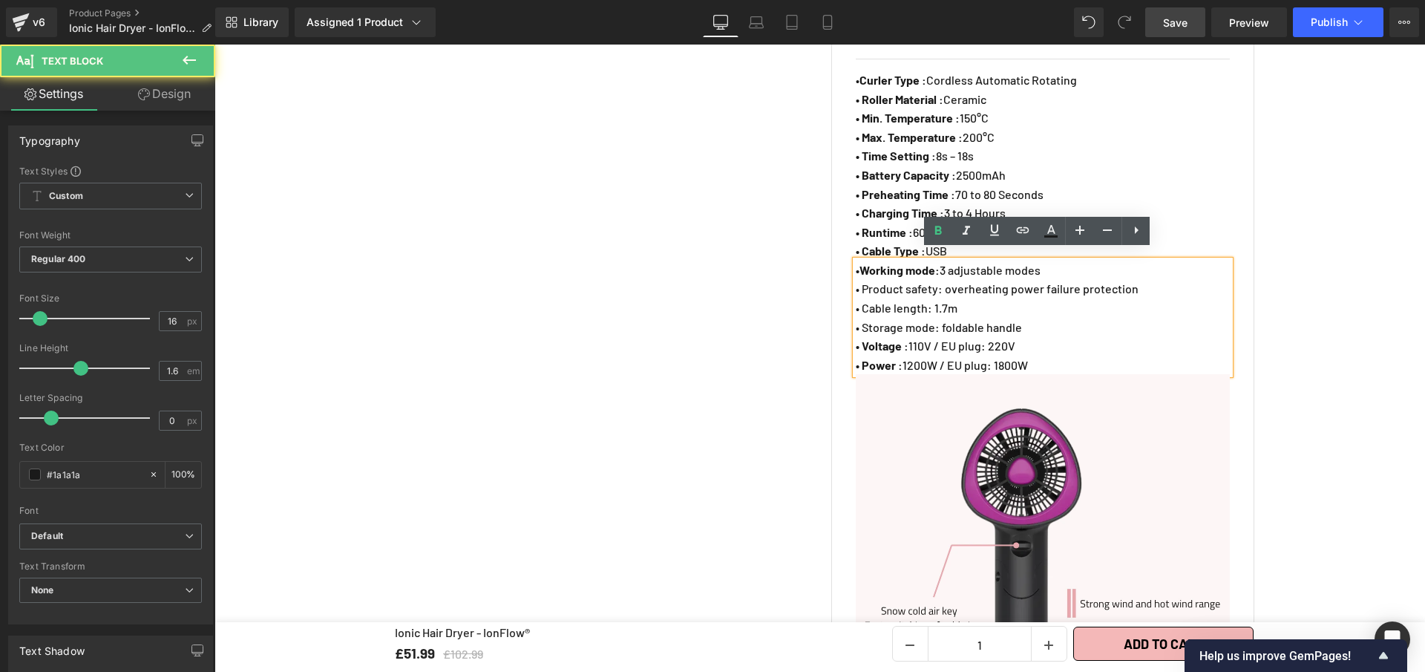
click at [933, 318] on p "• Storage mode: foldable handle" at bounding box center [1043, 327] width 374 height 19
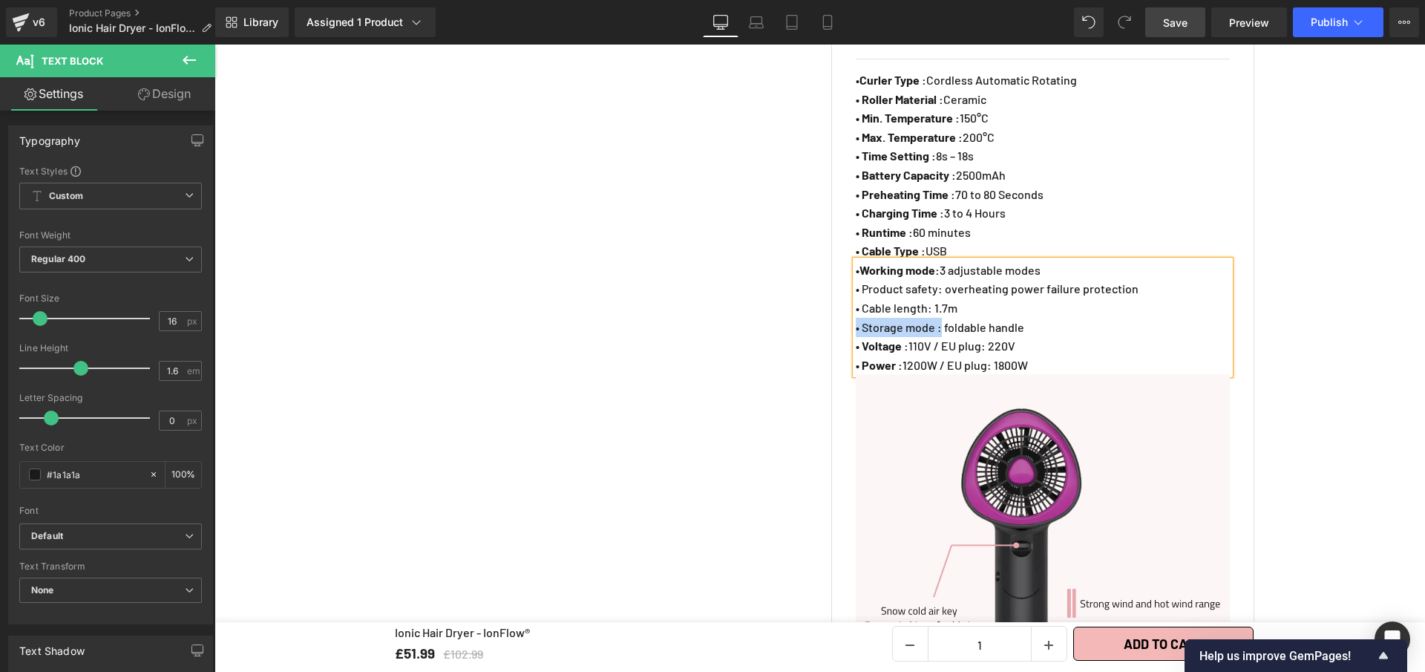
drag, startPoint x: 938, startPoint y: 318, endPoint x: 854, endPoint y: 301, distance: 85.8
click at [856, 318] on p "• Storage mode : foldable handle" at bounding box center [1043, 327] width 374 height 19
drag, startPoint x: 850, startPoint y: 313, endPoint x: 938, endPoint y: 321, distance: 88.7
click at [938, 321] on p "• Storage mode : foldable handle" at bounding box center [1043, 327] width 374 height 19
click at [930, 232] on icon at bounding box center [938, 231] width 18 height 18
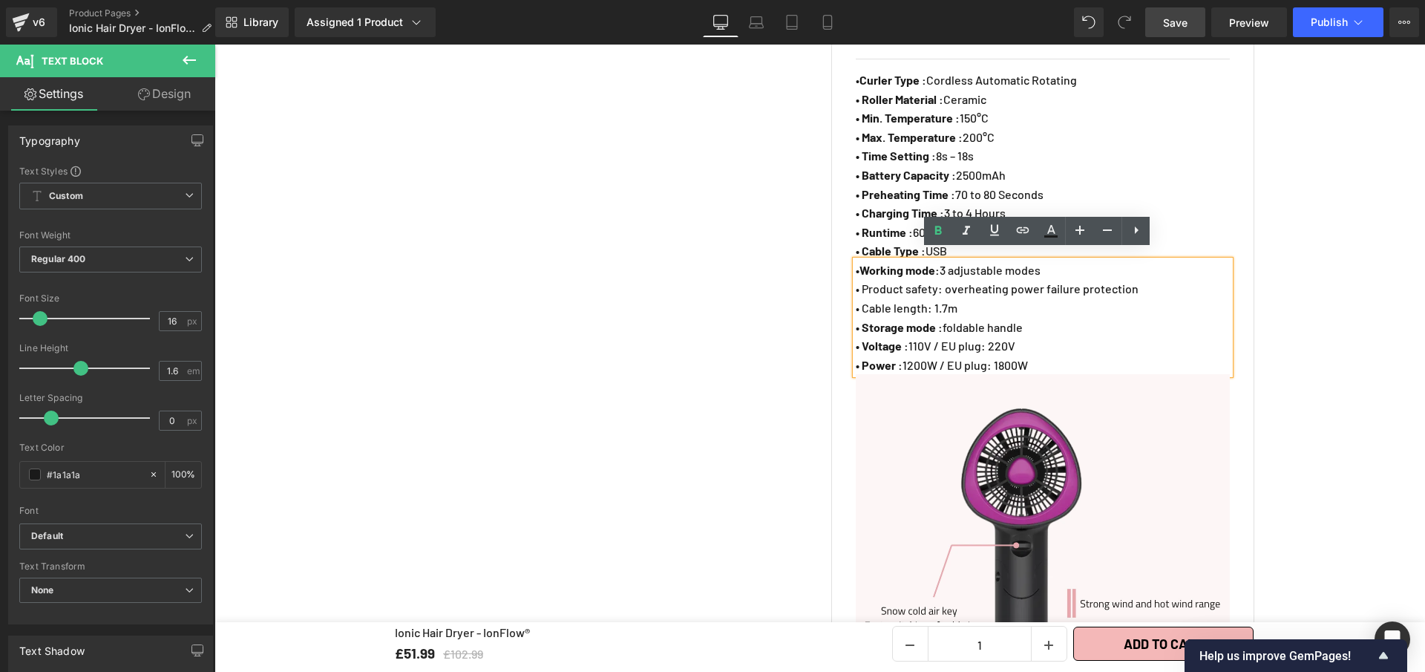
click at [925, 300] on p "• Cable length: 1.7m" at bounding box center [1043, 307] width 374 height 19
drag, startPoint x: 930, startPoint y: 298, endPoint x: 852, endPoint y: 295, distance: 78.0
click at [856, 298] on p "• Cable length : 1.7m" at bounding box center [1043, 307] width 374 height 19
drag, startPoint x: 851, startPoint y: 295, endPoint x: 922, endPoint y: 243, distance: 88.2
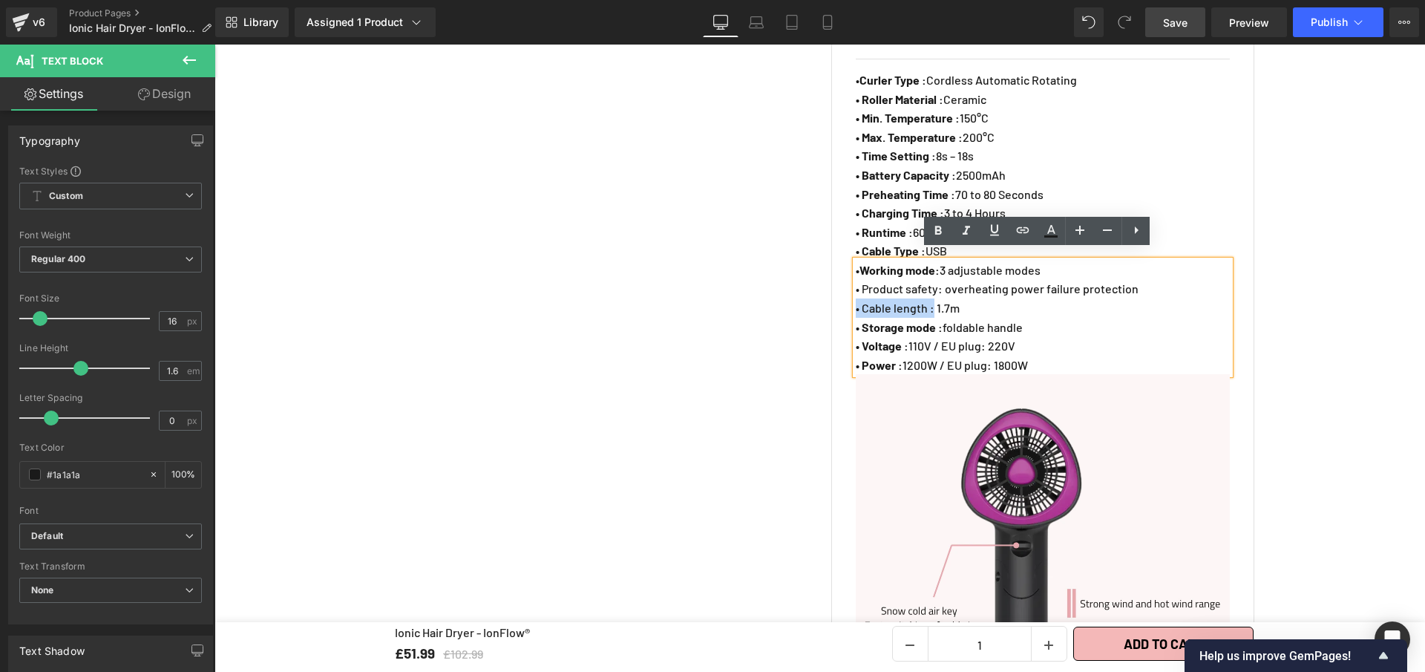
click at [930, 301] on p "• Cable length : 1.7m" at bounding box center [1043, 307] width 374 height 19
click at [932, 232] on icon at bounding box center [938, 231] width 18 height 18
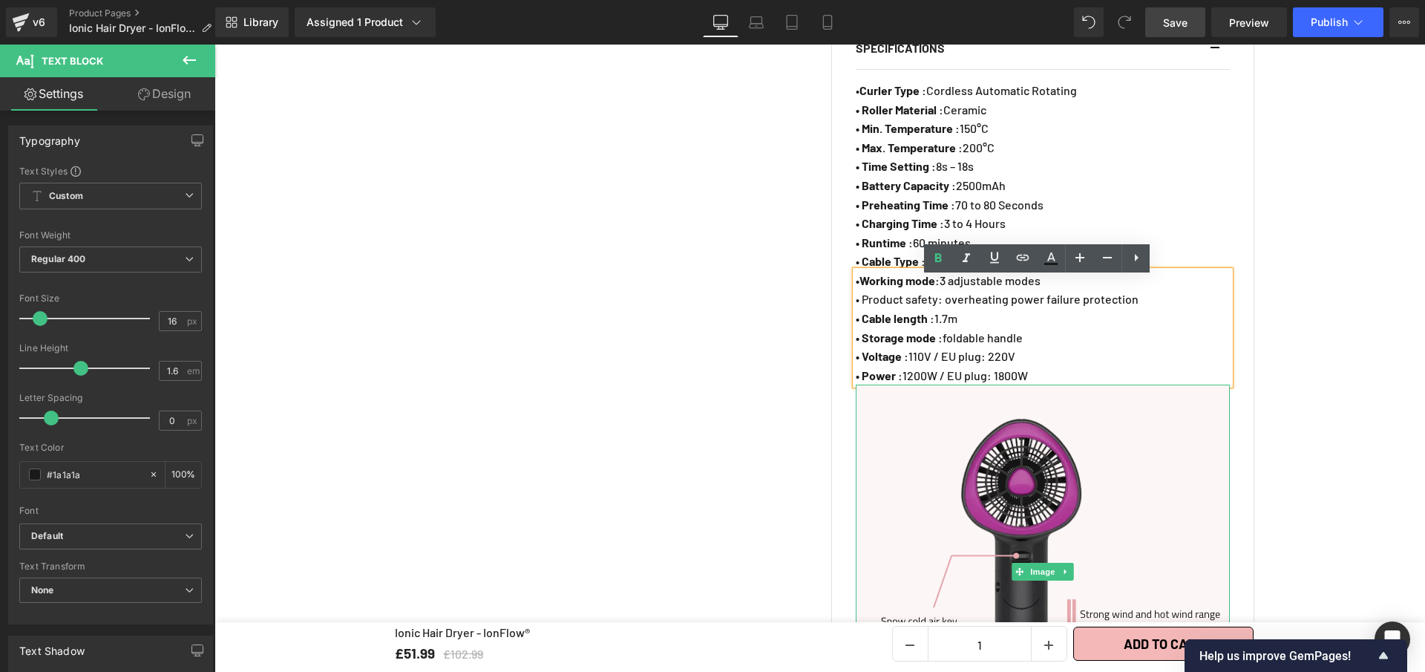
scroll to position [991, 0]
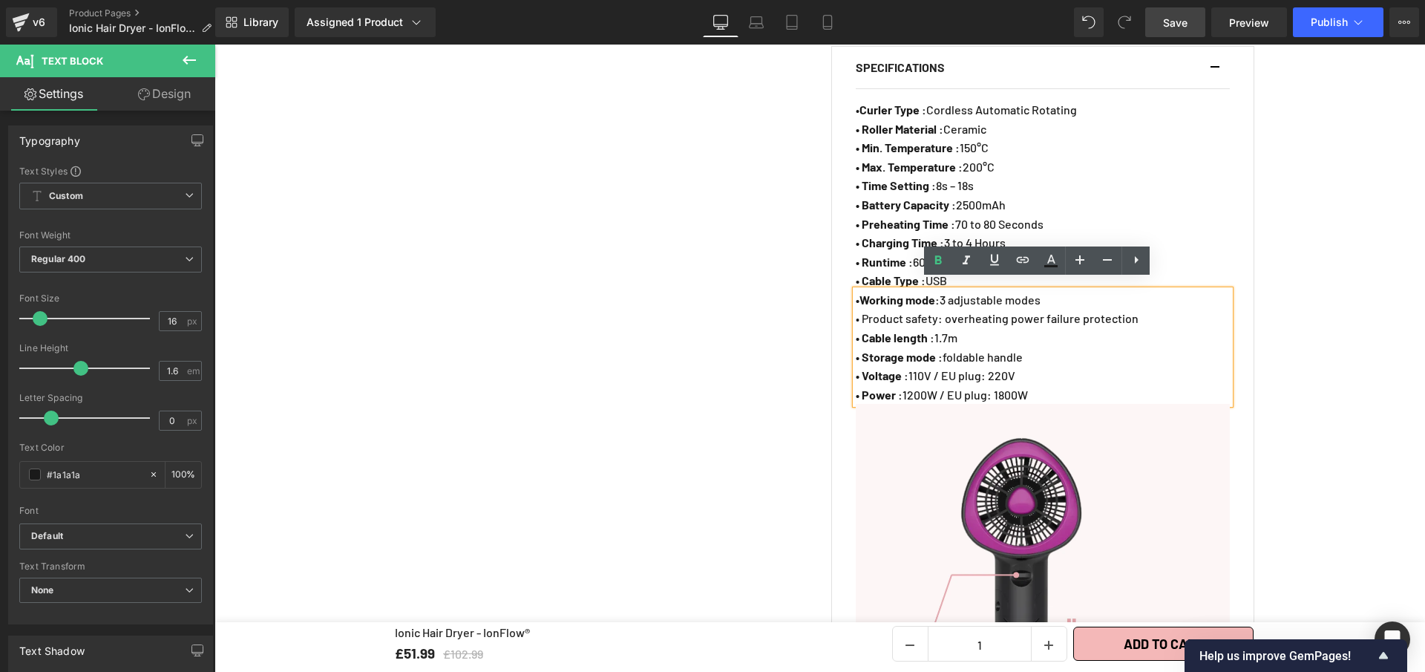
click at [932, 311] on p "• Product safety: overheating power failure protection" at bounding box center [1043, 318] width 374 height 19
drag, startPoint x: 941, startPoint y: 290, endPoint x: 943, endPoint y: 302, distance: 12.0
click at [940, 292] on strong "Working mode:" at bounding box center [900, 299] width 80 height 14
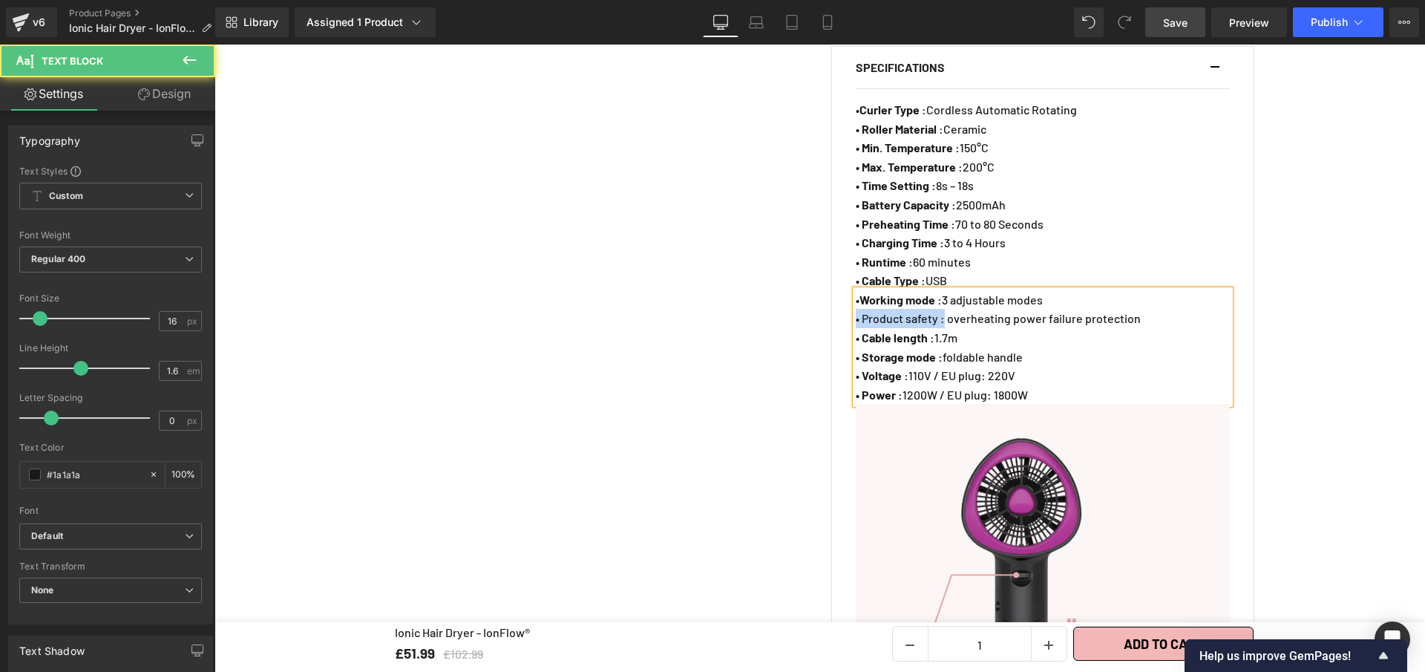
drag, startPoint x: 936, startPoint y: 307, endPoint x: 835, endPoint y: 307, distance: 101.0
click at [835, 307] on div "SPECIFICATIONS Text Block • Curler Type : Cordless Automatic Rotating • Roller …" at bounding box center [1042, 418] width 423 height 744
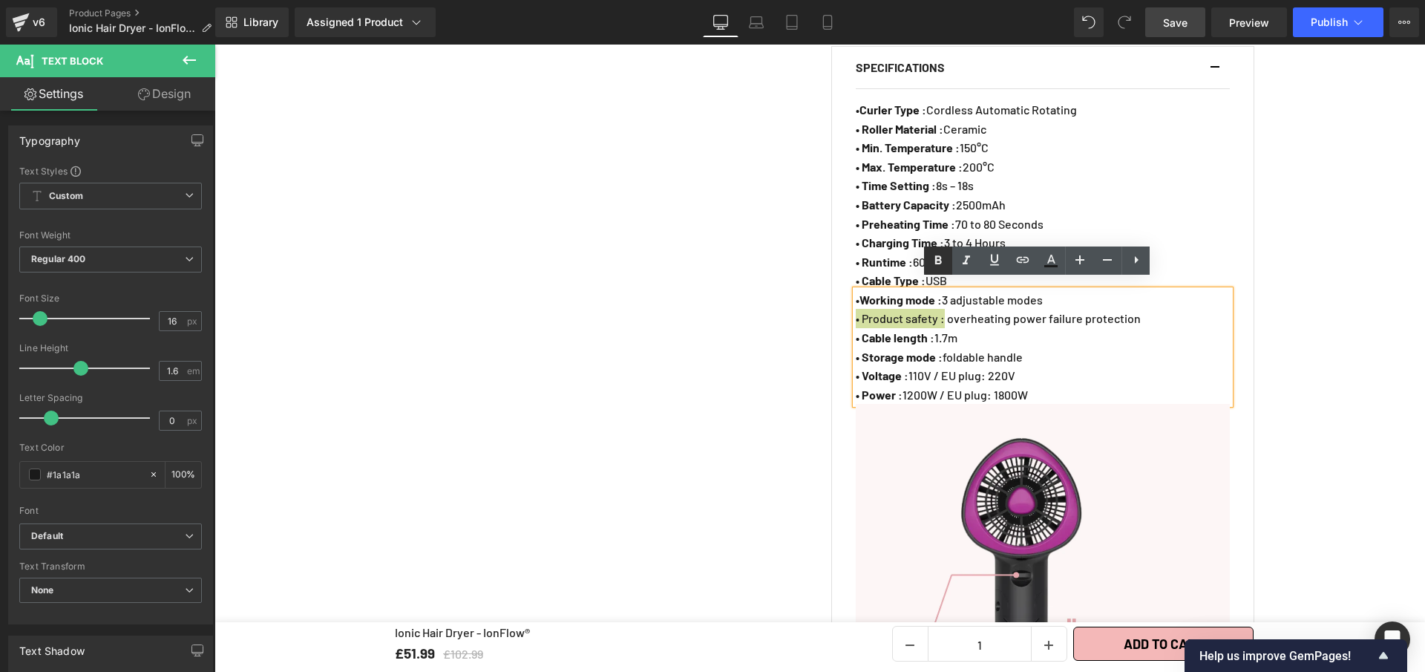
click at [929, 261] on icon at bounding box center [938, 261] width 18 height 18
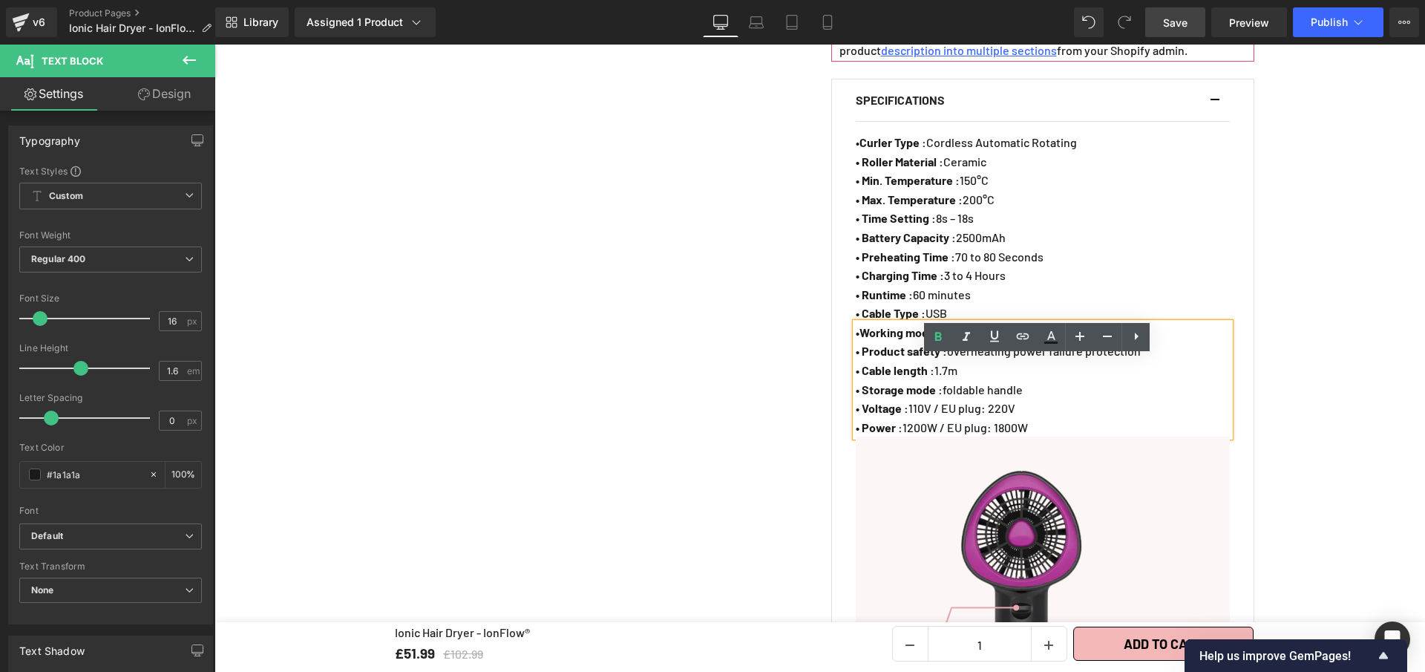
scroll to position [870, 0]
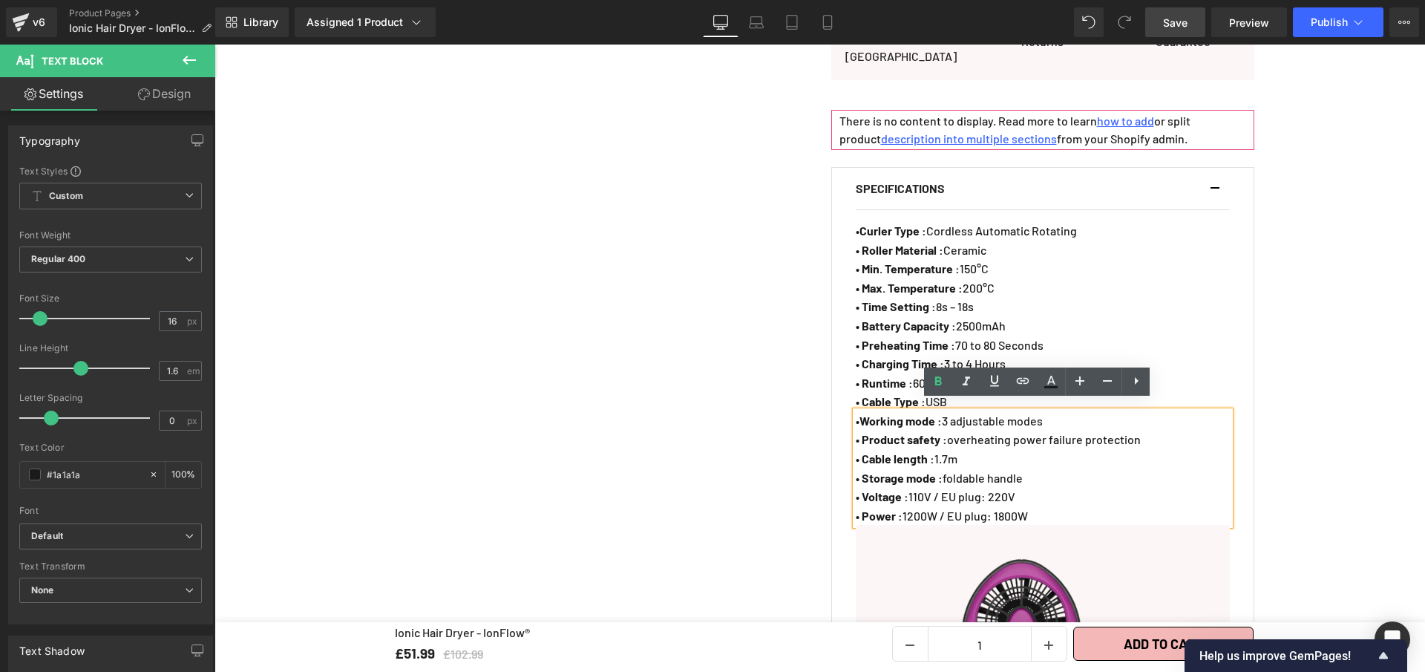
click at [1018, 259] on p "• Min. Temperature : 150°C" at bounding box center [1043, 268] width 374 height 19
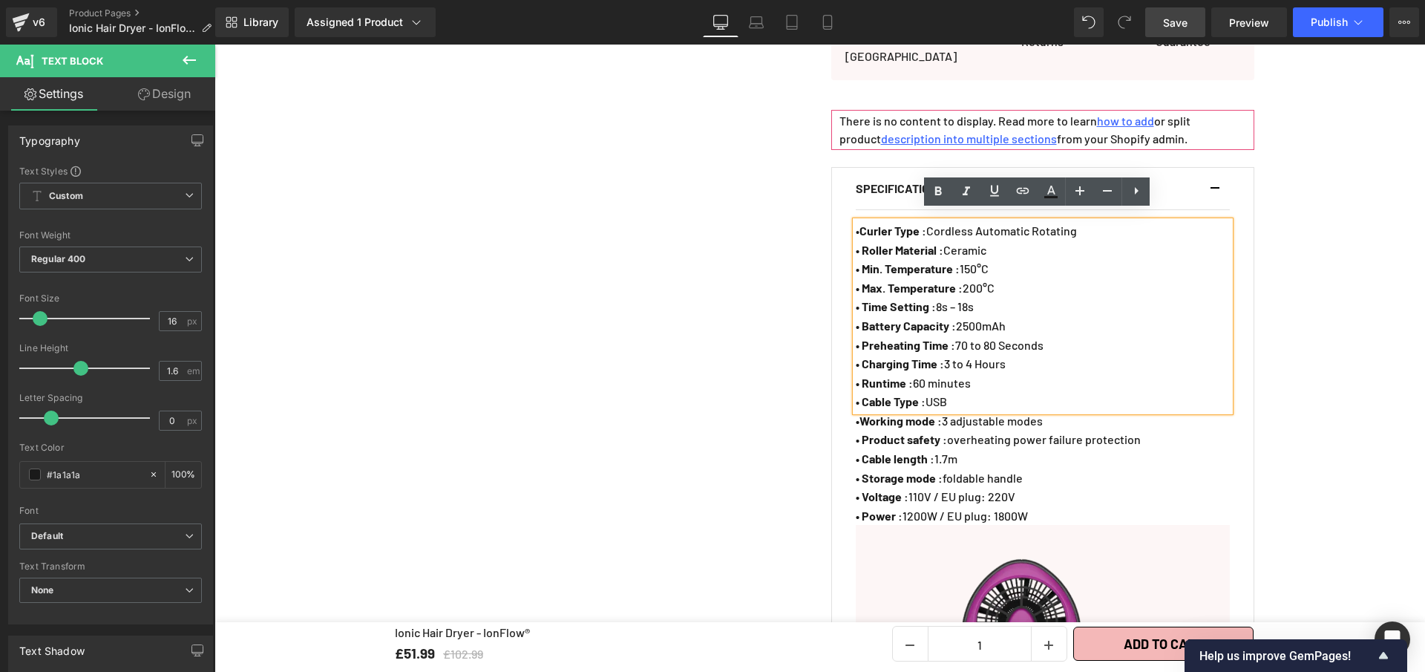
click at [1247, 228] on div "SPECIFICATIONS Text Block • Curler Type : Cordless Automatic Rotating • Roller …" at bounding box center [1042, 539] width 423 height 744
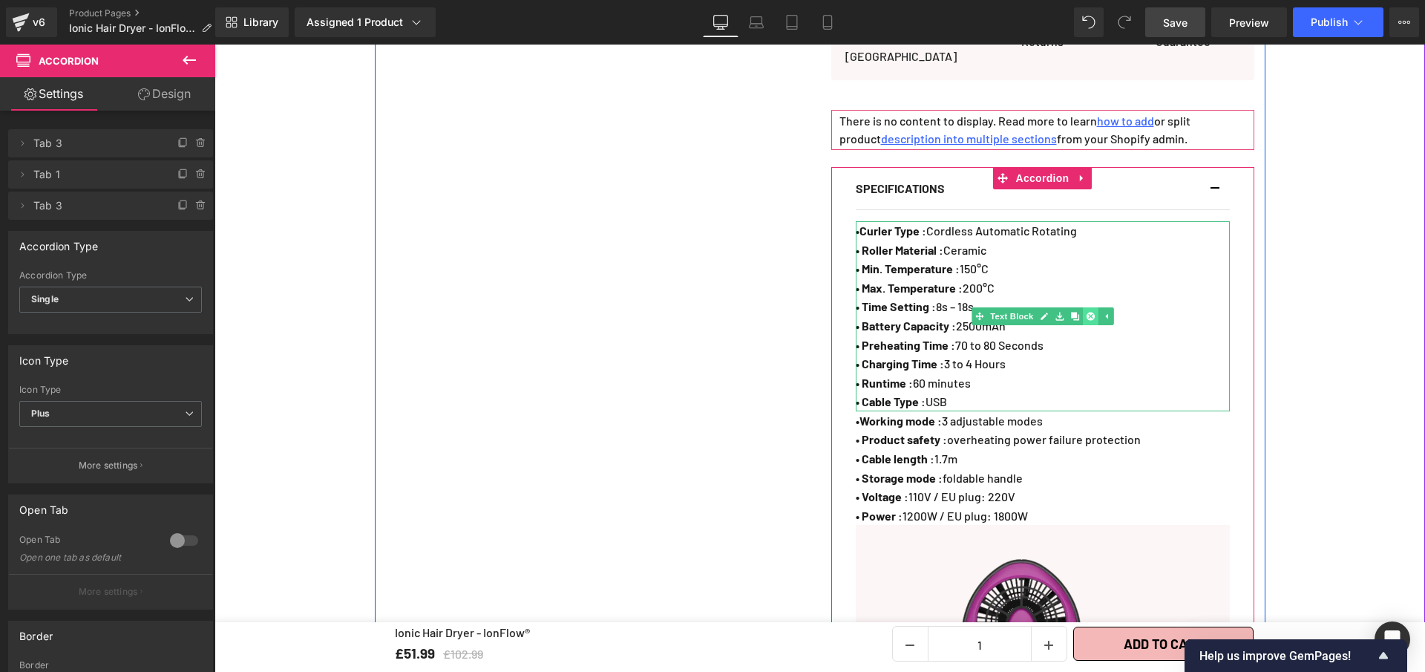
click at [1086, 312] on icon at bounding box center [1090, 316] width 8 height 8
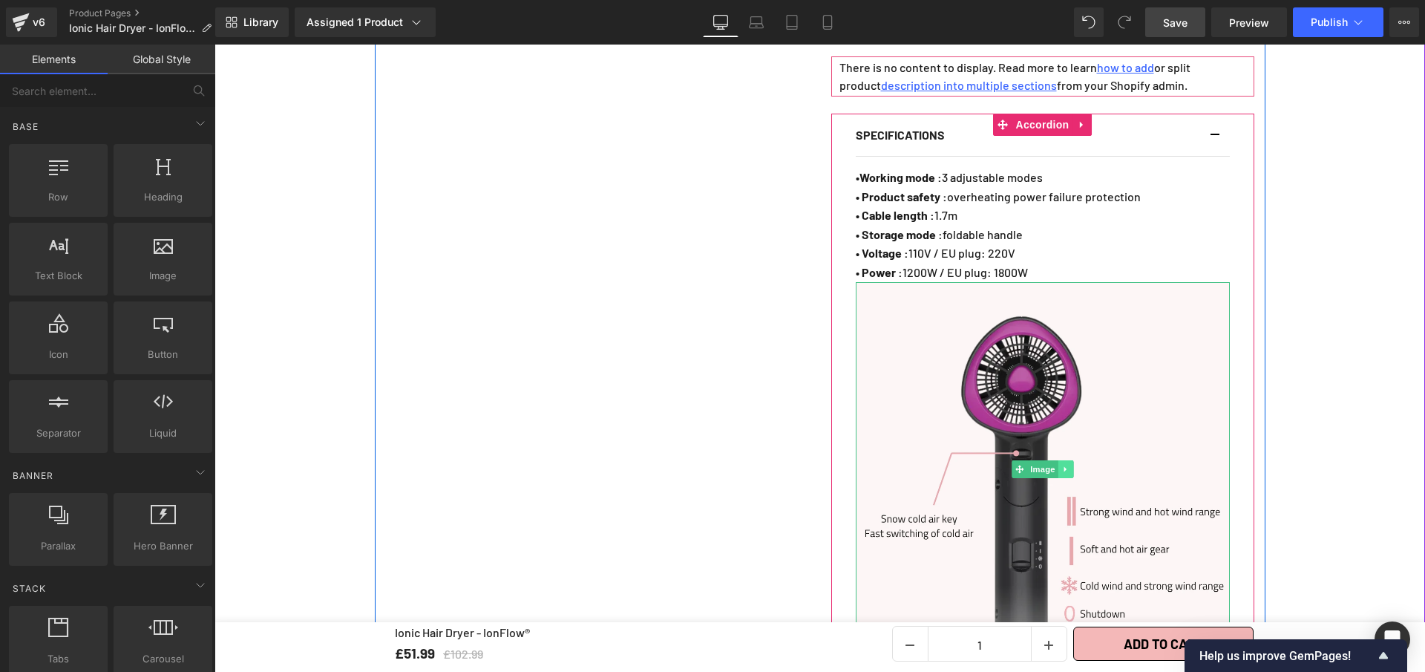
scroll to position [977, 0]
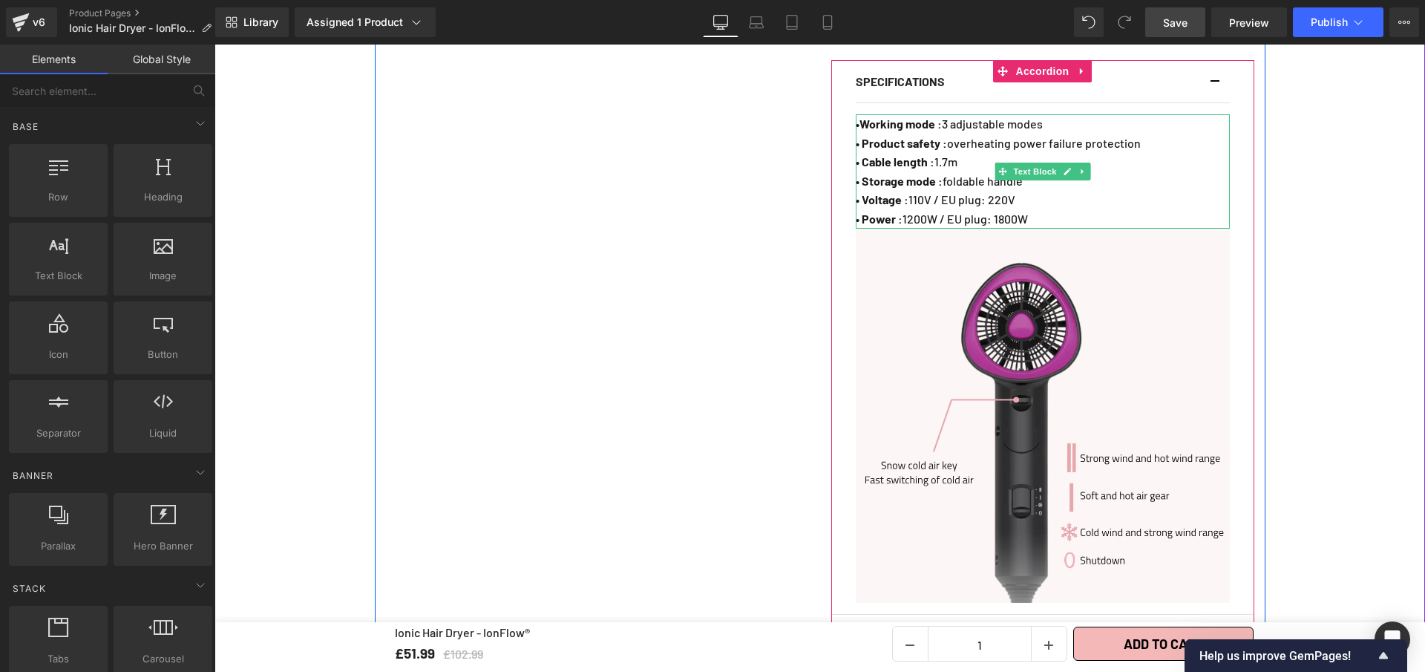
click at [993, 210] on p "• Power : 1200W / EU plug: 1800W" at bounding box center [1043, 218] width 374 height 19
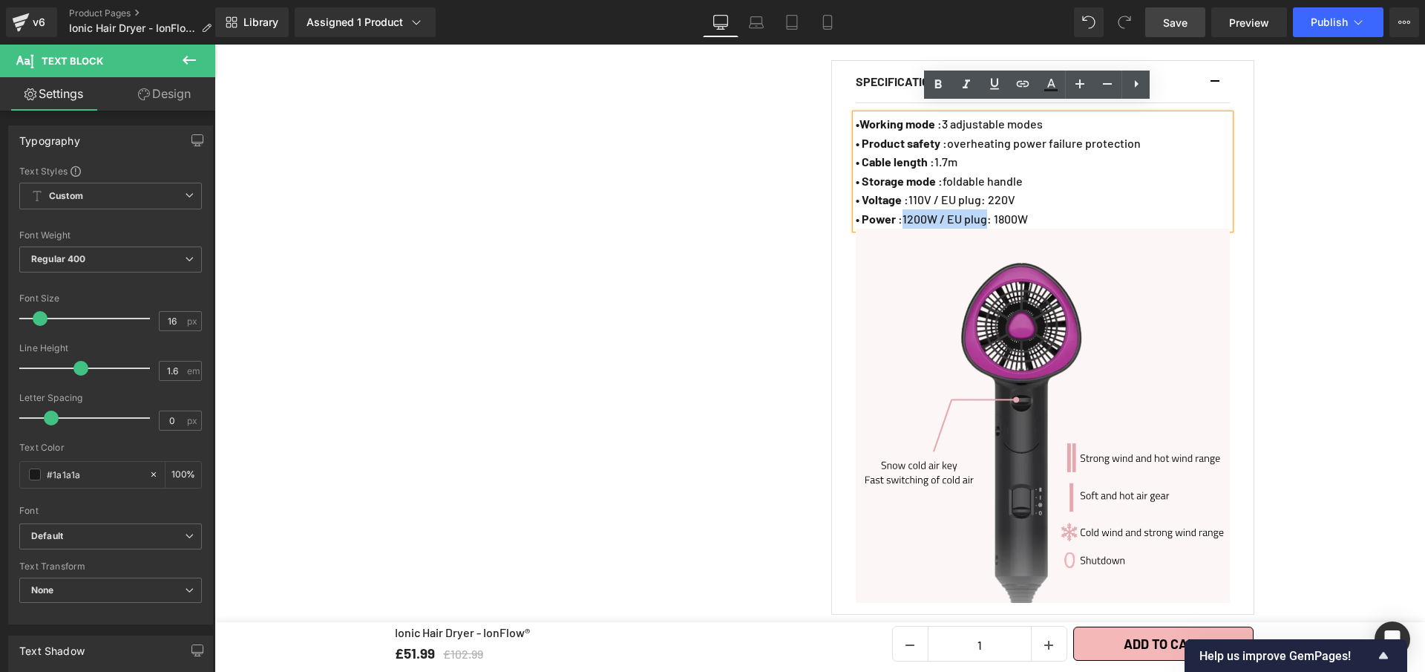
drag, startPoint x: 993, startPoint y: 209, endPoint x: 906, endPoint y: 207, distance: 86.9
click at [906, 209] on p "• Power : 1200W / EU plug: 1800W" at bounding box center [1043, 218] width 374 height 19
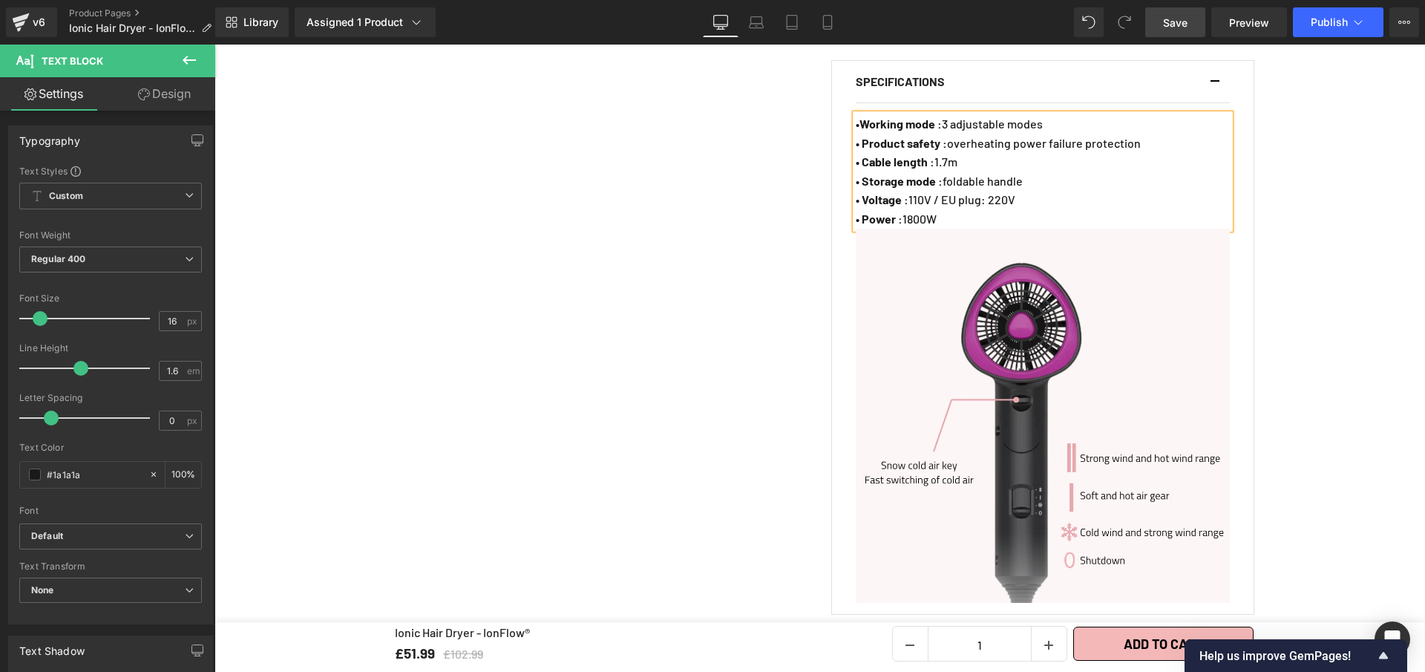
click at [993, 191] on p "• Voltage : 110V / EU plug: 220V" at bounding box center [1043, 199] width 374 height 19
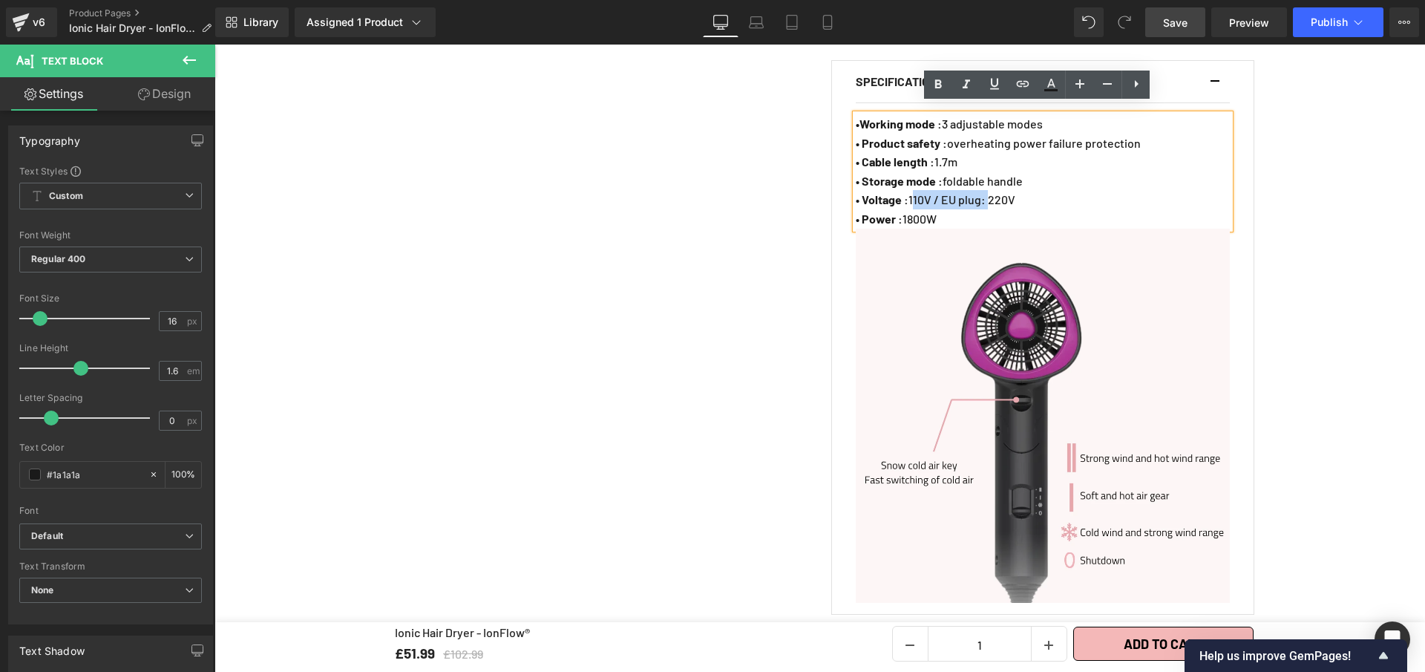
drag, startPoint x: 993, startPoint y: 191, endPoint x: 912, endPoint y: 186, distance: 80.3
click at [912, 190] on p "• Voltage : 110V / EU plug: 220V" at bounding box center [1043, 199] width 374 height 19
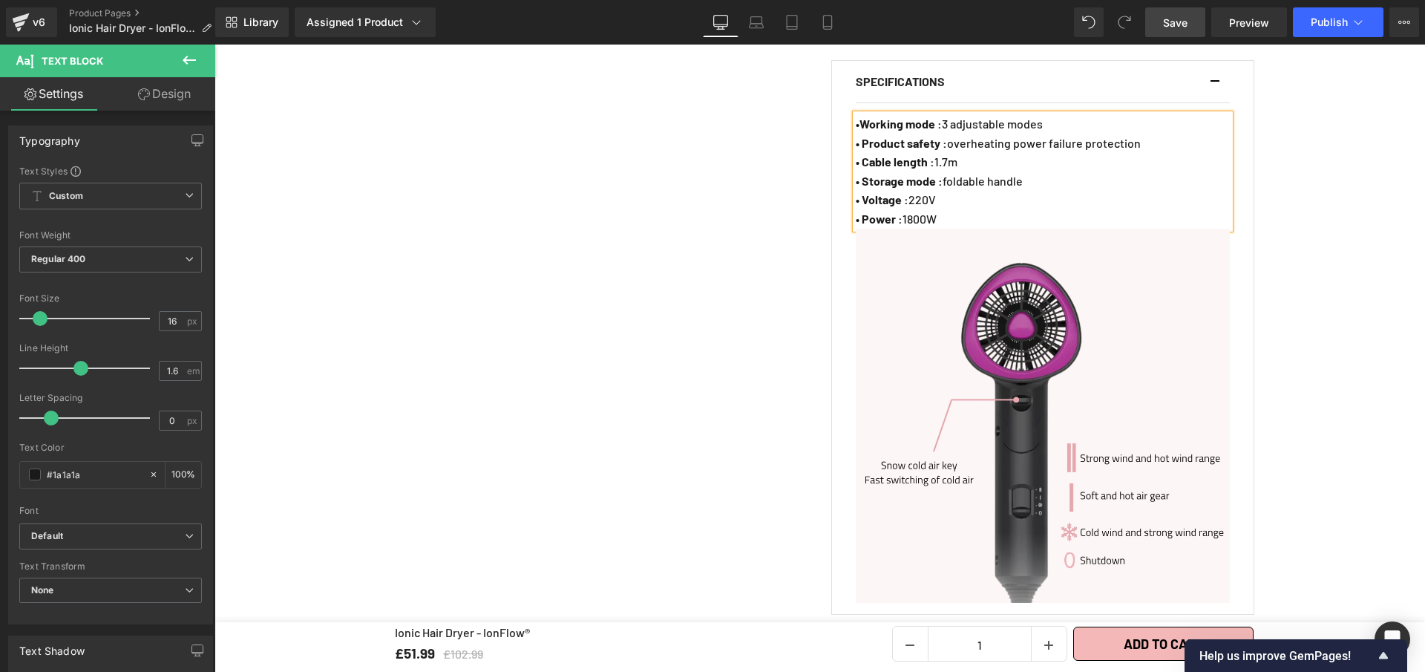
click at [1162, 17] on link "Save" at bounding box center [1175, 22] width 60 height 30
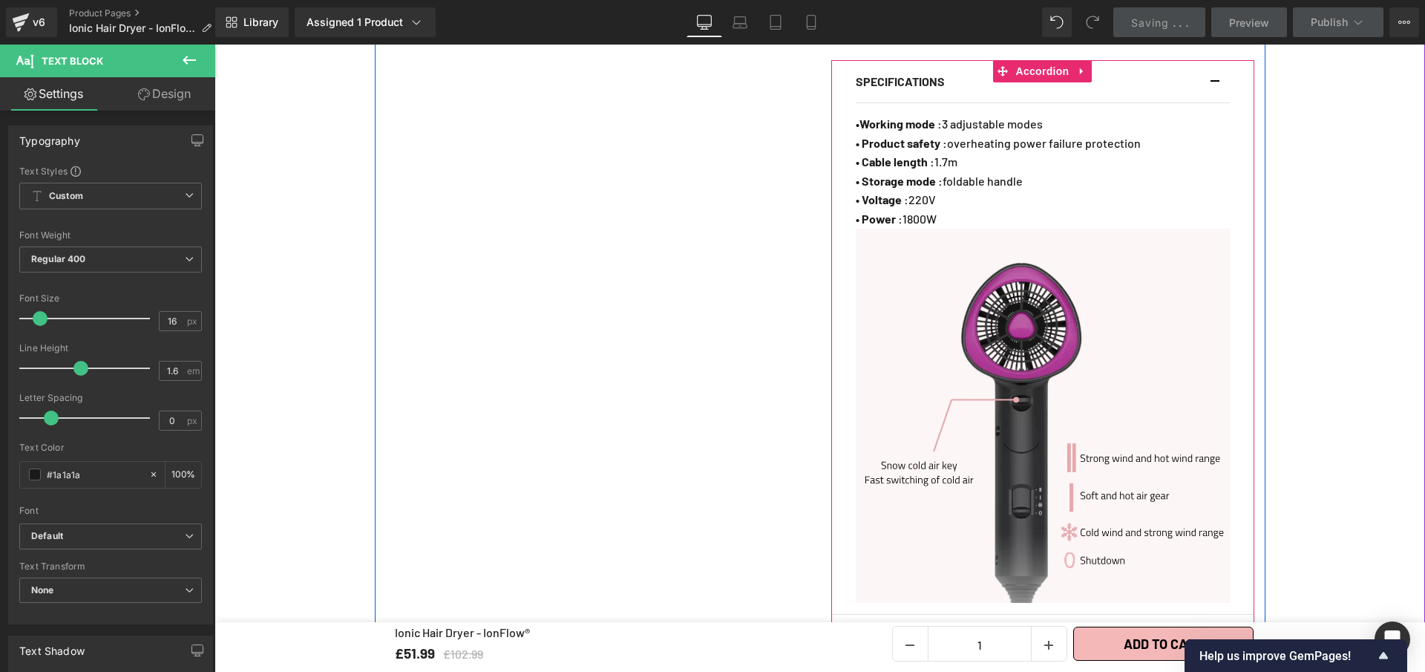
click at [1206, 68] on div "SPECIFICATIONS Text Block" at bounding box center [1043, 82] width 374 height 42
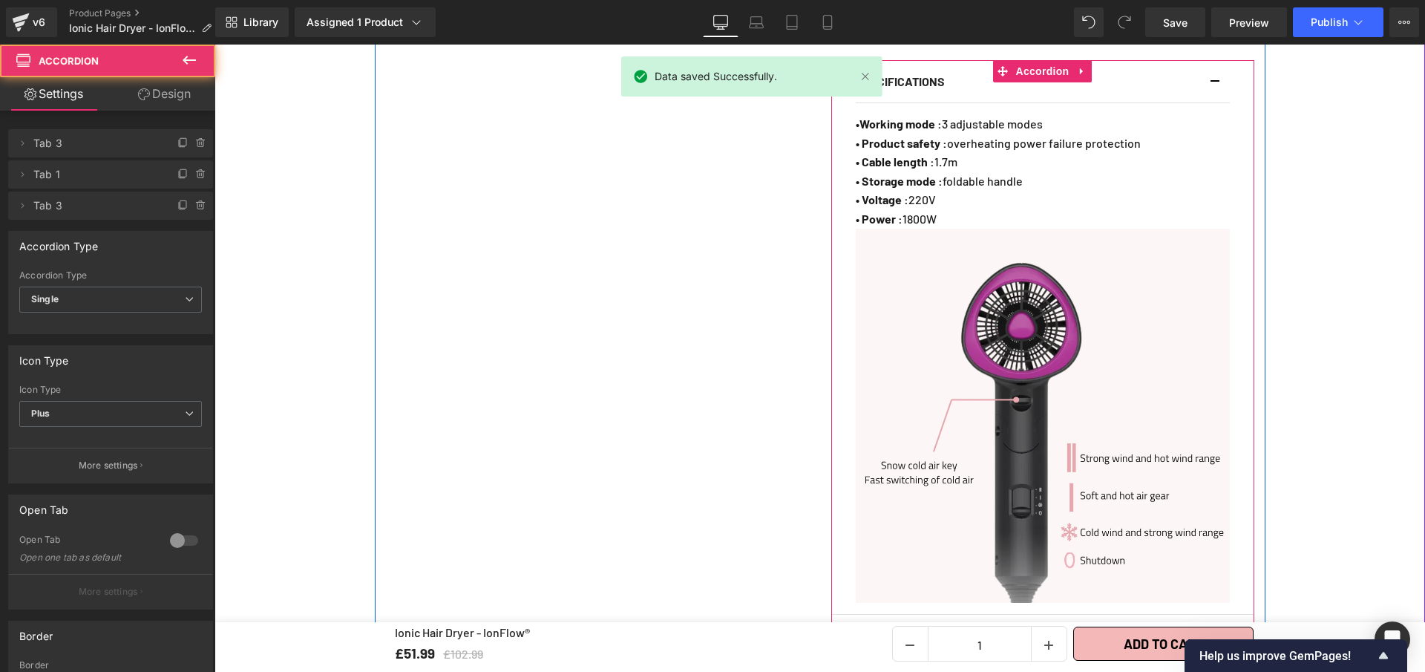
click at [1217, 70] on button "button" at bounding box center [1222, 82] width 15 height 42
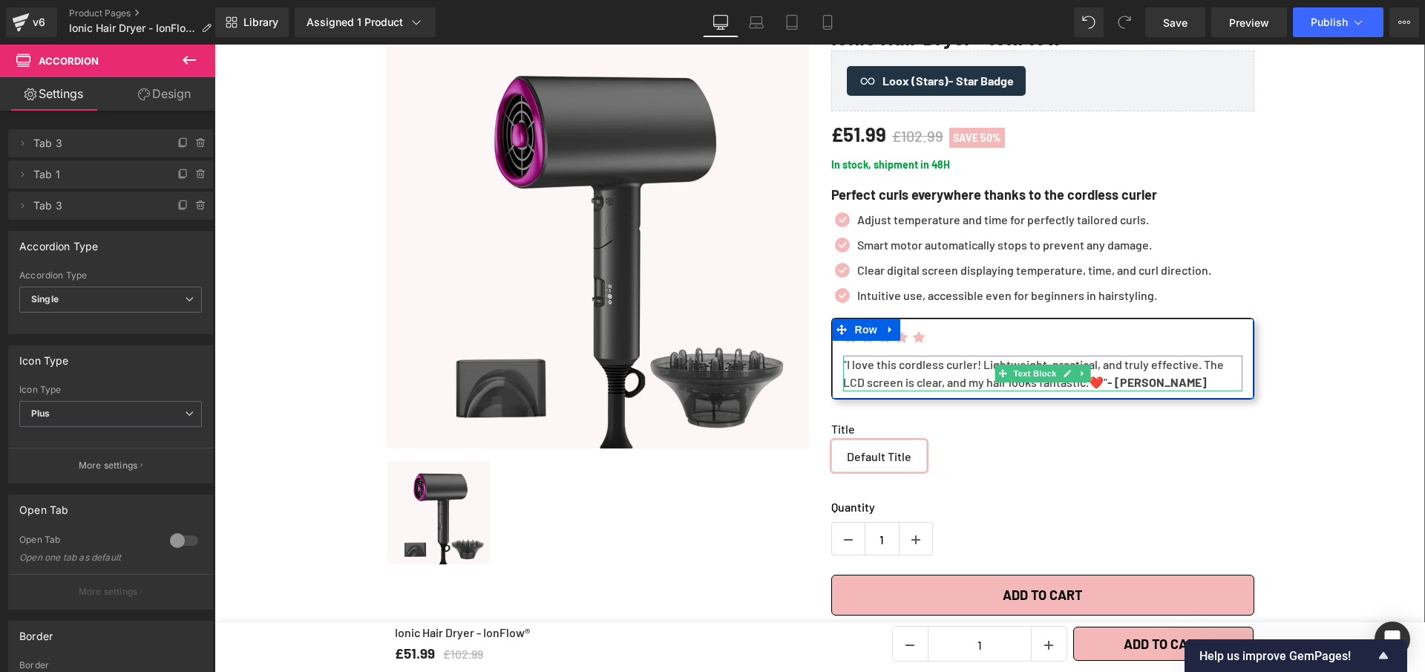
scroll to position [146, 0]
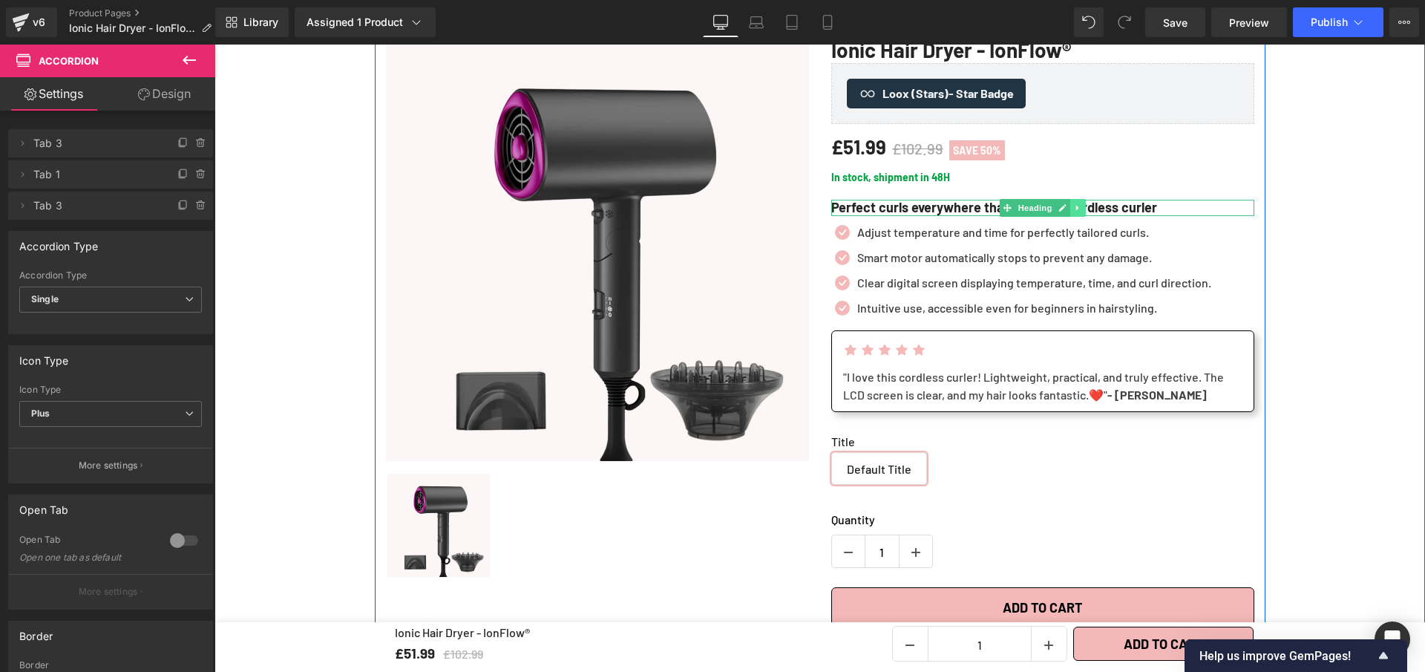
click at [1077, 212] on link at bounding box center [1079, 208] width 16 height 18
click at [1036, 207] on icon at bounding box center [1040, 207] width 8 height 9
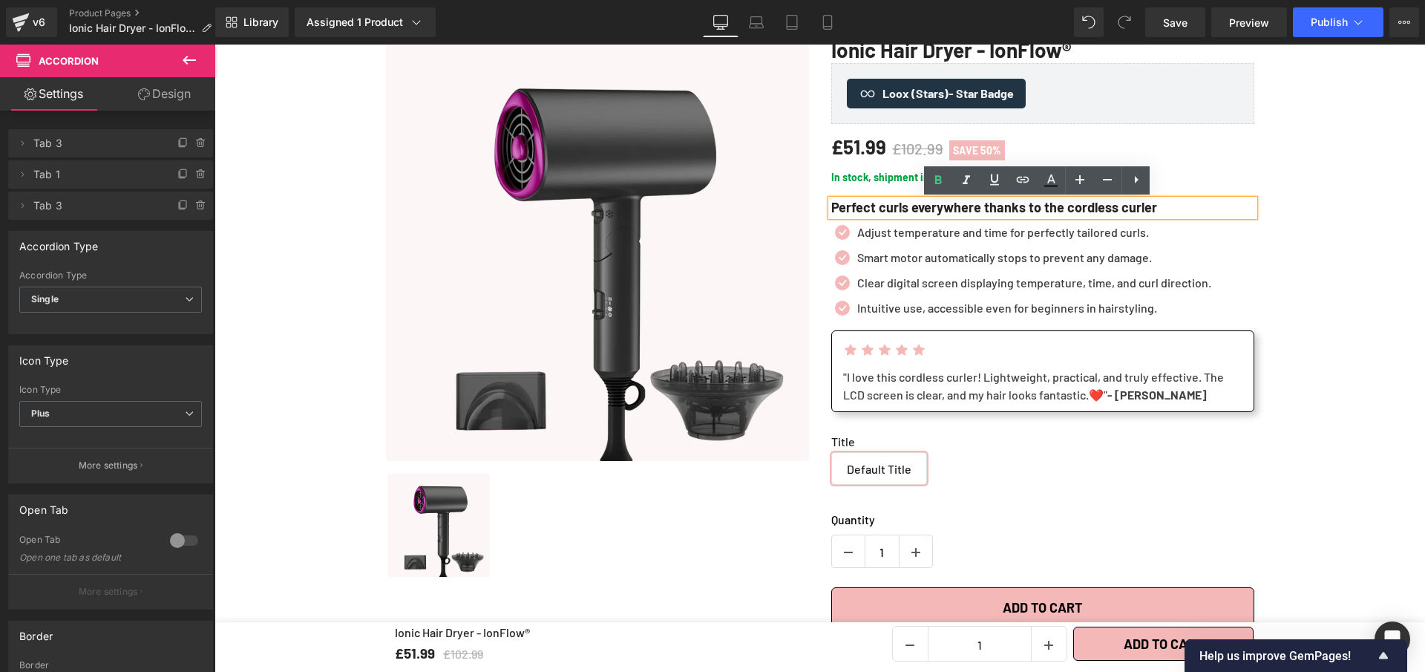
click at [1032, 209] on h1 "Perfect curls everywhere thanks to the cordless curler" at bounding box center [1042, 208] width 423 height 16
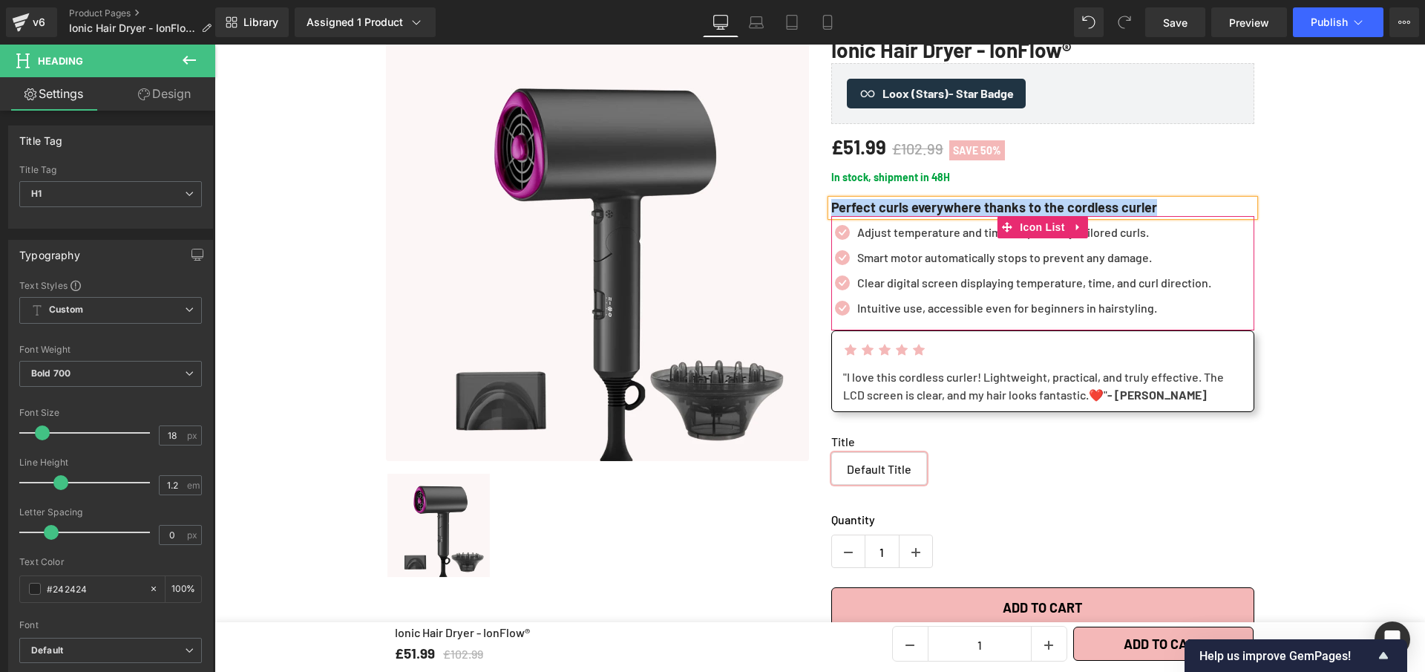
paste div
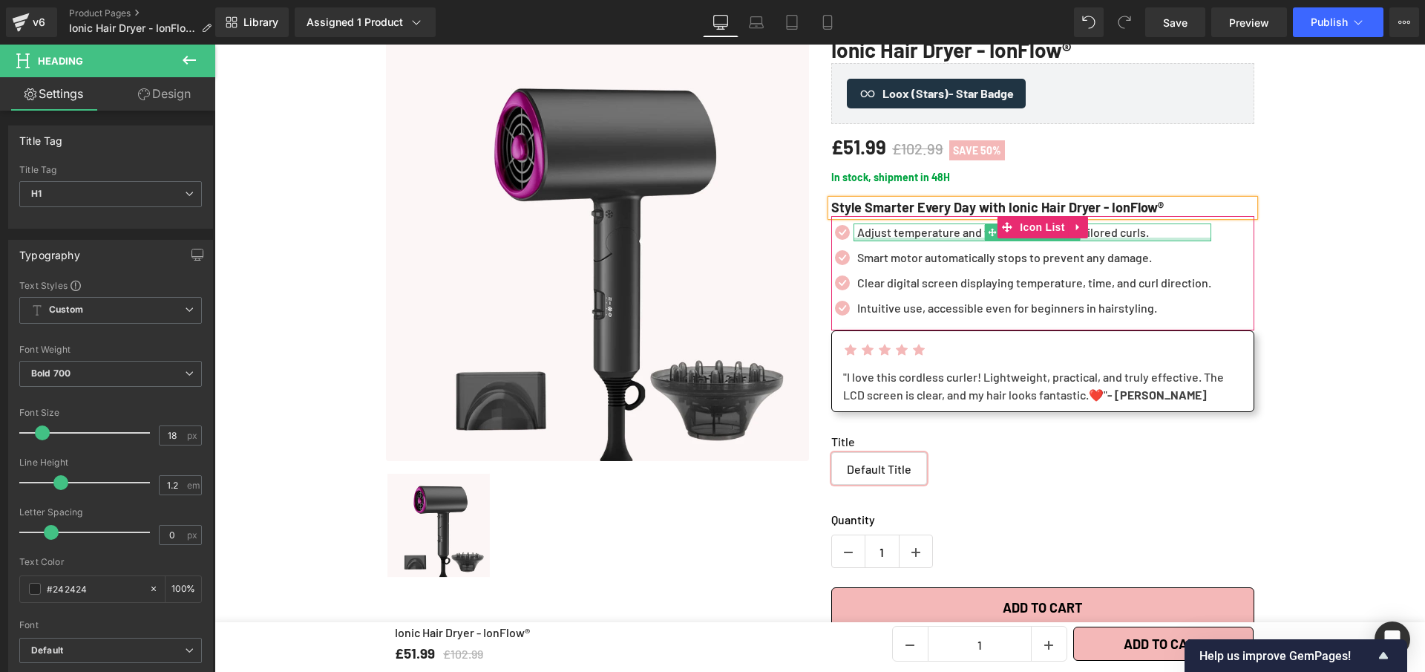
click at [1158, 235] on p "Adjust temperature and time for perfectly tailored curls." at bounding box center [1034, 232] width 354 height 18
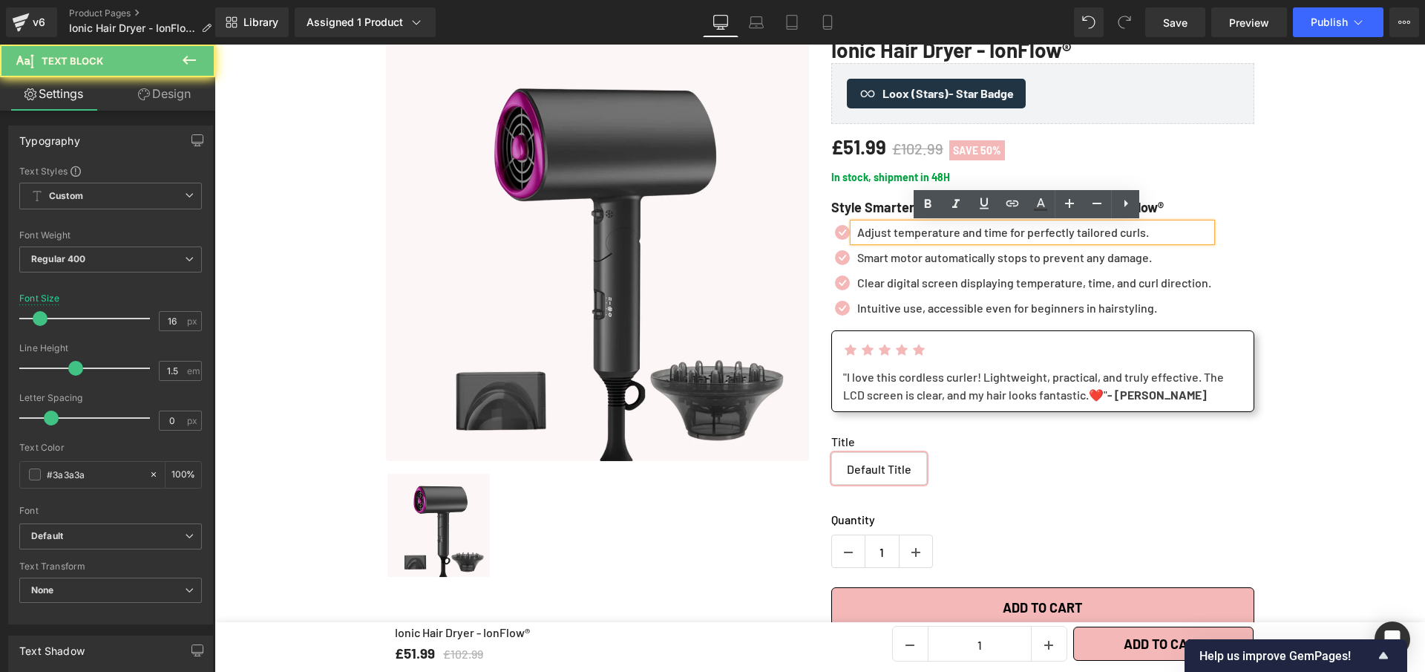
click at [1160, 232] on p "Adjust temperature and time for perfectly tailored curls." at bounding box center [1034, 232] width 354 height 18
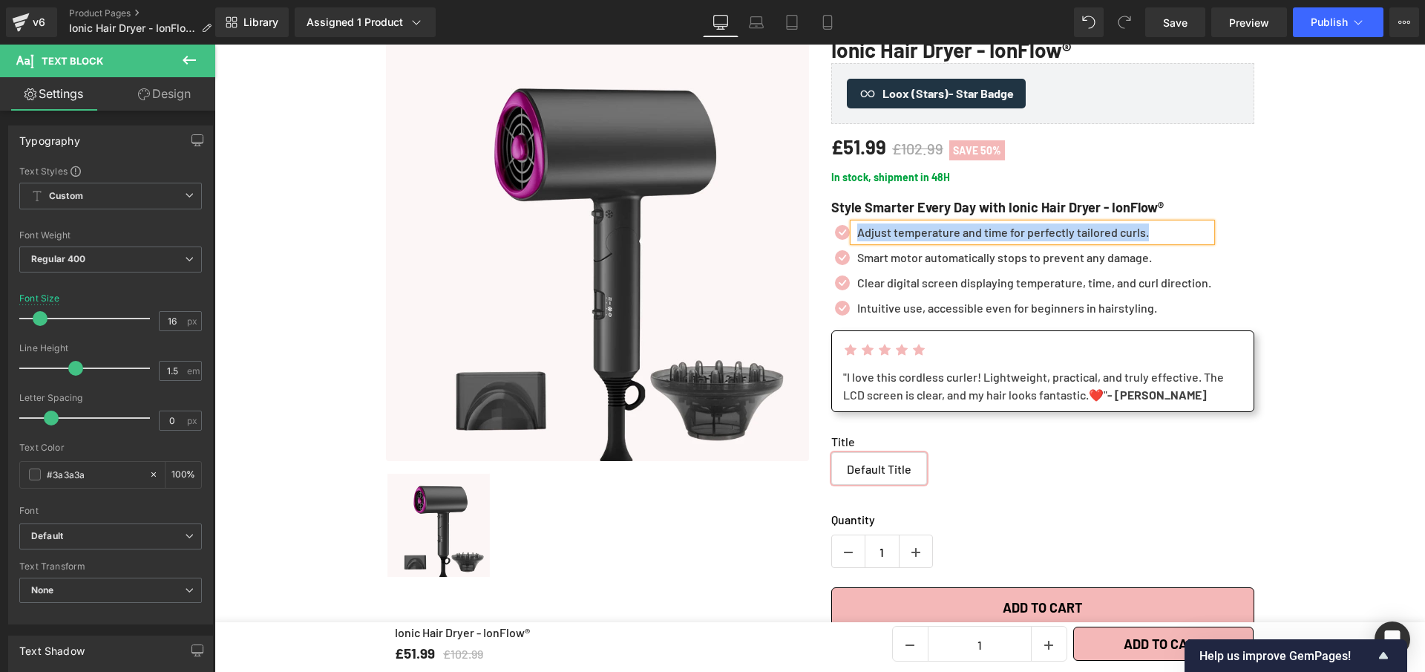
paste div
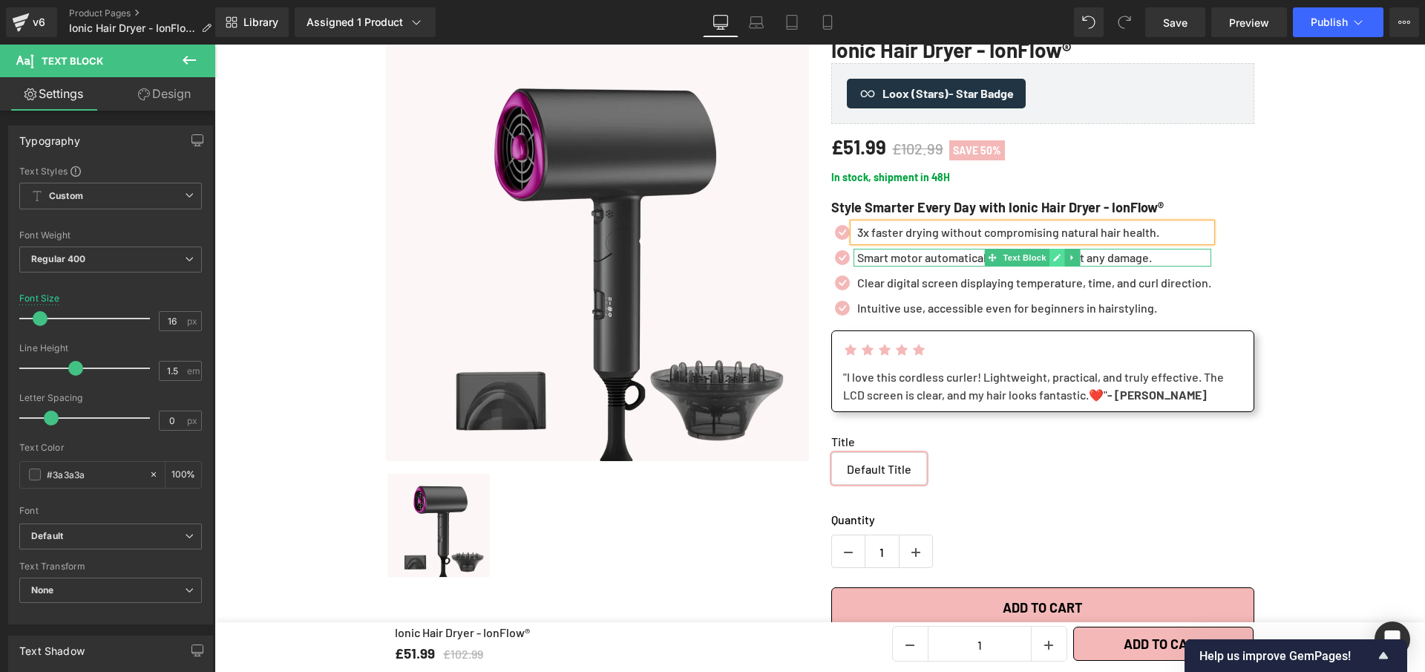
click at [1053, 258] on icon at bounding box center [1057, 257] width 8 height 9
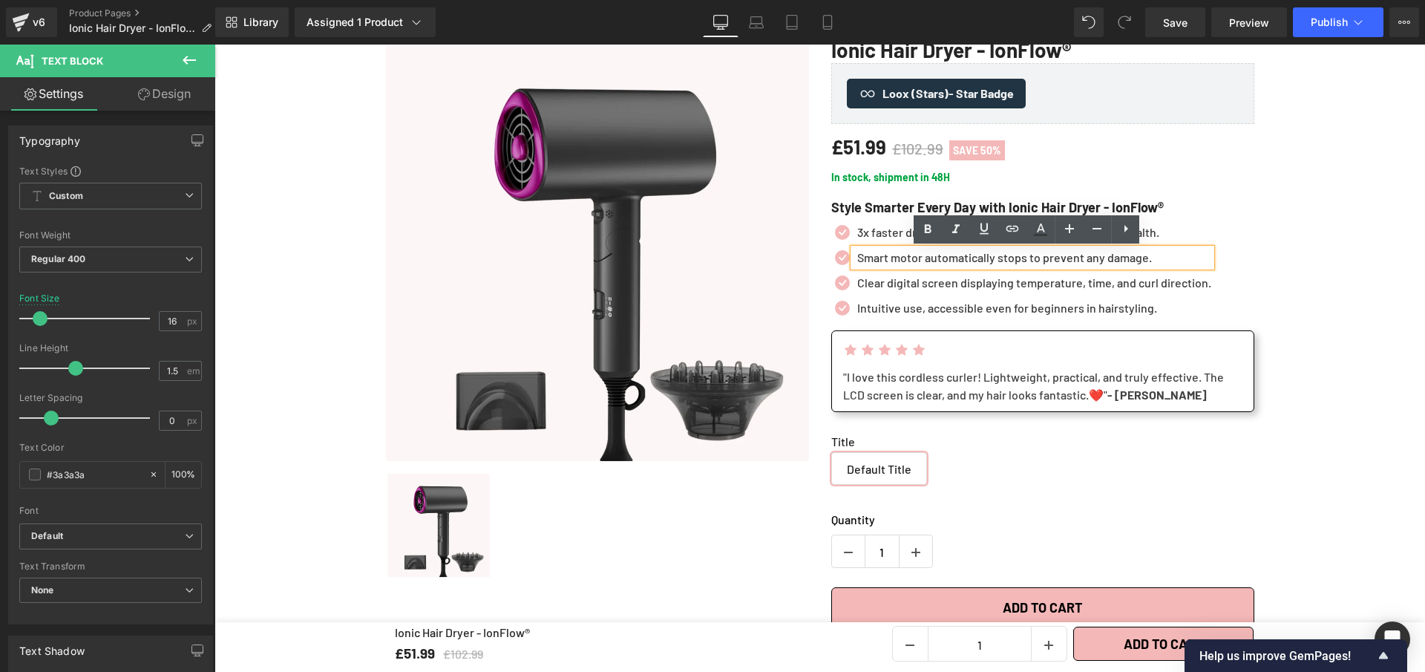
click at [1050, 259] on p "Smart motor automatically stops to prevent any damage." at bounding box center [1034, 258] width 354 height 18
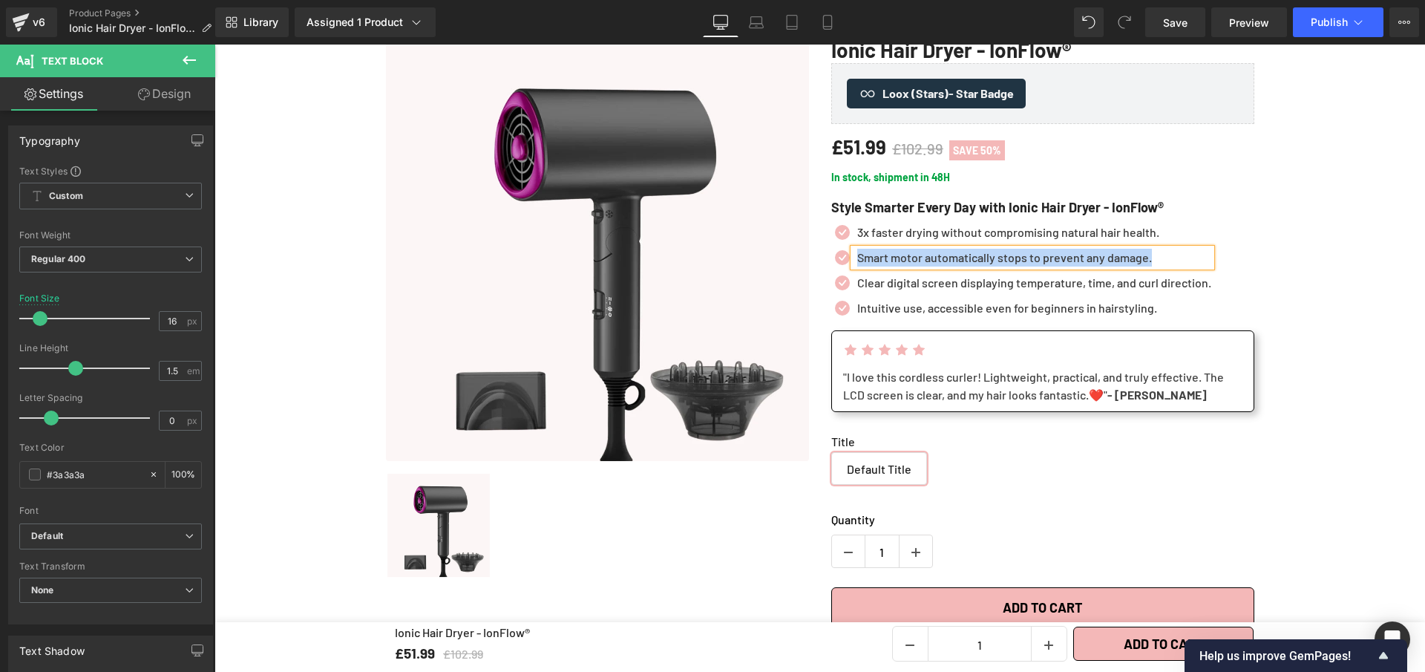
paste div
click at [1053, 289] on link at bounding box center [1057, 283] width 16 height 18
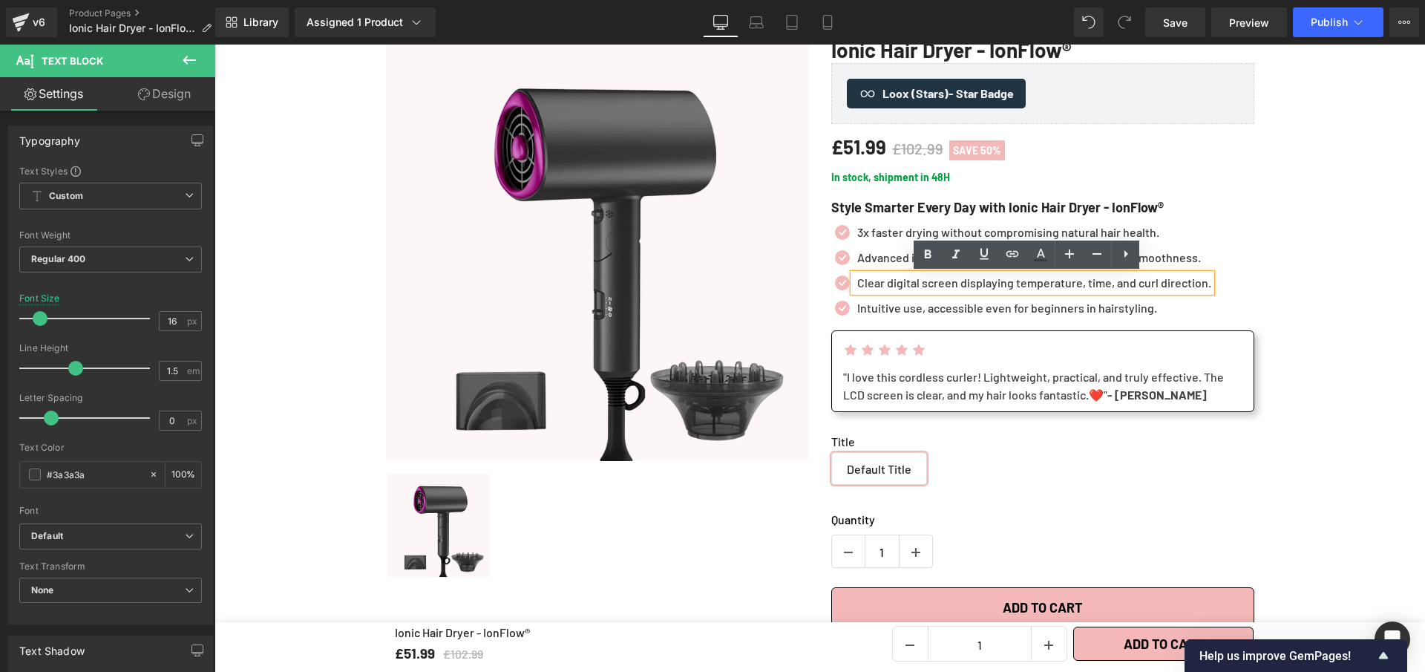
click at [1053, 289] on p "Clear digital screen displaying temperature, time, and curl direction." at bounding box center [1034, 283] width 354 height 18
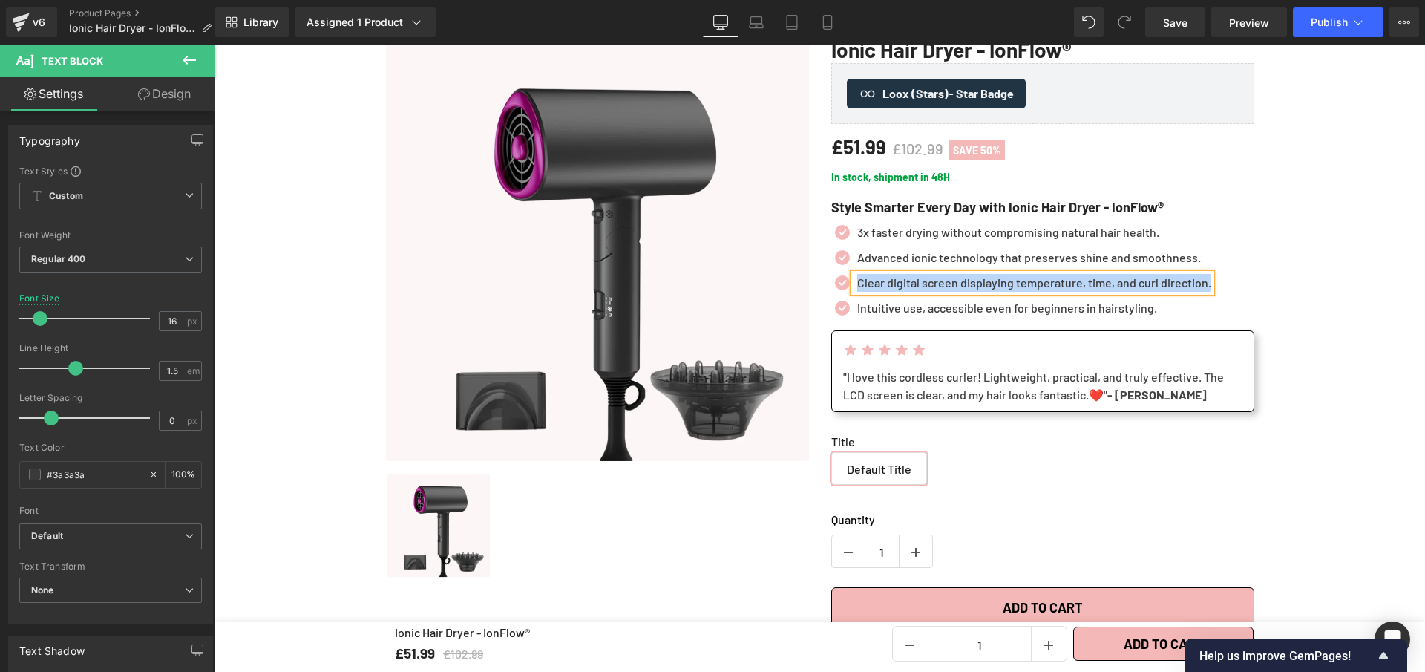
paste div
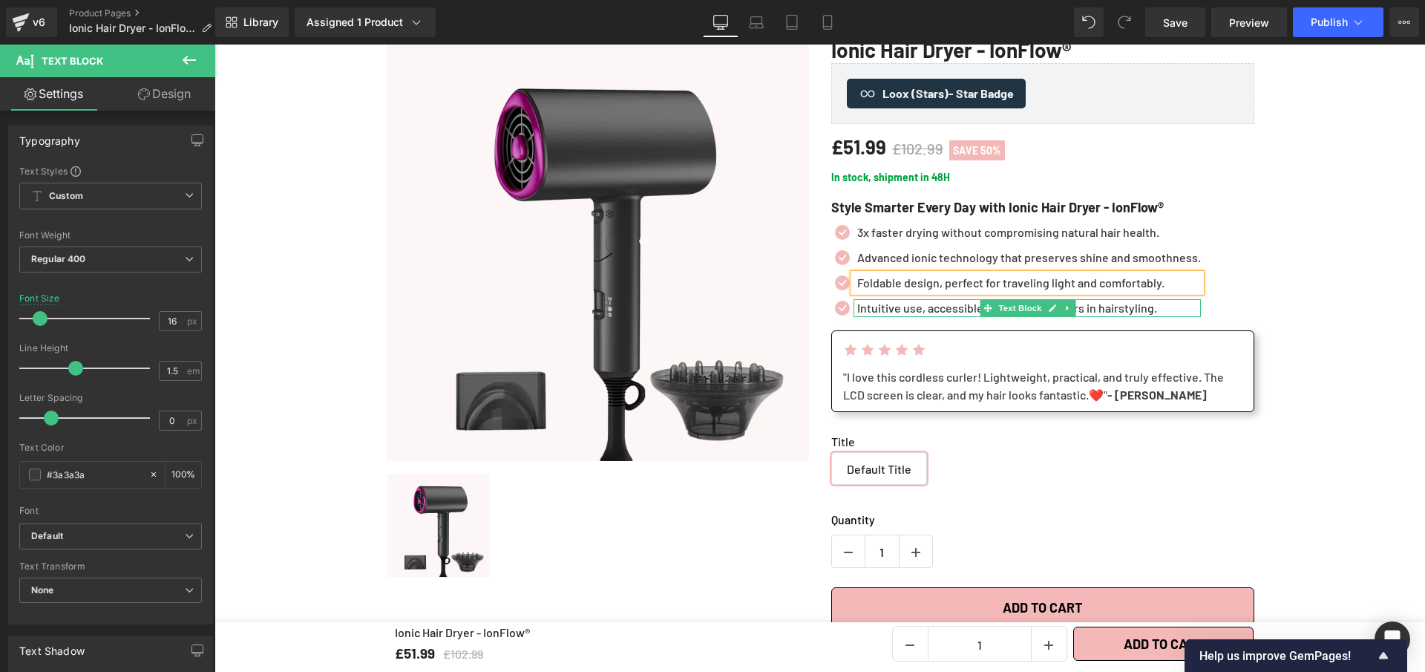
click at [1096, 306] on p "Intuitive use, accessible even for beginners in hairstyling." at bounding box center [1029, 308] width 344 height 18
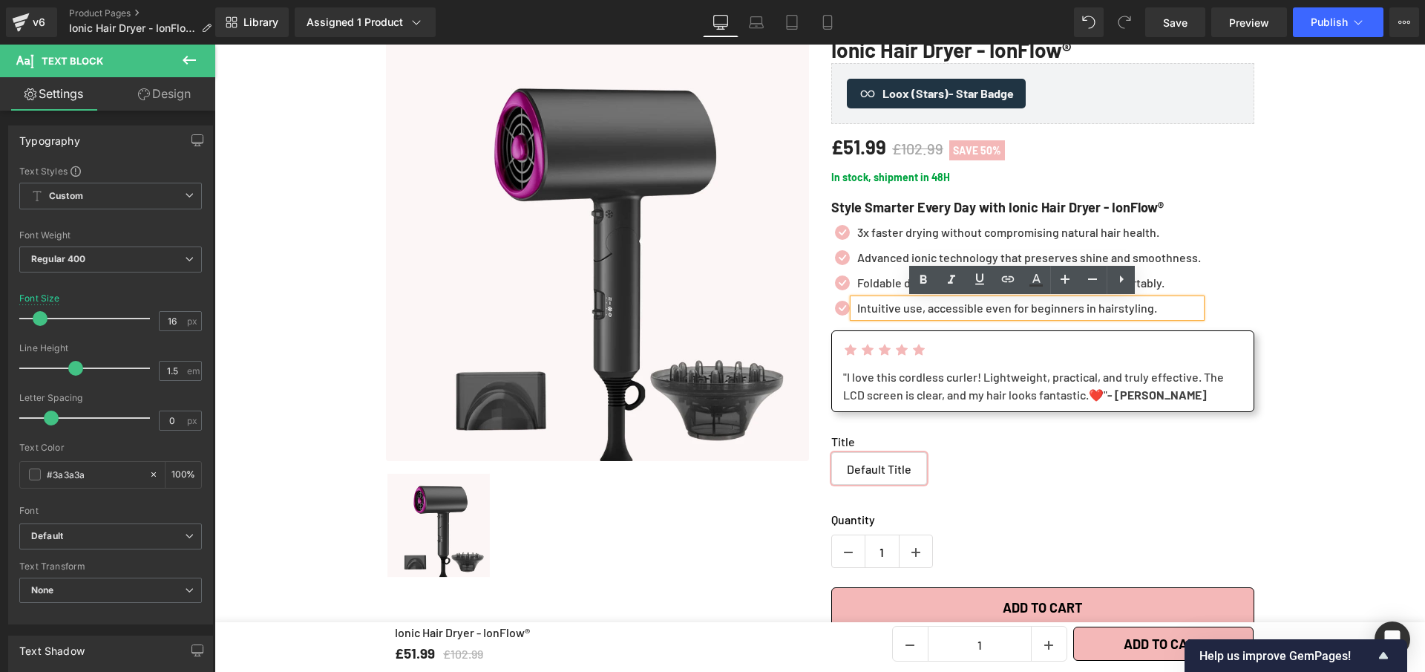
click at [1049, 311] on p "Intuitive use, accessible even for beginners in hairstyling." at bounding box center [1029, 308] width 344 height 18
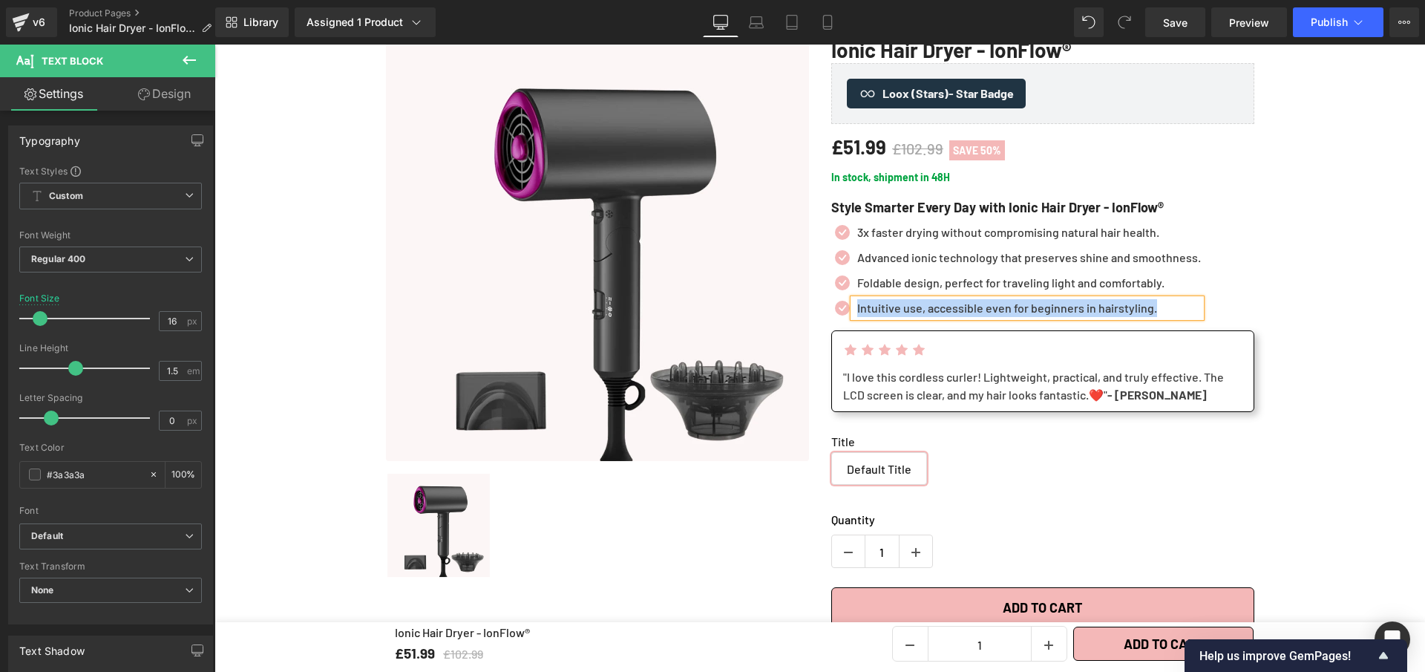
paste div
click at [1184, 27] on span "Save" at bounding box center [1175, 23] width 24 height 16
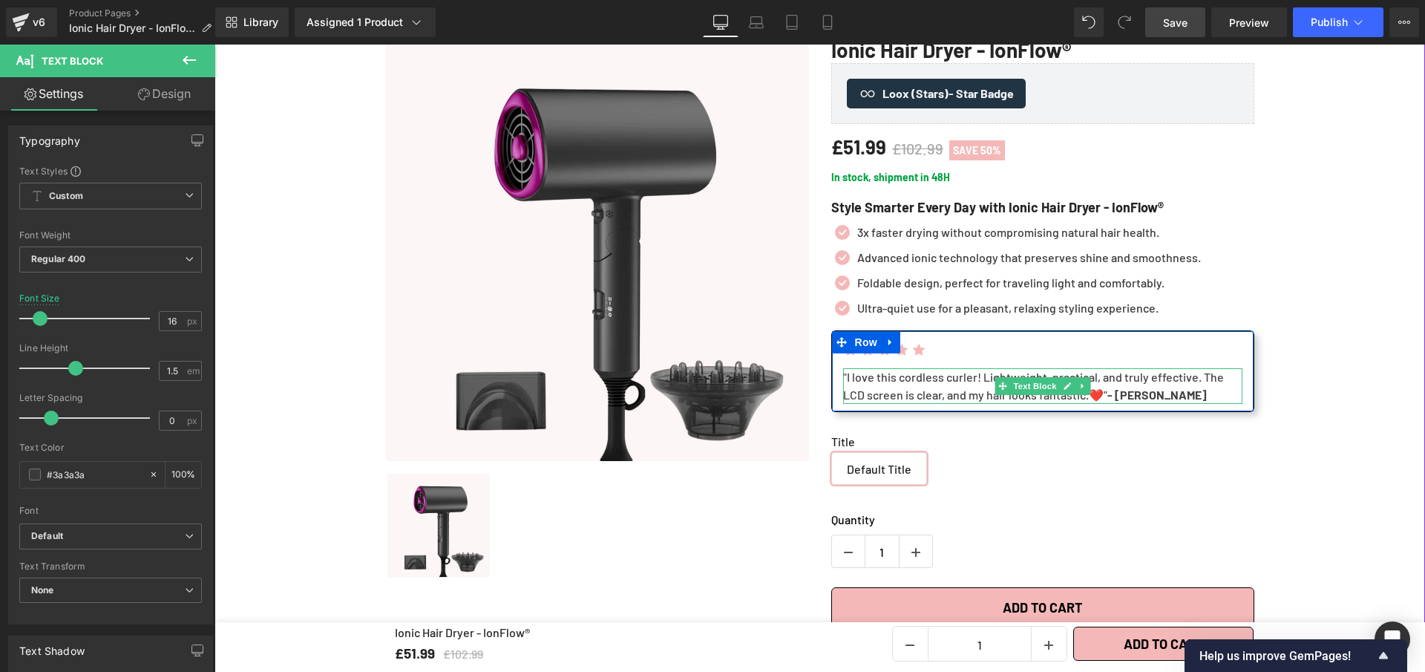
click at [1116, 396] on strong "- [PERSON_NAME]" at bounding box center [1157, 395] width 99 height 14
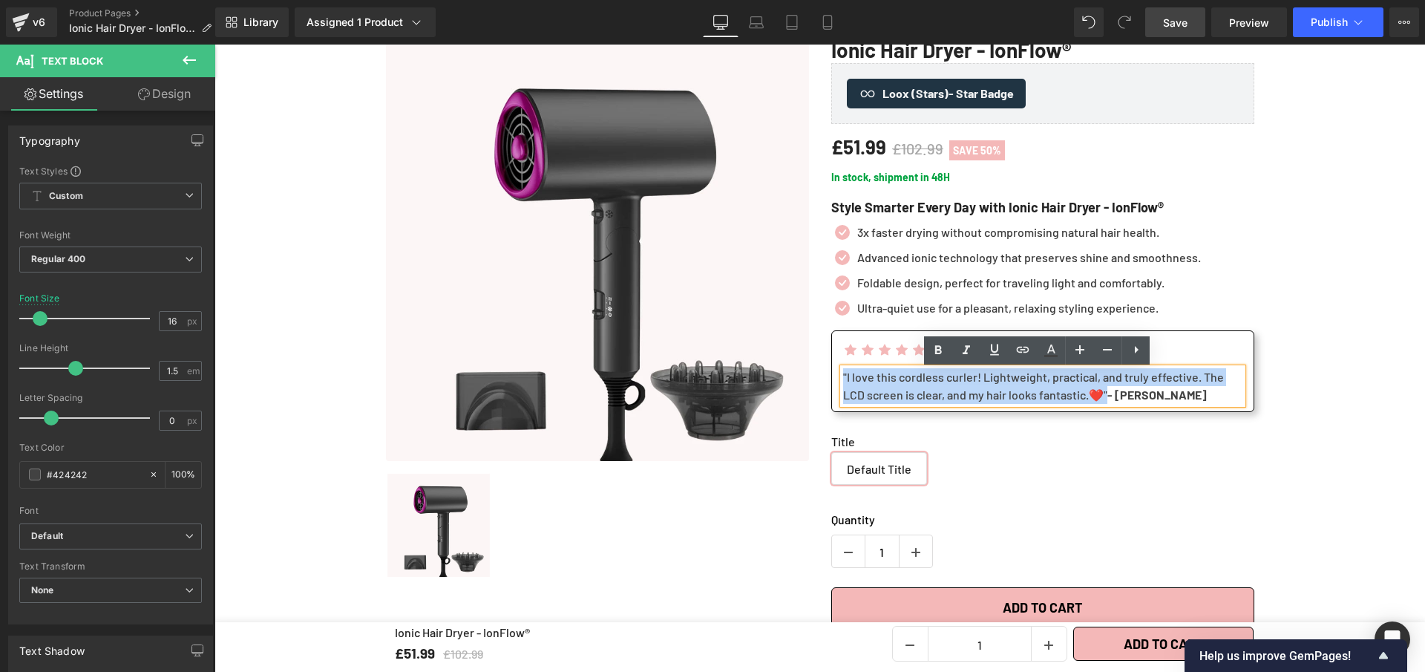
drag, startPoint x: 1114, startPoint y: 398, endPoint x: 833, endPoint y: 380, distance: 281.9
click at [843, 380] on div ""I love this cordless curler! Lightweight, practical, and truly effective. The …" at bounding box center [1042, 386] width 399 height 36
paste div
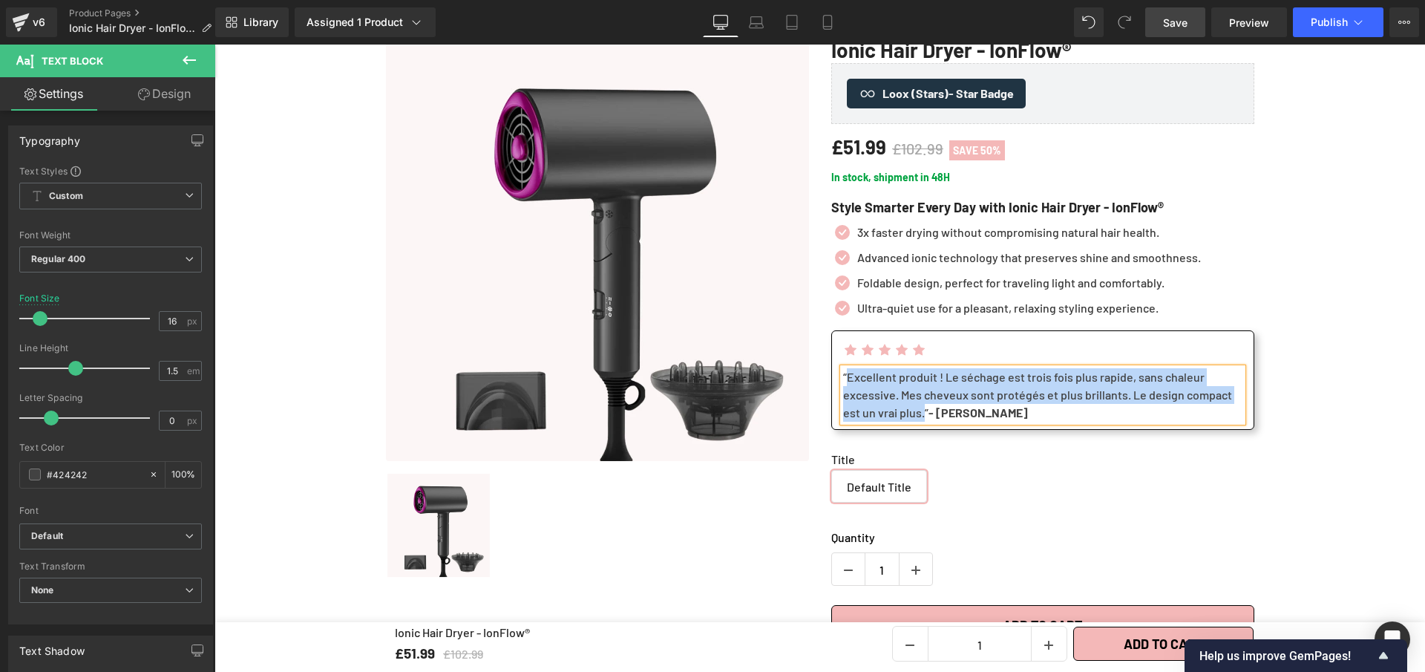
drag, startPoint x: 921, startPoint y: 419, endPoint x: 843, endPoint y: 374, distance: 89.5
click at [843, 374] on span "“Excellent produit ! Le séchage est trois fois plus rapide, sans chaleur excess…" at bounding box center [1037, 395] width 389 height 50
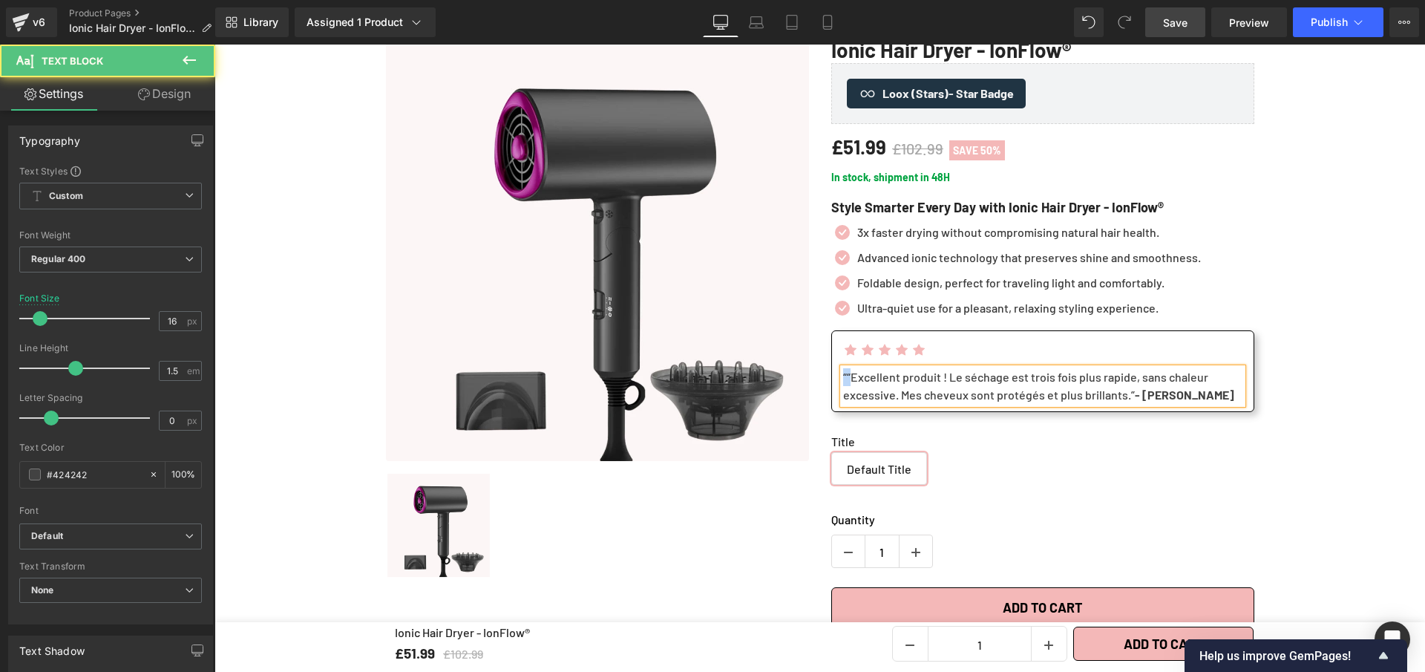
drag, startPoint x: 846, startPoint y: 379, endPoint x: 839, endPoint y: 378, distance: 7.6
click at [843, 378] on span "““Excellent produit ! Le séchage est trois fois plus rapide, sans chaleur exces…" at bounding box center [1025, 386] width 365 height 32
click at [1131, 395] on span ""Excellent produit ! Le séchage est trois fois plus rapide, sans chaleur excess…" at bounding box center [1024, 386] width 362 height 32
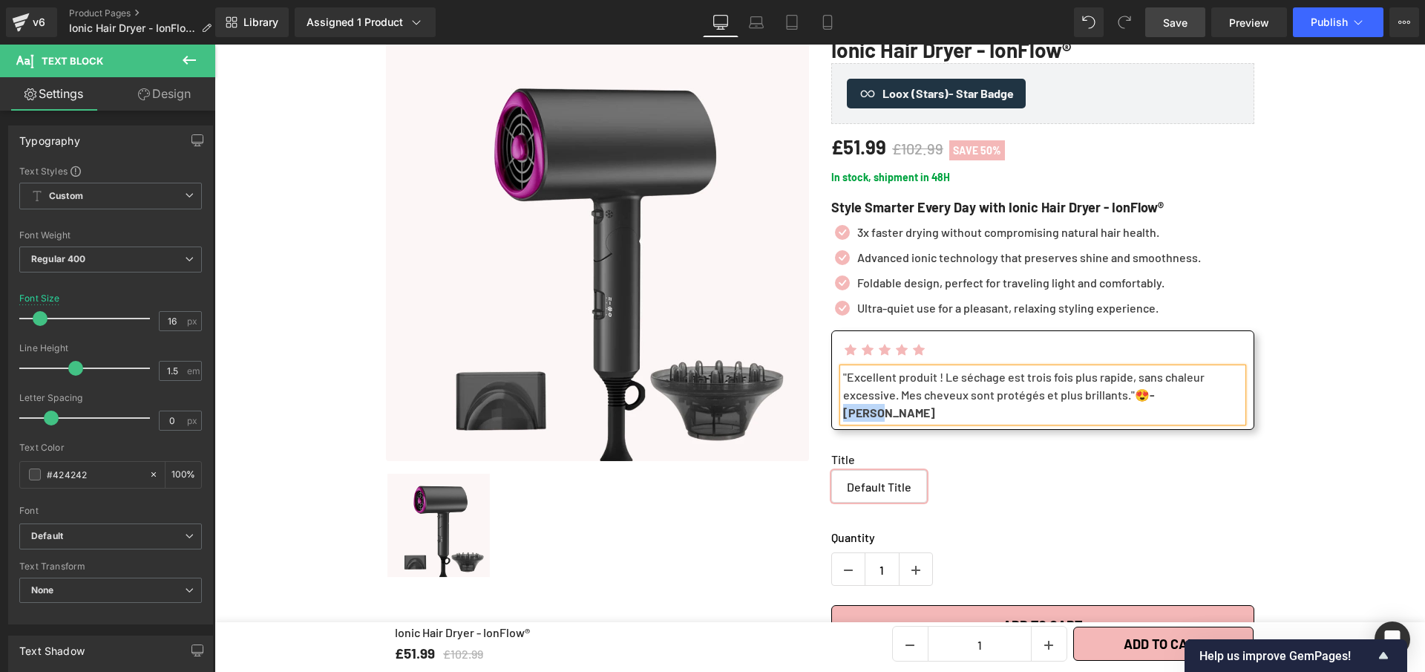
drag, startPoint x: 1203, startPoint y: 396, endPoint x: 1160, endPoint y: 395, distance: 43.8
click at [1155, 395] on strong "- [PERSON_NAME]" at bounding box center [999, 404] width 312 height 32
click at [1174, 398] on strong "- 53. [PERSON_NAME]" at bounding box center [1008, 404] width 330 height 32
click at [1177, 27] on span "Save" at bounding box center [1175, 23] width 24 height 16
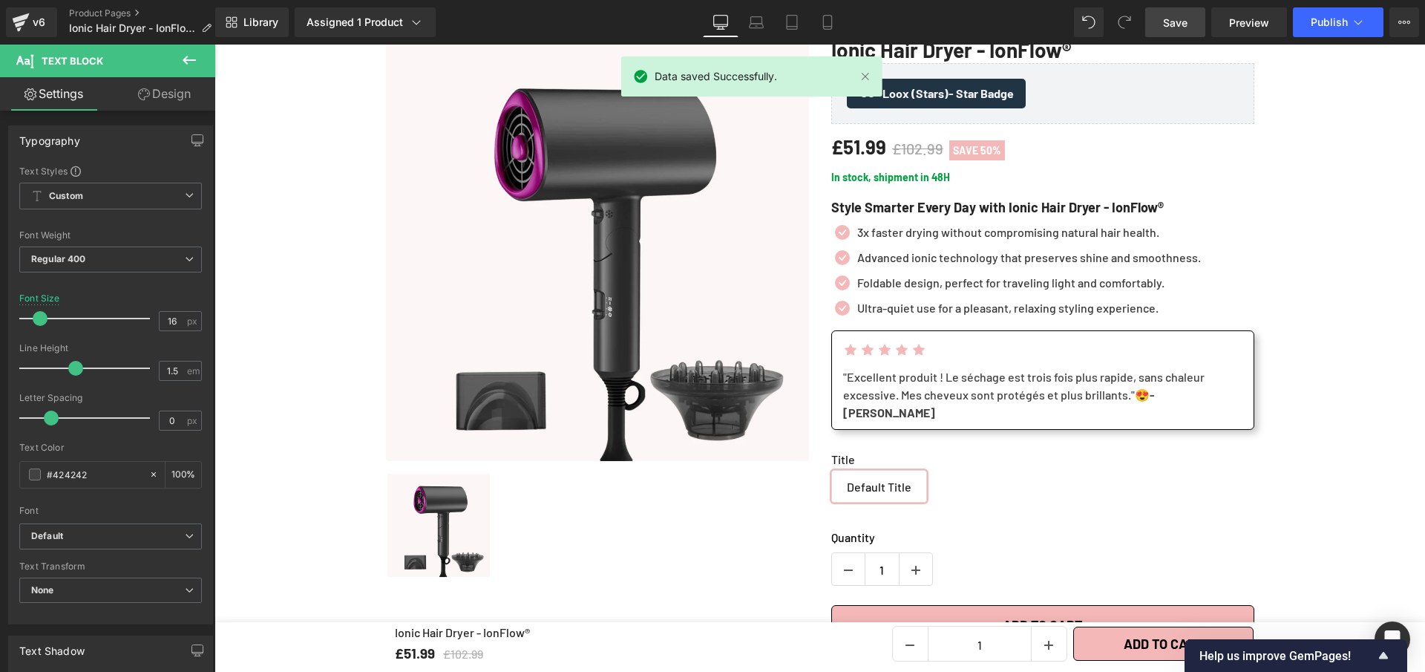
click at [1173, 30] on span "Save" at bounding box center [1175, 23] width 24 height 16
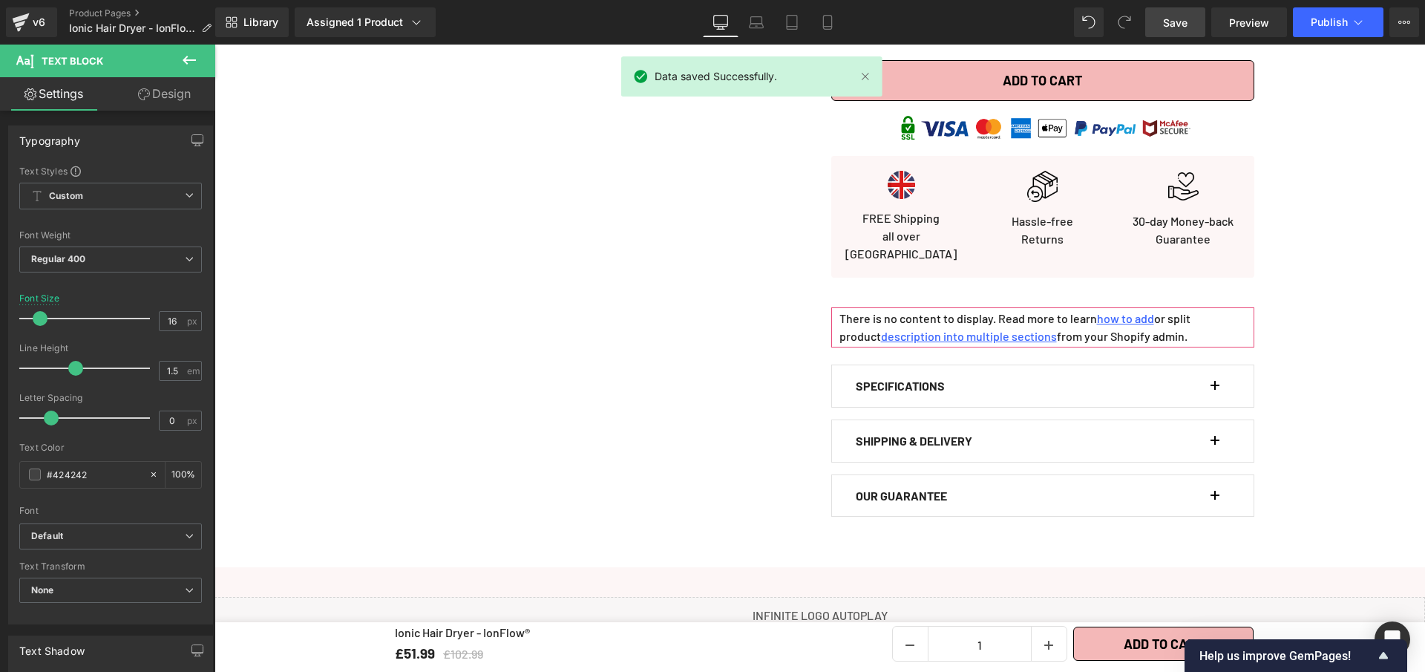
scroll to position [777, 0]
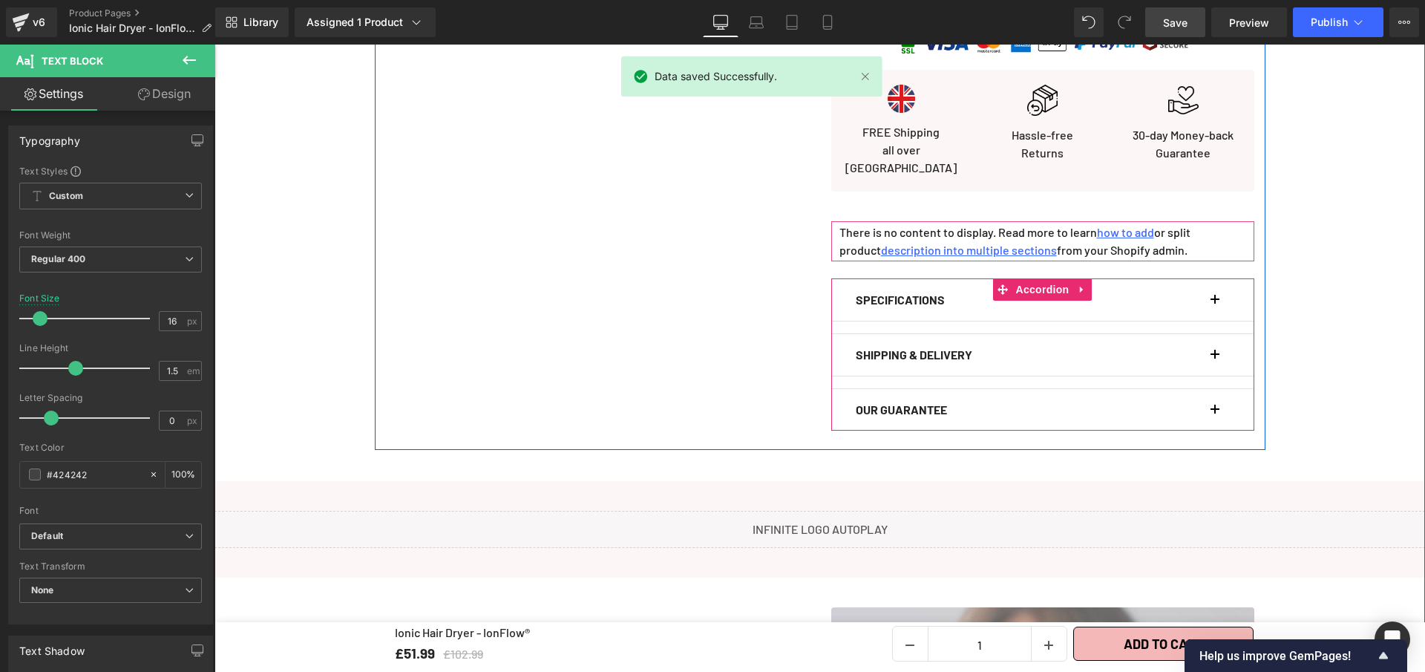
click at [1215, 279] on button "button" at bounding box center [1222, 300] width 15 height 42
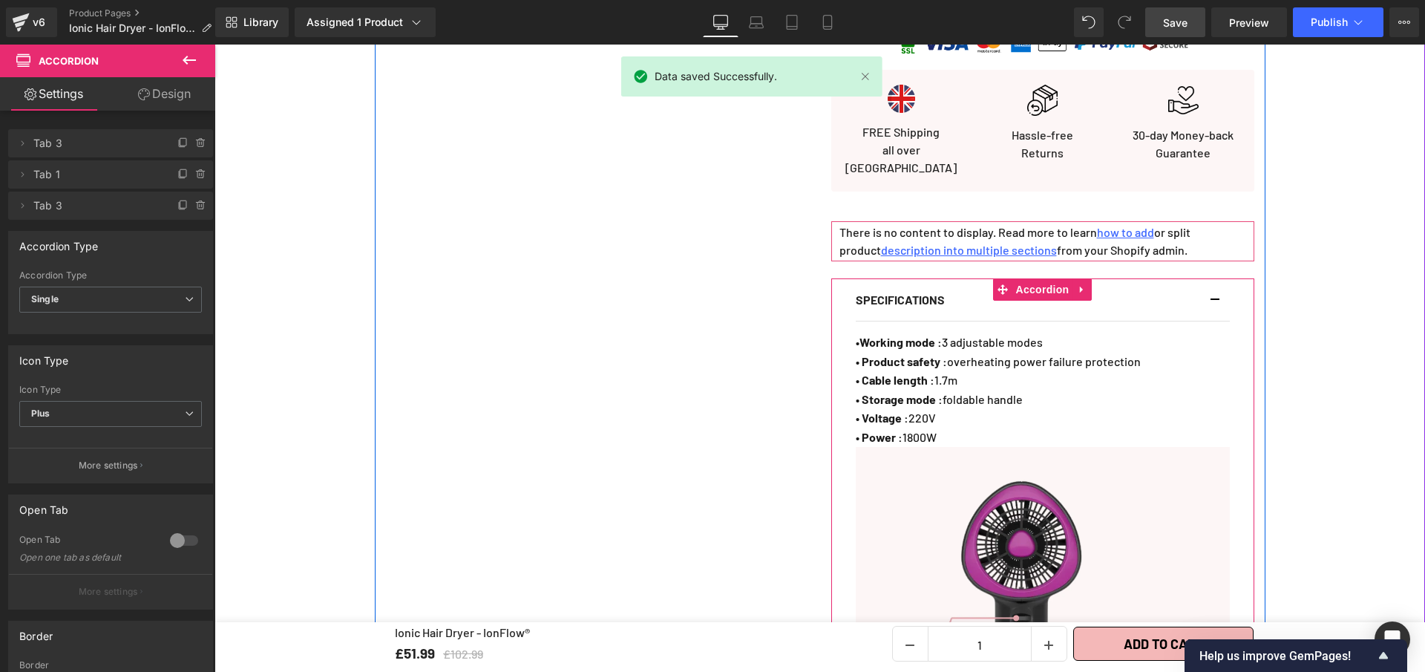
click at [1215, 279] on button "button" at bounding box center [1222, 300] width 15 height 42
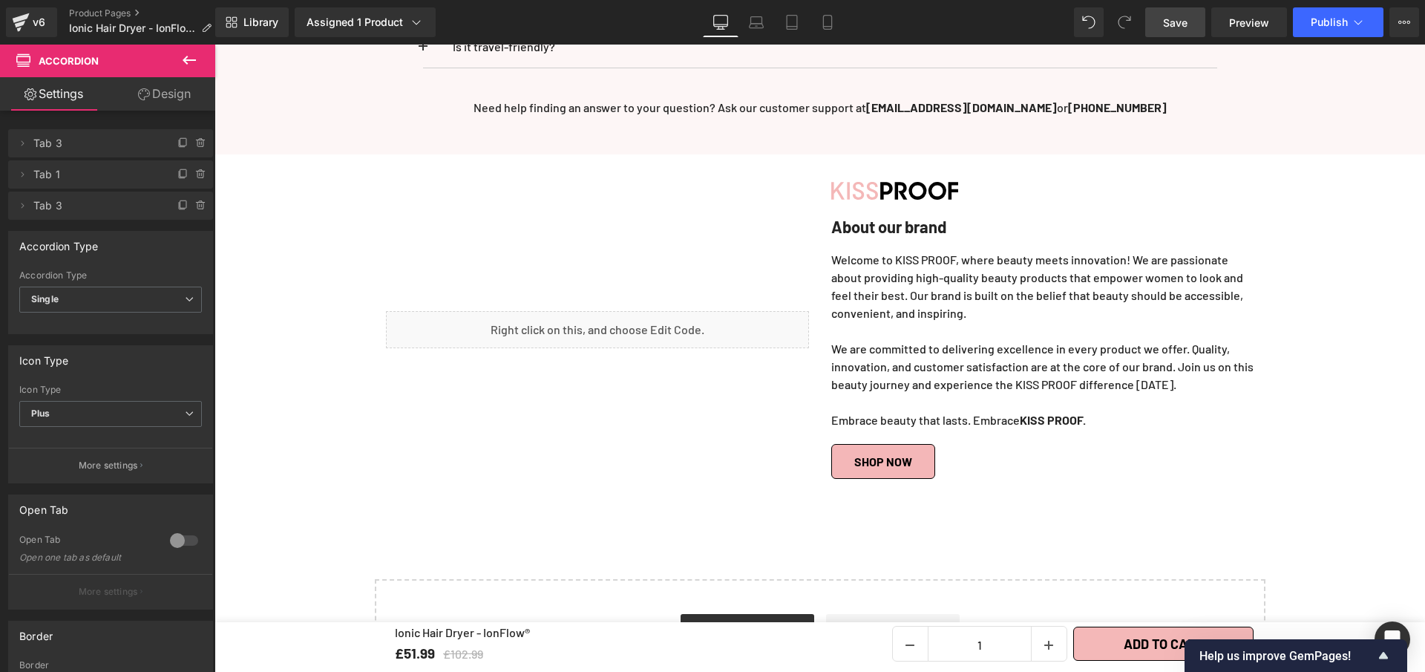
scroll to position [5164, 0]
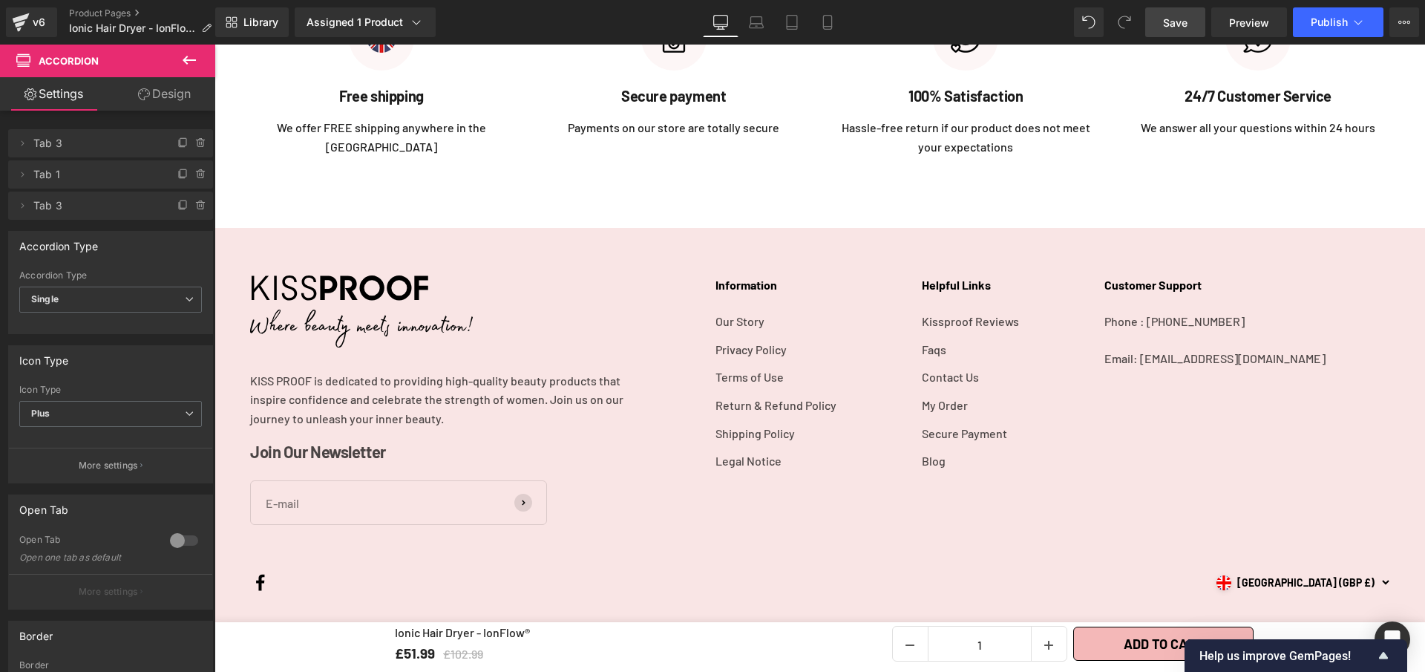
click at [1167, 18] on span "Save" at bounding box center [1175, 23] width 24 height 16
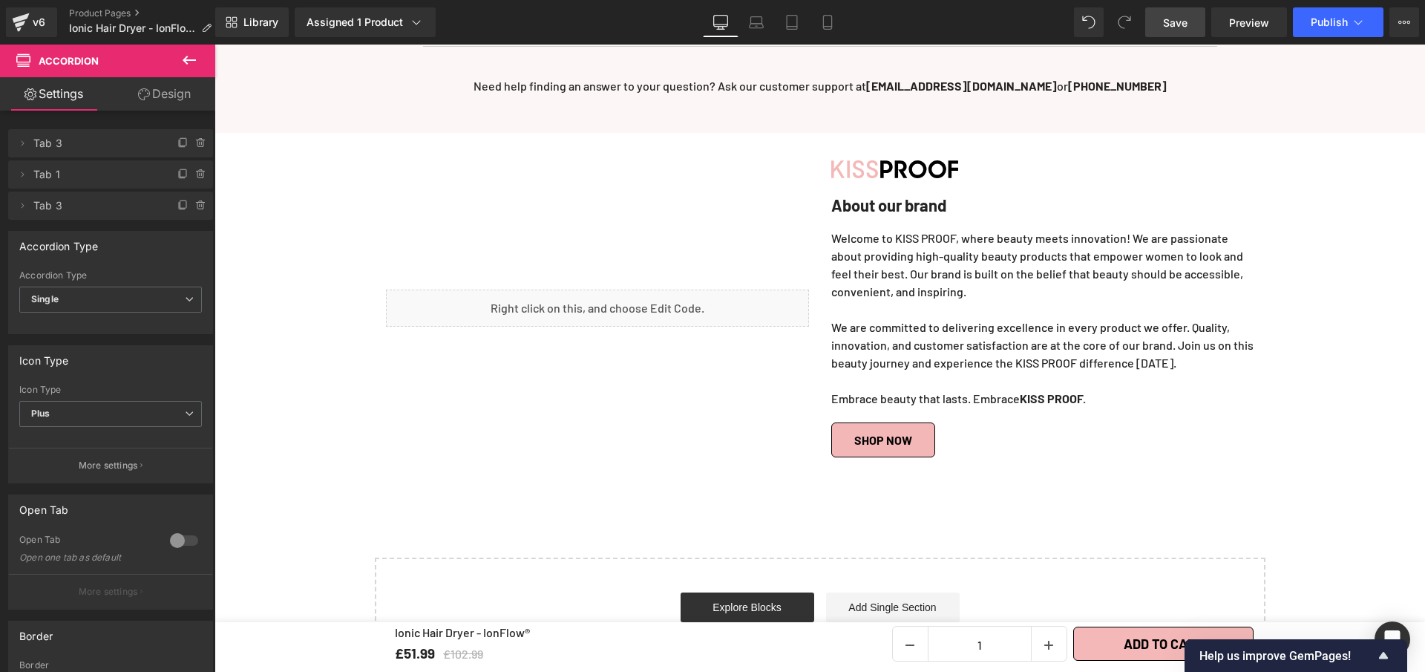
scroll to position [4318, 0]
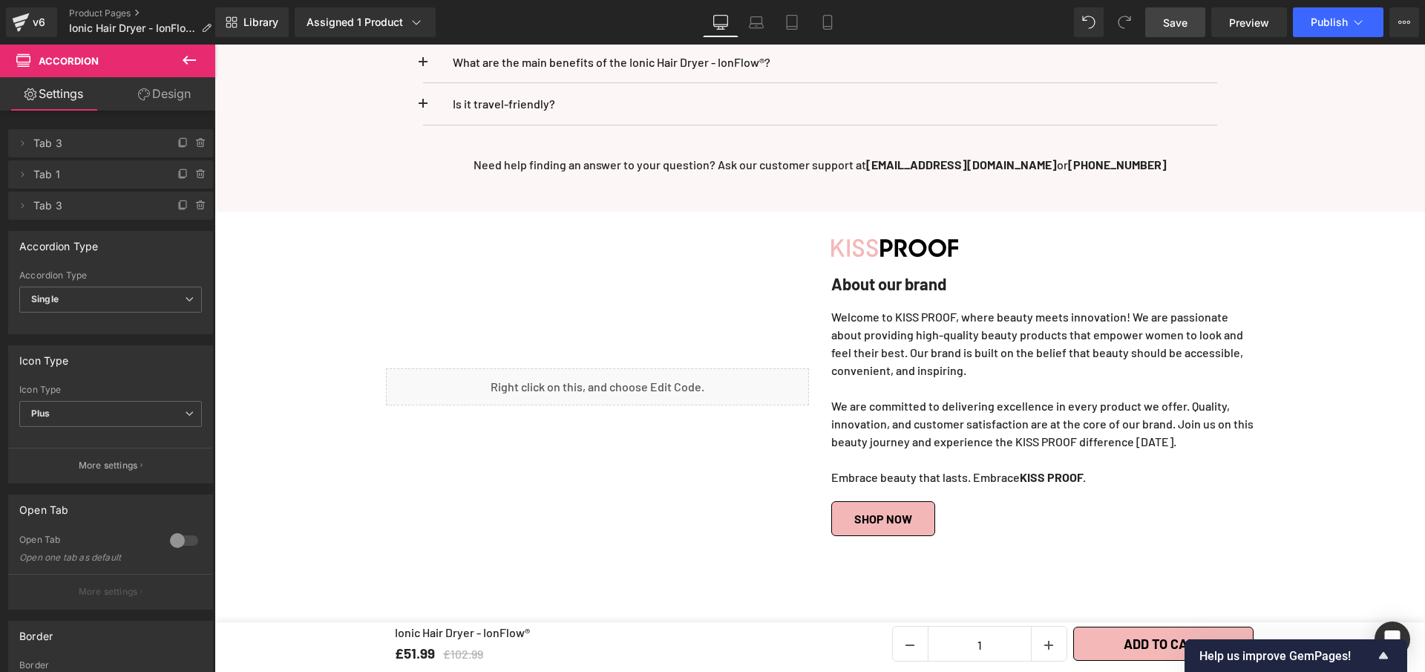
drag, startPoint x: 1173, startPoint y: 27, endPoint x: 1200, endPoint y: 11, distance: 30.9
click at [1173, 27] on span "Save" at bounding box center [1175, 23] width 24 height 16
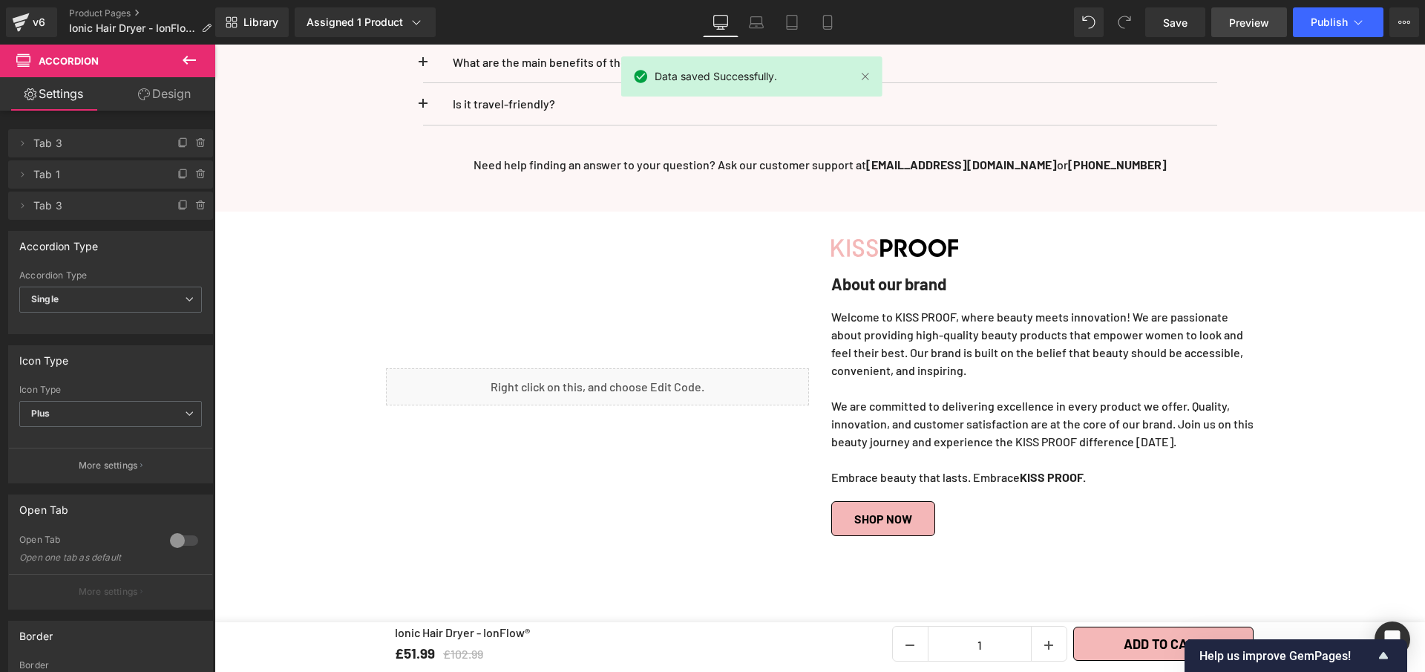
click at [1250, 24] on span "Preview" at bounding box center [1249, 23] width 40 height 16
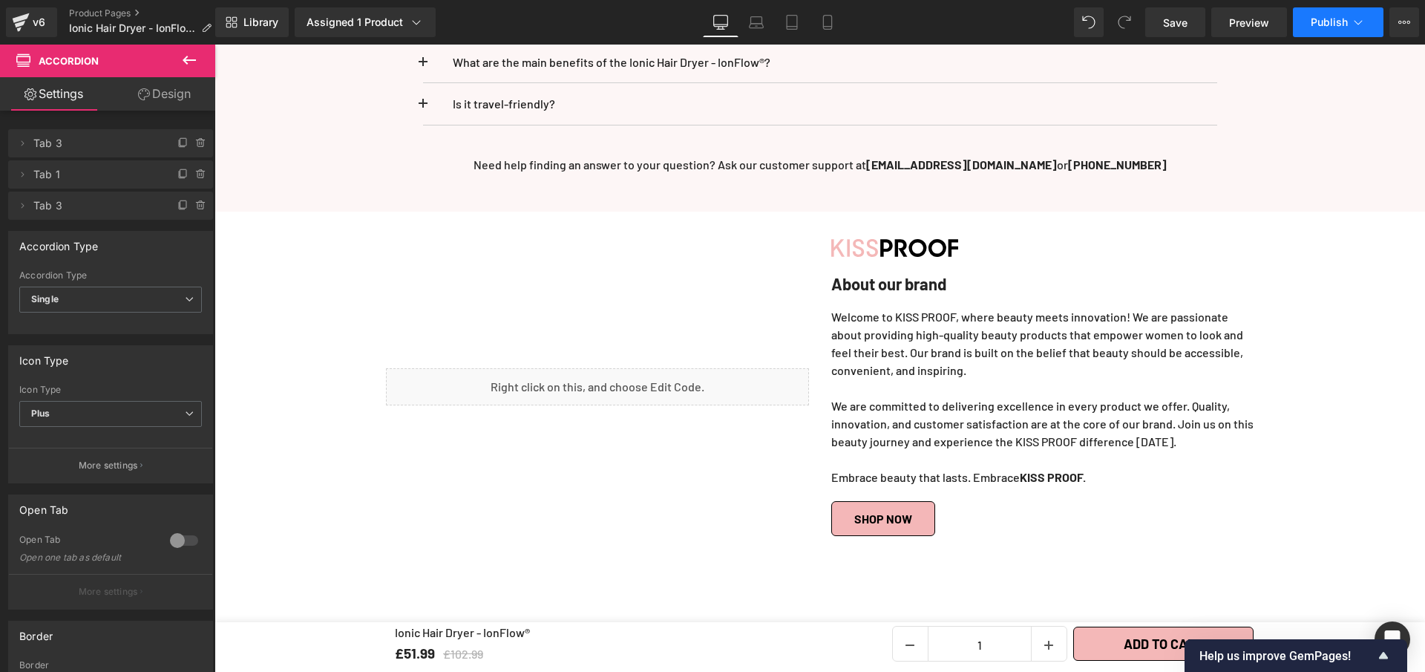
click at [1321, 17] on span "Publish" at bounding box center [1329, 22] width 37 height 12
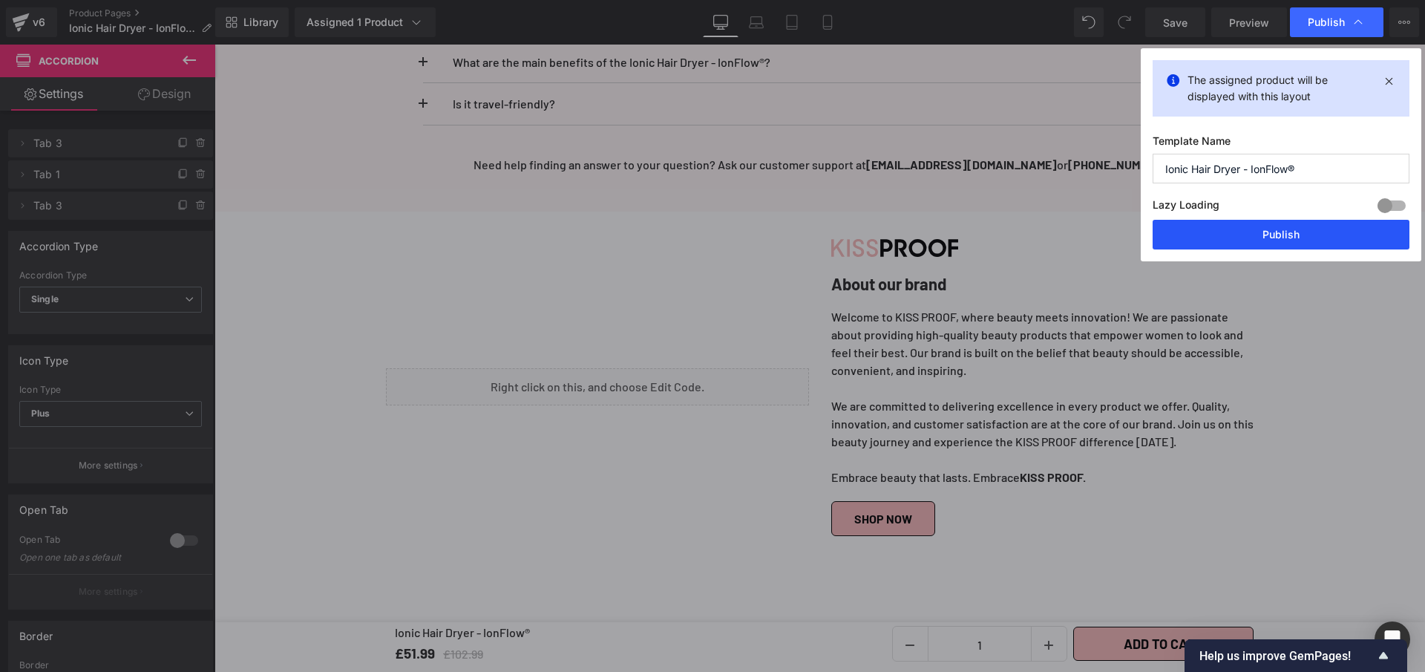
click at [1205, 234] on button "Publish" at bounding box center [1281, 235] width 257 height 30
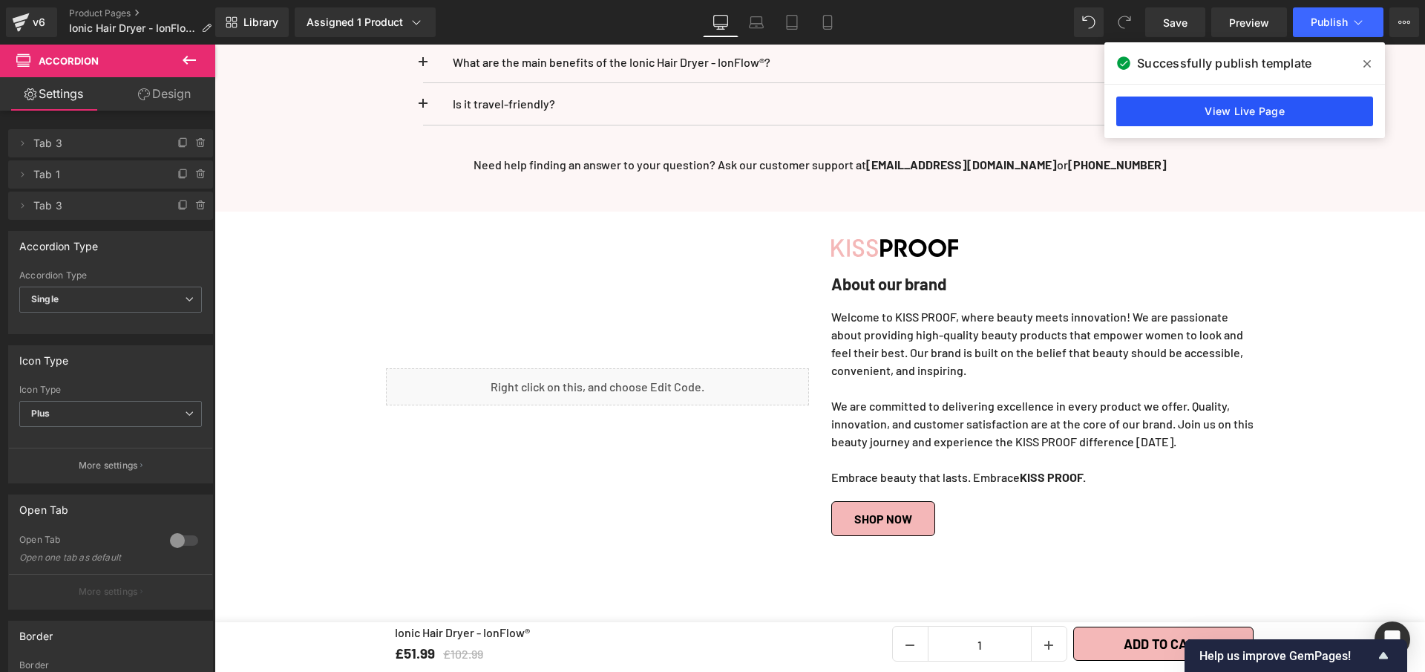
click at [1275, 107] on link "View Live Page" at bounding box center [1245, 112] width 257 height 30
